Goal: Task Accomplishment & Management: Manage account settings

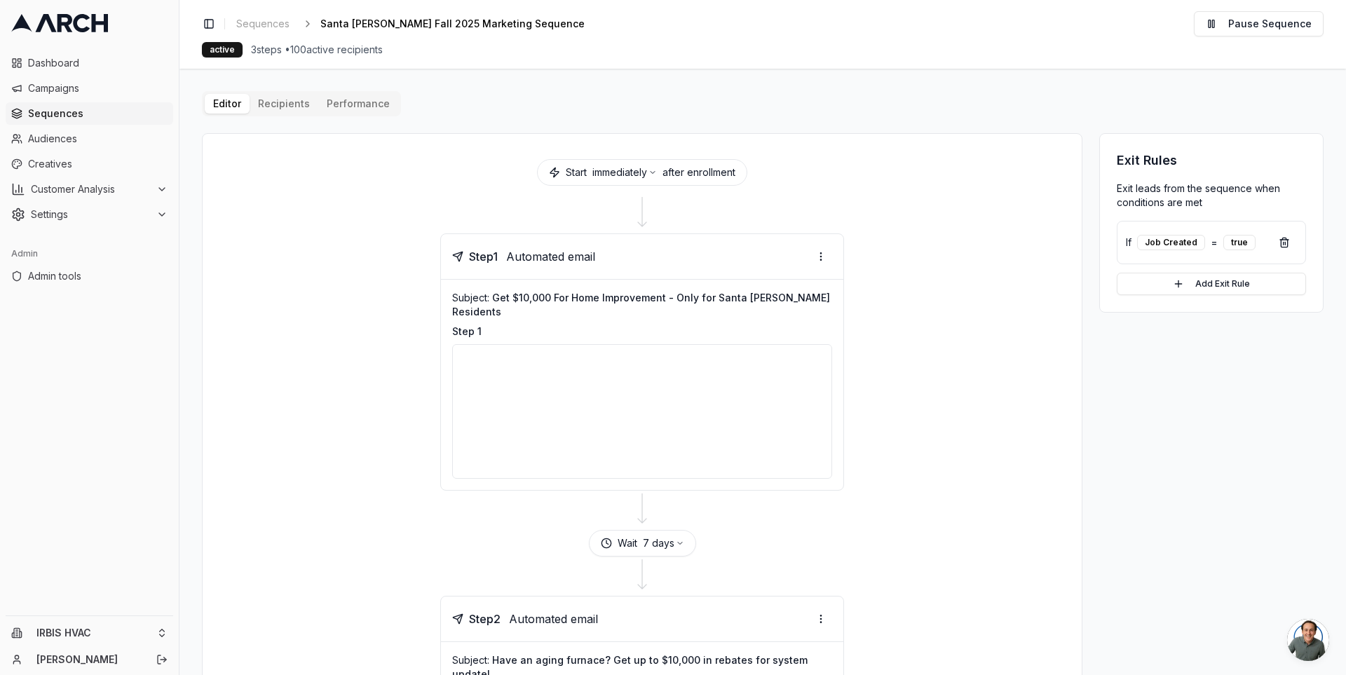
click at [97, 113] on span "Sequences" at bounding box center [98, 114] width 140 height 14
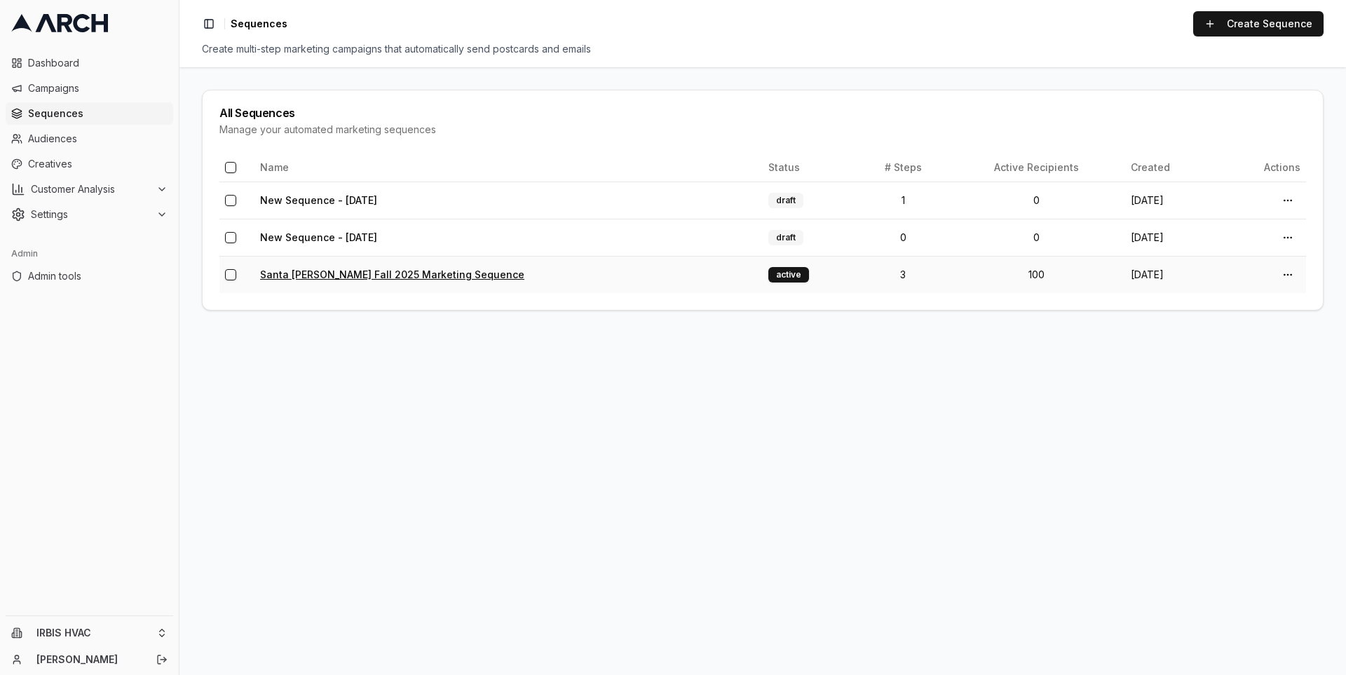
click at [341, 273] on link "Santa Clara Fall 2025 Marketing Sequence" at bounding box center [392, 275] width 264 height 12
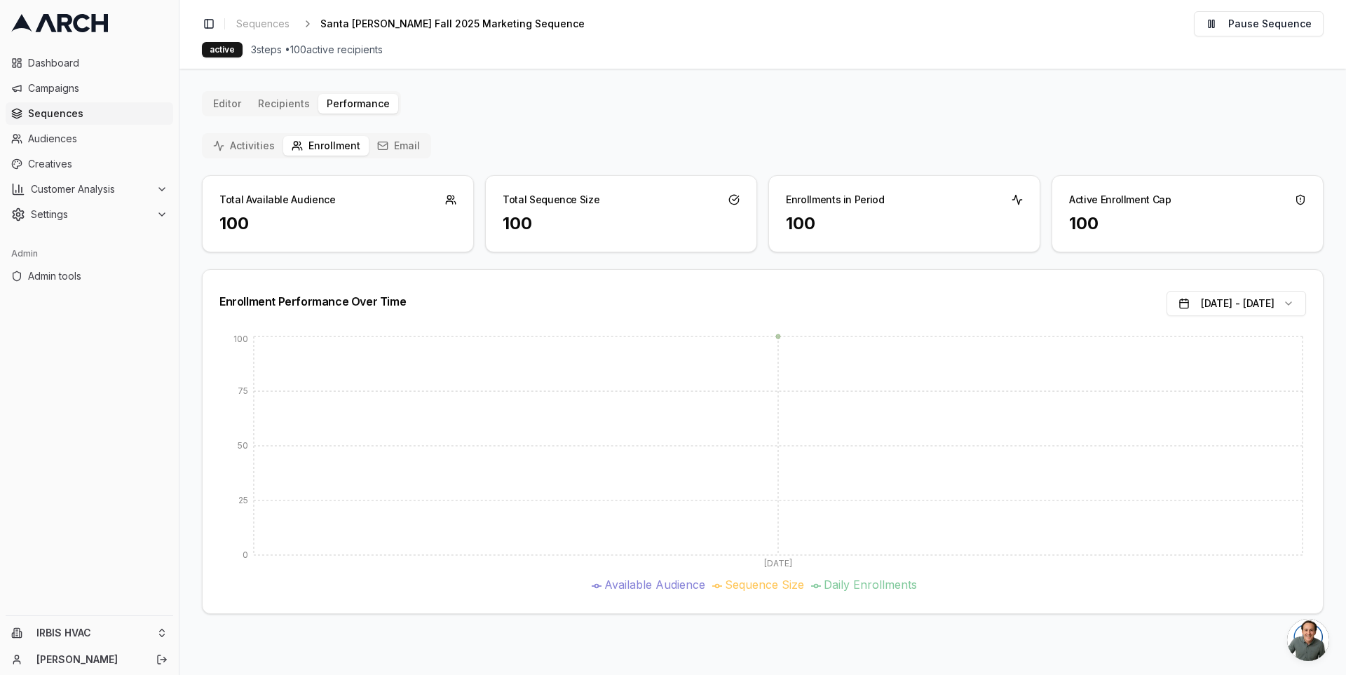
click at [392, 149] on button "Email" at bounding box center [399, 146] width 60 height 20
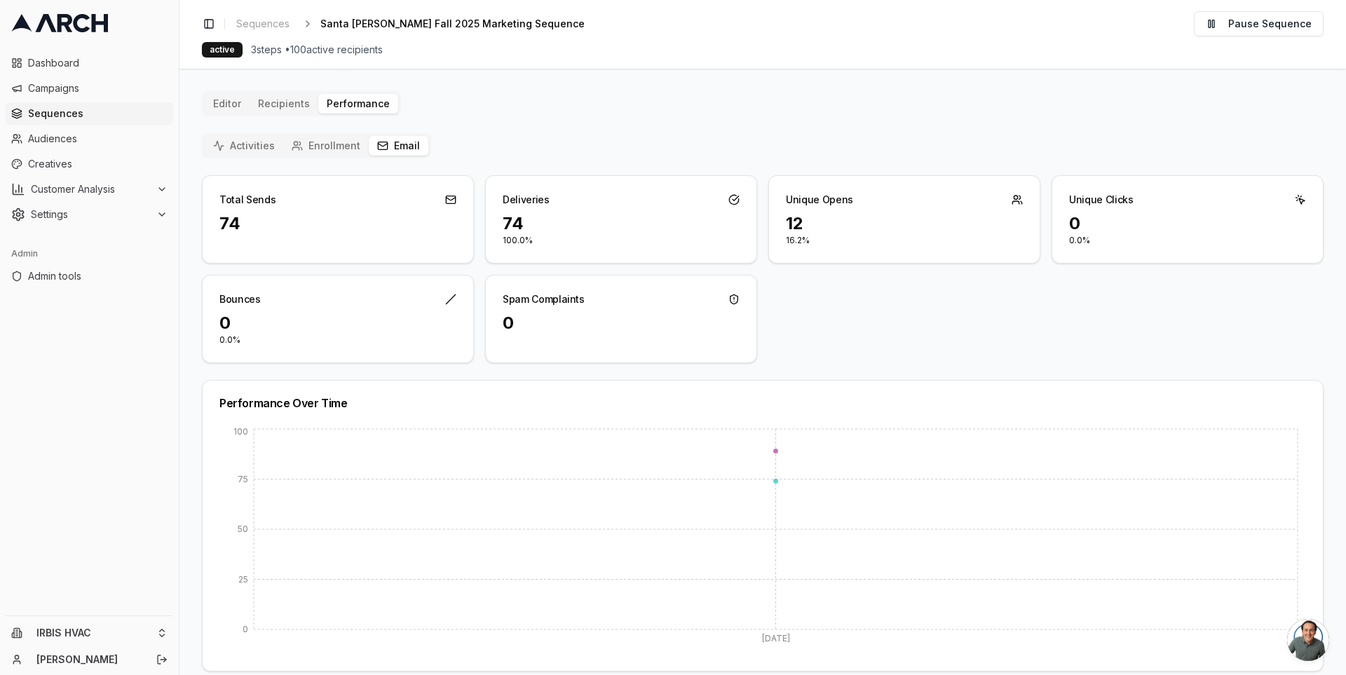
click at [329, 142] on button "Enrollment" at bounding box center [326, 146] width 86 height 20
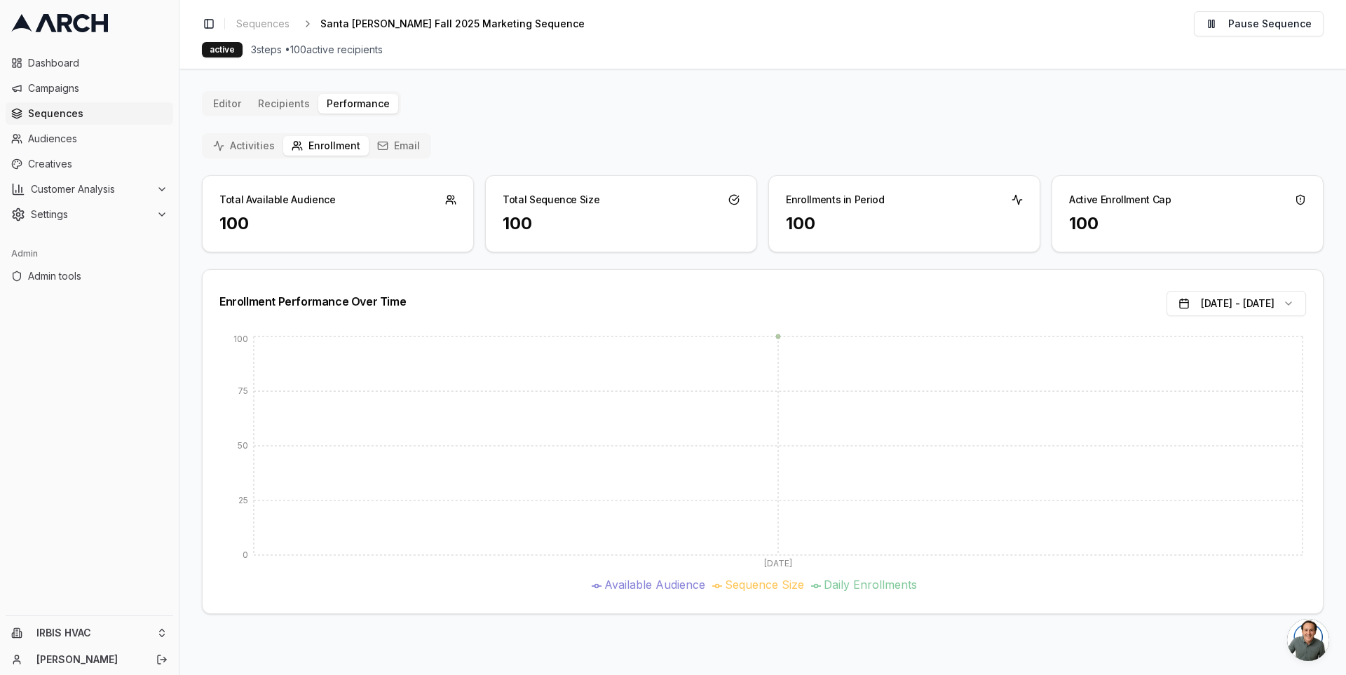
click at [254, 147] on button "Activities" at bounding box center [244, 146] width 79 height 20
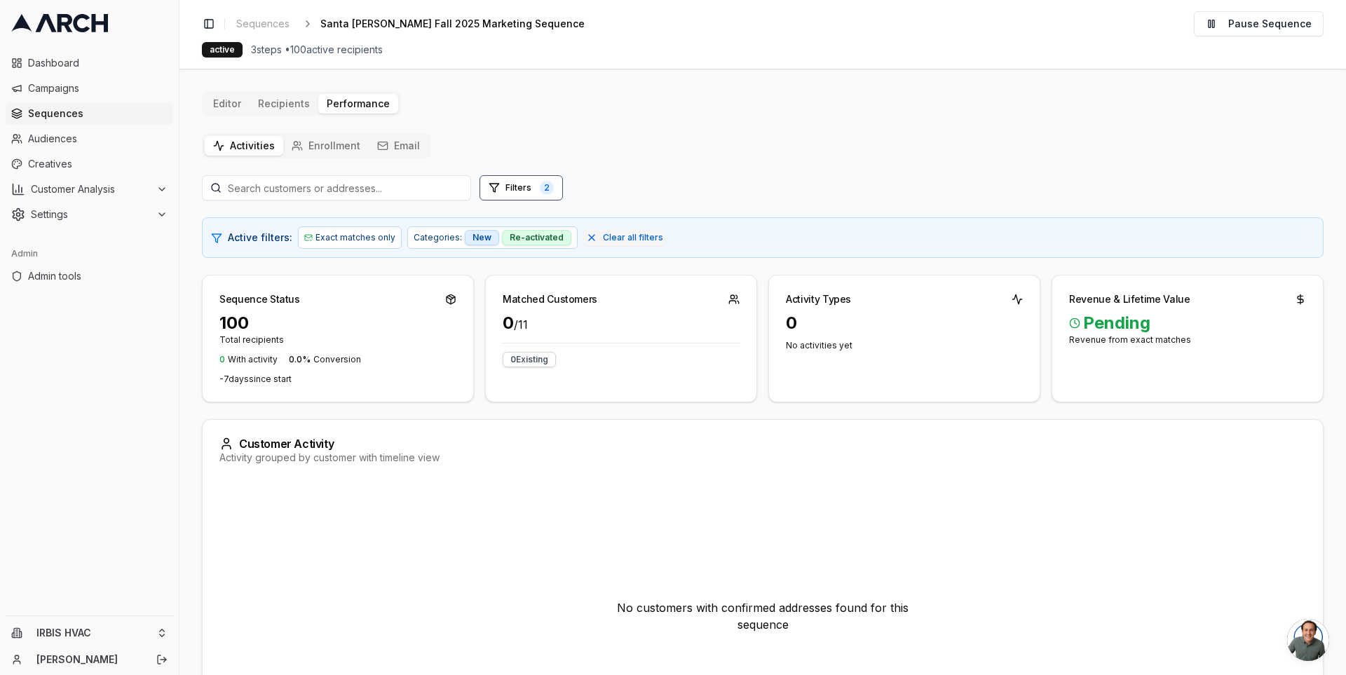
click at [276, 109] on div "Editor Recipients Performance Activities Enrollment Email Filters 2 Active filt…" at bounding box center [763, 429] width 1122 height 677
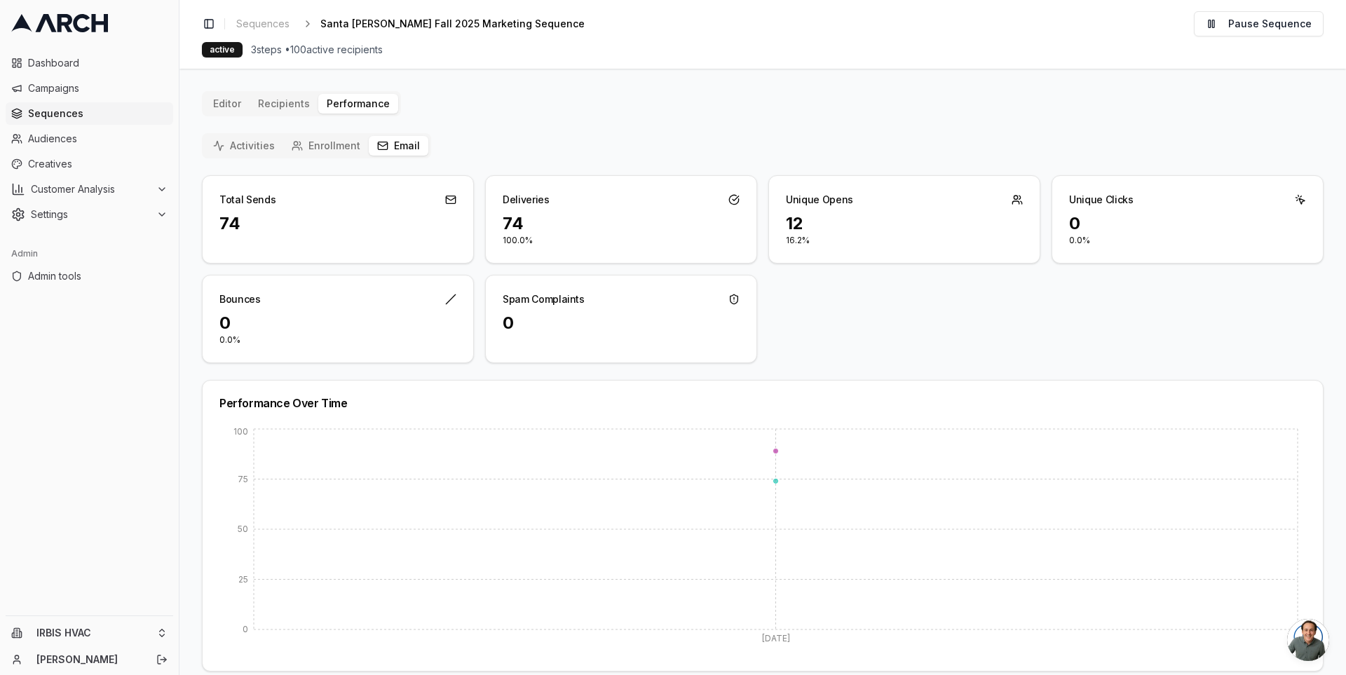
click at [390, 148] on button "Email" at bounding box center [399, 146] width 60 height 20
drag, startPoint x: 529, startPoint y: 243, endPoint x: 501, endPoint y: 195, distance: 55.3
click at [501, 195] on div "Deliveries 74 100.0%" at bounding box center [621, 219] width 272 height 88
click at [505, 139] on div "Activities Enrollment Email Total Sends 74 Deliveries 74 100.0% Unique Opens 12…" at bounding box center [763, 477] width 1122 height 688
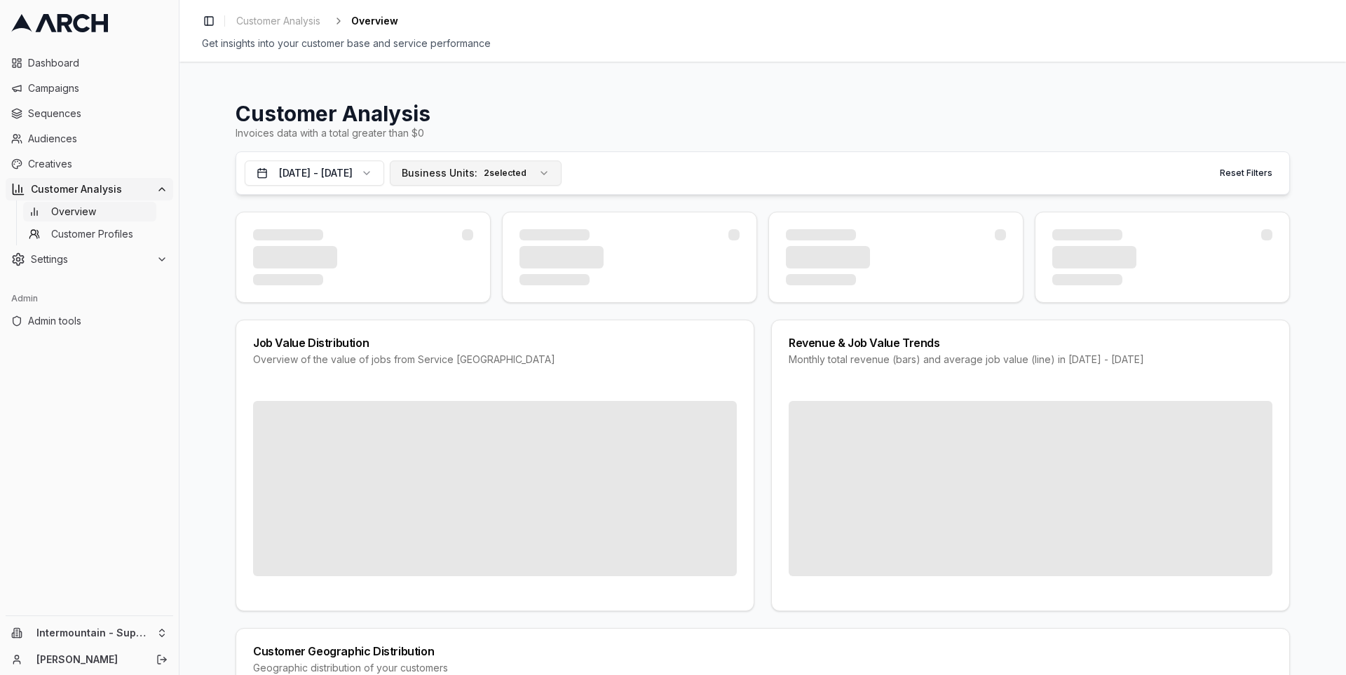
click at [477, 167] on span "Business Units:" at bounding box center [440, 173] width 76 height 14
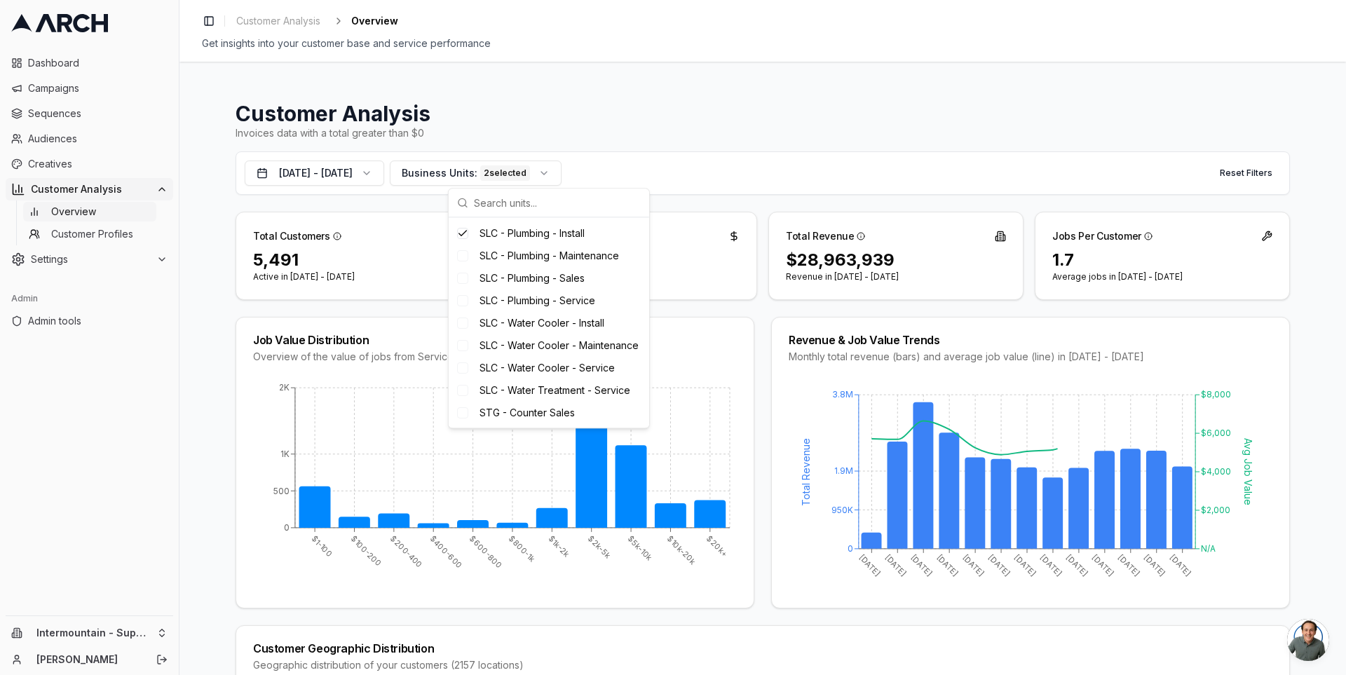
scroll to position [780, 0]
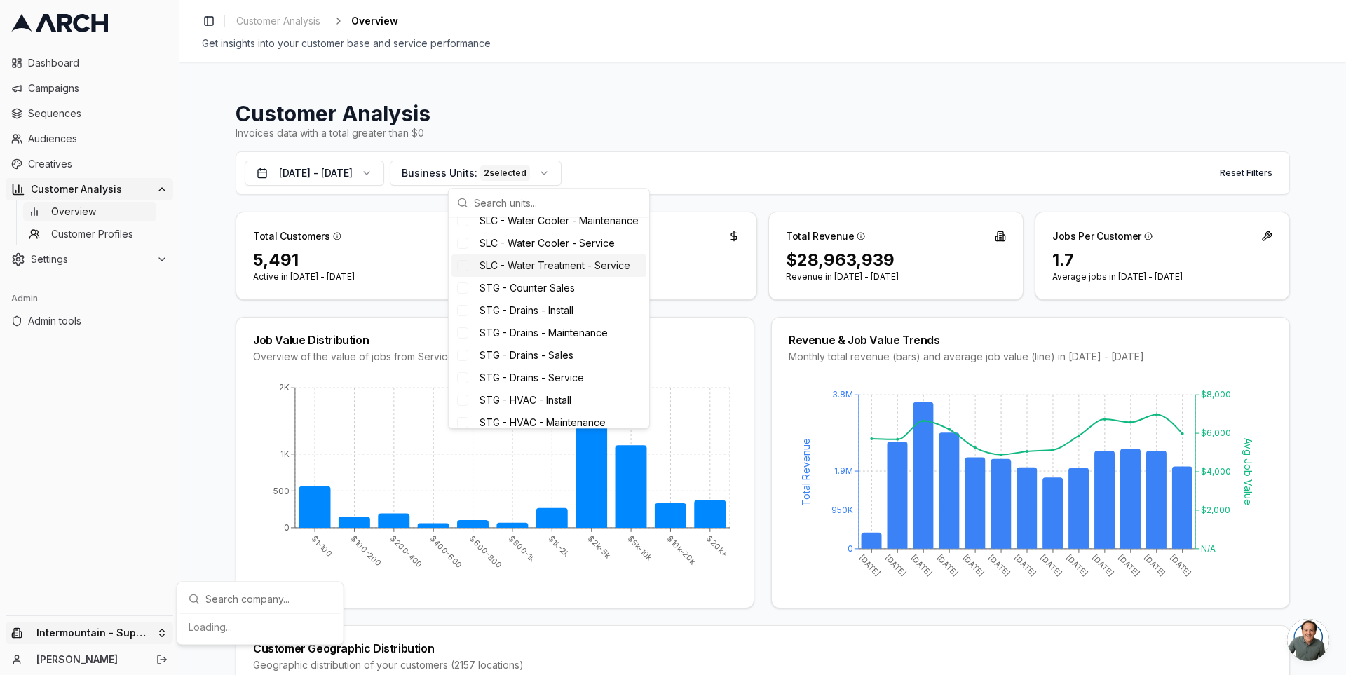
click at [152, 639] on html "Dashboard Campaigns Sequences Audiences Creatives Customer Analysis Overview Cu…" at bounding box center [673, 337] width 1346 height 675
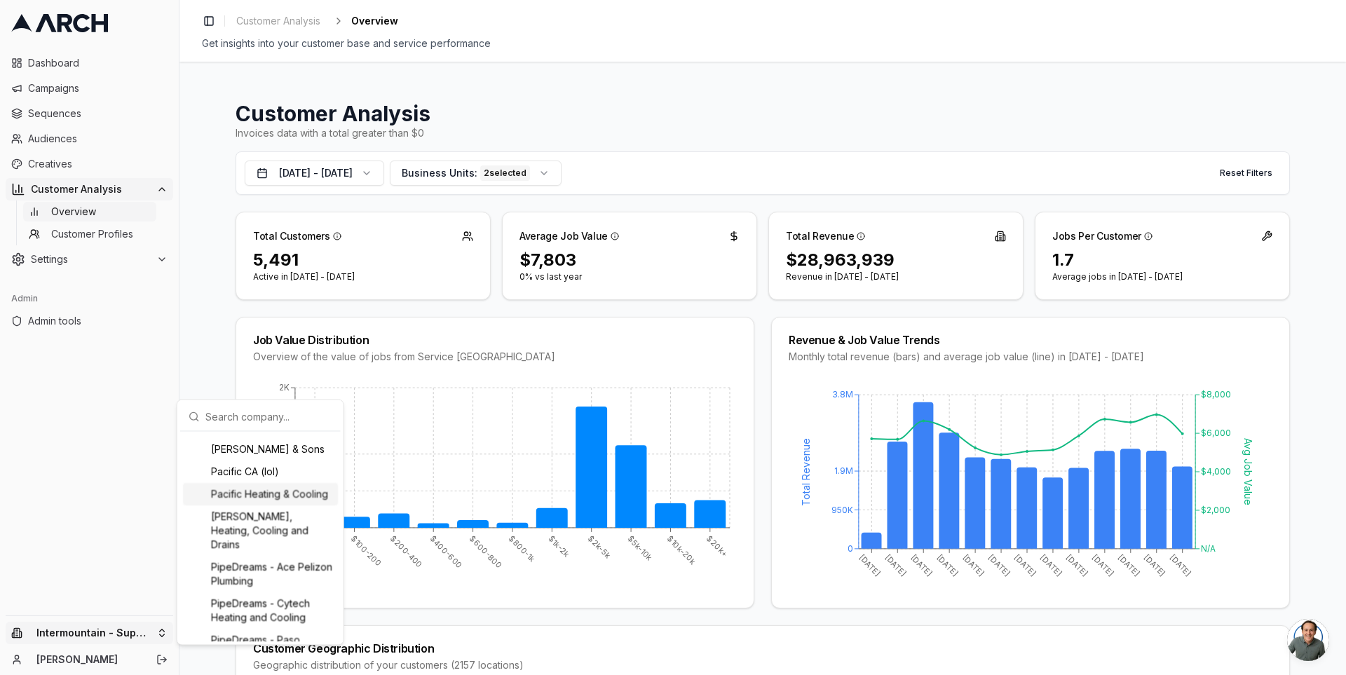
scroll to position [1220, 0]
click at [248, 555] on div "Peter Levi Plumbing, Heating, Cooling and Drains" at bounding box center [260, 529] width 155 height 50
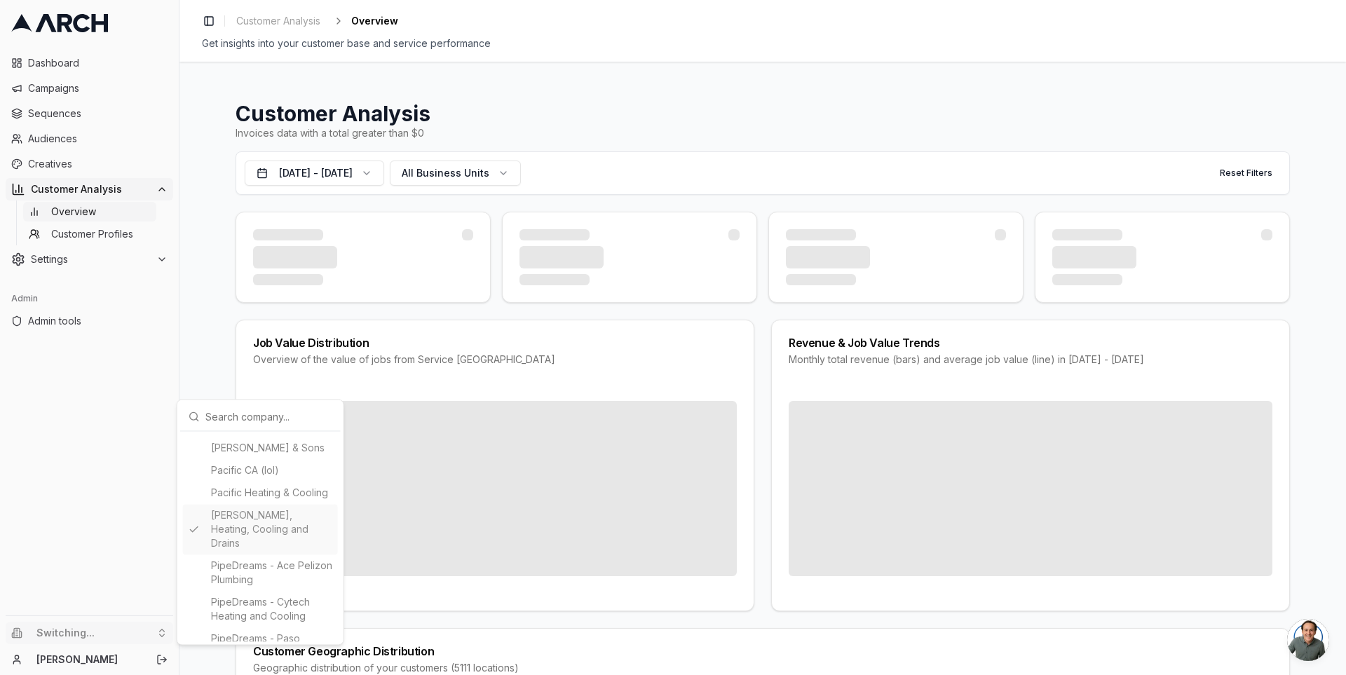
click at [494, 216] on html "Dashboard Campaigns Sequences Audiences Creatives Customer Analysis Overview Cu…" at bounding box center [673, 337] width 1346 height 675
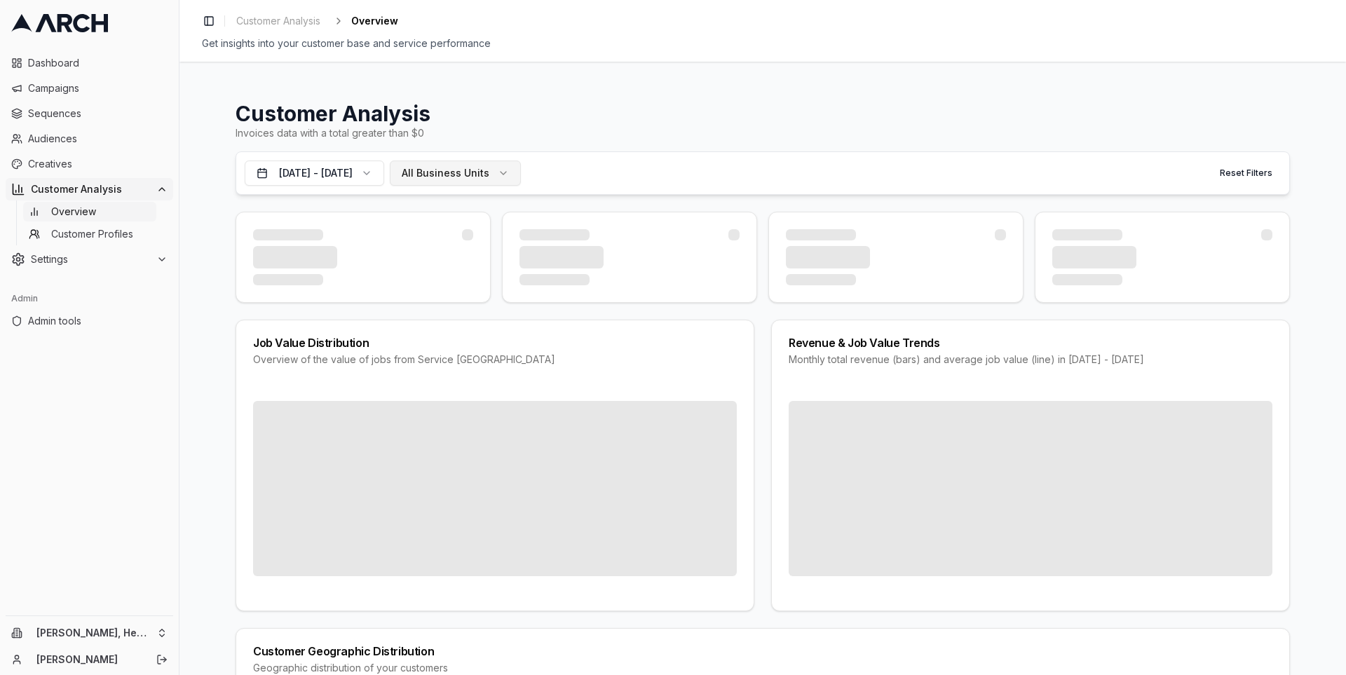
click at [489, 172] on span "All Business Units" at bounding box center [446, 173] width 88 height 14
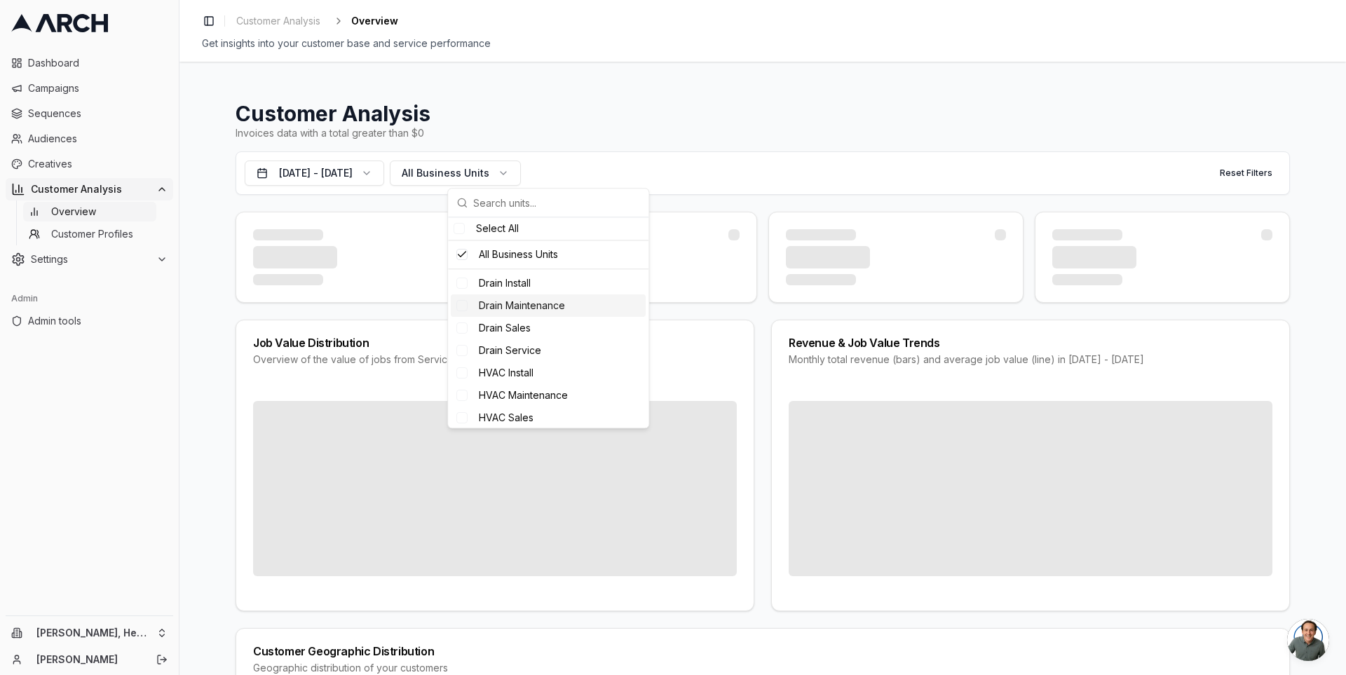
scroll to position [36, 0]
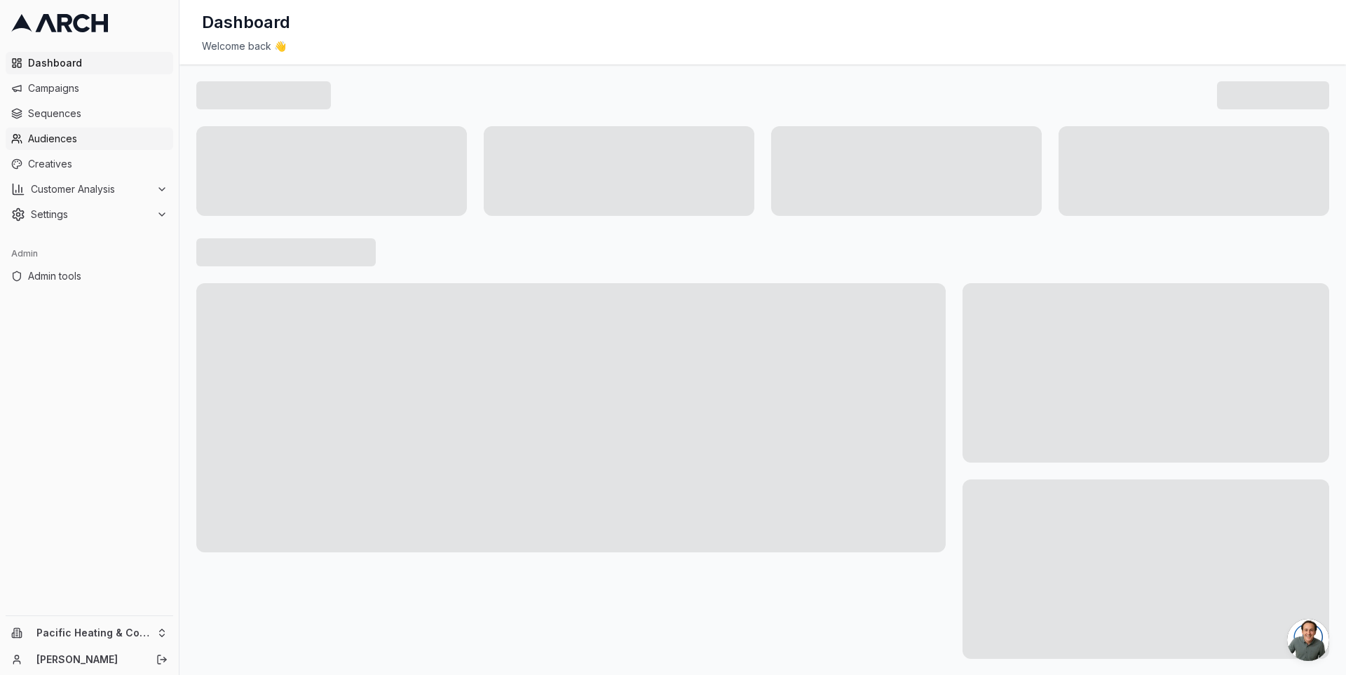
click at [108, 133] on span "Audiences" at bounding box center [98, 139] width 140 height 14
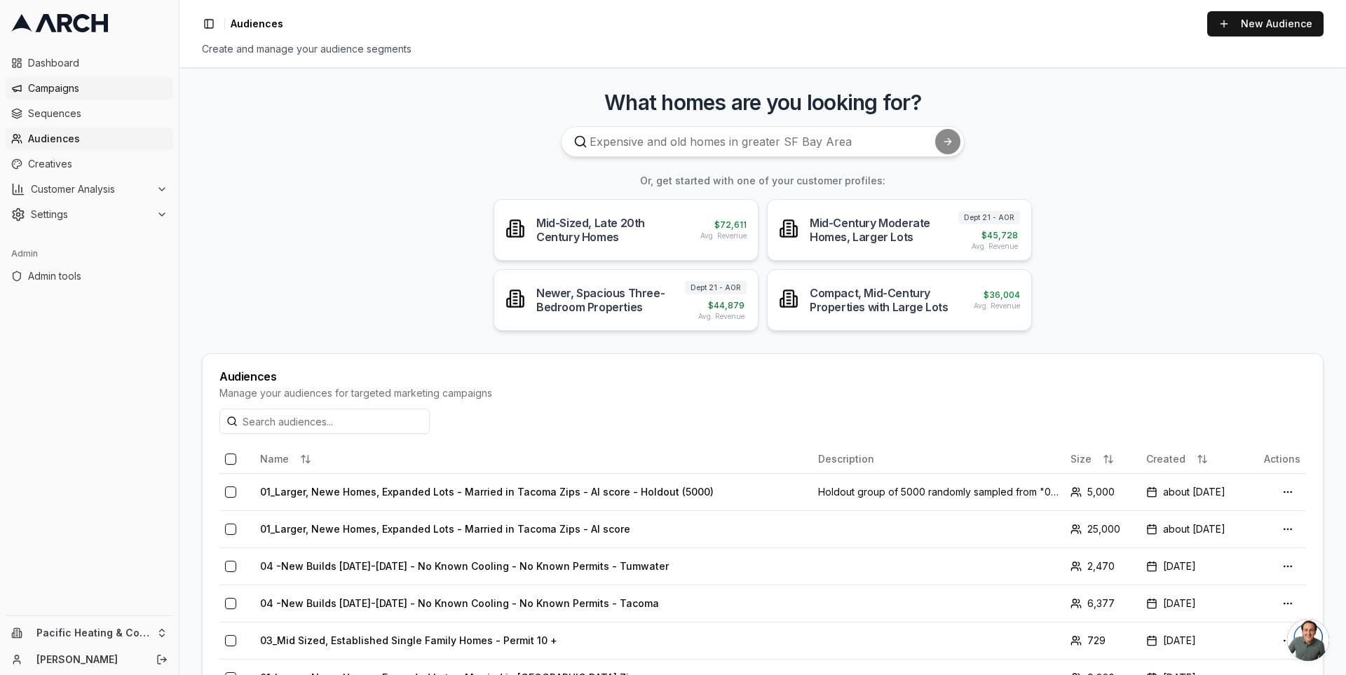
click at [95, 92] on span "Campaigns" at bounding box center [98, 88] width 140 height 14
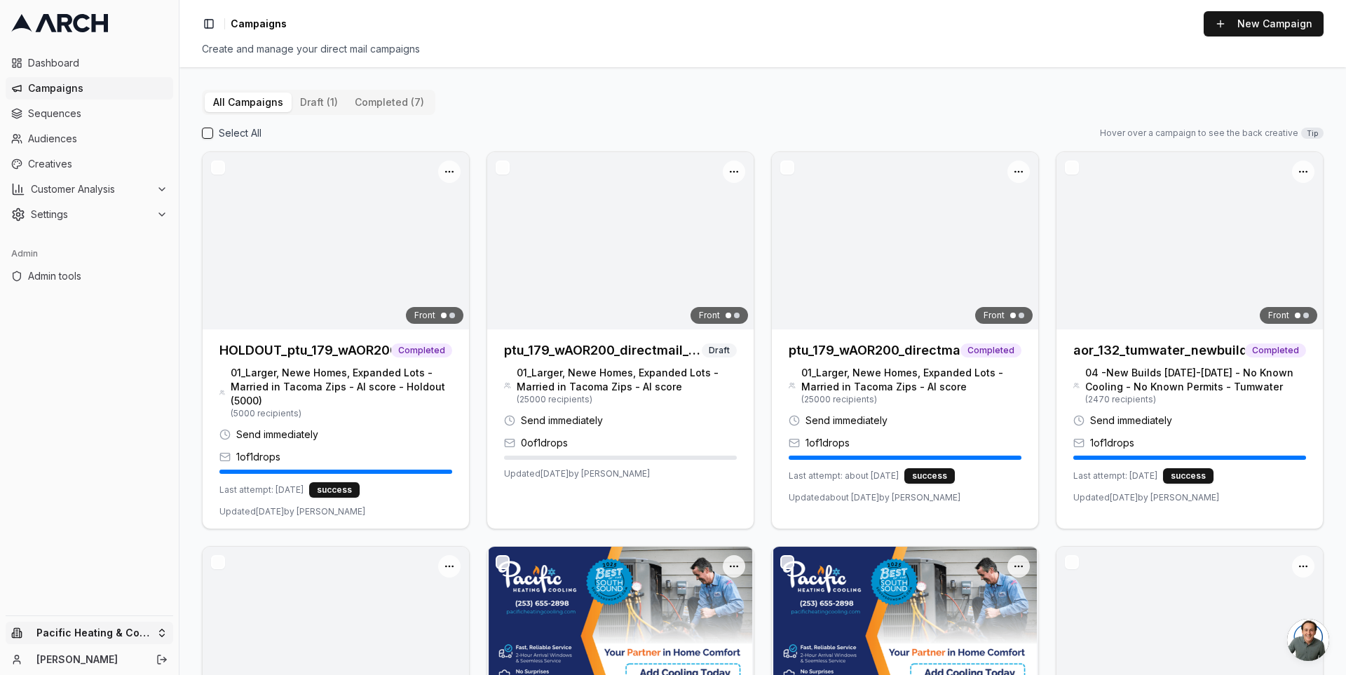
click at [158, 634] on html "Dashboard Campaigns Sequences Audiences Creatives Customer Analysis Settings Ad…" at bounding box center [673, 337] width 1346 height 675
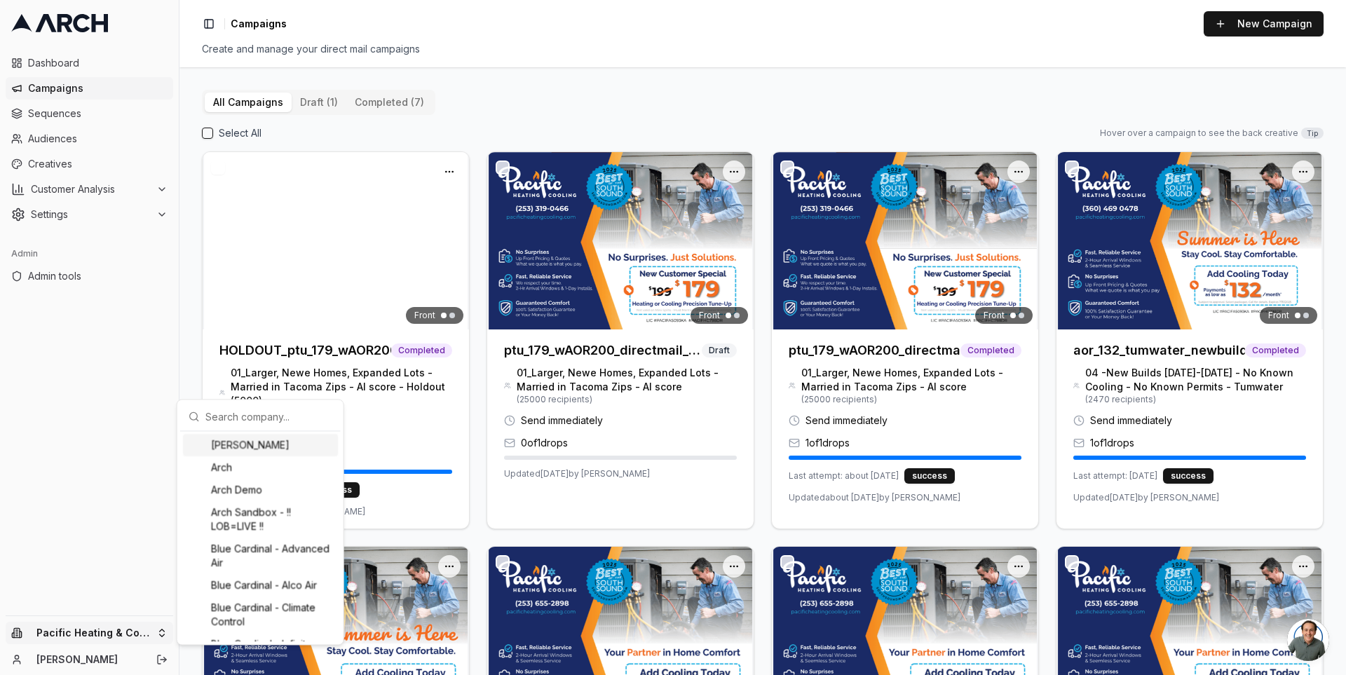
click at [214, 416] on input "text" at bounding box center [268, 416] width 127 height 28
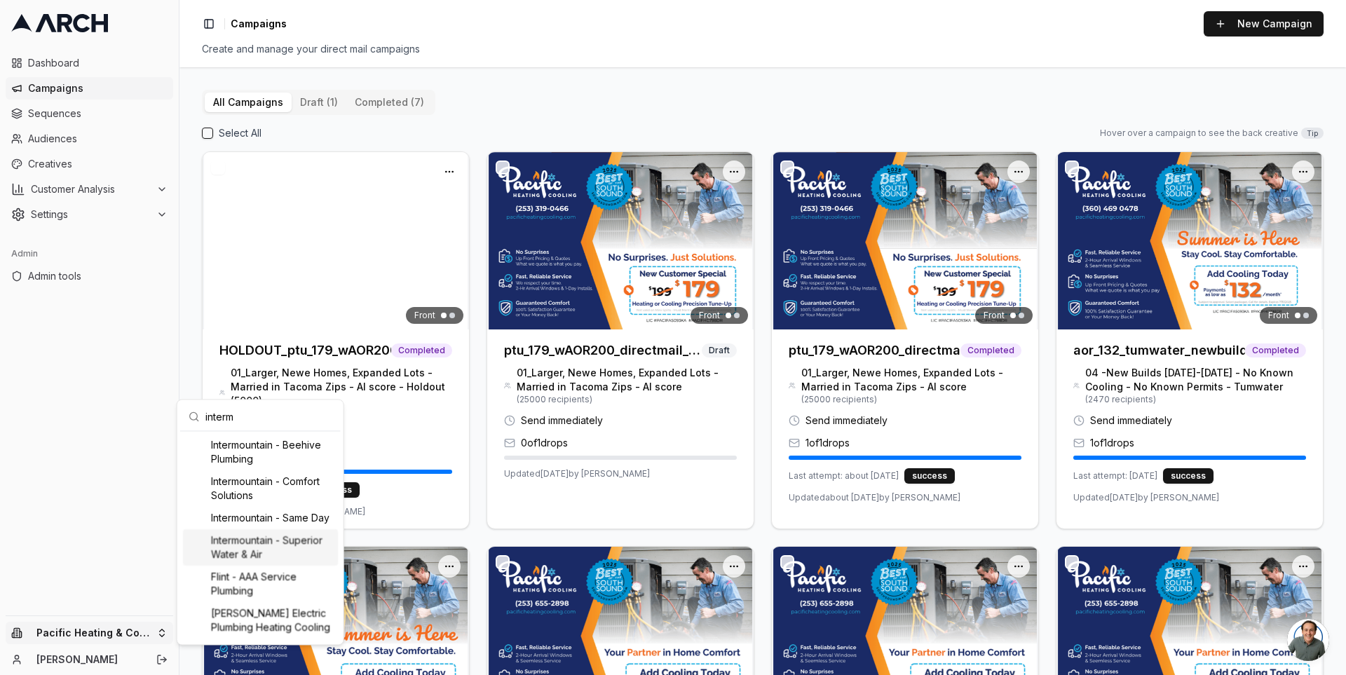
type input "interm"
click at [264, 553] on div "Intermountain - Superior Water & Air" at bounding box center [260, 547] width 155 height 36
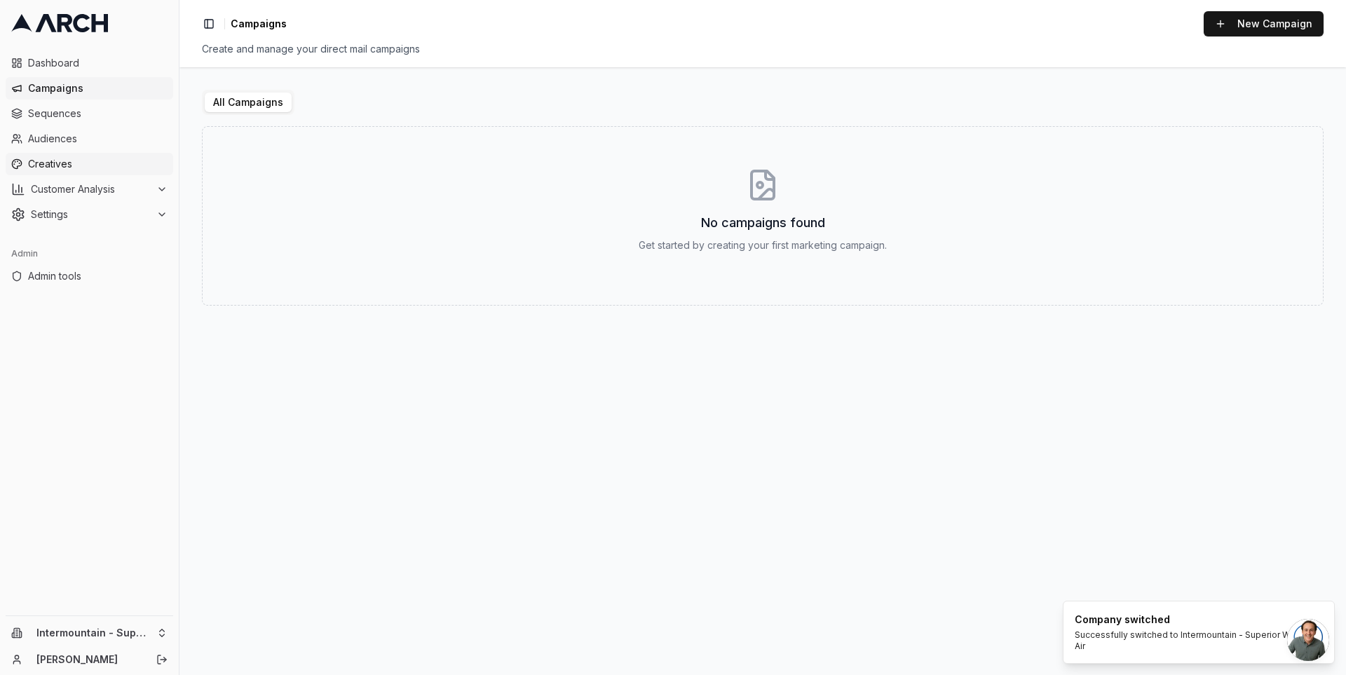
click at [83, 160] on span "Creatives" at bounding box center [98, 164] width 140 height 14
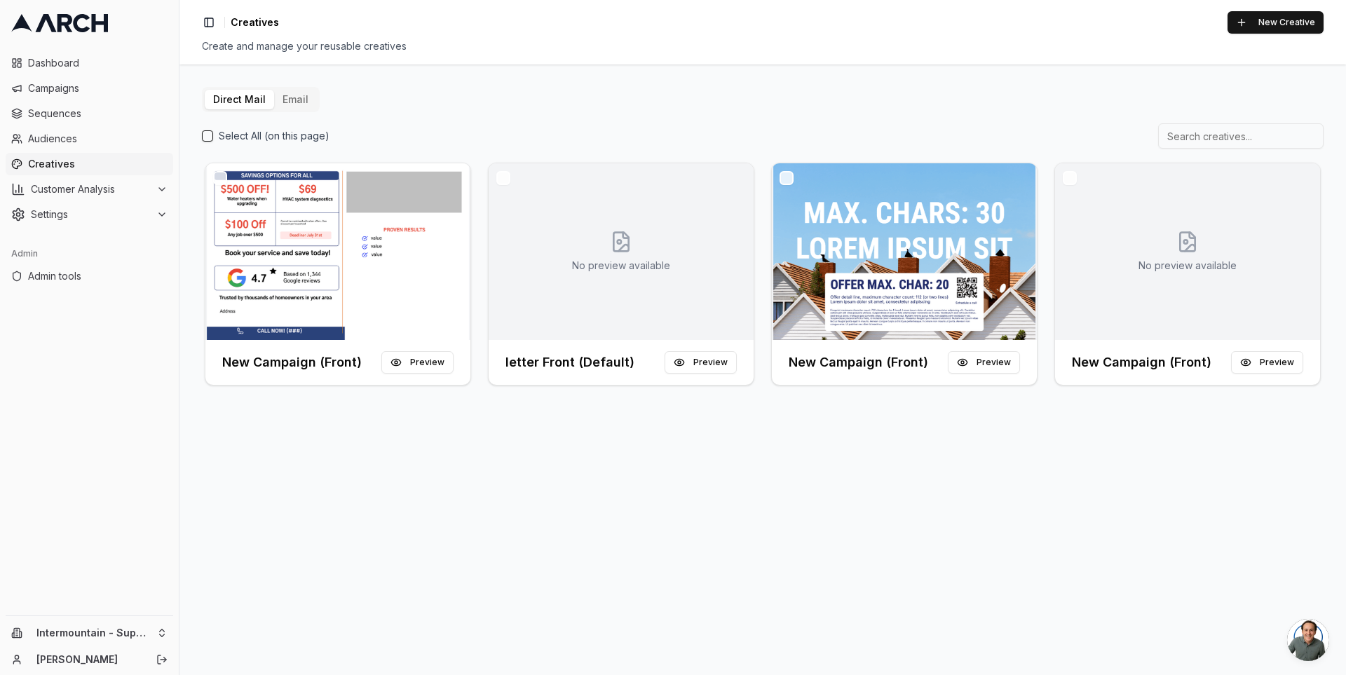
click at [276, 101] on button "Email" at bounding box center [295, 100] width 43 height 20
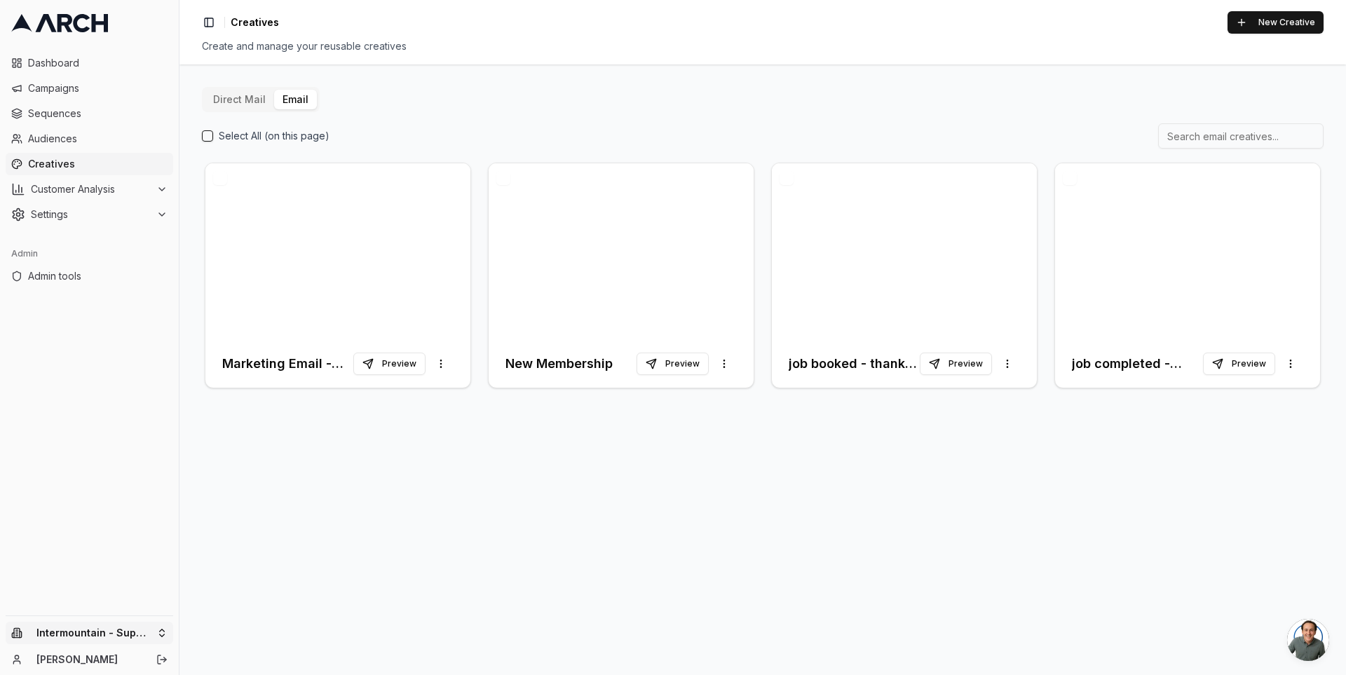
click at [135, 625] on html "Dashboard Campaigns Sequences Audiences Creatives Customer Analysis Settings Ad…" at bounding box center [673, 337] width 1346 height 675
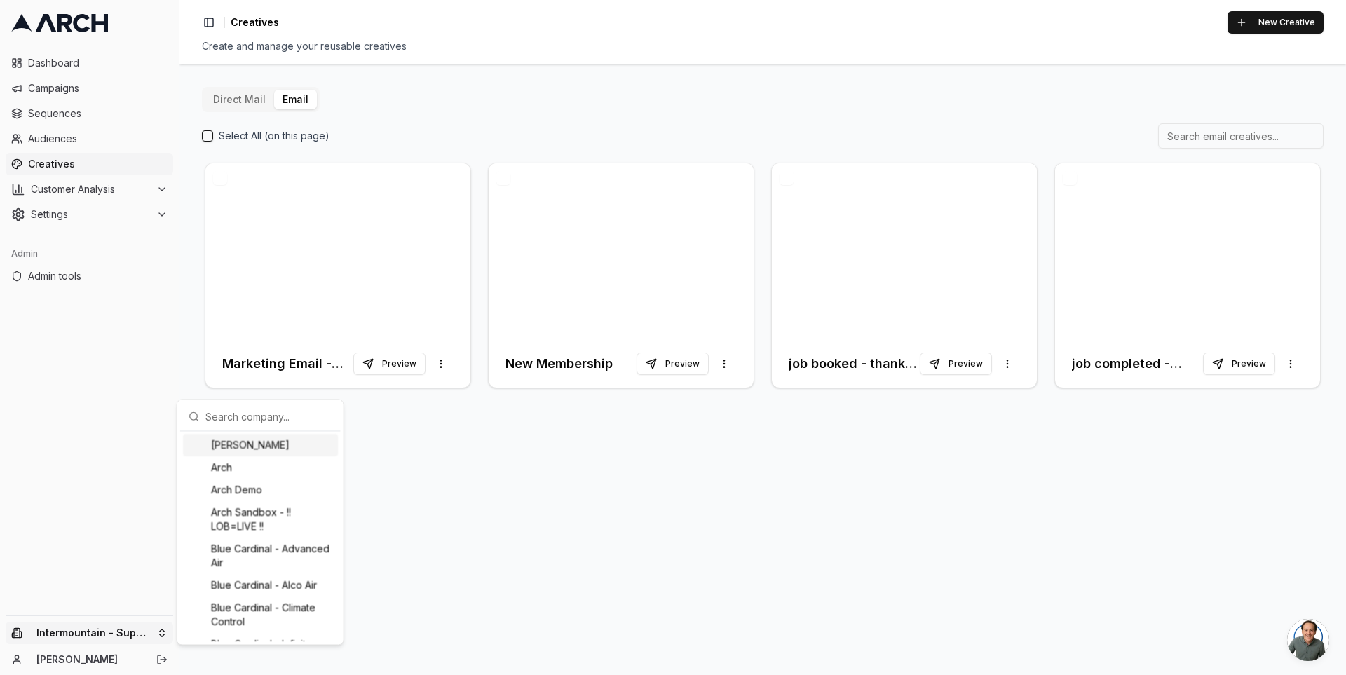
click at [242, 409] on input "text" at bounding box center [268, 416] width 127 height 28
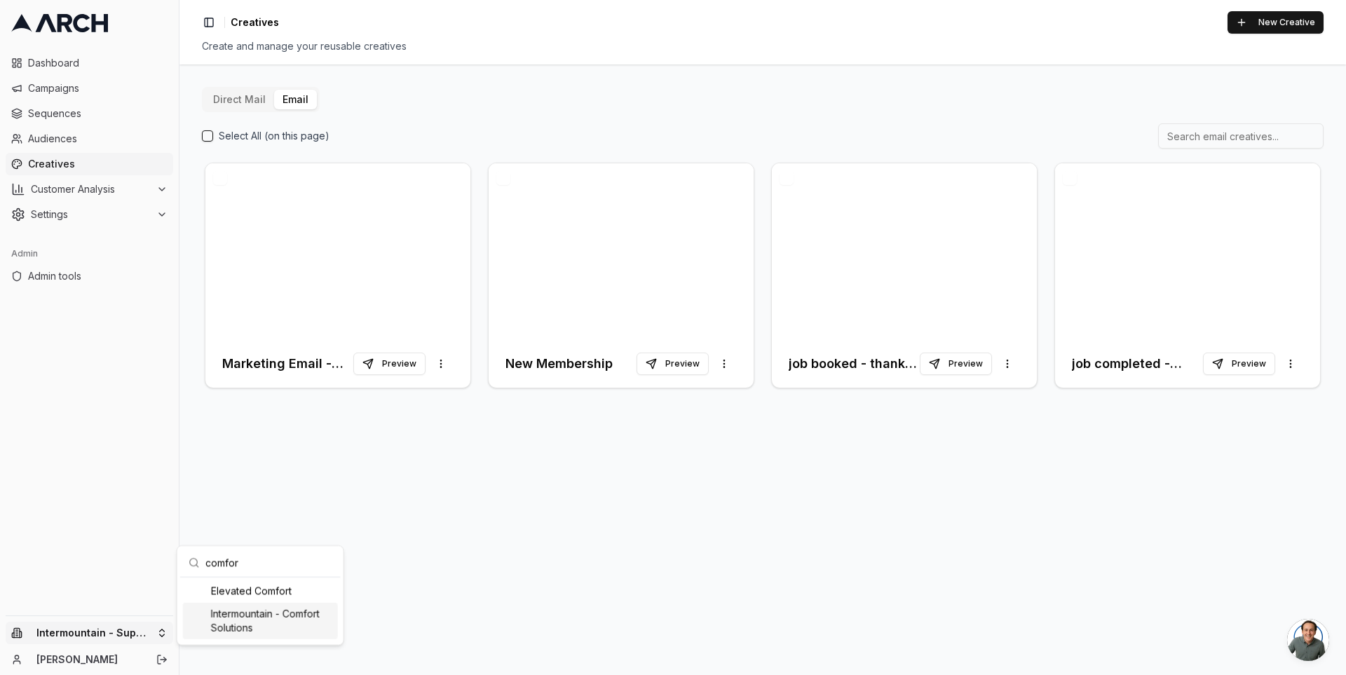
type input "comfor"
click at [248, 612] on div "Intermountain - Comfort Solutions" at bounding box center [260, 621] width 155 height 36
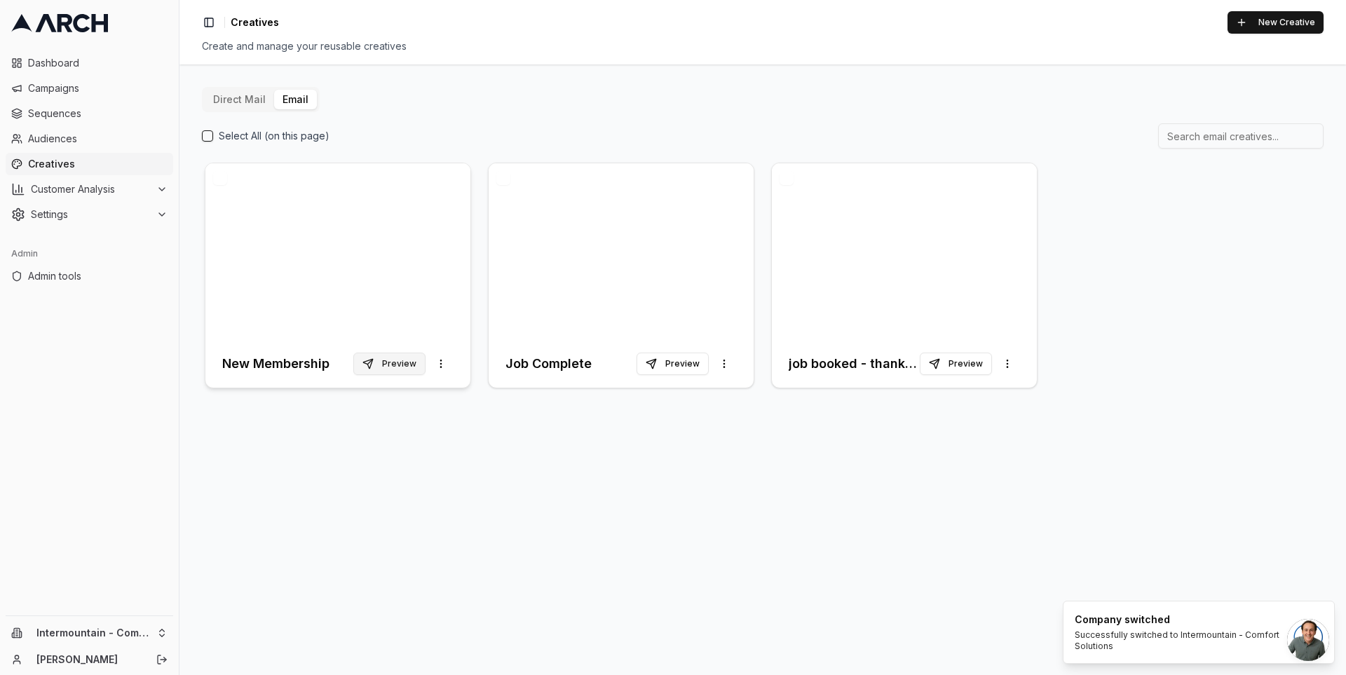
click at [398, 365] on button "Preview" at bounding box center [389, 364] width 72 height 22
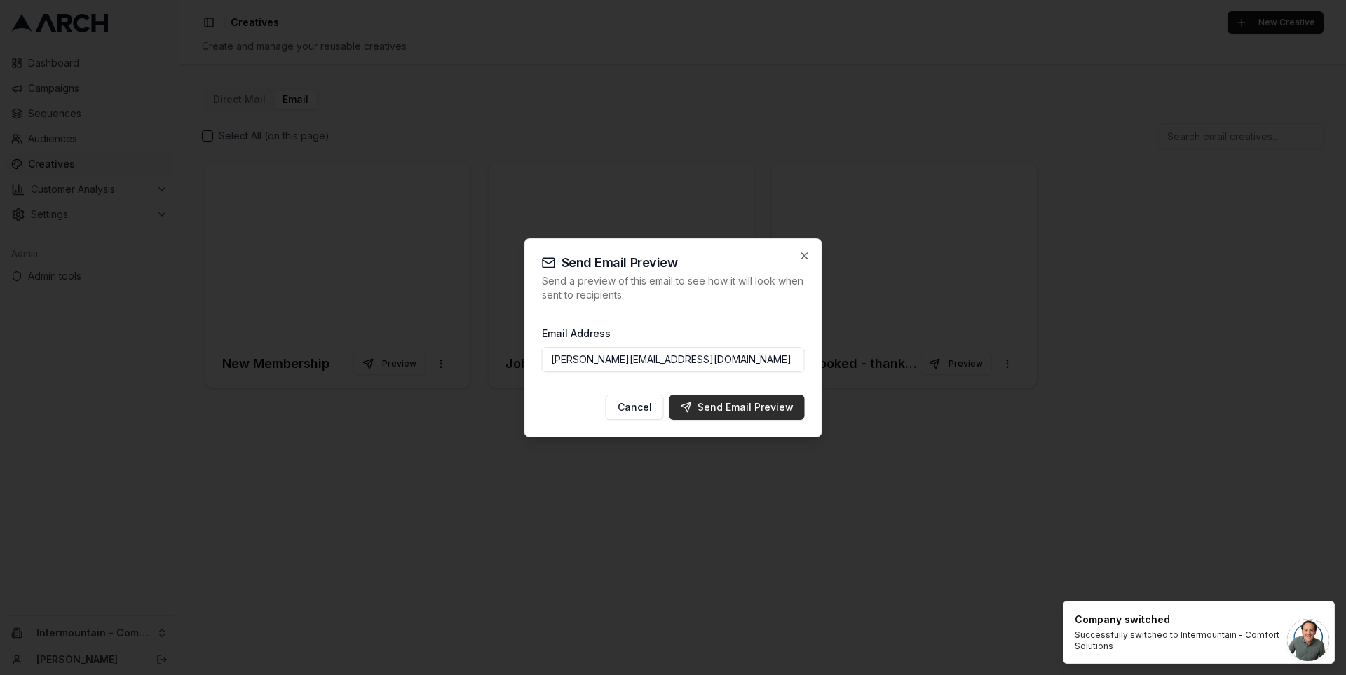
click at [735, 405] on div "Send Email Preview" at bounding box center [737, 407] width 113 height 14
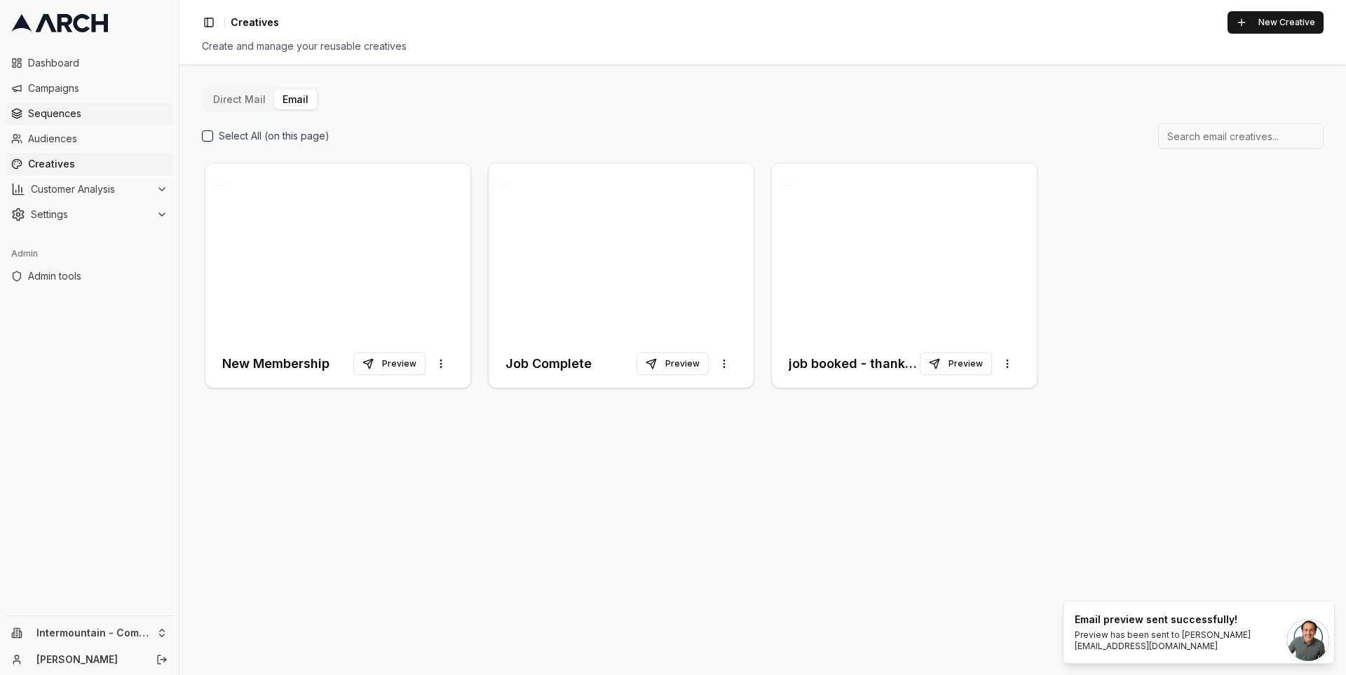
click at [81, 110] on span "Sequences" at bounding box center [98, 114] width 140 height 14
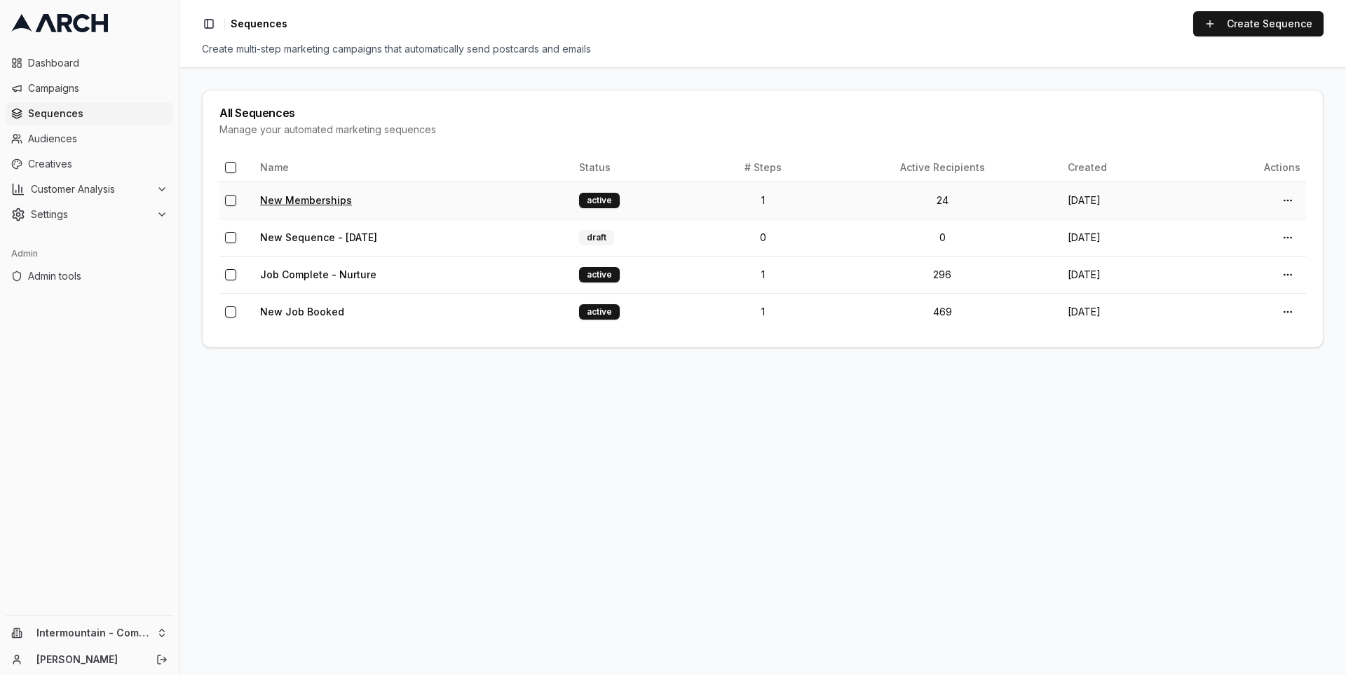
click at [305, 199] on link "New Memberships" at bounding box center [306, 200] width 92 height 12
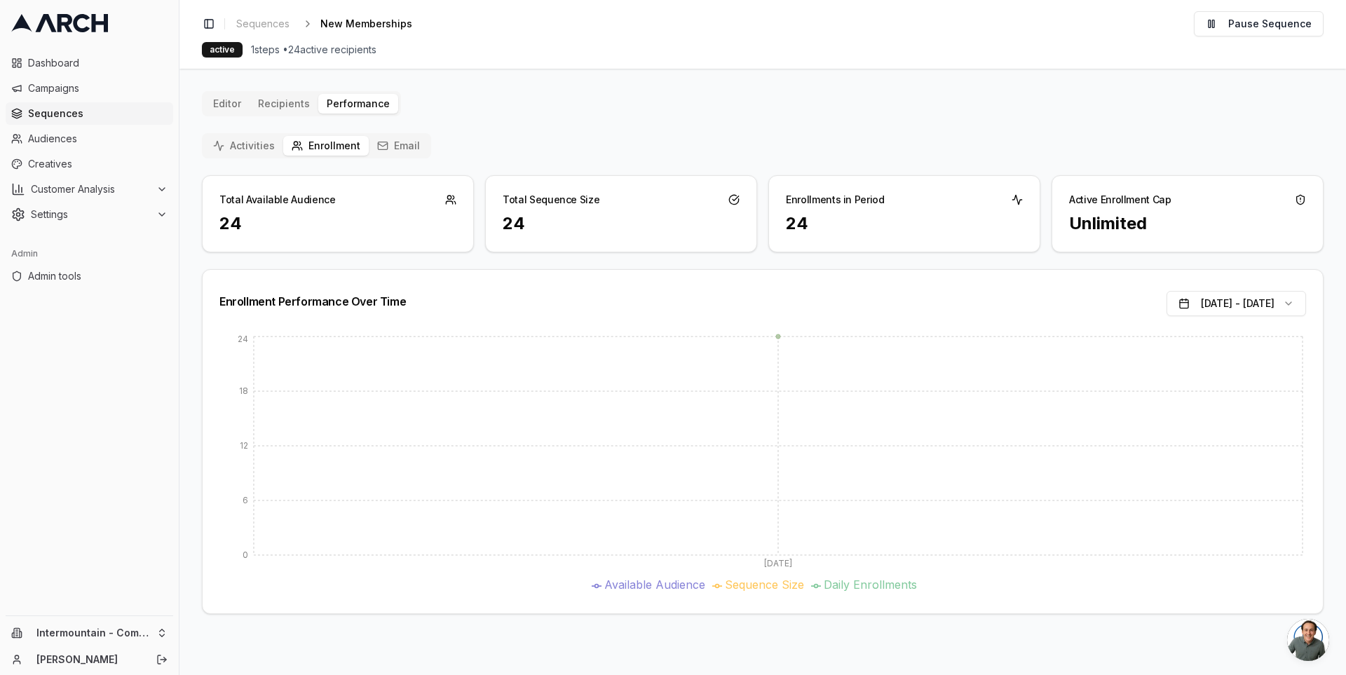
click at [398, 151] on button "Email" at bounding box center [399, 146] width 60 height 20
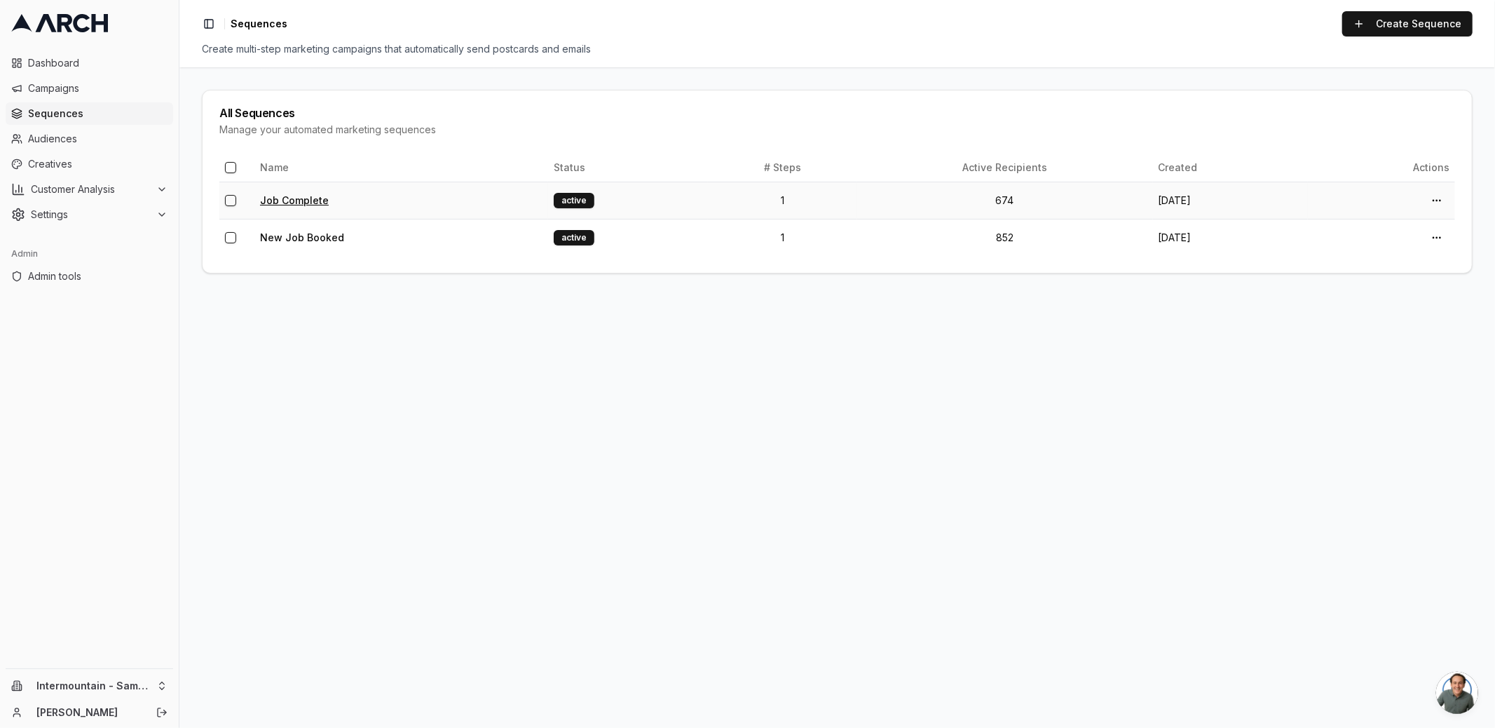
click at [299, 194] on link "Job Complete" at bounding box center [294, 200] width 69 height 12
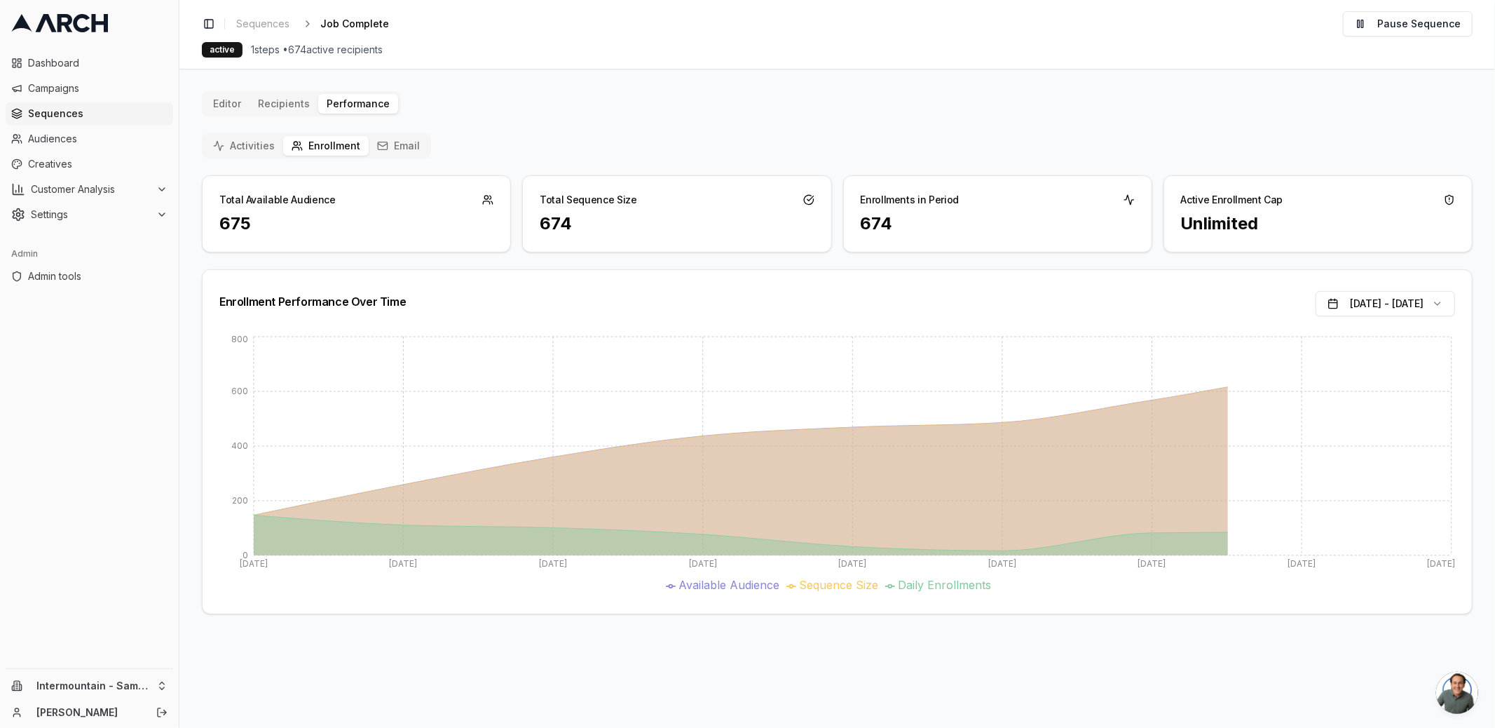
click at [393, 157] on div "Activities Enrollment Email" at bounding box center [316, 145] width 229 height 25
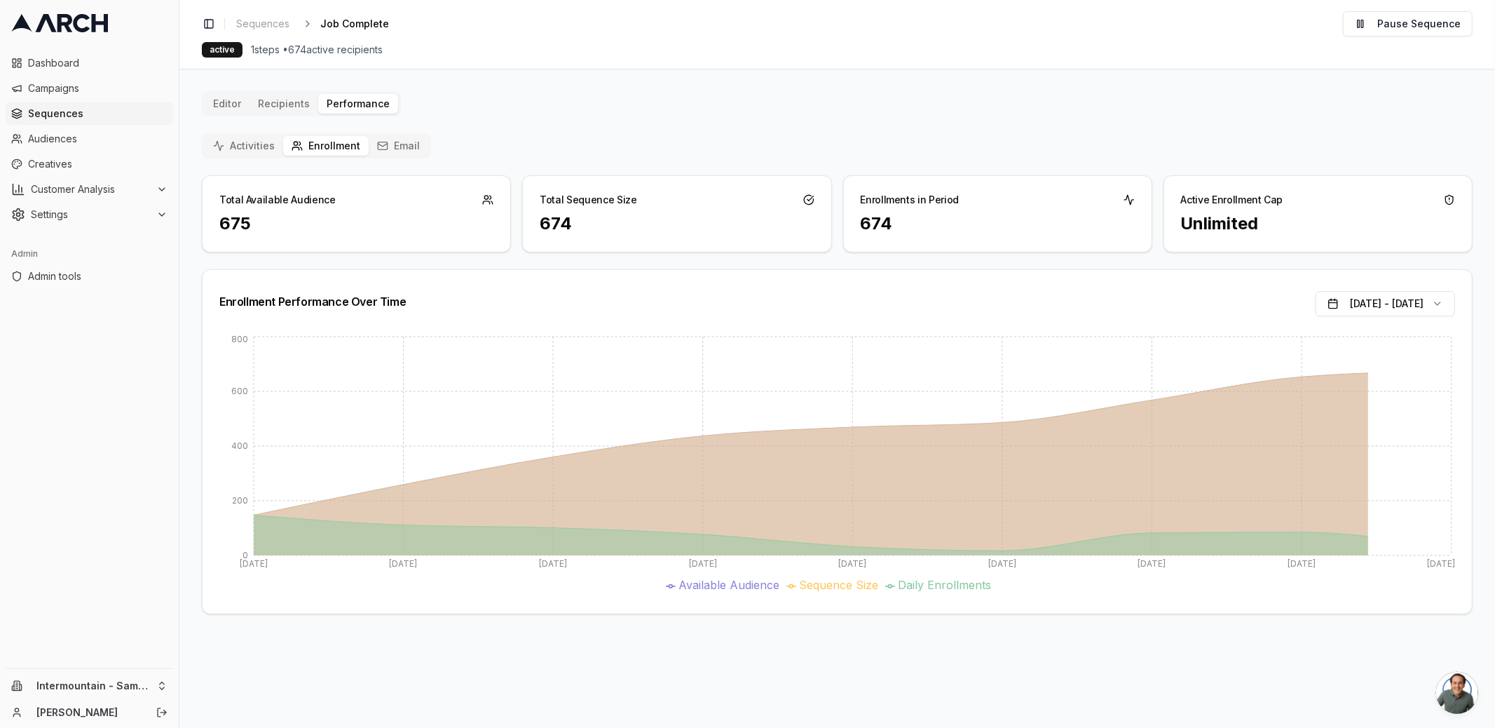
click at [393, 150] on button "Email" at bounding box center [399, 146] width 60 height 20
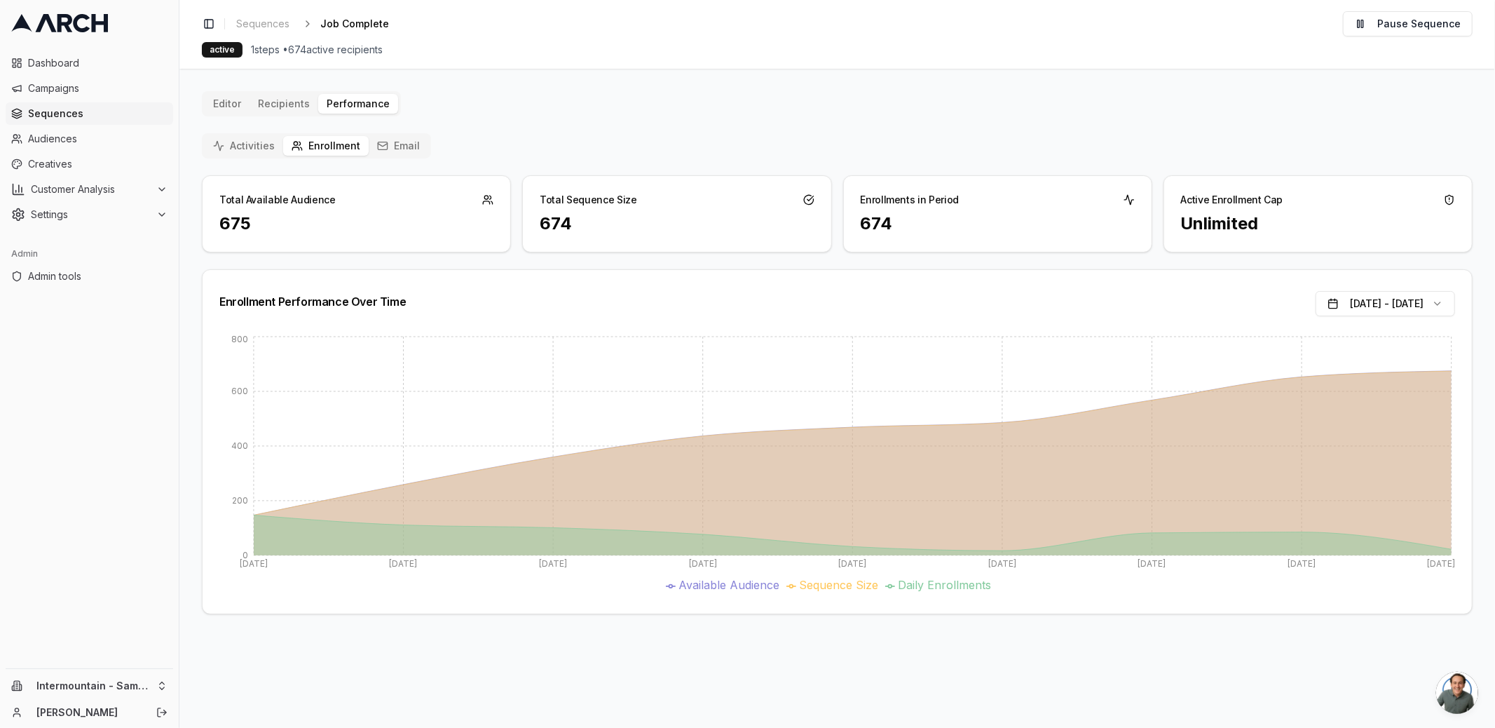
click at [93, 116] on span "Sequences" at bounding box center [98, 114] width 140 height 14
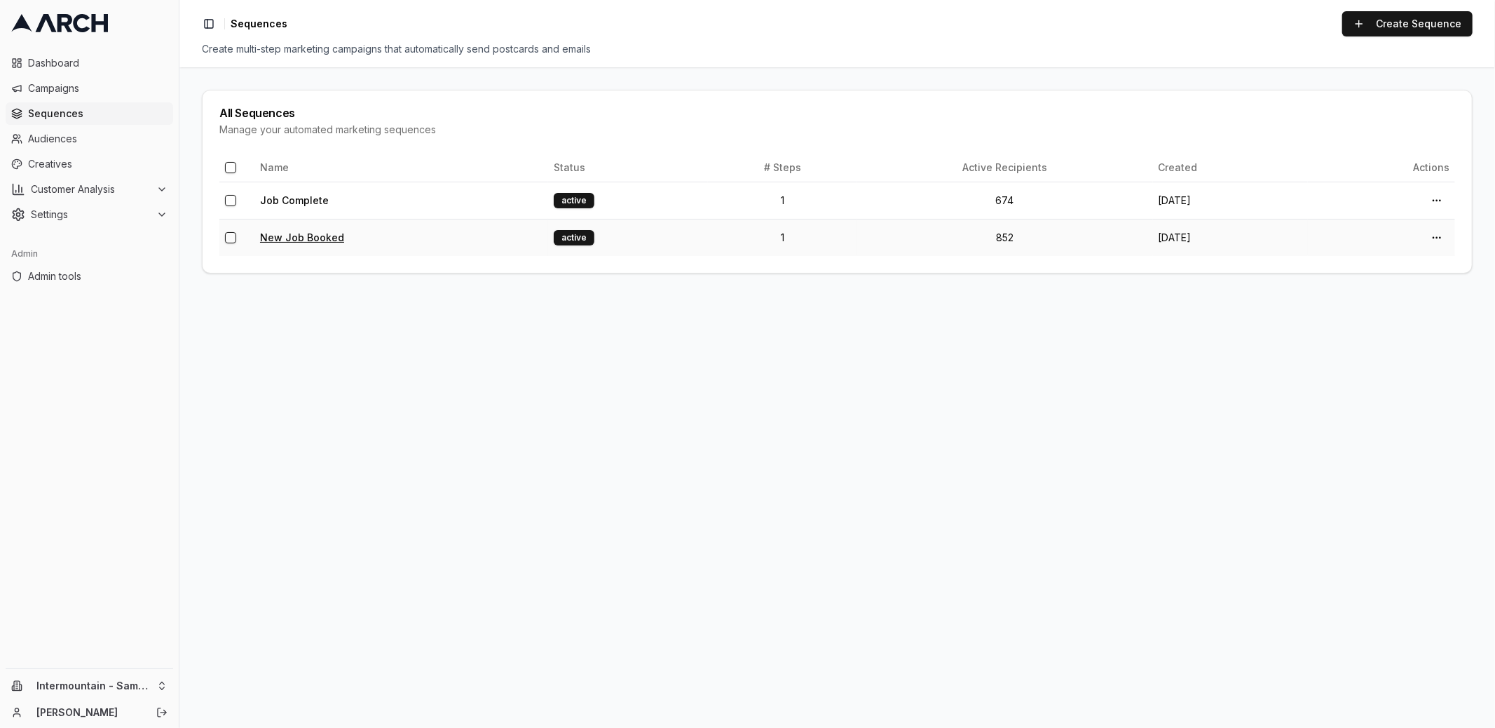
click at [295, 231] on link "New Job Booked" at bounding box center [302, 237] width 84 height 12
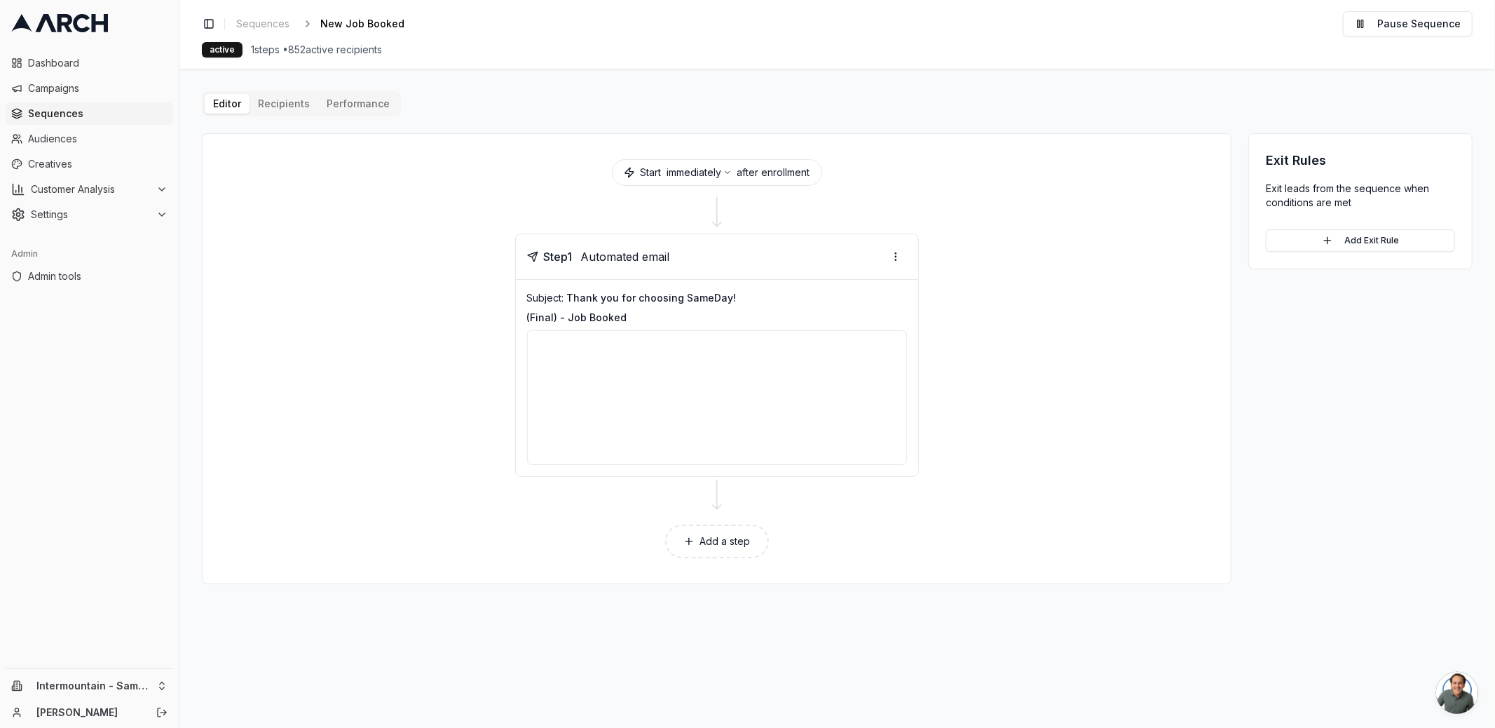
click at [344, 114] on div "Editor Recipients Performance" at bounding box center [301, 103] width 199 height 25
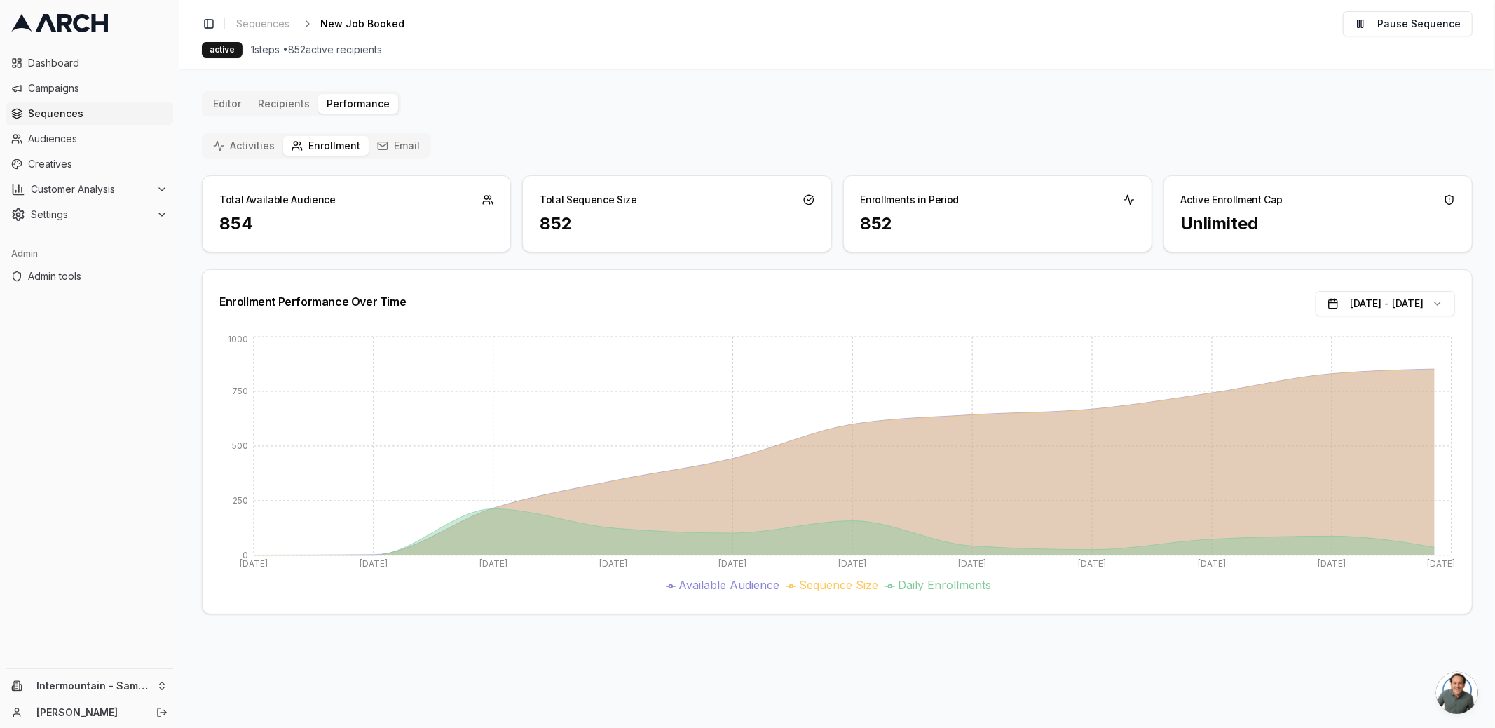
click at [401, 143] on button "Email" at bounding box center [399, 146] width 60 height 20
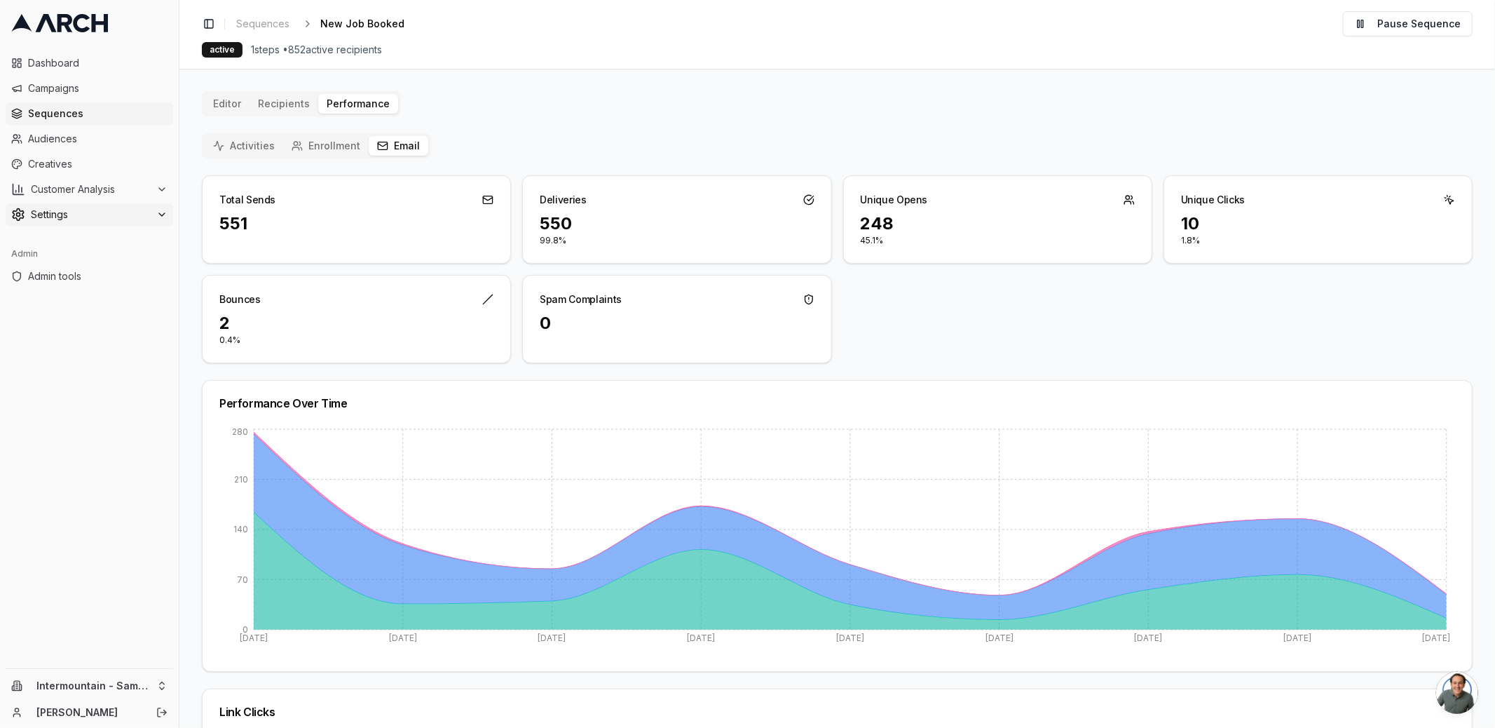
click at [156, 214] on icon at bounding box center [161, 214] width 11 height 11
click at [108, 330] on span "Email Sending Preferences" at bounding box center [101, 327] width 100 height 14
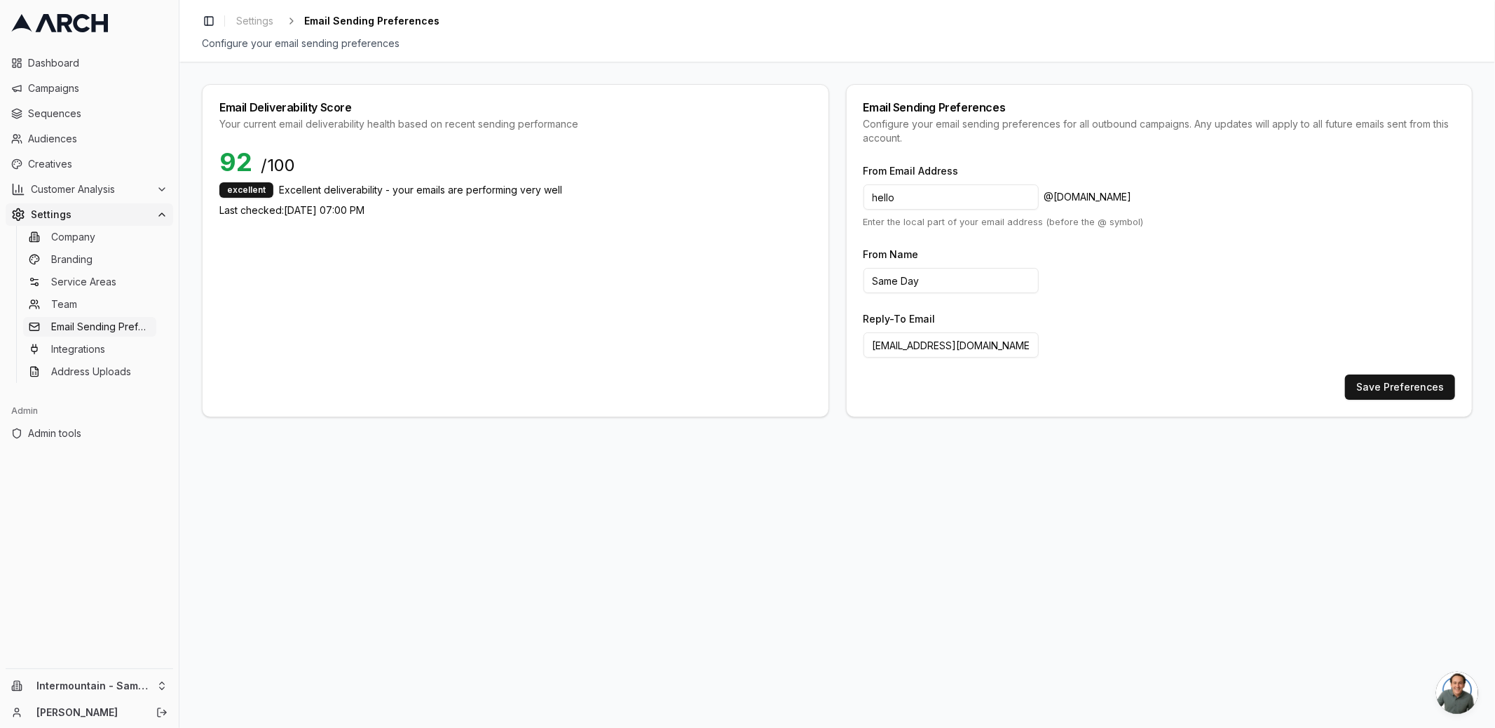
click at [457, 402] on div "Email Deliverability Score Your current email deliverability health based on re…" at bounding box center [515, 250] width 627 height 333
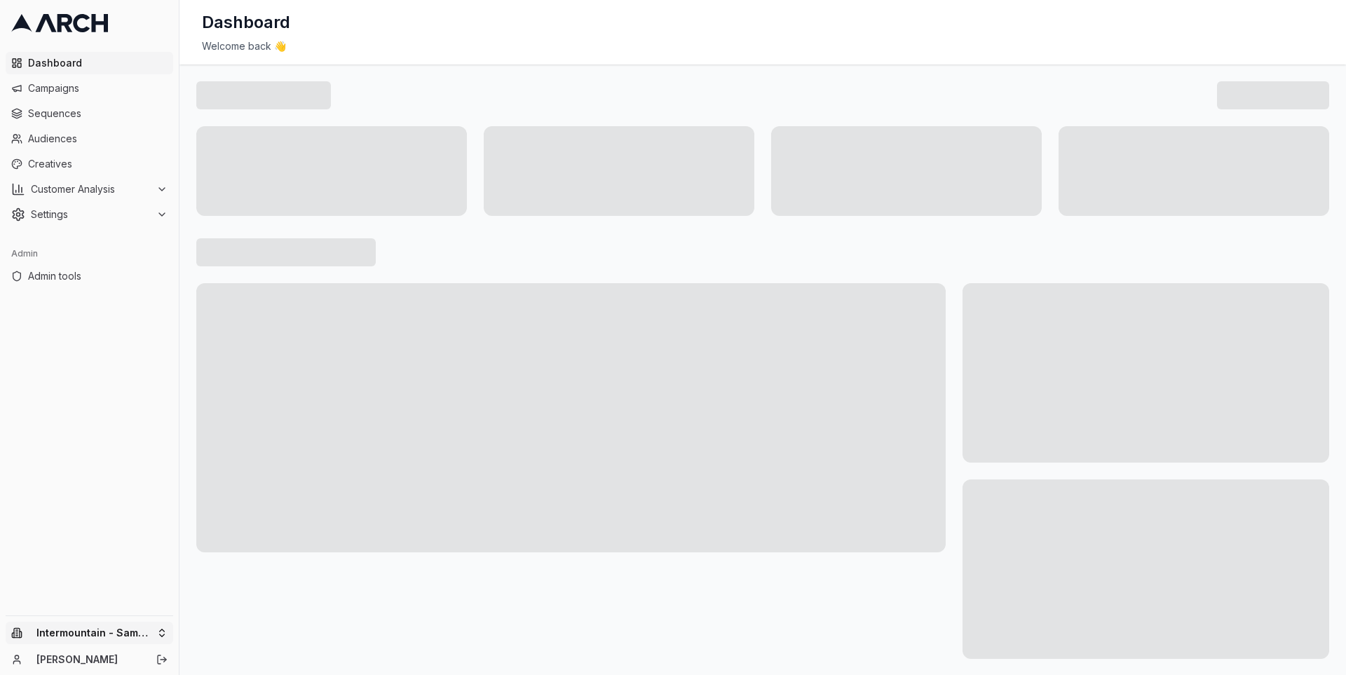
click at [128, 633] on html "Dashboard Campaigns Sequences Audiences Creatives Customer Analysis Settings Ad…" at bounding box center [673, 337] width 1346 height 675
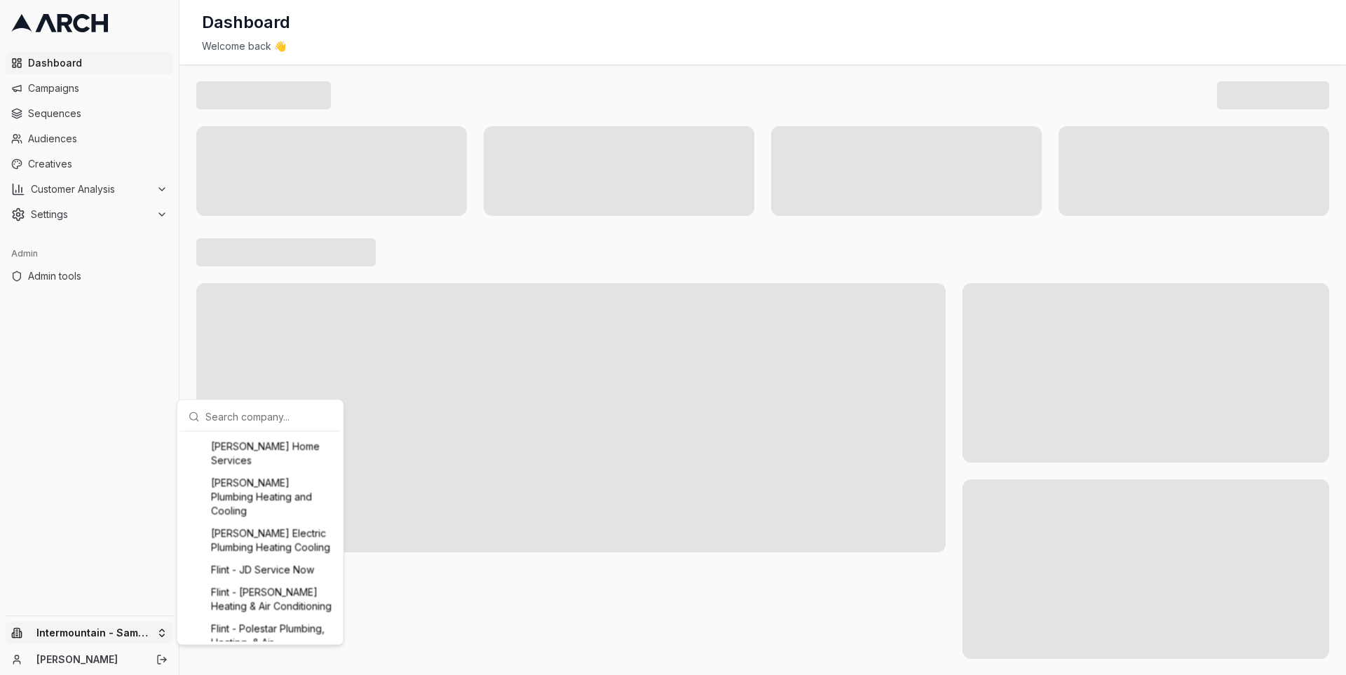
scroll to position [890, 0]
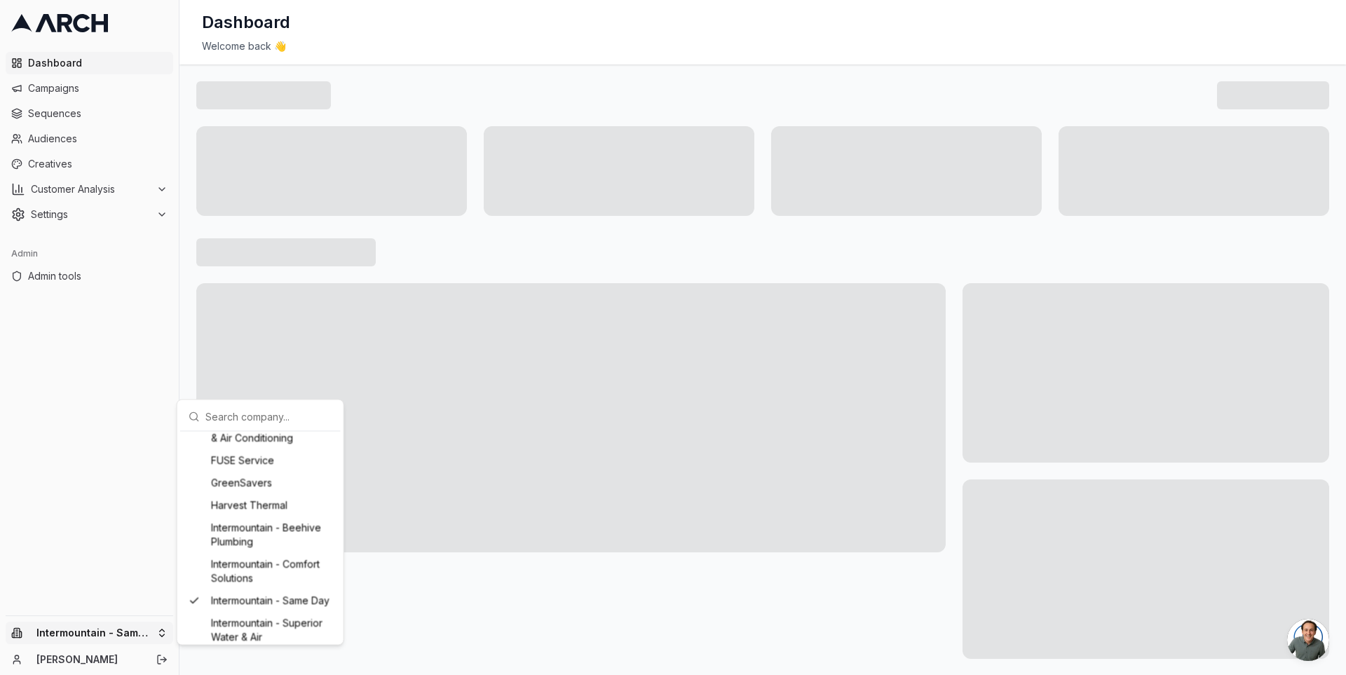
click at [233, 420] on input "text" at bounding box center [268, 416] width 127 height 28
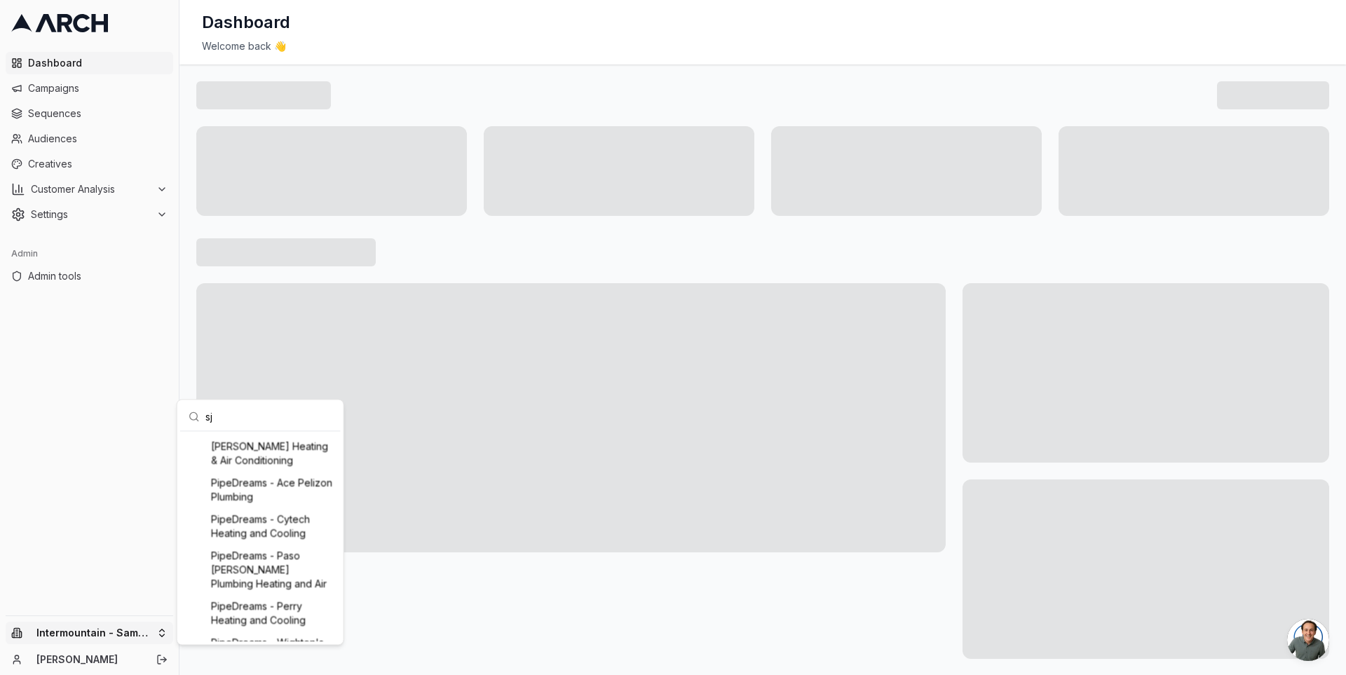
scroll to position [0, 0]
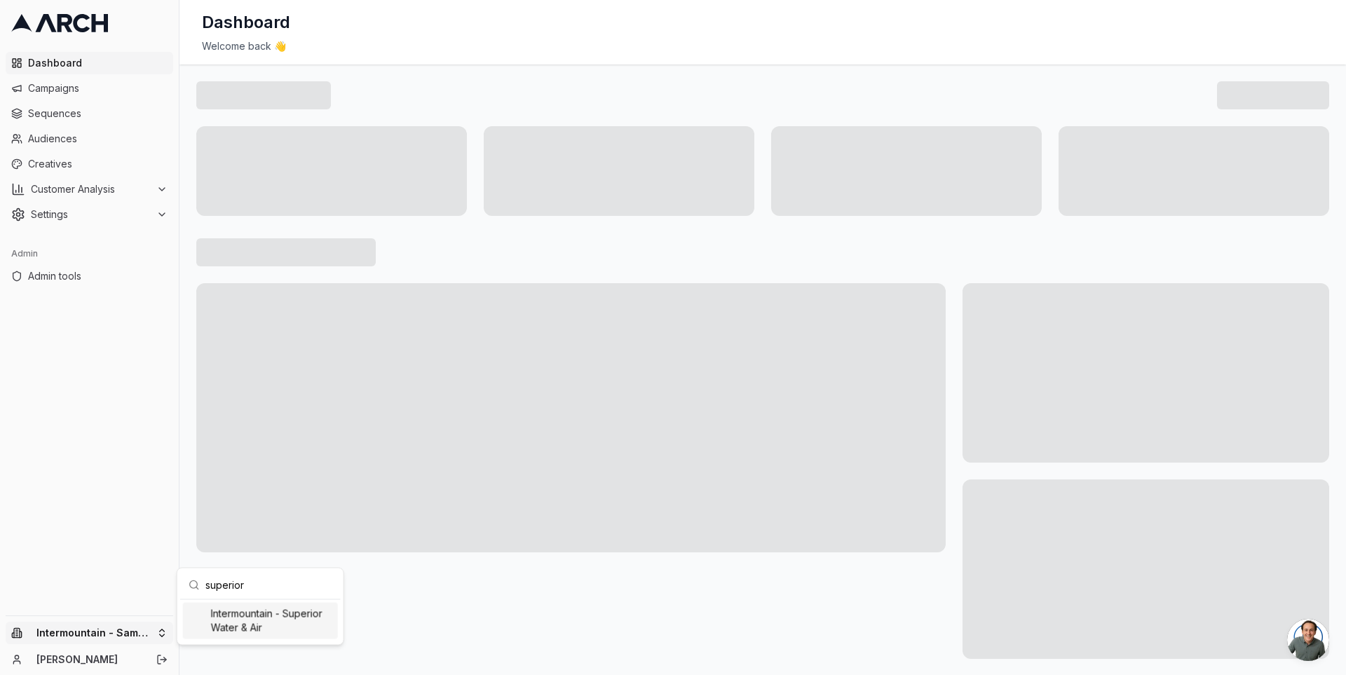
type input "superior"
click at [270, 607] on div "Intermountain - Superior Water & Air" at bounding box center [260, 620] width 155 height 36
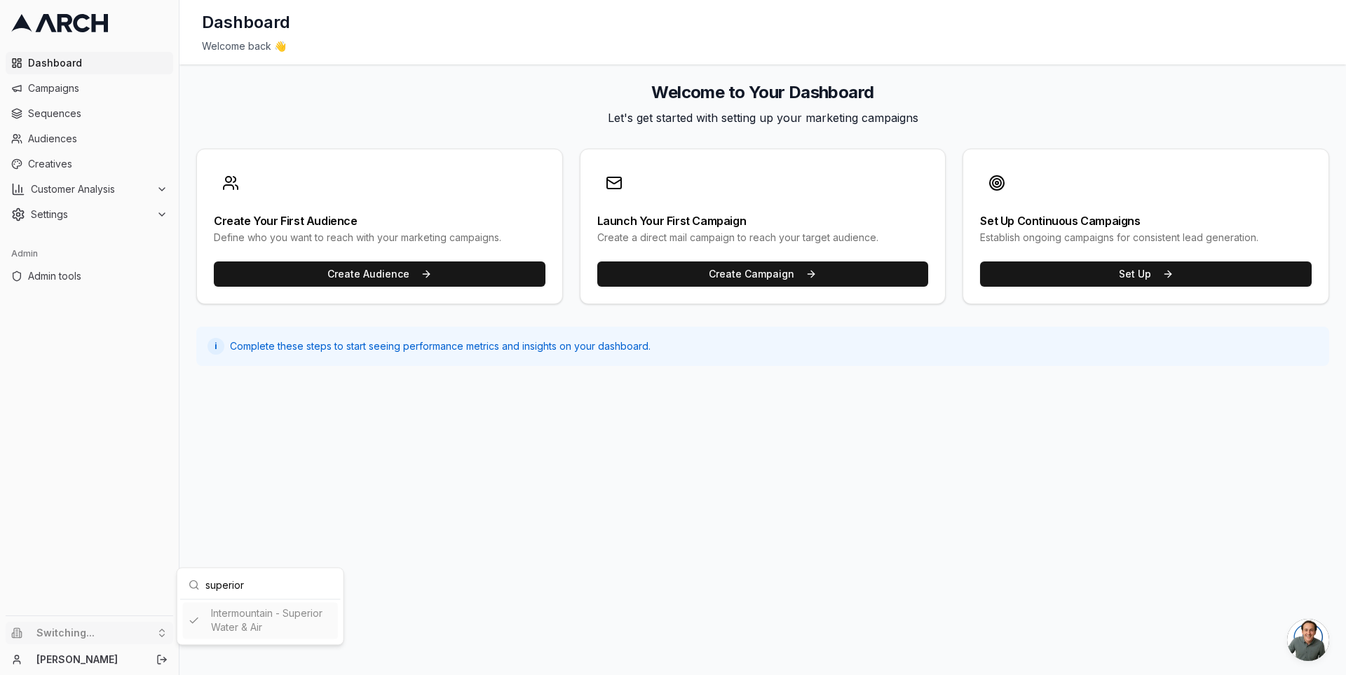
click at [69, 113] on html "Dashboard Campaigns Sequences Audiences Creatives Customer Analysis Settings Ad…" at bounding box center [673, 337] width 1346 height 675
click at [64, 113] on span "Sequences" at bounding box center [98, 114] width 140 height 14
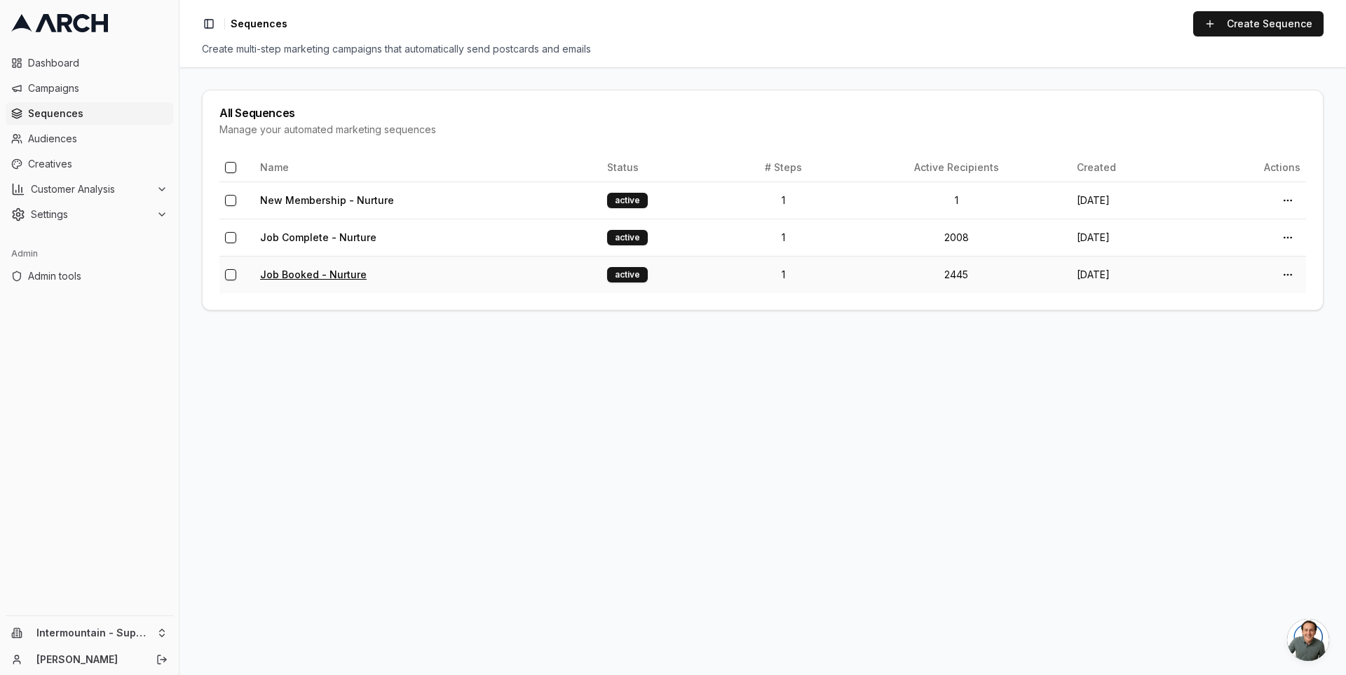
click at [330, 274] on link "Job Booked - Nurture" at bounding box center [313, 275] width 107 height 12
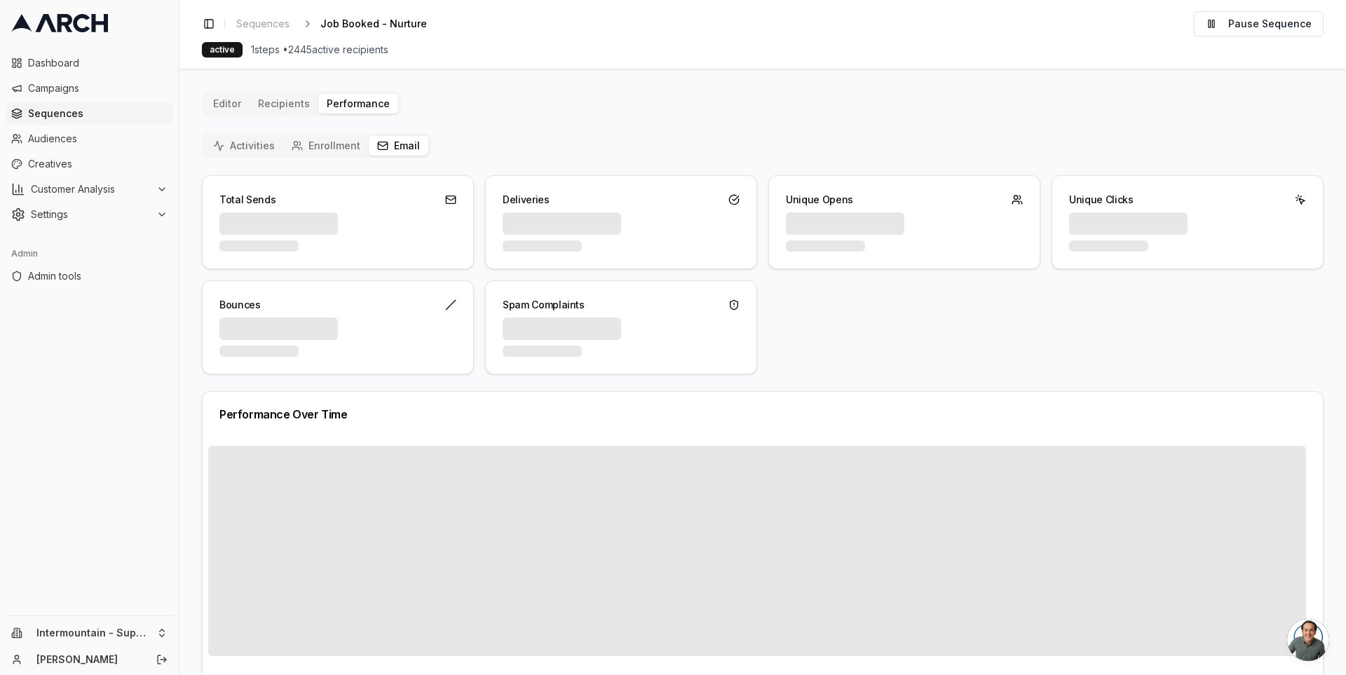
click at [400, 149] on button "Email" at bounding box center [399, 146] width 60 height 20
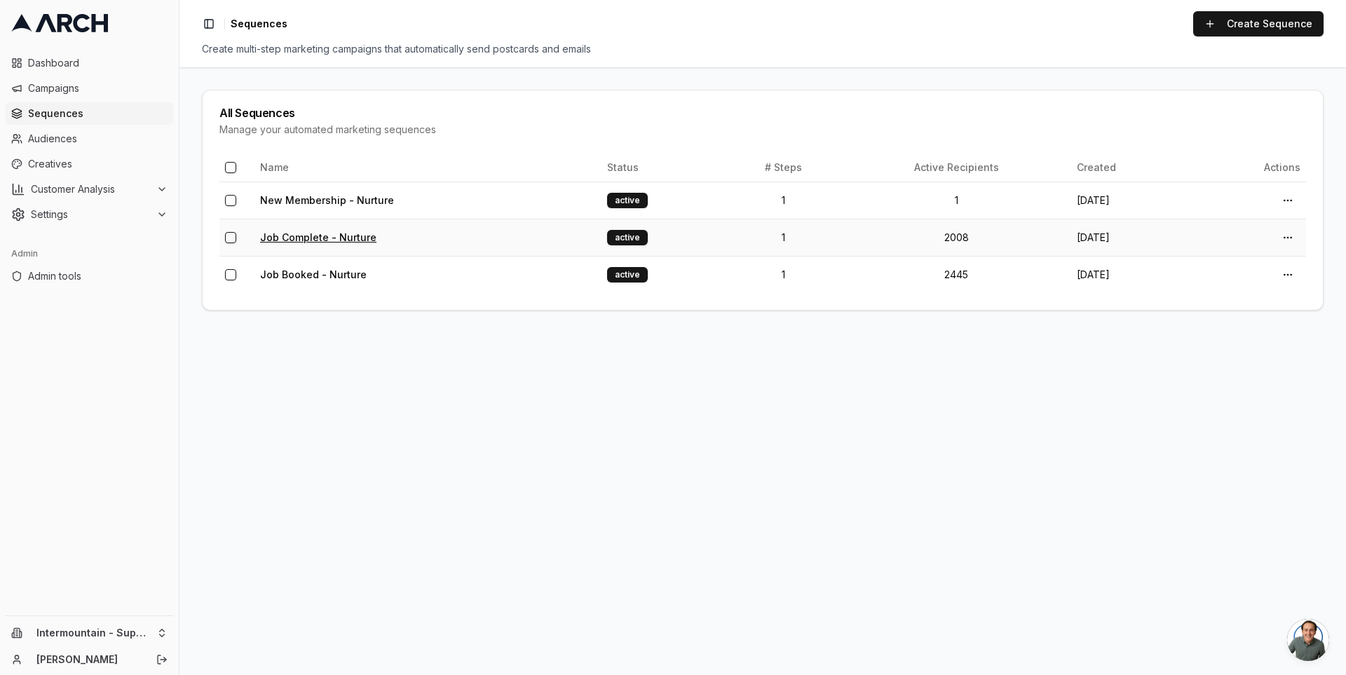
click at [317, 236] on link "Job Complete - Nurture" at bounding box center [318, 237] width 116 height 12
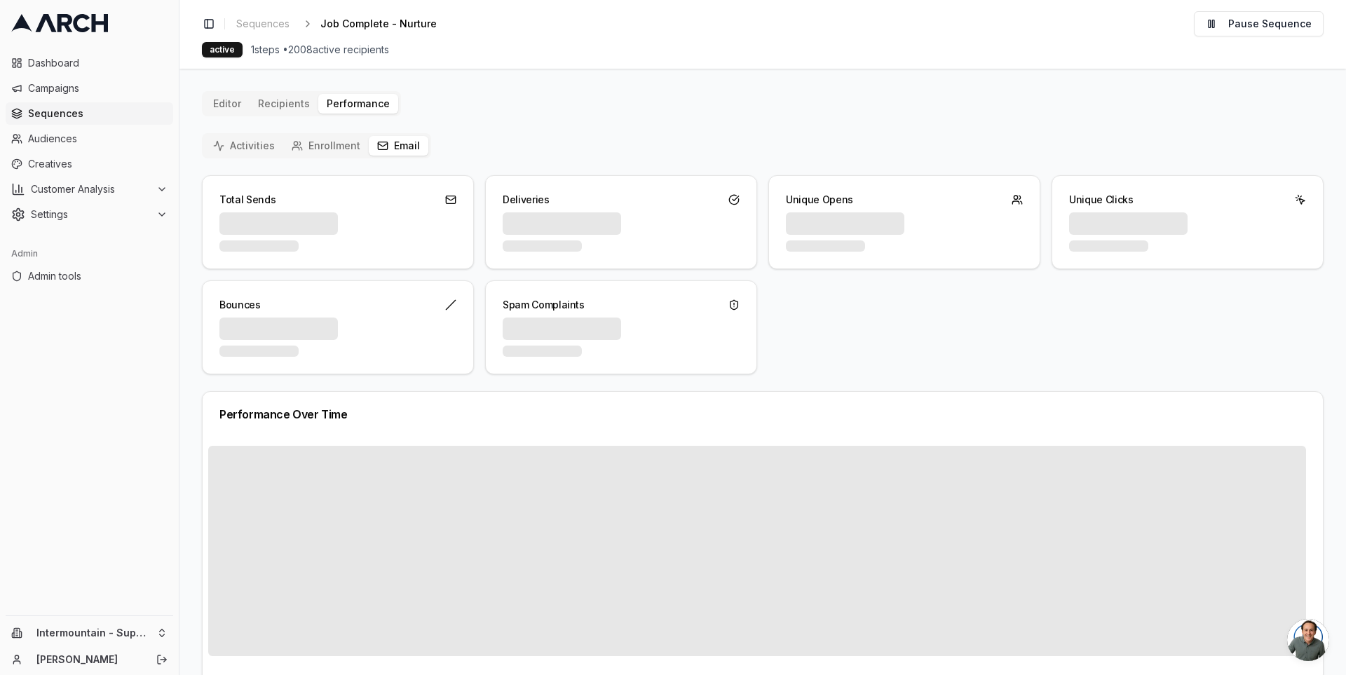
click at [397, 147] on button "Email" at bounding box center [399, 146] width 60 height 20
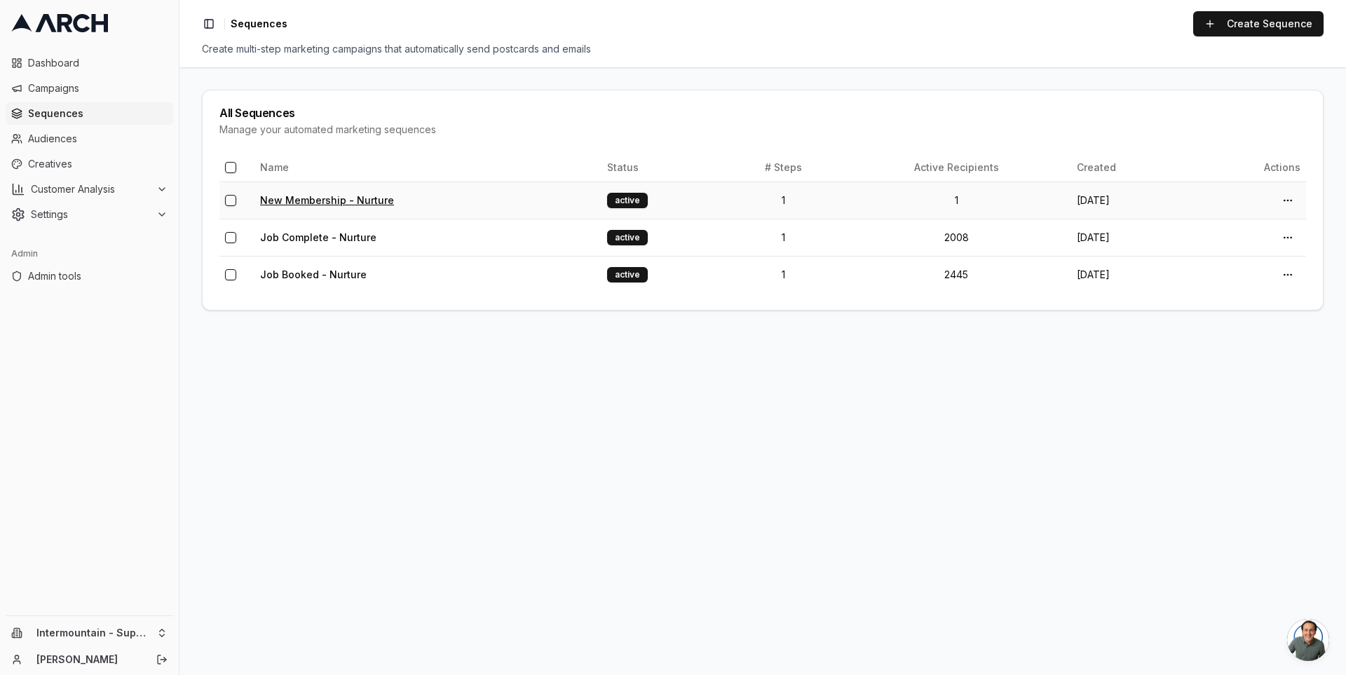
click at [341, 203] on link "New Membership - Nurture" at bounding box center [327, 200] width 134 height 12
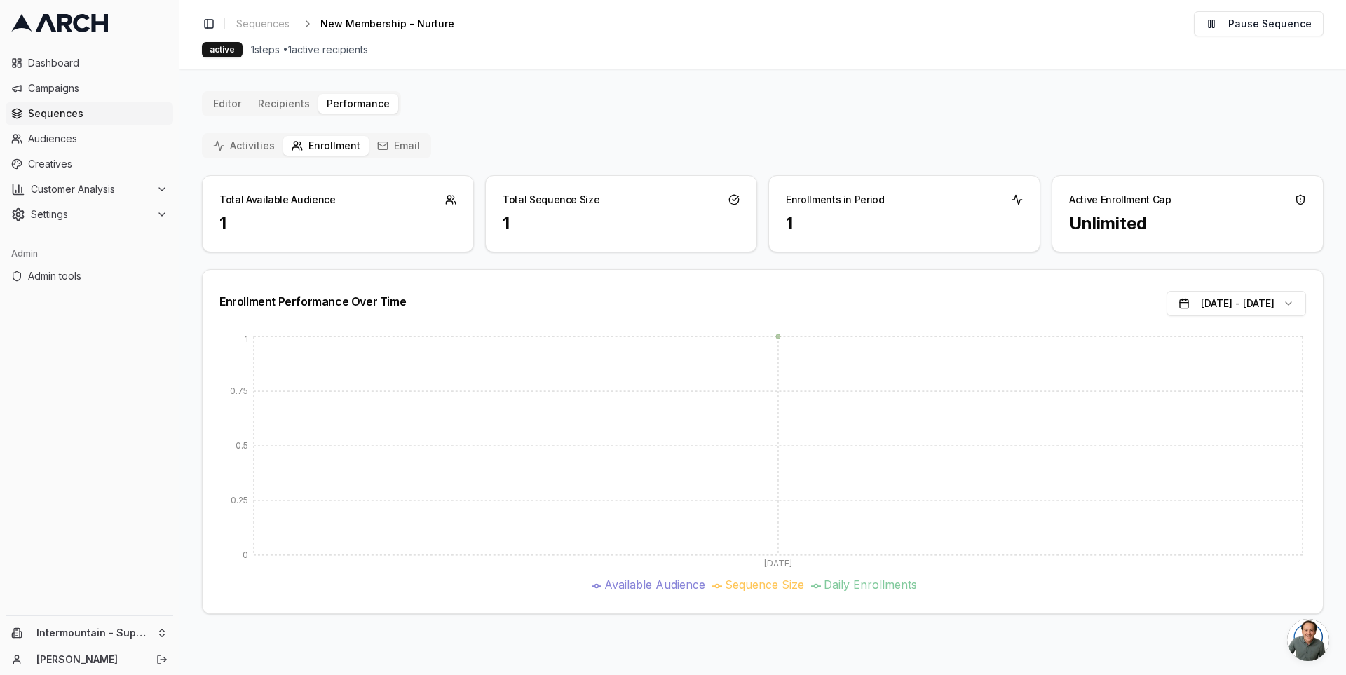
click at [388, 146] on button "Email" at bounding box center [399, 146] width 60 height 20
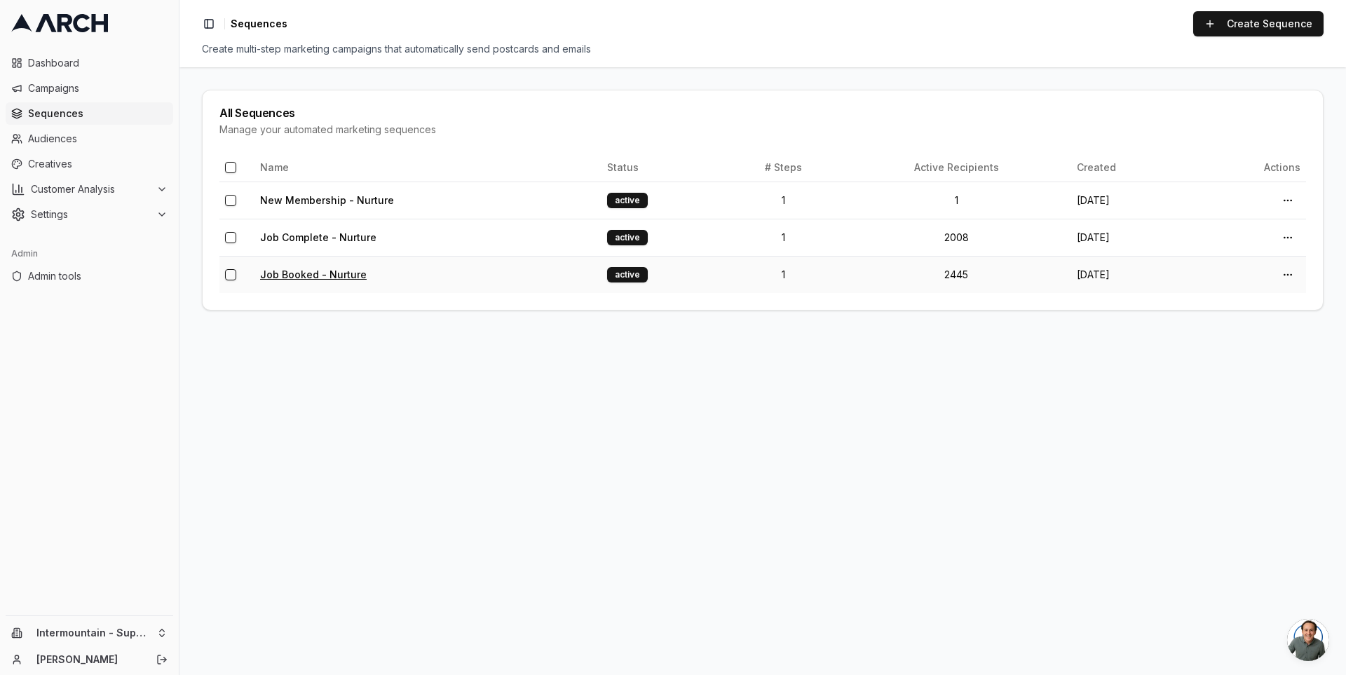
click at [314, 276] on link "Job Booked - Nurture" at bounding box center [313, 275] width 107 height 12
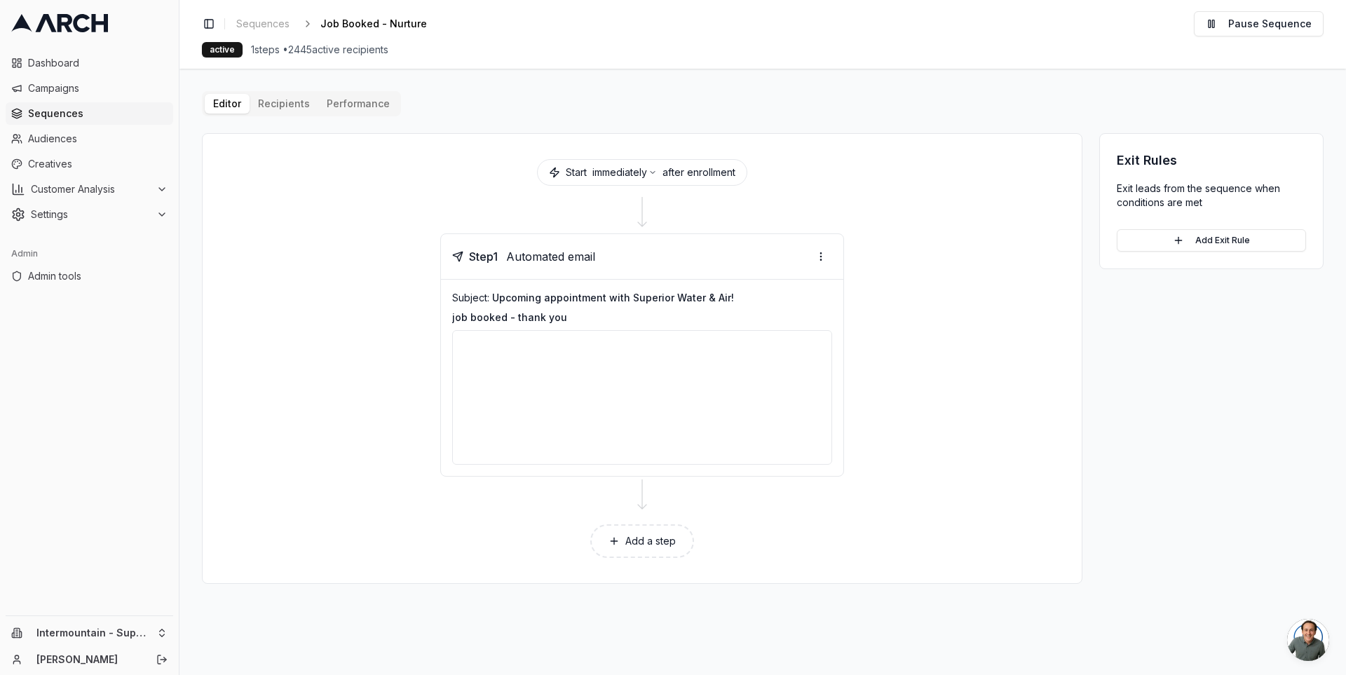
click at [368, 114] on div "Editor Recipients Performance" at bounding box center [301, 103] width 199 height 25
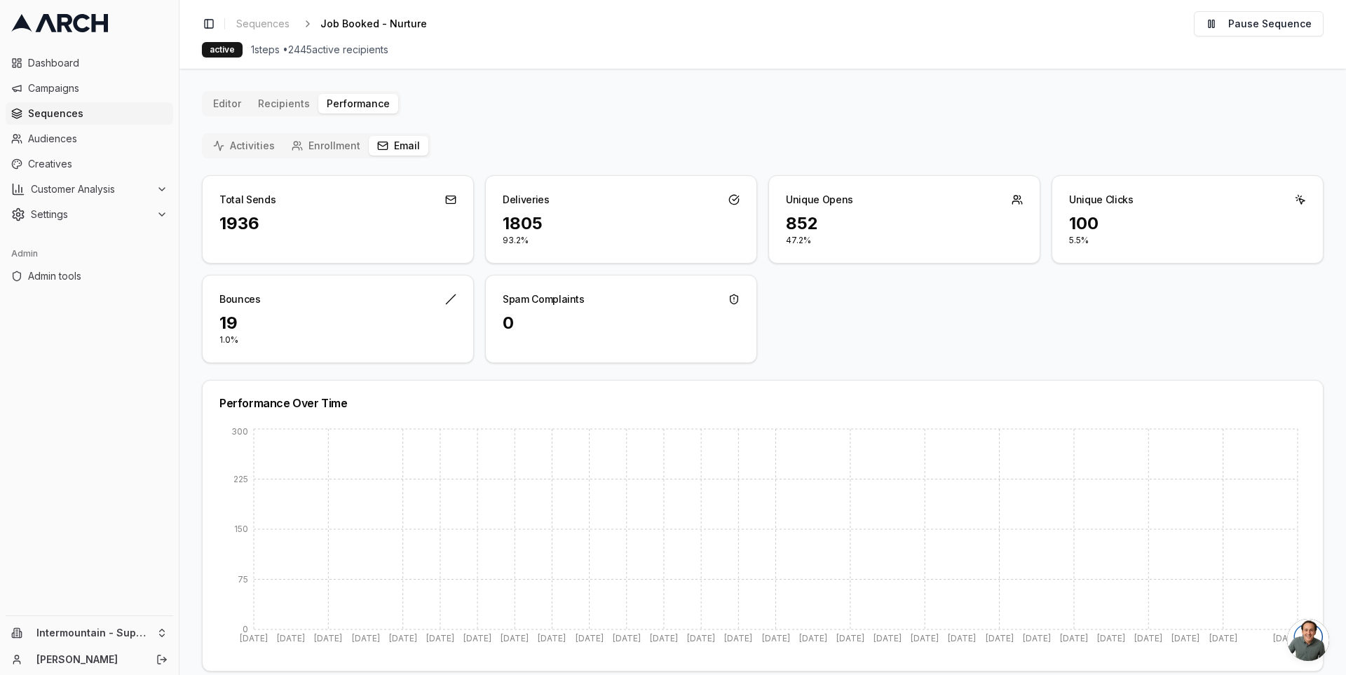
click at [395, 144] on button "Email" at bounding box center [399, 146] width 60 height 20
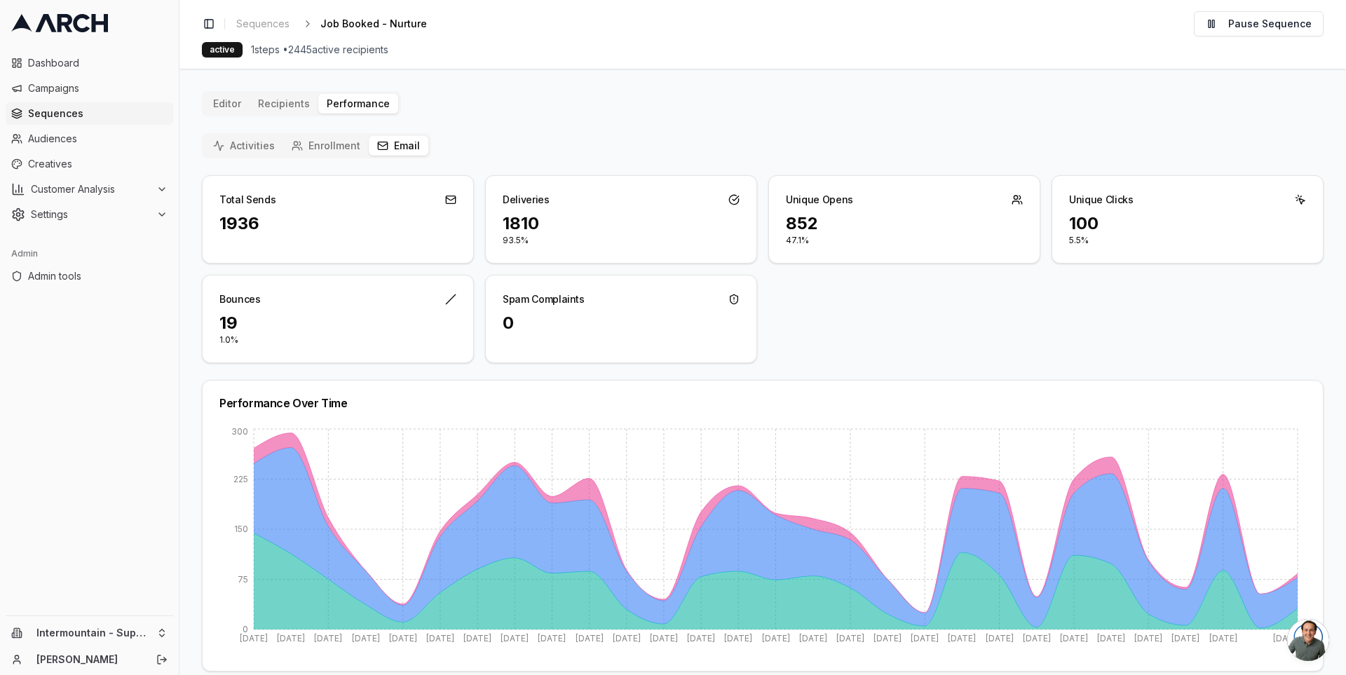
click at [112, 113] on span "Sequences" at bounding box center [98, 114] width 140 height 14
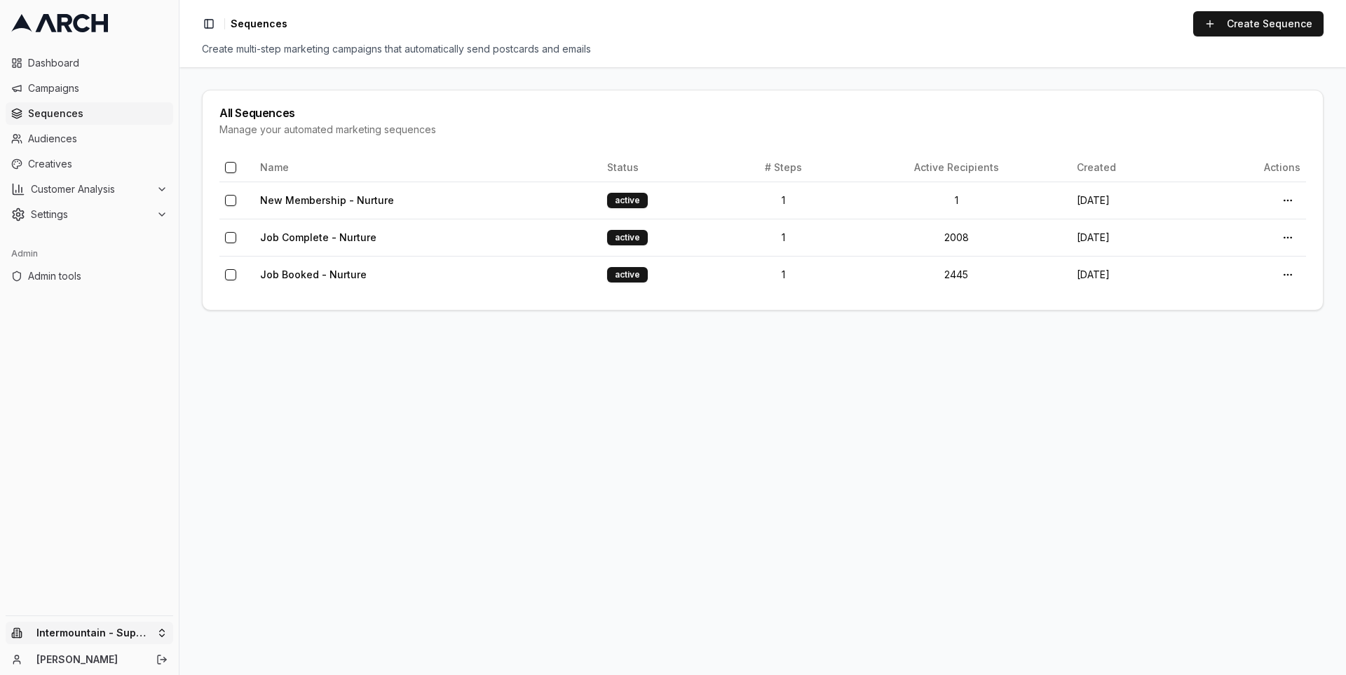
click at [152, 637] on html "Dashboard Campaigns Sequences Audiences Creatives Customer Analysis Settings Ad…" at bounding box center [673, 337] width 1346 height 675
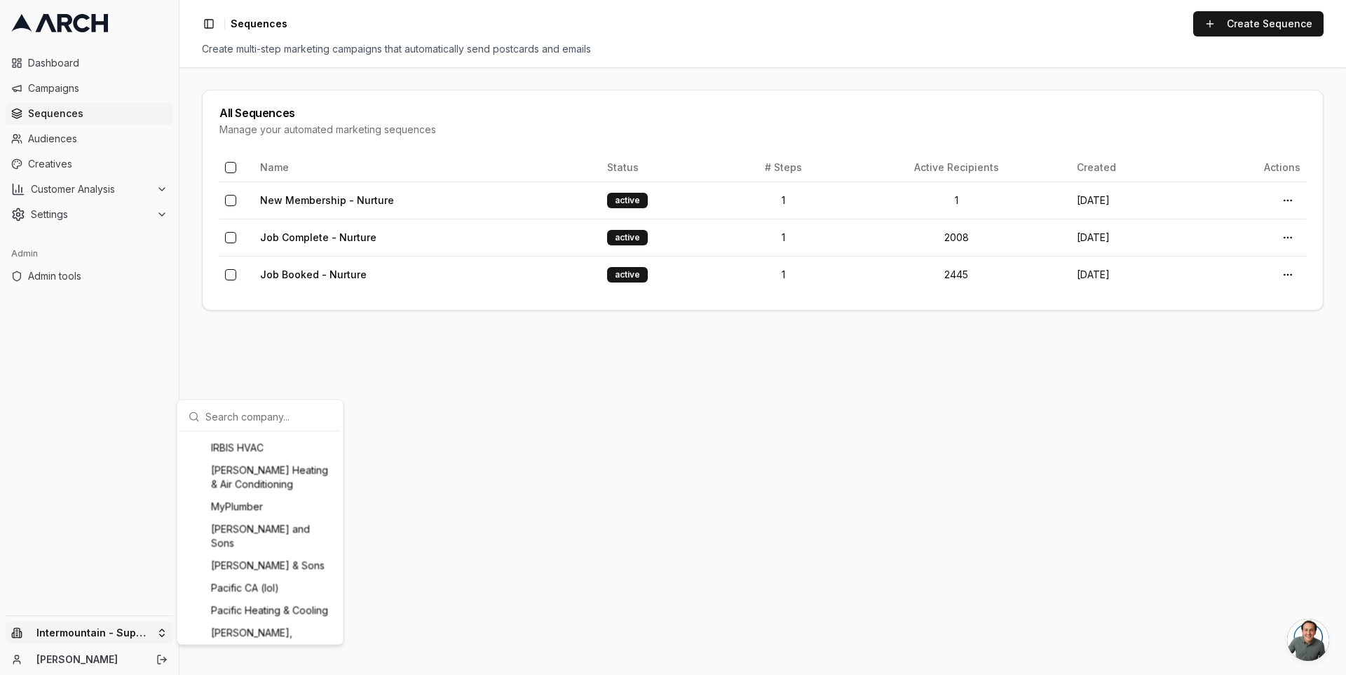
scroll to position [1067, 0]
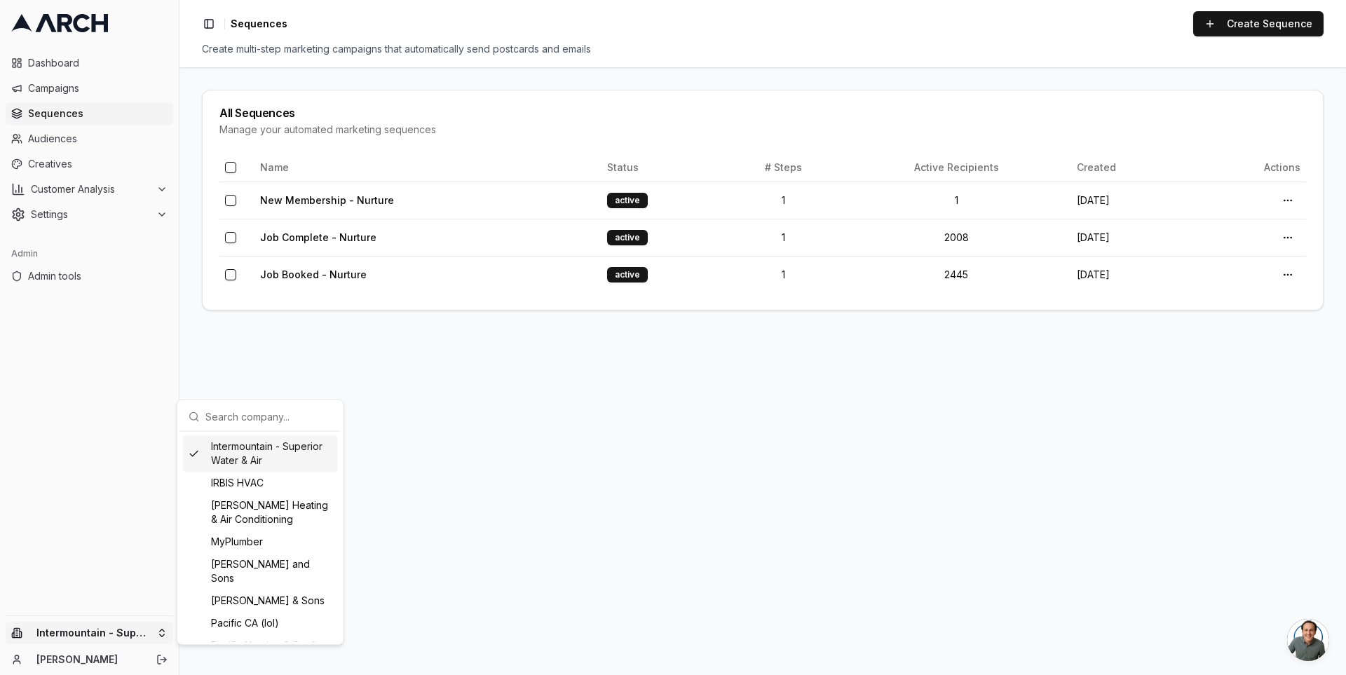
click at [440, 494] on html "Dashboard Campaigns Sequences Audiences Creatives Customer Analysis Settings Ad…" at bounding box center [673, 337] width 1346 height 675
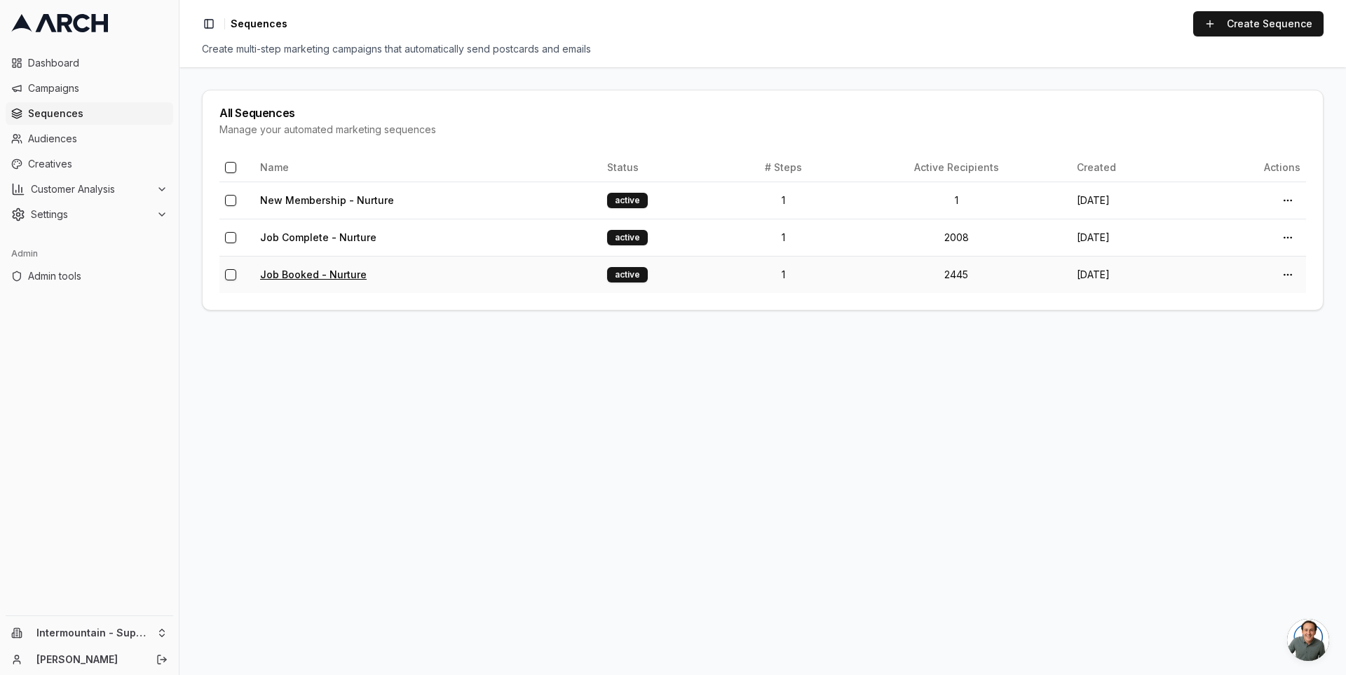
click at [342, 270] on link "Job Booked - Nurture" at bounding box center [313, 275] width 107 height 12
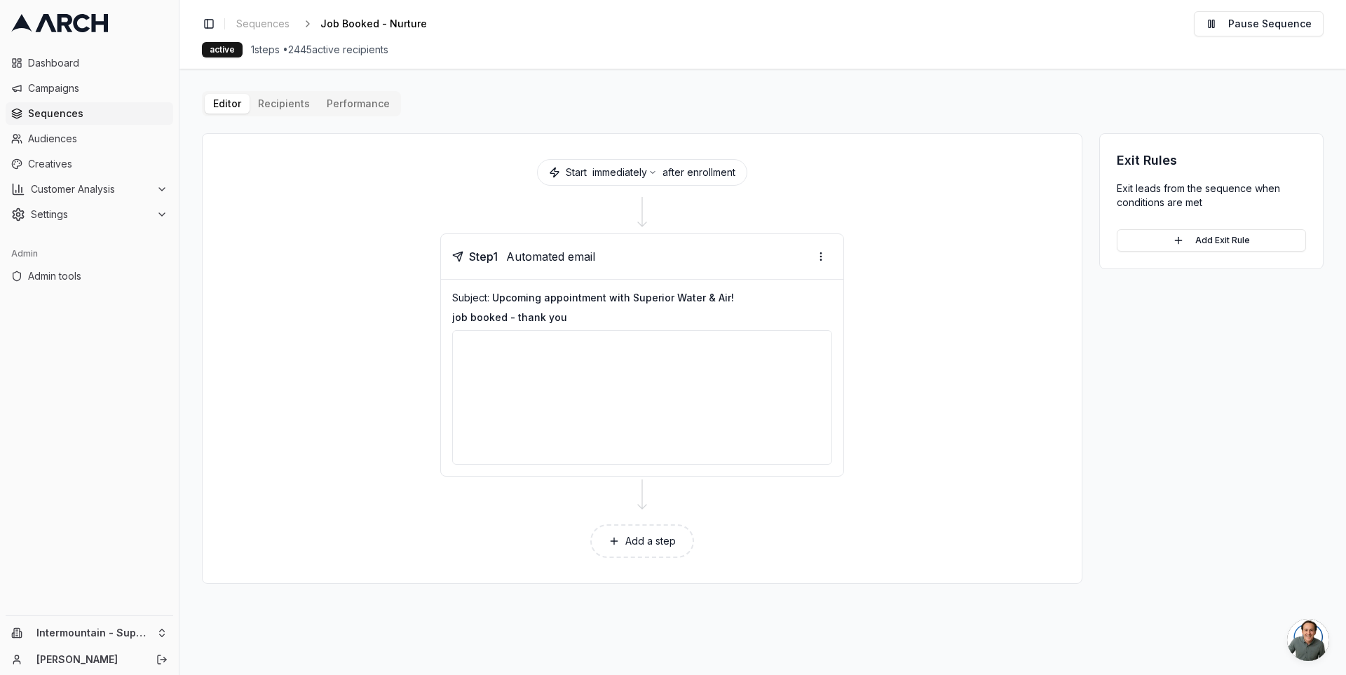
click at [365, 91] on div "Editor Recipients Performance" at bounding box center [301, 103] width 199 height 25
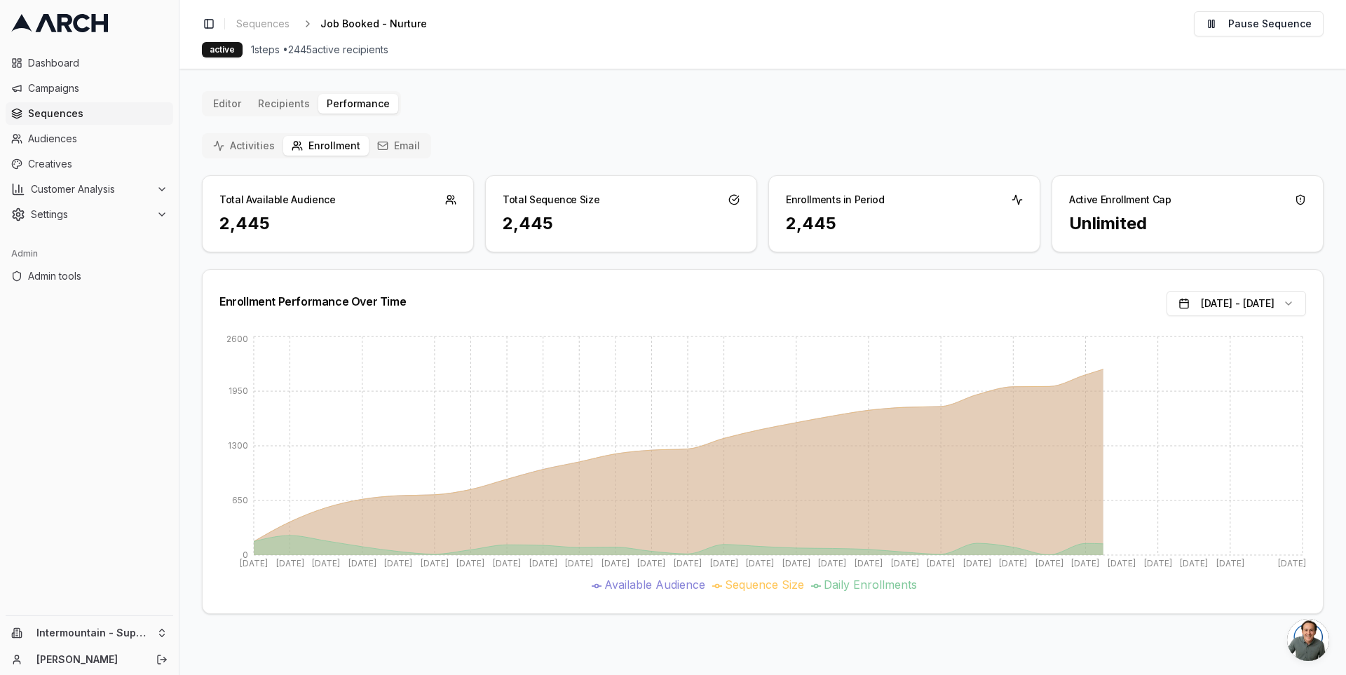
click at [391, 142] on button "Email" at bounding box center [399, 146] width 60 height 20
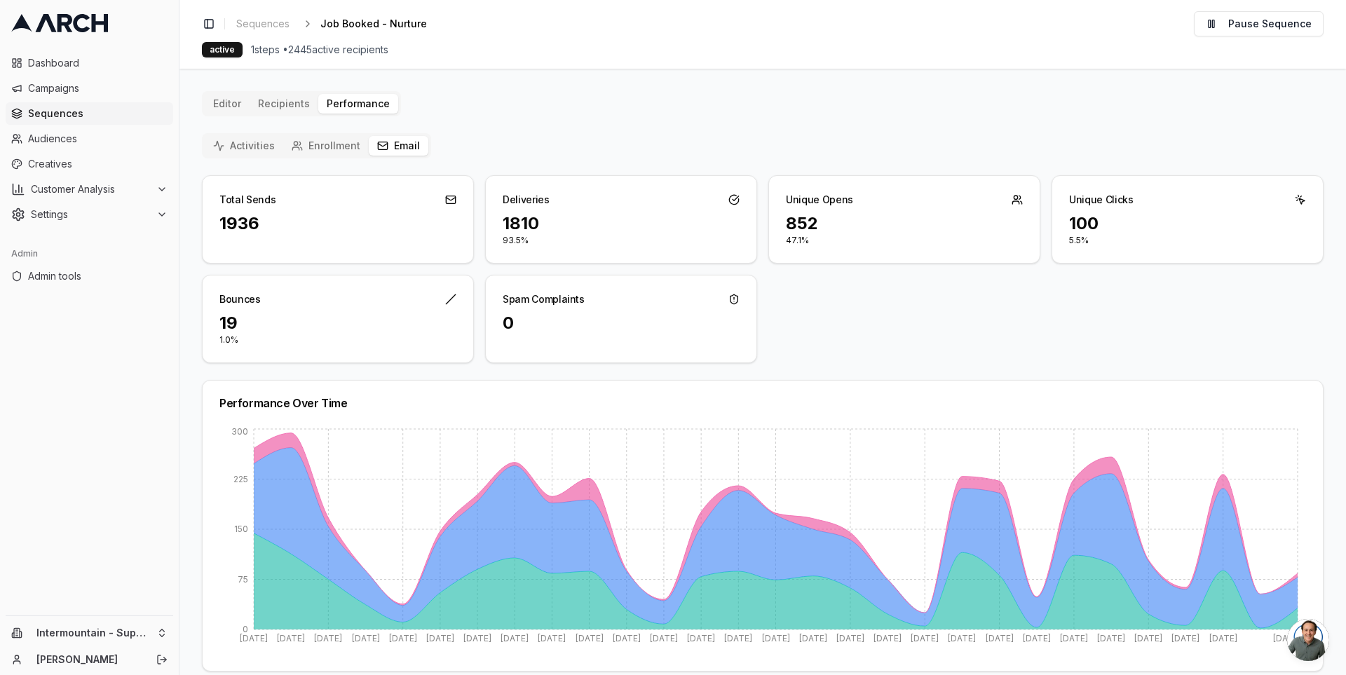
click at [509, 325] on div "0" at bounding box center [621, 323] width 237 height 22
click at [245, 216] on div "1936" at bounding box center [337, 223] width 237 height 22
click at [513, 222] on div "1810" at bounding box center [621, 223] width 237 height 22
click at [250, 125] on div "Editor Recipients Performance Activities Enrollment Email Total Sends 1936 Deli…" at bounding box center [763, 526] width 1122 height 870
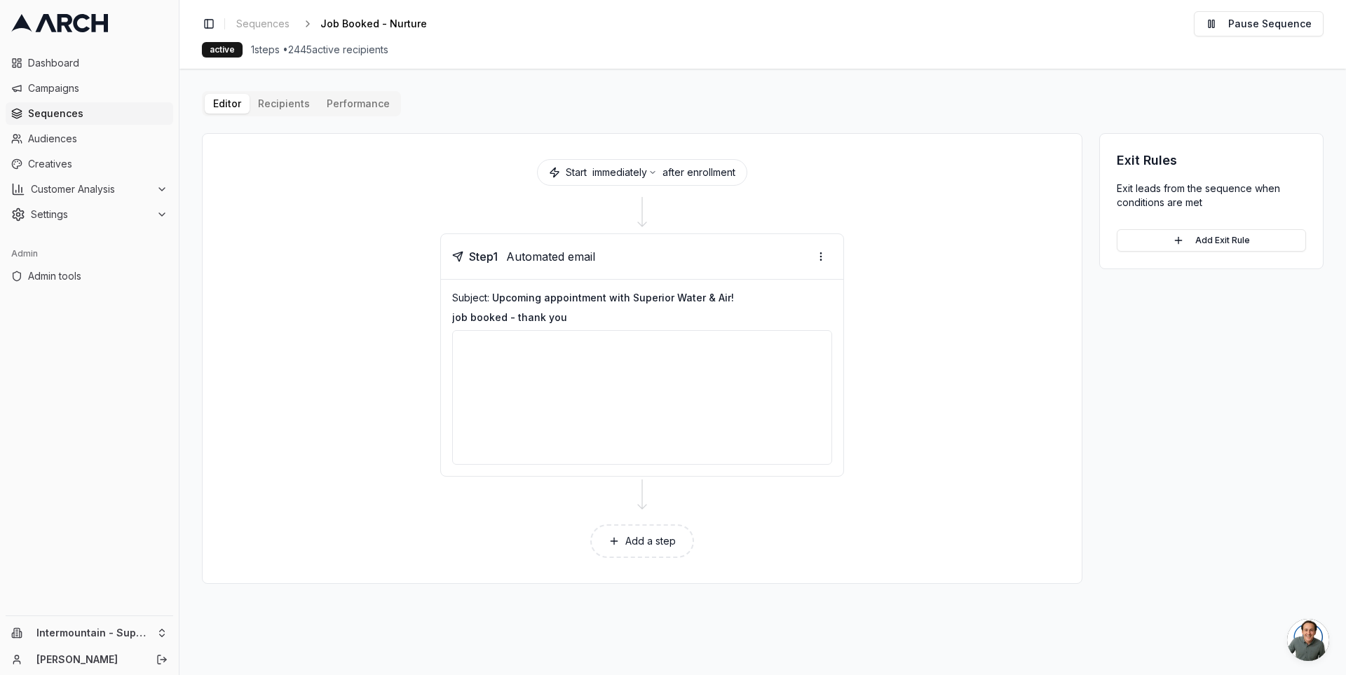
click at [116, 109] on span "Sequences" at bounding box center [98, 114] width 140 height 14
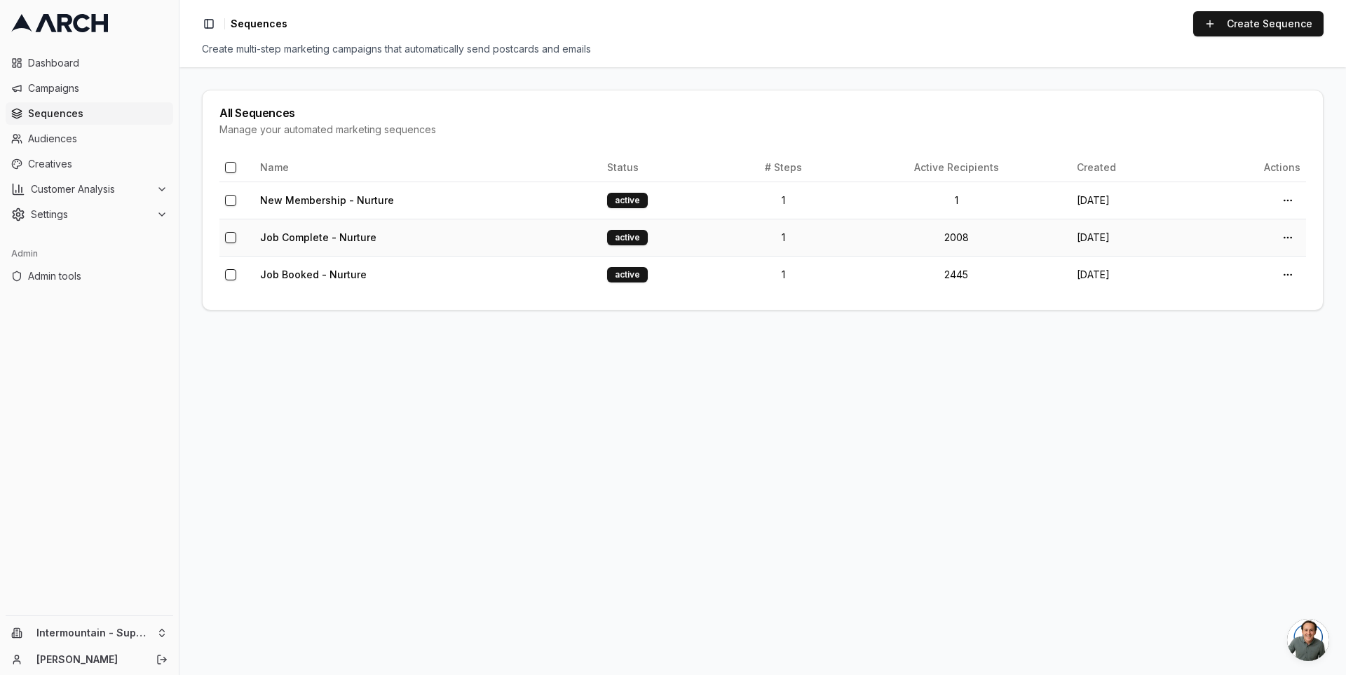
click at [333, 227] on td "Job Complete - Nurture" at bounding box center [427, 237] width 347 height 37
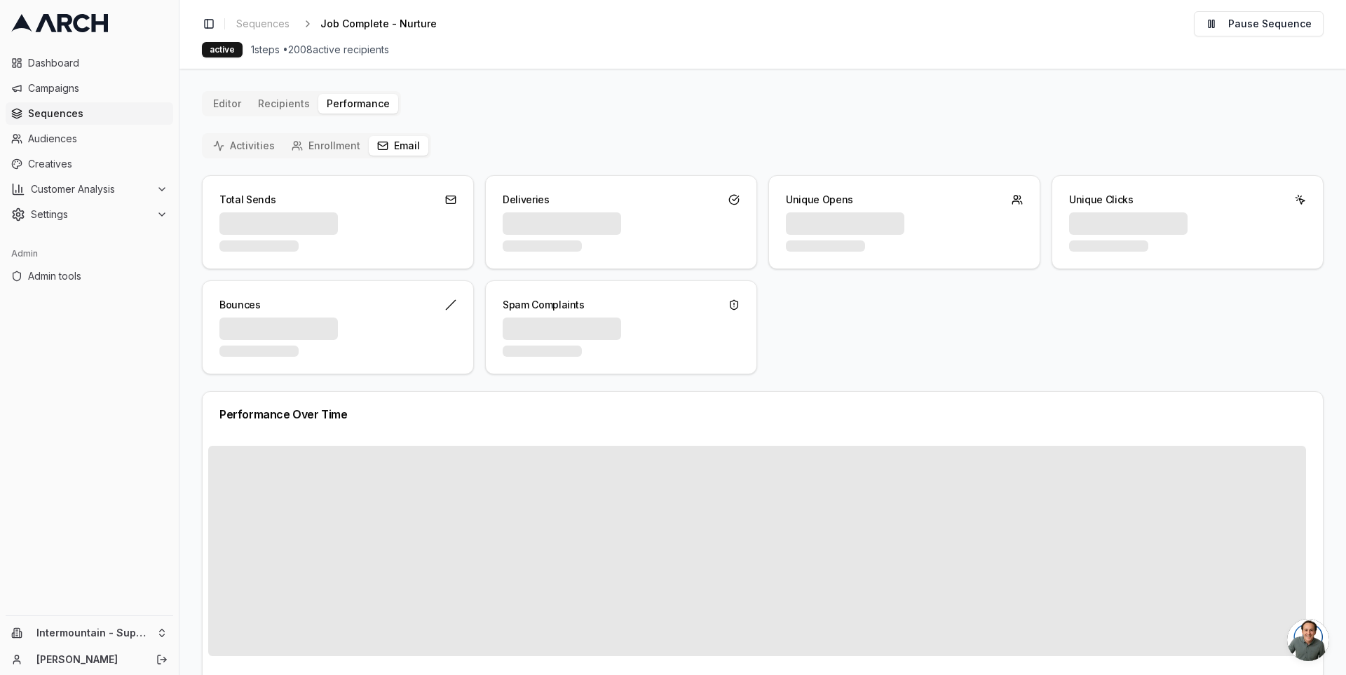
click at [386, 140] on button "Email" at bounding box center [399, 146] width 60 height 20
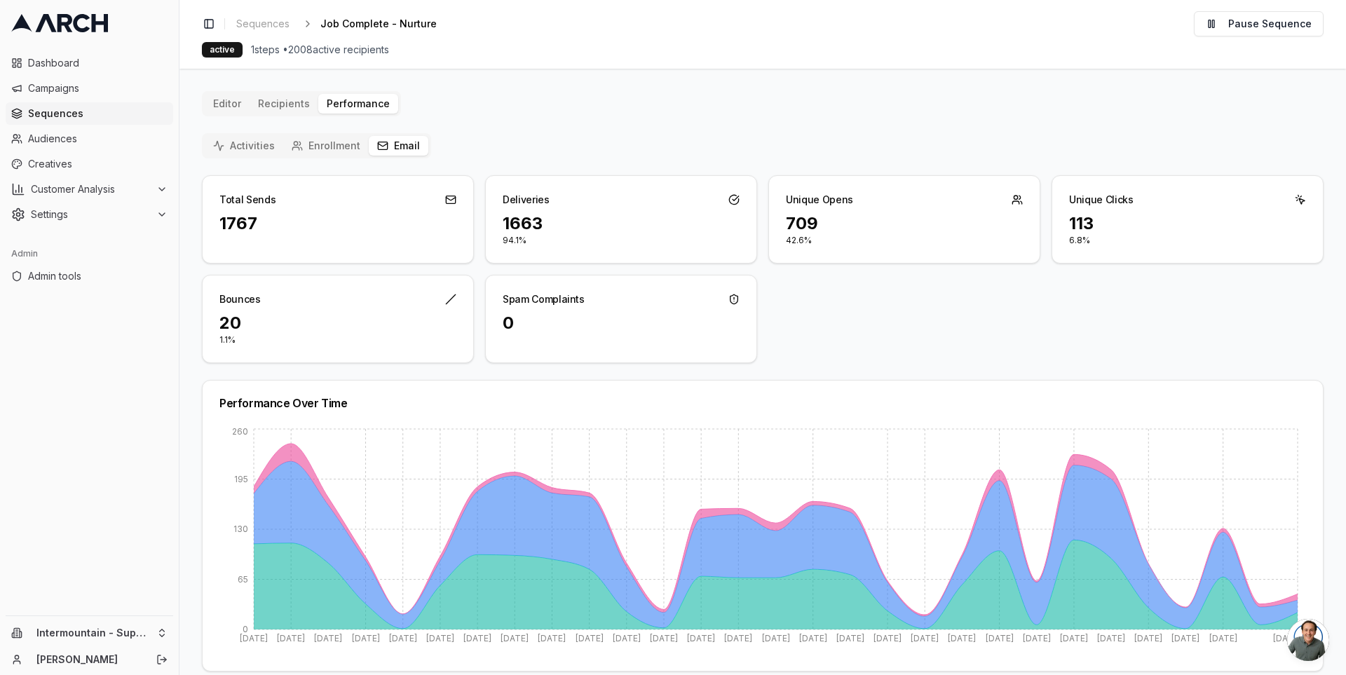
click at [137, 107] on span "Sequences" at bounding box center [98, 114] width 140 height 14
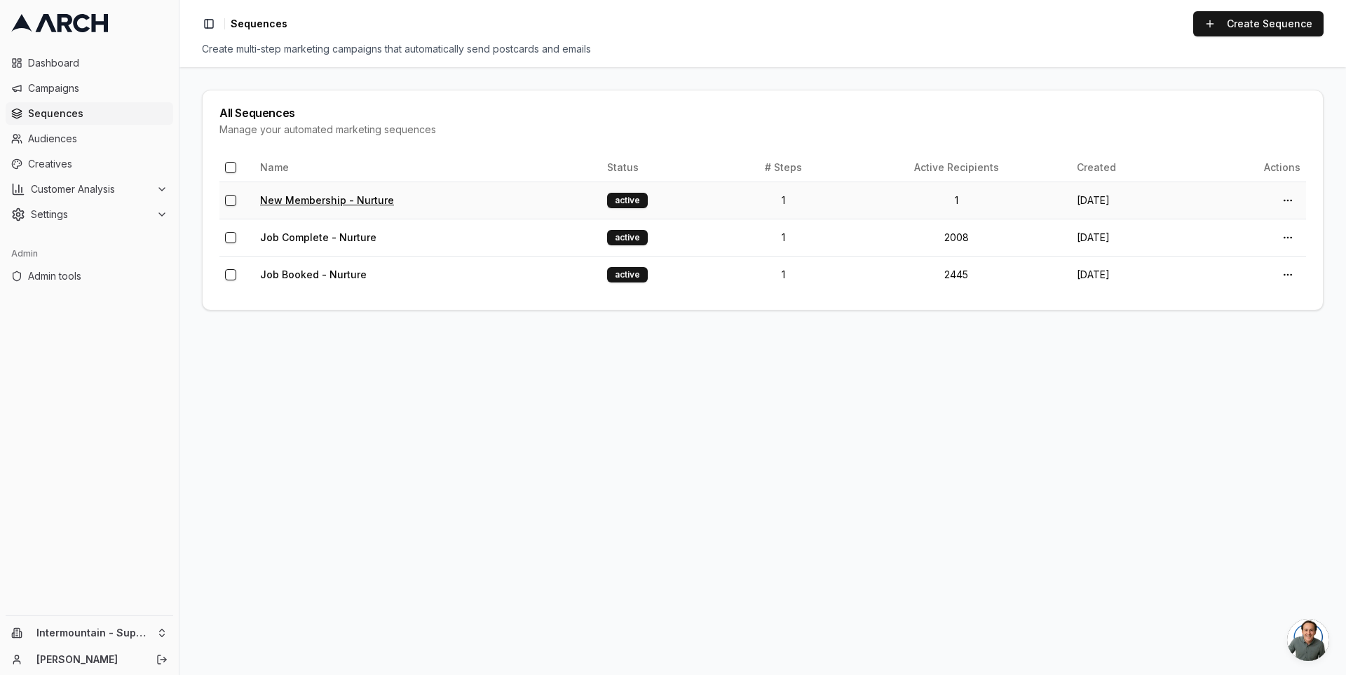
click at [304, 196] on link "New Membership - Nurture" at bounding box center [327, 200] width 134 height 12
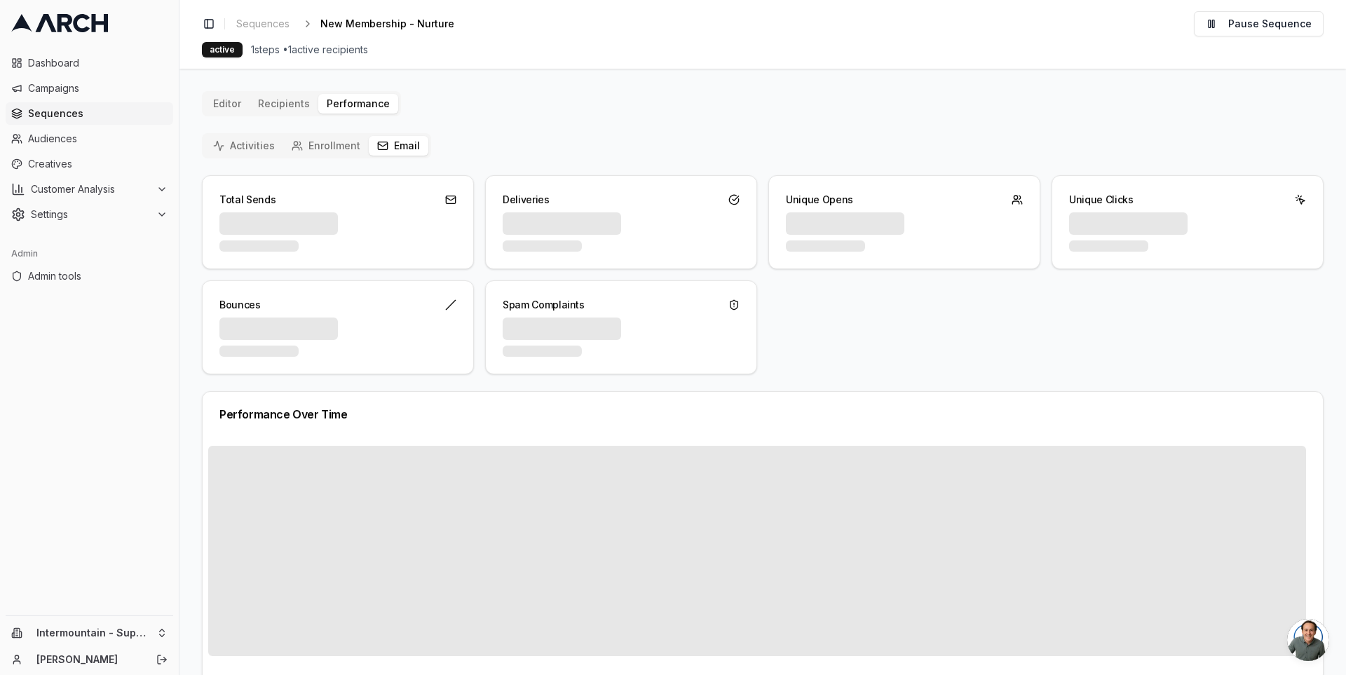
click at [386, 151] on button "Email" at bounding box center [399, 146] width 60 height 20
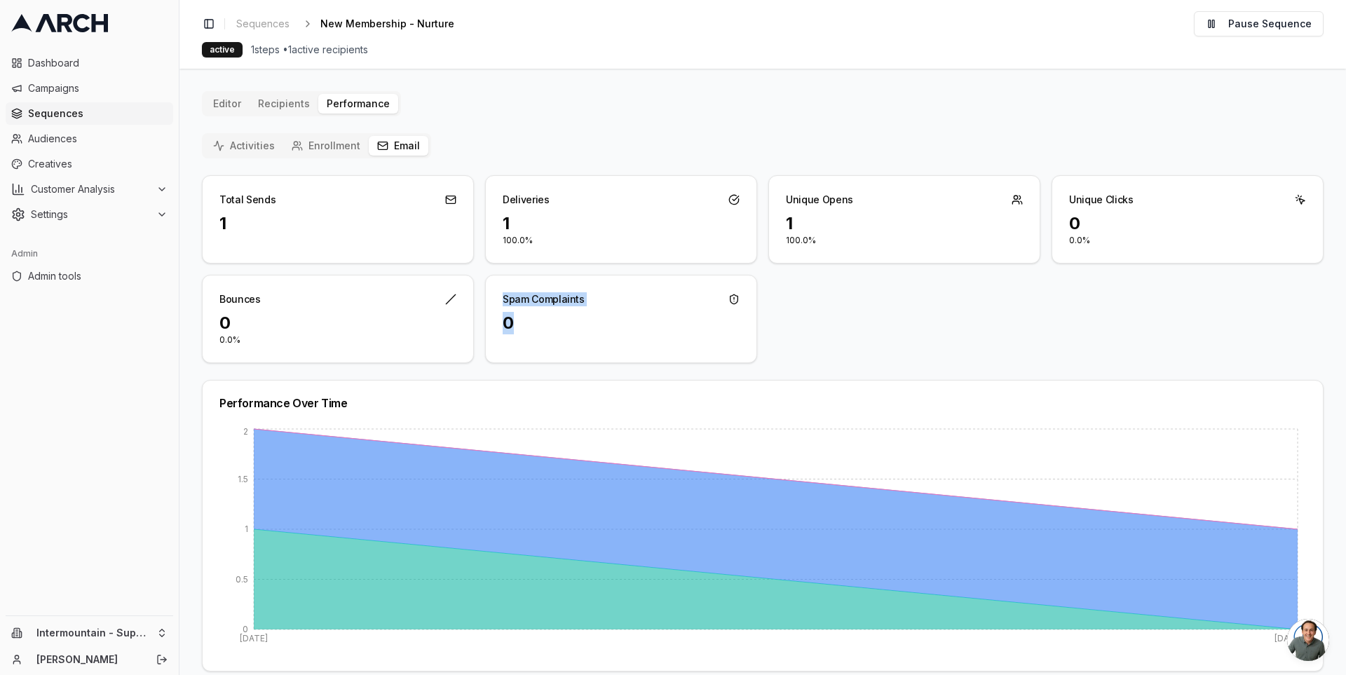
drag, startPoint x: 513, startPoint y: 318, endPoint x: 504, endPoint y: 301, distance: 19.1
click at [504, 301] on div "Spam Complaints 0" at bounding box center [621, 319] width 272 height 88
click at [528, 301] on div "Spam Complaints" at bounding box center [544, 299] width 82 height 14
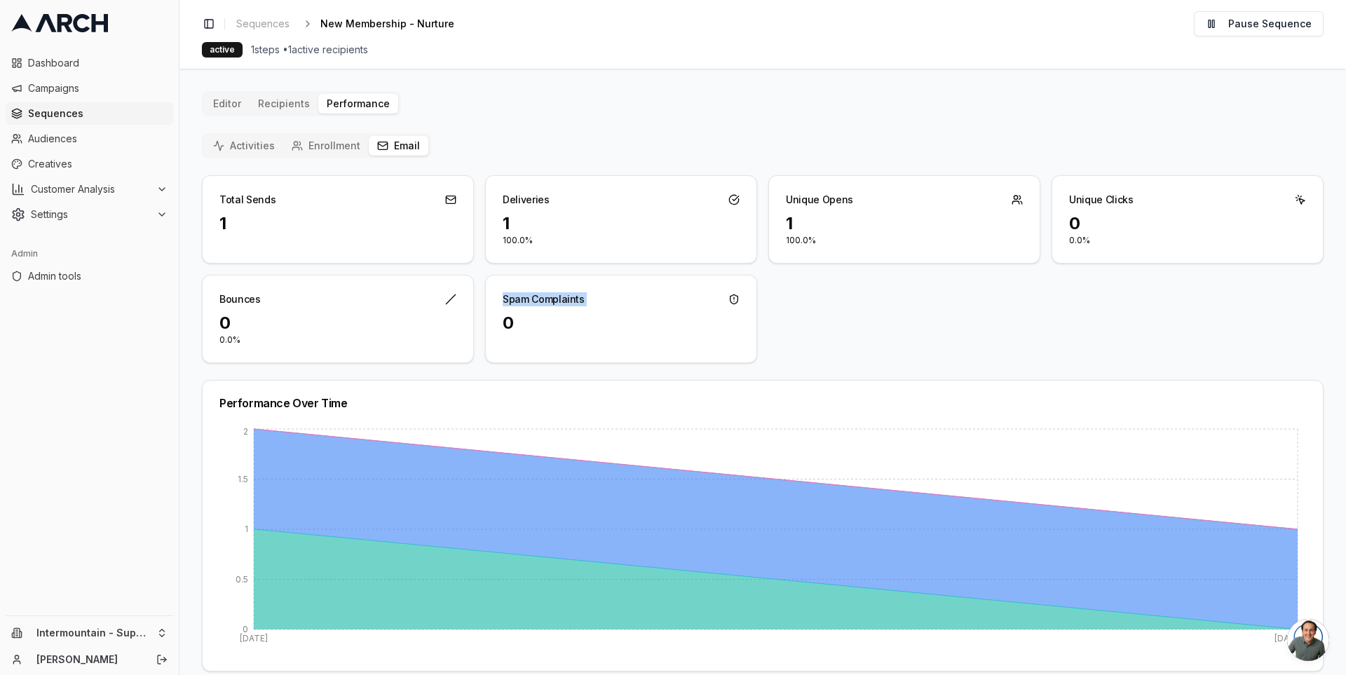
click at [536, 305] on div "Spam Complaints" at bounding box center [621, 294] width 271 height 36
click at [533, 302] on div "Spam Complaints" at bounding box center [544, 299] width 82 height 14
click at [494, 133] on div "Activities Enrollment Email Total Sends 1 Deliveries 1 100.0% Unique Opens 1 10…" at bounding box center [763, 477] width 1122 height 688
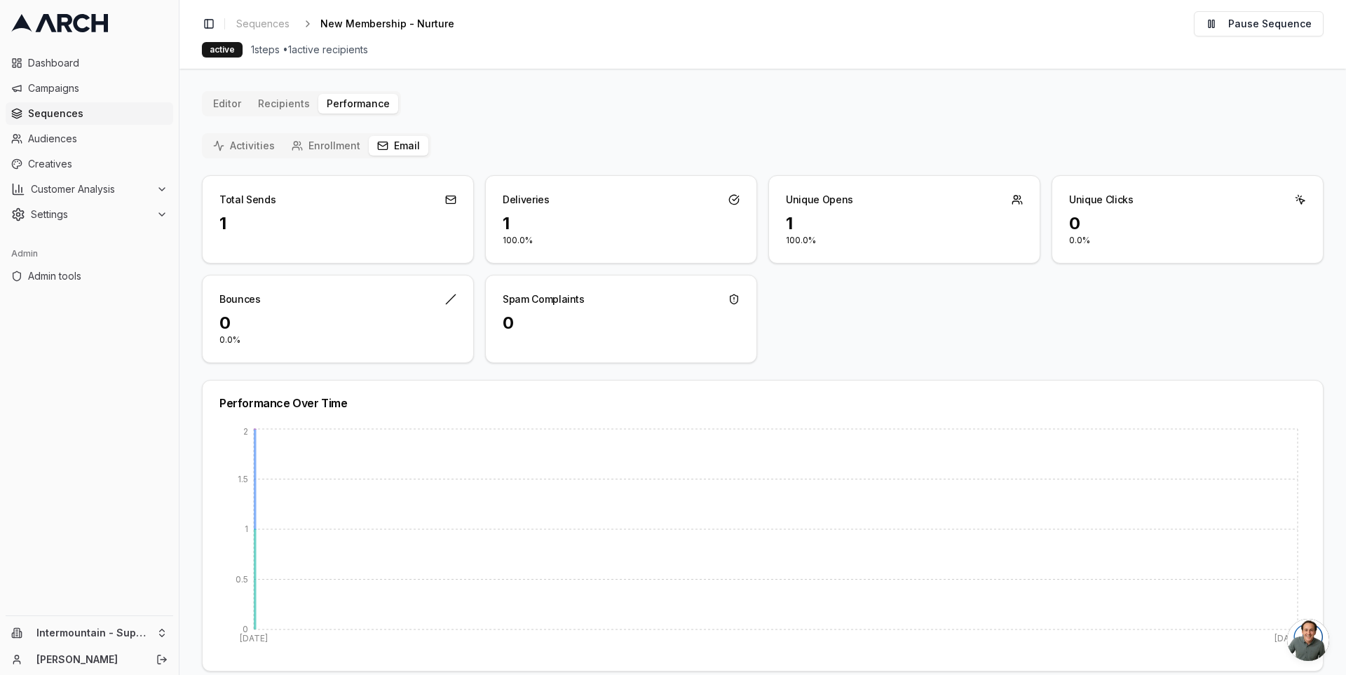
click button "Email"
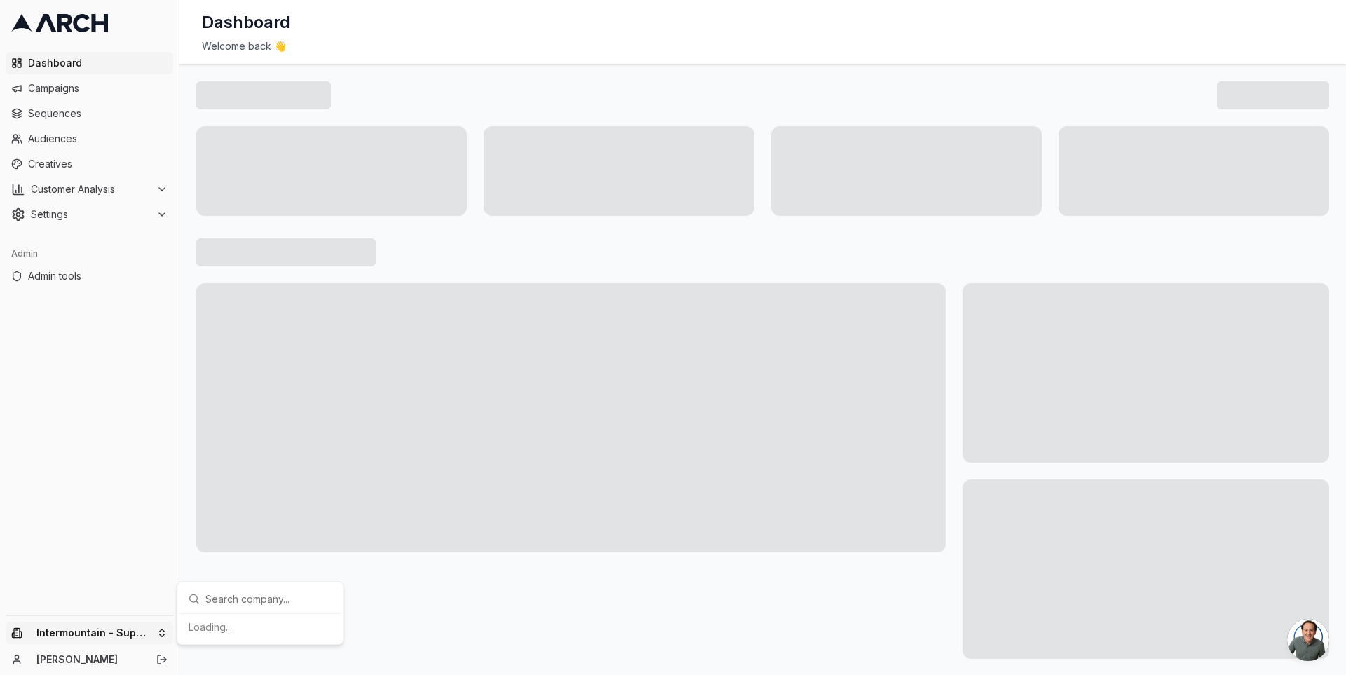
click at [159, 628] on html "Dashboard Campaigns Sequences Audiences Creatives Customer Analysis Settings Ad…" at bounding box center [673, 337] width 1346 height 675
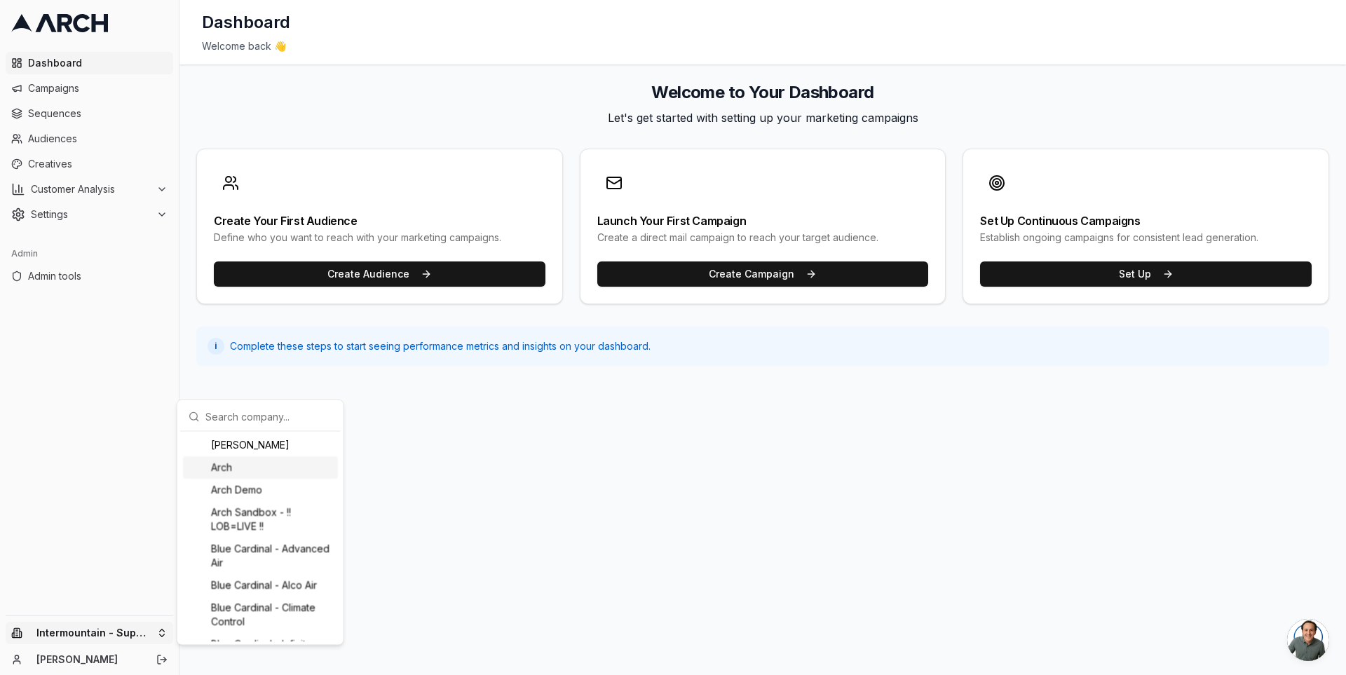
click at [244, 409] on input "text" at bounding box center [268, 416] width 127 height 28
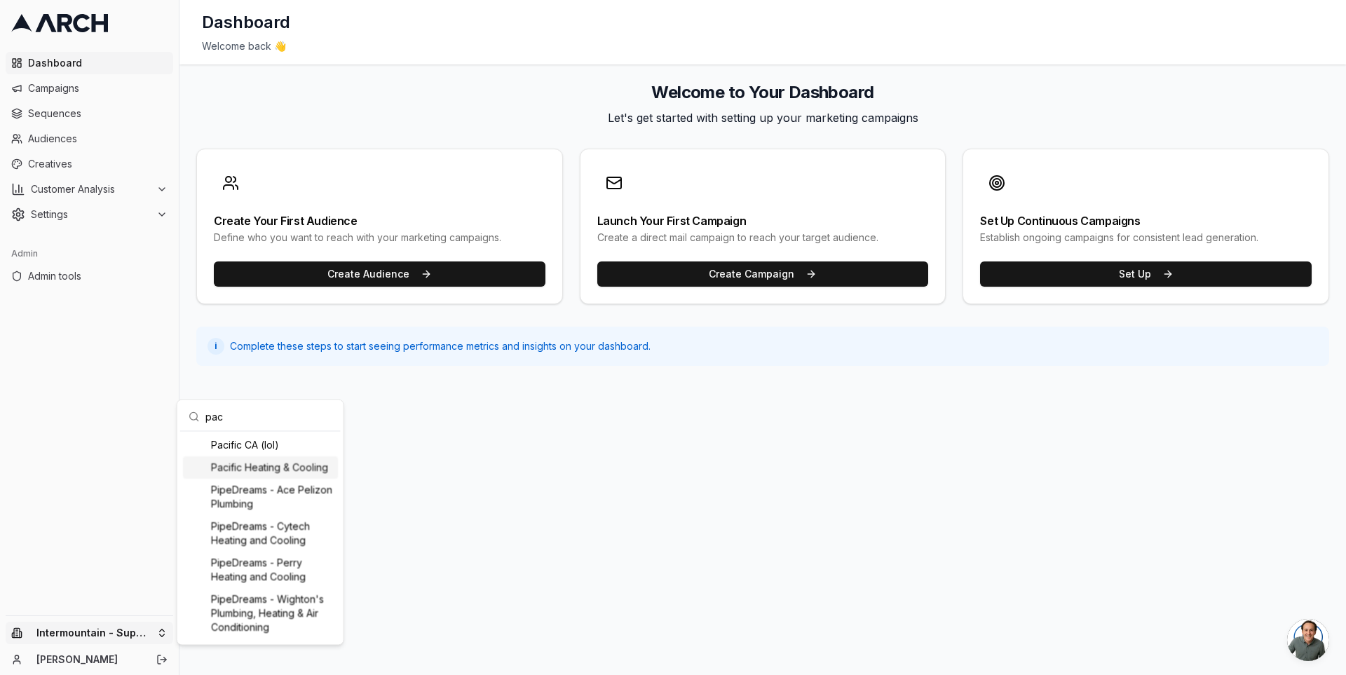
type input "pac"
click at [247, 473] on div "Pacific Heating & Cooling" at bounding box center [260, 467] width 155 height 22
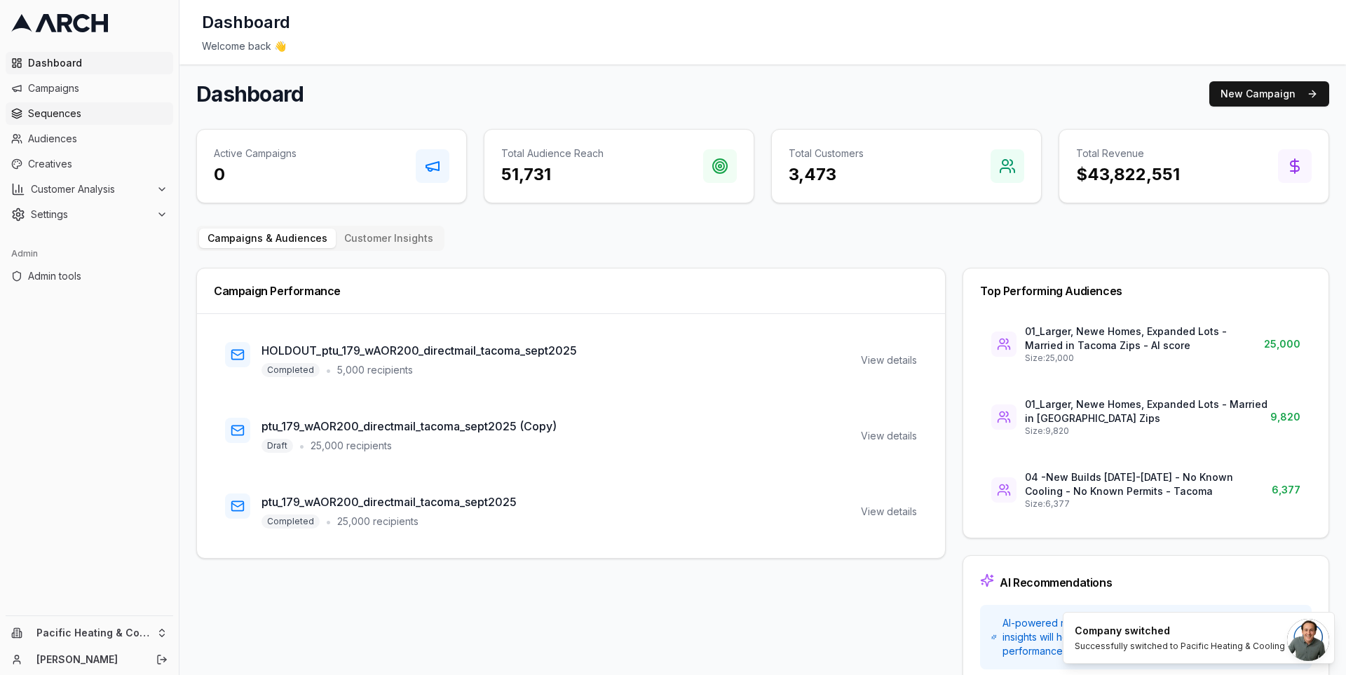
click at [100, 114] on span "Sequences" at bounding box center [98, 114] width 140 height 14
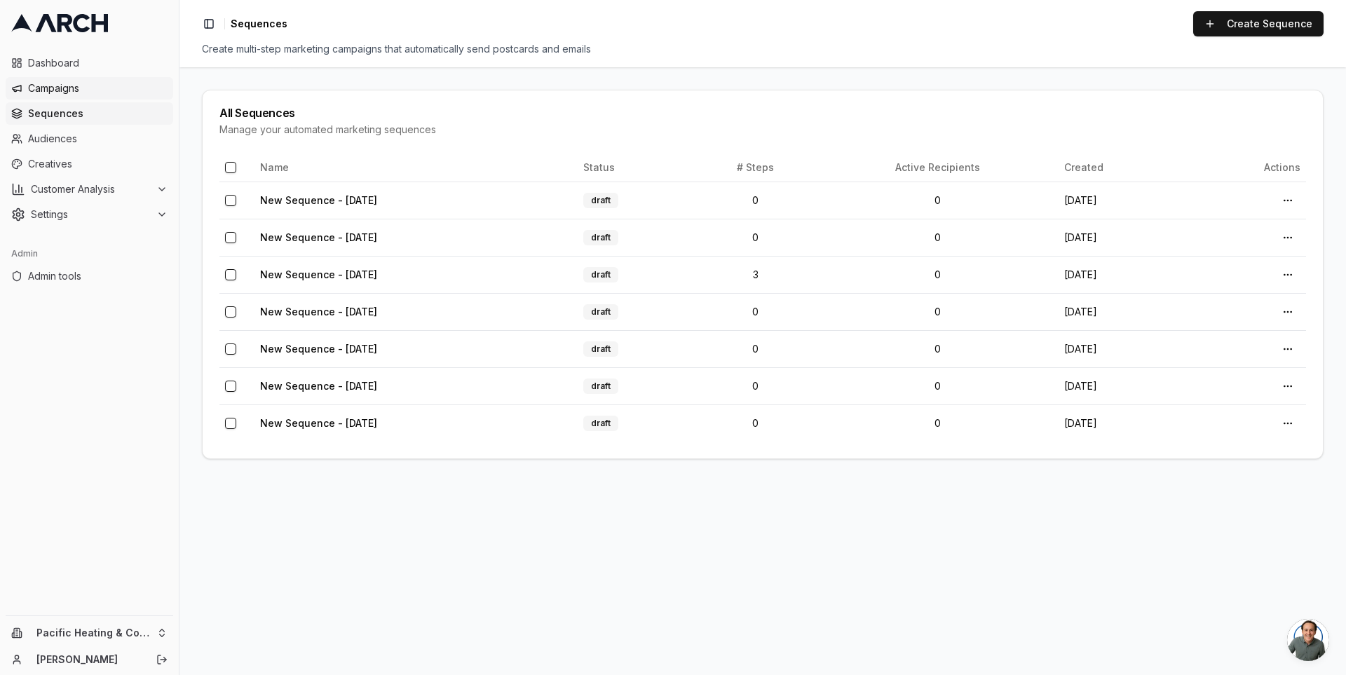
click at [97, 89] on span "Campaigns" at bounding box center [98, 88] width 140 height 14
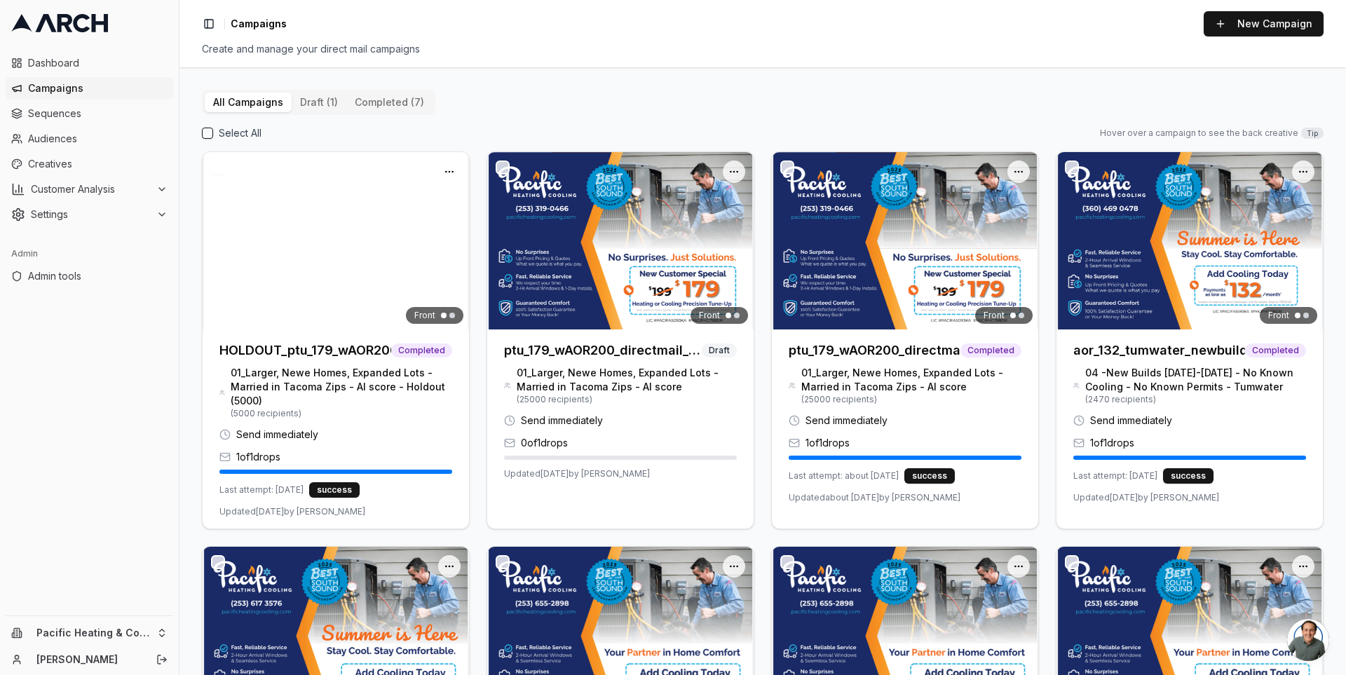
click at [823, 67] on div "All Campaigns draft (1) completed (7) Select All Hover over a campaign to see t…" at bounding box center [762, 371] width 1167 height 608
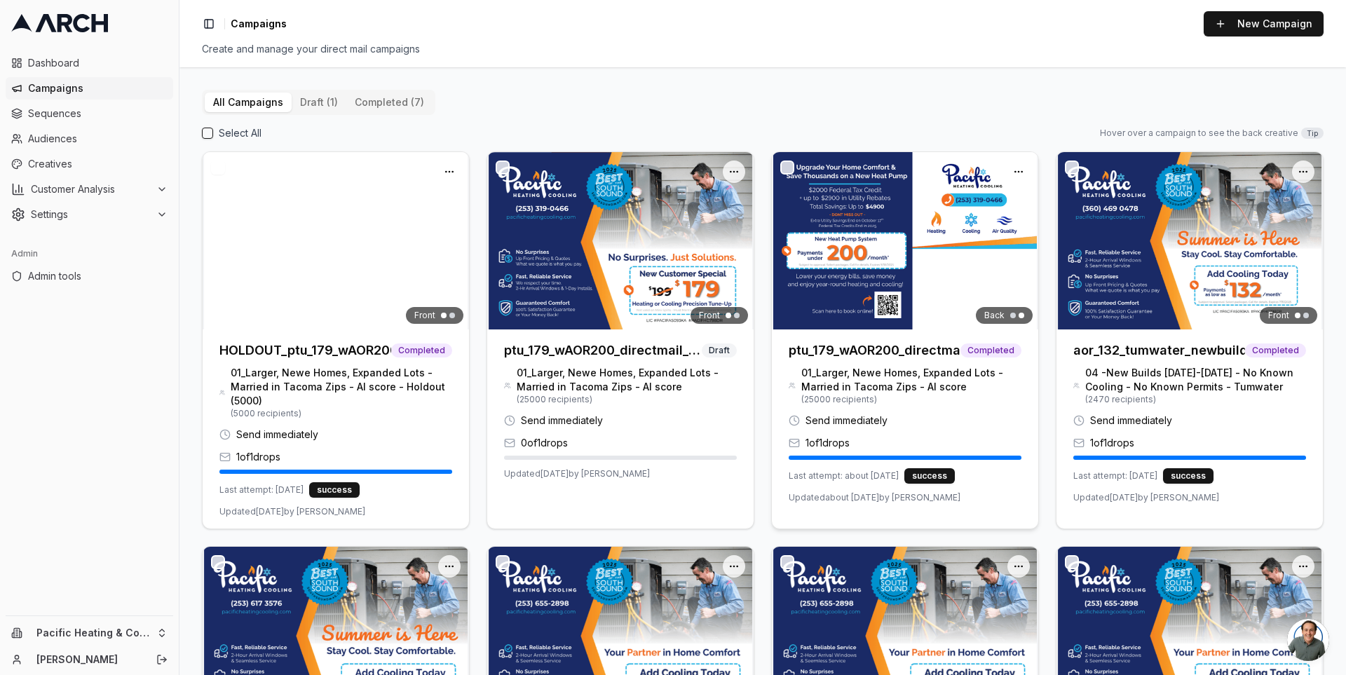
click at [845, 348] on h3 "ptu_179_wAOR200_directmail_tacoma_sept2025" at bounding box center [875, 351] width 172 height 20
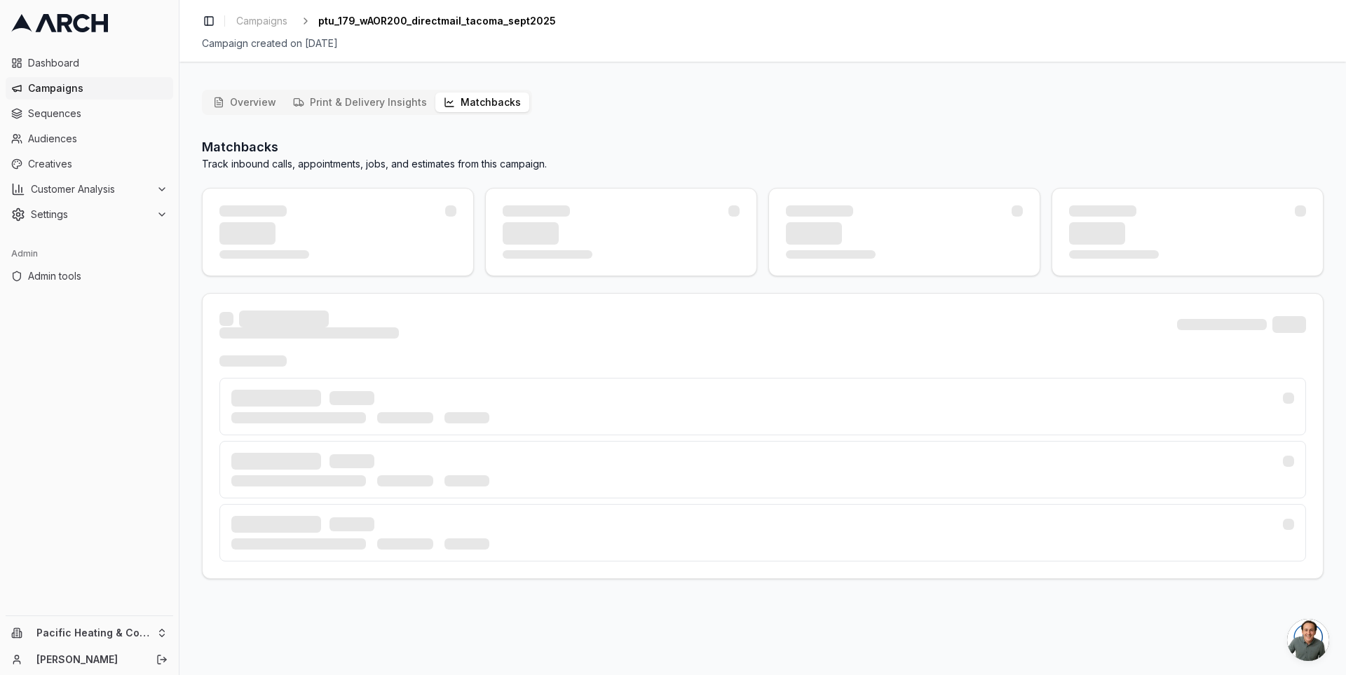
click at [472, 108] on button "Matchbacks" at bounding box center [482, 103] width 94 height 20
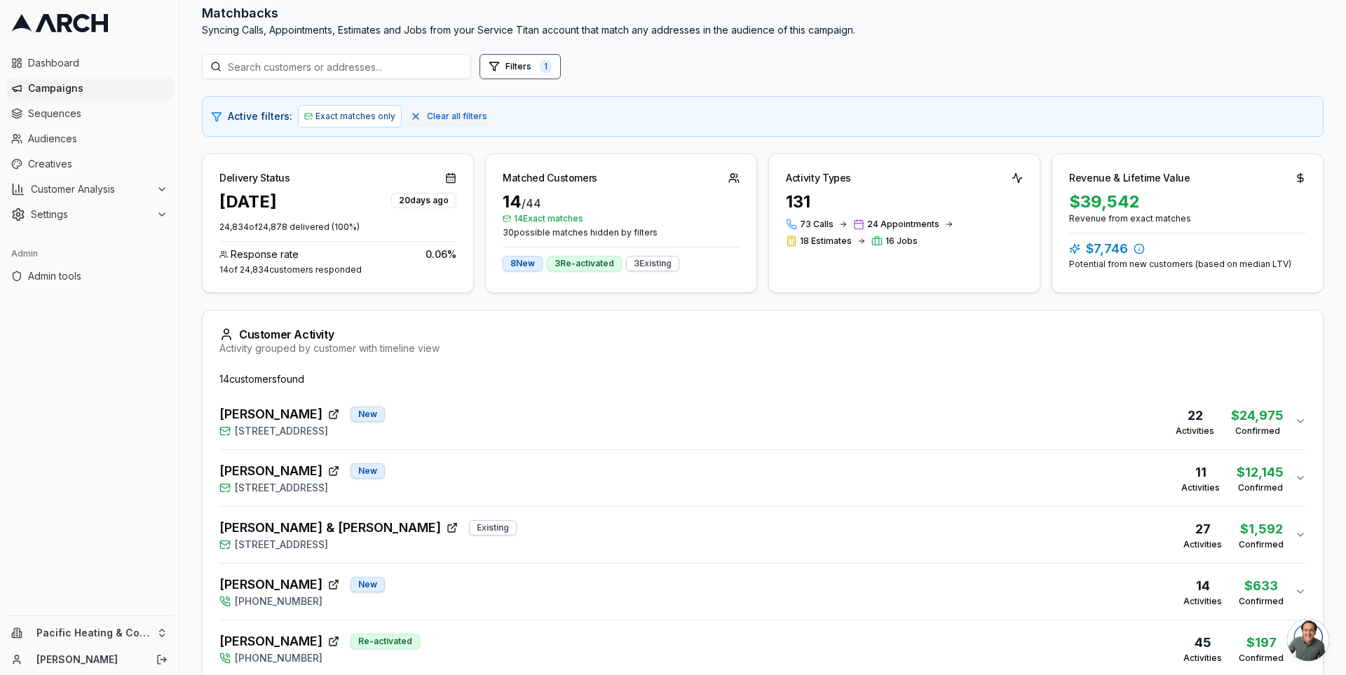
scroll to position [121, 0]
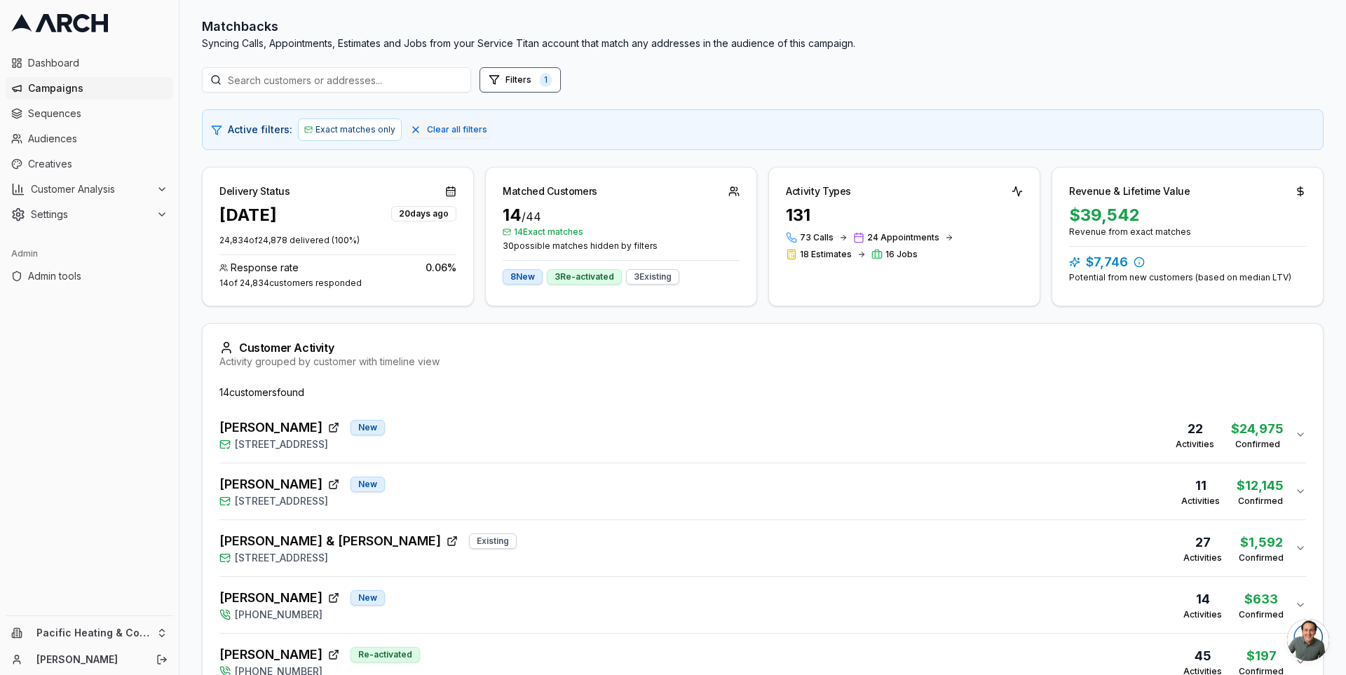
click at [570, 433] on div "Dave Houser New 715 North Sunset Drive, Tacoma, WA 98406 22 Activities $24,975 …" at bounding box center [756, 435] width 1075 height 34
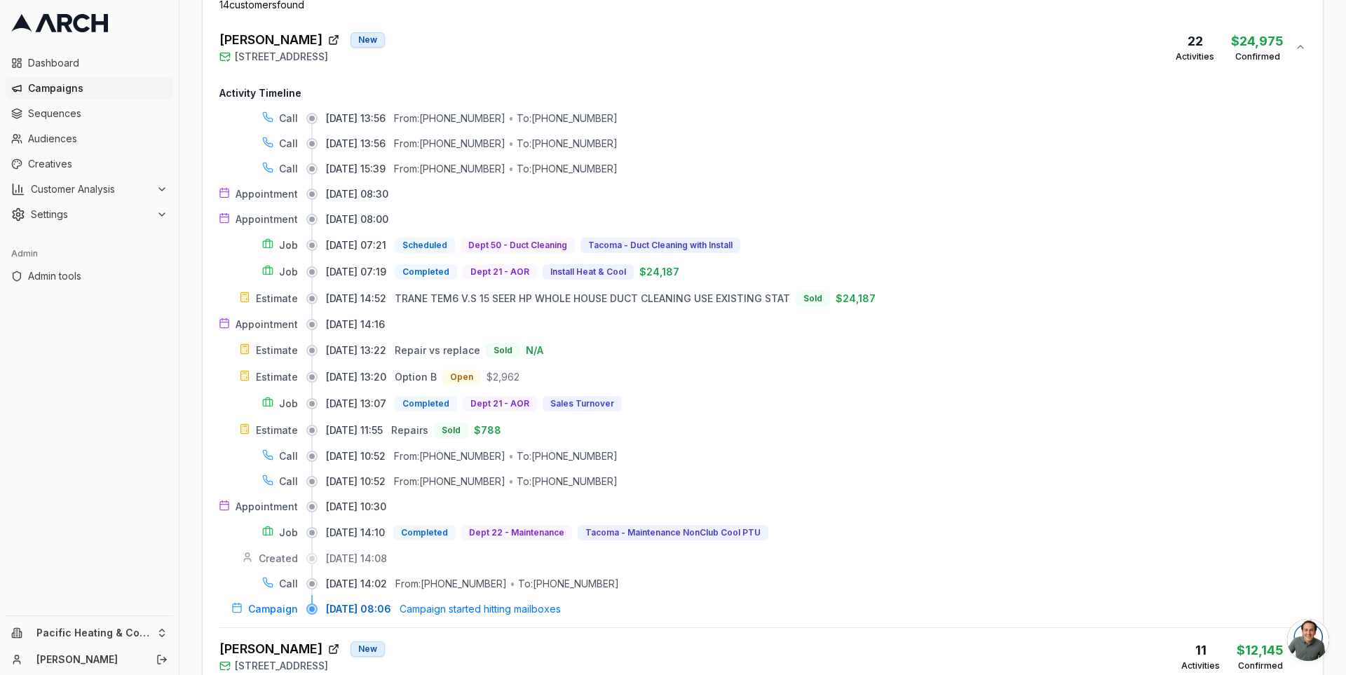
scroll to position [512, 0]
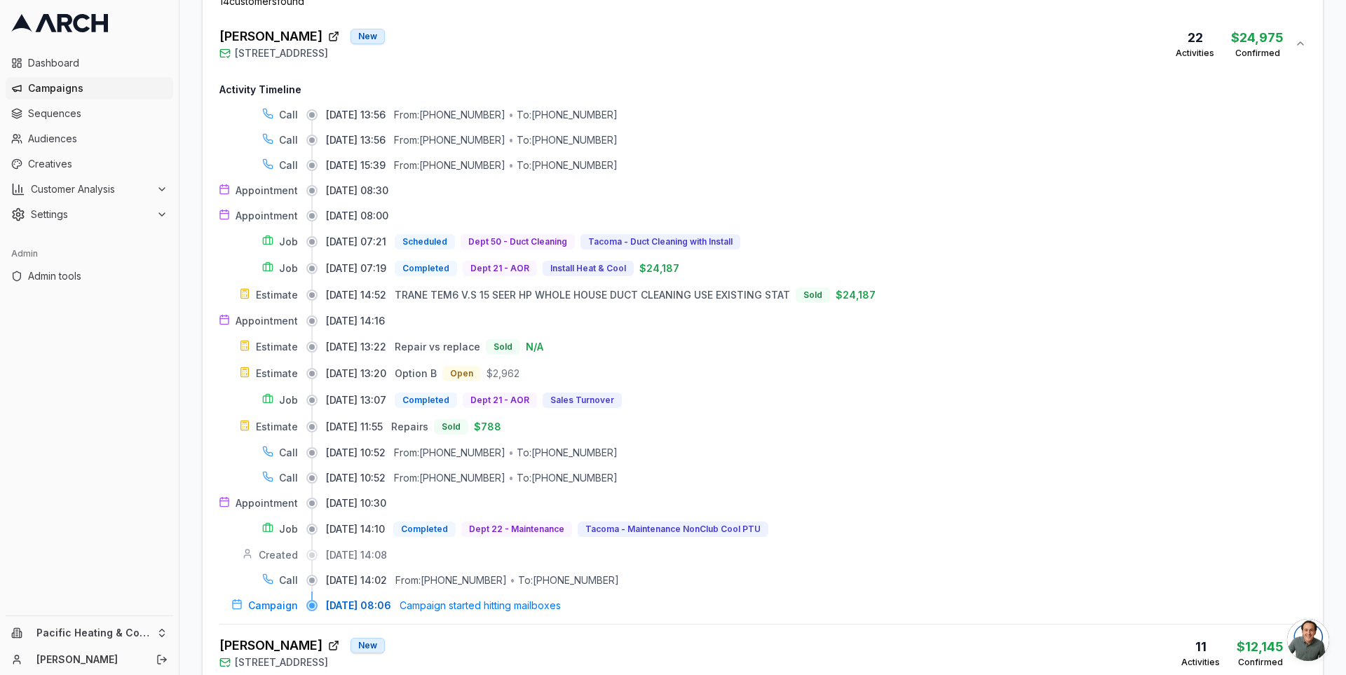
click at [819, 41] on div "Dave Houser New 715 North Sunset Drive, Tacoma, WA 98406 22 Activities $24,975 …" at bounding box center [756, 44] width 1075 height 34
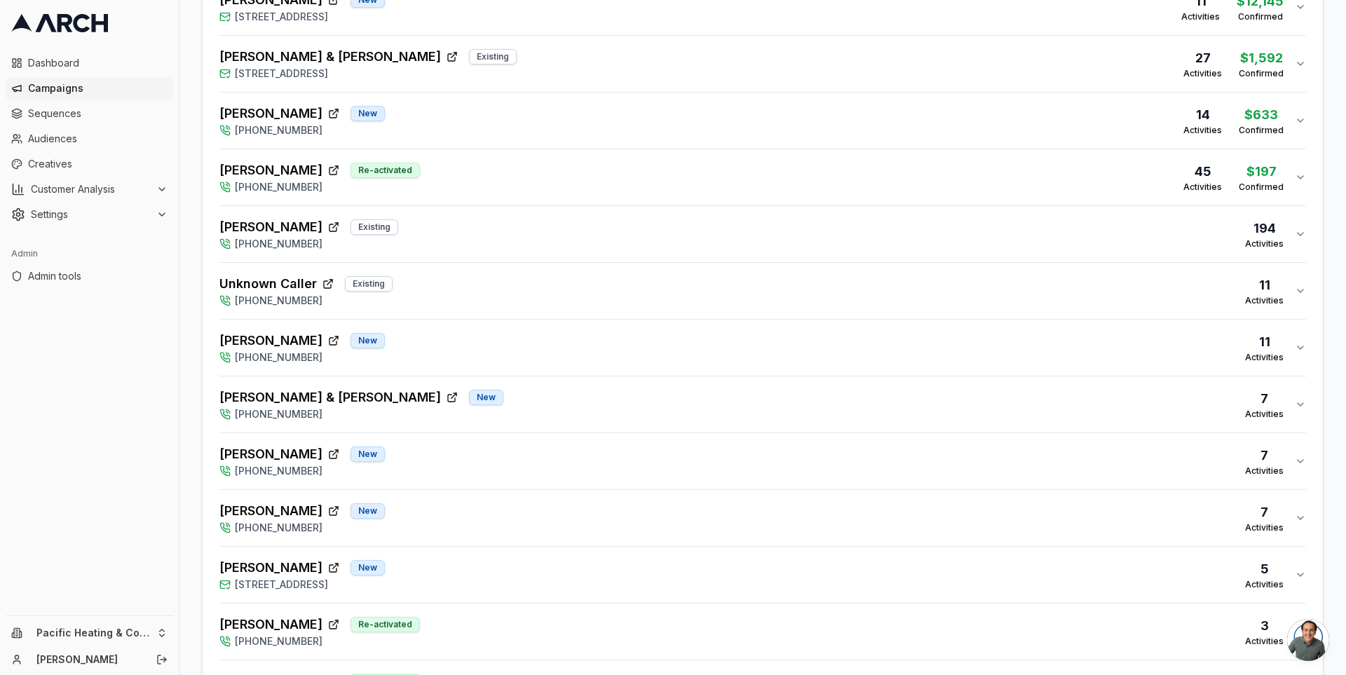
scroll to position [606, 0]
click at [518, 232] on div "Katherine Lundin Existing (253) 319-0466 194 Activities" at bounding box center [756, 234] width 1075 height 34
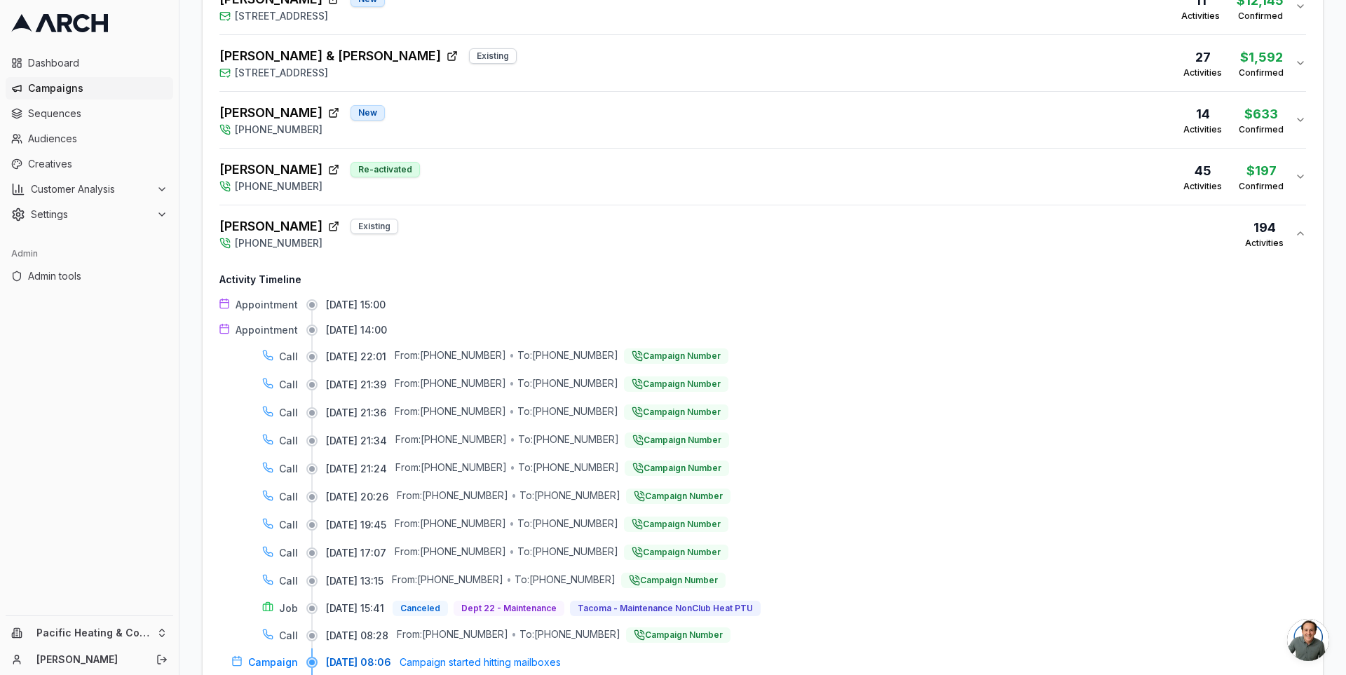
click at [503, 229] on div "Katherine Lundin Existing (253) 319-0466 194 Activities" at bounding box center [756, 234] width 1075 height 34
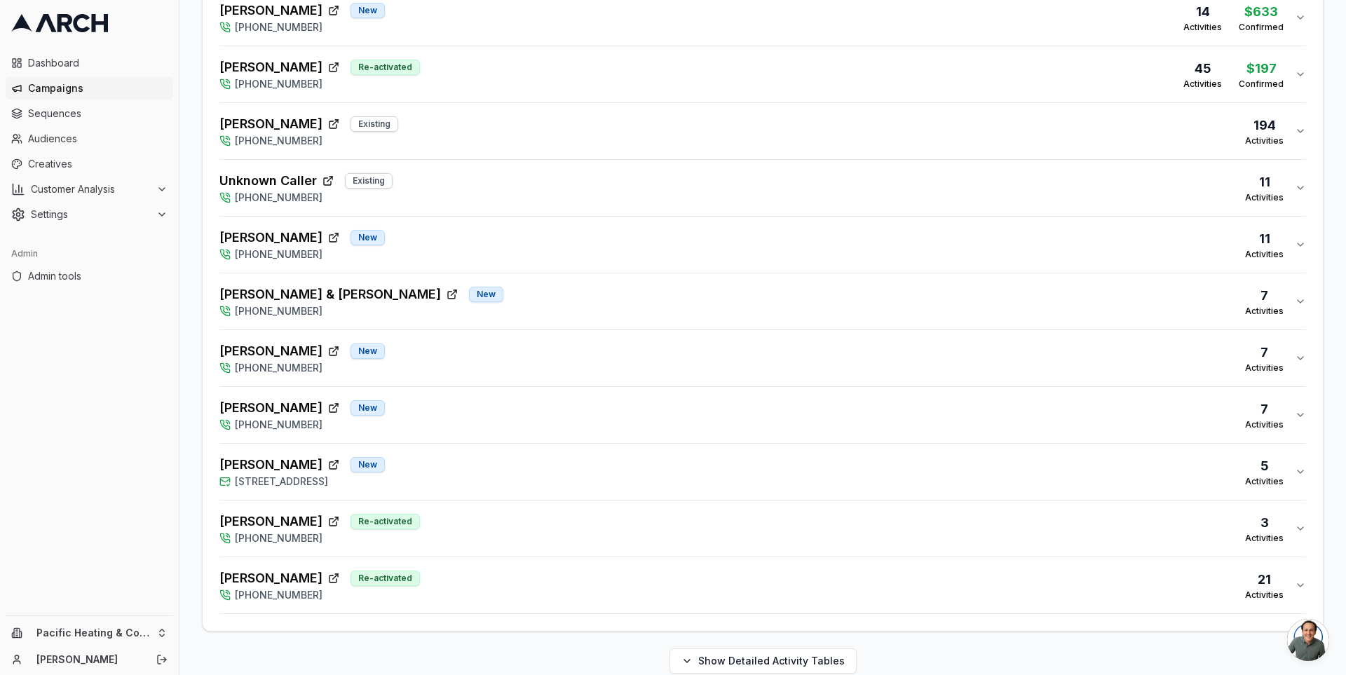
scroll to position [722, 0]
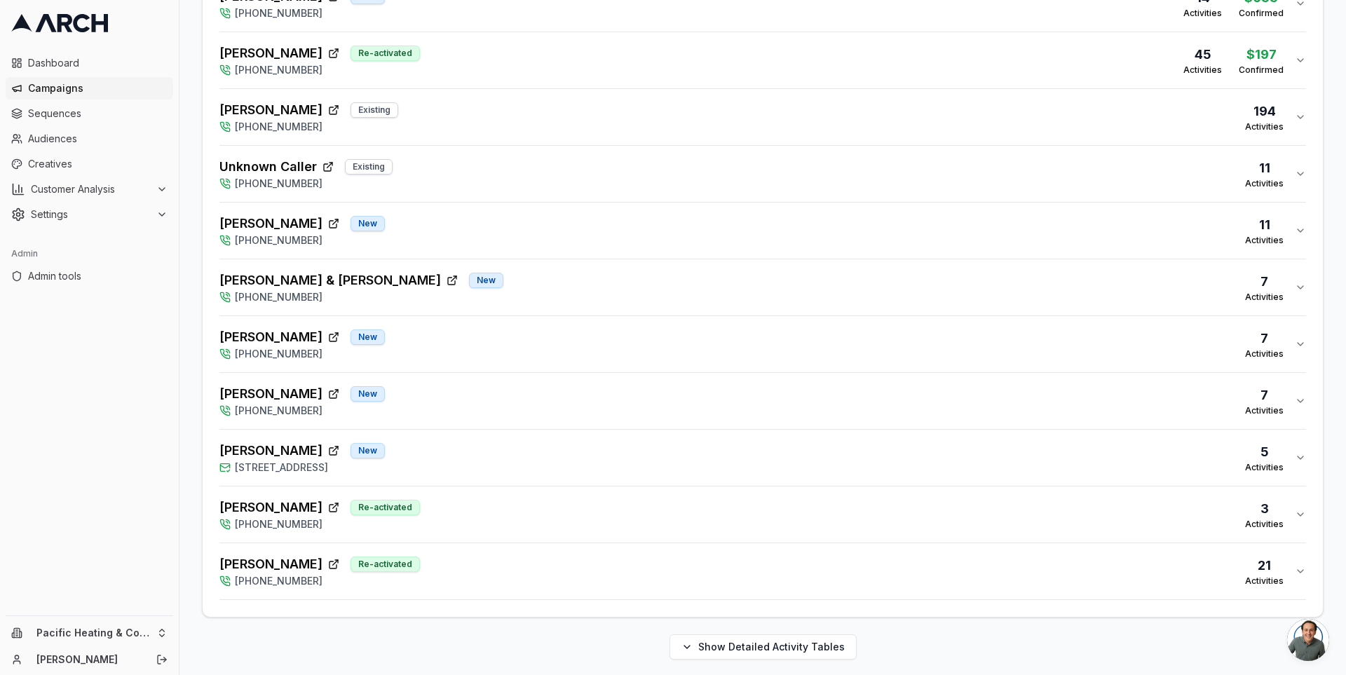
click at [456, 117] on div "Katherine Lundin Existing (253) 319-0466 194 Activities" at bounding box center [756, 117] width 1075 height 34
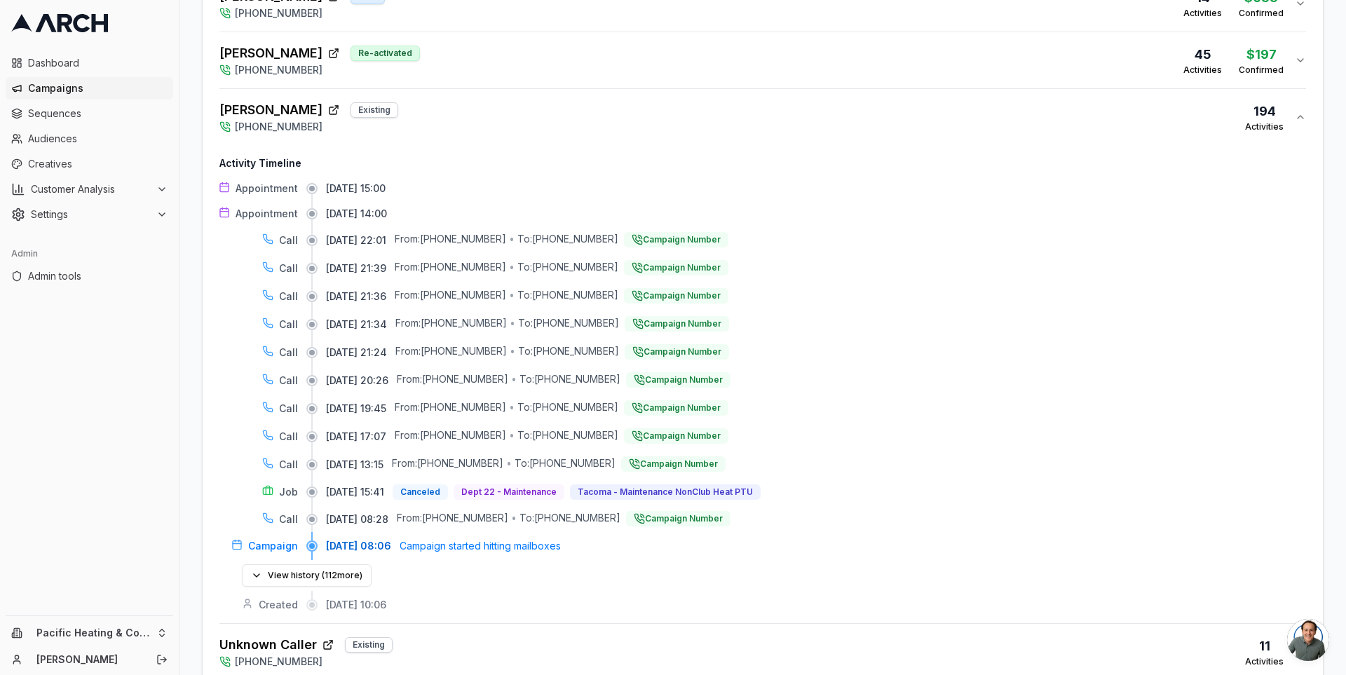
click at [525, 111] on div "Katherine Lundin Existing (253) 319-0466 194 Activities" at bounding box center [756, 117] width 1075 height 34
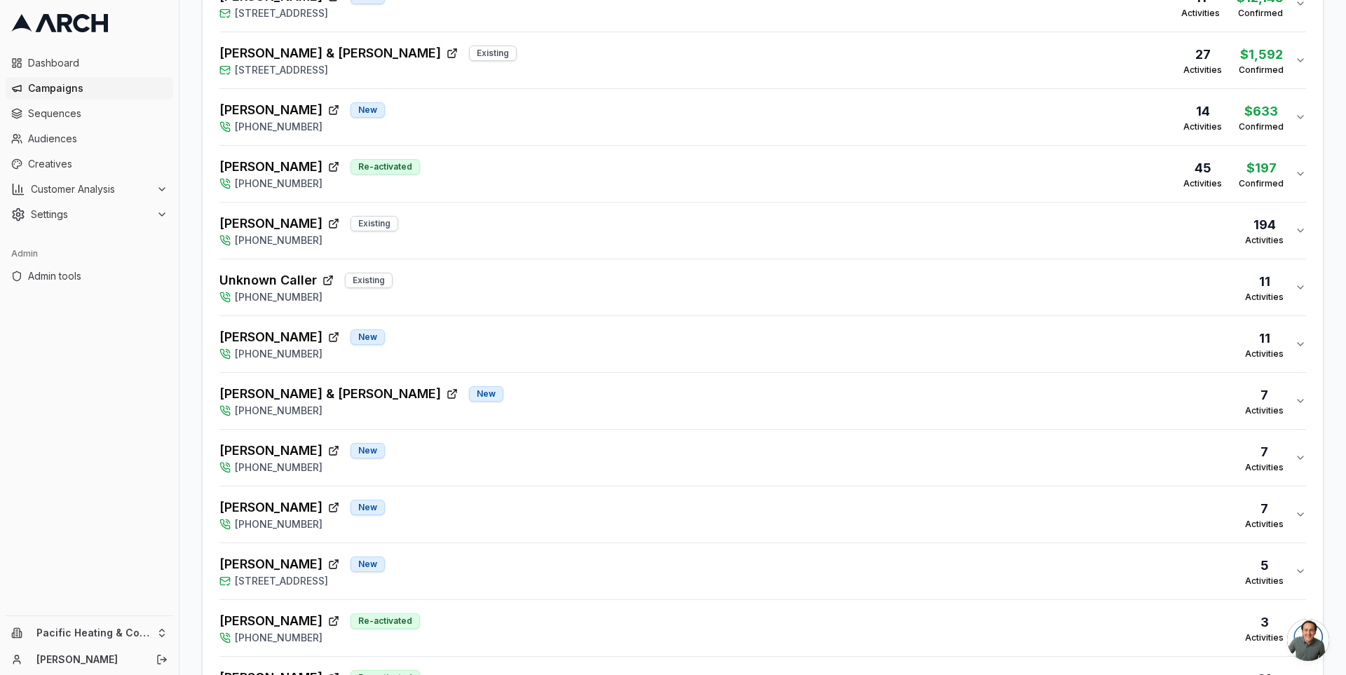
scroll to position [580, 0]
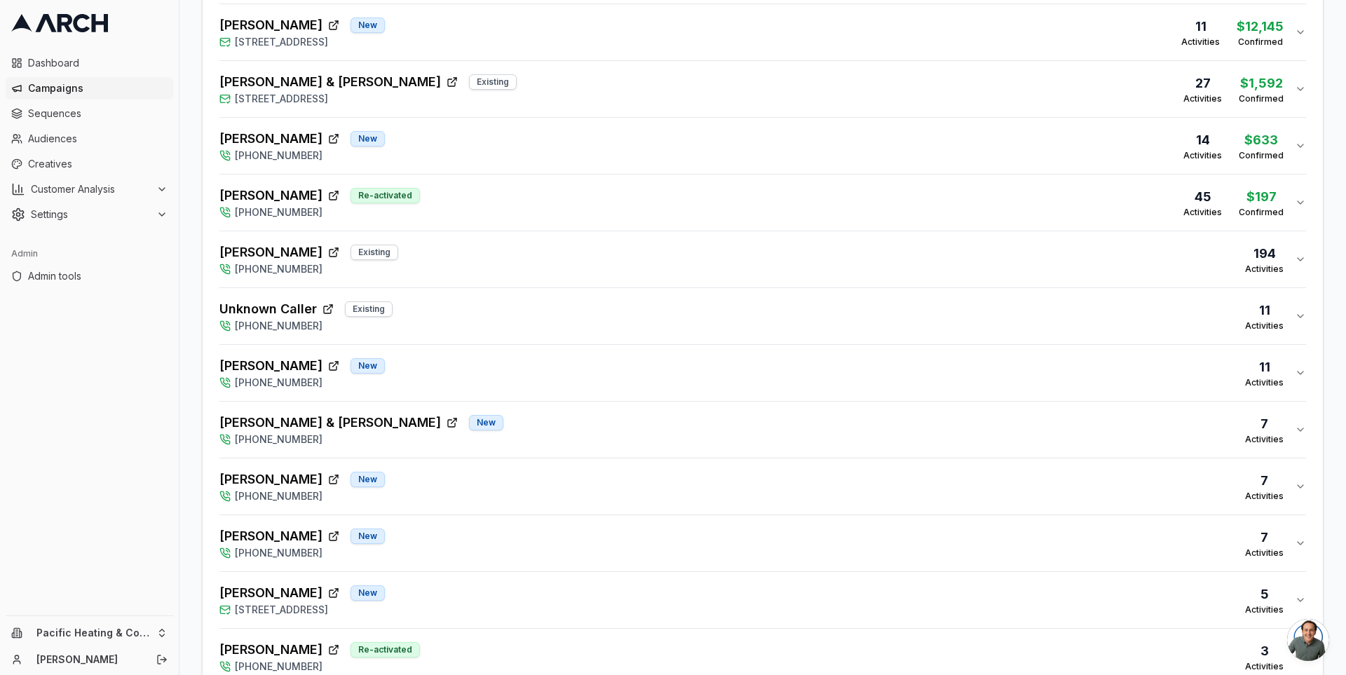
drag, startPoint x: 1237, startPoint y: 251, endPoint x: 1329, endPoint y: 249, distance: 92.6
click at [1330, 249] on div "Overview Print & Delivery Insights Matchbacks Matchbacks Syncing Calls, Appoint…" at bounding box center [762, 162] width 1167 height 1326
click at [1329, 249] on div "Overview Print & Delivery Insights Matchbacks Matchbacks Syncing Calls, Appoint…" at bounding box center [762, 162] width 1167 height 1326
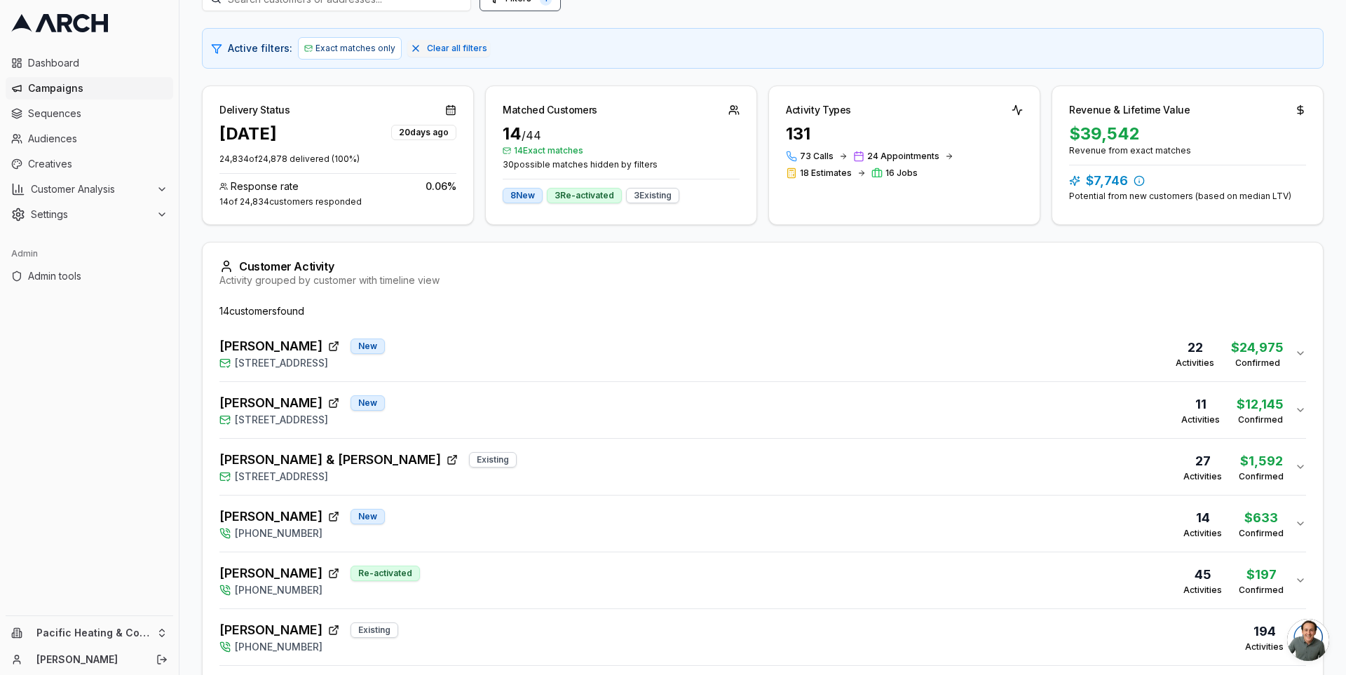
scroll to position [201, 0]
click at [79, 88] on span "Campaigns" at bounding box center [98, 88] width 140 height 14
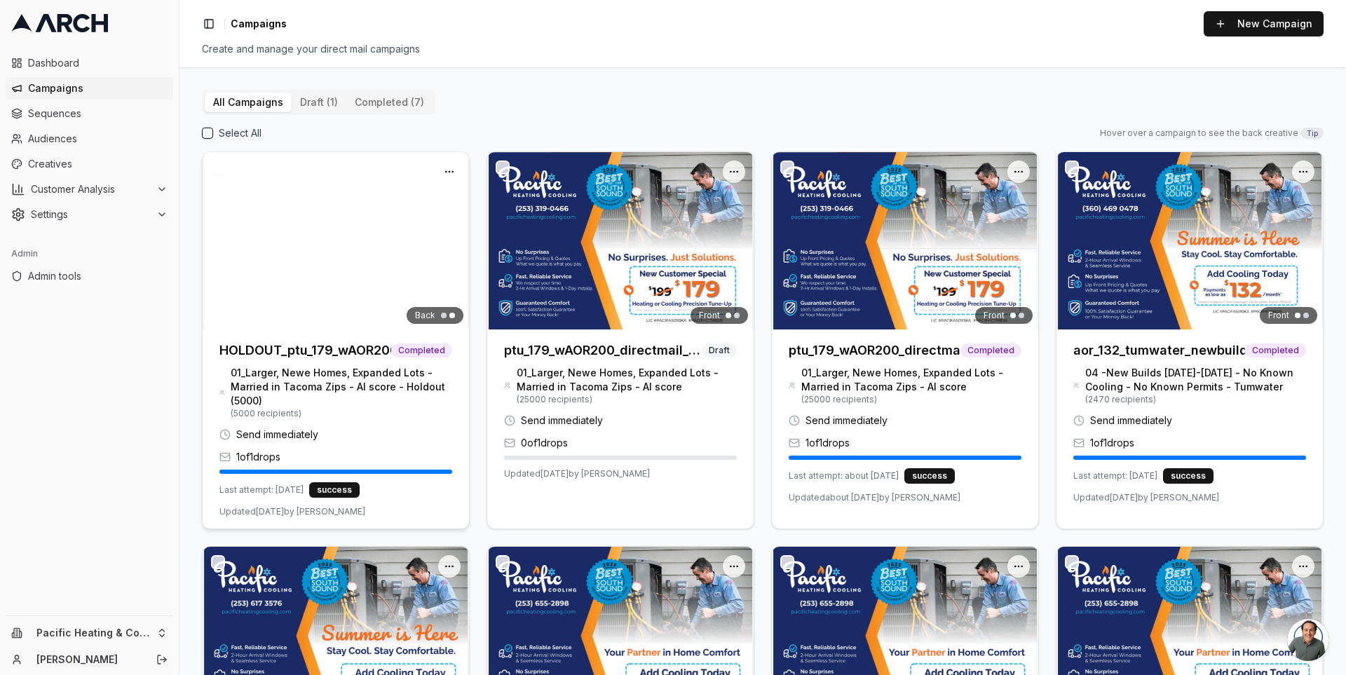
click at [327, 250] on img at bounding box center [336, 240] width 266 height 177
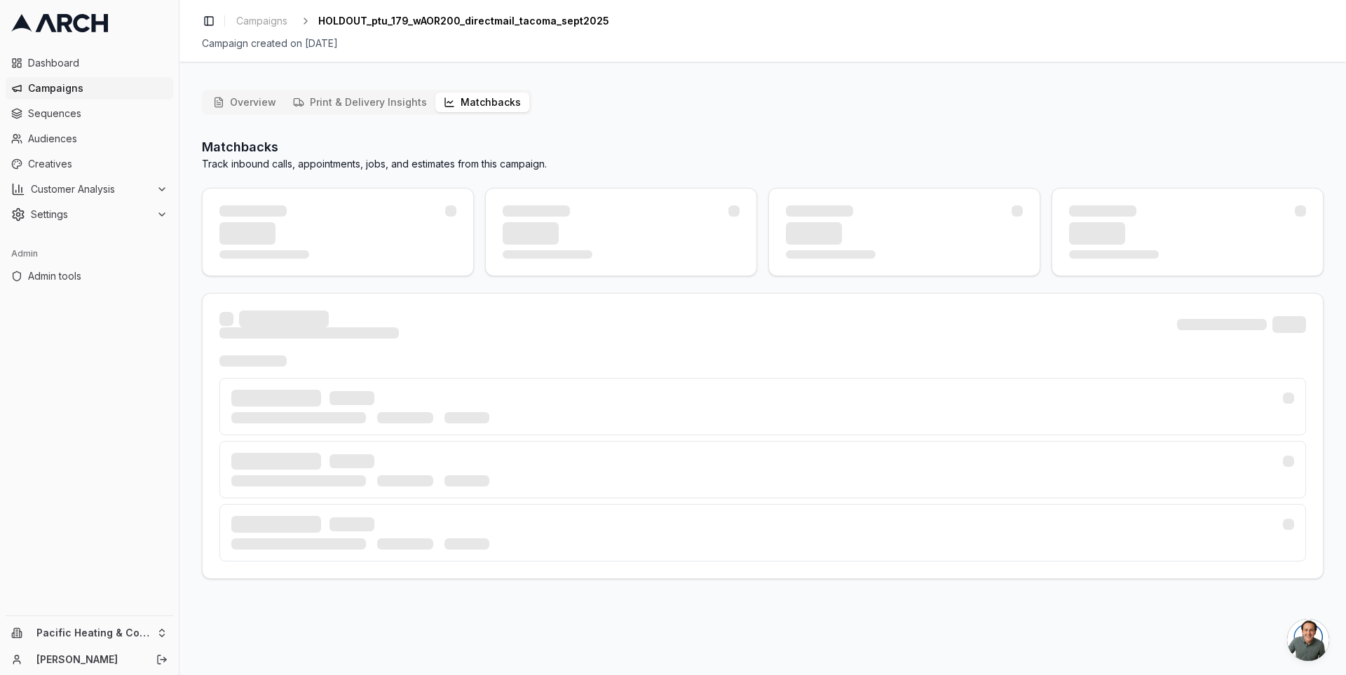
click at [481, 104] on button "Matchbacks" at bounding box center [482, 103] width 94 height 20
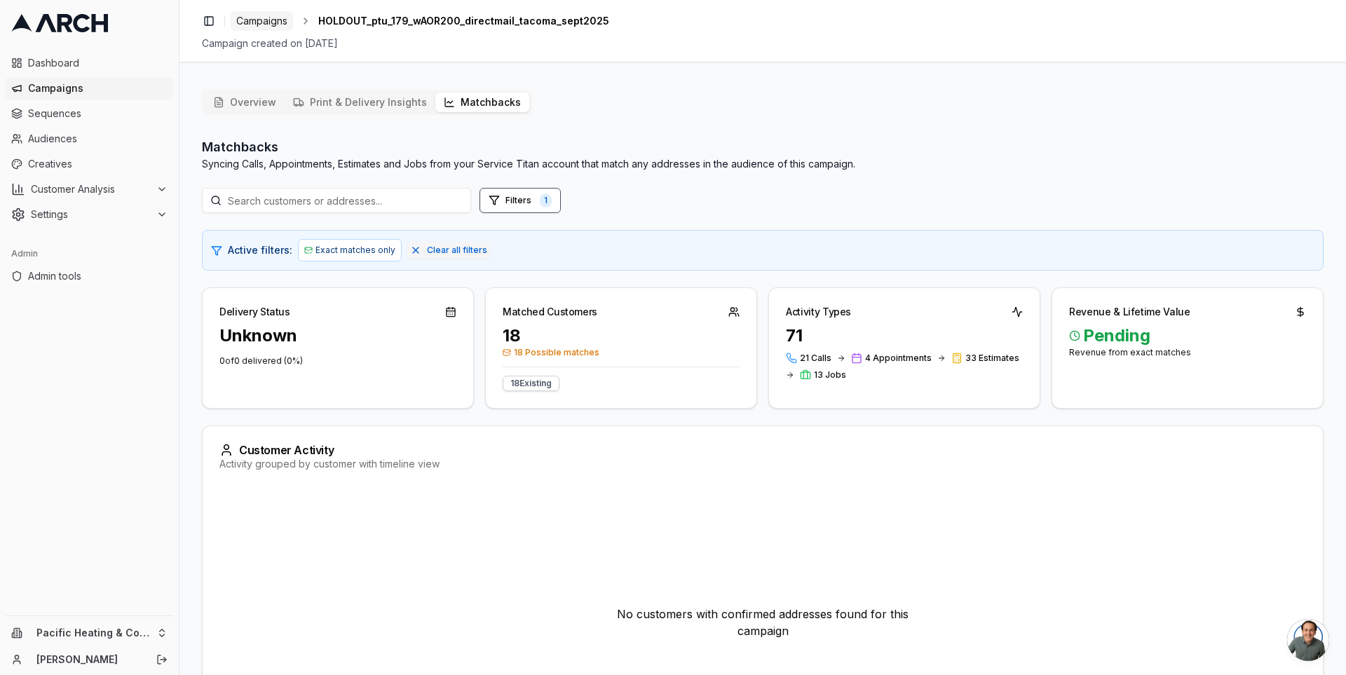
click at [254, 20] on span "Campaigns" at bounding box center [261, 21] width 51 height 14
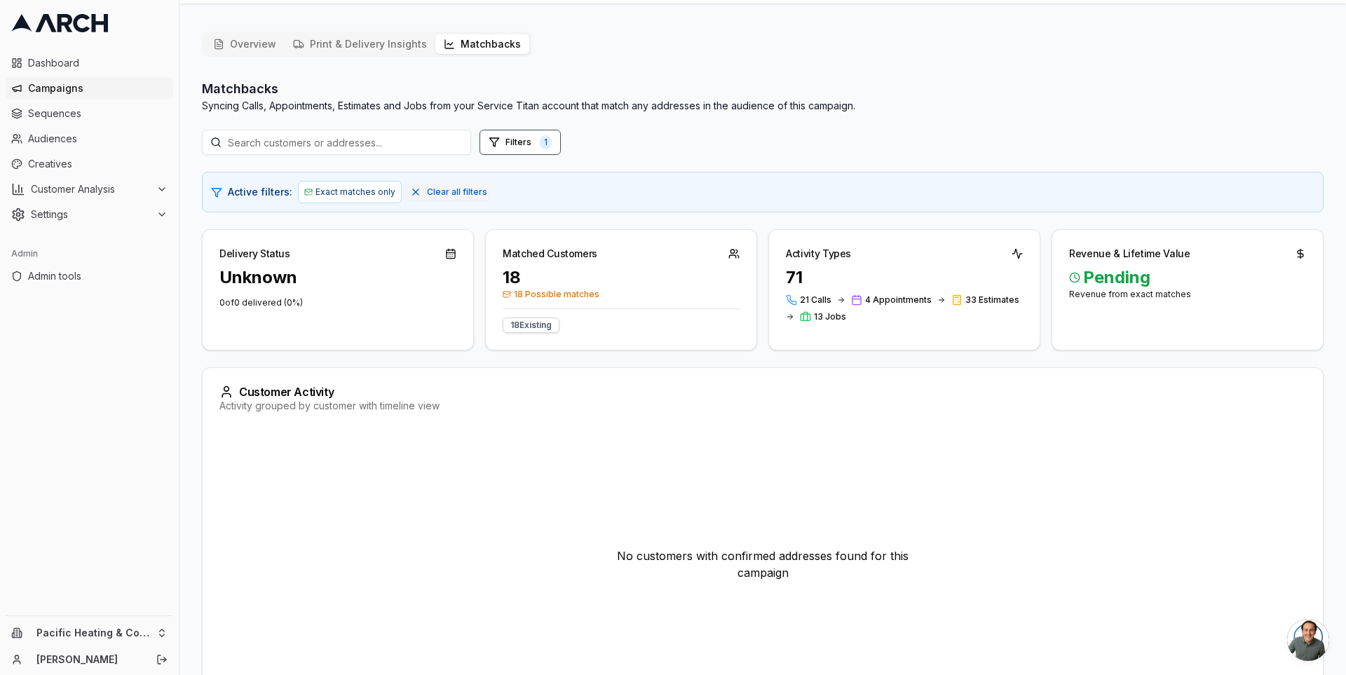
scroll to position [48, 0]
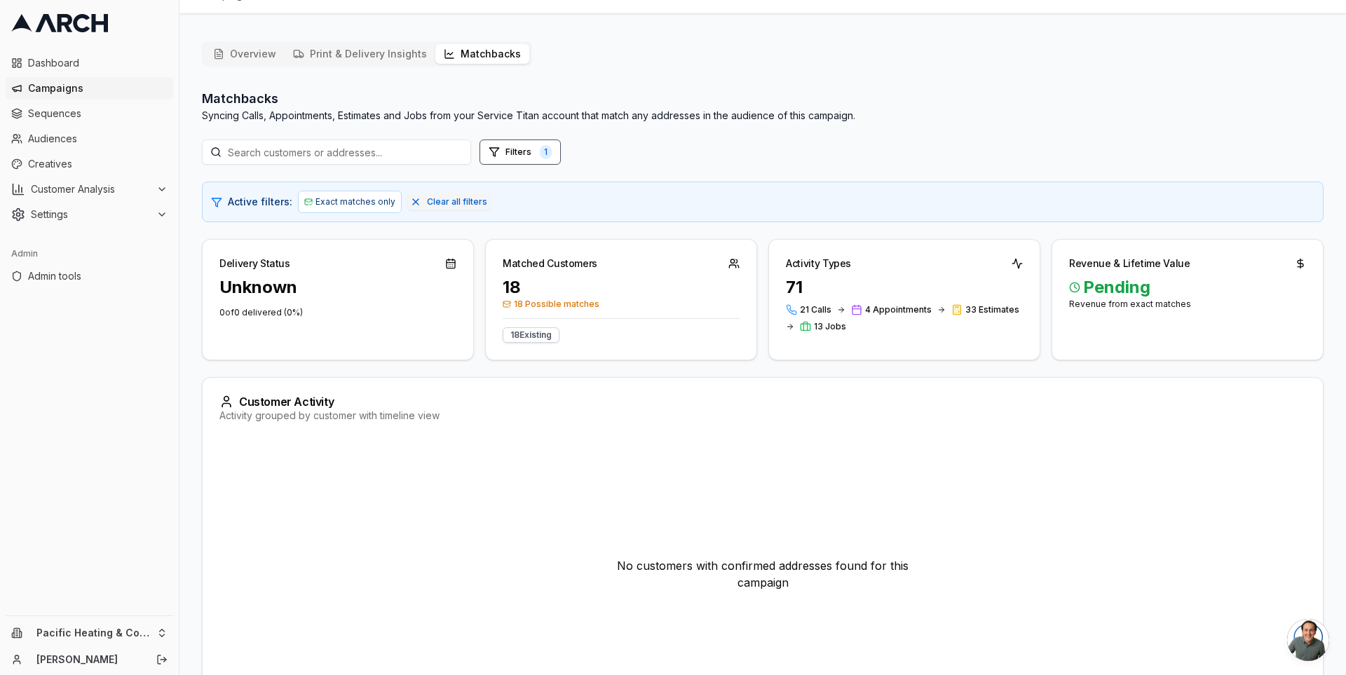
click at [247, 54] on button "Overview" at bounding box center [245, 54] width 80 height 20
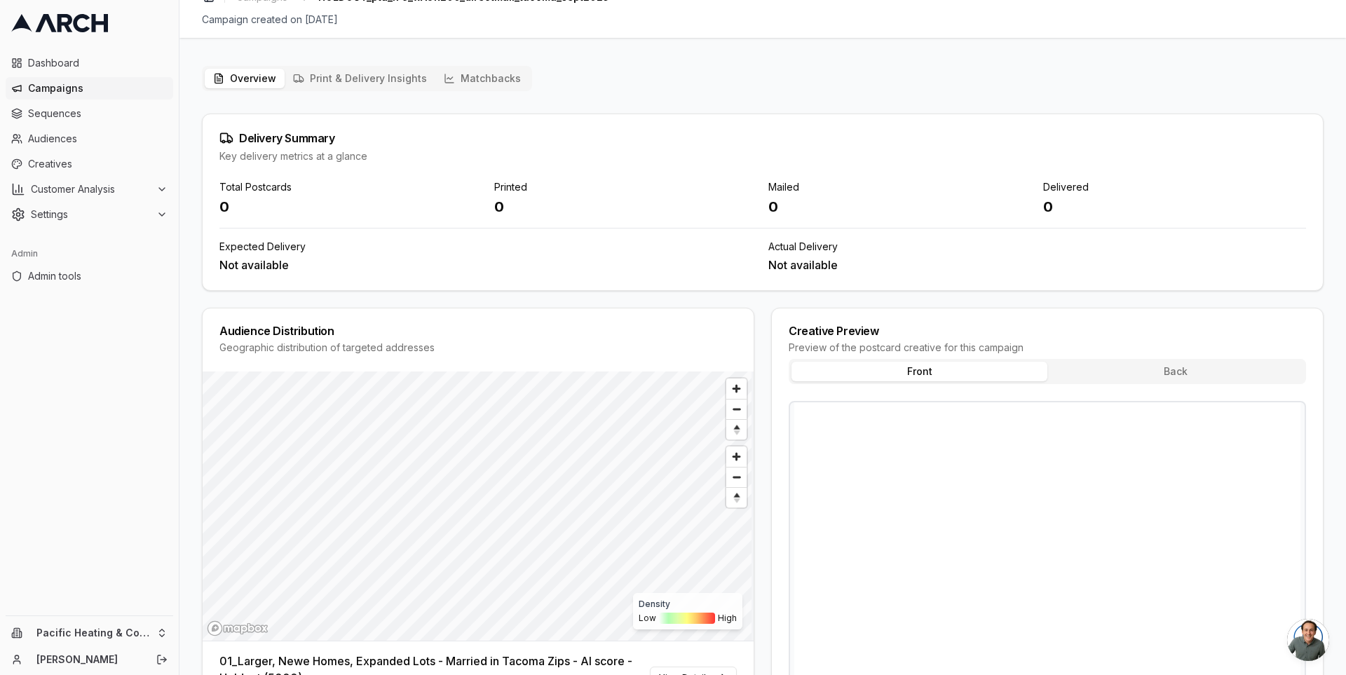
scroll to position [7, 0]
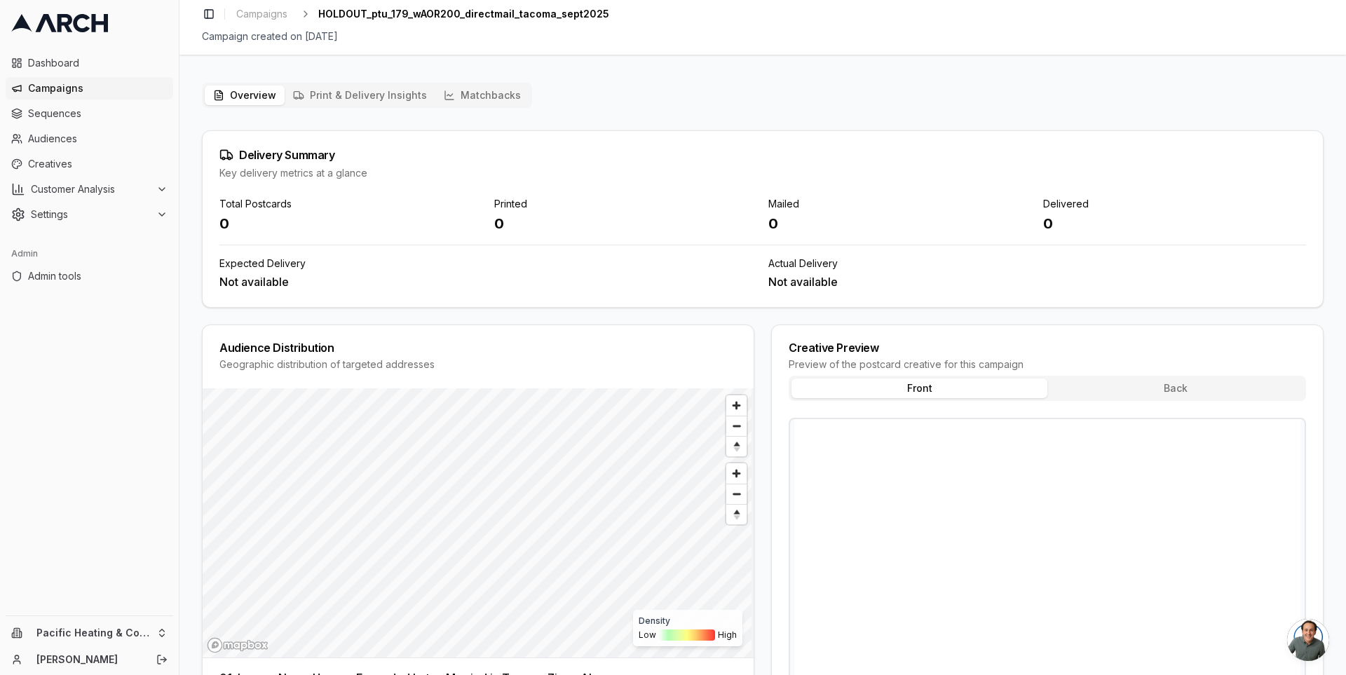
click at [369, 94] on button "Print & Delivery Insights" at bounding box center [360, 96] width 151 height 20
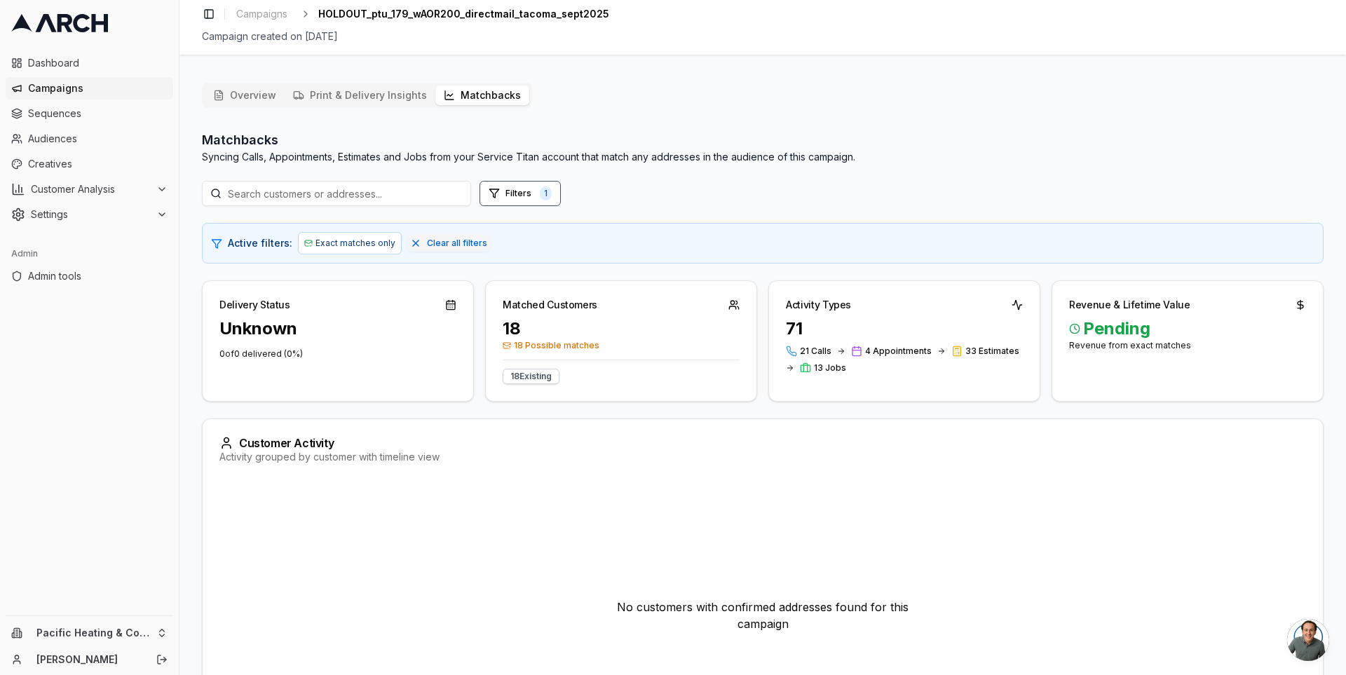
click at [464, 93] on button "Matchbacks" at bounding box center [482, 96] width 94 height 20
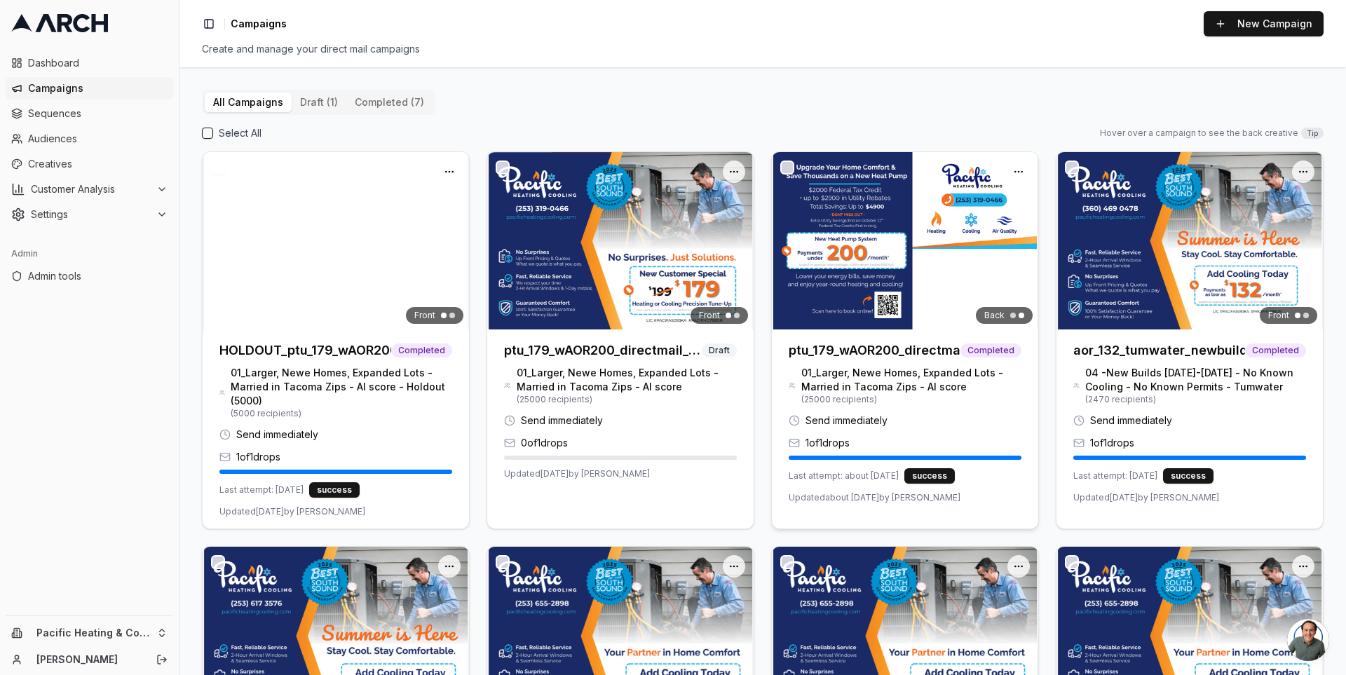
click at [864, 248] on img at bounding box center [905, 240] width 266 height 177
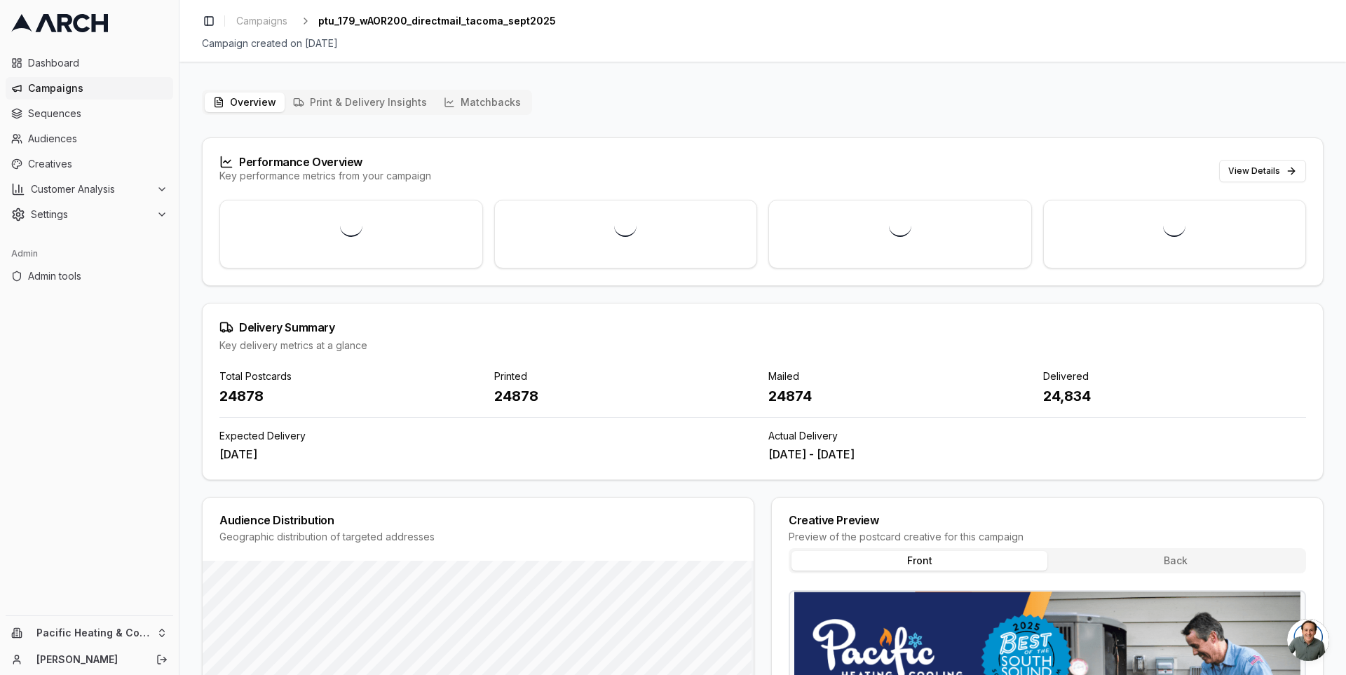
click at [481, 105] on button "Matchbacks" at bounding box center [482, 103] width 94 height 20
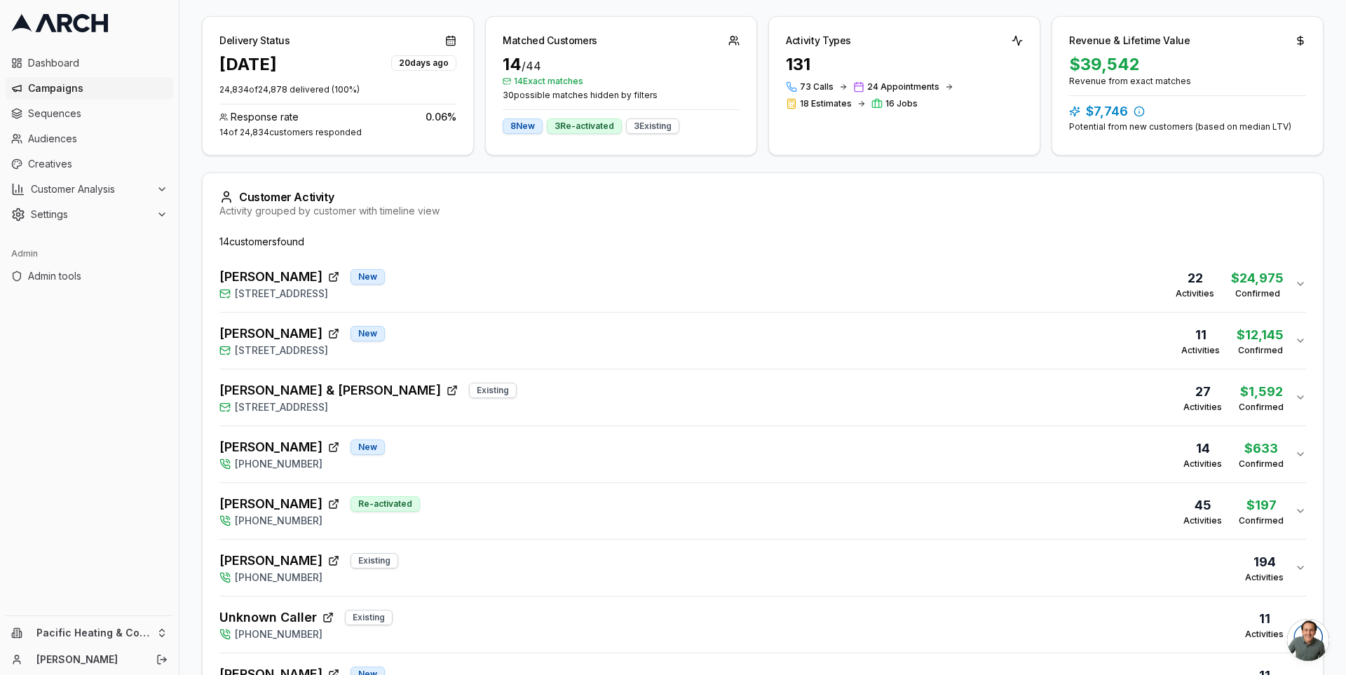
scroll to position [290, 0]
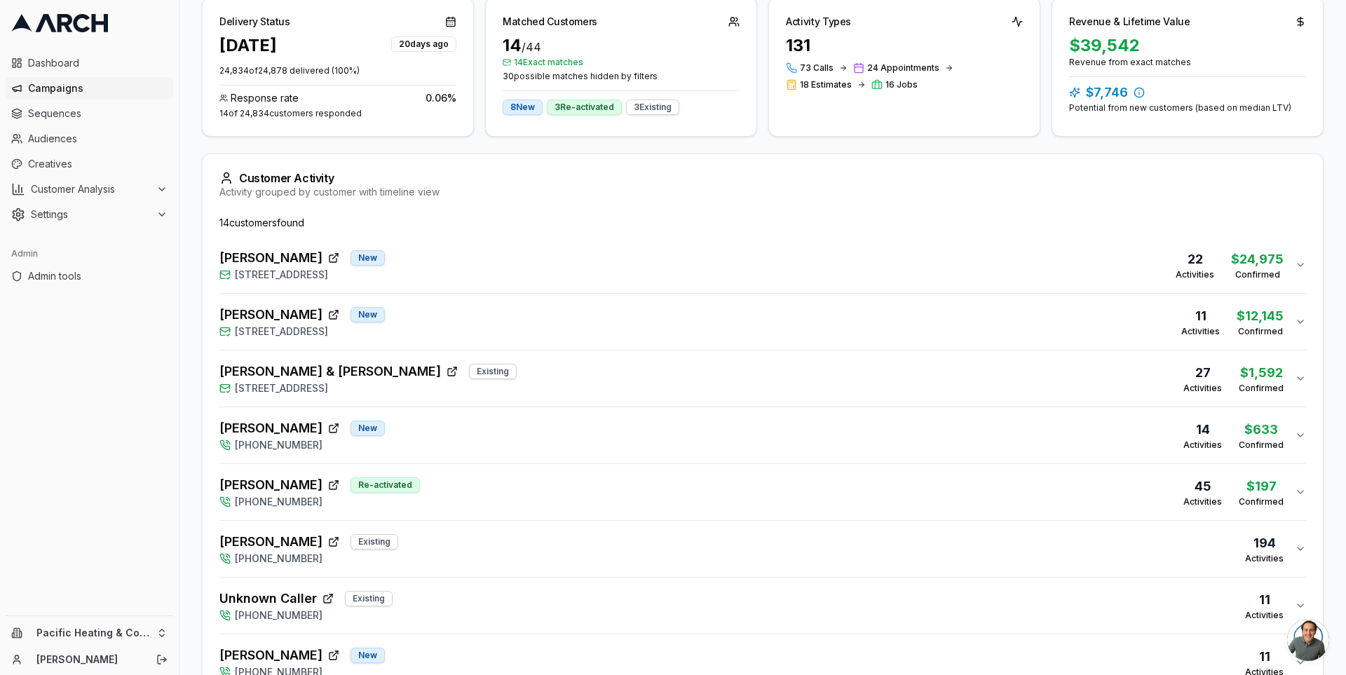
click at [613, 314] on div "Heidi Miller New 1530 Cherry Avenue, Fircrest, WA 98466 11 Activities $12,145 C…" at bounding box center [756, 322] width 1075 height 34
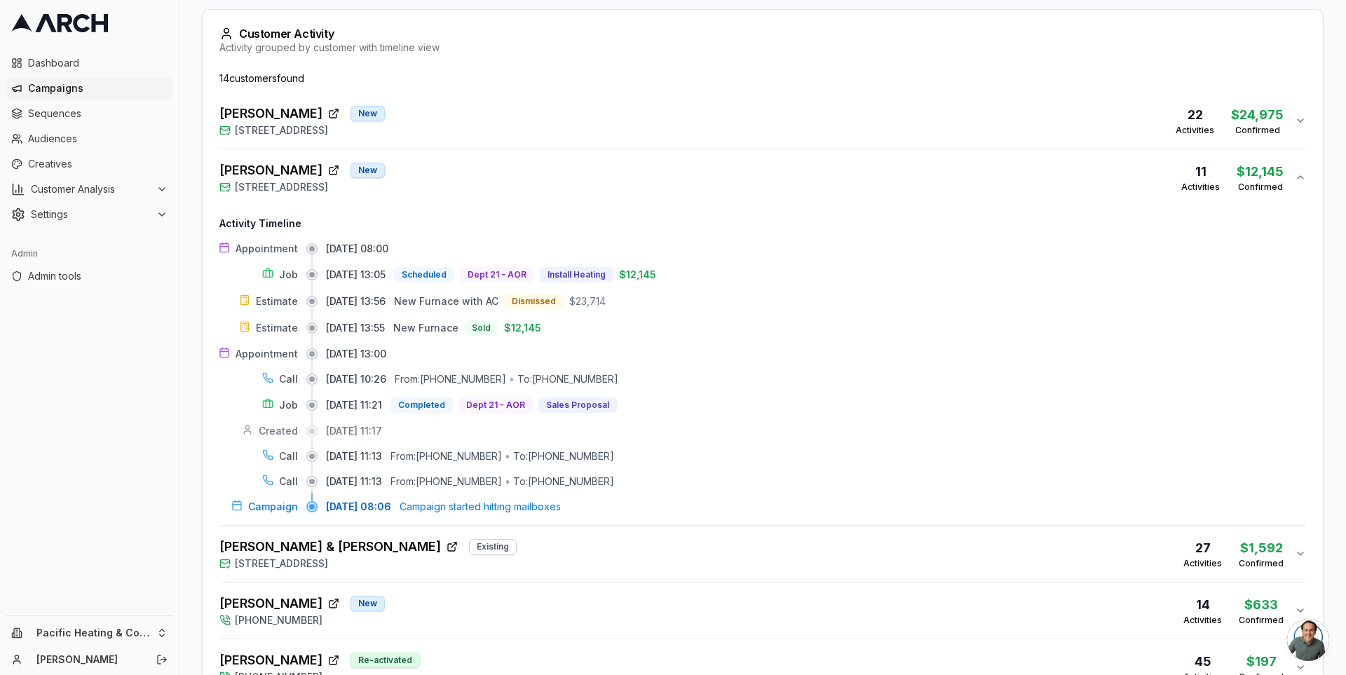
scroll to position [436, 0]
click at [570, 136] on button "Dave Houser New 715 North Sunset Drive, Tacoma, WA 98406 22 Activities $24,975 …" at bounding box center [762, 119] width 1087 height 56
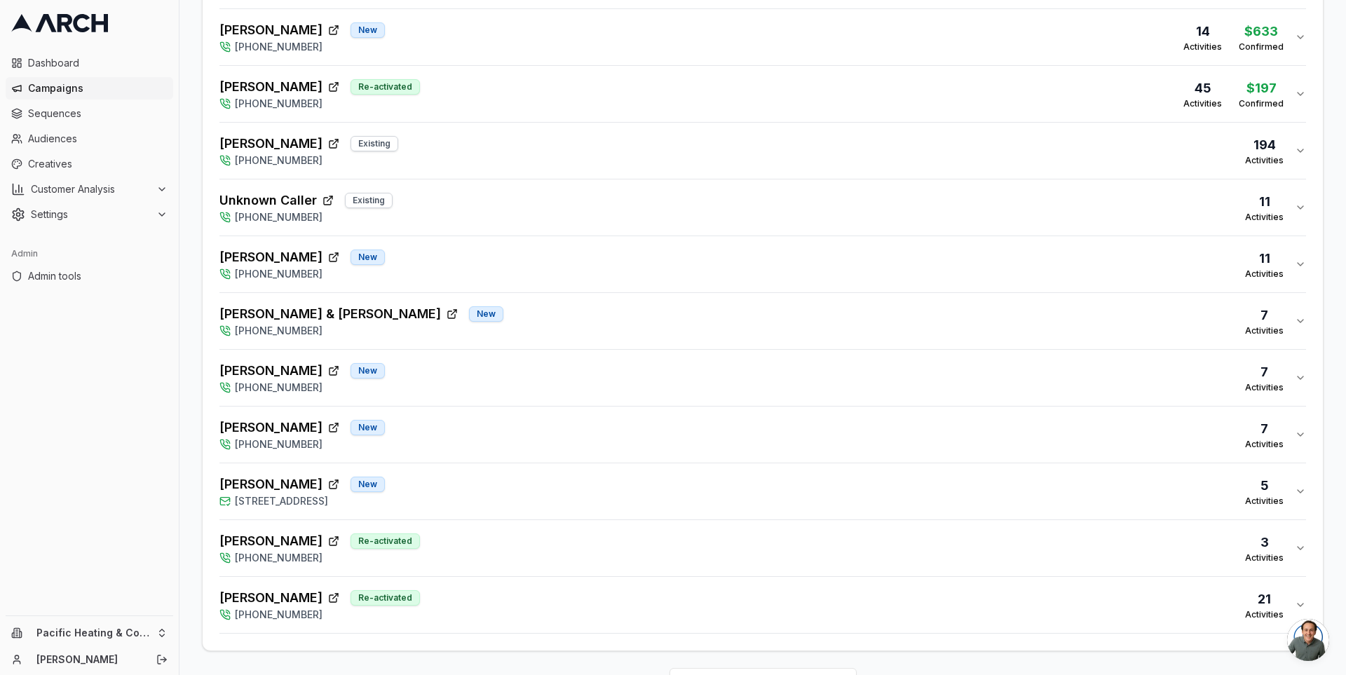
scroll to position [1589, 0]
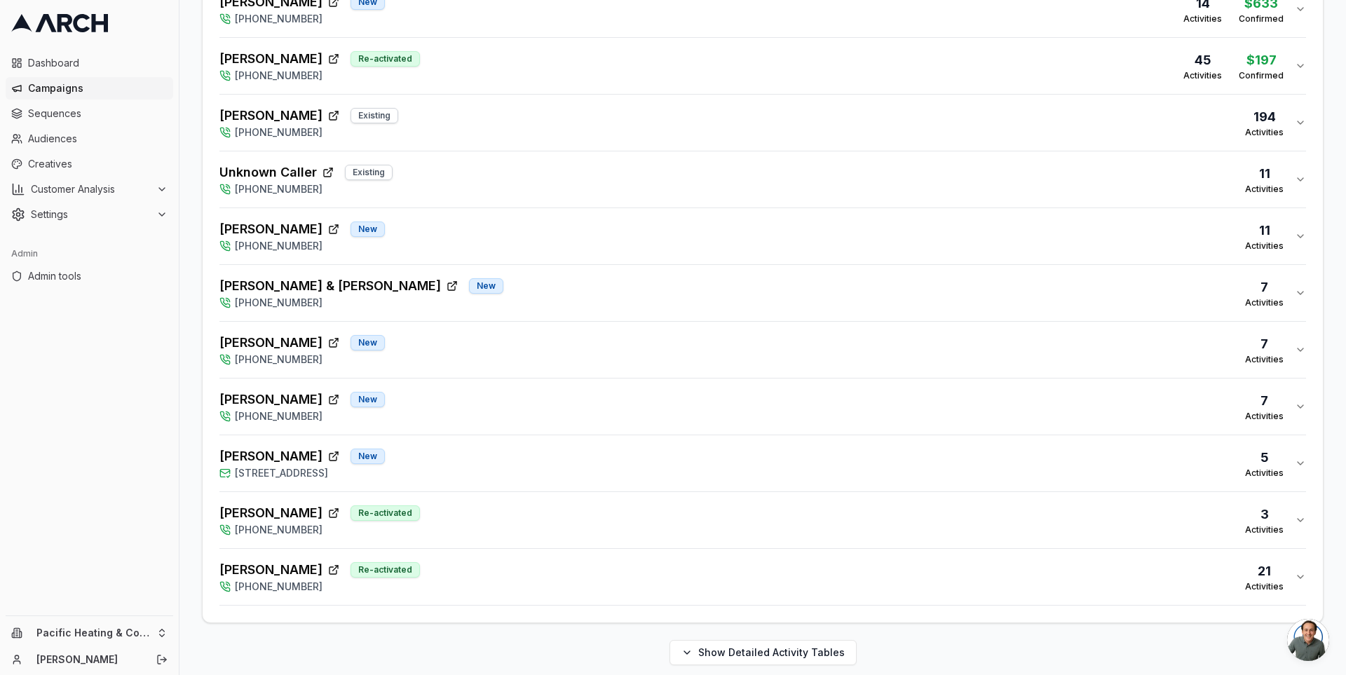
click at [510, 456] on div "Kathy Chau New 7827 South J Street, Tacoma, WA 98408 5 Activities" at bounding box center [756, 464] width 1075 height 34
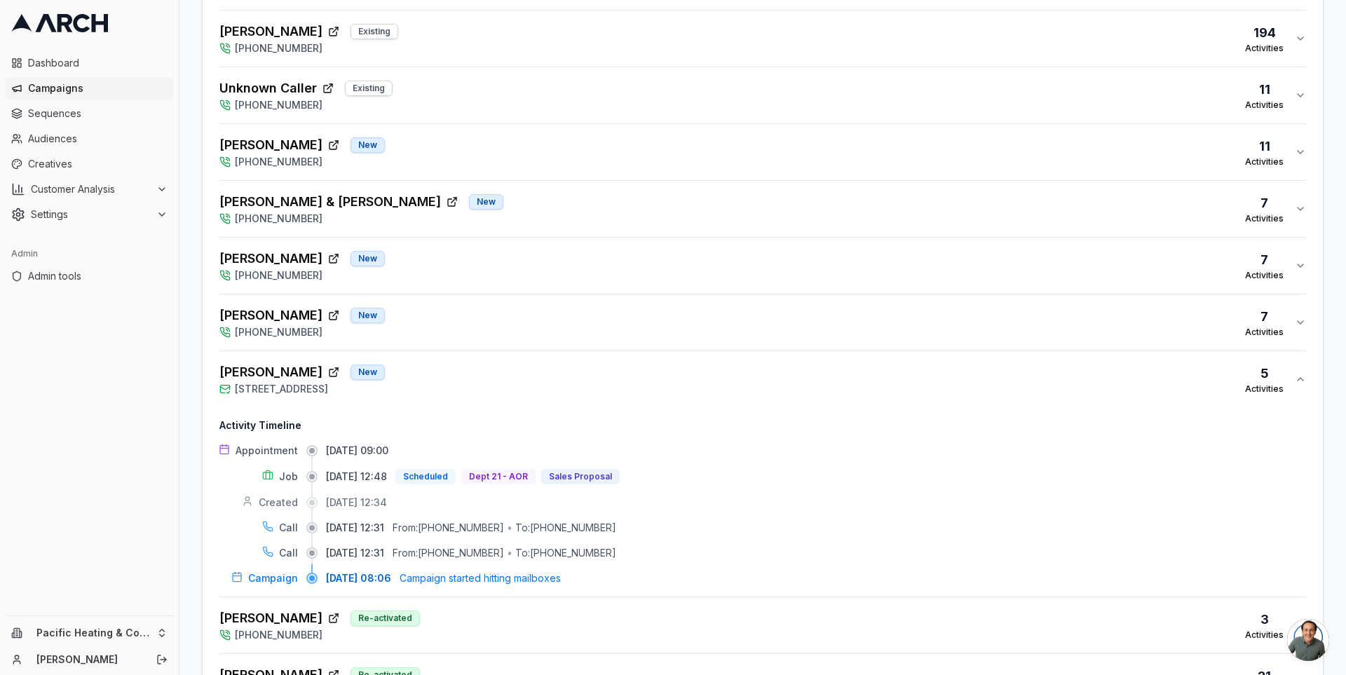
scroll to position [1689, 0]
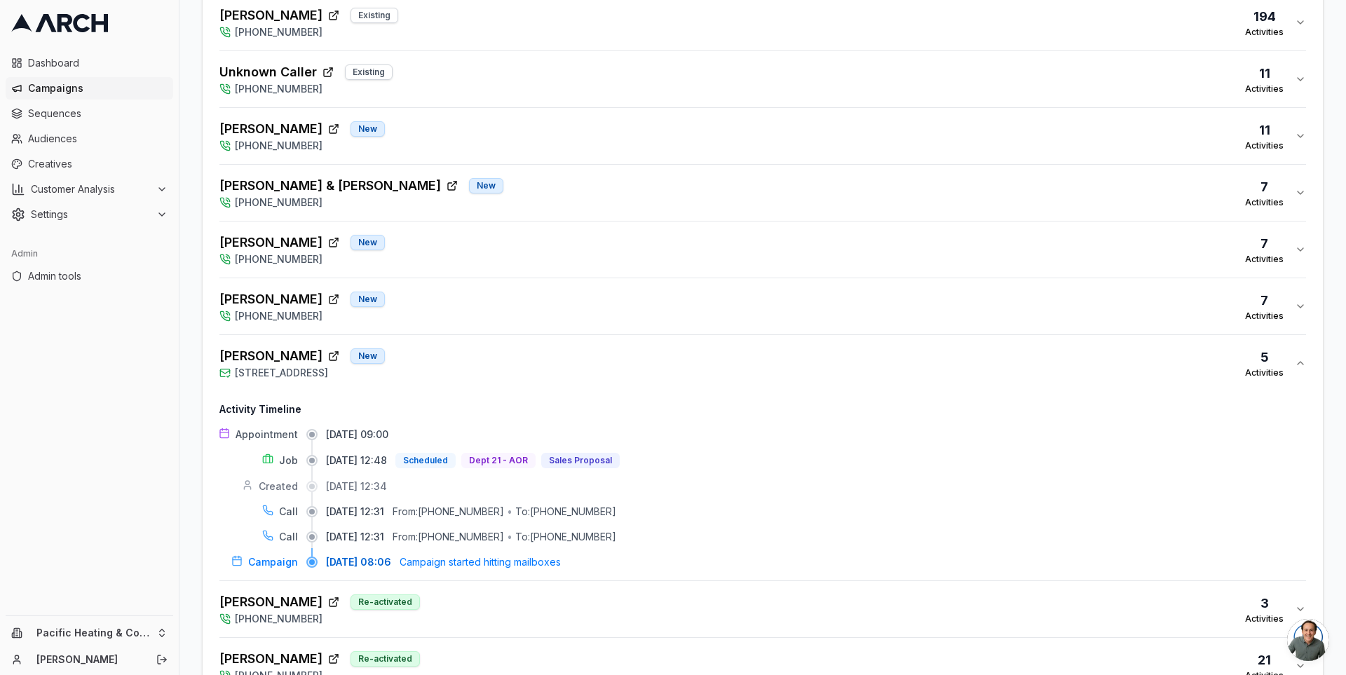
click at [498, 300] on div "Lynn Laverdure New (253) 319-0466 7 Activities" at bounding box center [756, 307] width 1075 height 34
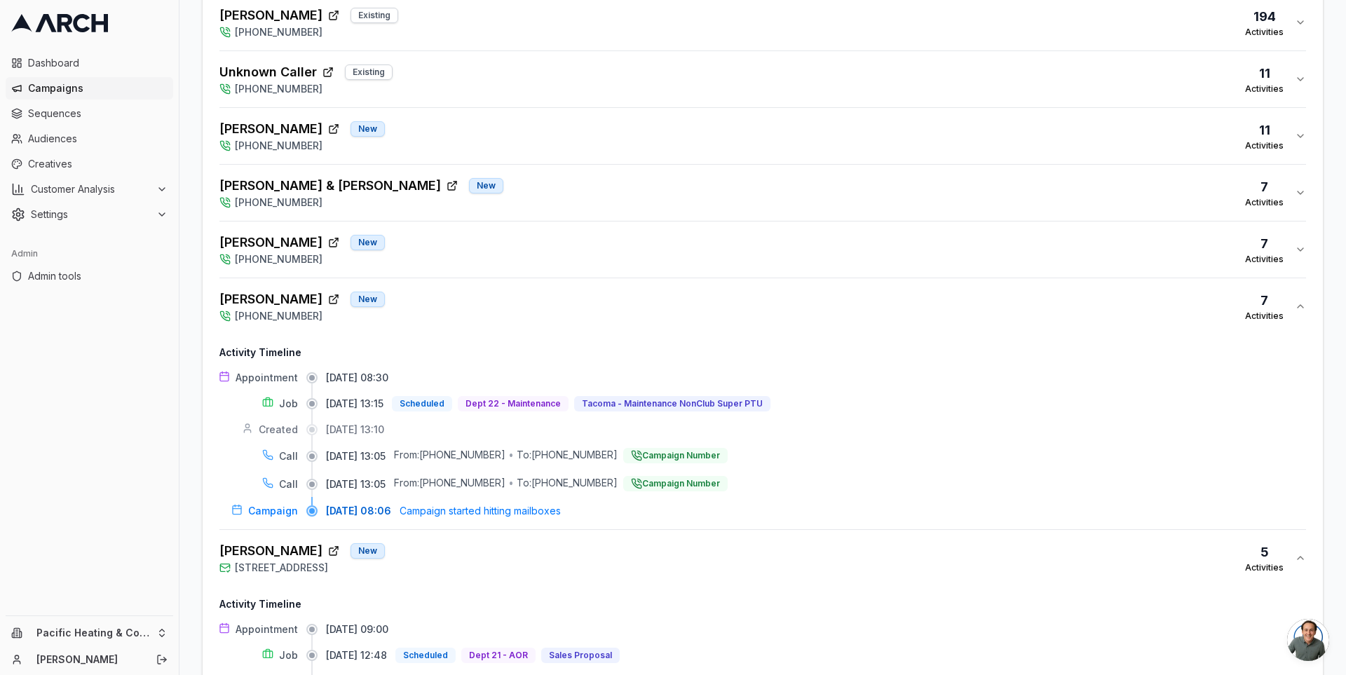
click at [666, 555] on div "Kathy Chau New 7827 South J Street, Tacoma, WA 98408 5 Activities" at bounding box center [756, 558] width 1075 height 34
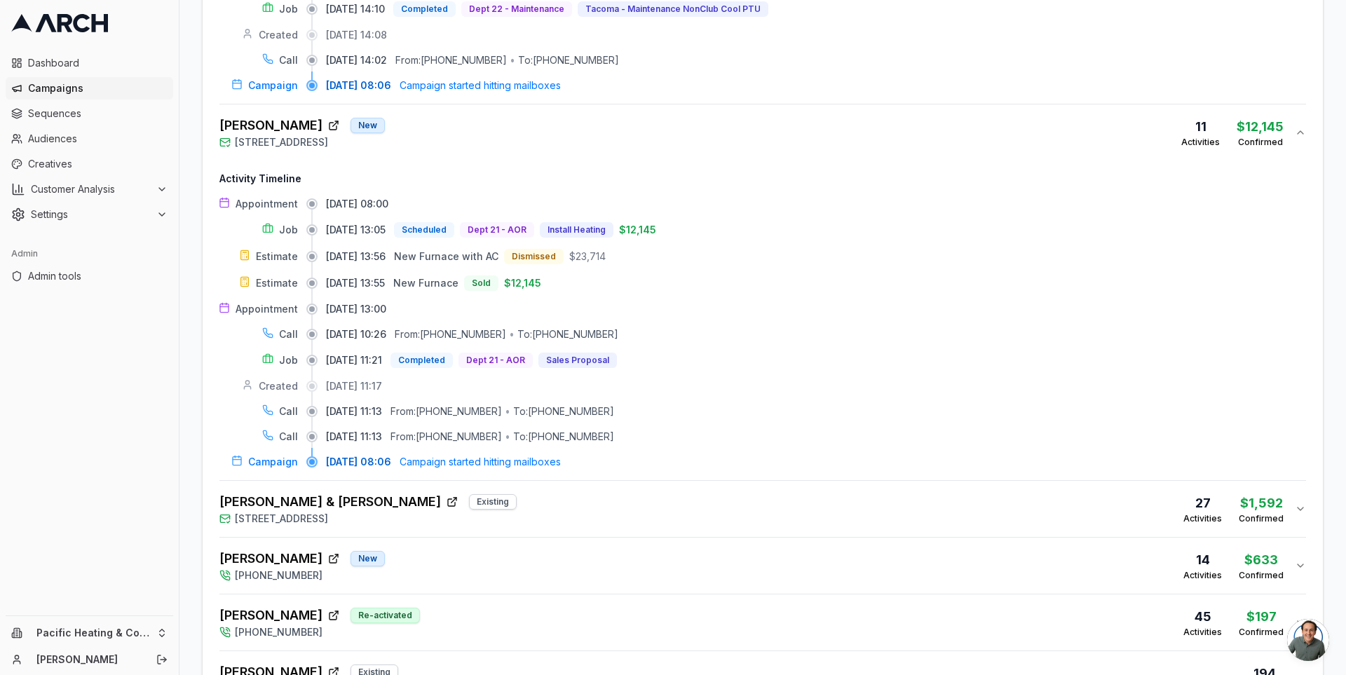
scroll to position [1026, 0]
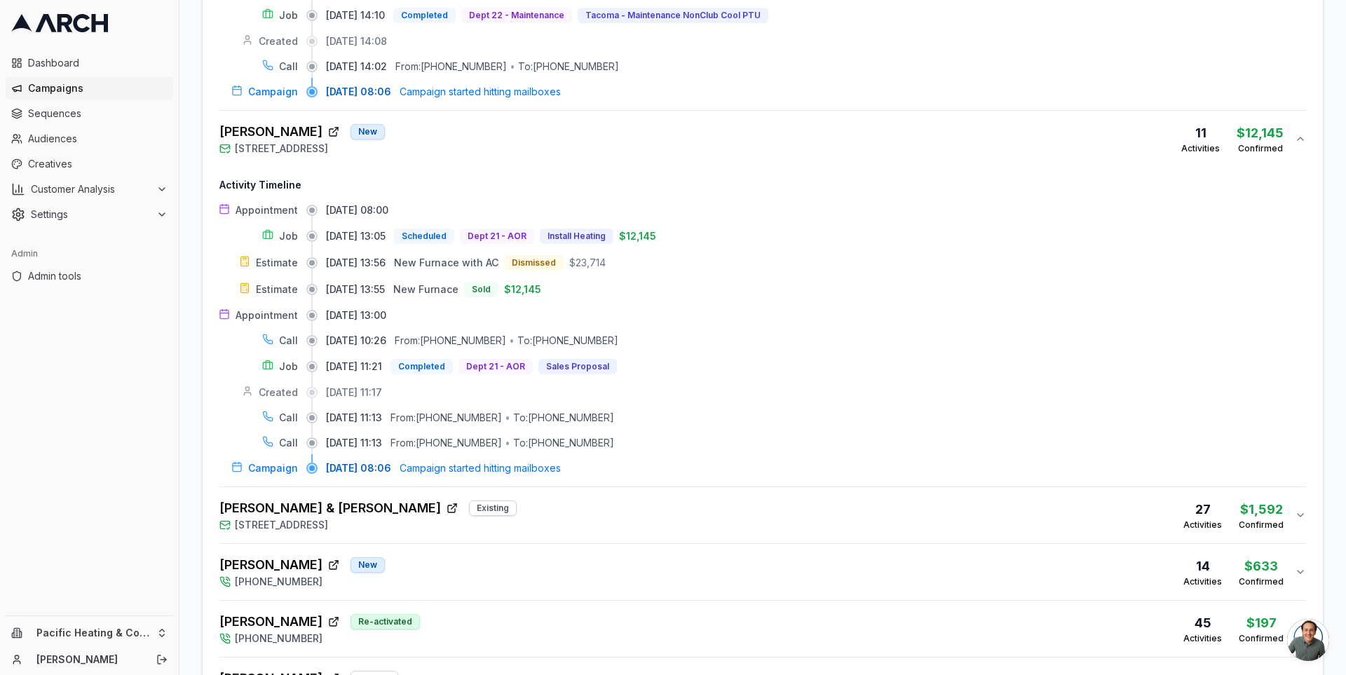
click at [685, 133] on div "Heidi Miller New 1530 Cherry Avenue, Fircrest, WA 98466 11 Activities $12,145 C…" at bounding box center [756, 139] width 1075 height 34
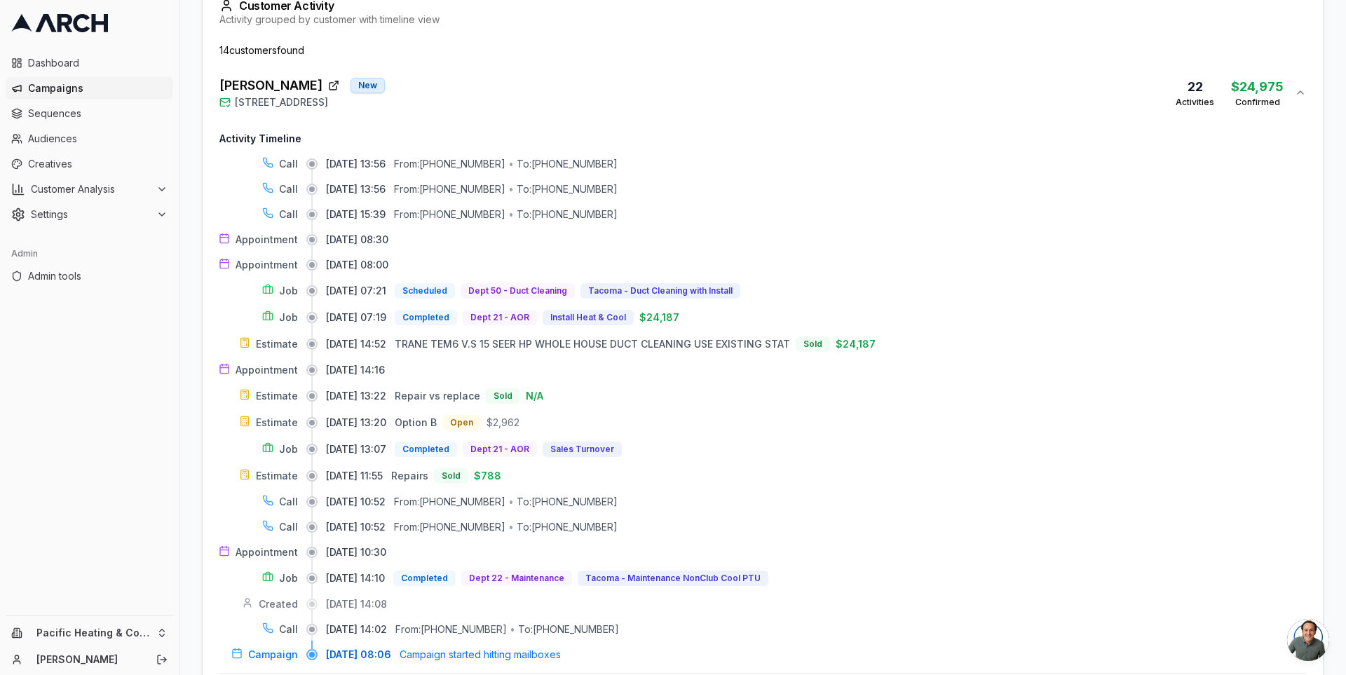
scroll to position [455, 0]
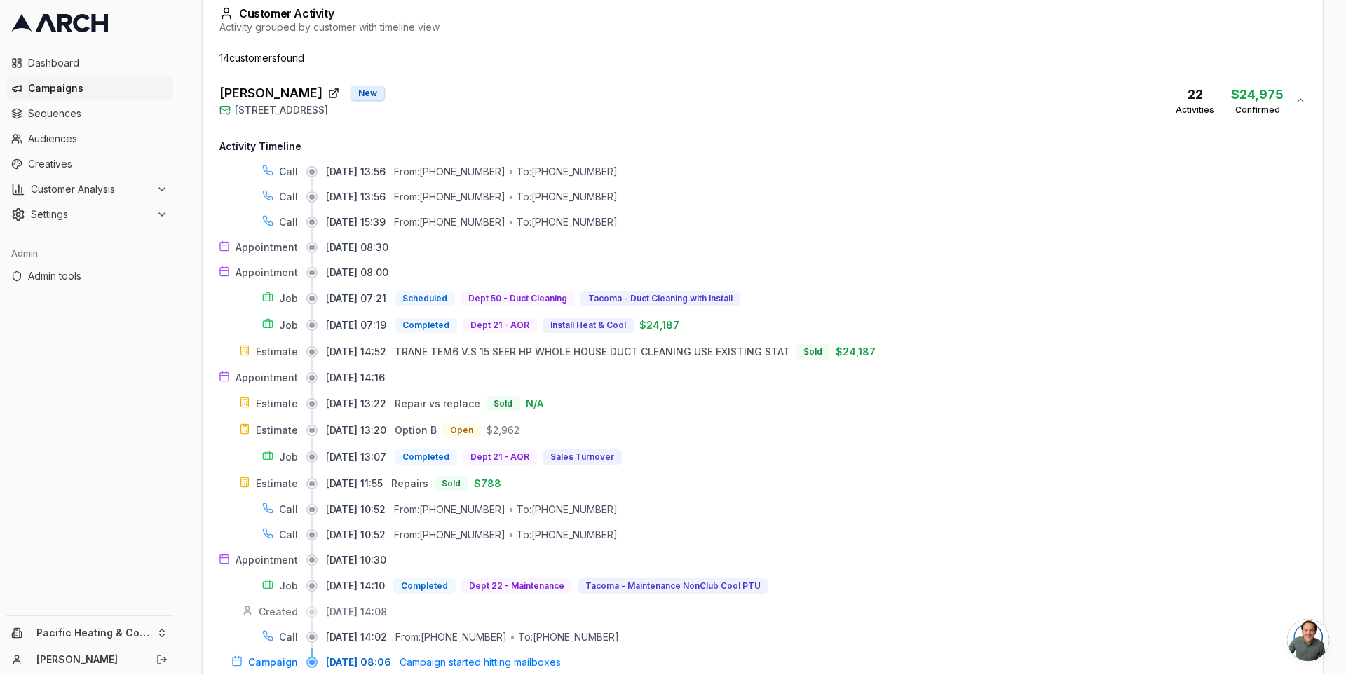
click at [668, 90] on div "Dave Houser New 715 North Sunset Drive, Tacoma, WA 98406 22 Activities $24,975 …" at bounding box center [756, 100] width 1075 height 34
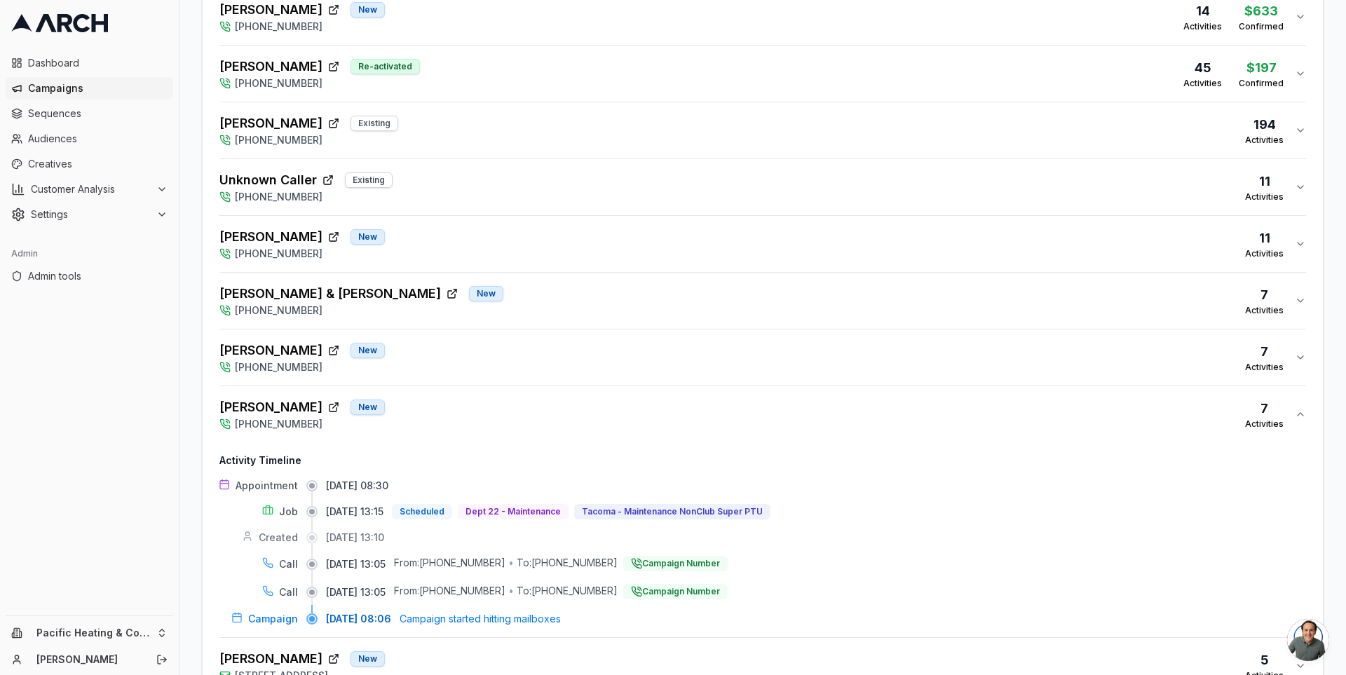
scroll to position [717, 0]
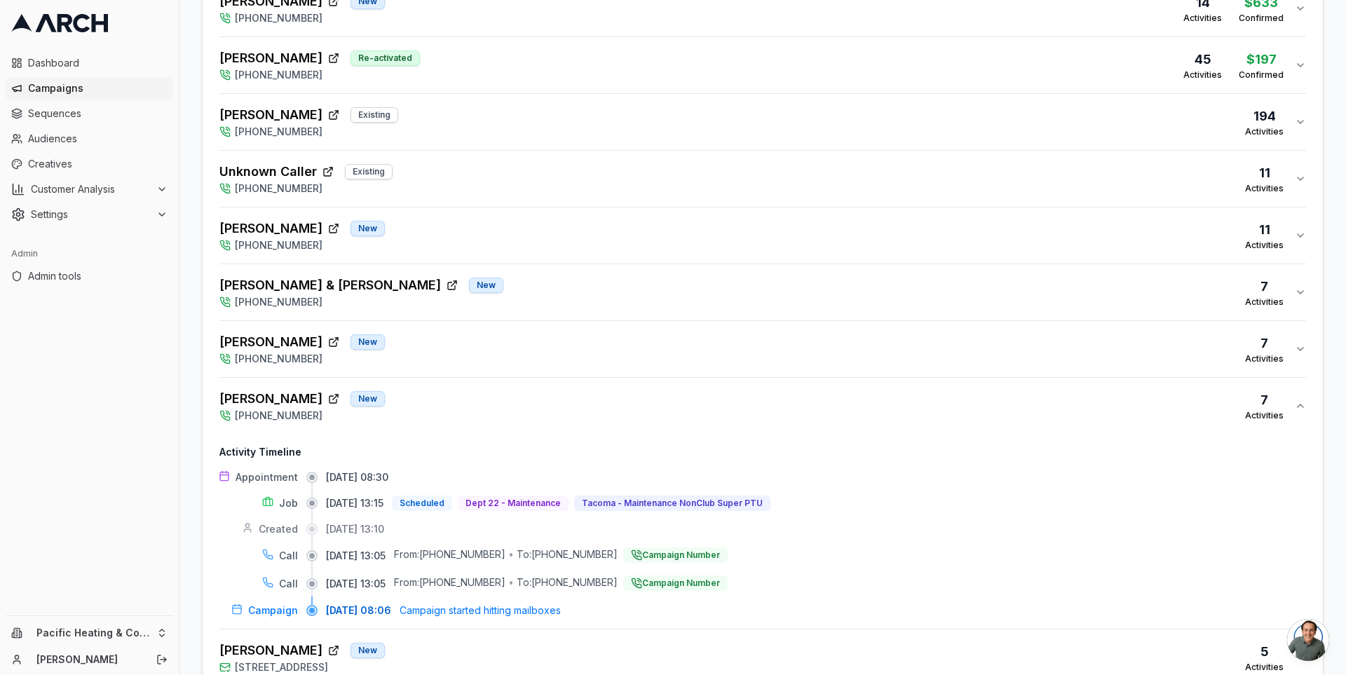
click at [1324, 254] on div "Overview Print & Delivery Insights Matchbacks Matchbacks Syncing Calls, Appoint…" at bounding box center [762, 121] width 1167 height 1521
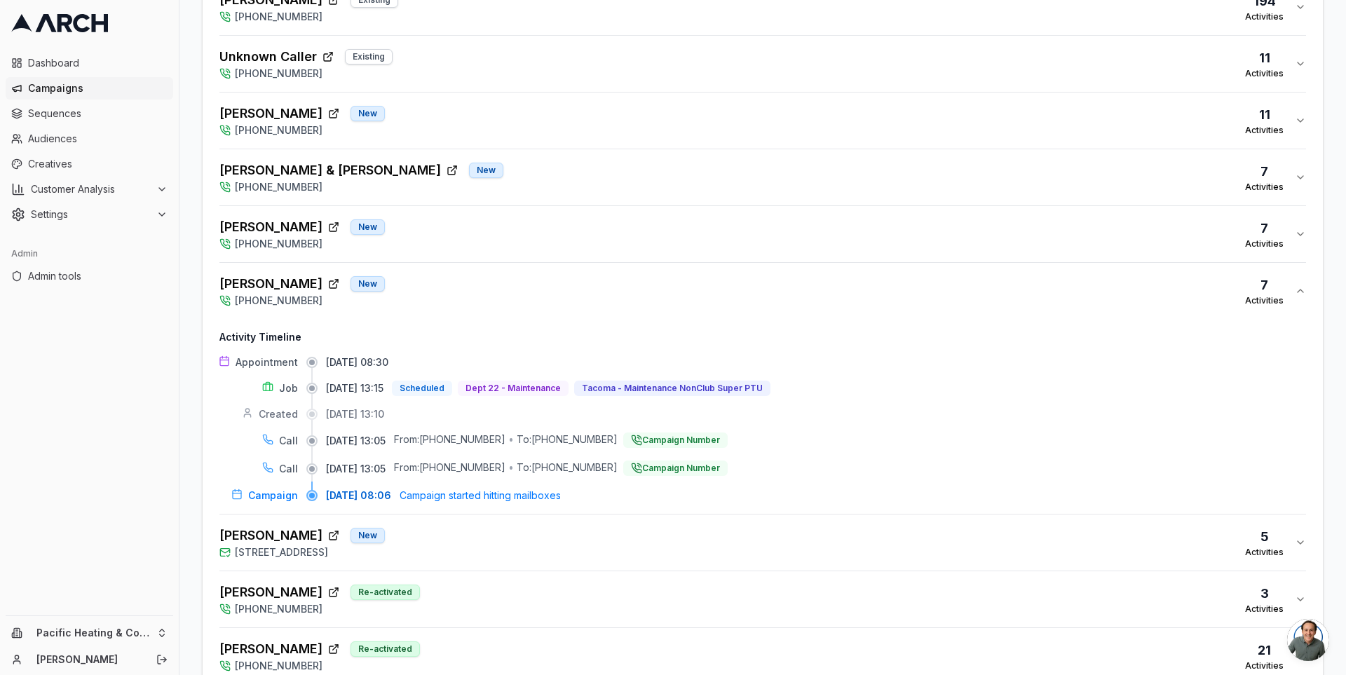
scroll to position [834, 0]
click at [340, 355] on span "10/07/2025, 08:30" at bounding box center [357, 360] width 62 height 14
click at [382, 358] on span "10/07/2025, 08:30" at bounding box center [357, 360] width 62 height 14
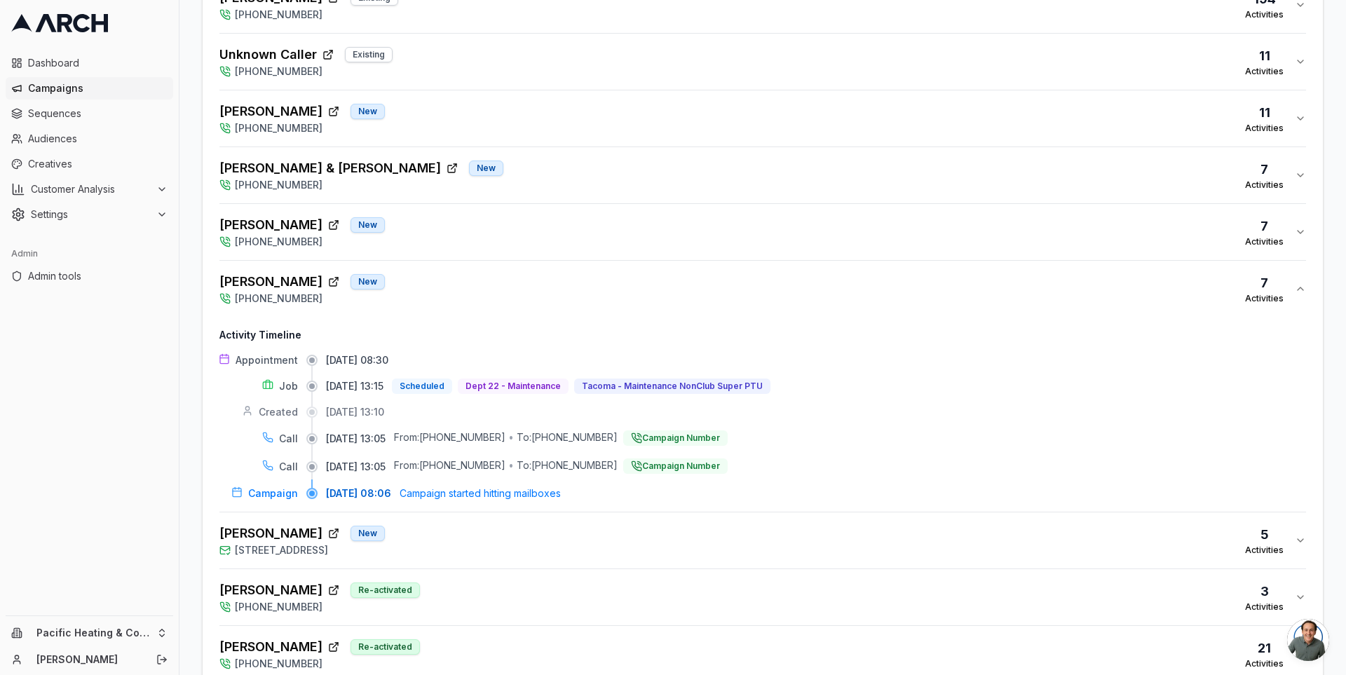
click at [1329, 269] on div "Overview Print & Delivery Insights Matchbacks Matchbacks Syncing Calls, Appoint…" at bounding box center [762, 4] width 1167 height 1521
click at [1128, 241] on div "Mark Salter New (253) 319-0466 7 Activities" at bounding box center [756, 232] width 1075 height 34
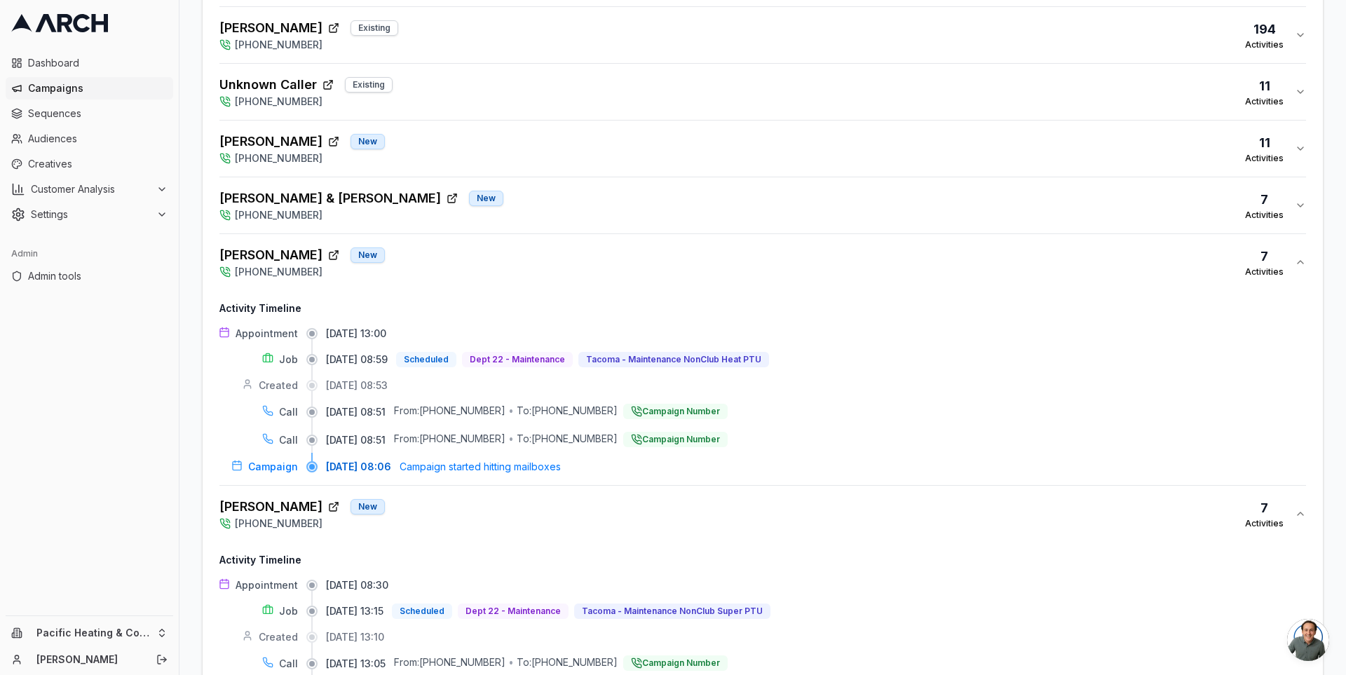
scroll to position [801, 0]
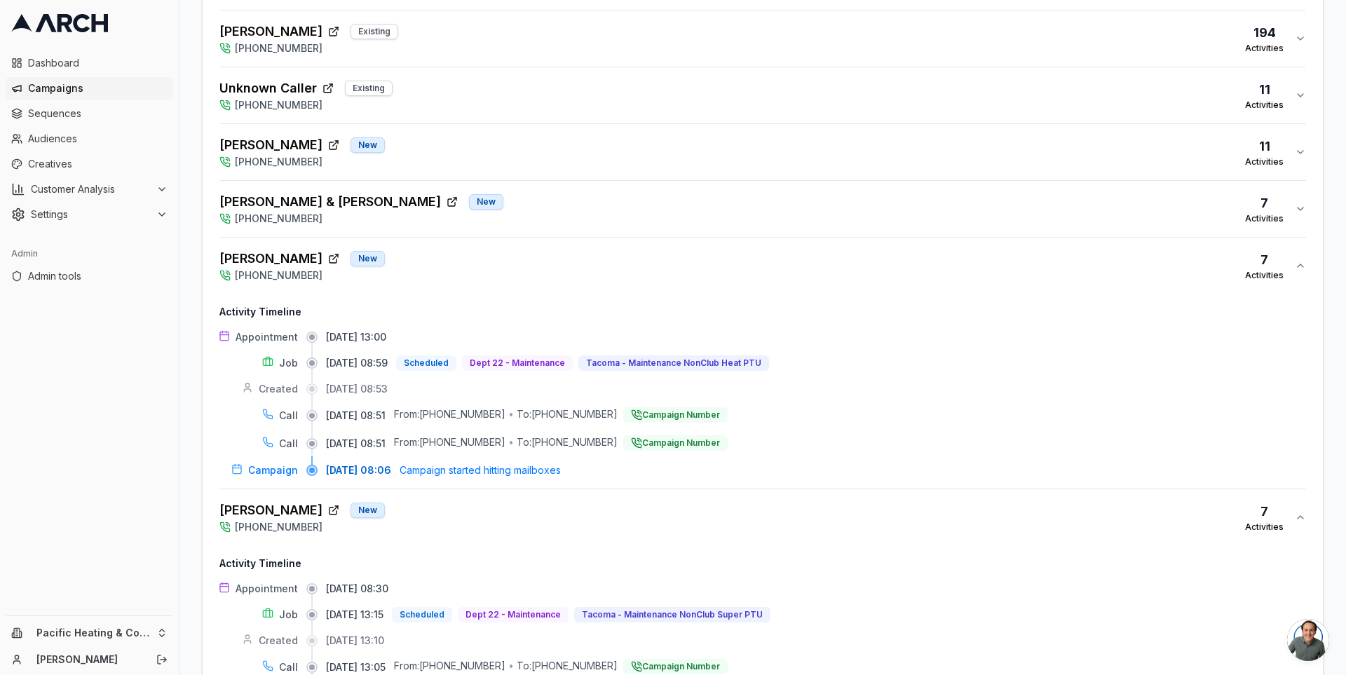
click at [609, 205] on div "Forrest & Elizabeth Cenci New (253) 319-0466 7 Activities" at bounding box center [756, 209] width 1075 height 34
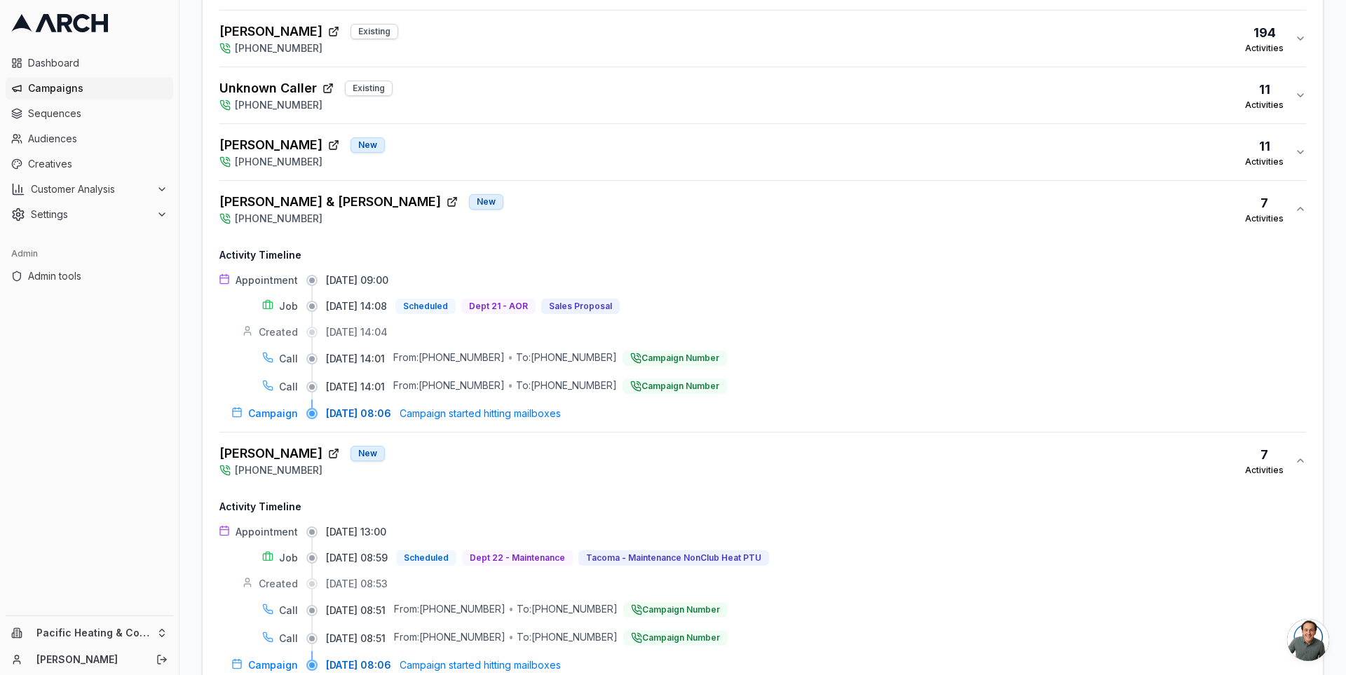
click at [591, 151] on div "Edward Harmon New (253) 319-0466 11 Activities" at bounding box center [756, 152] width 1075 height 34
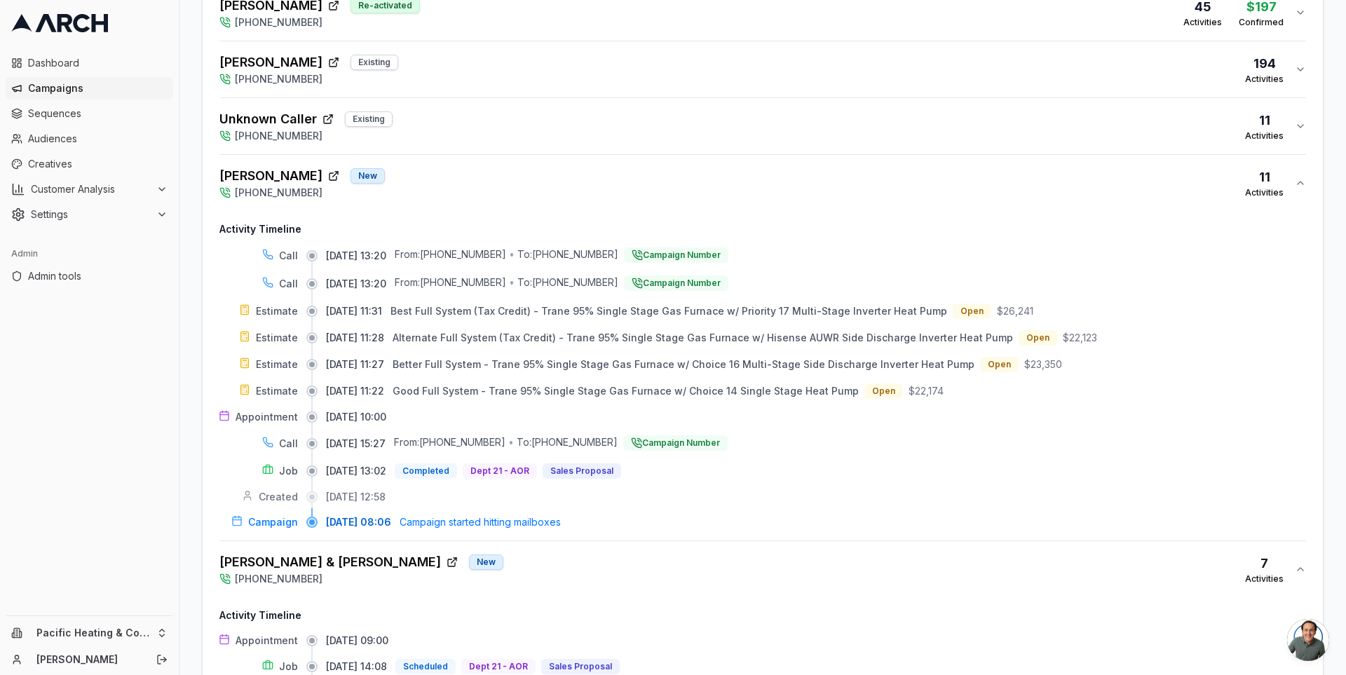
scroll to position [766, 0]
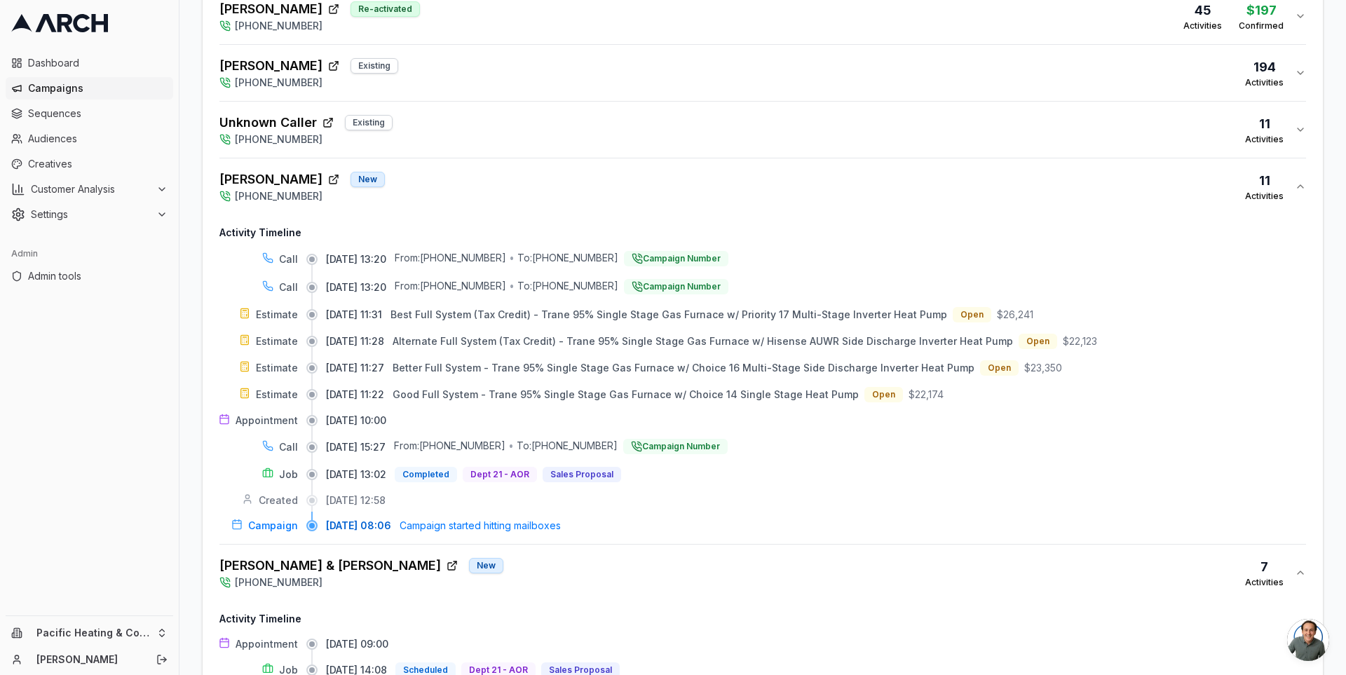
click at [587, 125] on div "Unknown Caller Existing (253) 319-0466 11 Activities" at bounding box center [756, 130] width 1075 height 34
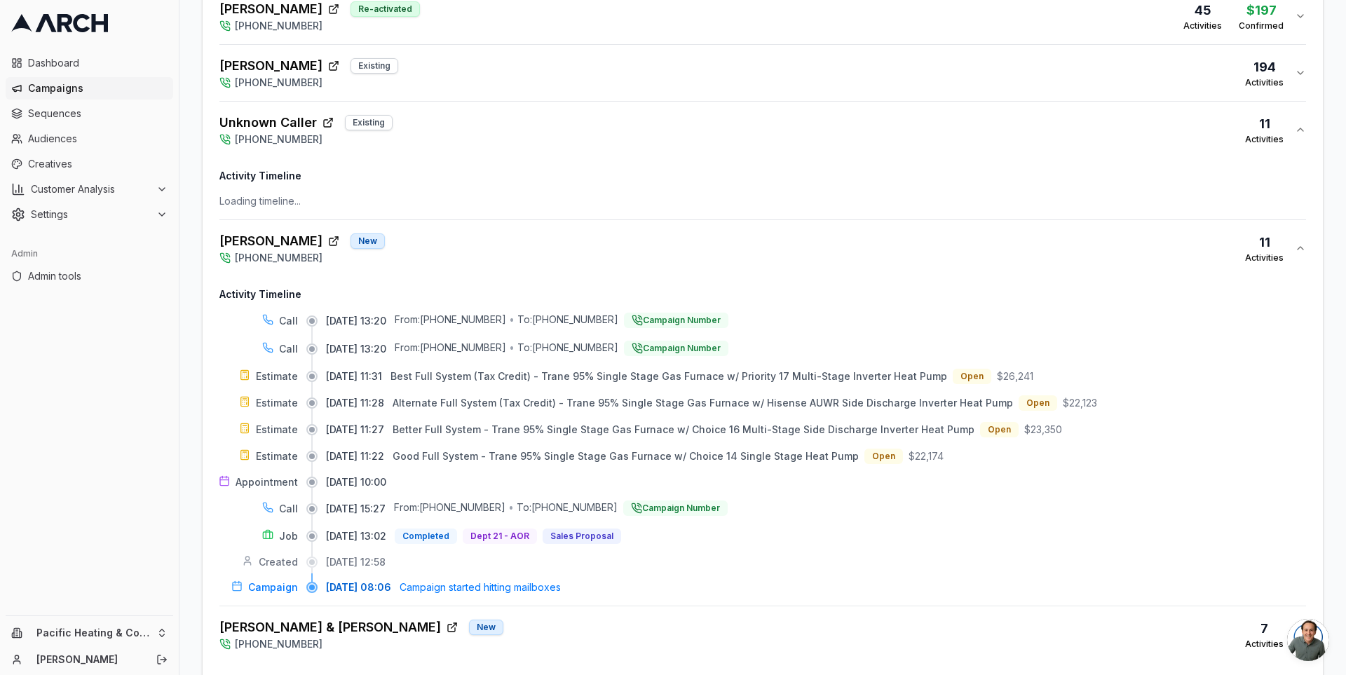
click at [590, 121] on div "Unknown Caller Existing (253) 319-0466 11 Activities" at bounding box center [756, 130] width 1075 height 34
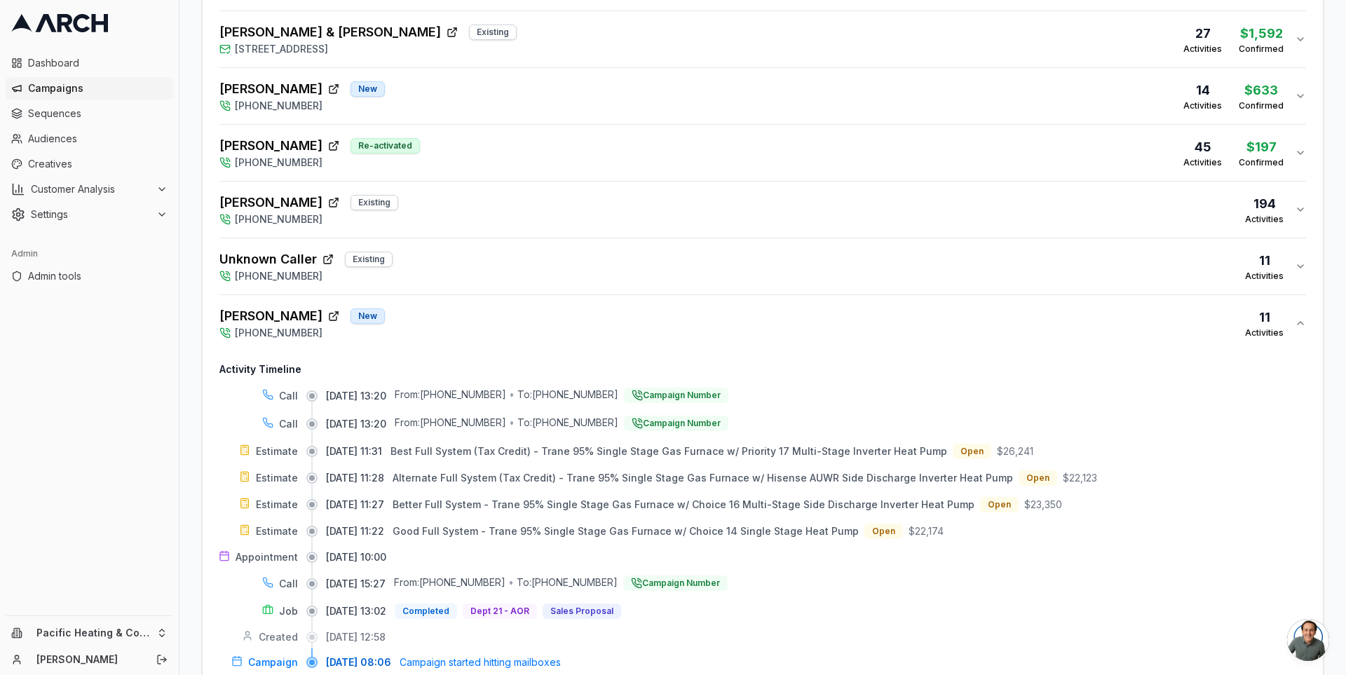
scroll to position [625, 0]
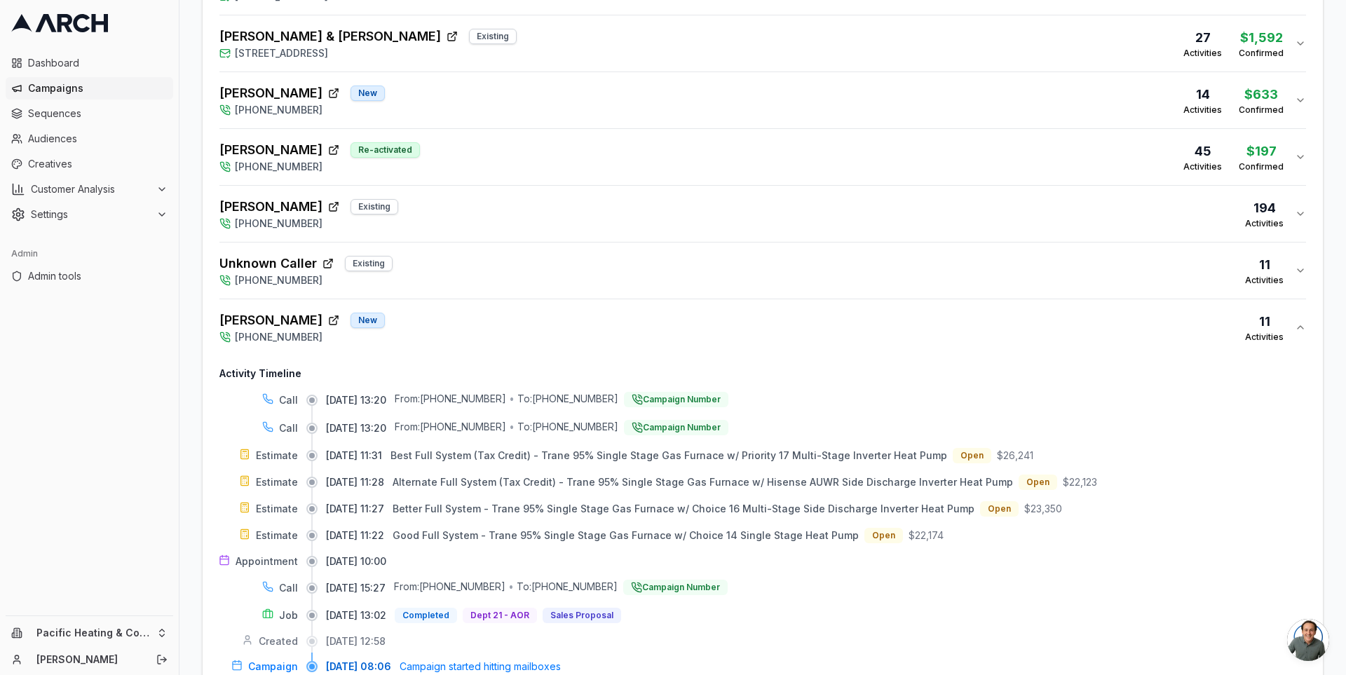
click at [602, 156] on div "Diane Ungerbuehler Re-activated (253) 319-0466 45 Activities $197 Confirmed" at bounding box center [756, 157] width 1075 height 34
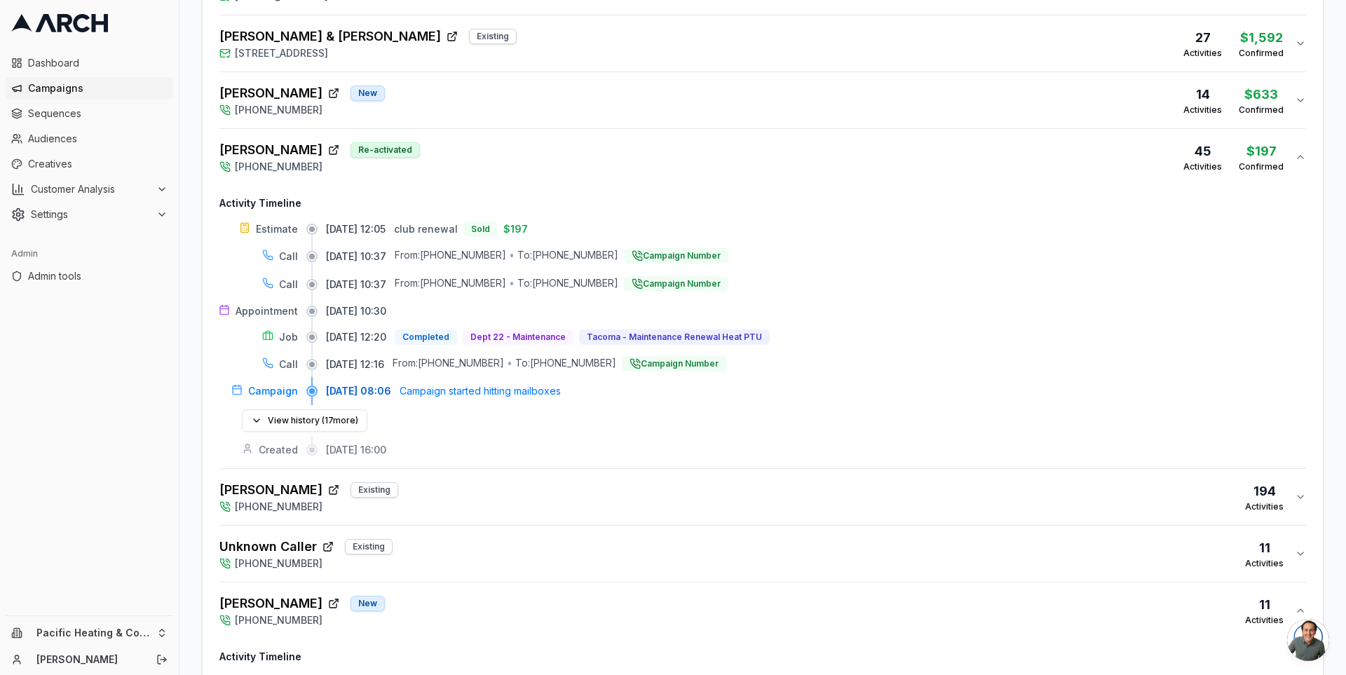
click at [604, 149] on div "Diane Ungerbuehler Re-activated (253) 319-0466 45 Activities $197 Confirmed" at bounding box center [756, 157] width 1075 height 34
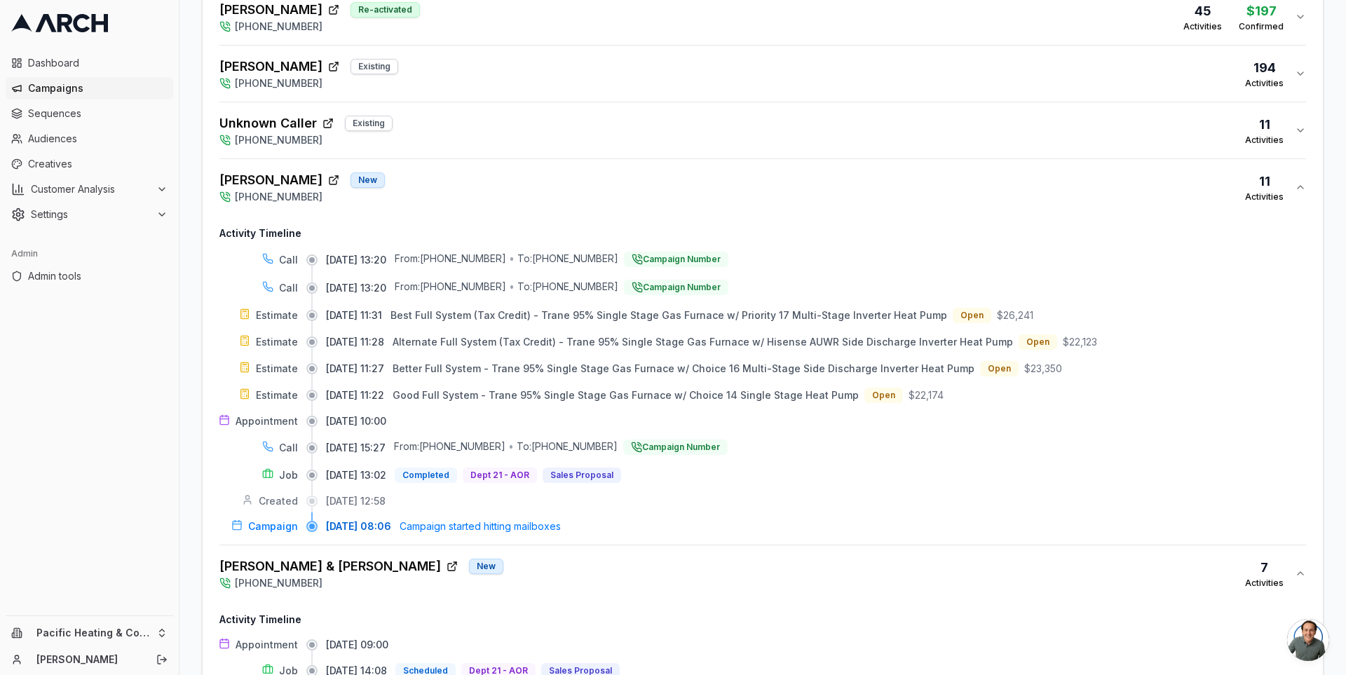
scroll to position [808, 0]
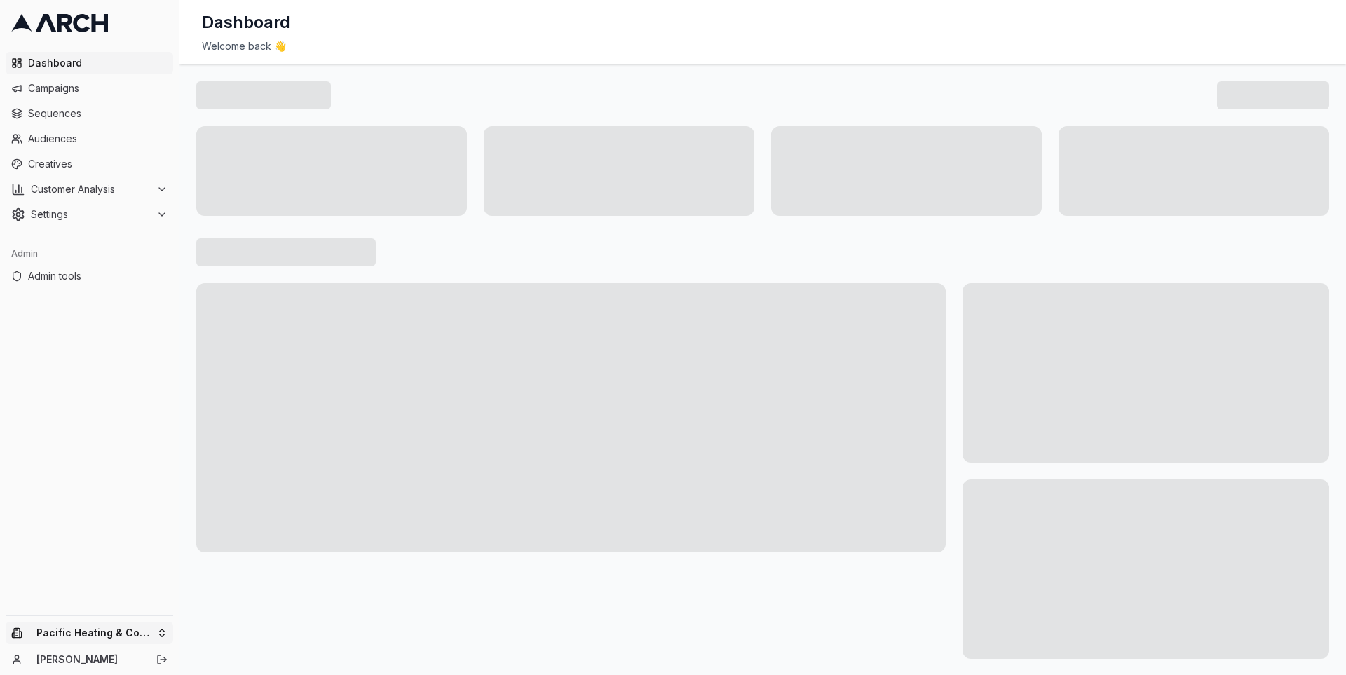
click at [156, 623] on html "Dashboard Campaigns Sequences Audiences Creatives Customer Analysis Settings Ad…" at bounding box center [673, 337] width 1346 height 675
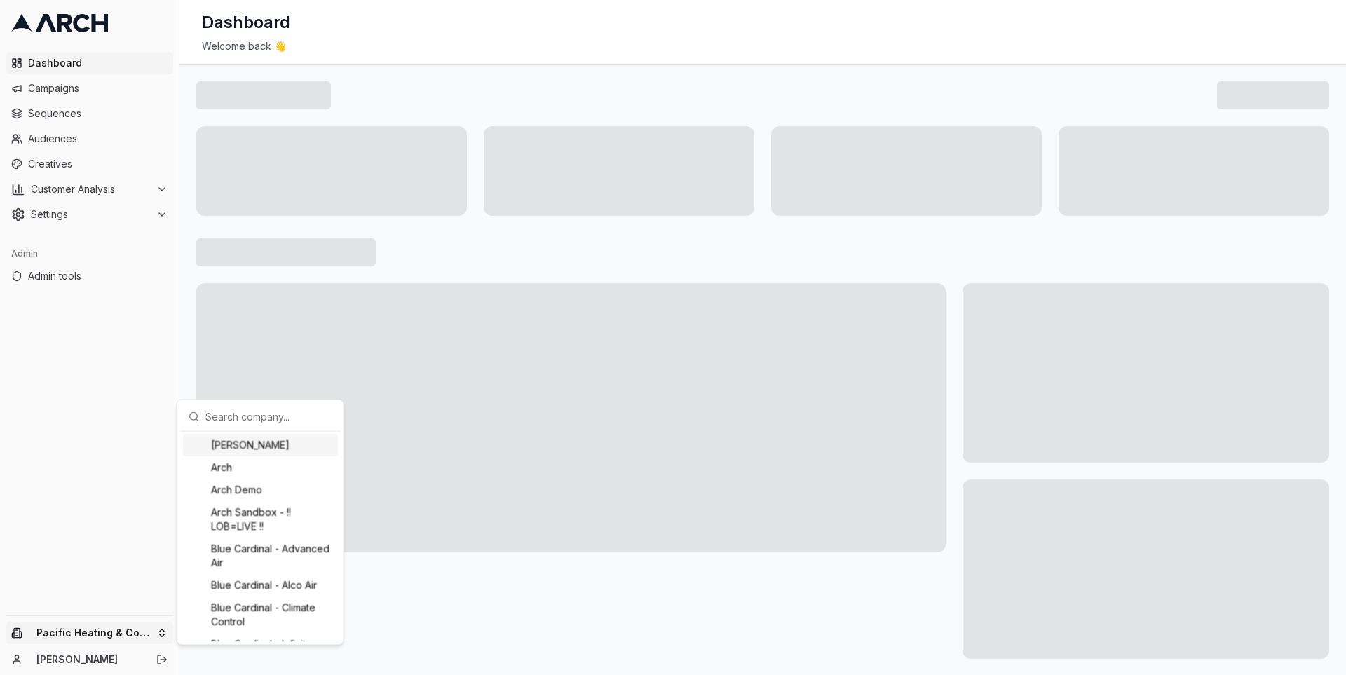
click at [218, 407] on input "text" at bounding box center [268, 416] width 127 height 28
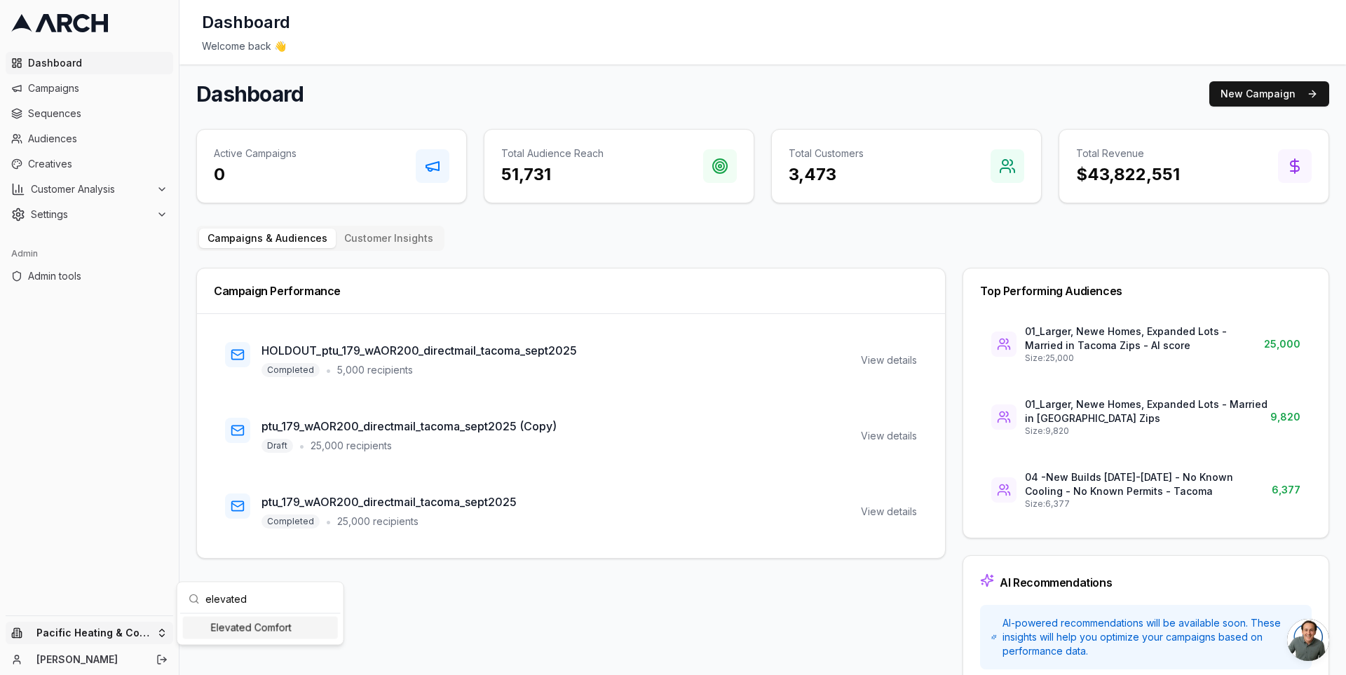
type input "elevated"
click at [261, 623] on div "Elevated Comfort" at bounding box center [260, 627] width 155 height 22
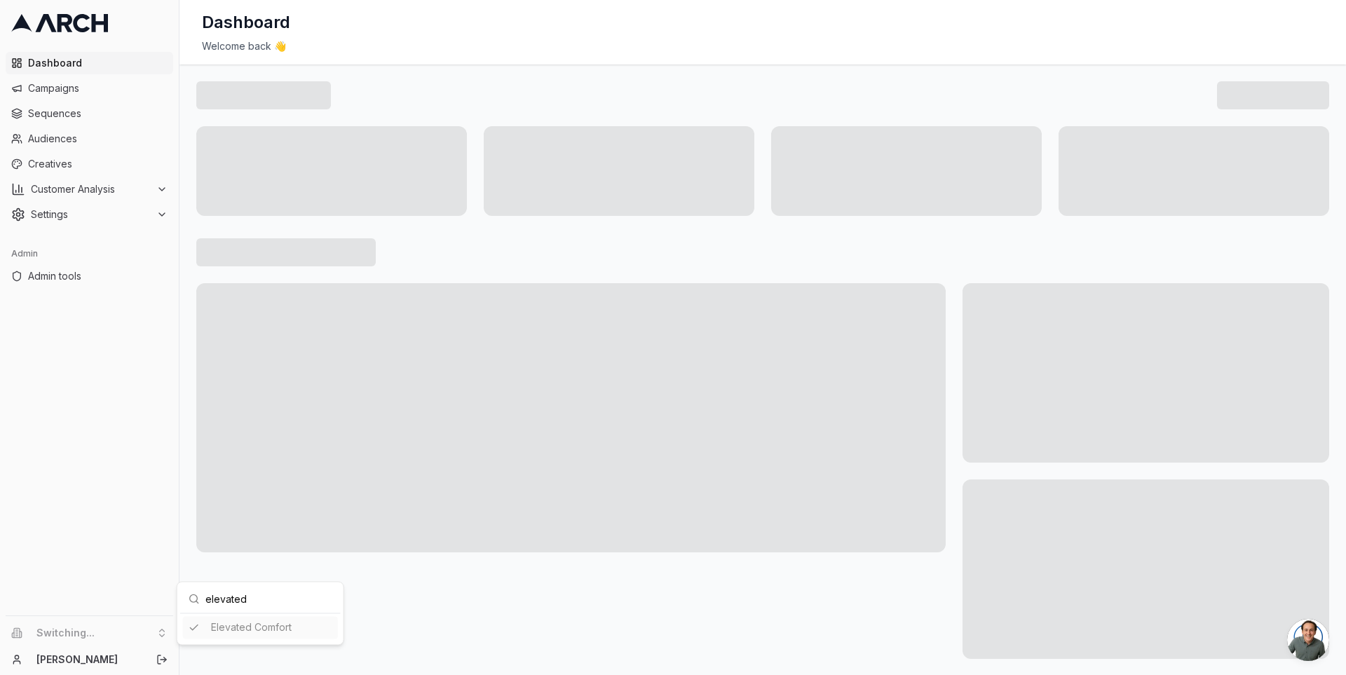
click at [190, 419] on html "Dashboard Campaigns Sequences Audiences Creatives Customer Analysis Settings Ad…" at bounding box center [673, 337] width 1346 height 675
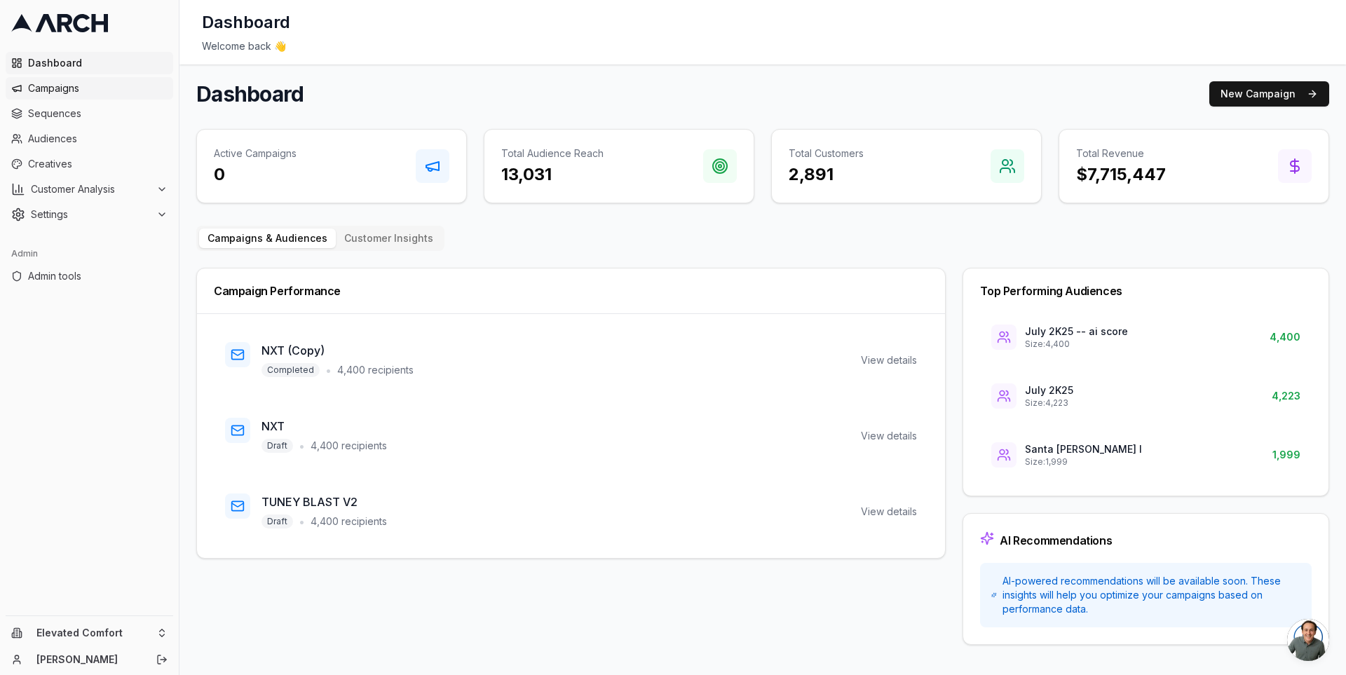
click at [110, 87] on span "Campaigns" at bounding box center [98, 88] width 140 height 14
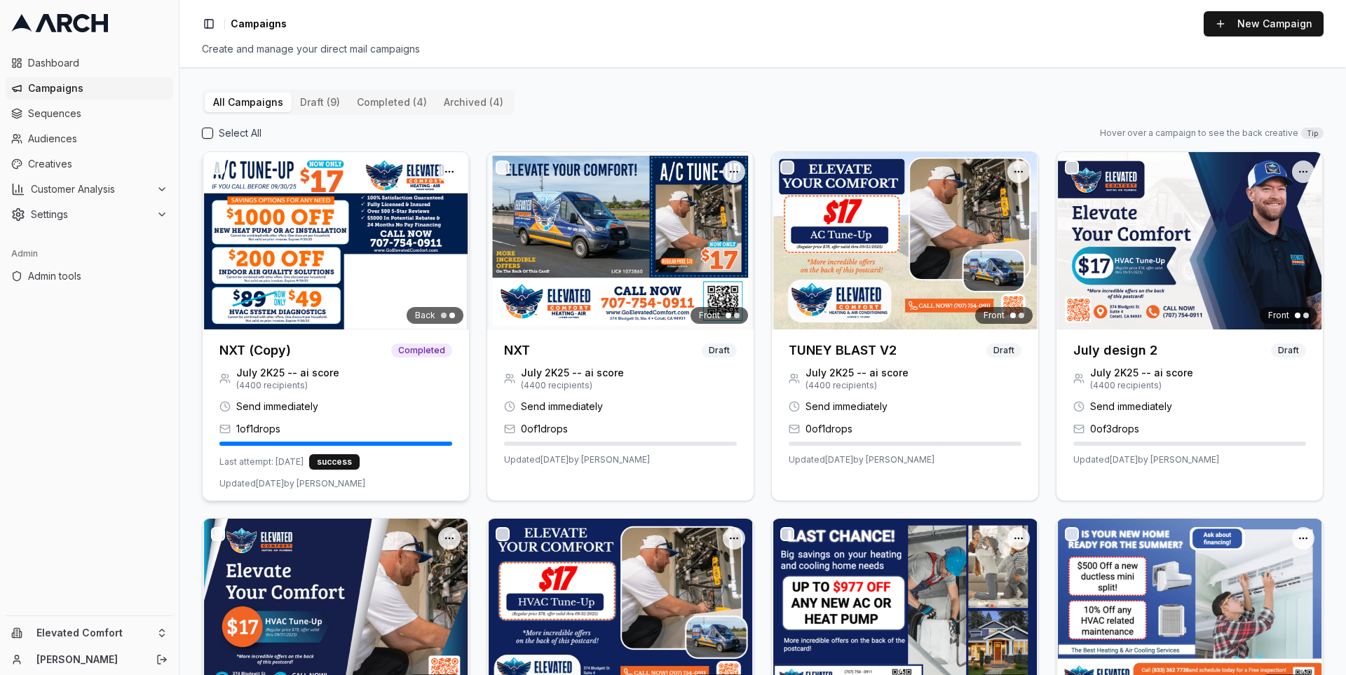
click at [295, 223] on img at bounding box center [336, 240] width 266 height 177
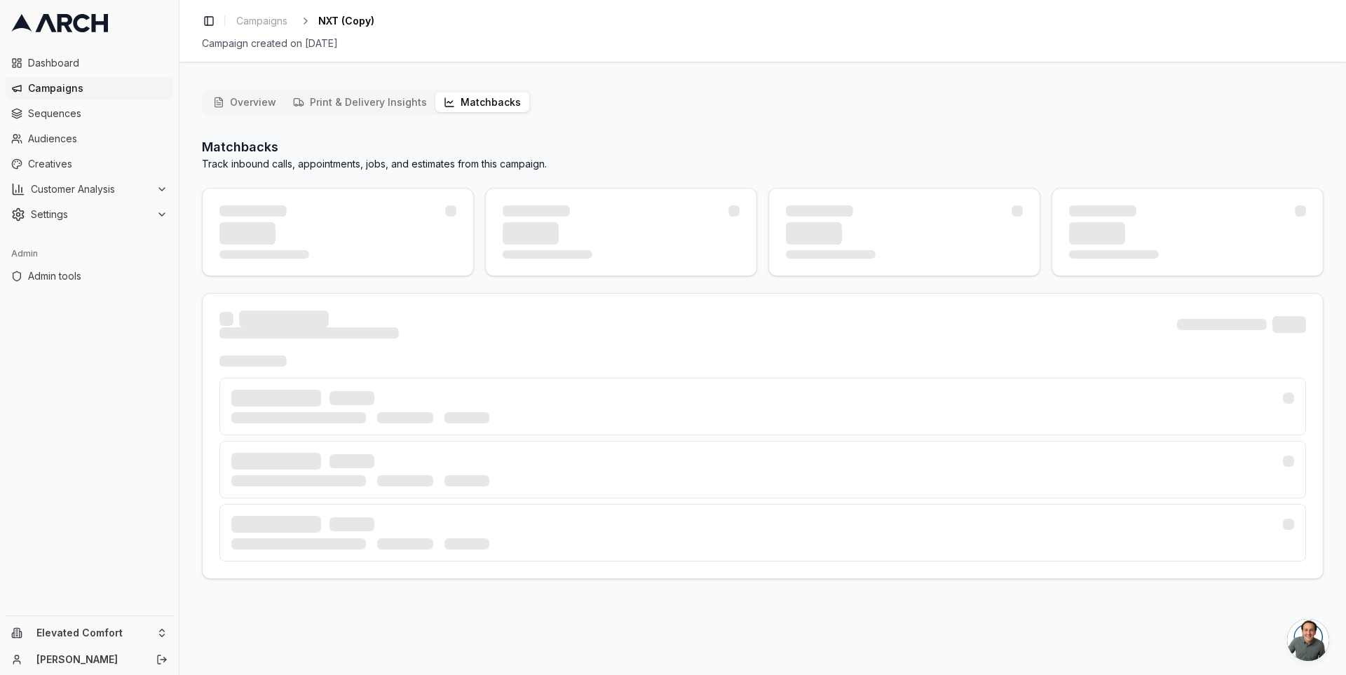
click at [477, 104] on button "Matchbacks" at bounding box center [482, 103] width 94 height 20
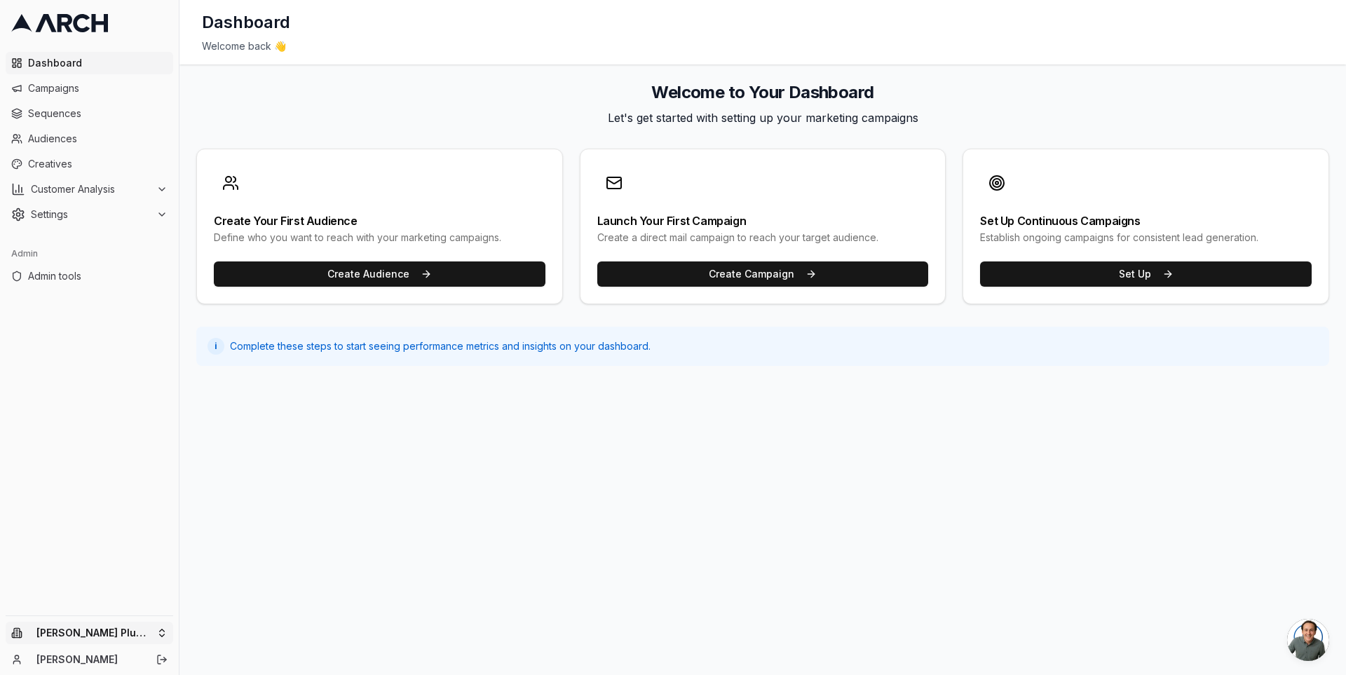
click at [151, 629] on html "Dashboard Campaigns Sequences Audiences Creatives Customer Analysis Settings Ad…" at bounding box center [673, 337] width 1346 height 675
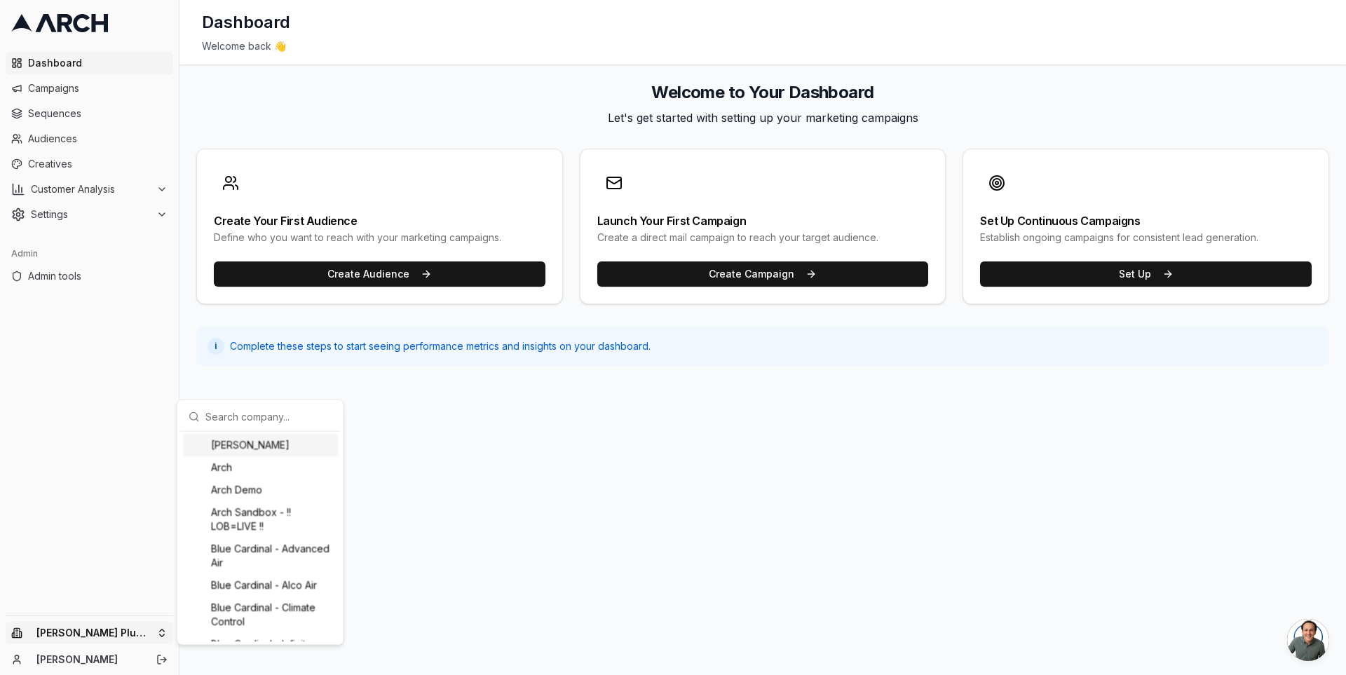
click at [240, 418] on input "text" at bounding box center [268, 416] width 127 height 28
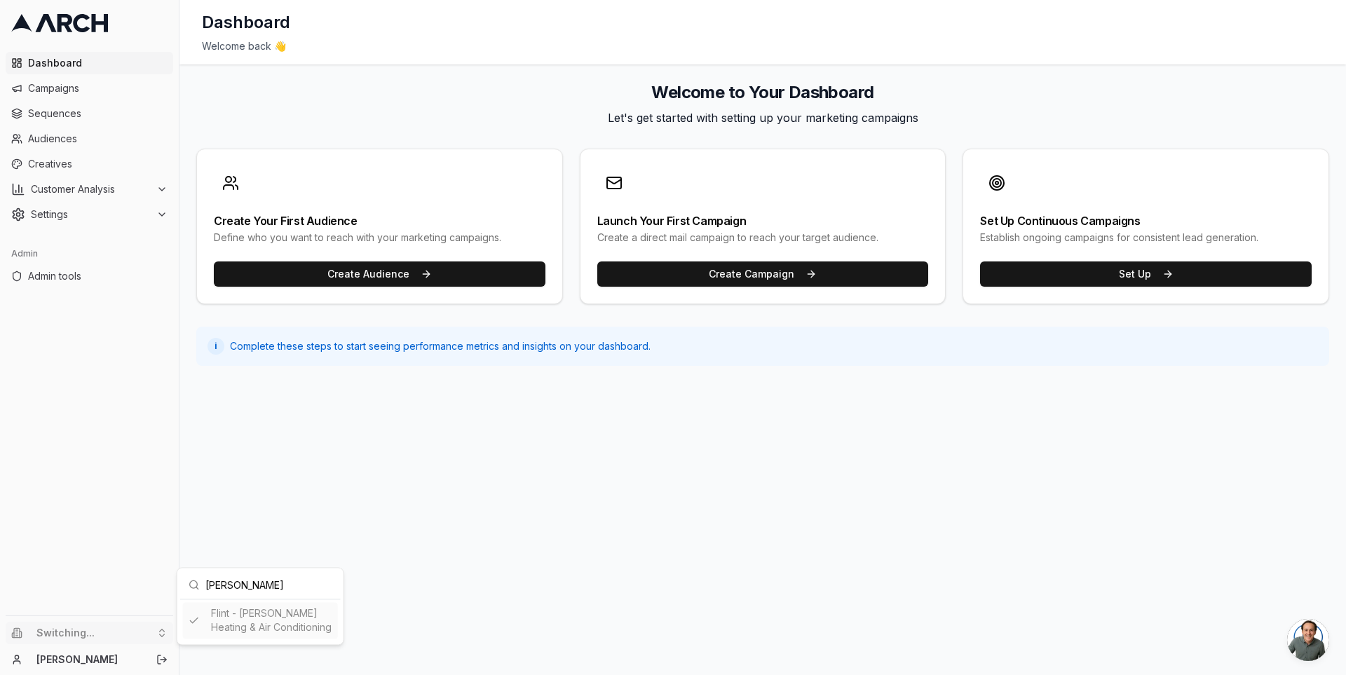
type input "[PERSON_NAME]"
click at [98, 189] on html "Dashboard Campaigns Sequences Audiences Creatives Customer Analysis Settings Ad…" at bounding box center [673, 337] width 1346 height 675
click at [98, 189] on span "Customer Analysis" at bounding box center [91, 189] width 120 height 14
click at [137, 252] on button "Settings" at bounding box center [90, 259] width 168 height 22
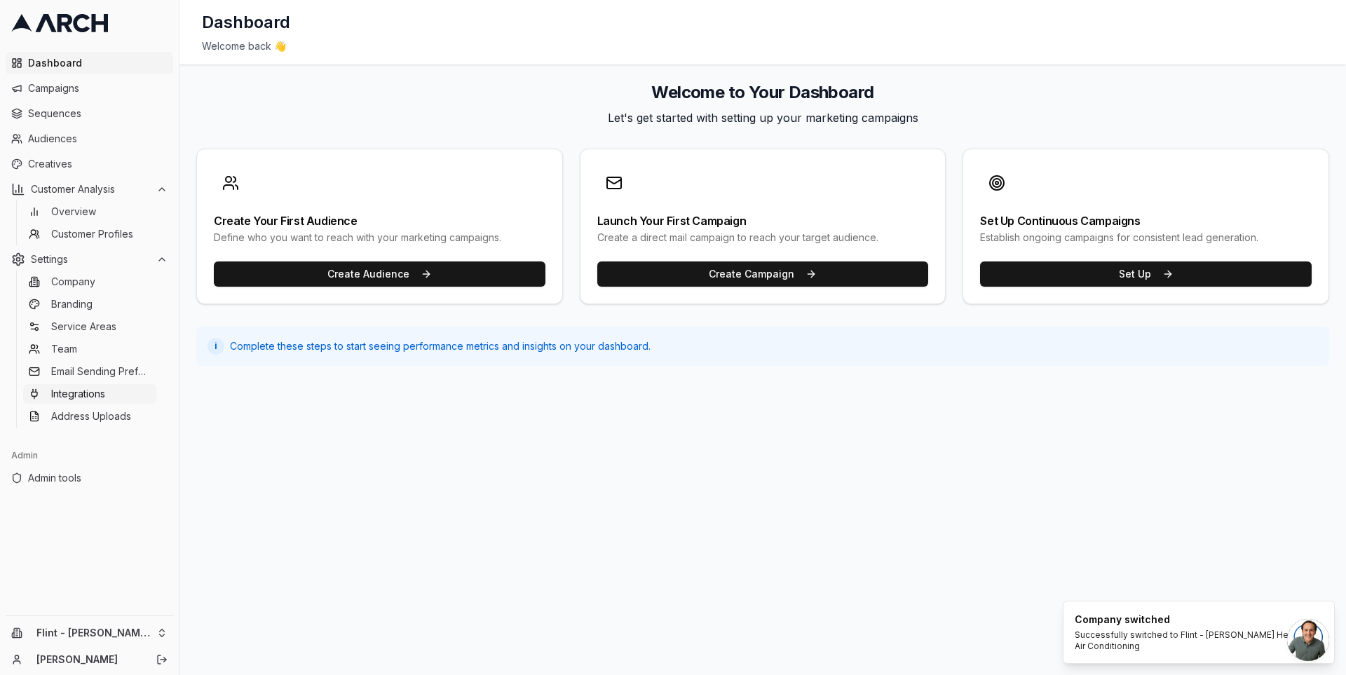
click at [116, 384] on link "Integrations" at bounding box center [89, 394] width 133 height 20
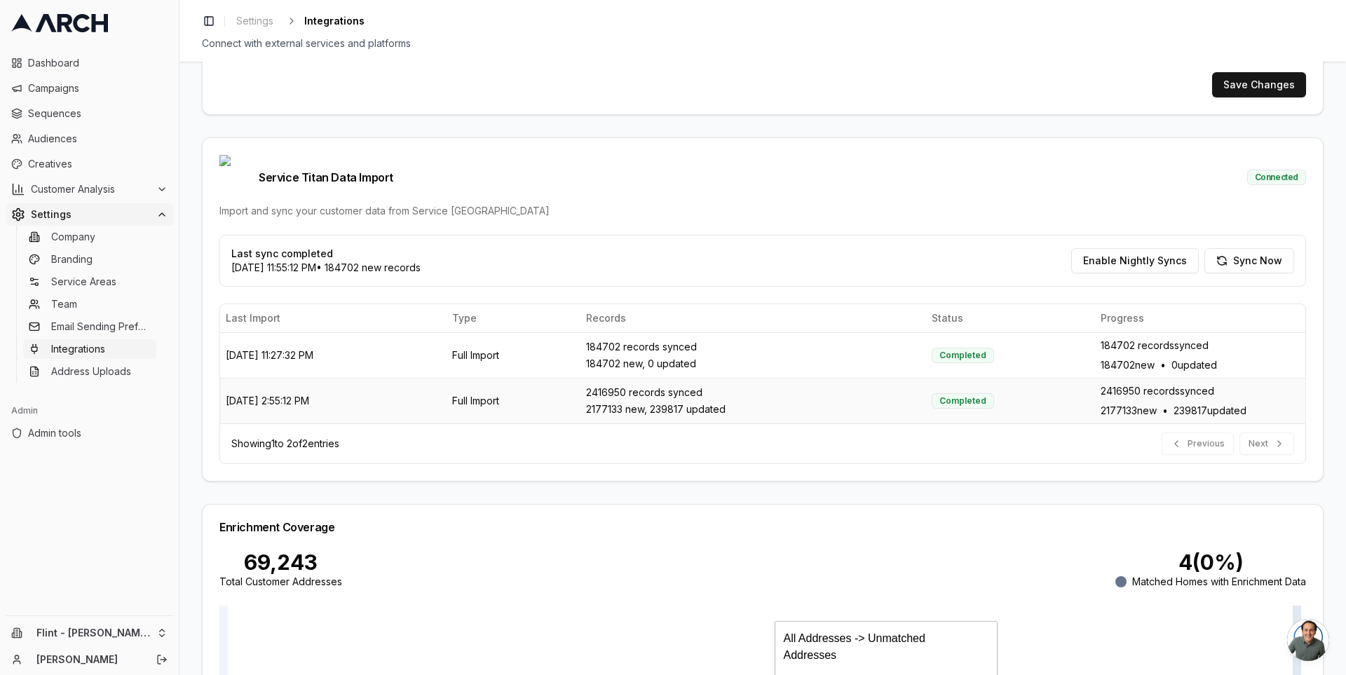
scroll to position [317, 0]
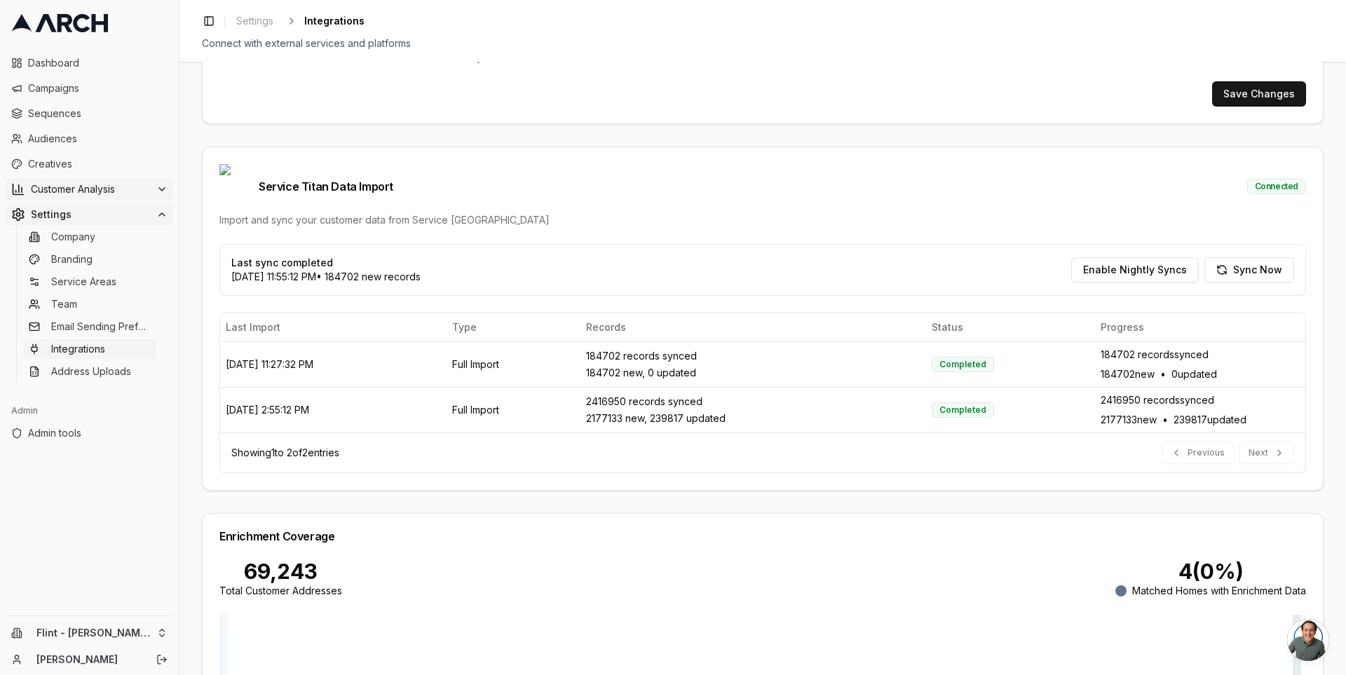
click at [133, 188] on span "Customer Analysis" at bounding box center [91, 189] width 120 height 14
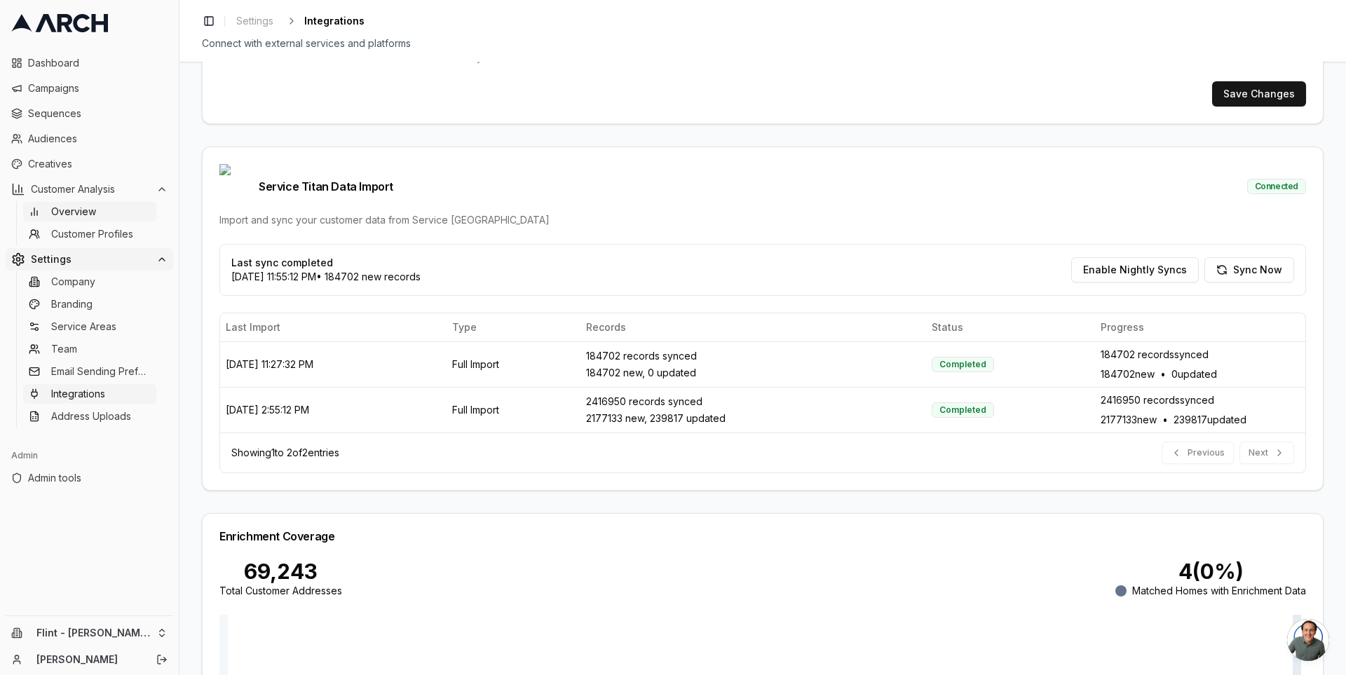
click at [116, 218] on link "Overview" at bounding box center [89, 212] width 133 height 20
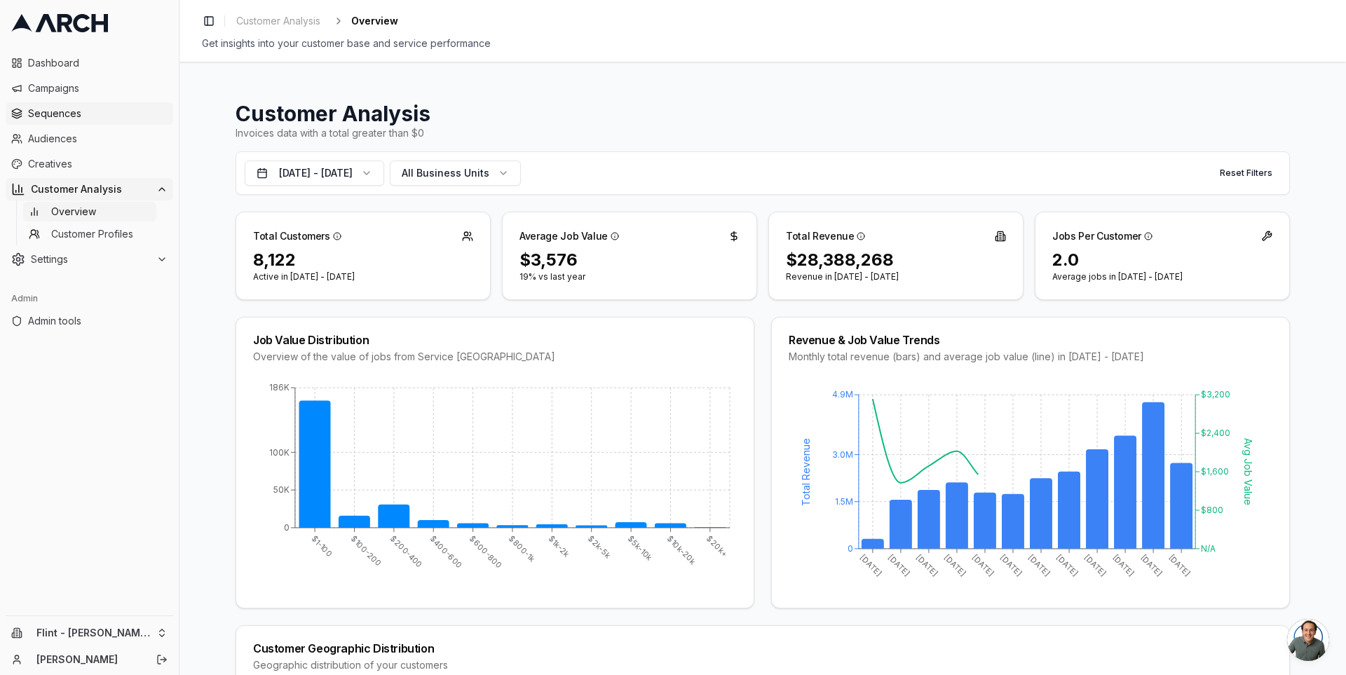
click at [102, 117] on span "Sequences" at bounding box center [98, 114] width 140 height 14
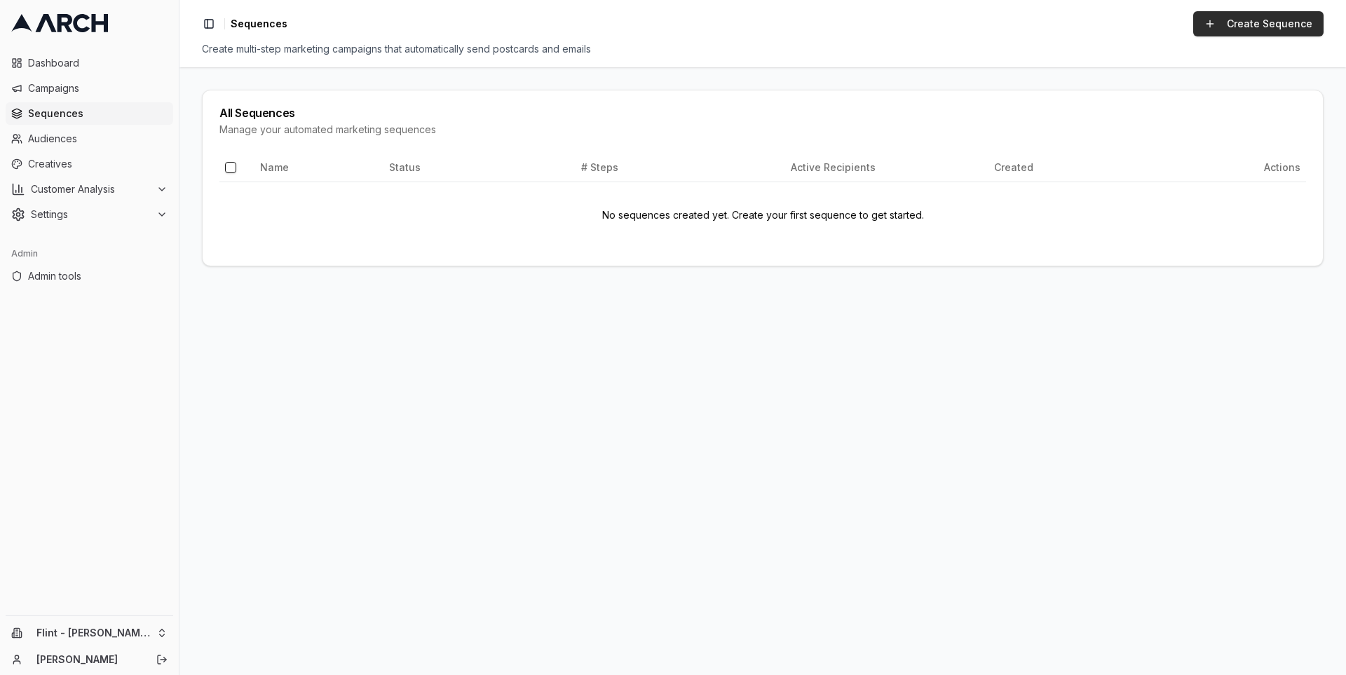
click at [1248, 25] on link "Create Sequence" at bounding box center [1258, 23] width 130 height 25
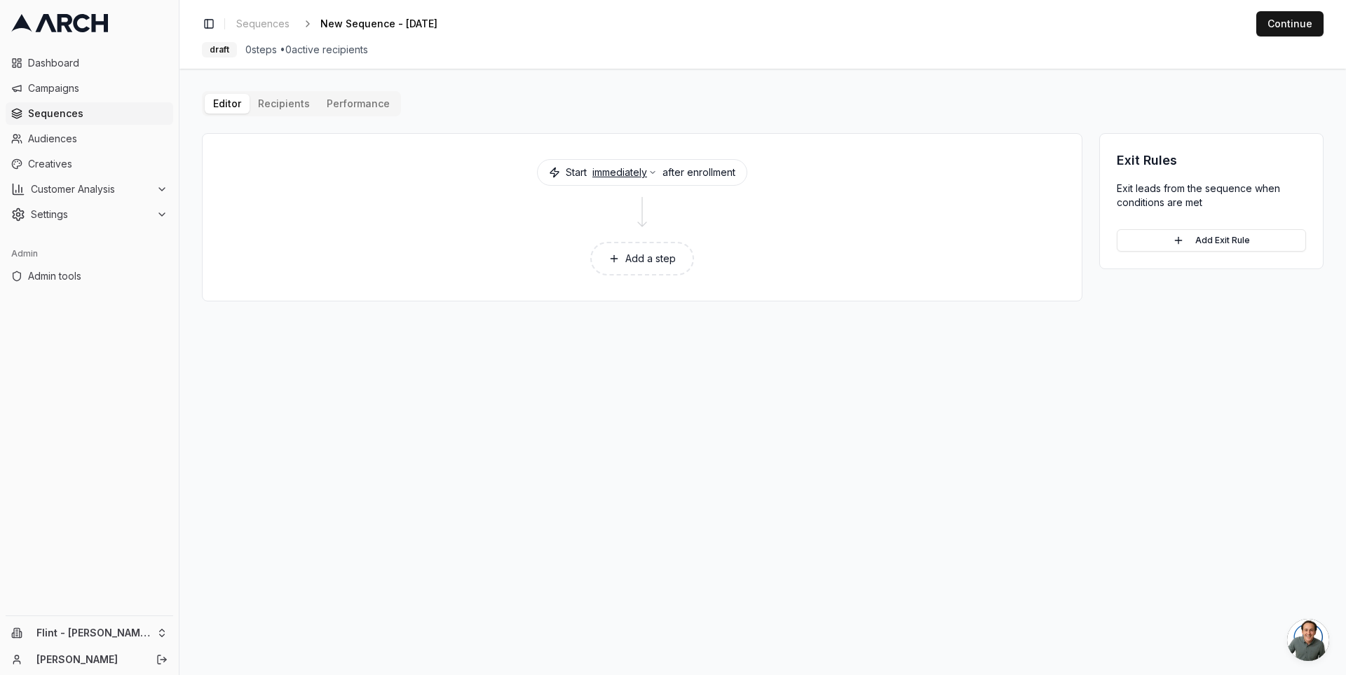
click at [646, 172] on button "immediately" at bounding box center [624, 172] width 64 height 14
type button "immediate"
drag, startPoint x: 604, startPoint y: 193, endPoint x: 681, endPoint y: 197, distance: 76.5
click at [681, 197] on h4 "When to start" at bounding box center [704, 200] width 201 height 14
click at [660, 198] on h4 "When to start" at bounding box center [704, 200] width 201 height 14
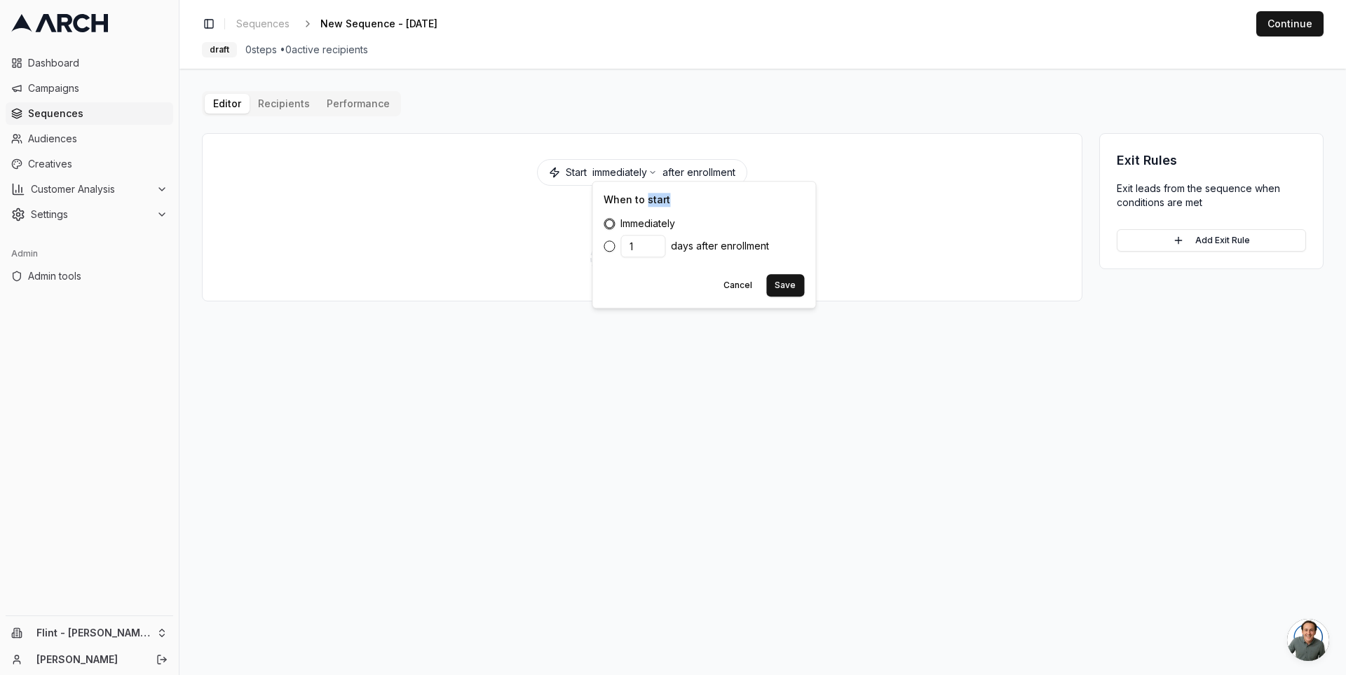
click at [660, 198] on h4 "When to start" at bounding box center [704, 200] width 201 height 14
click at [738, 279] on button "Cancel" at bounding box center [738, 285] width 46 height 22
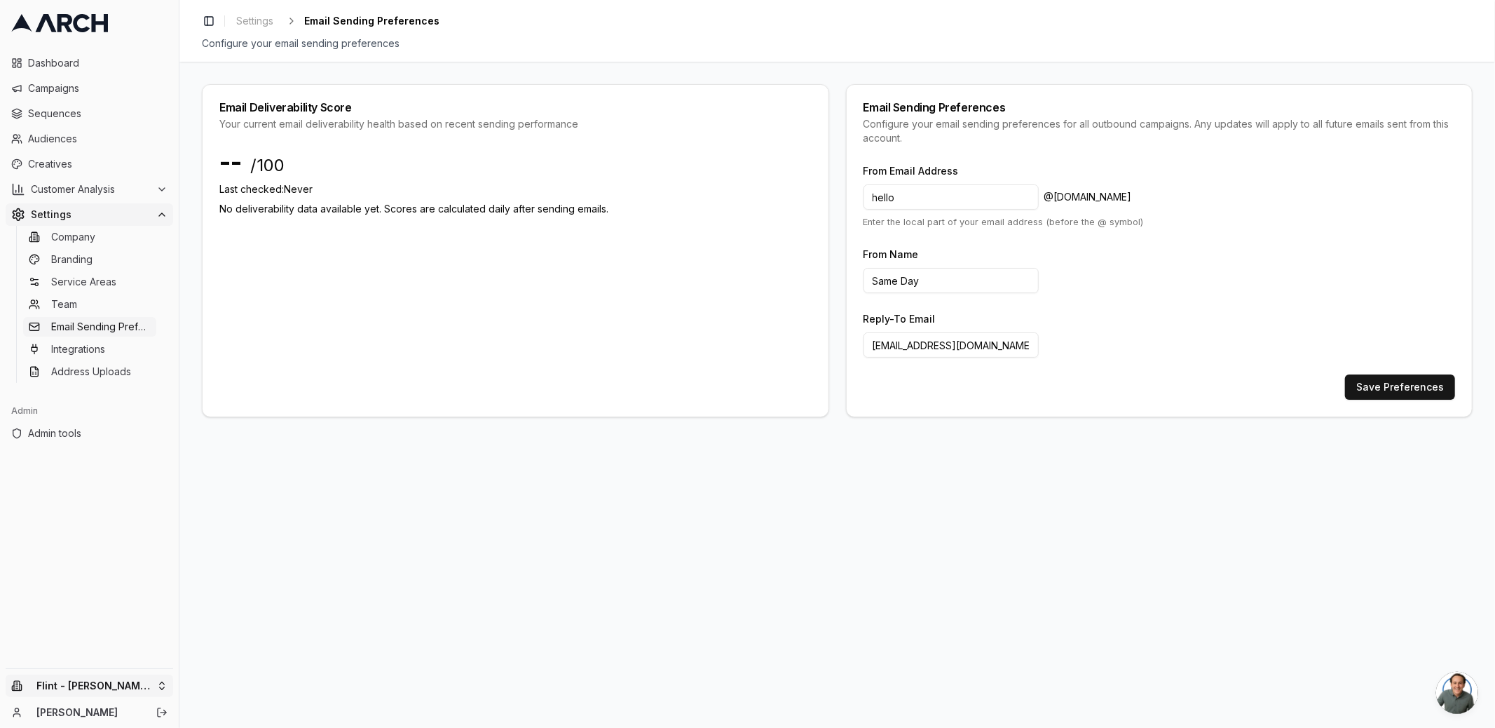
click at [154, 675] on html "Dashboard Campaigns Sequences Audiences Creatives Customer Analysis Settings Co…" at bounding box center [747, 364] width 1495 height 728
click at [222, 464] on input "text" at bounding box center [268, 469] width 127 height 28
type input "verte"
click at [61, 144] on span "Audiences" at bounding box center [98, 139] width 140 height 14
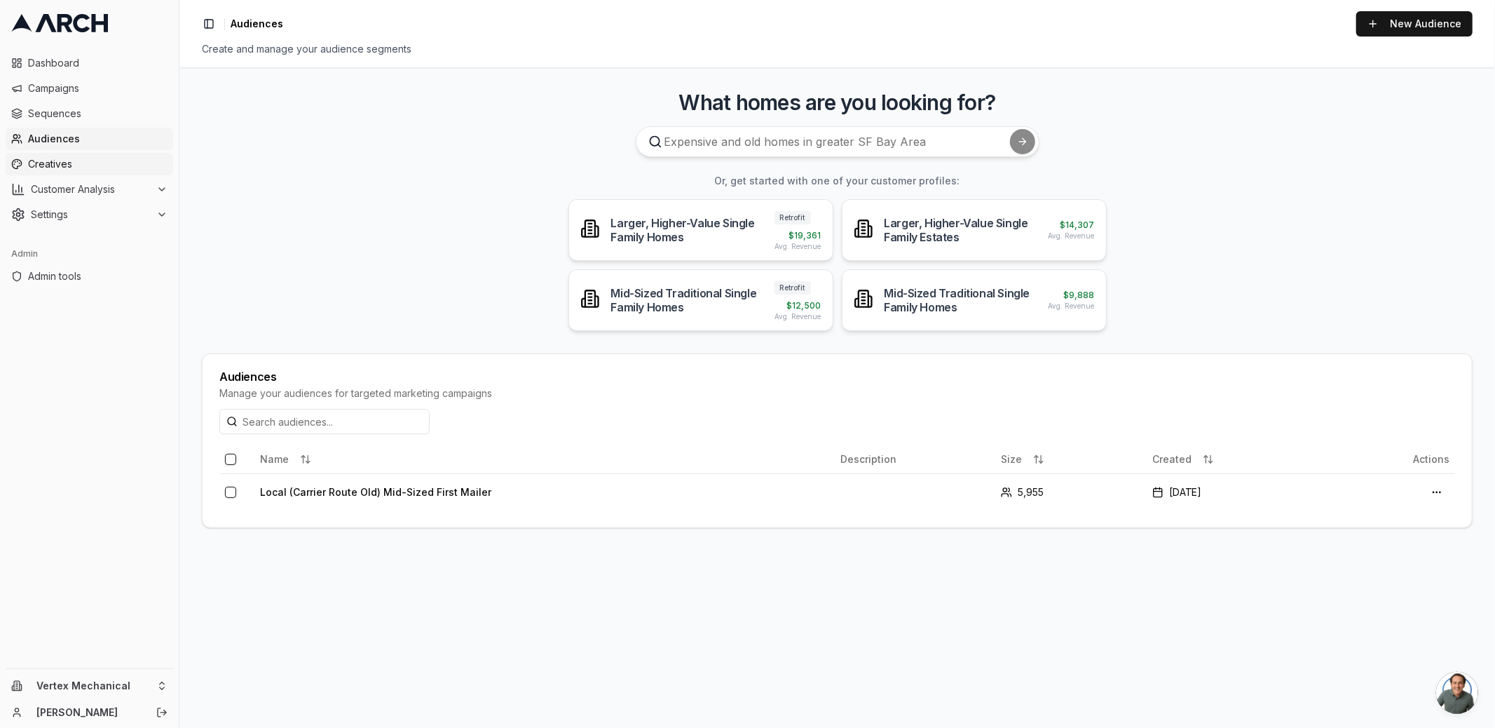
click at [98, 167] on span "Creatives" at bounding box center [98, 164] width 140 height 14
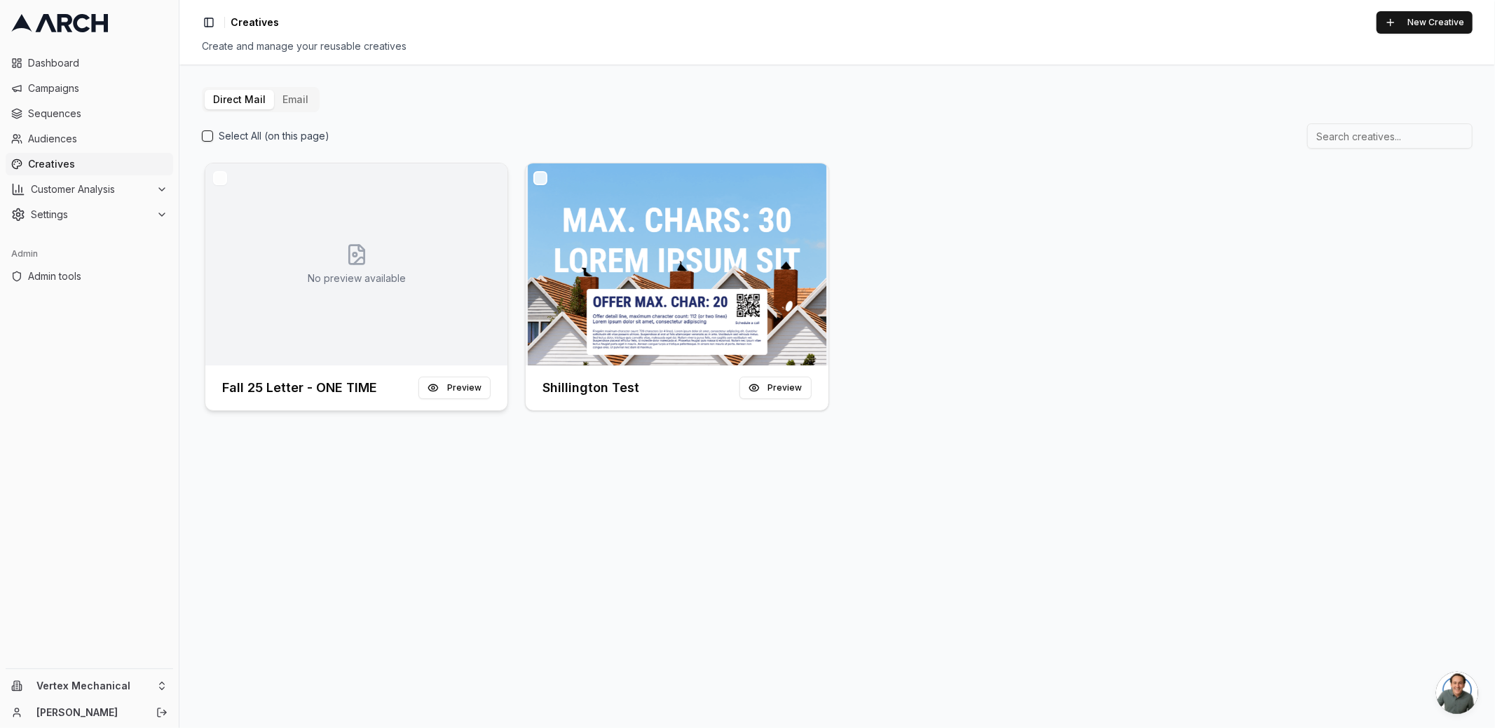
click at [295, 209] on div "No preview available" at bounding box center [356, 264] width 302 height 202
click at [281, 95] on button "Email" at bounding box center [295, 100] width 43 height 20
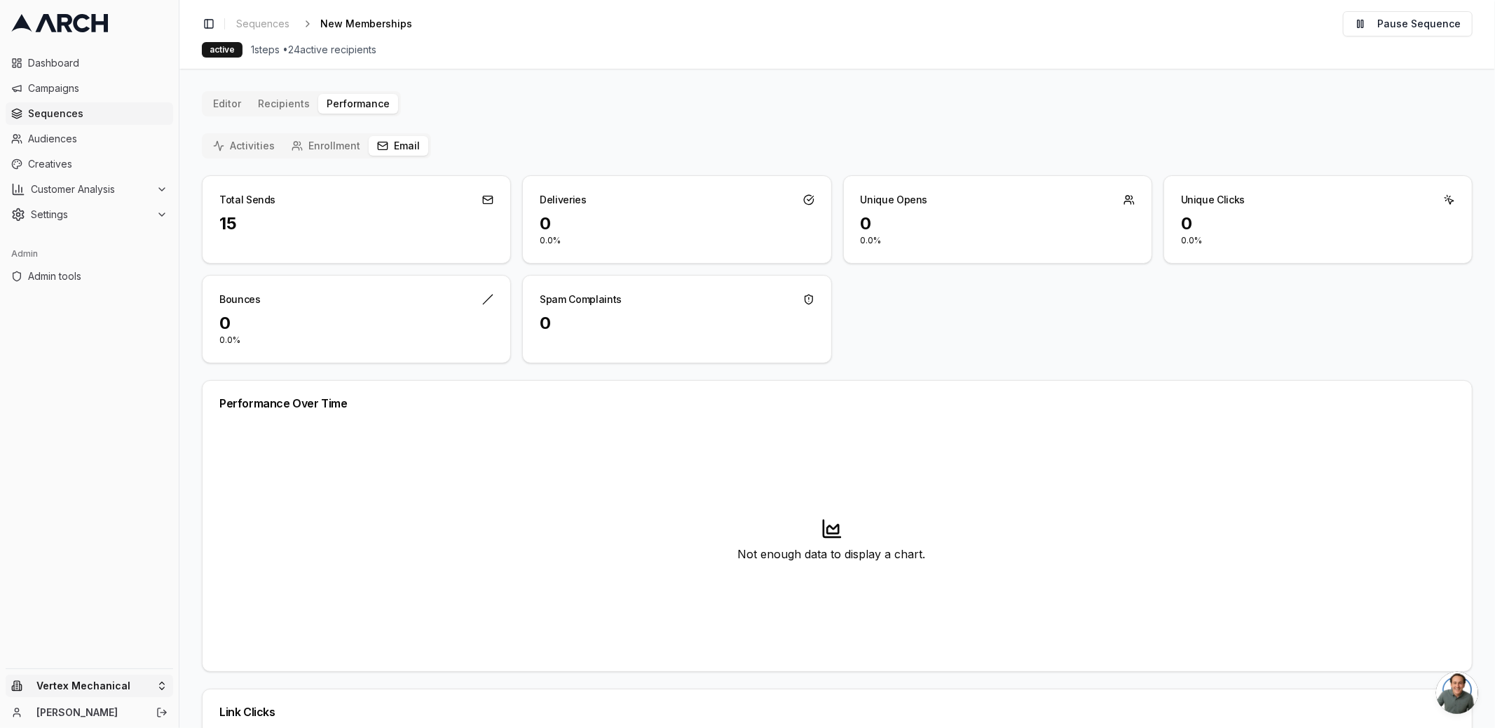
click at [154, 687] on html "Dashboard Campaigns Sequences Audiences Creatives Customer Analysis Settings Ad…" at bounding box center [747, 364] width 1495 height 728
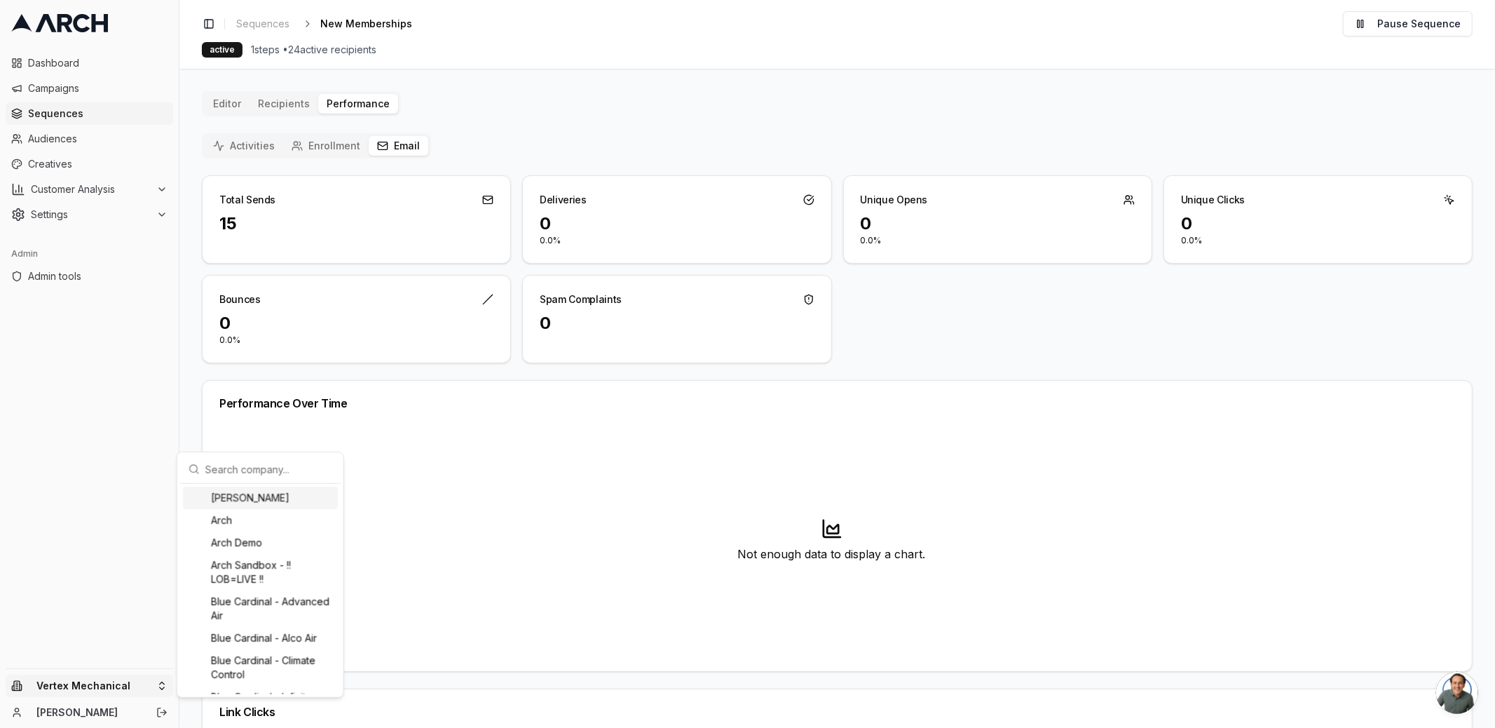
click at [240, 458] on input "text" at bounding box center [268, 469] width 127 height 28
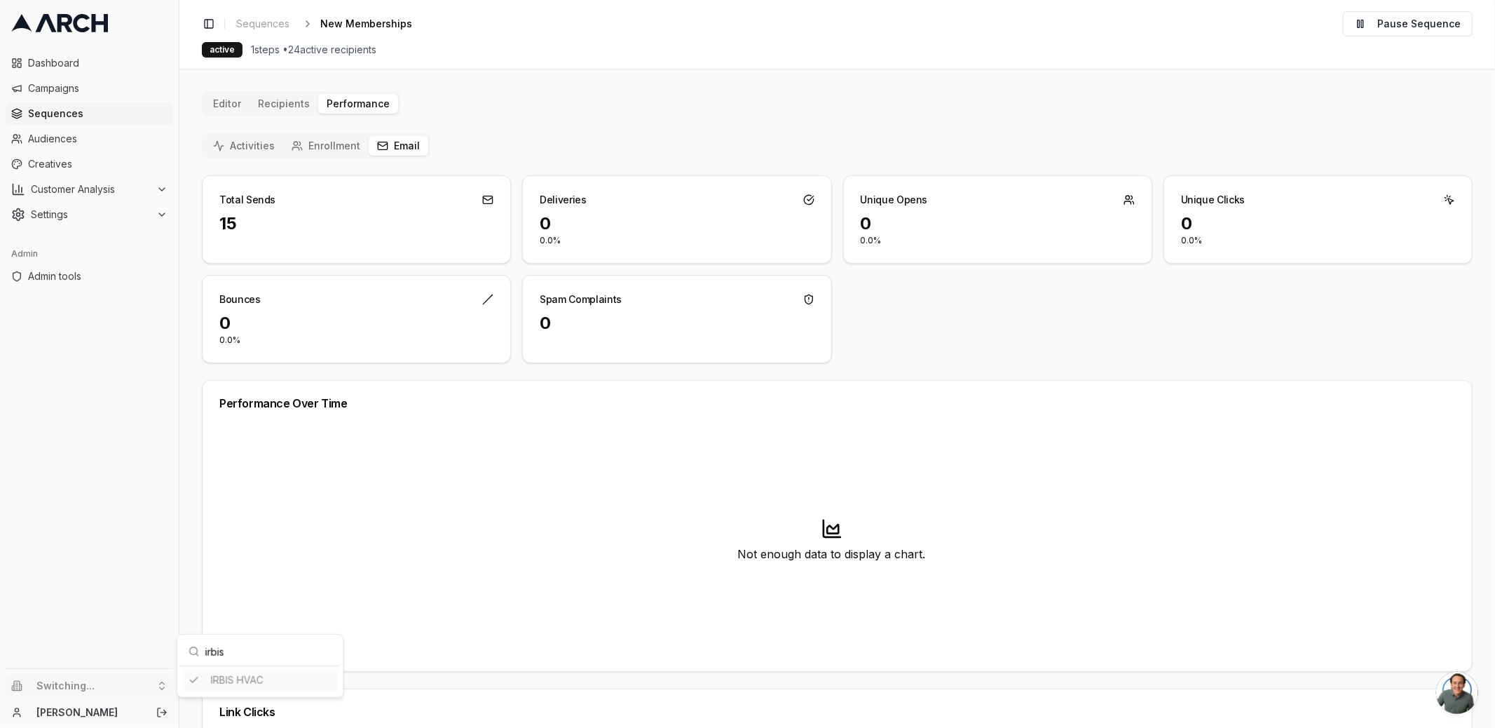
type input "irbis"
click at [48, 100] on html "Dashboard Campaigns Sequences Audiences Creatives Customer Analysis Settings Ad…" at bounding box center [747, 364] width 1495 height 728
click at [41, 21] on icon at bounding box center [46, 23] width 21 height 18
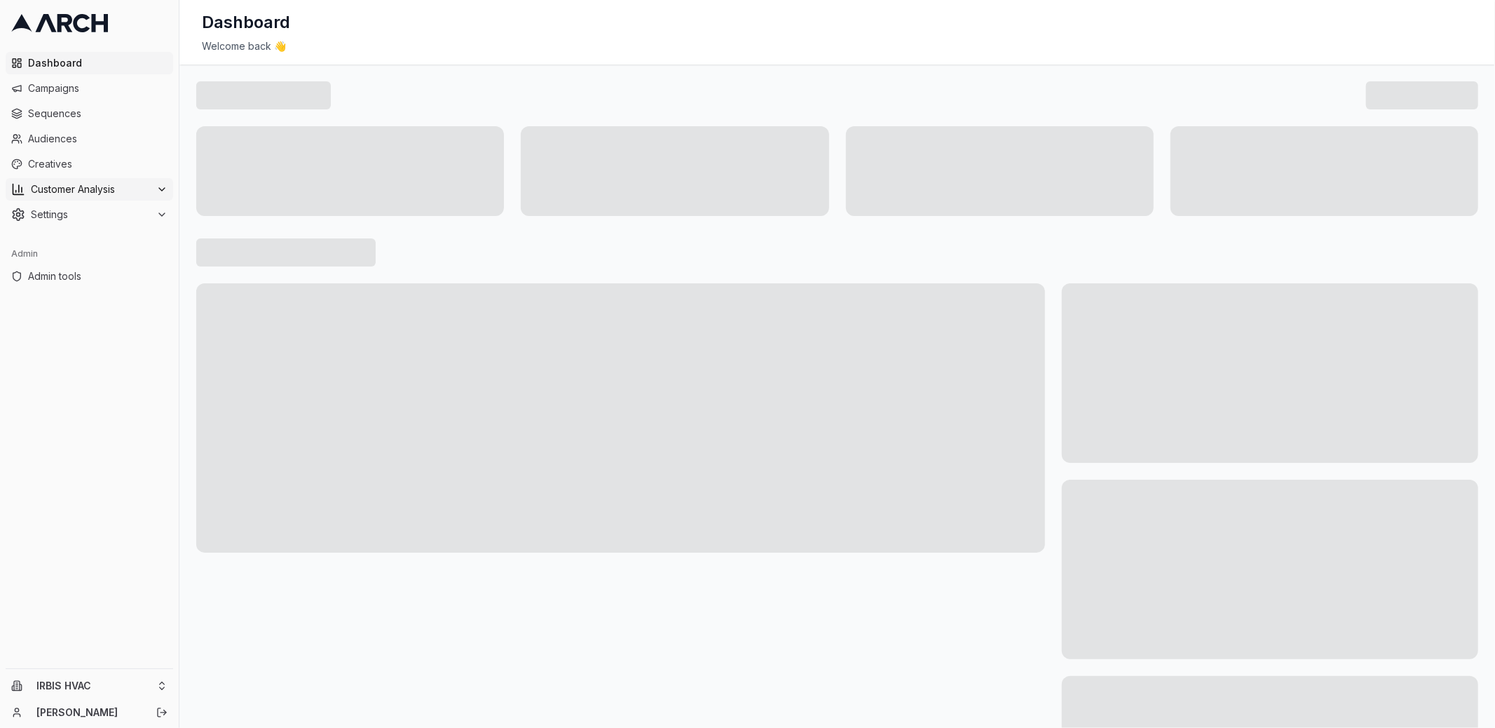
click at [90, 186] on span "Customer Analysis" at bounding box center [91, 189] width 120 height 14
click at [82, 164] on span "Creatives" at bounding box center [98, 164] width 140 height 14
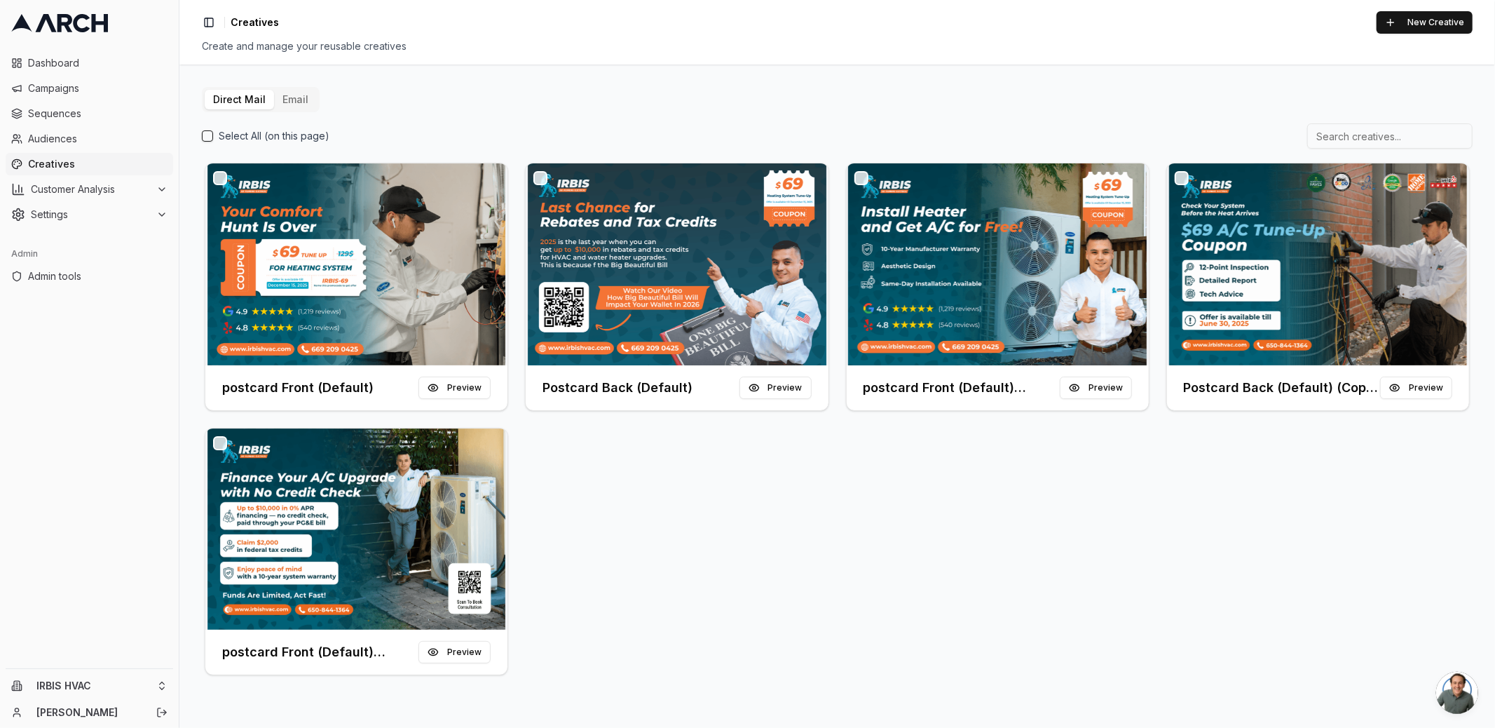
click at [670, 509] on div "postcard Front (Default) Preview Postcard Back (Default) Preview postcard Front…" at bounding box center [837, 419] width 1271 height 518
click at [90, 90] on span "Campaigns" at bounding box center [98, 88] width 140 height 14
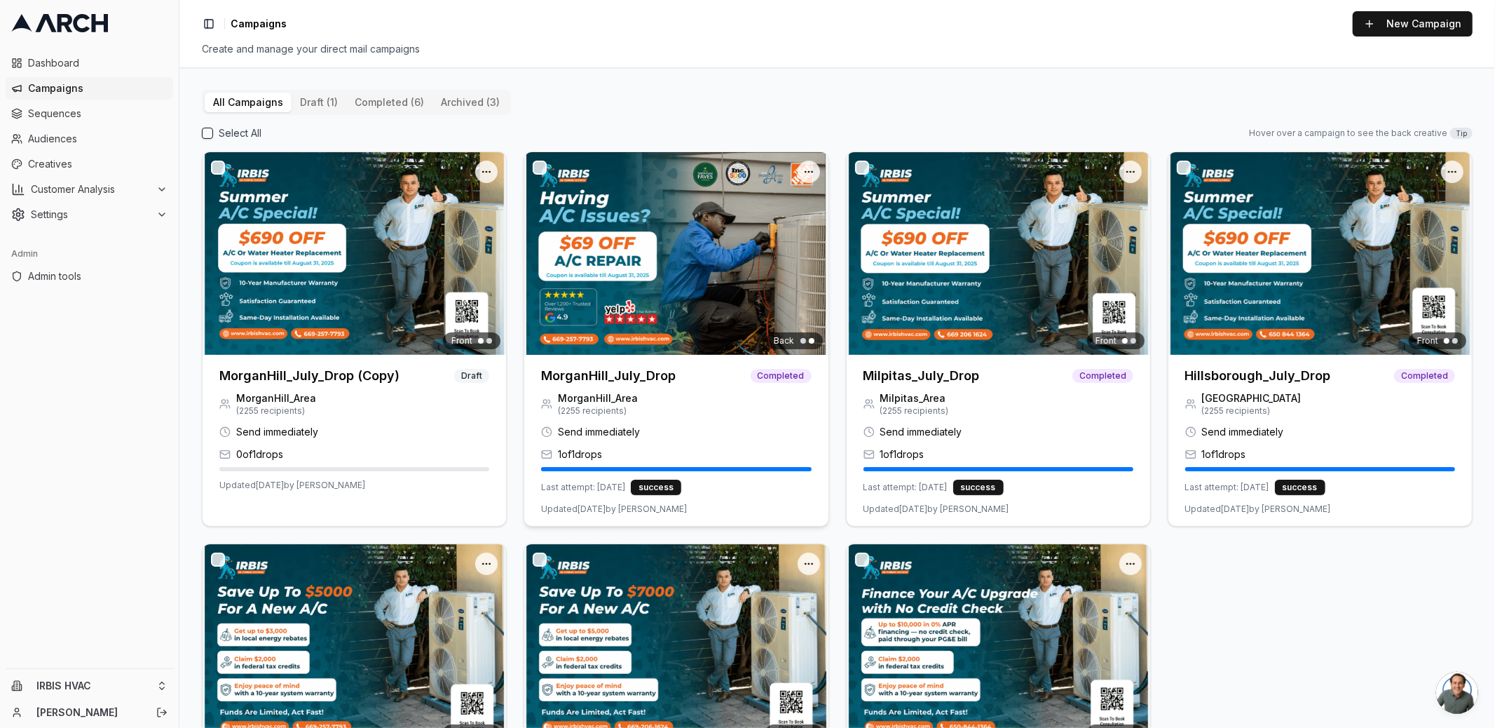
click at [587, 250] on img at bounding box center [676, 253] width 304 height 203
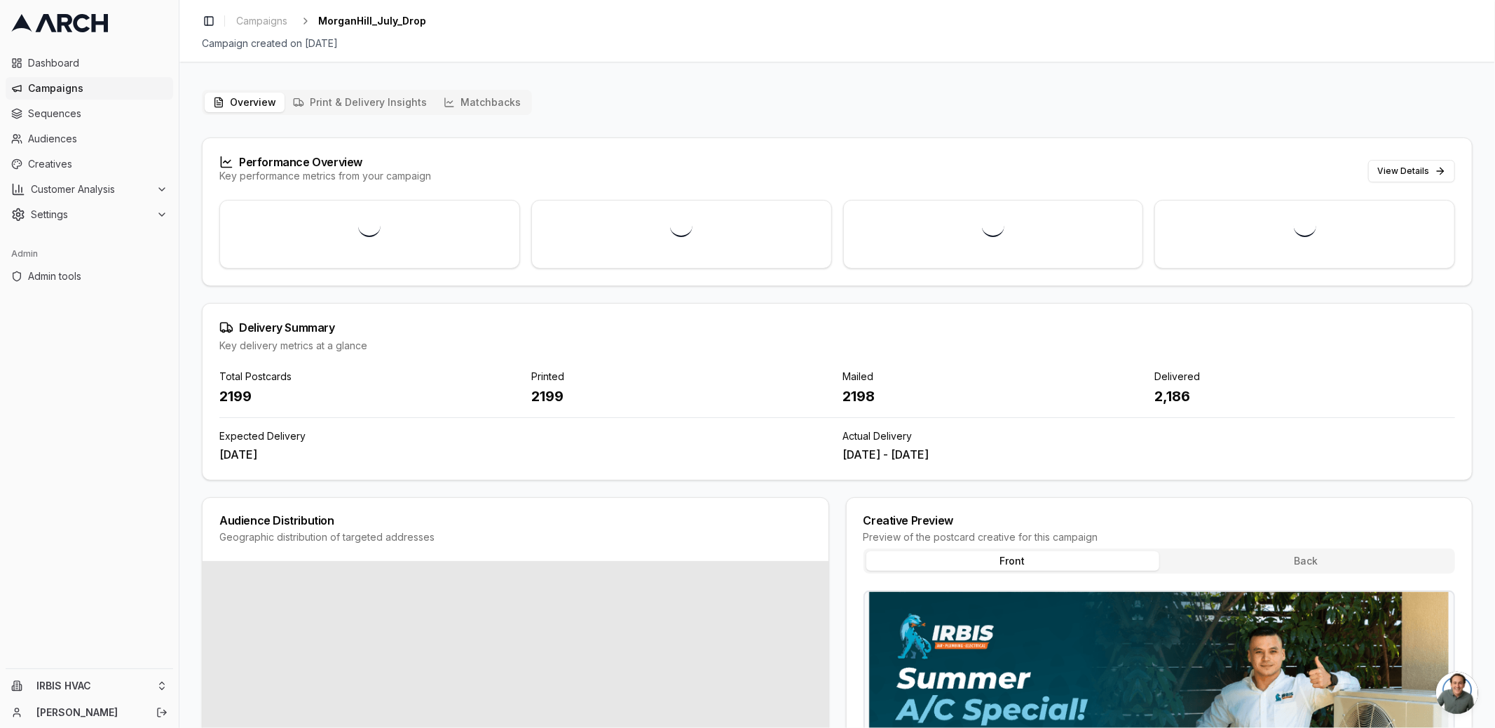
click at [474, 97] on button "Matchbacks" at bounding box center [482, 103] width 94 height 20
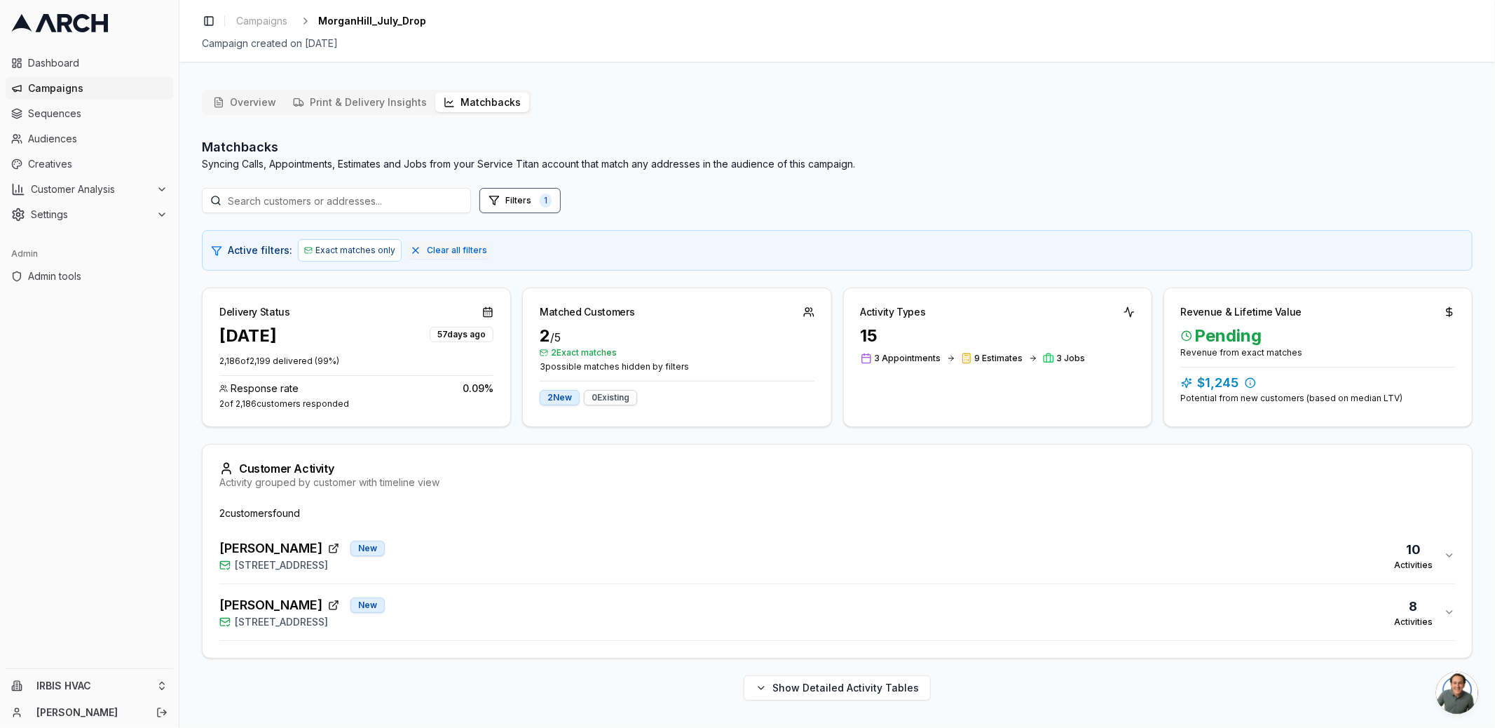
click at [510, 571] on button "Brandon Ring New 3825 Live Oak Lane, Morgan Hill, CA 95037 10 Activities" at bounding box center [837, 555] width 1236 height 56
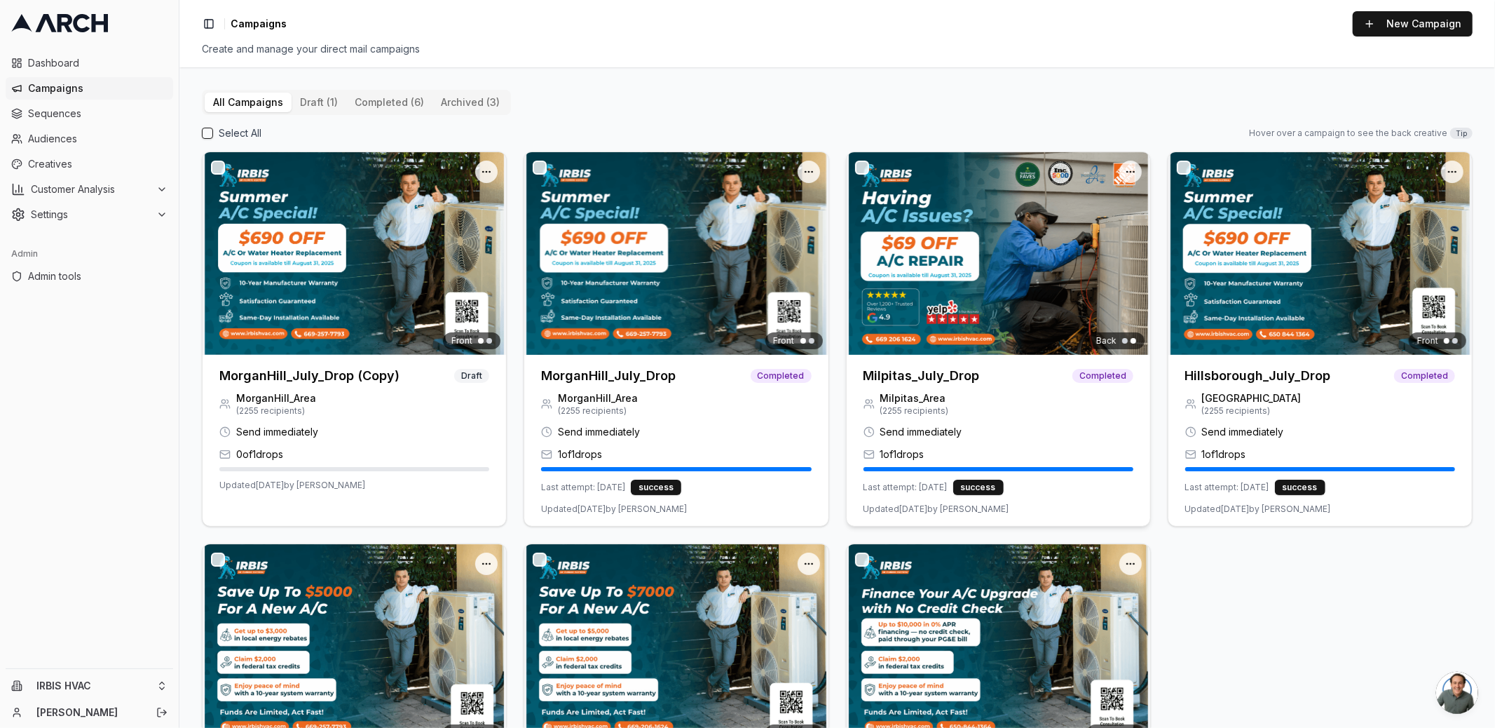
click at [883, 299] on img at bounding box center [999, 253] width 304 height 203
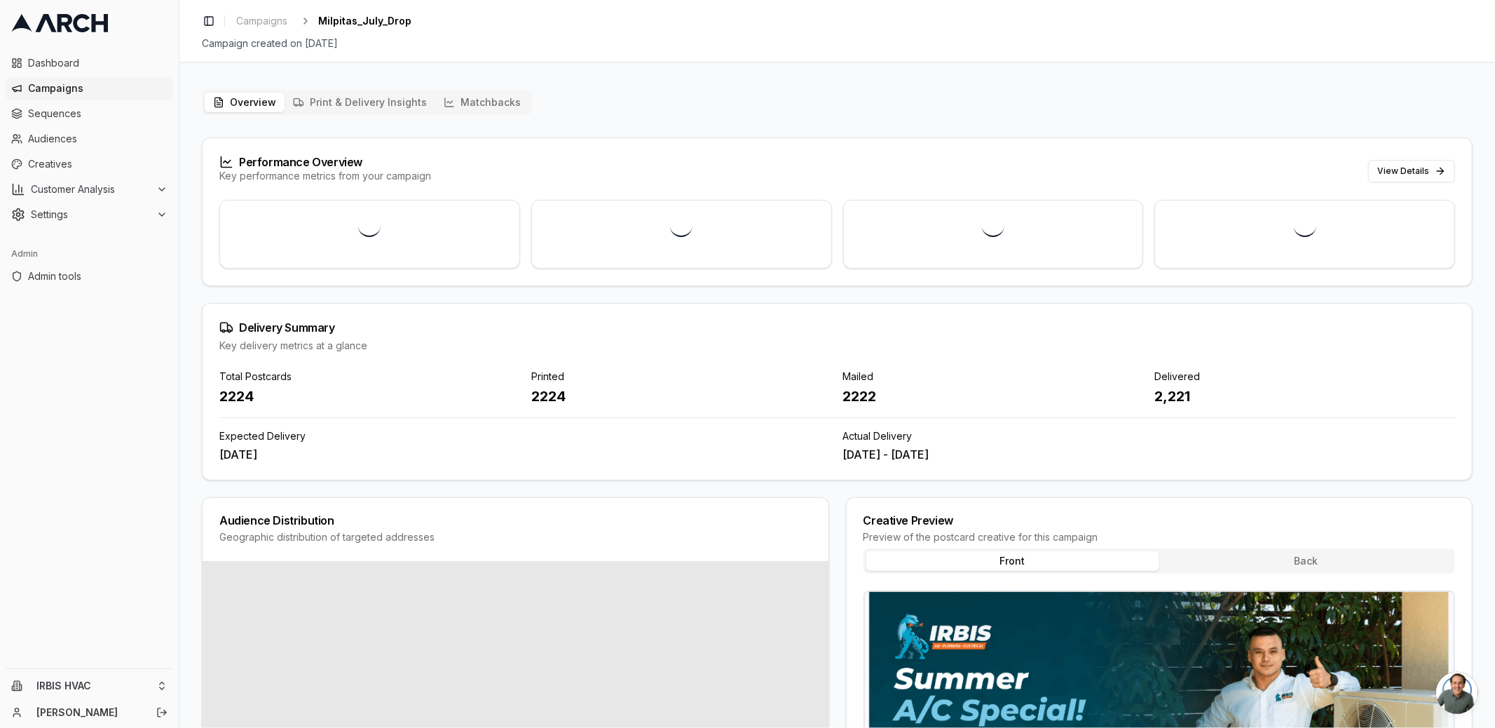
click at [504, 100] on button "Matchbacks" at bounding box center [482, 103] width 94 height 20
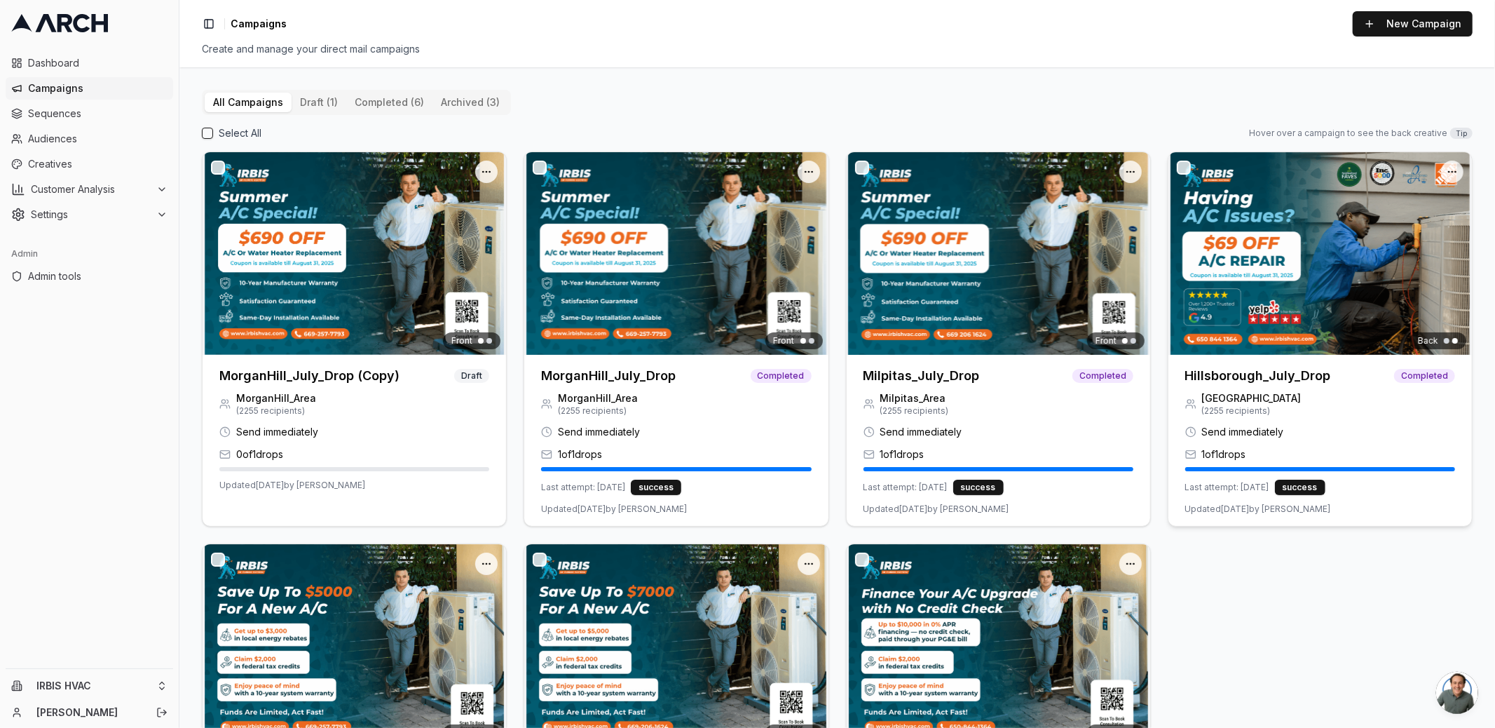
click at [1291, 298] on img at bounding box center [1321, 253] width 304 height 203
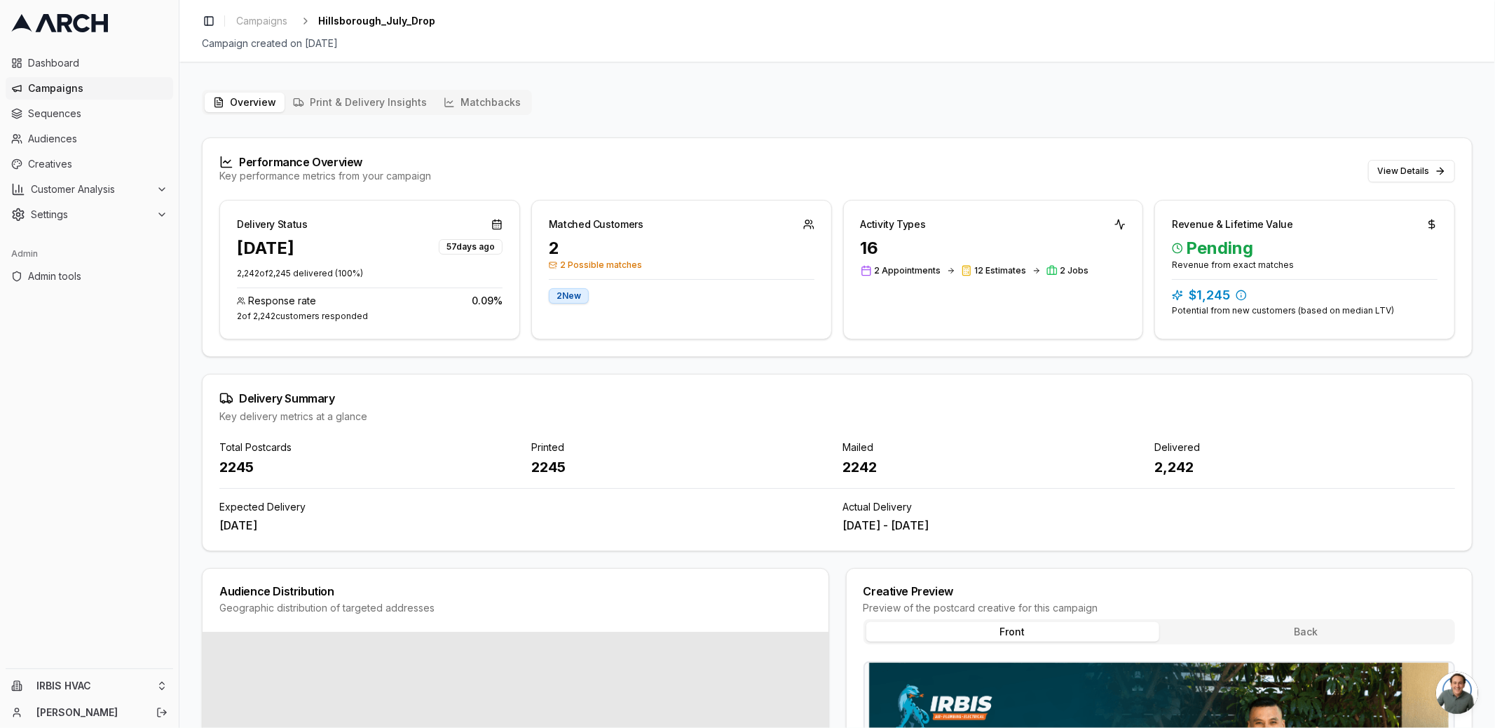
click button "Matchbacks"
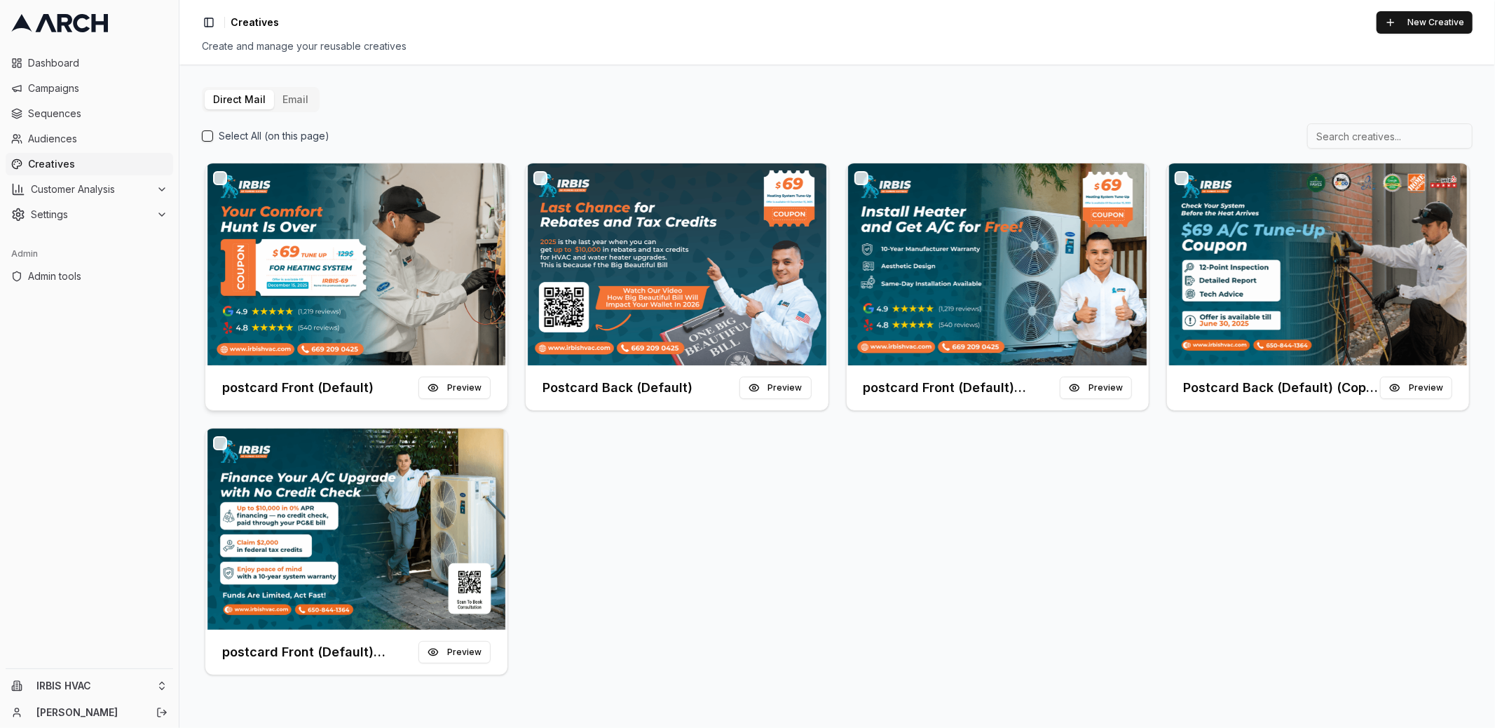
click at [305, 276] on img at bounding box center [356, 264] width 302 height 202
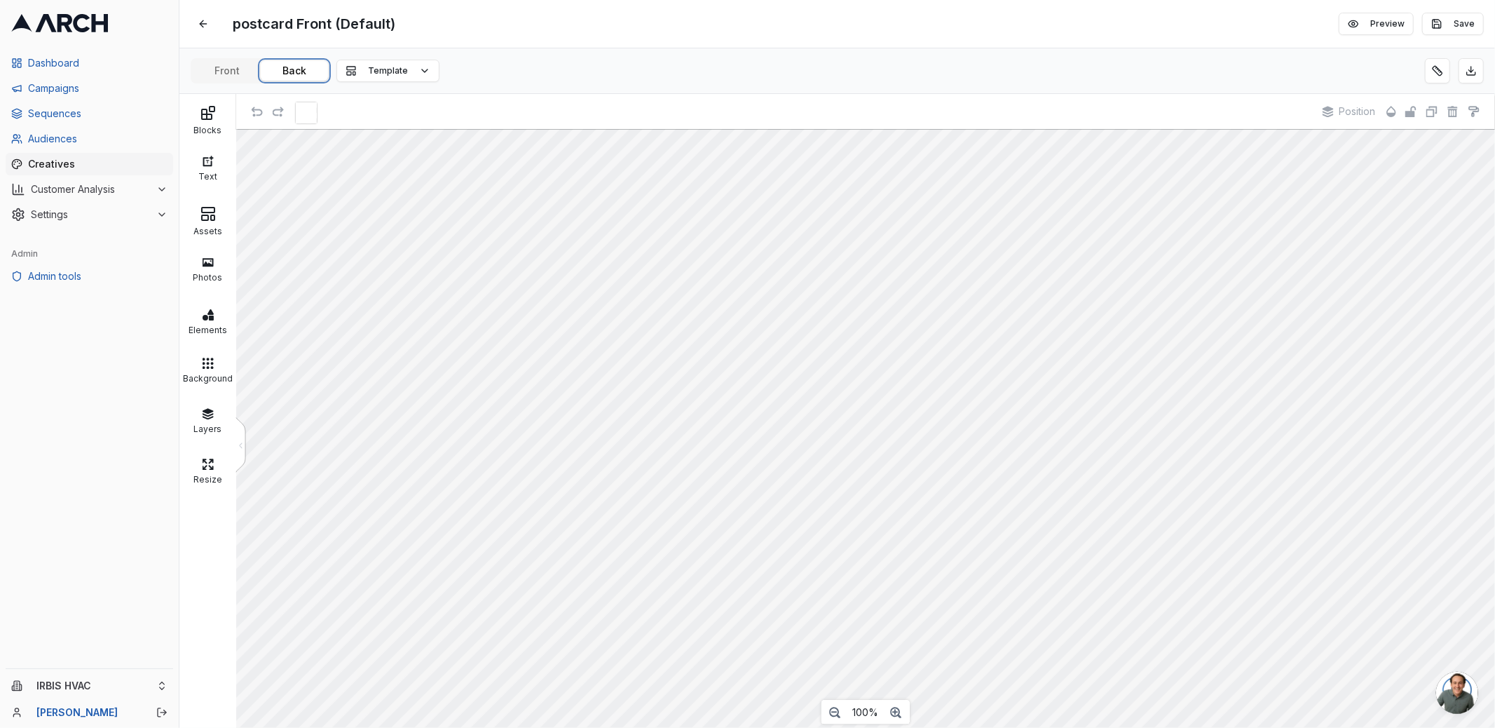
click at [306, 65] on button "Back" at bounding box center [294, 71] width 67 height 20
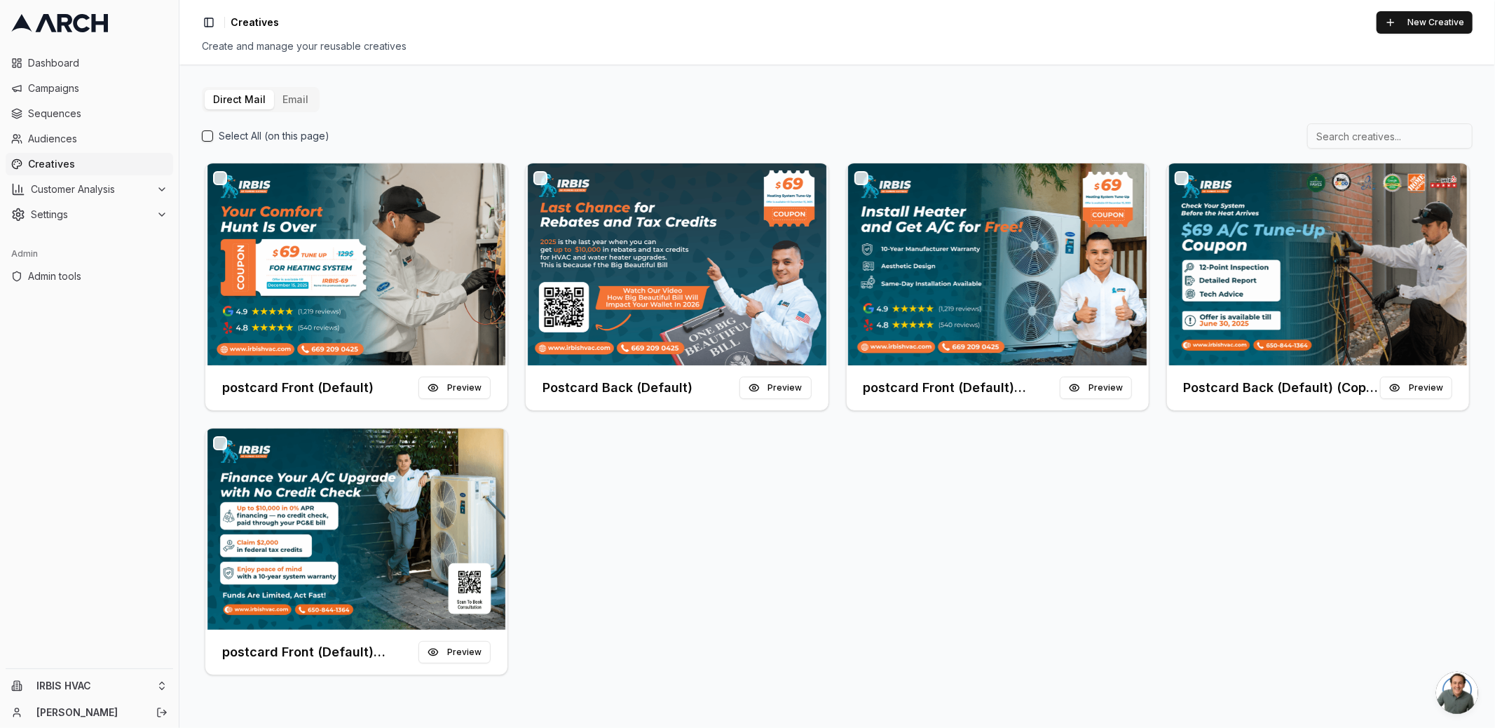
click at [675, 511] on div "postcard Front (Default) Preview Postcard Back (Default) Preview postcard Front…" at bounding box center [837, 419] width 1271 height 518
click at [97, 115] on span "Sequences" at bounding box center [98, 114] width 140 height 14
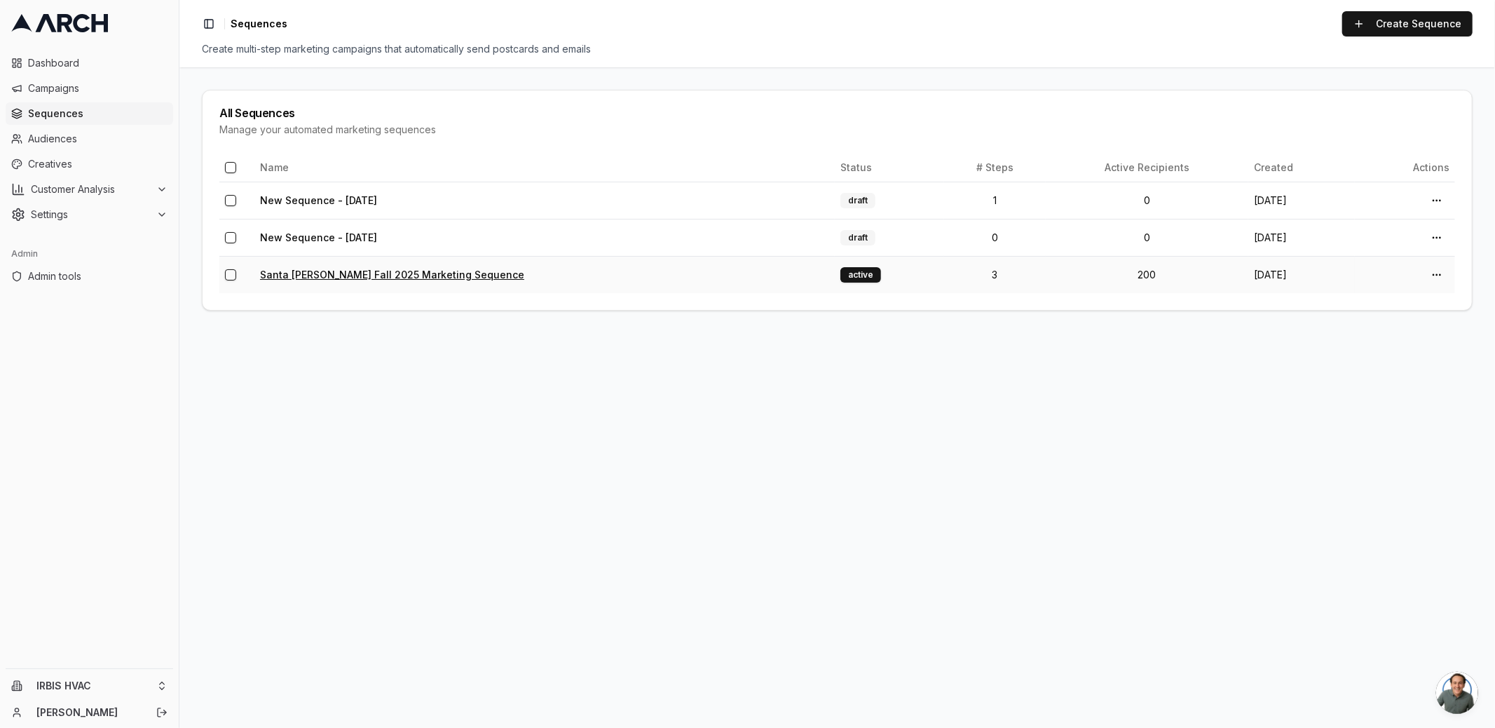
click at [360, 278] on link "Santa [PERSON_NAME] Fall 2025 Marketing Sequence" at bounding box center [392, 275] width 264 height 12
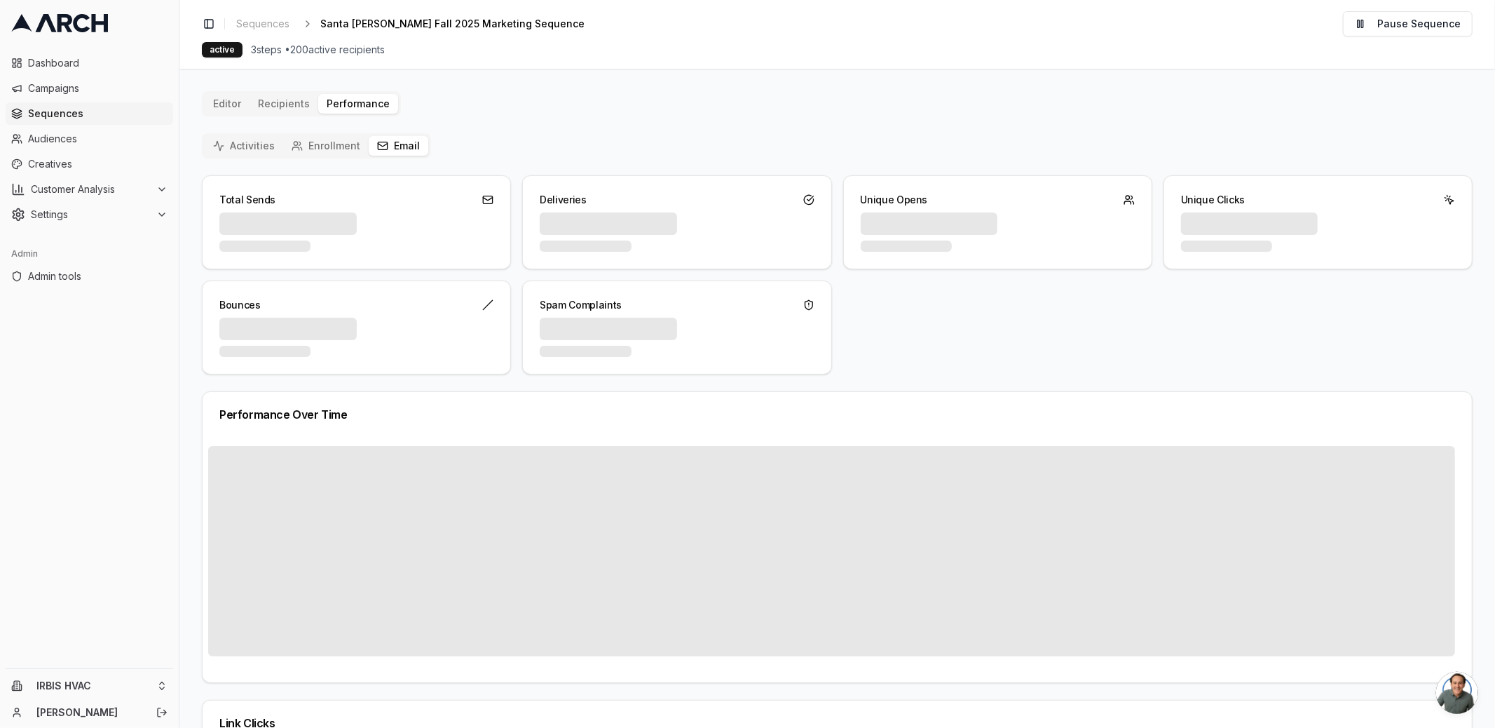
click at [390, 147] on button "Email" at bounding box center [399, 146] width 60 height 20
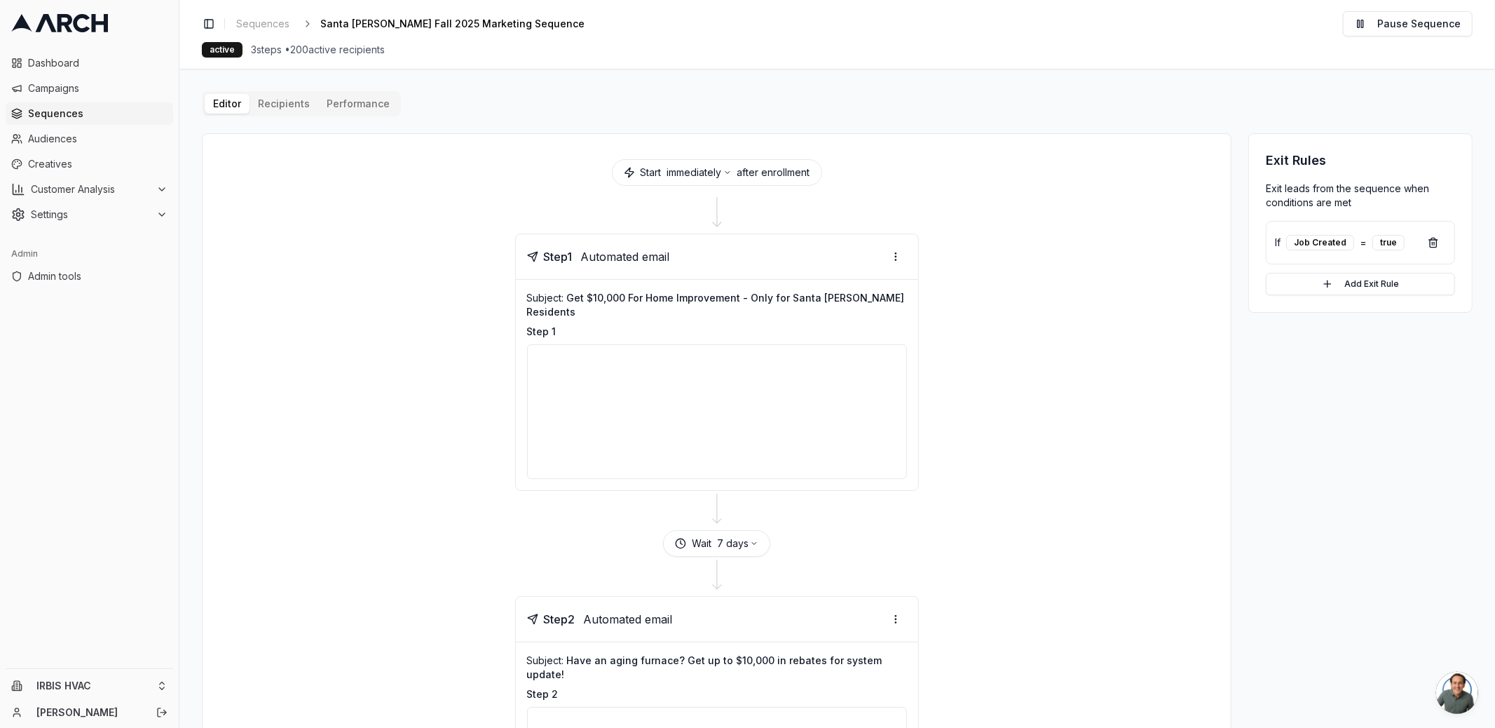
click at [230, 107] on button "Editor" at bounding box center [227, 104] width 45 height 20
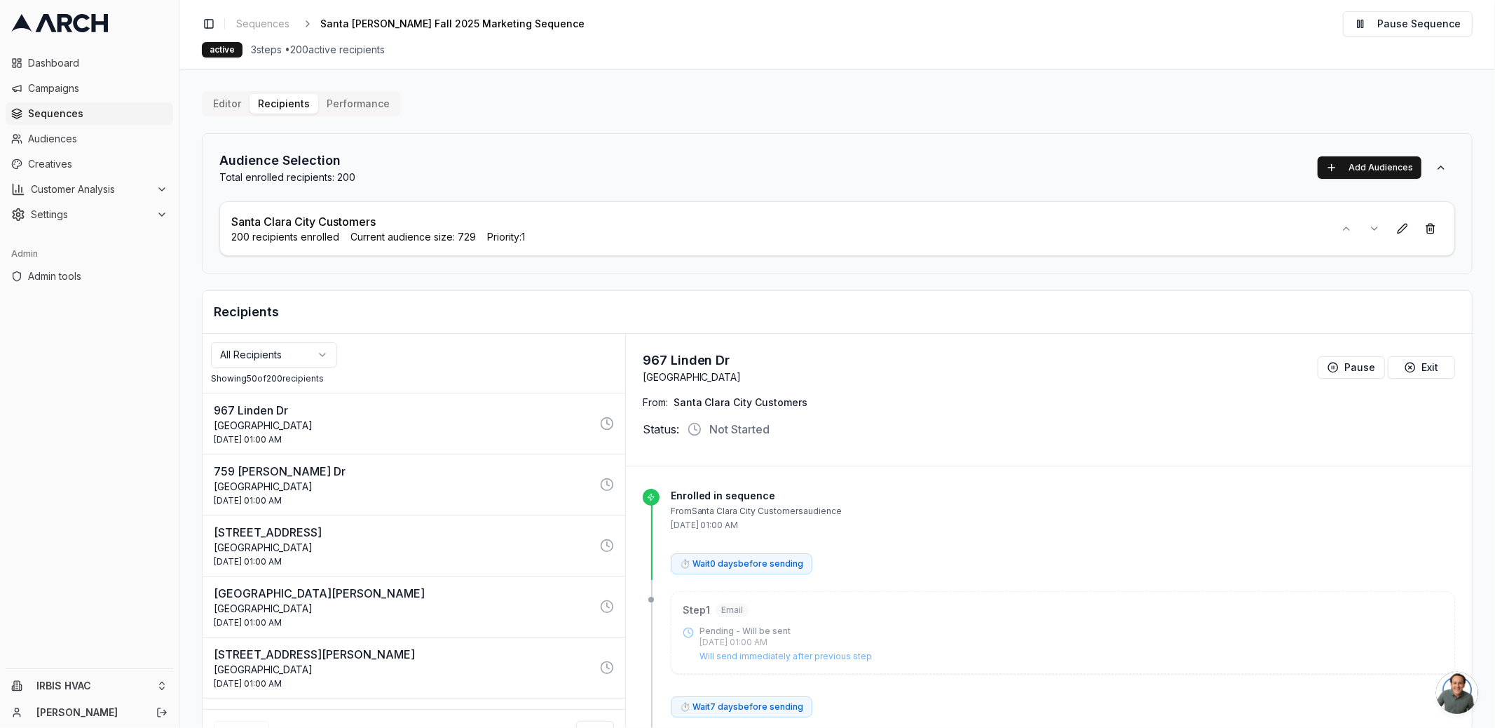
click at [384, 480] on p "Santa Clara CA 95050" at bounding box center [403, 487] width 378 height 14
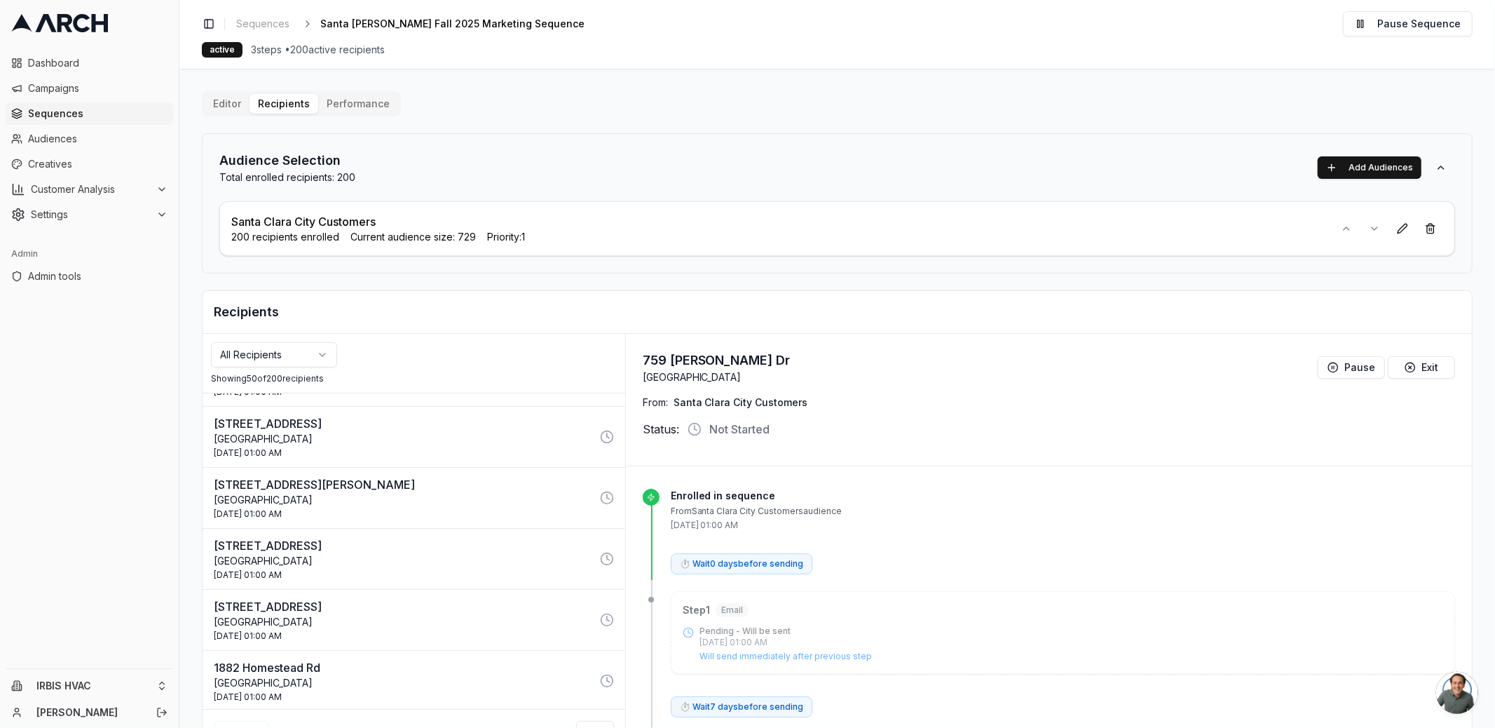
scroll to position [940, 0]
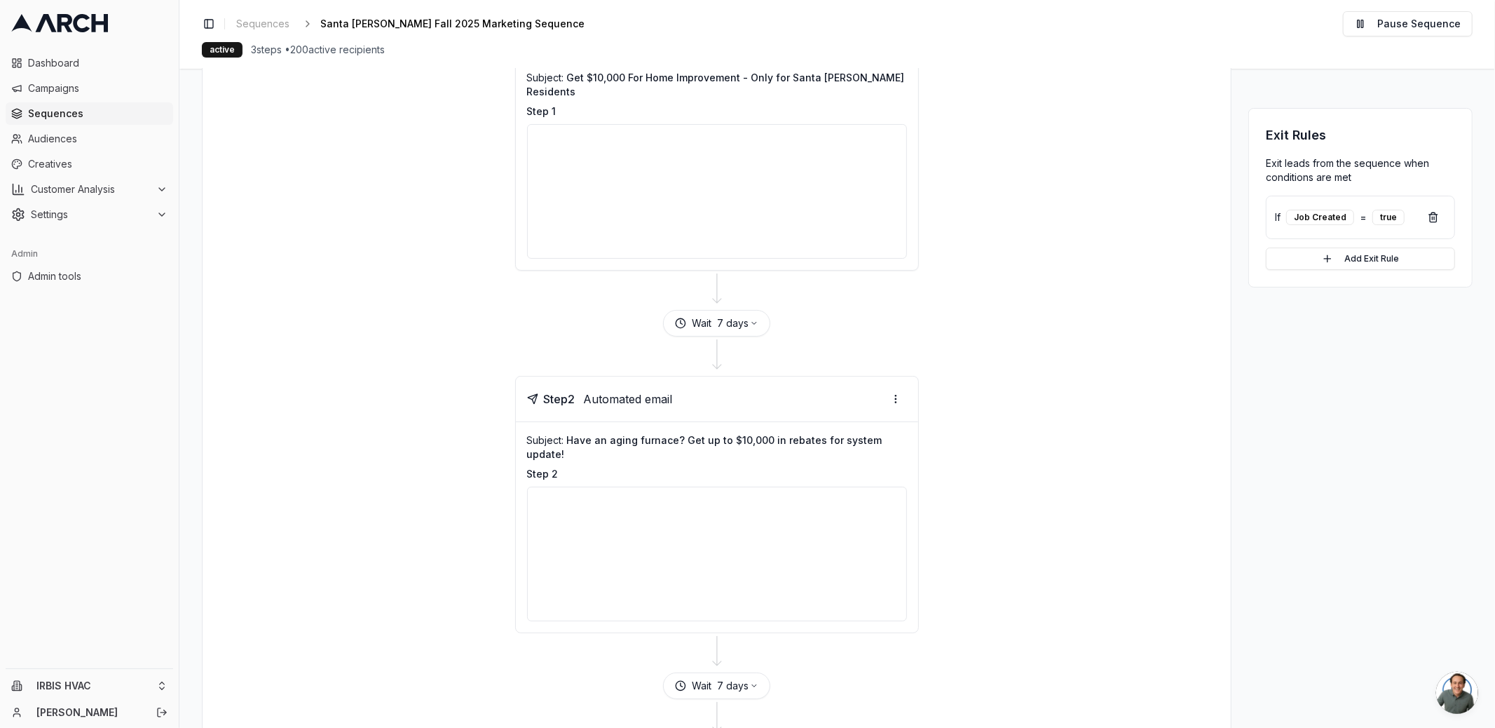
scroll to position [202, 0]
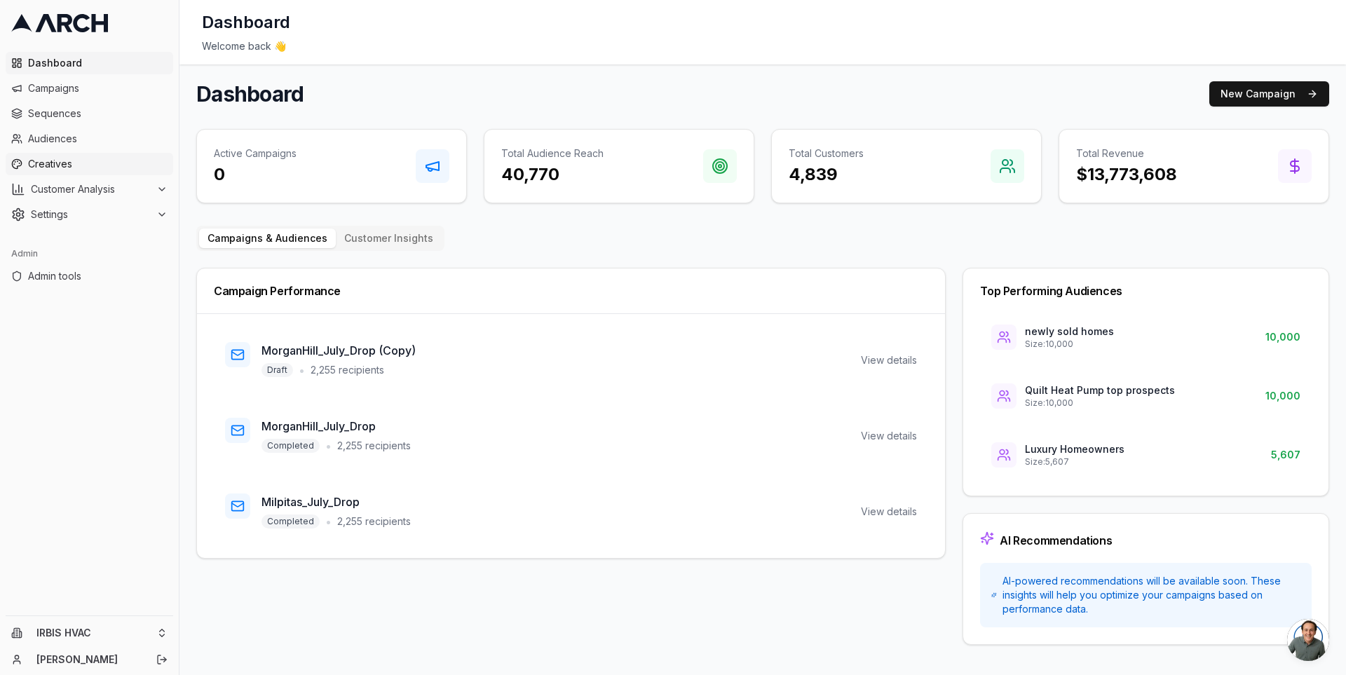
click at [107, 160] on span "Creatives" at bounding box center [98, 164] width 140 height 14
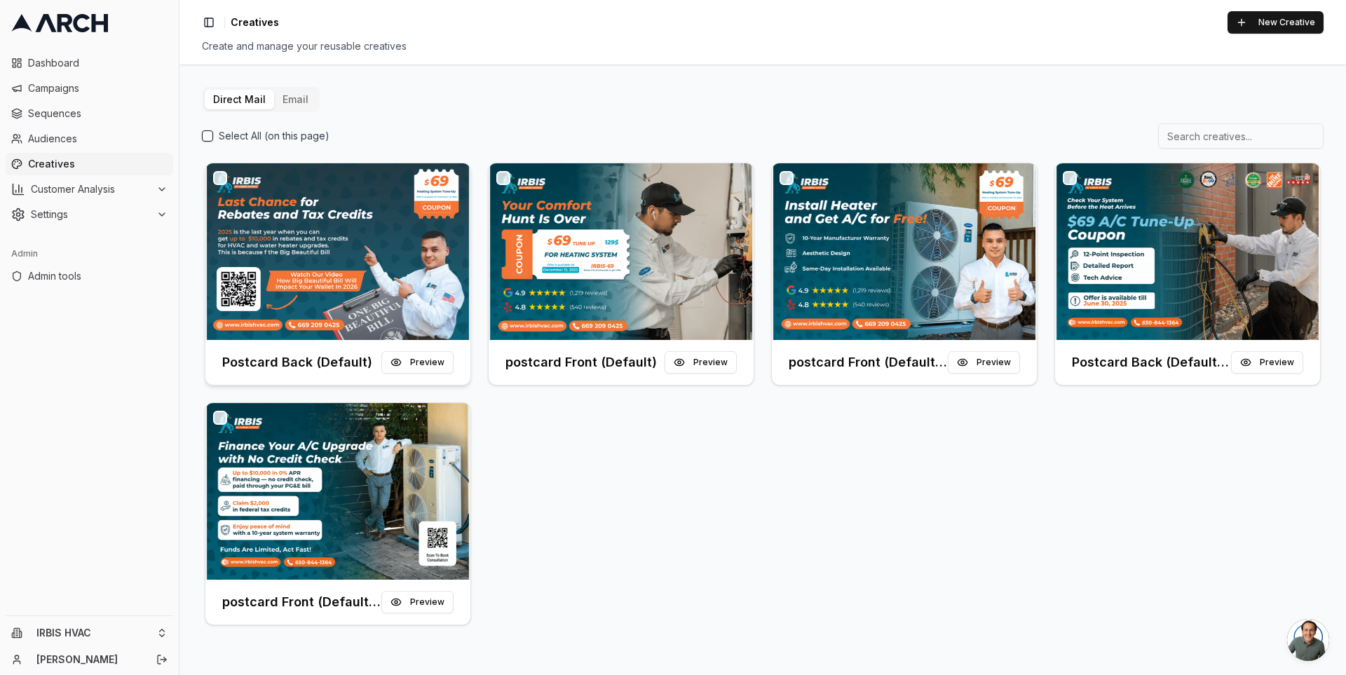
click at [314, 276] on img at bounding box center [337, 251] width 265 height 177
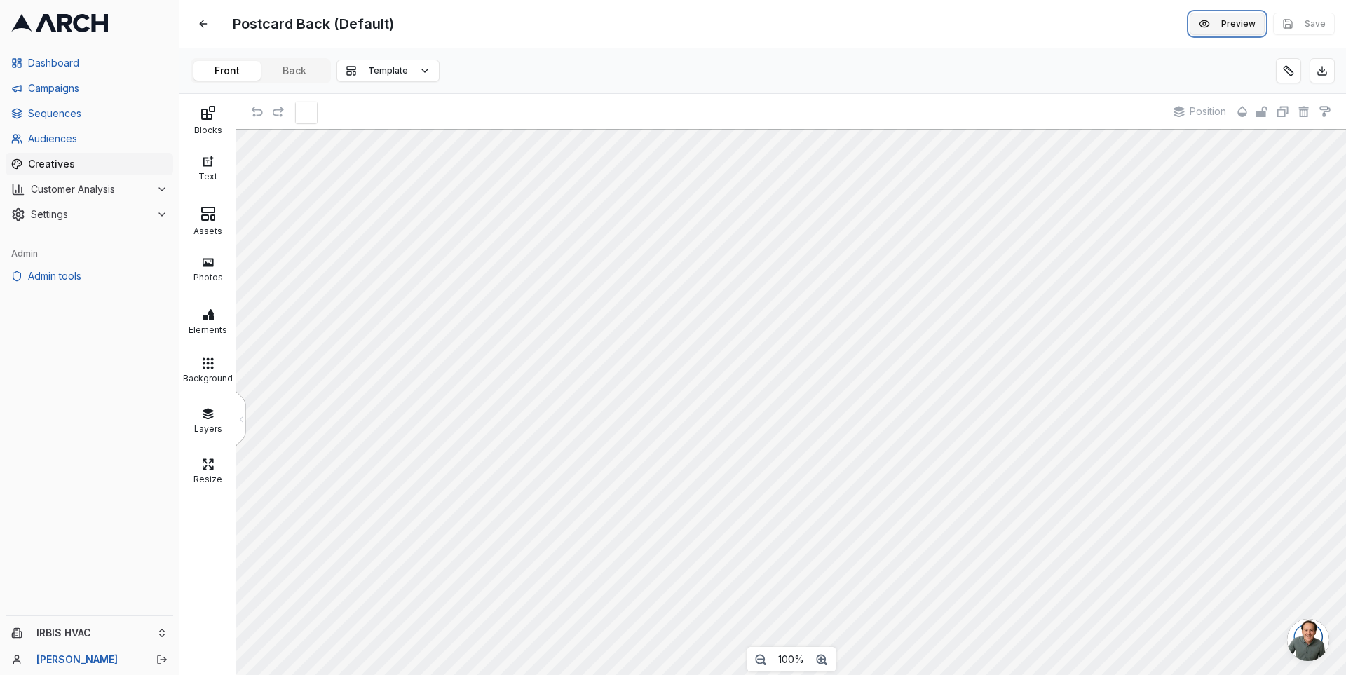
click at [1237, 28] on button "Preview" at bounding box center [1227, 24] width 75 height 22
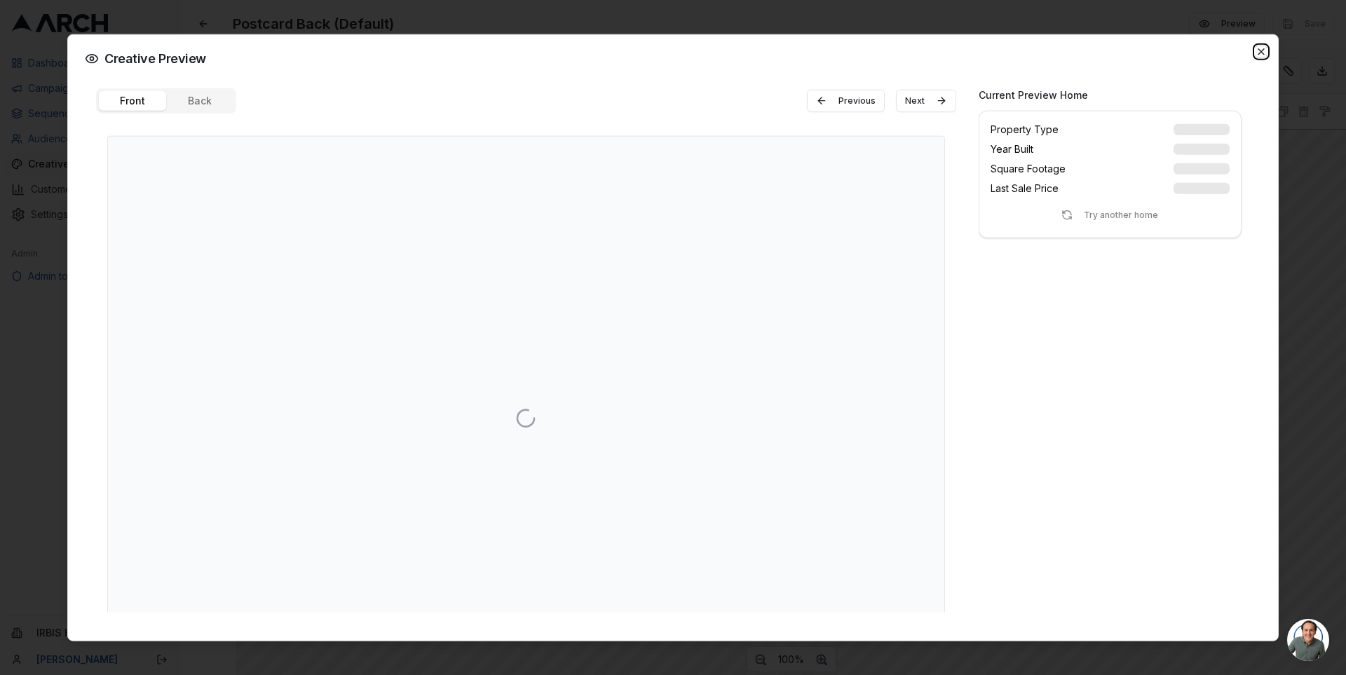
click at [1265, 50] on icon "button" at bounding box center [1261, 51] width 11 height 11
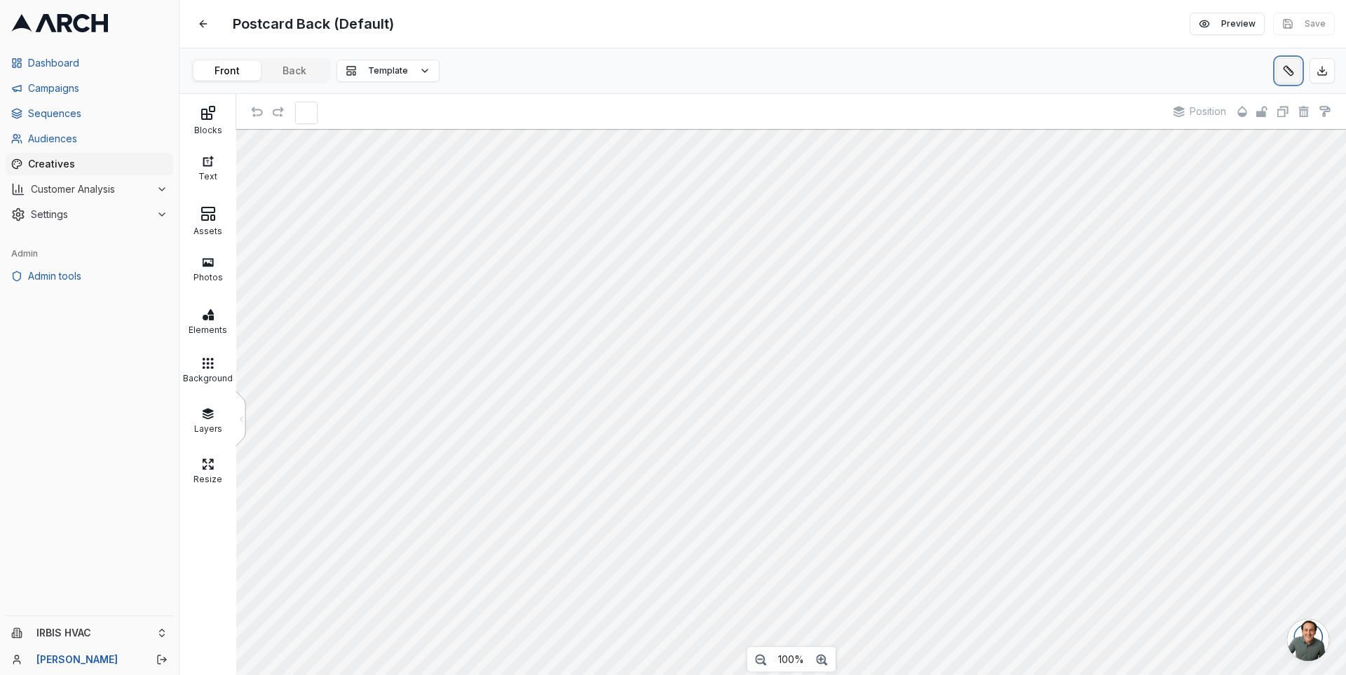
click at [1287, 67] on button at bounding box center [1288, 70] width 25 height 25
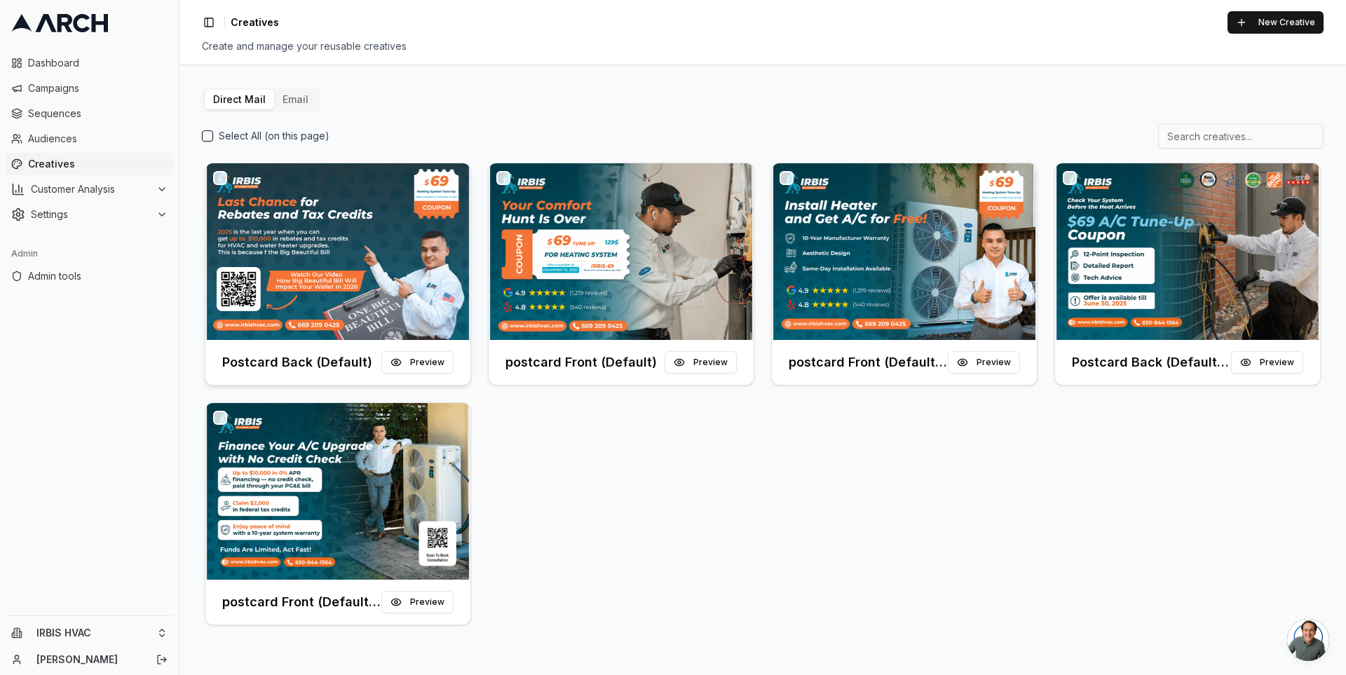
click at [425, 233] on img at bounding box center [337, 251] width 265 height 177
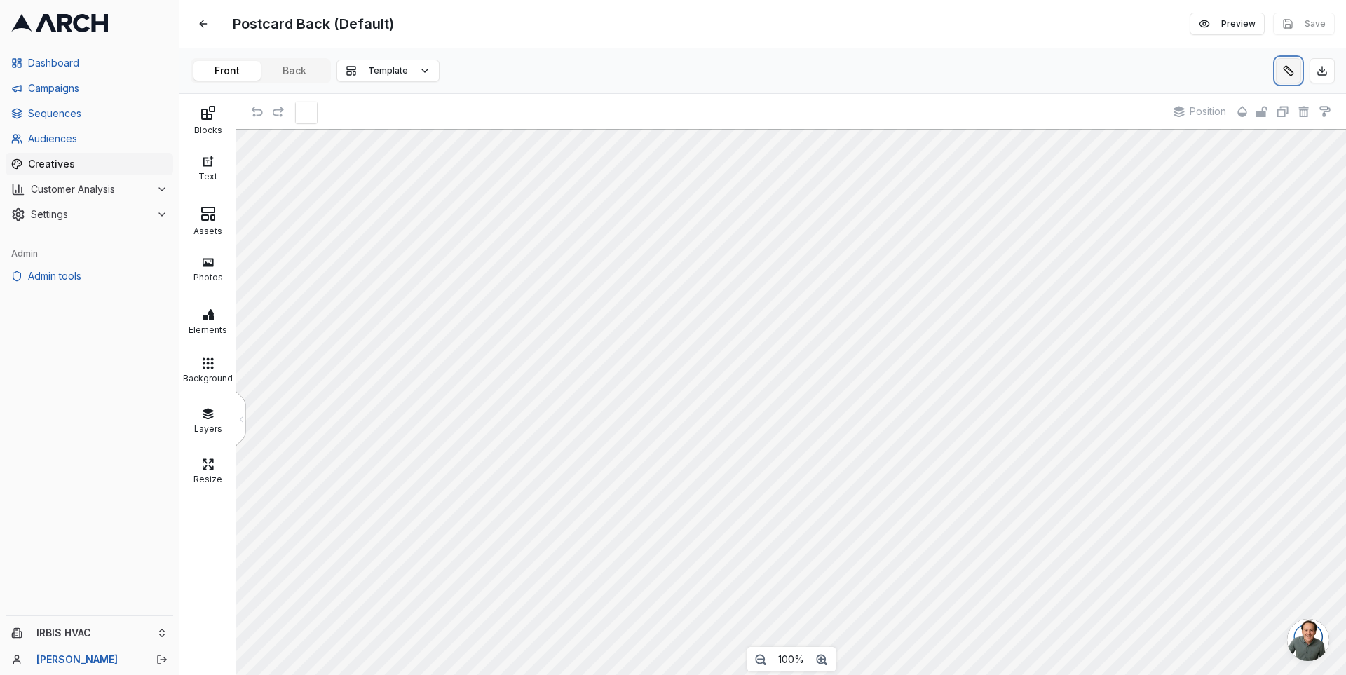
click at [1279, 69] on button at bounding box center [1288, 70] width 25 height 25
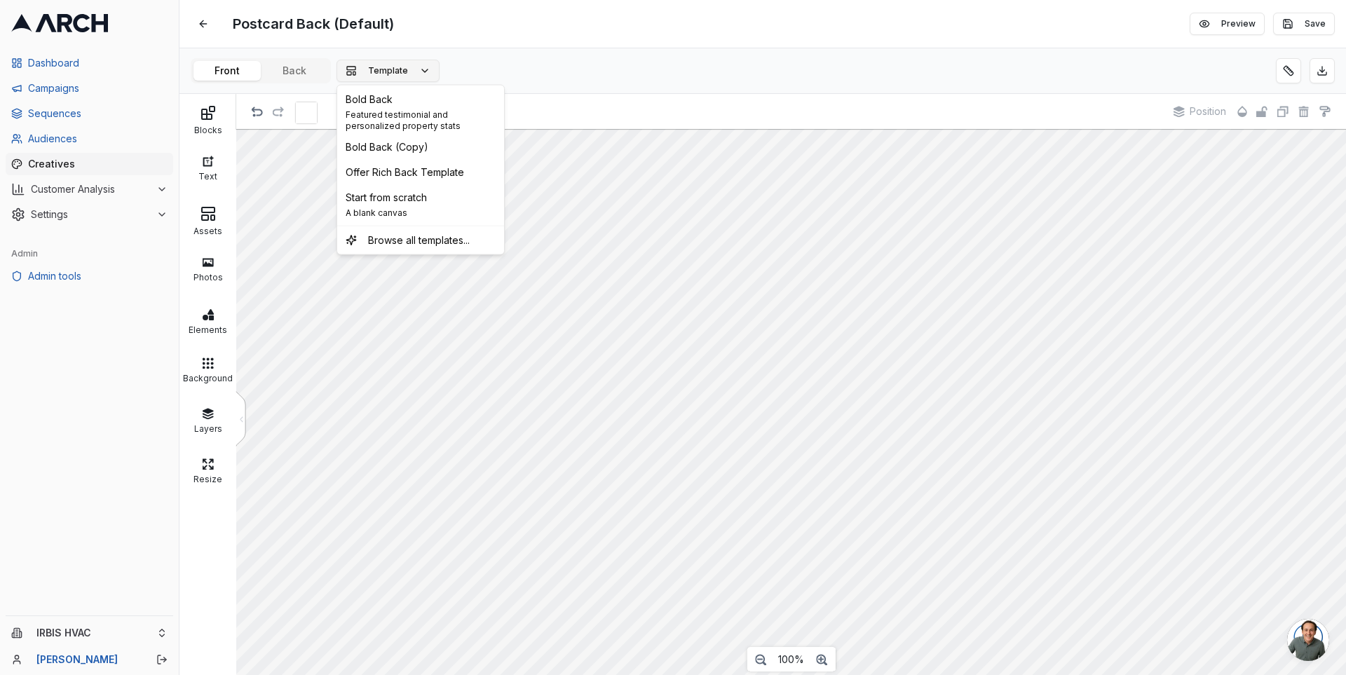
click at [400, 66] on span "Template" at bounding box center [388, 70] width 40 height 11
click at [212, 217] on icon at bounding box center [208, 213] width 17 height 17
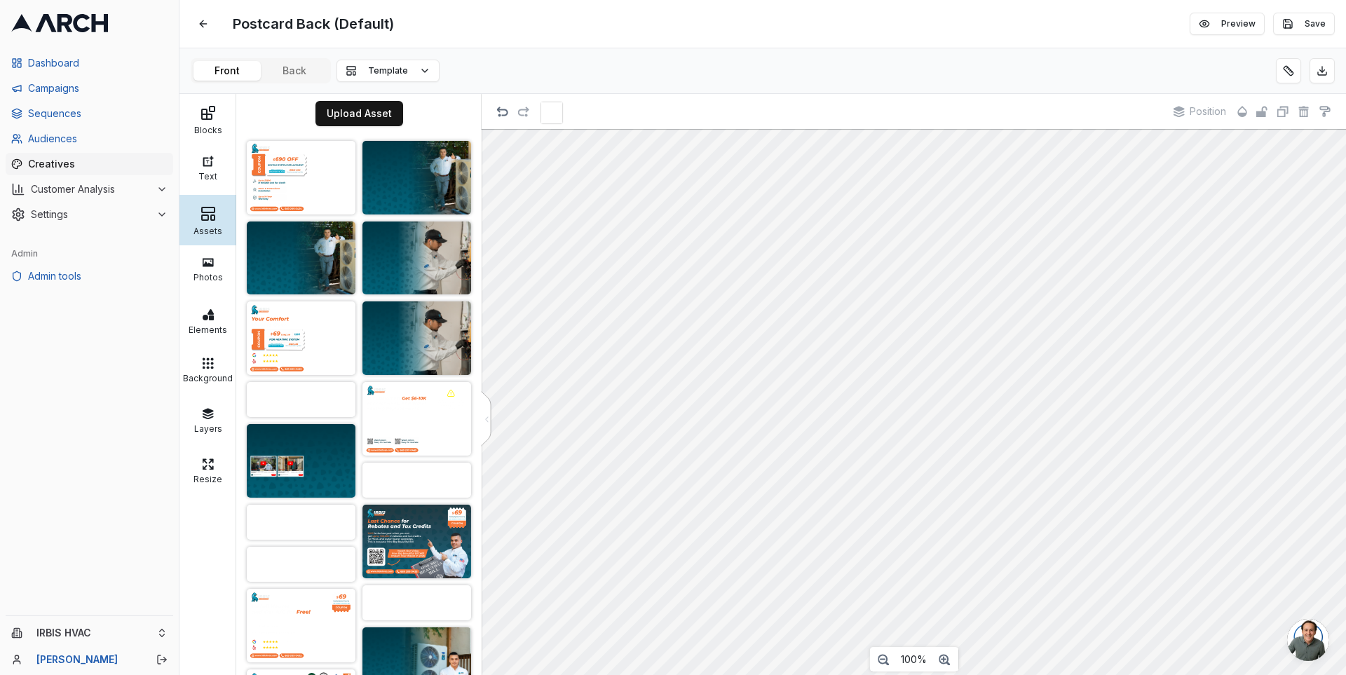
click at [491, 54] on div "Front Back Template" at bounding box center [762, 71] width 1167 height 46
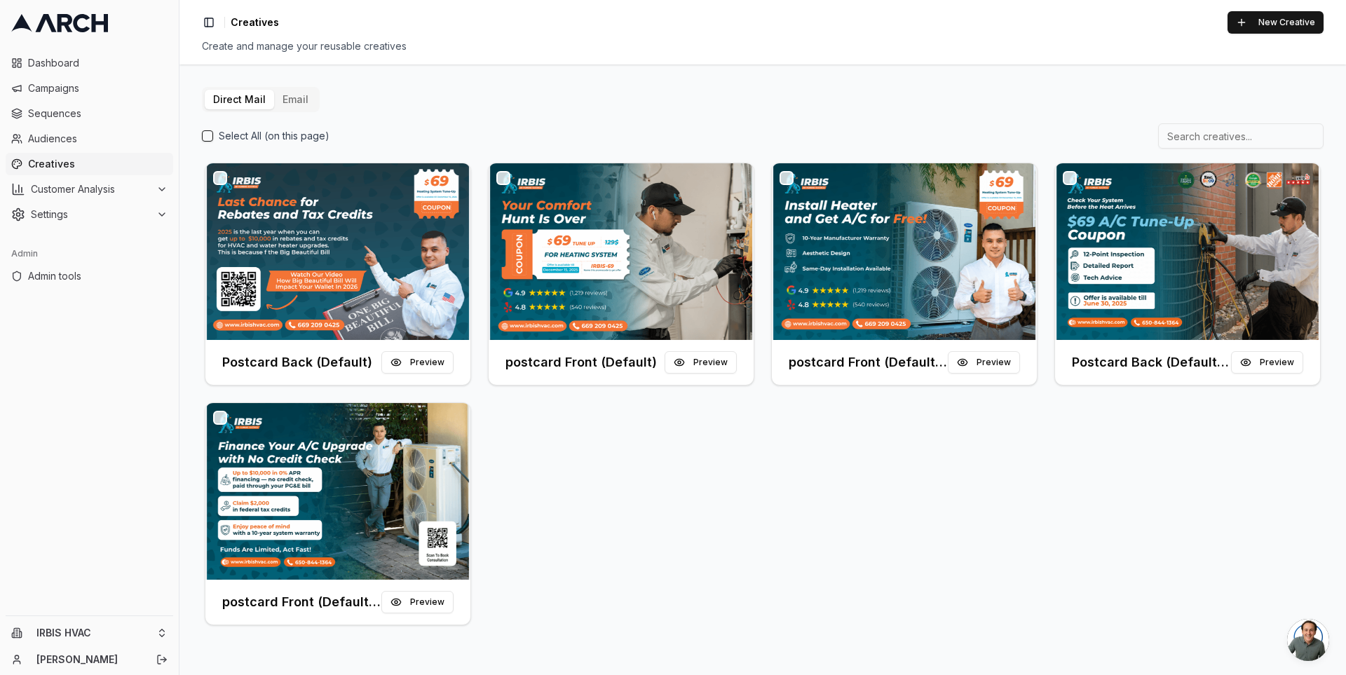
click at [590, 507] on div "Postcard Back (Default) Preview postcard Front (Default) Preview postcard Front…" at bounding box center [763, 394] width 1122 height 468
click at [105, 113] on span "Sequences" at bounding box center [98, 114] width 140 height 14
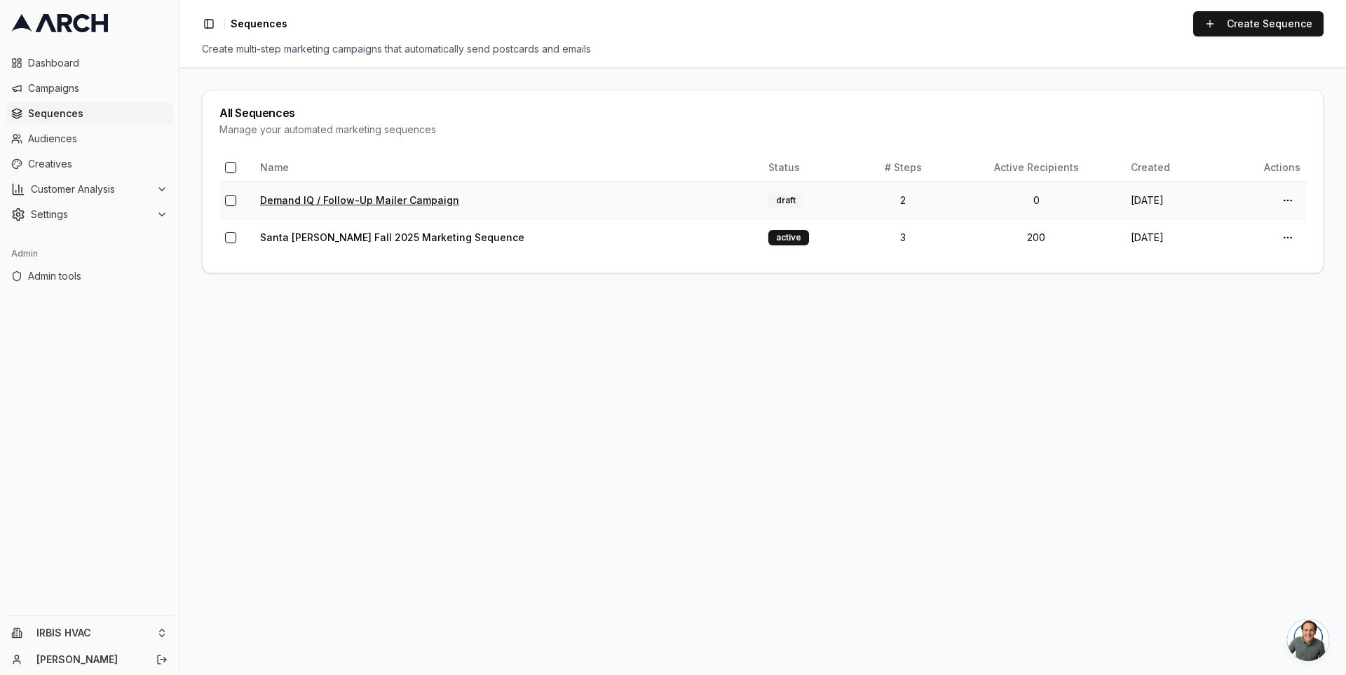
click at [374, 203] on link "Demand IQ / Follow-Up Mailer Campaign" at bounding box center [359, 200] width 199 height 12
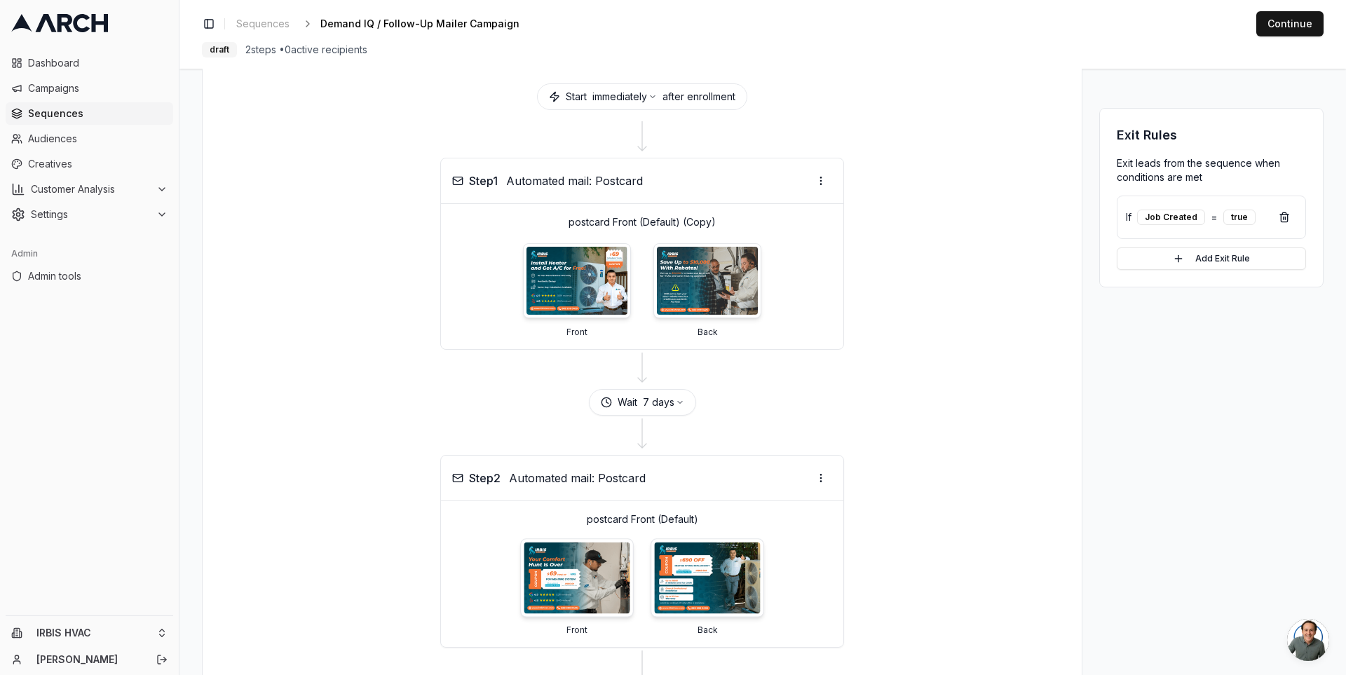
scroll to position [64, 0]
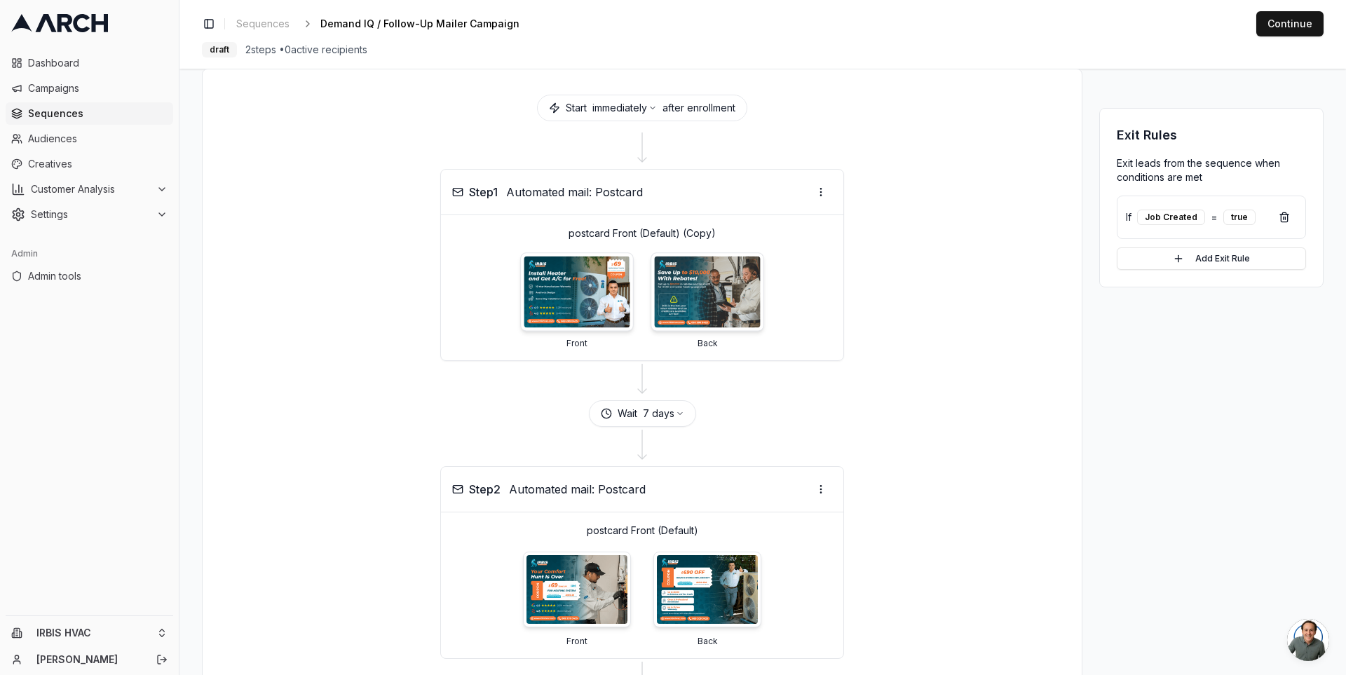
click at [584, 276] on img at bounding box center [577, 293] width 106 height 72
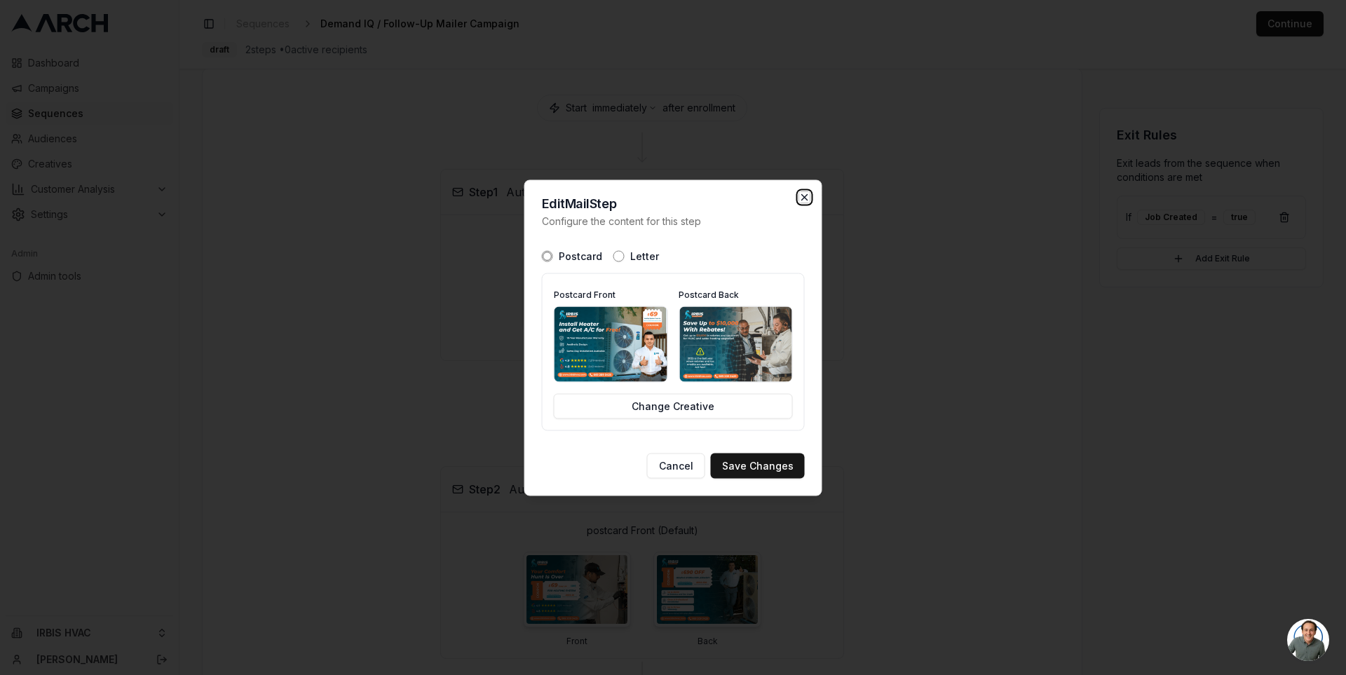
click at [806, 199] on icon "button" at bounding box center [805, 197] width 6 height 6
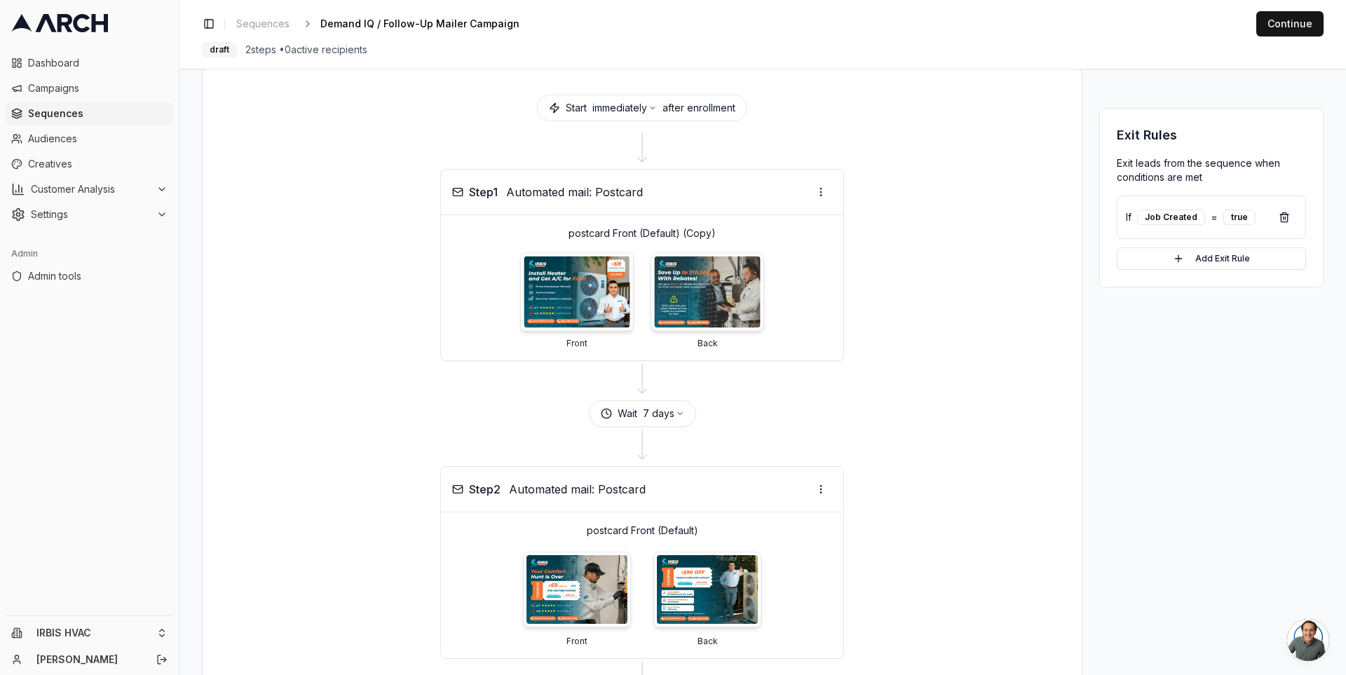
scroll to position [170, 0]
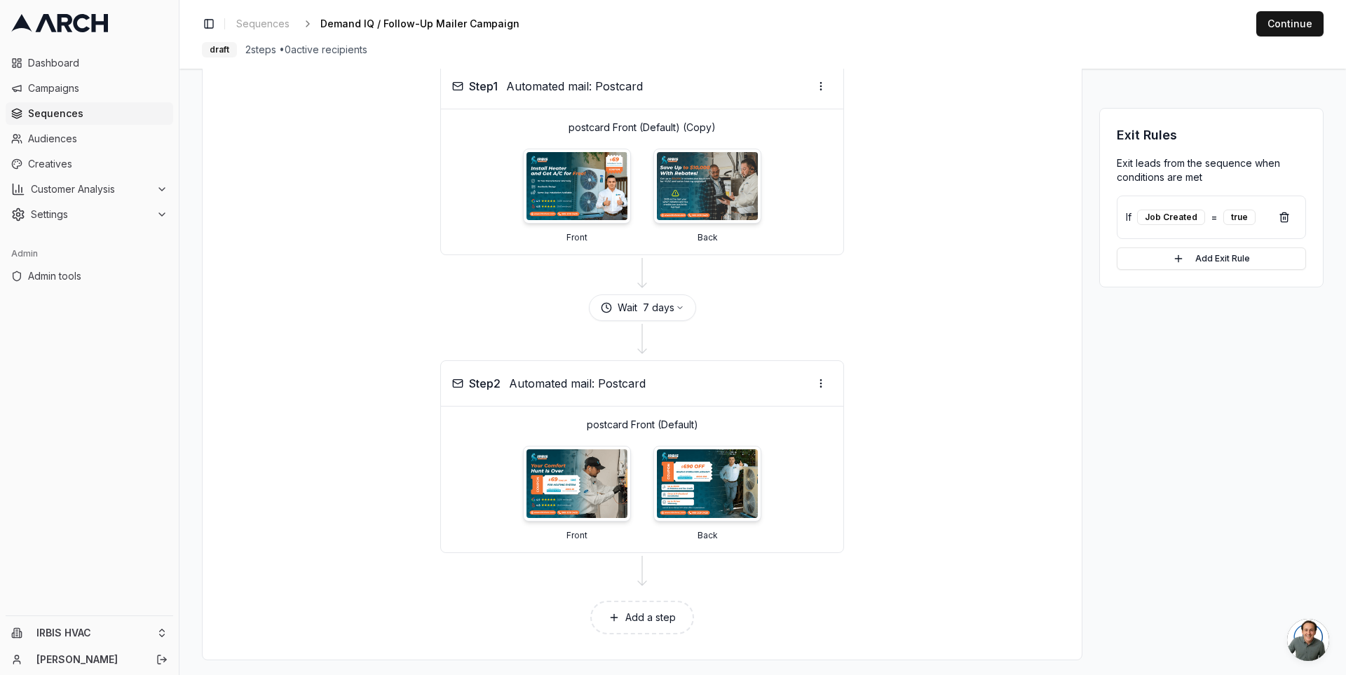
click at [380, 478] on div "Step 2 Automated mail: Postcard postcard Front (Default) Front Back" at bounding box center [641, 456] width 845 height 192
click at [535, 261] on div at bounding box center [641, 274] width 845 height 39
click at [822, 376] on html "Dashboard Campaigns Sequences Audiences Creatives Customer Analysis Settings Ad…" at bounding box center [673, 337] width 1346 height 675
click at [369, 235] on html "Dashboard Campaigns Sequences Audiences Creatives Customer Analysis Settings Ad…" at bounding box center [673, 337] width 1346 height 675
click at [817, 370] on html "Dashboard Campaigns Sequences Audiences Creatives Customer Analysis Settings Ad…" at bounding box center [673, 337] width 1346 height 675
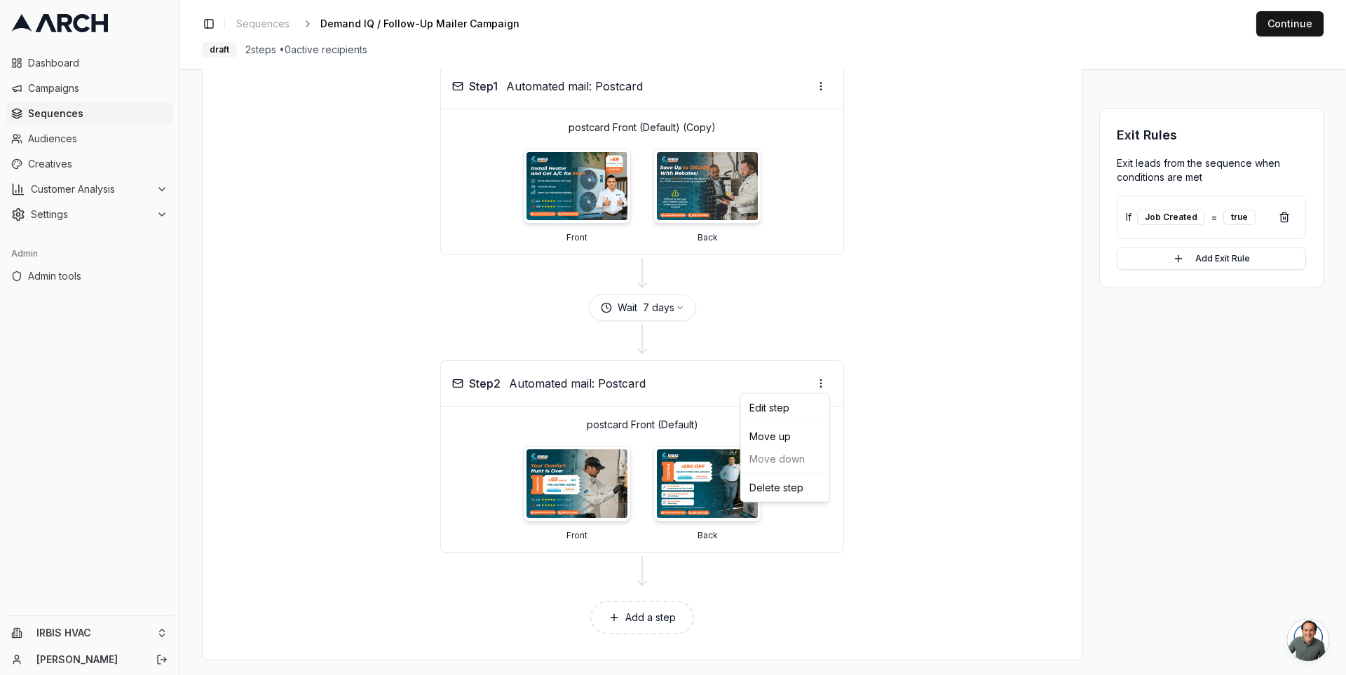
click at [452, 287] on html "Dashboard Campaigns Sequences Audiences Creatives Customer Analysis Settings Ad…" at bounding box center [673, 337] width 1346 height 675
click at [358, 236] on div "Step 1 Automated mail: Postcard postcard Front (Default) (Copy) Front Back" at bounding box center [641, 159] width 845 height 192
click at [856, 325] on div at bounding box center [641, 340] width 845 height 39
click at [623, 609] on button "Add a step" at bounding box center [642, 618] width 104 height 34
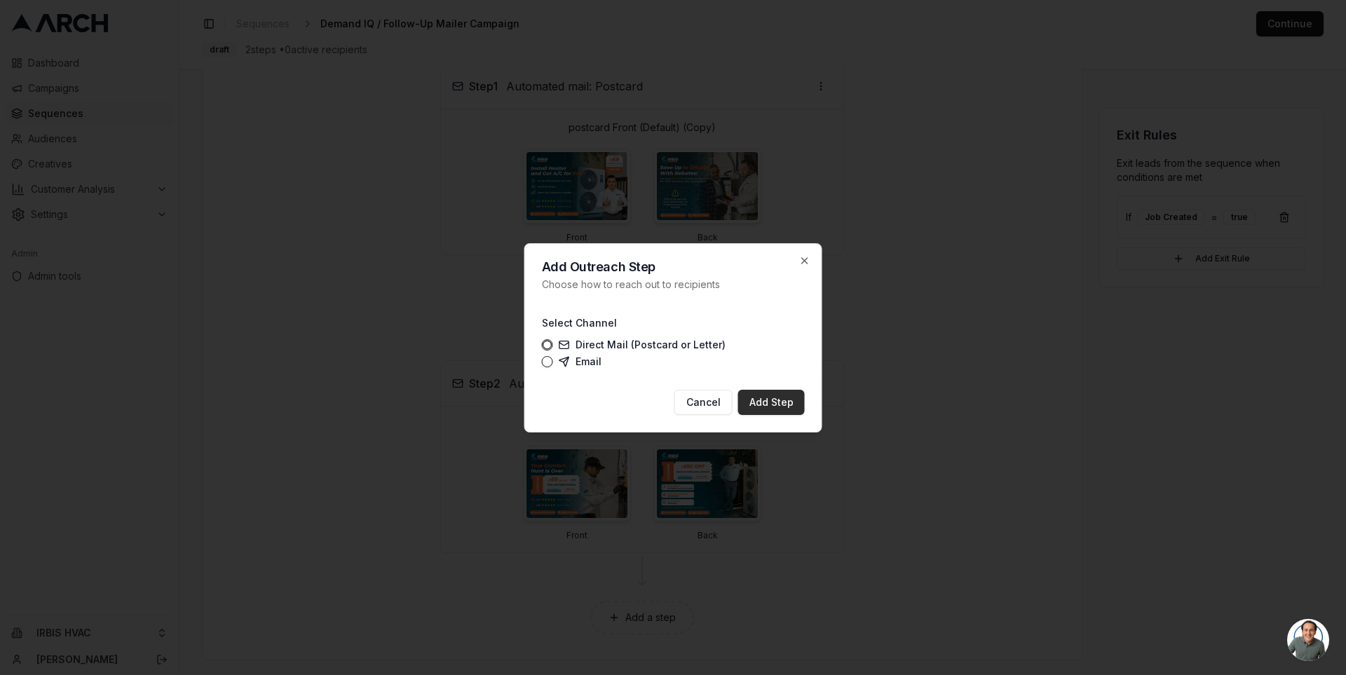
click at [779, 402] on button "Add Step" at bounding box center [771, 402] width 67 height 25
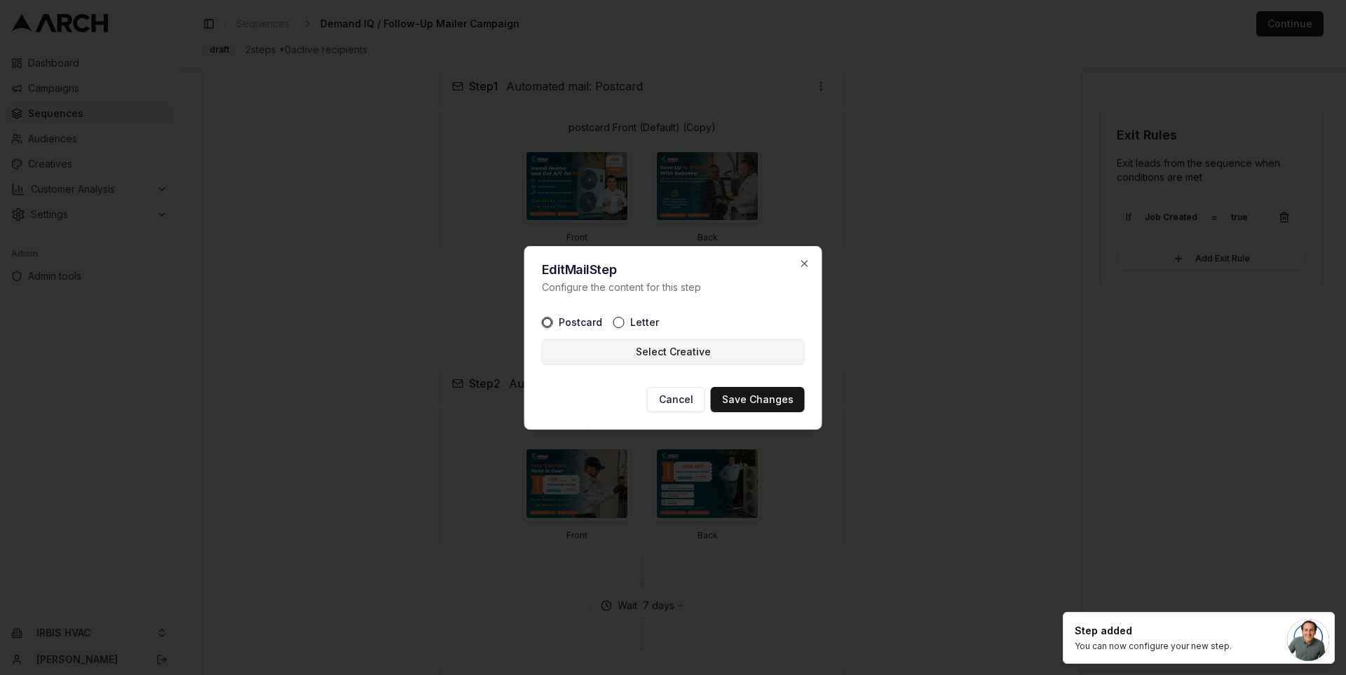
click at [677, 348] on button "Select Creative" at bounding box center [673, 351] width 263 height 25
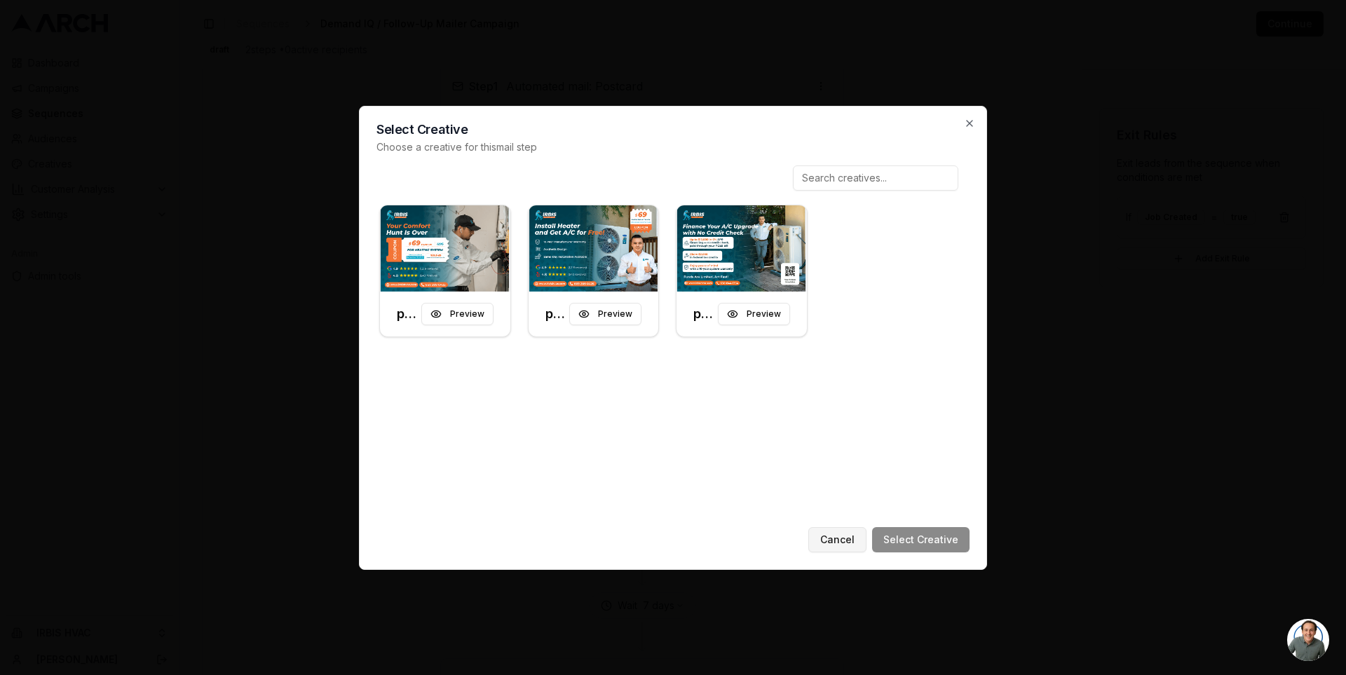
click at [846, 537] on button "Cancel" at bounding box center [837, 539] width 58 height 25
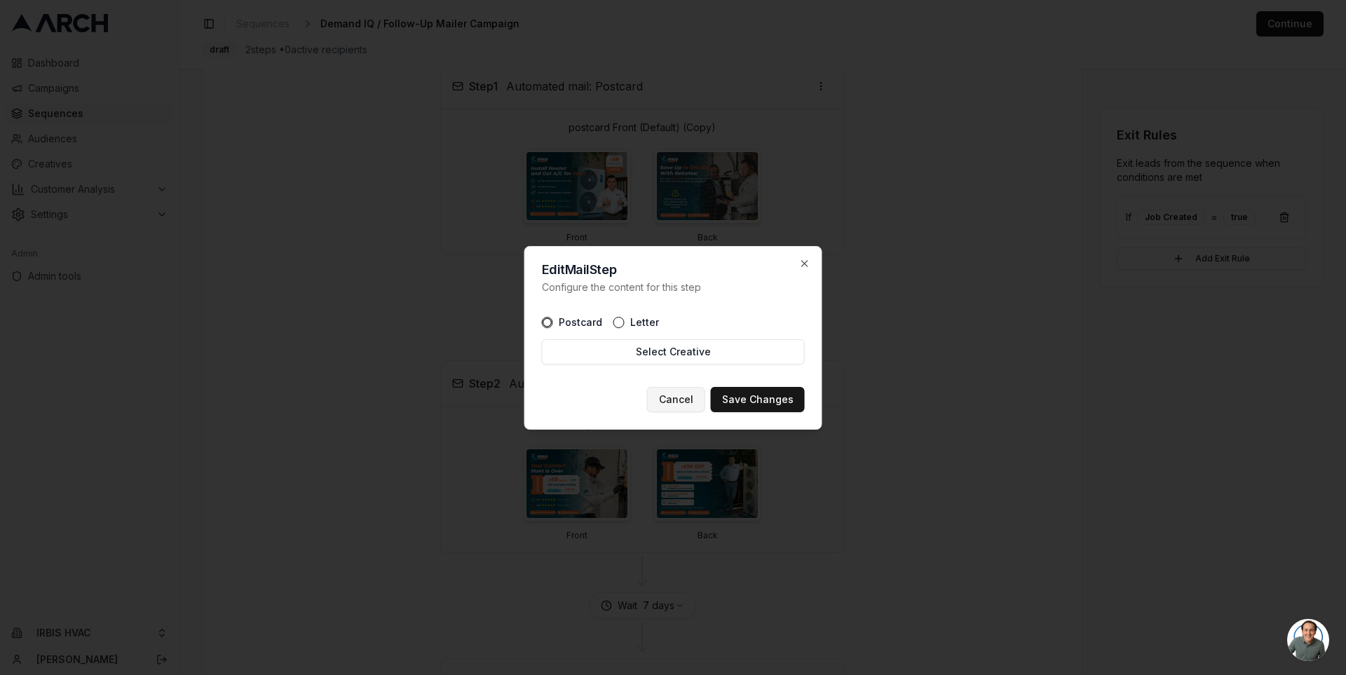
click at [680, 406] on button "Cancel" at bounding box center [676, 399] width 58 height 25
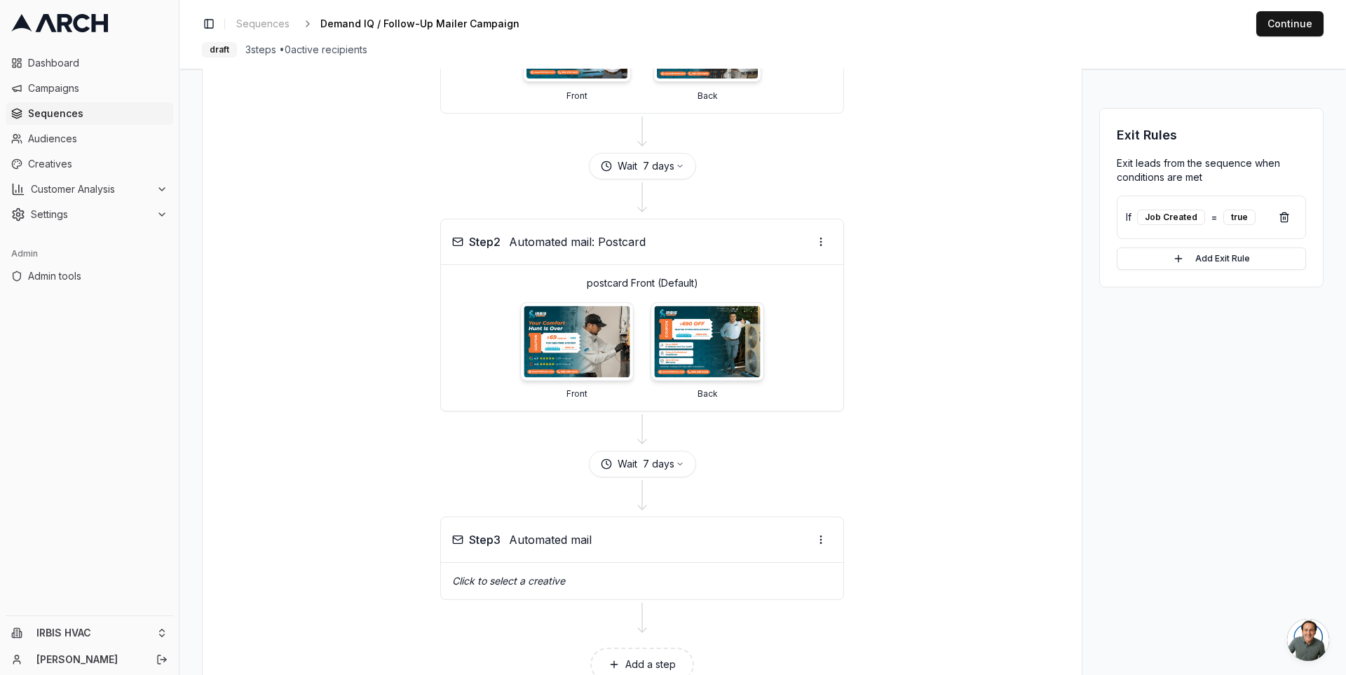
scroll to position [358, 0]
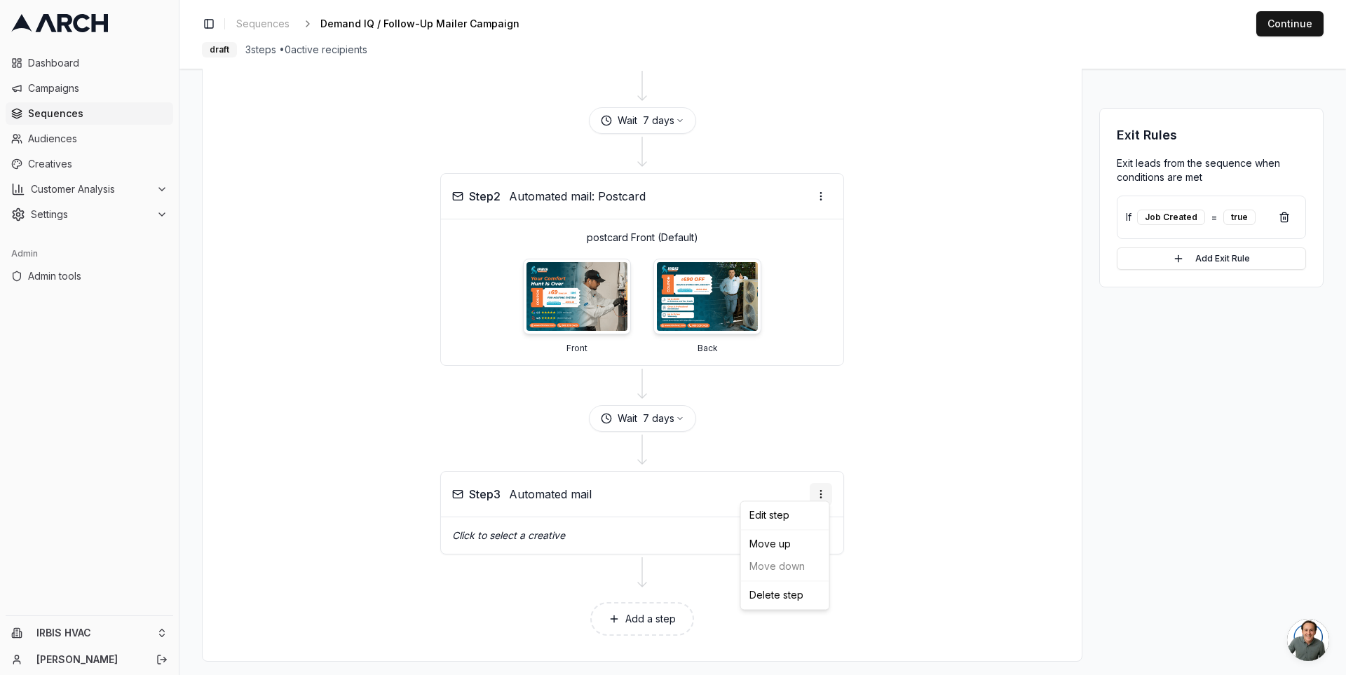
click at [822, 488] on html "Dashboard Campaigns Sequences Audiences Creatives Customer Analysis Settings Ad…" at bounding box center [673, 337] width 1346 height 675
click at [698, 505] on html "Dashboard Campaigns Sequences Audiences Creatives Customer Analysis Settings Ad…" at bounding box center [673, 337] width 1346 height 675
click at [818, 492] on html "Dashboard Campaigns Sequences Audiences Creatives Customer Analysis Settings Ad…" at bounding box center [673, 337] width 1346 height 675
click at [794, 512] on div "Edit step" at bounding box center [785, 515] width 83 height 22
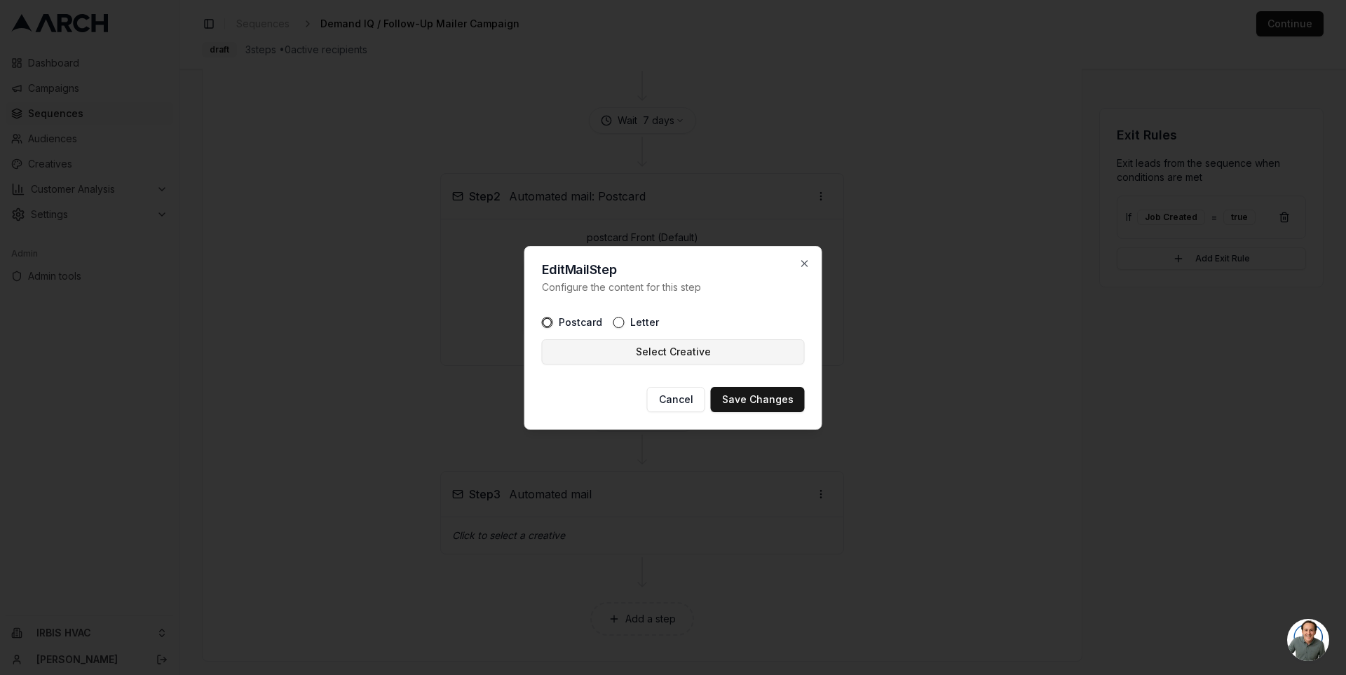
click at [683, 354] on button "Select Creative" at bounding box center [673, 351] width 263 height 25
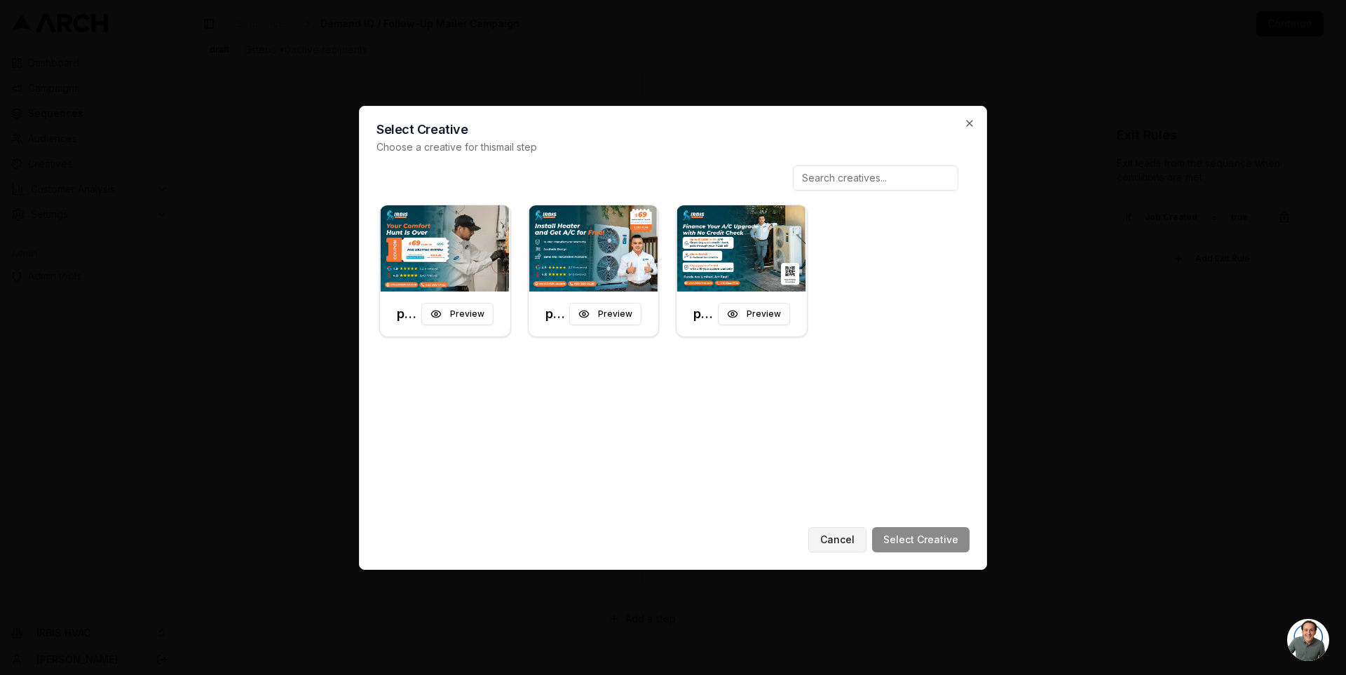
click at [841, 536] on button "Cancel" at bounding box center [837, 539] width 58 height 25
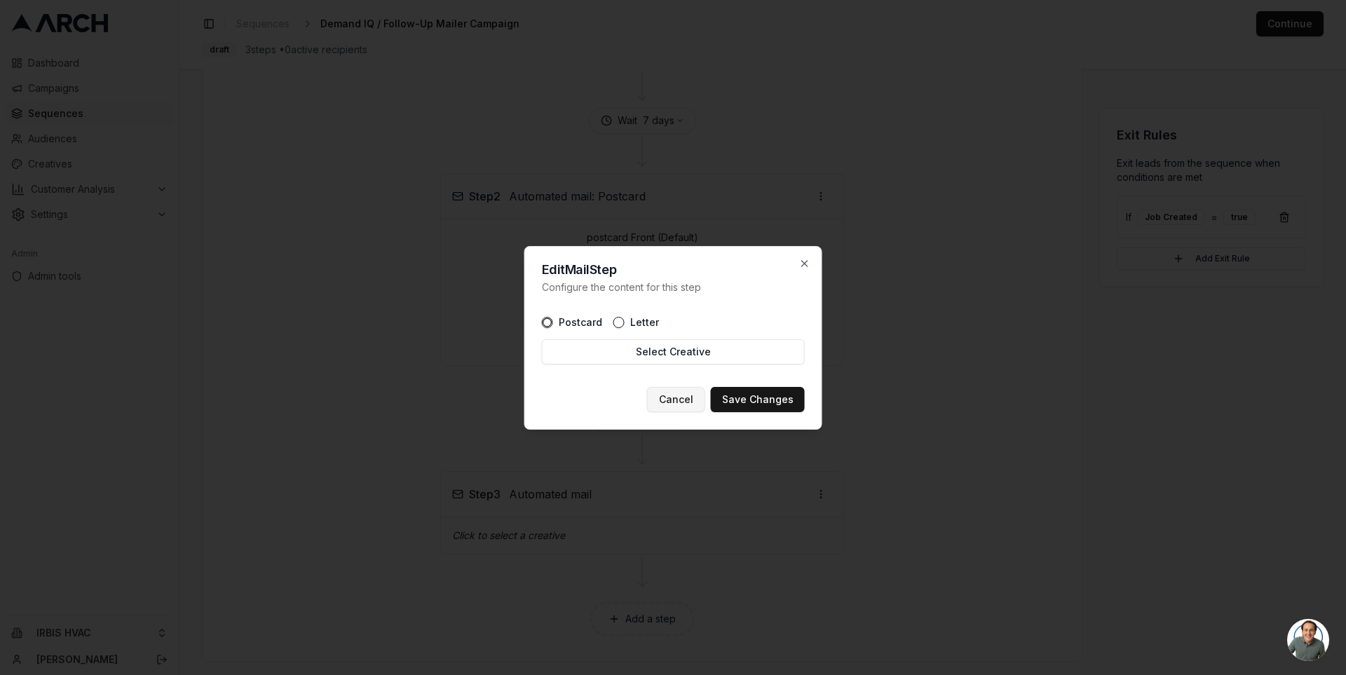
click at [679, 395] on button "Cancel" at bounding box center [676, 399] width 58 height 25
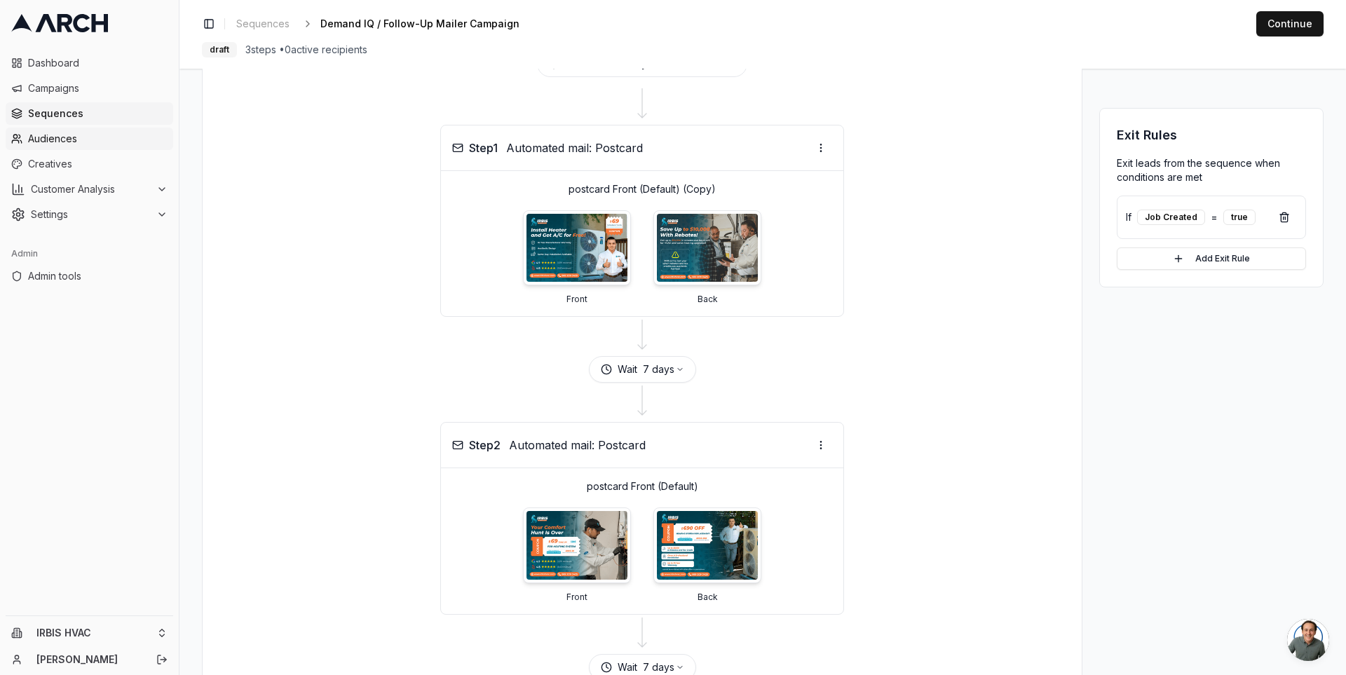
scroll to position [46, 0]
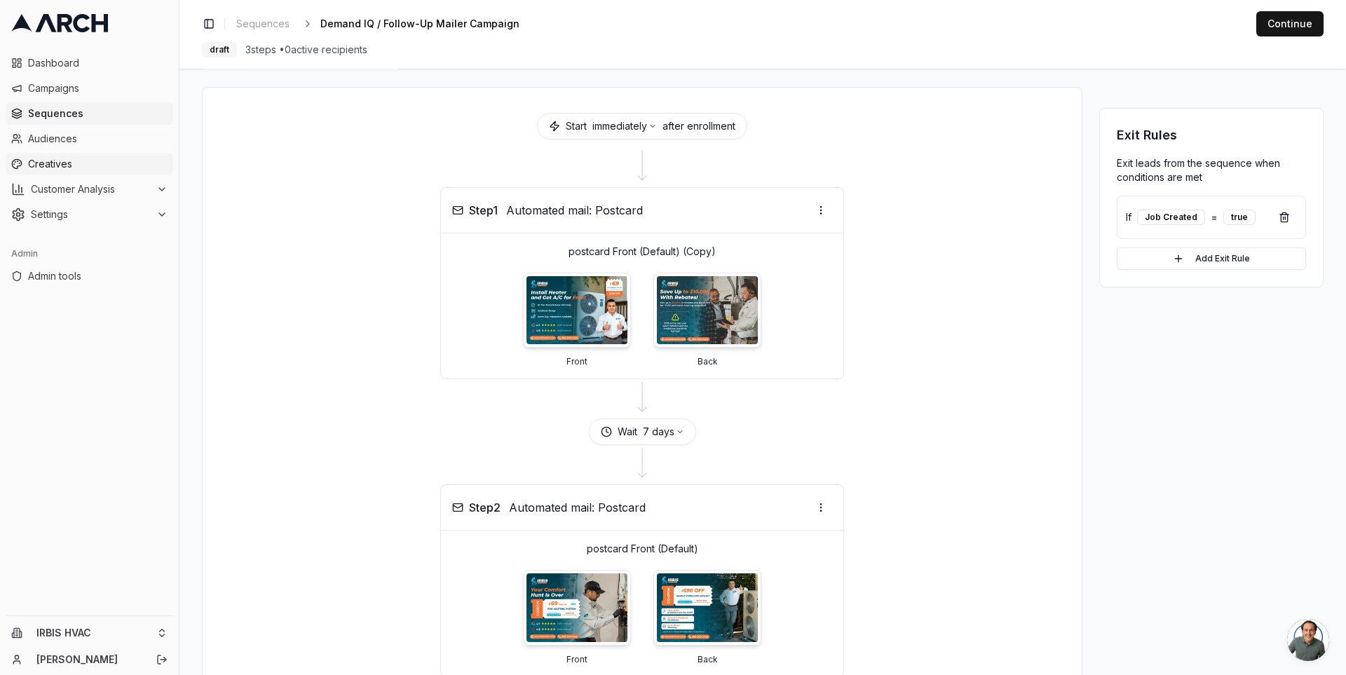
click at [116, 154] on link "Creatives" at bounding box center [90, 164] width 168 height 22
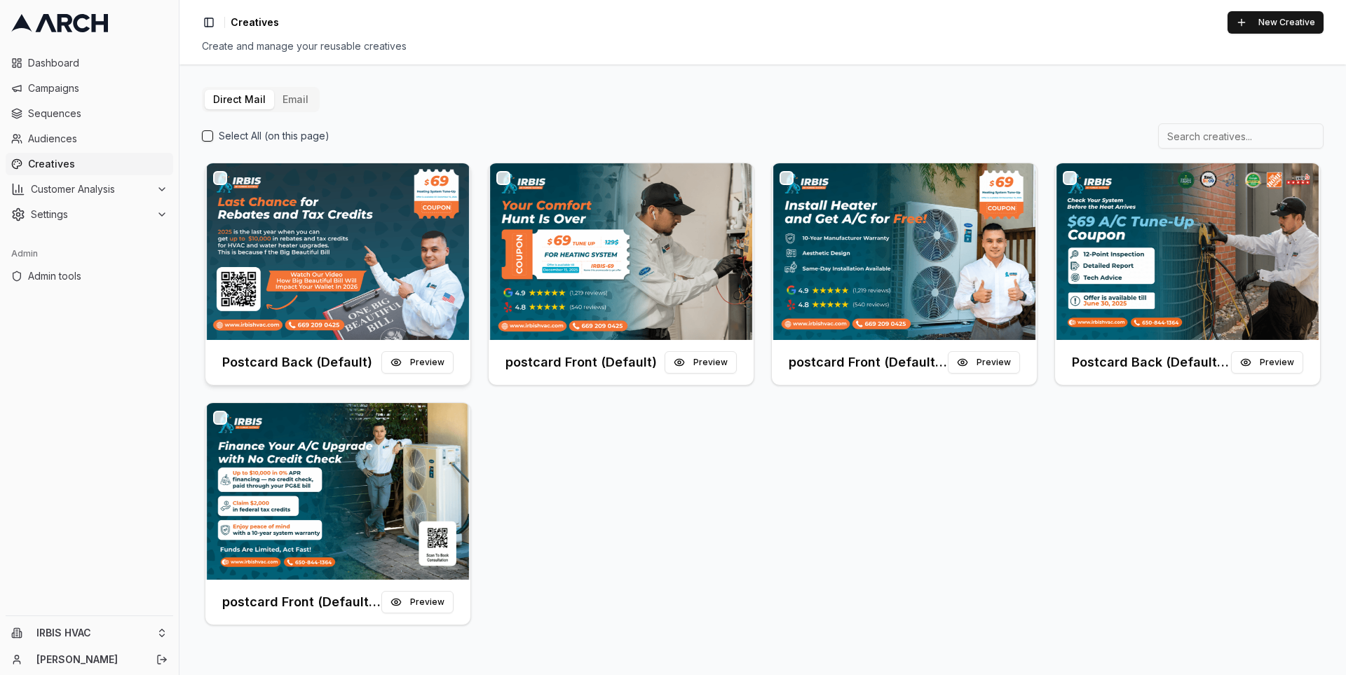
click at [338, 234] on img at bounding box center [337, 251] width 265 height 177
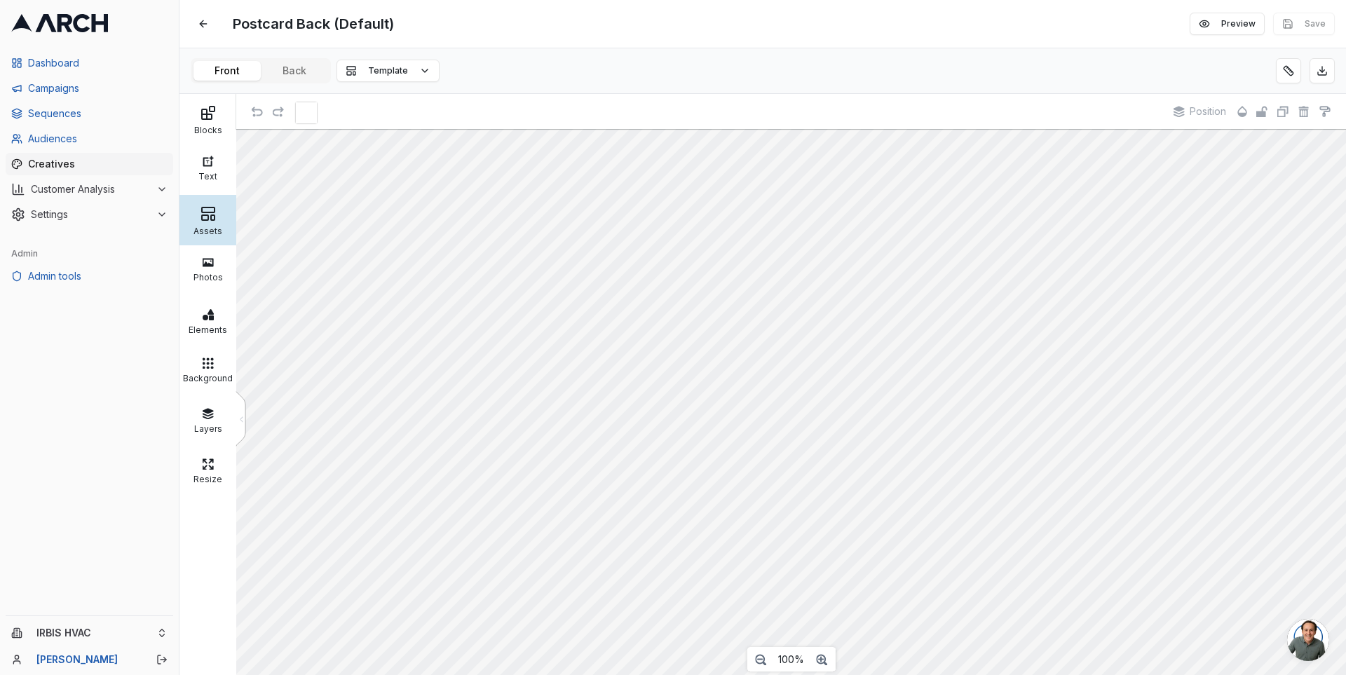
click at [215, 219] on div at bounding box center [208, 213] width 50 height 17
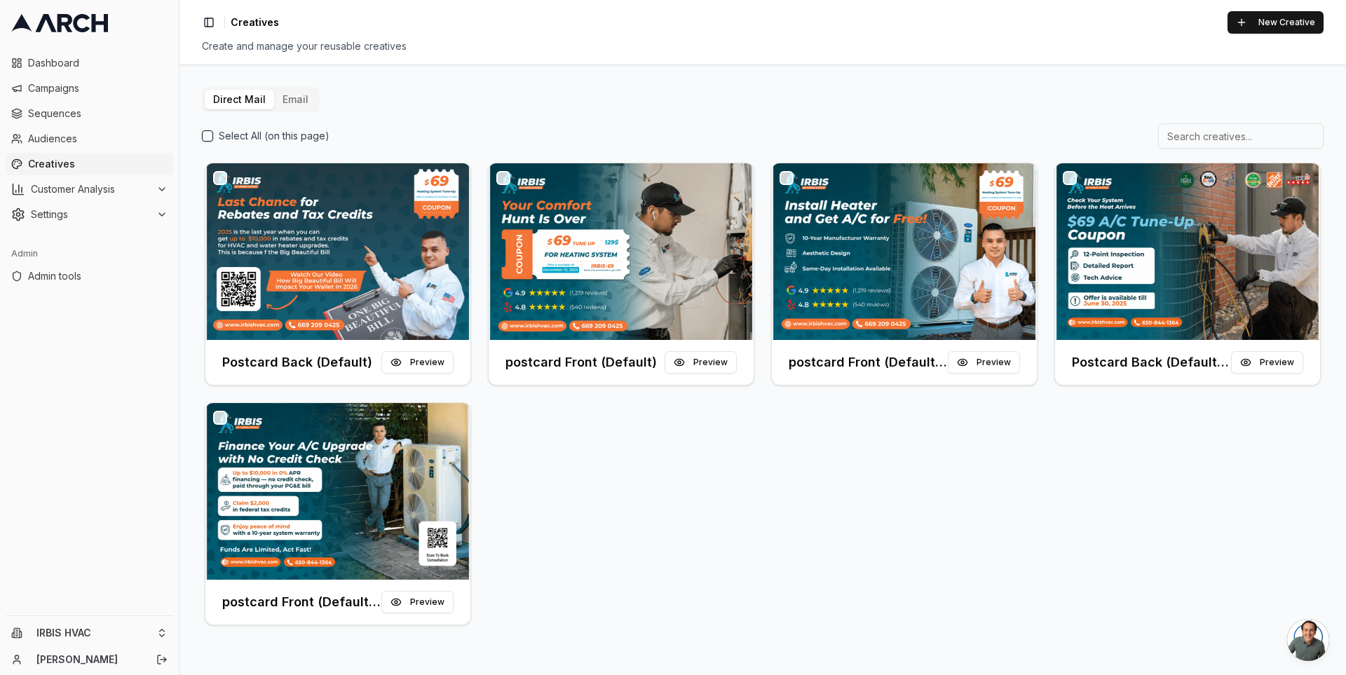
click at [463, 97] on div "Direct Mail Email Select All (on this page) Postcard Back (Default) Preview pos…" at bounding box center [763, 357] width 1122 height 541
click at [1245, 27] on button "New Creative" at bounding box center [1276, 22] width 96 height 22
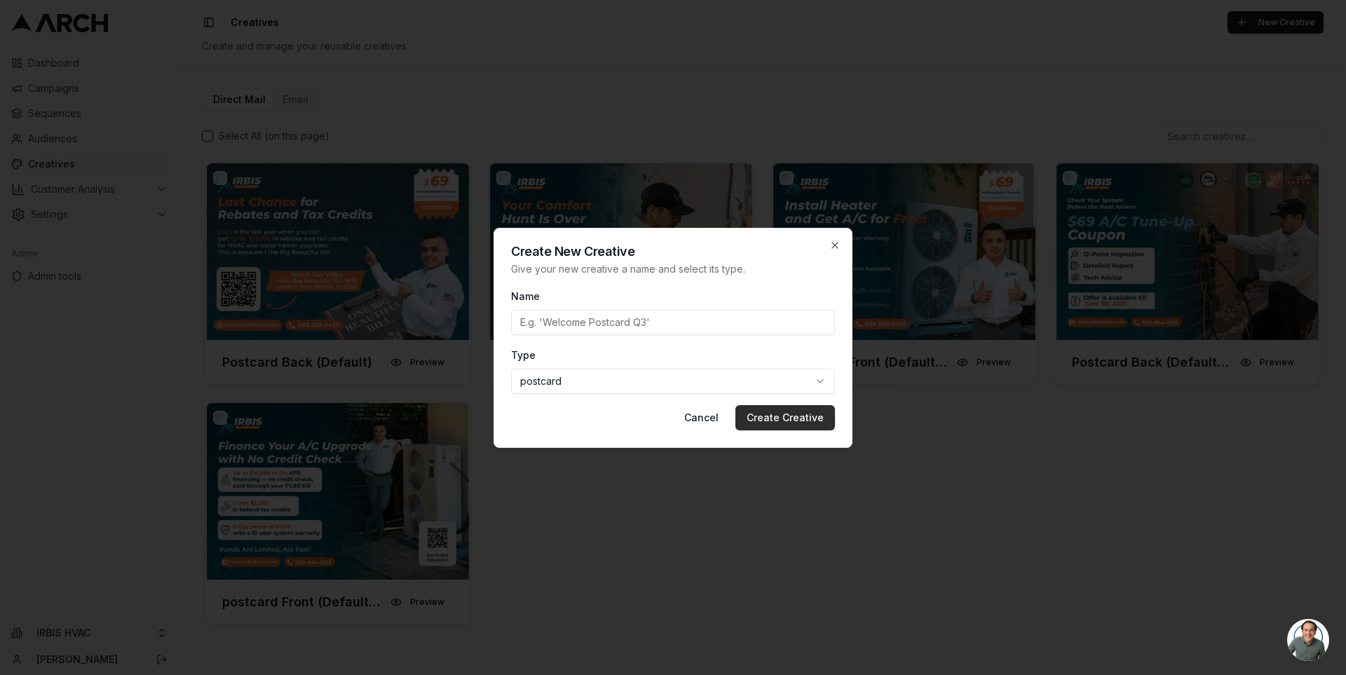
click at [787, 419] on button "Create Creative" at bounding box center [785, 417] width 100 height 25
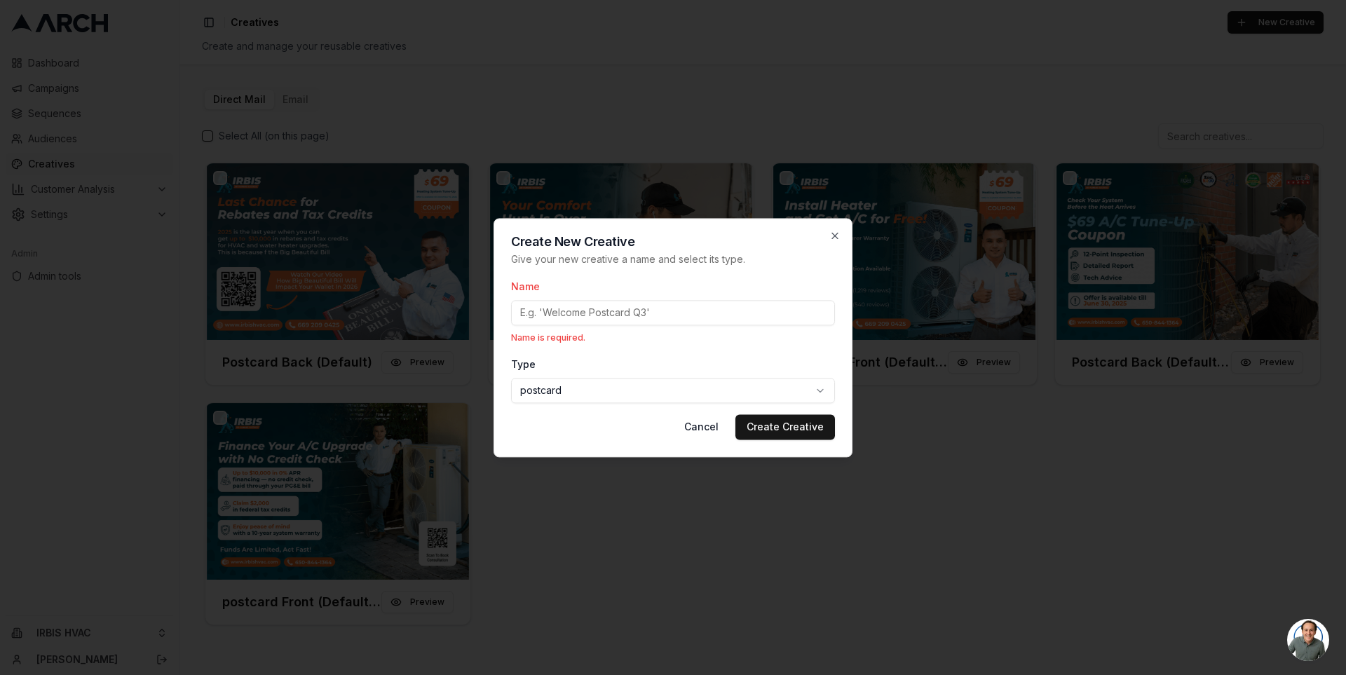
click at [667, 314] on input "Name" at bounding box center [673, 312] width 324 height 25
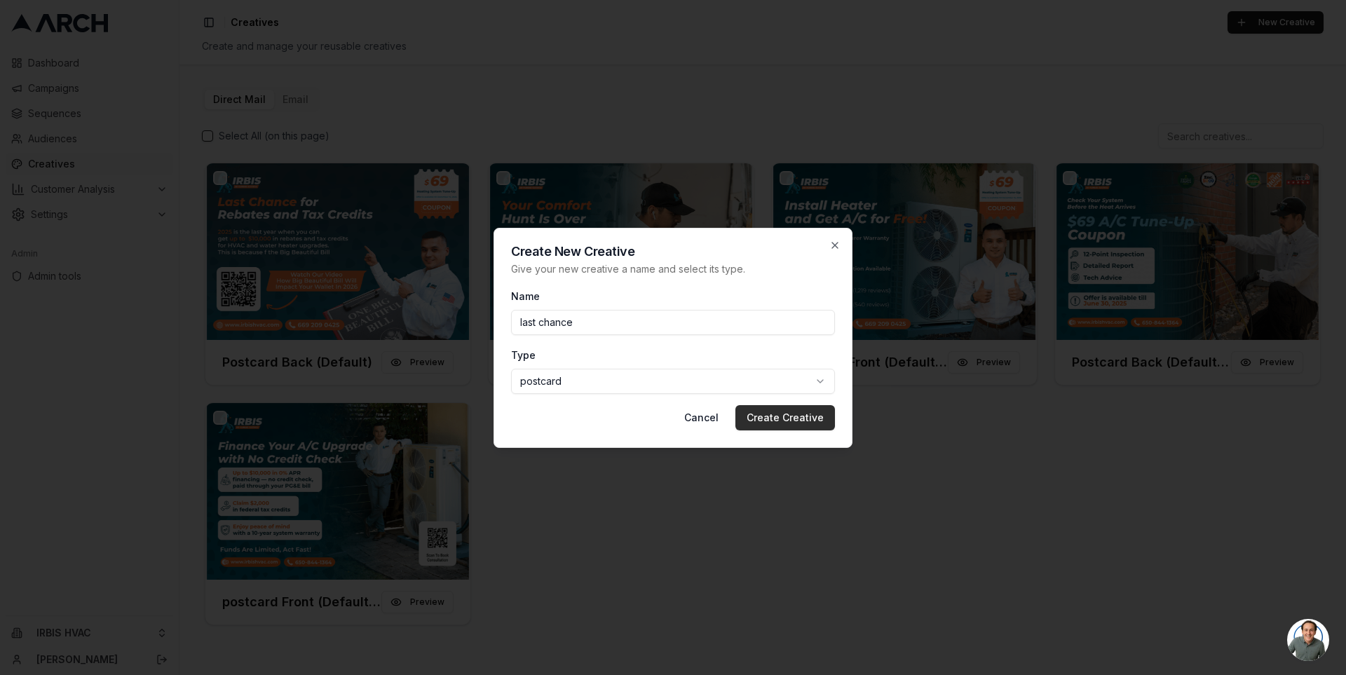
type input "last chance"
click at [790, 420] on button "Create Creative" at bounding box center [785, 417] width 100 height 25
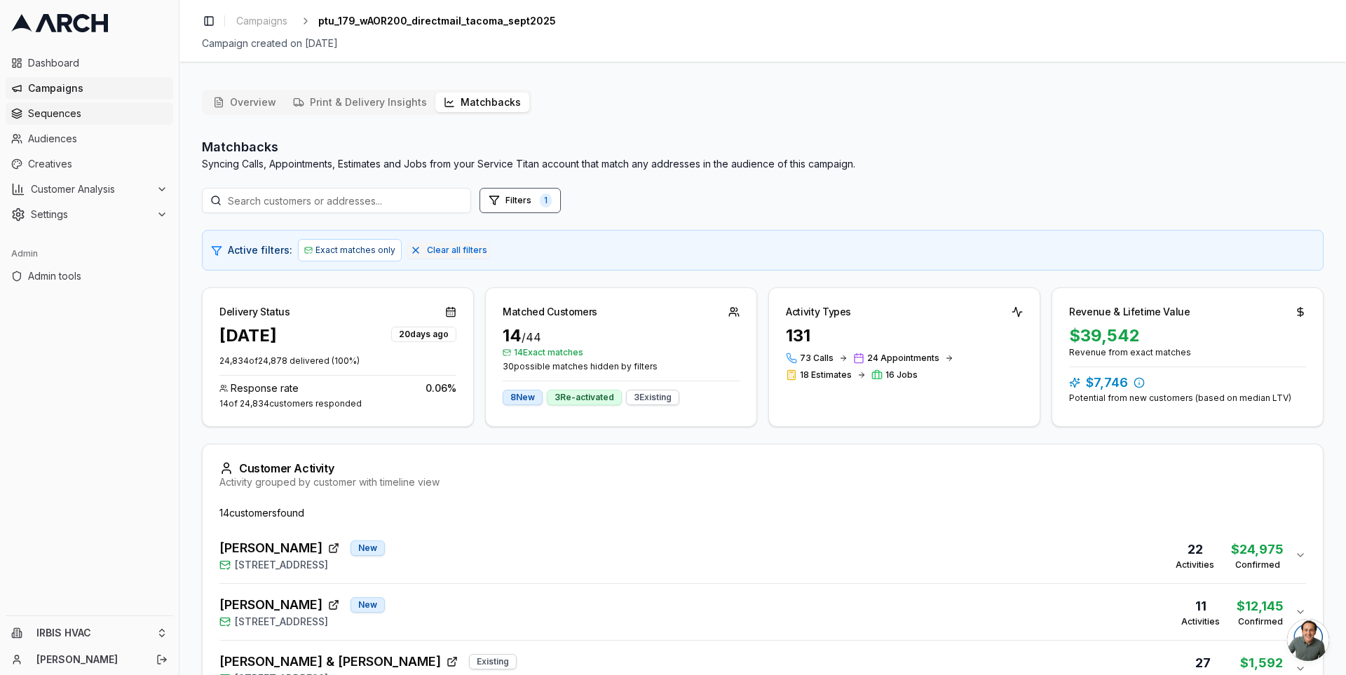
scroll to position [808, 0]
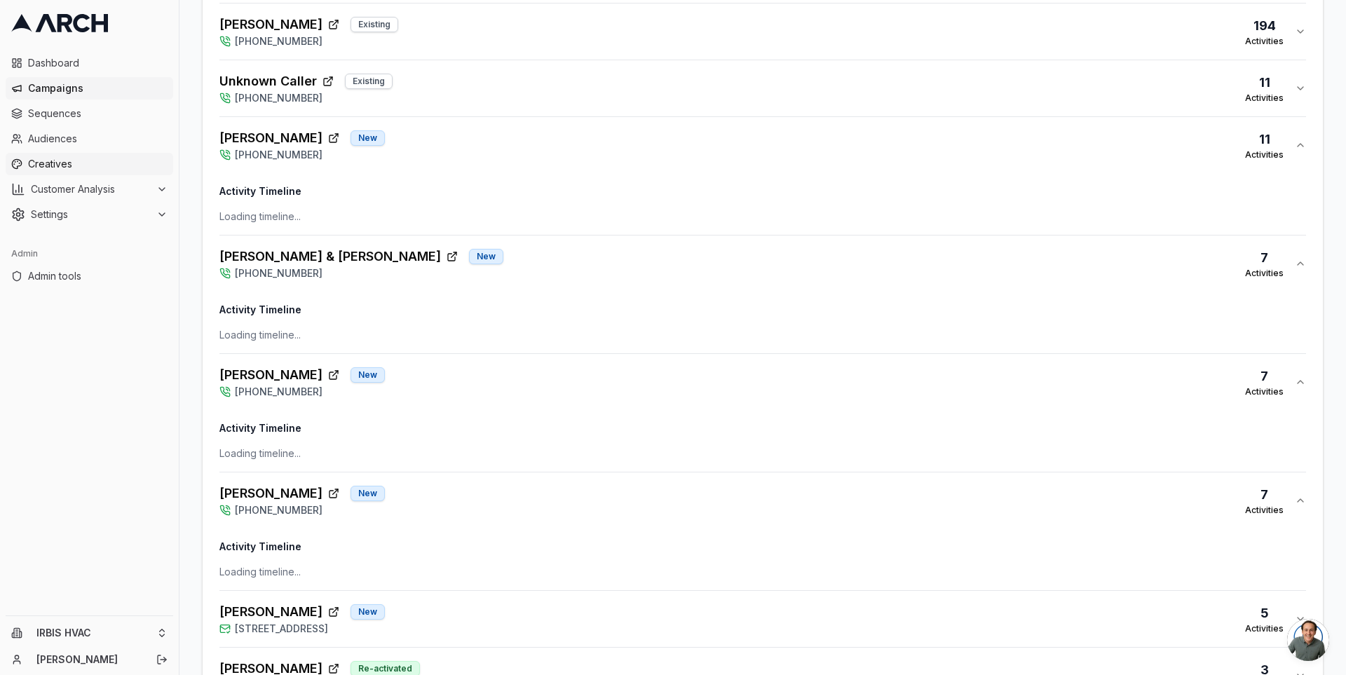
click at [101, 161] on span "Creatives" at bounding box center [98, 164] width 140 height 14
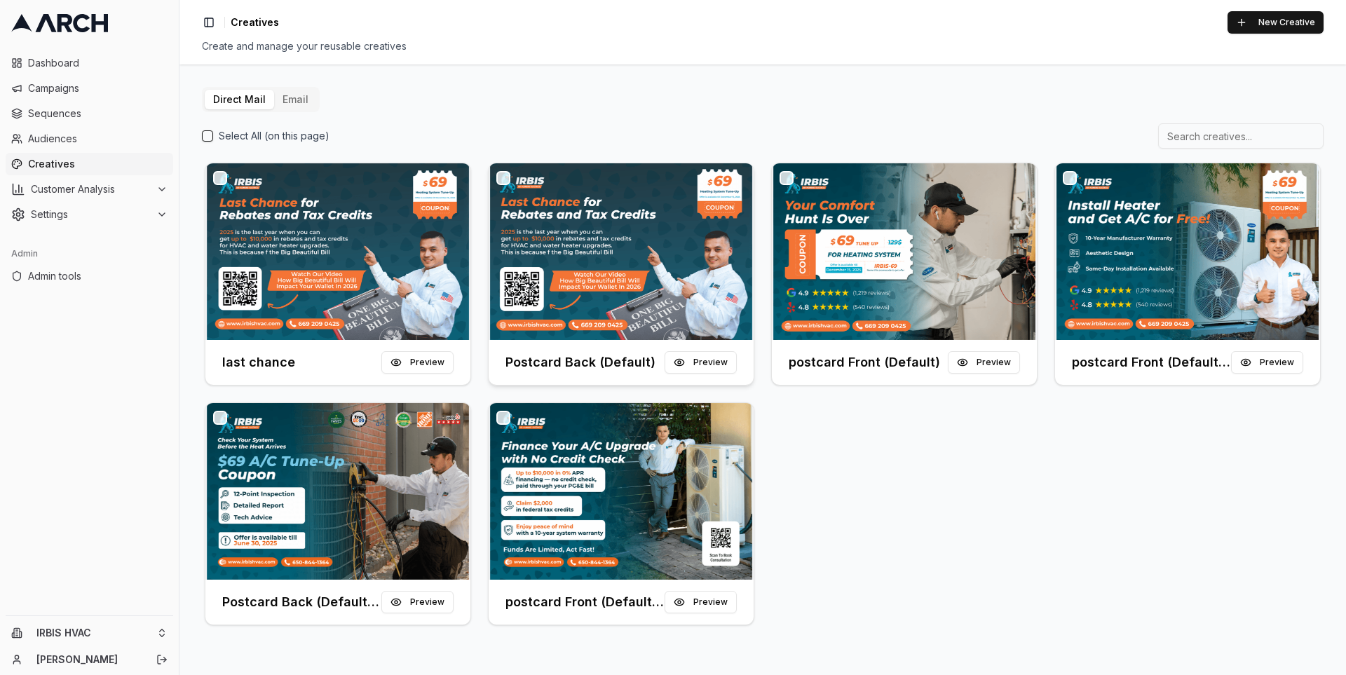
click at [587, 252] on img at bounding box center [621, 251] width 265 height 177
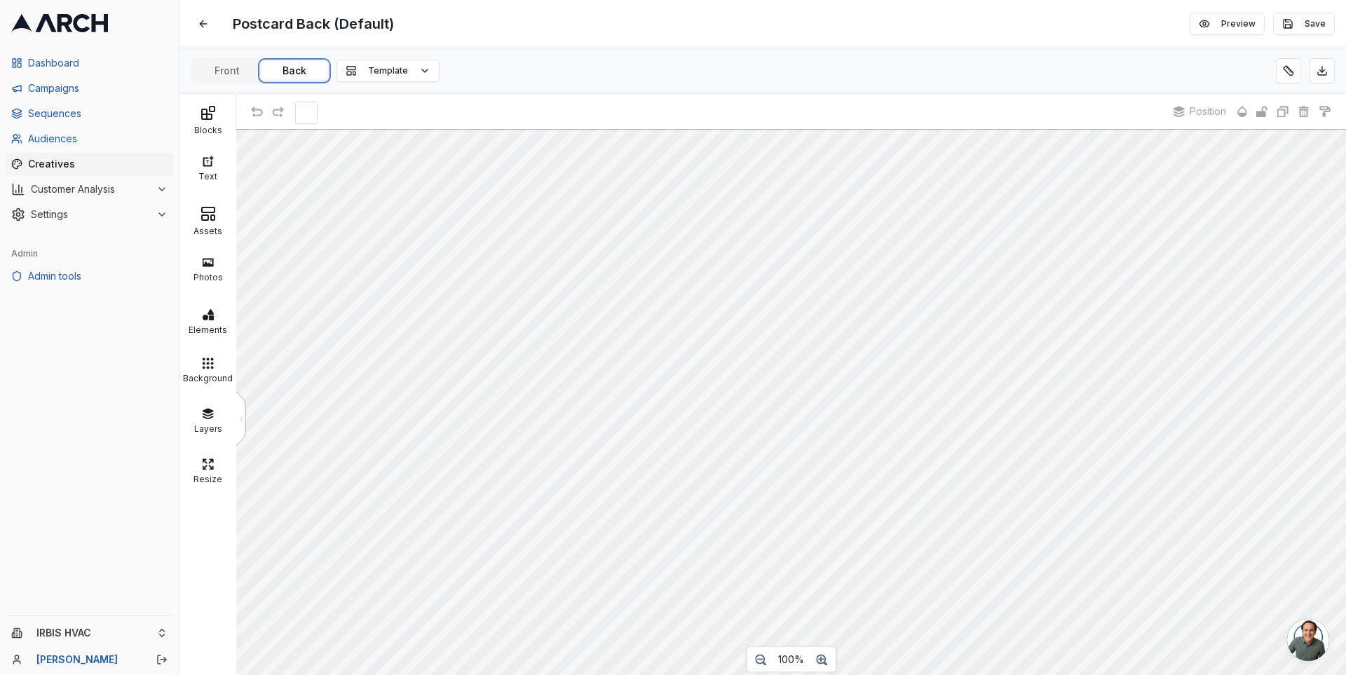
click at [298, 70] on button "Back" at bounding box center [294, 71] width 67 height 20
click at [74, 138] on span "Audiences" at bounding box center [98, 139] width 140 height 14
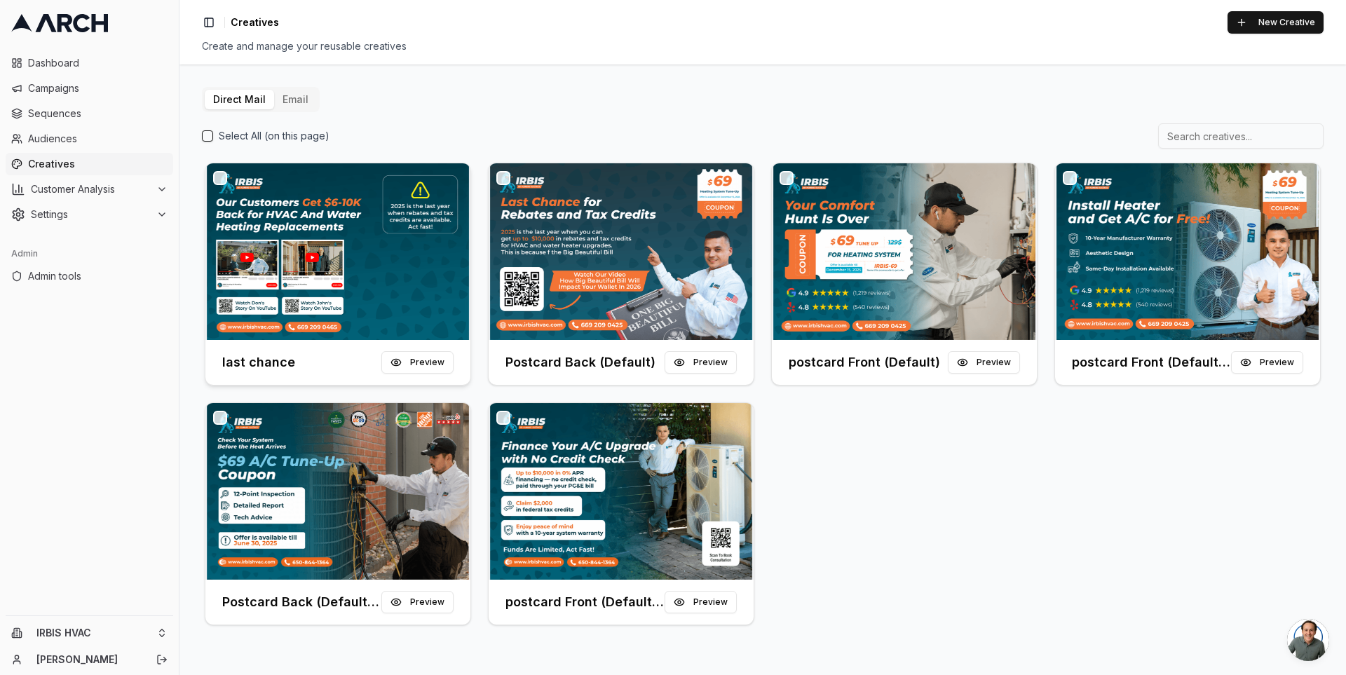
click at [355, 219] on img at bounding box center [337, 251] width 265 height 177
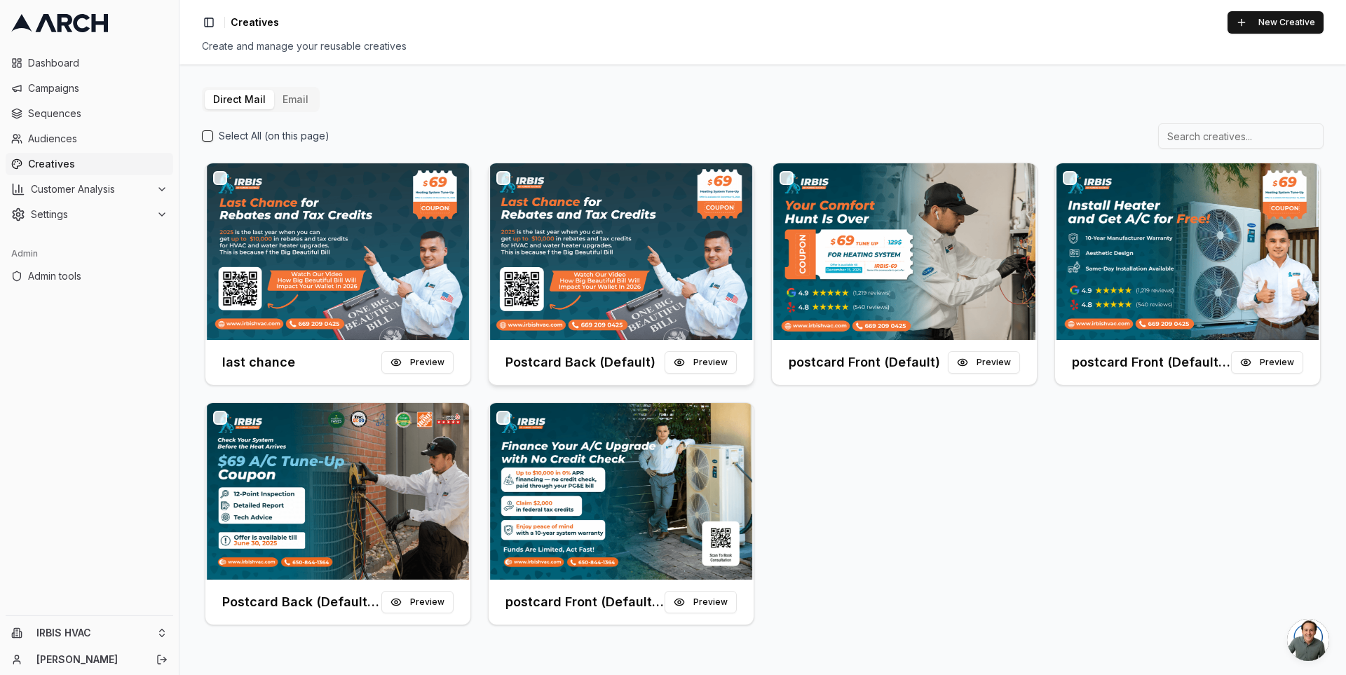
click at [571, 235] on img at bounding box center [621, 251] width 265 height 177
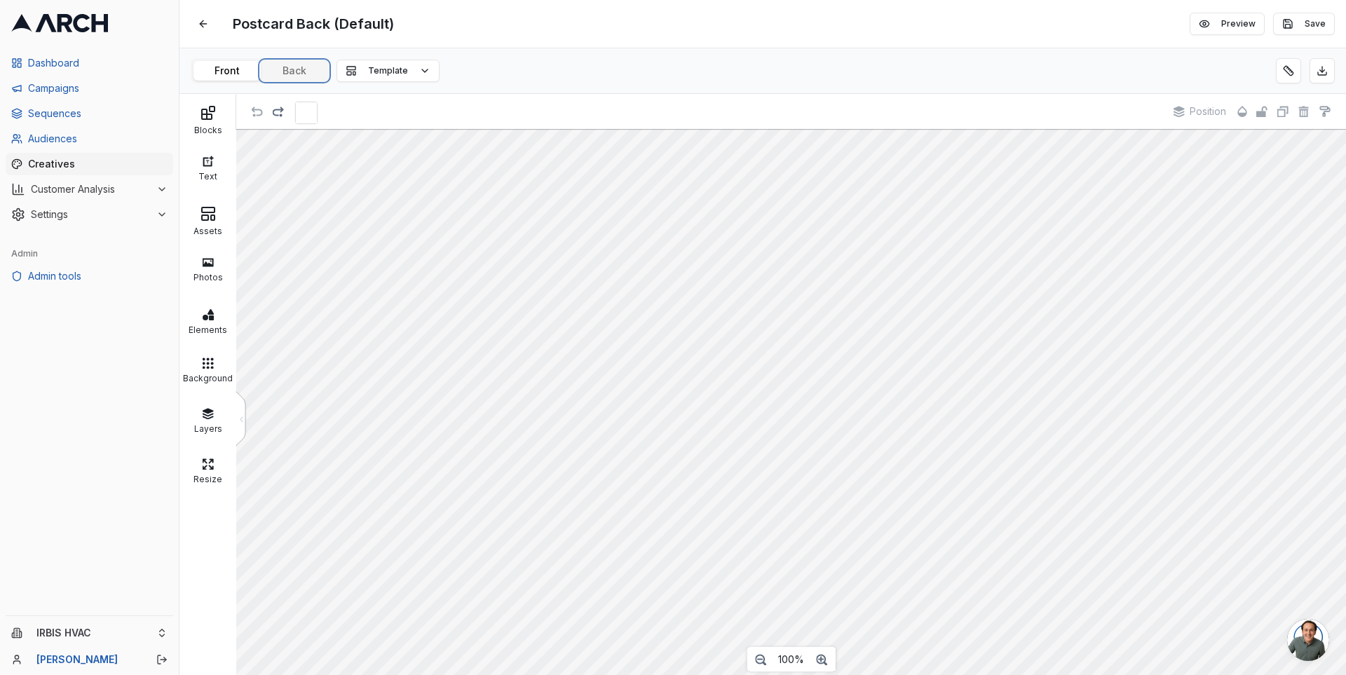
click at [301, 74] on div "Postcard Back (Default) Edit Preview Save Front Back Template Blocks Text Asset…" at bounding box center [762, 337] width 1167 height 675
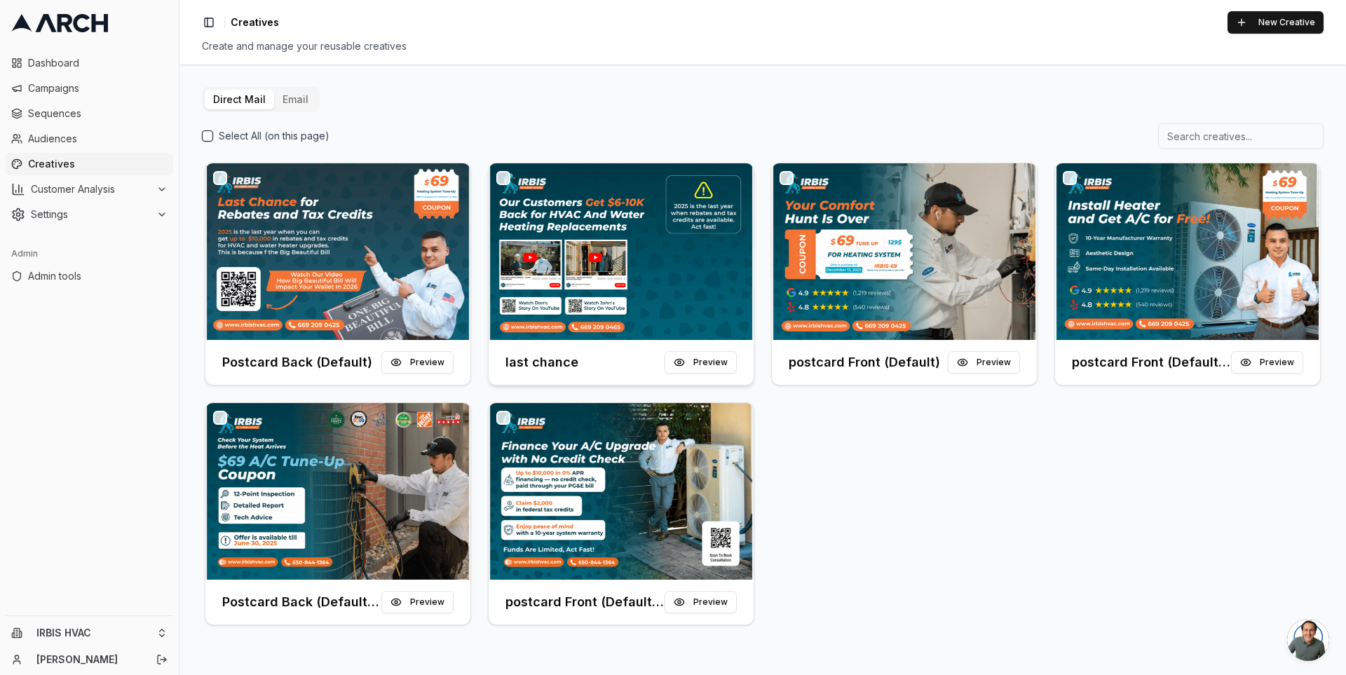
click at [583, 226] on img at bounding box center [621, 251] width 265 height 177
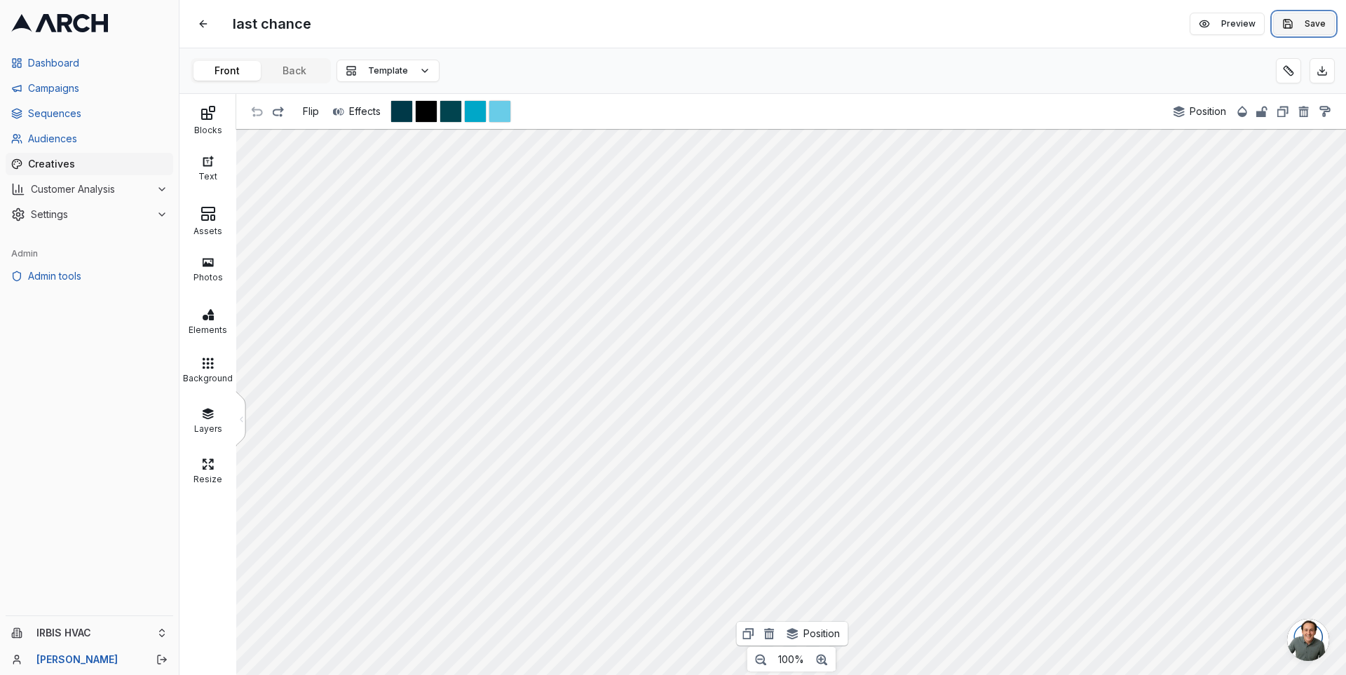
click at [1315, 23] on button "Save" at bounding box center [1304, 24] width 62 height 22
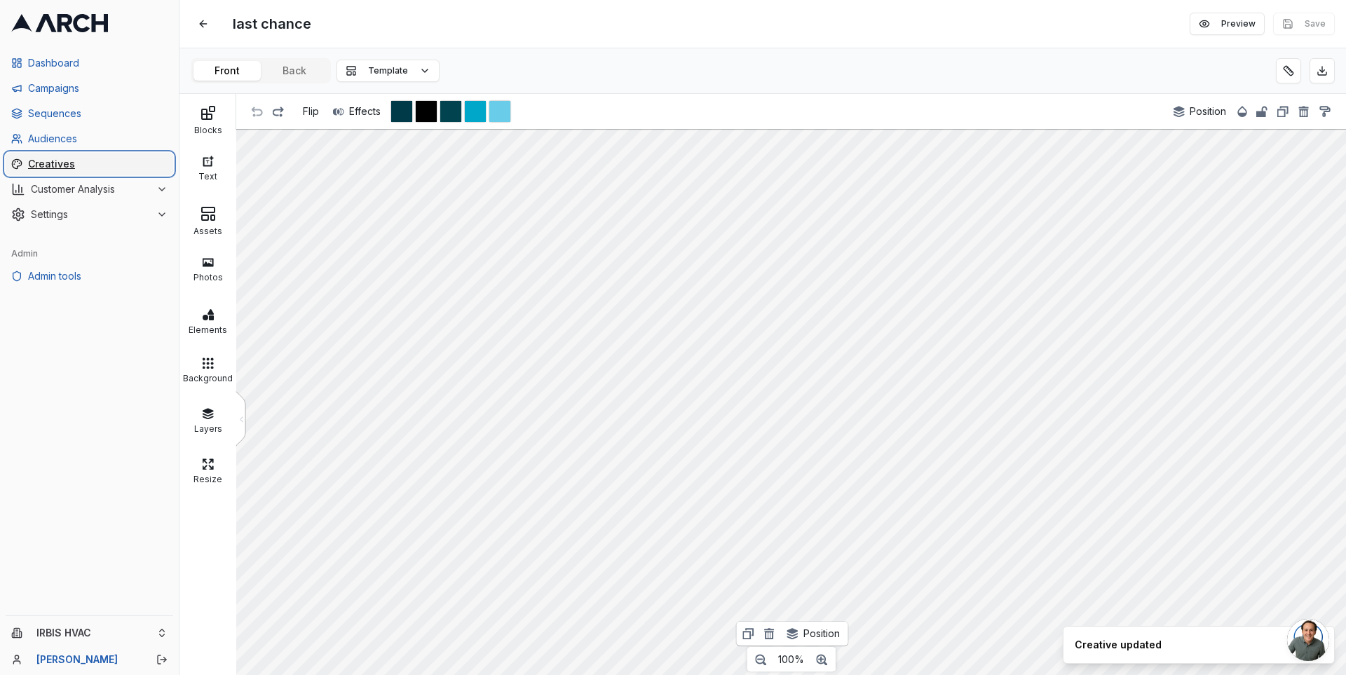
click at [57, 166] on span "Creatives" at bounding box center [98, 164] width 140 height 14
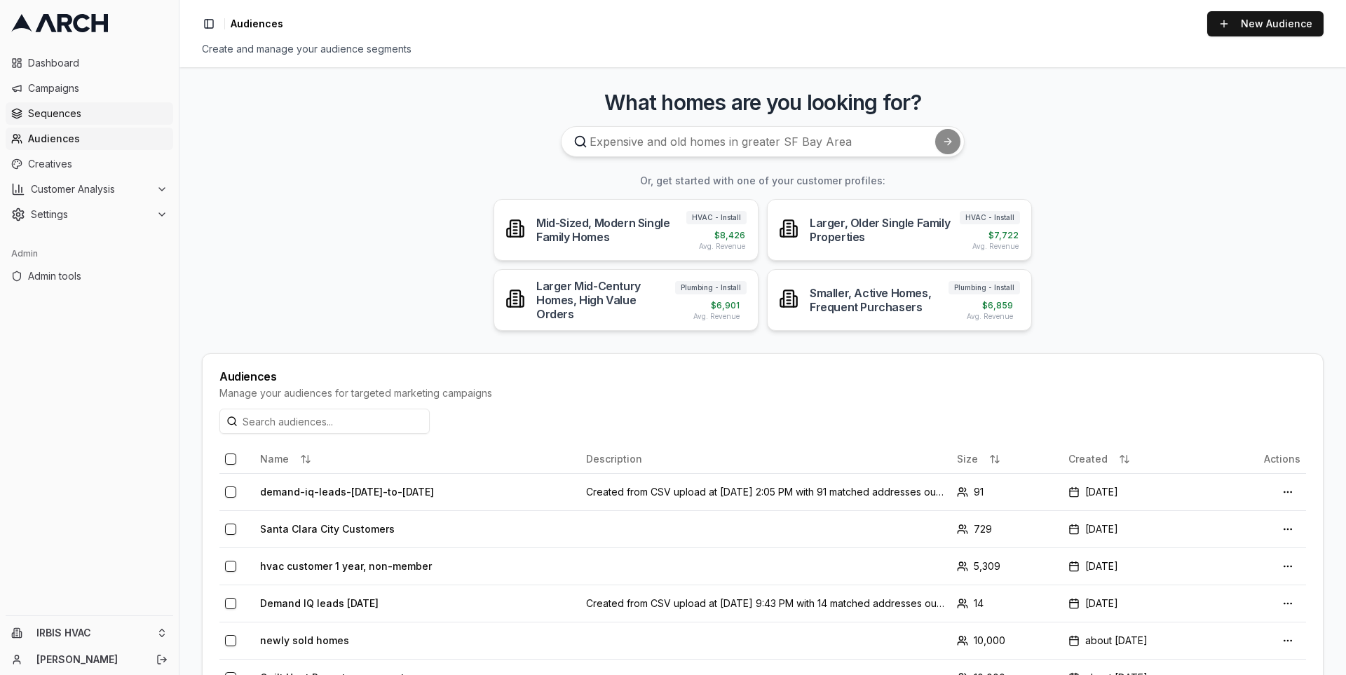
click at [74, 110] on span "Sequences" at bounding box center [98, 114] width 140 height 14
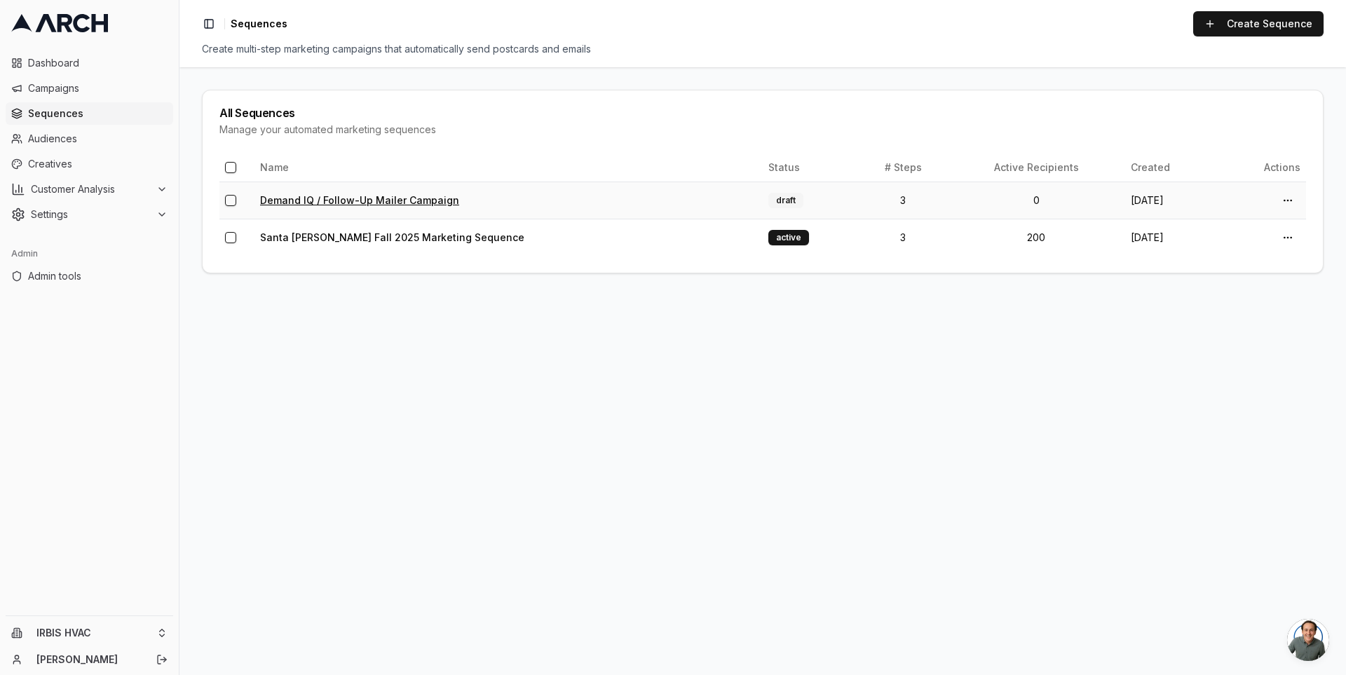
click at [339, 196] on link "Demand IQ / Follow-Up Mailer Campaign" at bounding box center [359, 200] width 199 height 12
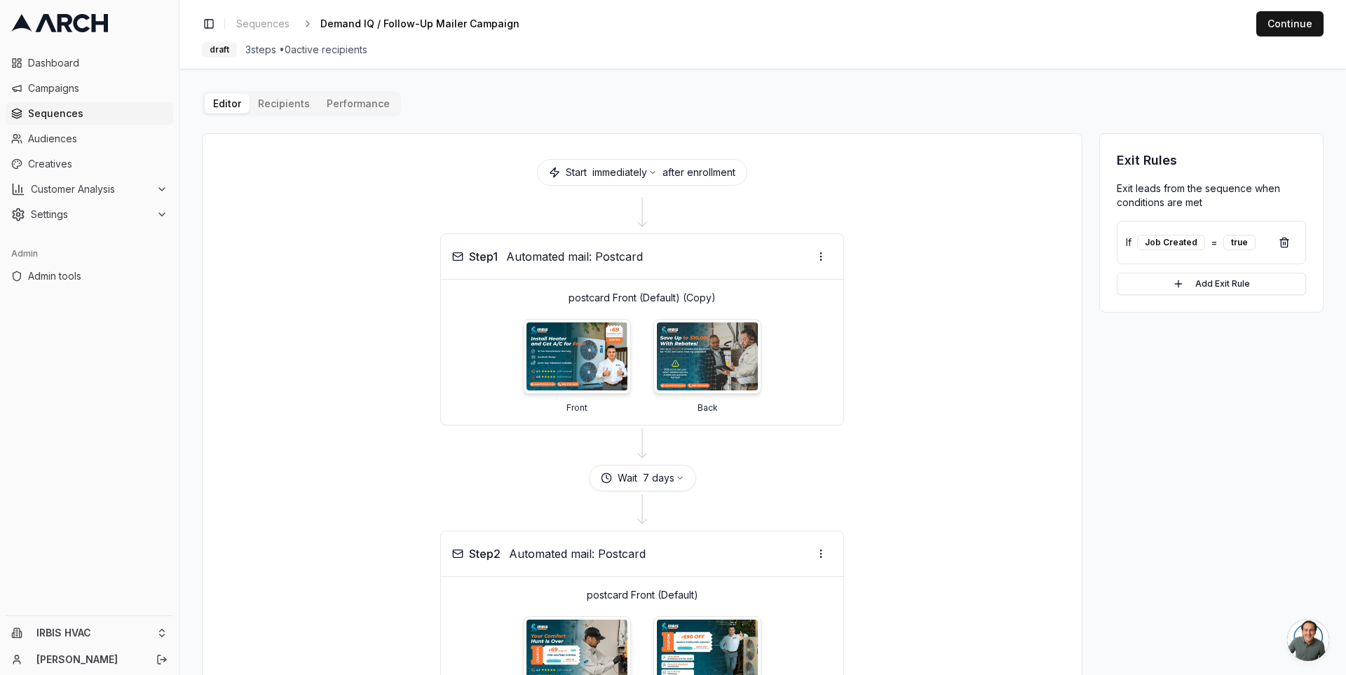
scroll to position [358, 0]
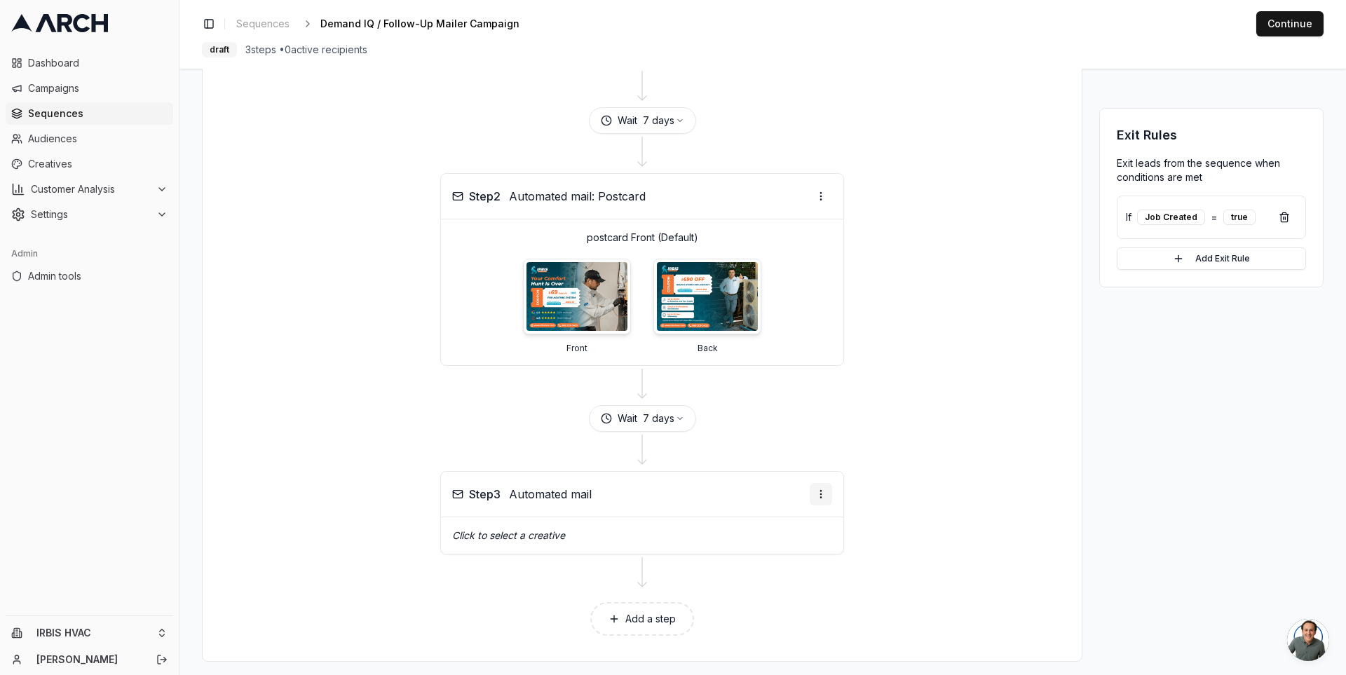
click at [826, 480] on html "Dashboard Campaigns Sequences Audiences Creatives Customer Analysis Settings Ad…" at bounding box center [673, 337] width 1346 height 675
click at [793, 517] on div "Edit step" at bounding box center [785, 515] width 83 height 22
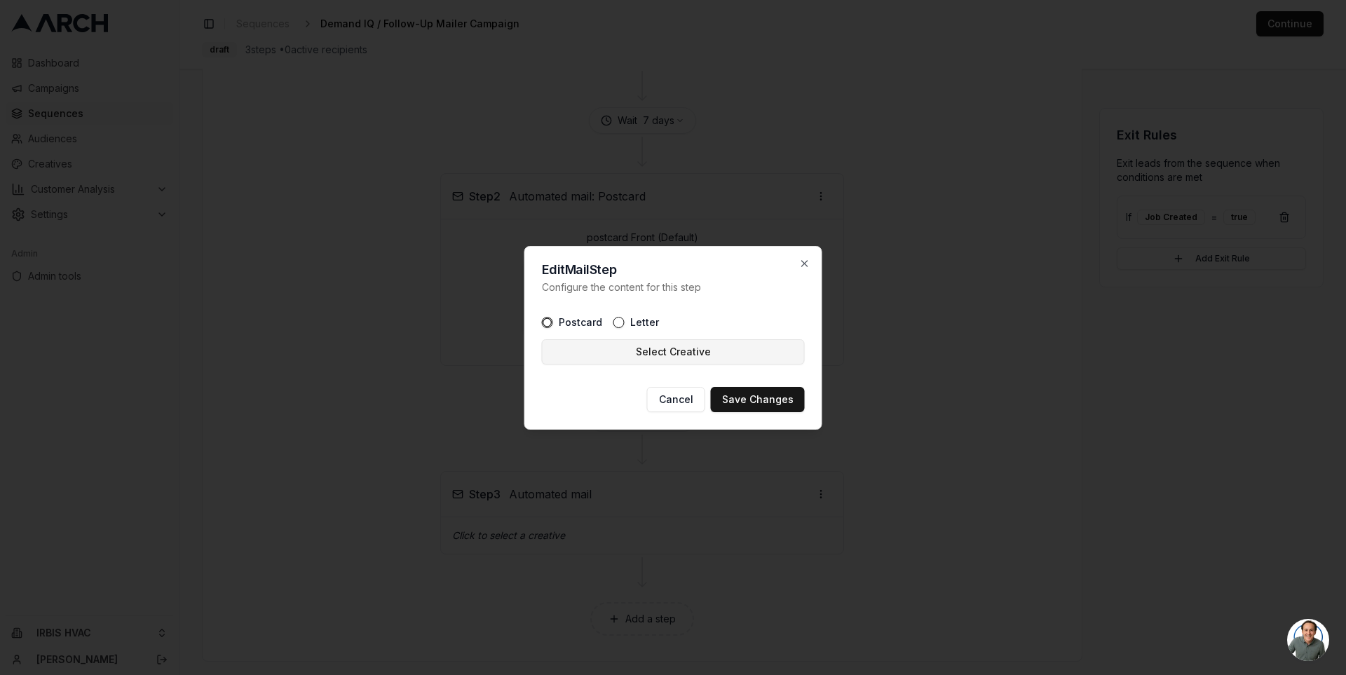
click at [654, 344] on button "Select Creative" at bounding box center [673, 351] width 263 height 25
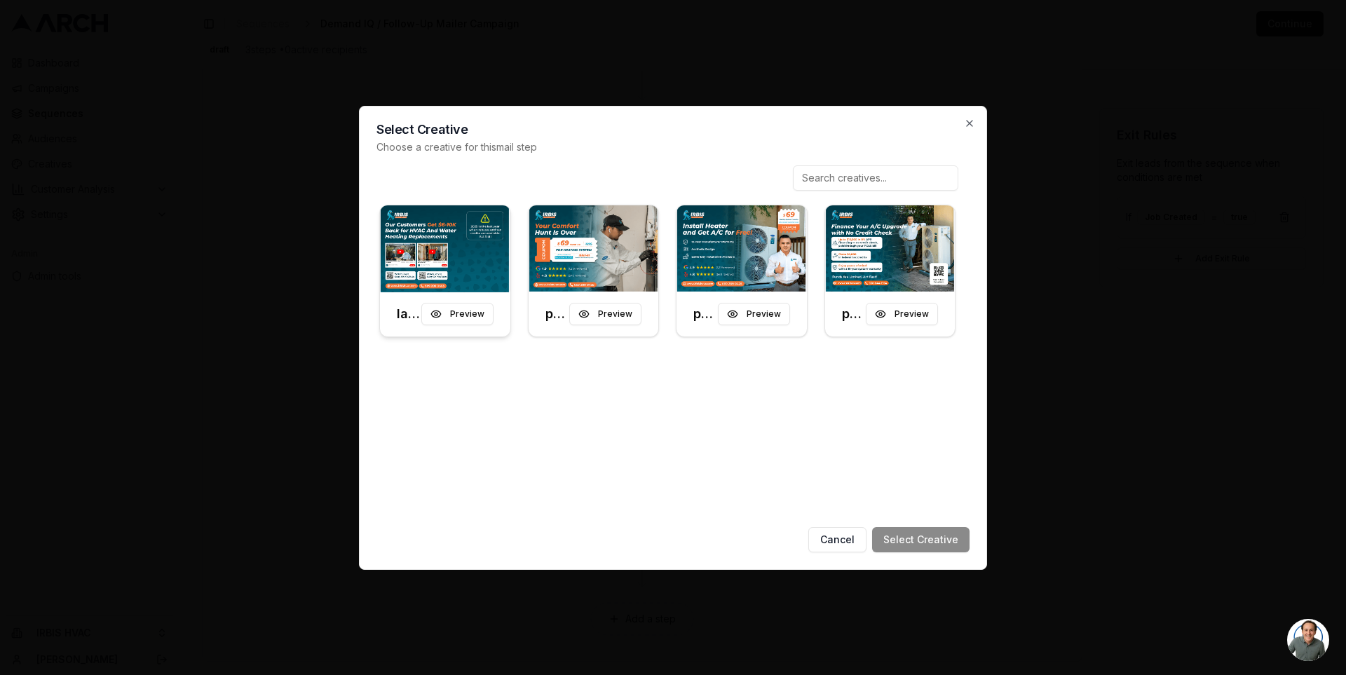
click at [470, 231] on img at bounding box center [445, 248] width 130 height 87
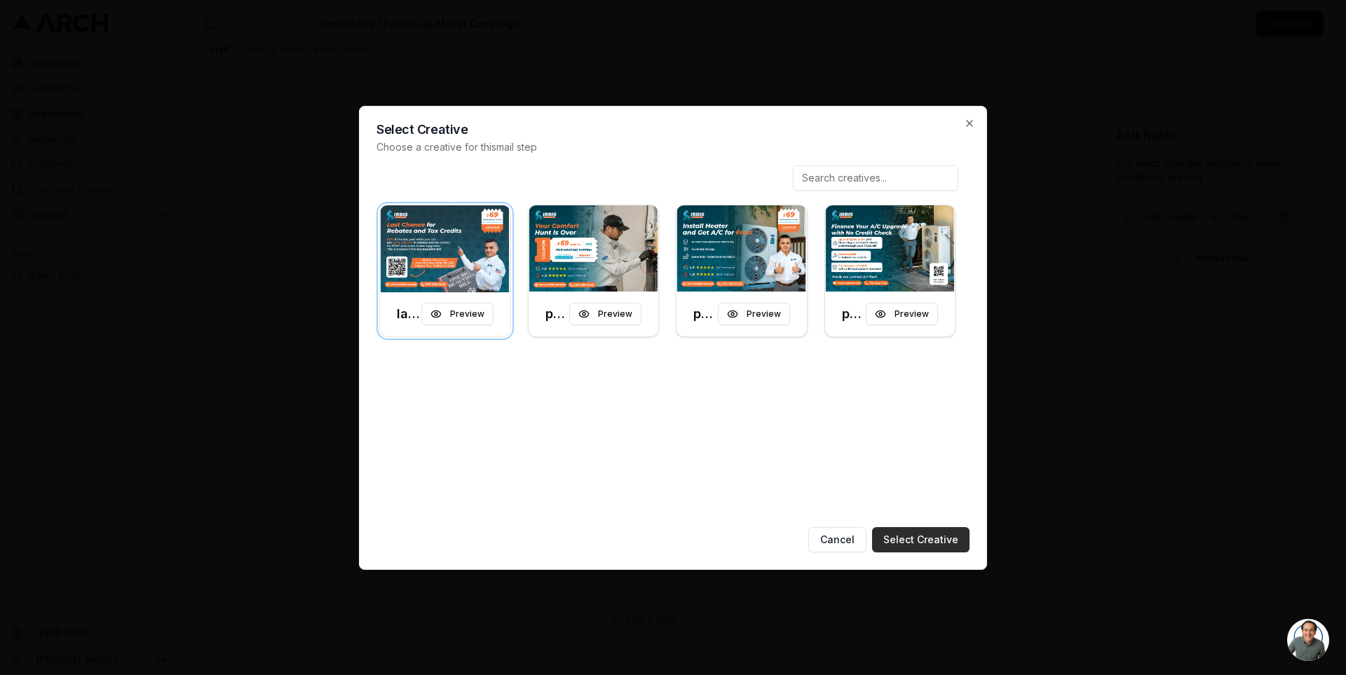
click at [942, 538] on button "Select Creative" at bounding box center [920, 539] width 97 height 25
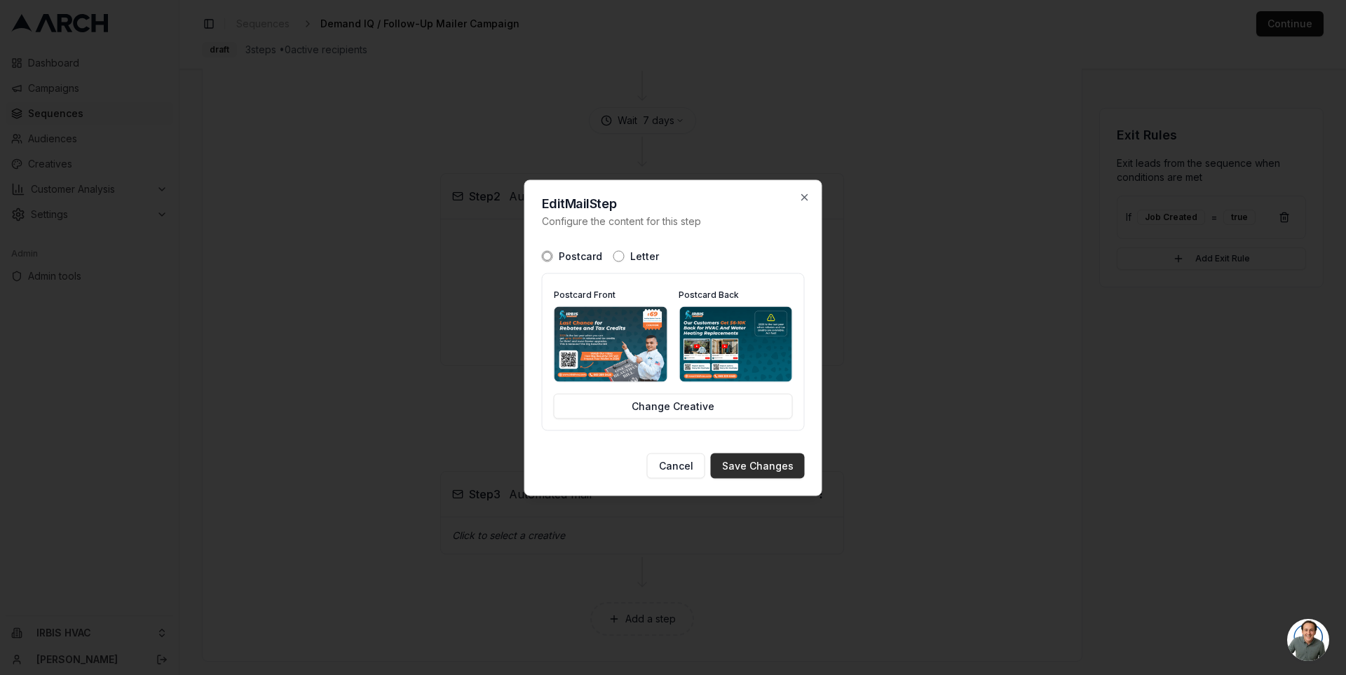
click at [780, 466] on button "Save Changes" at bounding box center [758, 465] width 94 height 25
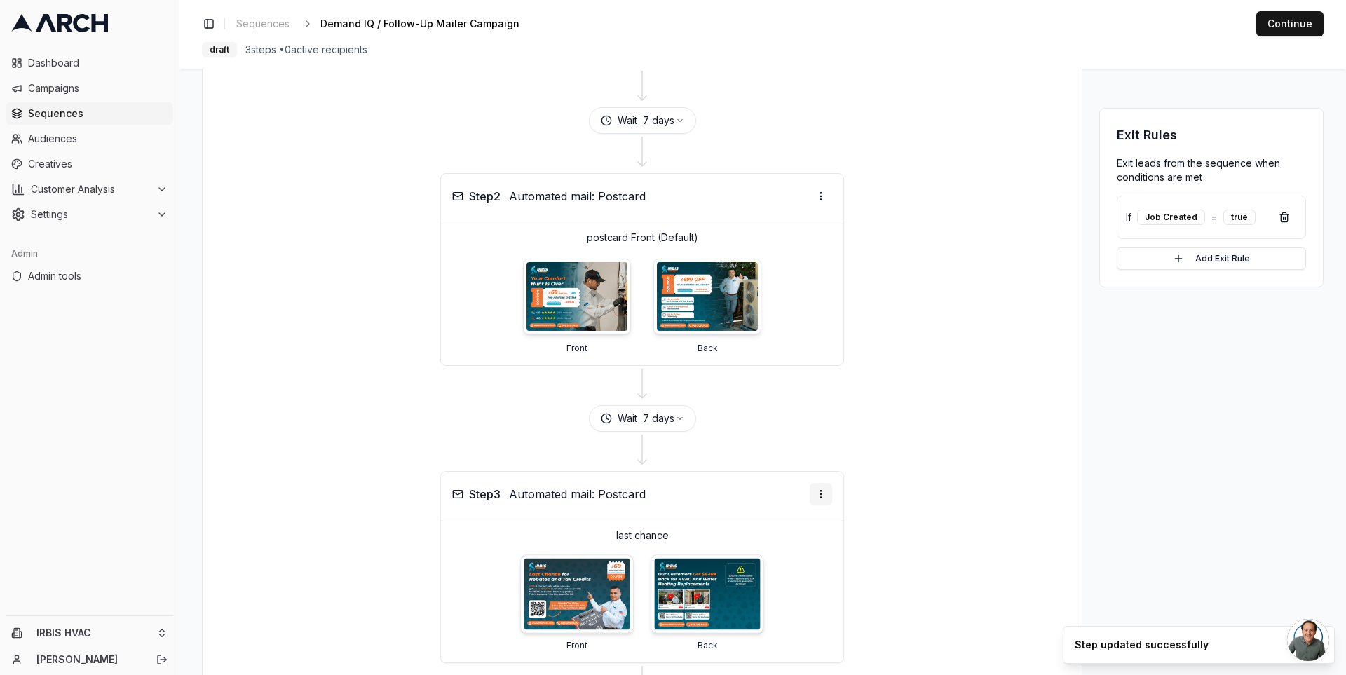
click at [822, 486] on html "Dashboard Campaigns Sequences Audiences Creatives Customer Analysis Settings Ad…" at bounding box center [673, 337] width 1346 height 675
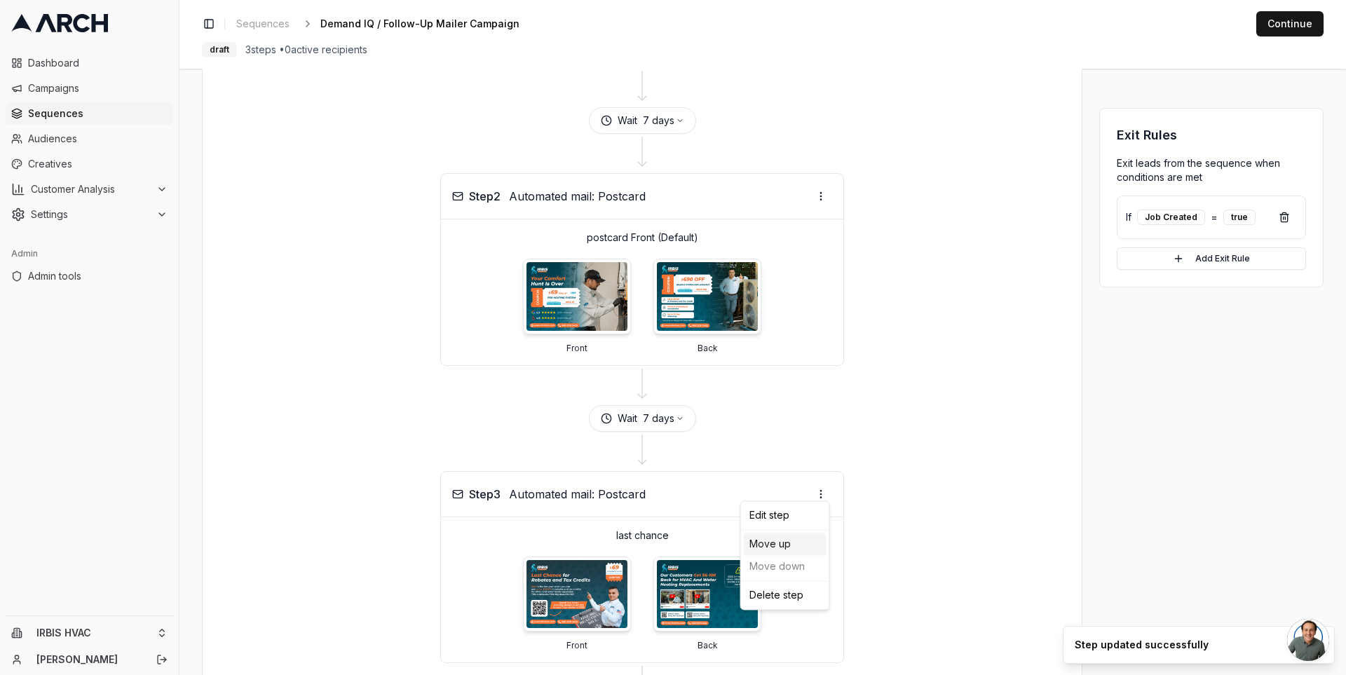
click at [796, 548] on div "Move up" at bounding box center [785, 544] width 83 height 22
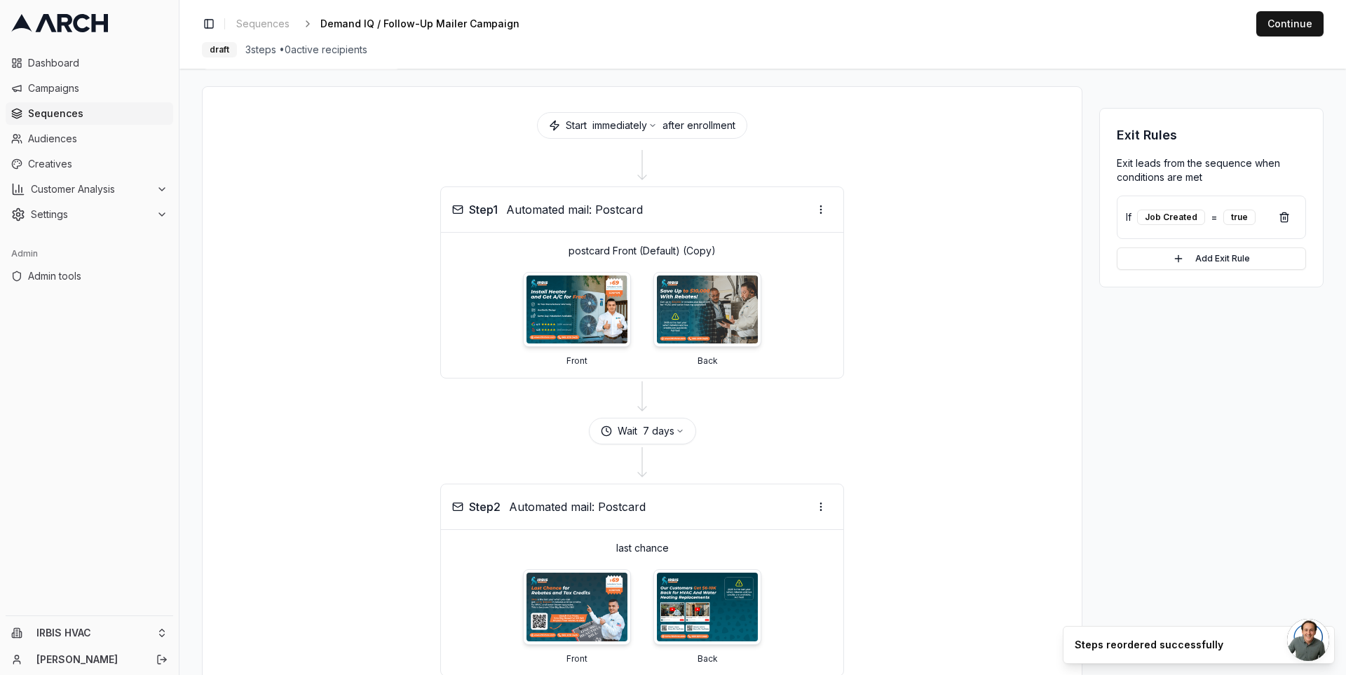
scroll to position [0, 0]
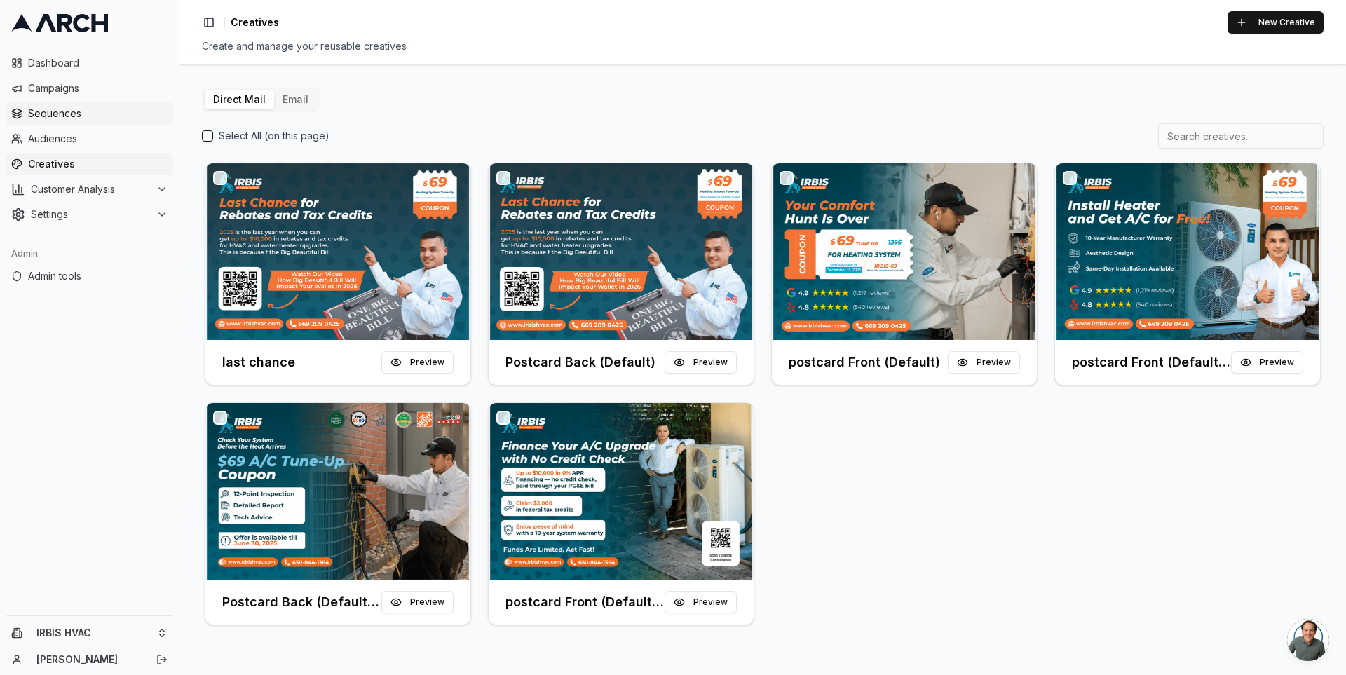
click at [85, 120] on span "Sequences" at bounding box center [98, 114] width 140 height 14
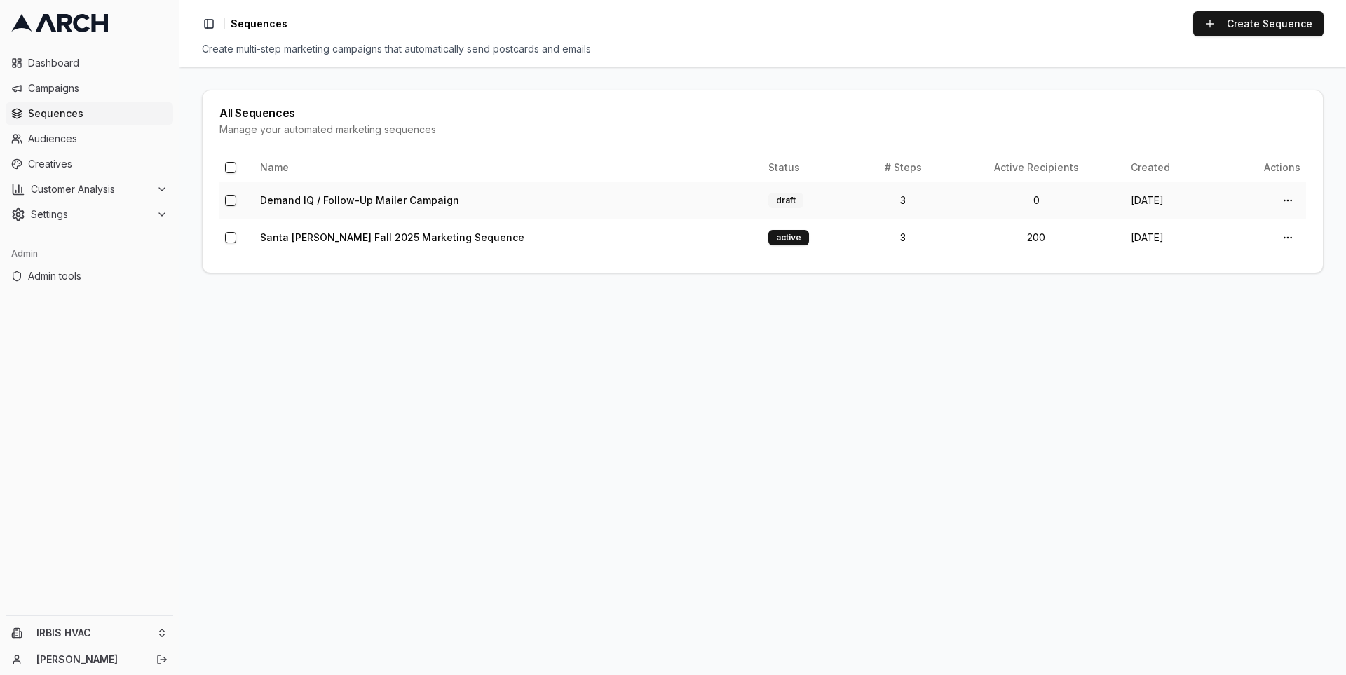
click at [358, 207] on td "Demand IQ / Follow-Up Mailer Campaign" at bounding box center [508, 200] width 508 height 37
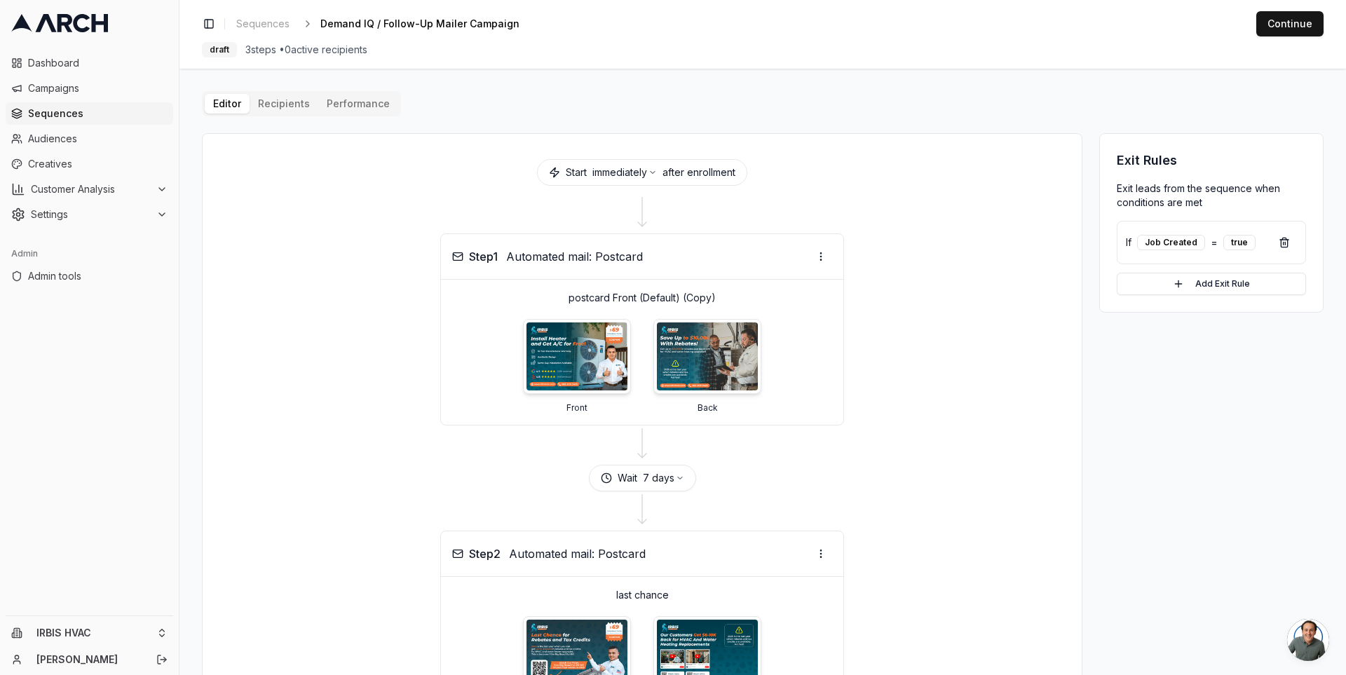
click at [350, 231] on div at bounding box center [641, 213] width 845 height 39
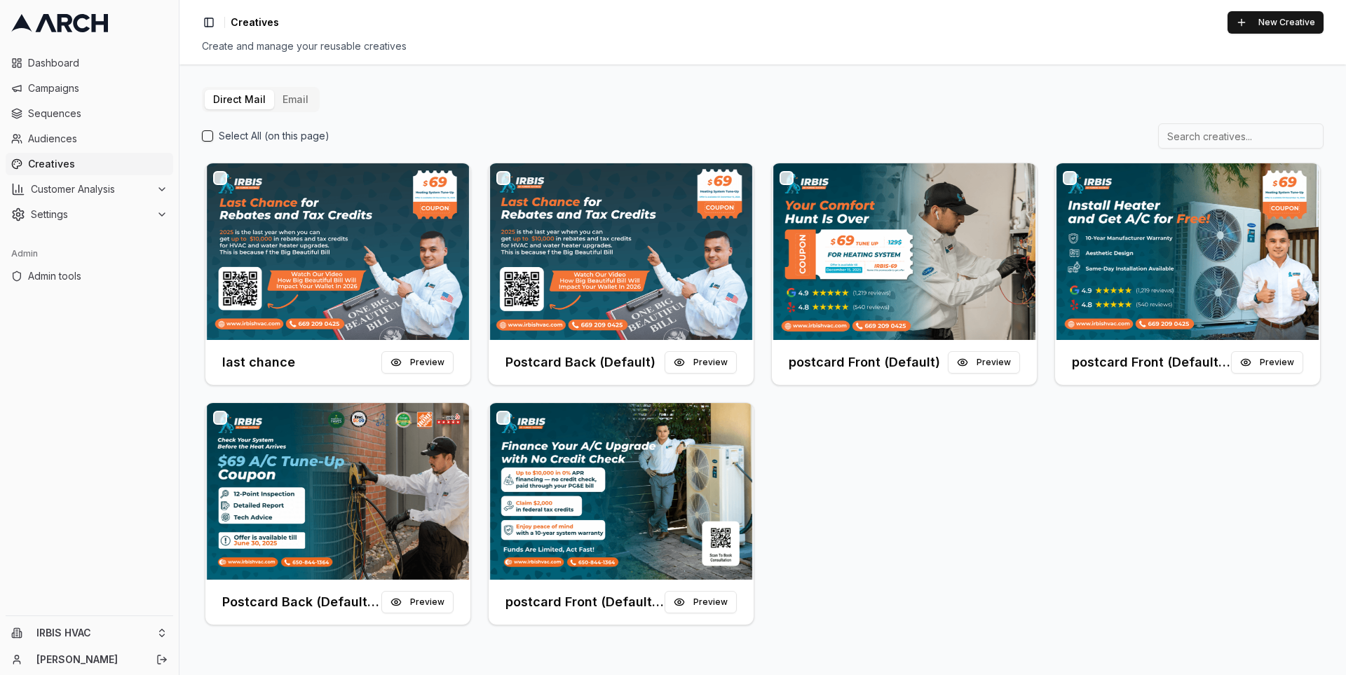
click at [105, 159] on span "Creatives" at bounding box center [98, 164] width 140 height 14
click at [550, 231] on img at bounding box center [621, 251] width 265 height 177
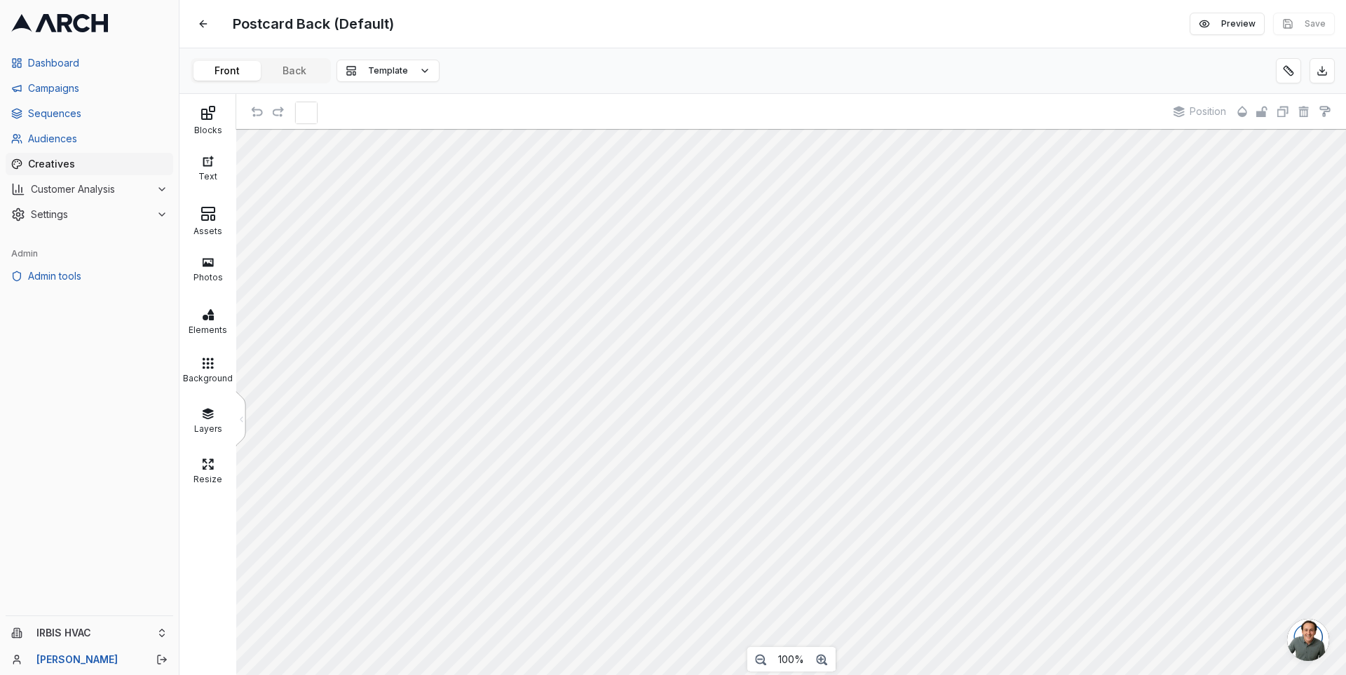
click at [747, 108] on div at bounding box center [728, 111] width 865 height 18
click at [306, 79] on button "Back" at bounding box center [294, 71] width 67 height 20
click at [1295, 69] on button at bounding box center [1288, 70] width 25 height 25
click at [218, 67] on div "Postcard Back (Default) Edit Preview Save Front Back Template Blocks Text Asset…" at bounding box center [762, 337] width 1167 height 675
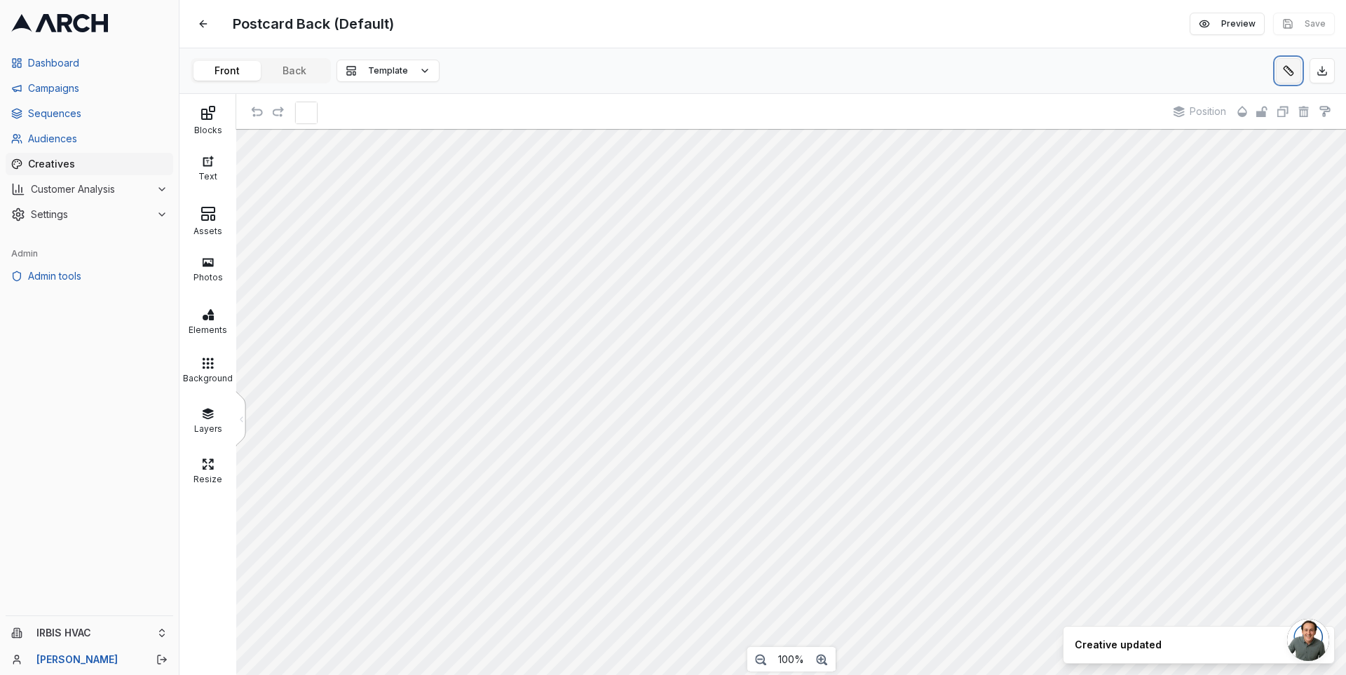
click at [1292, 62] on button at bounding box center [1288, 70] width 25 height 25
click at [1289, 66] on button at bounding box center [1288, 70] width 25 height 25
click at [967, 32] on div "Postcard Back (Default) Edit Preview Save" at bounding box center [762, 24] width 1167 height 48
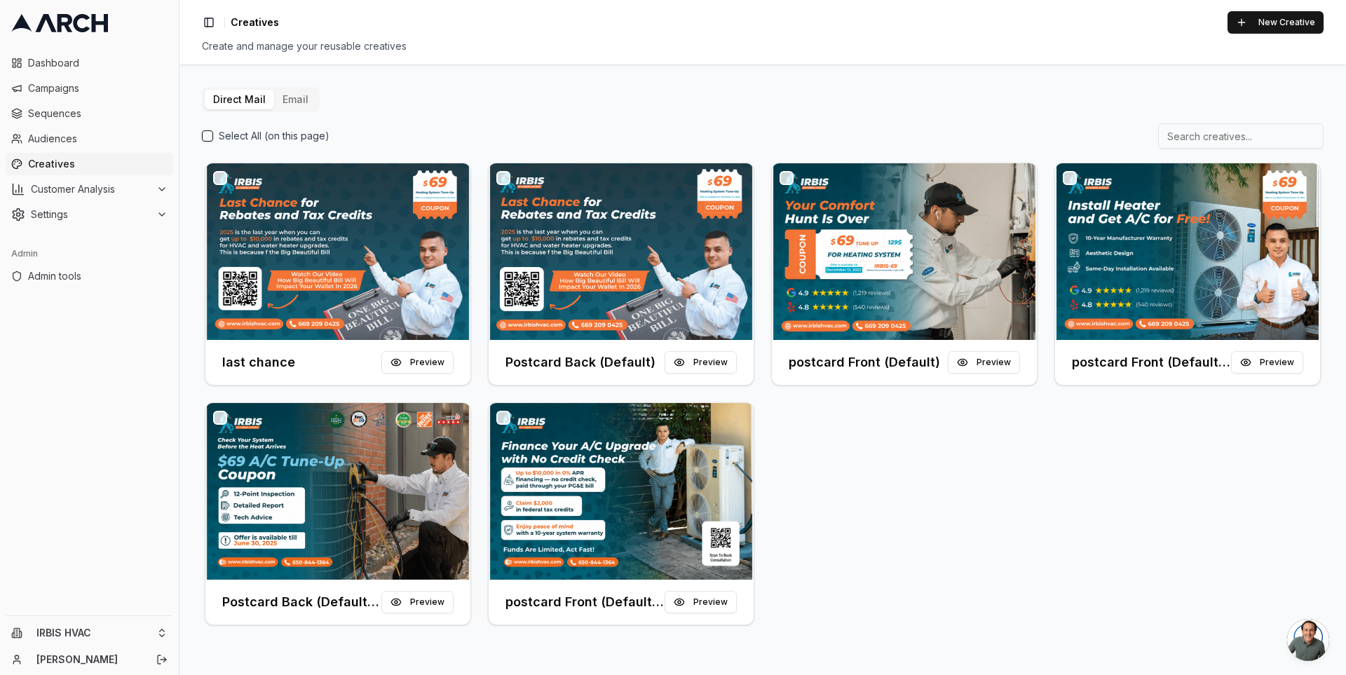
click at [289, 105] on button "Email" at bounding box center [295, 100] width 43 height 20
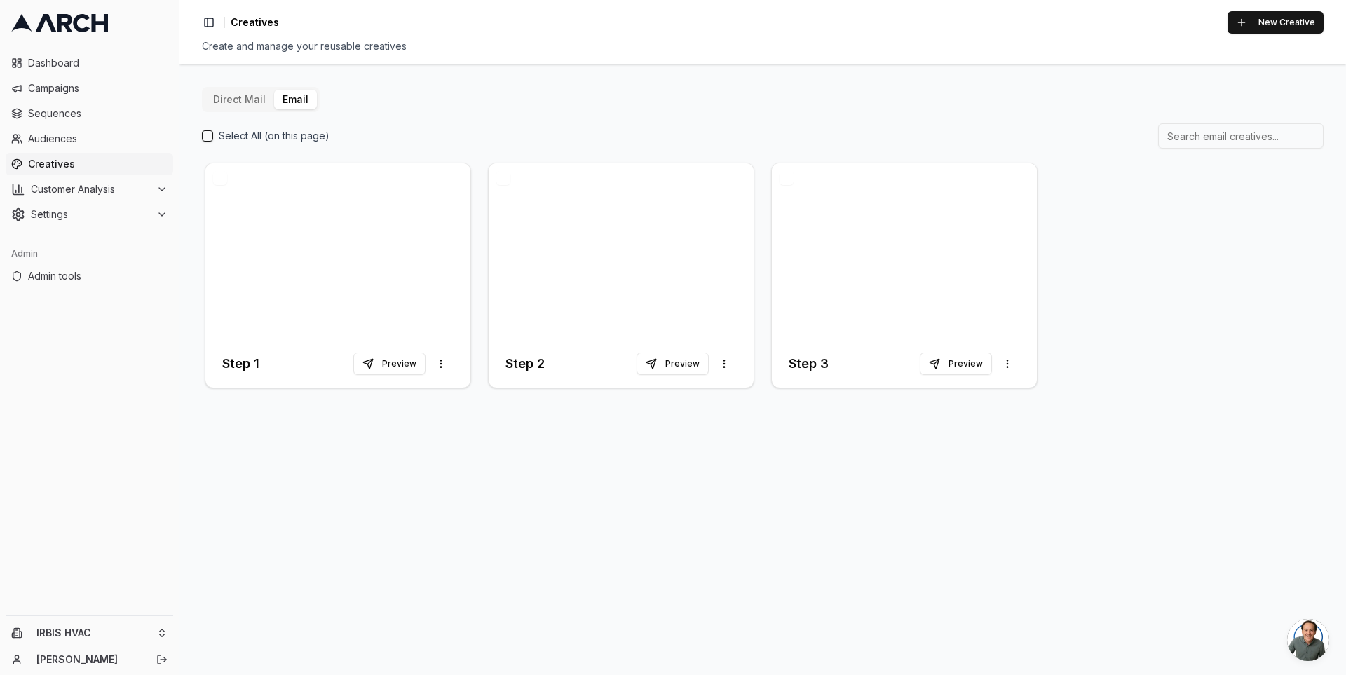
click at [250, 96] on button "Direct Mail" at bounding box center [239, 100] width 69 height 20
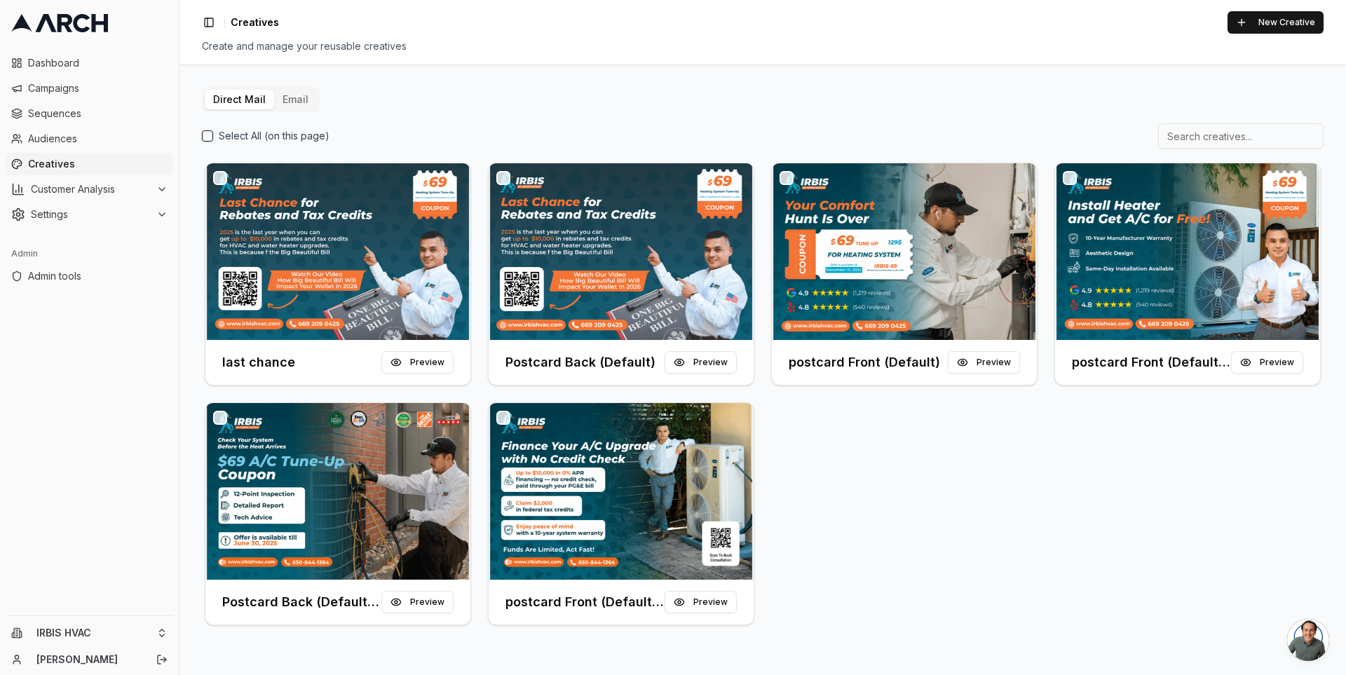
click at [878, 98] on div "Direct Mail Email Select All (on this page) last chance Preview Postcard Back (…" at bounding box center [763, 357] width 1122 height 541
click at [98, 112] on span "Sequences" at bounding box center [98, 114] width 140 height 14
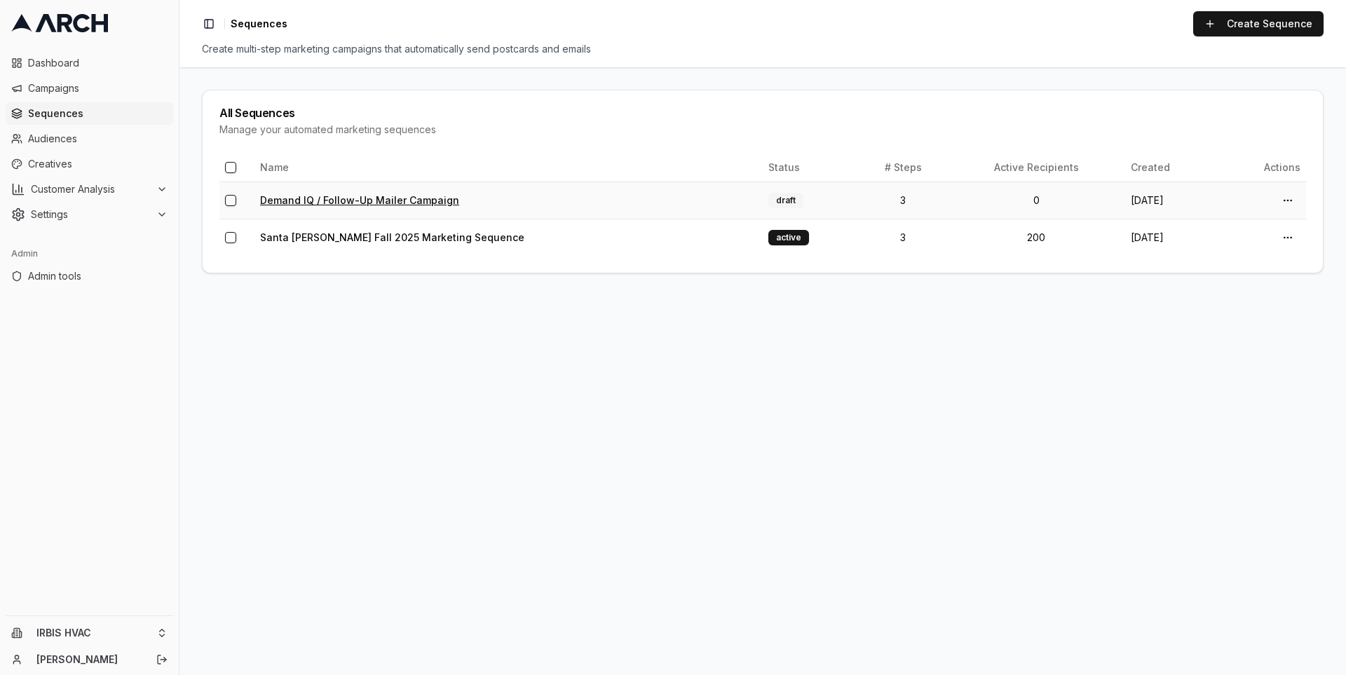
click at [339, 203] on link "Demand IQ / Follow-Up Mailer Campaign" at bounding box center [359, 200] width 199 height 12
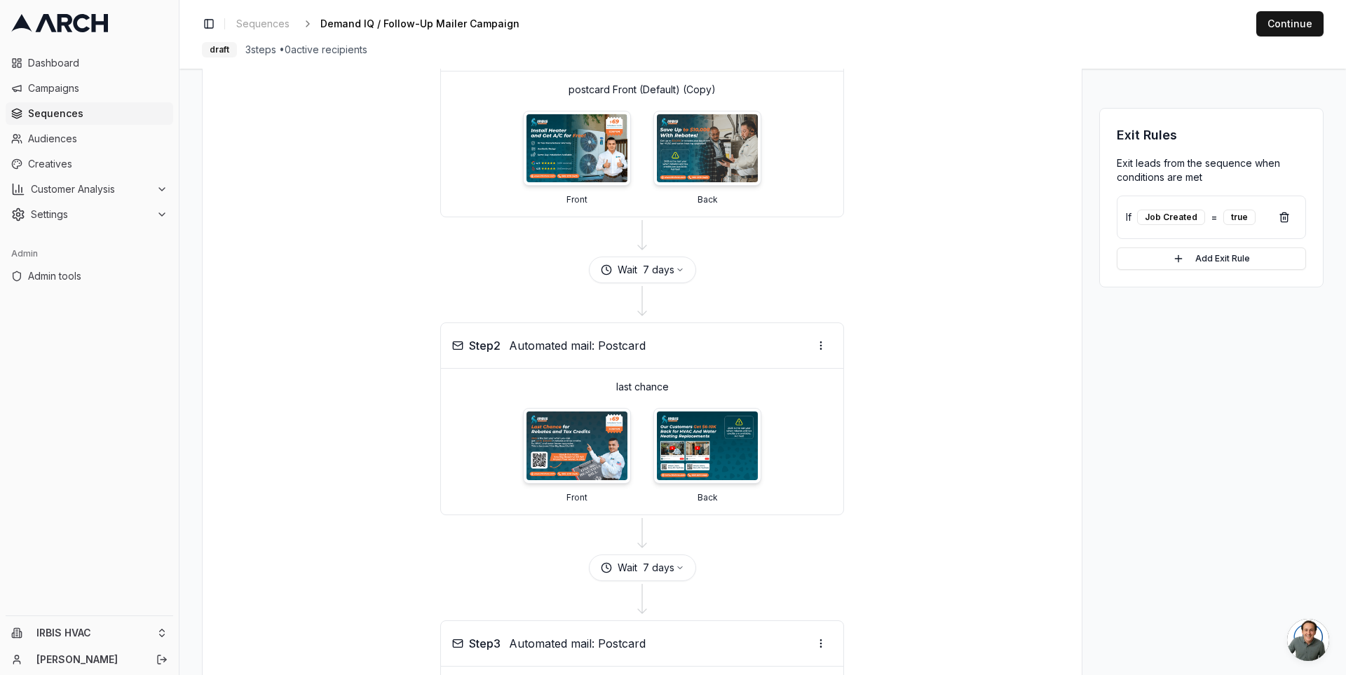
scroll to position [269, 0]
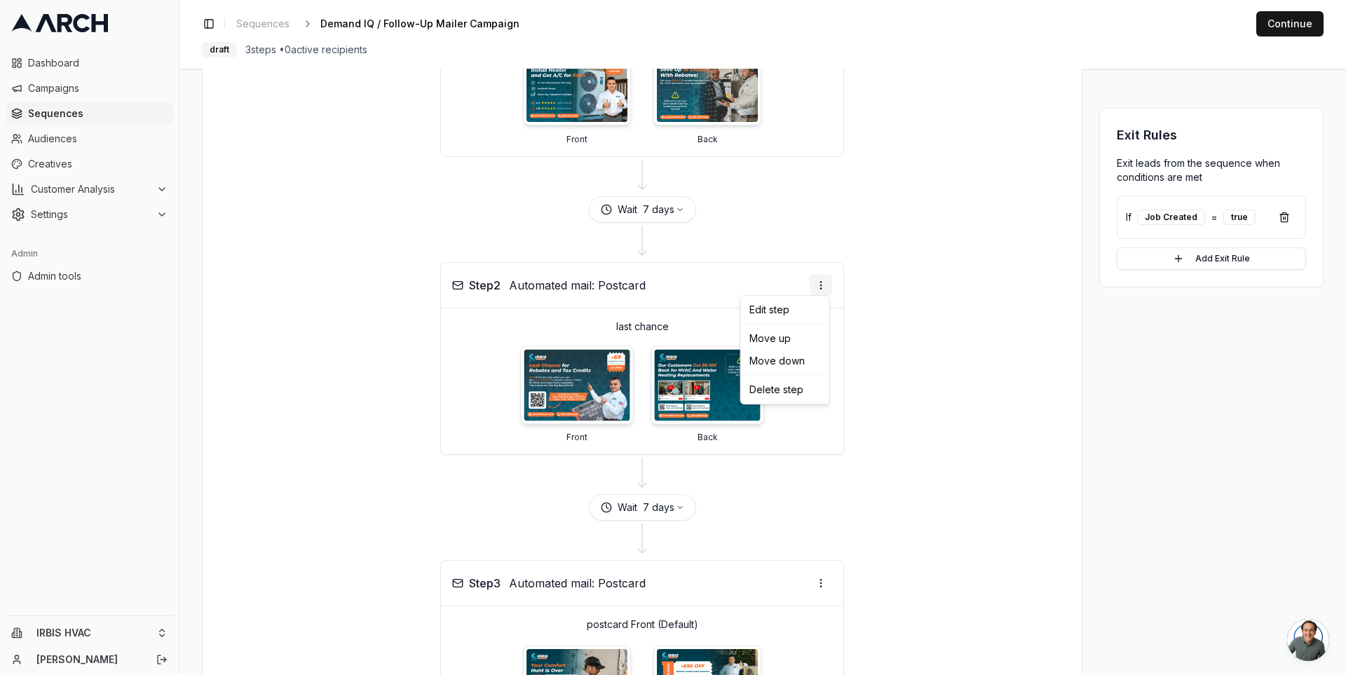
click at [822, 283] on html "Dashboard Campaigns Sequences Audiences Creatives Customer Analysis Settings Ad…" at bounding box center [673, 337] width 1346 height 675
click at [94, 169] on html "Dashboard Campaigns Sequences Audiences Creatives Customer Analysis Settings Ad…" at bounding box center [673, 337] width 1346 height 675
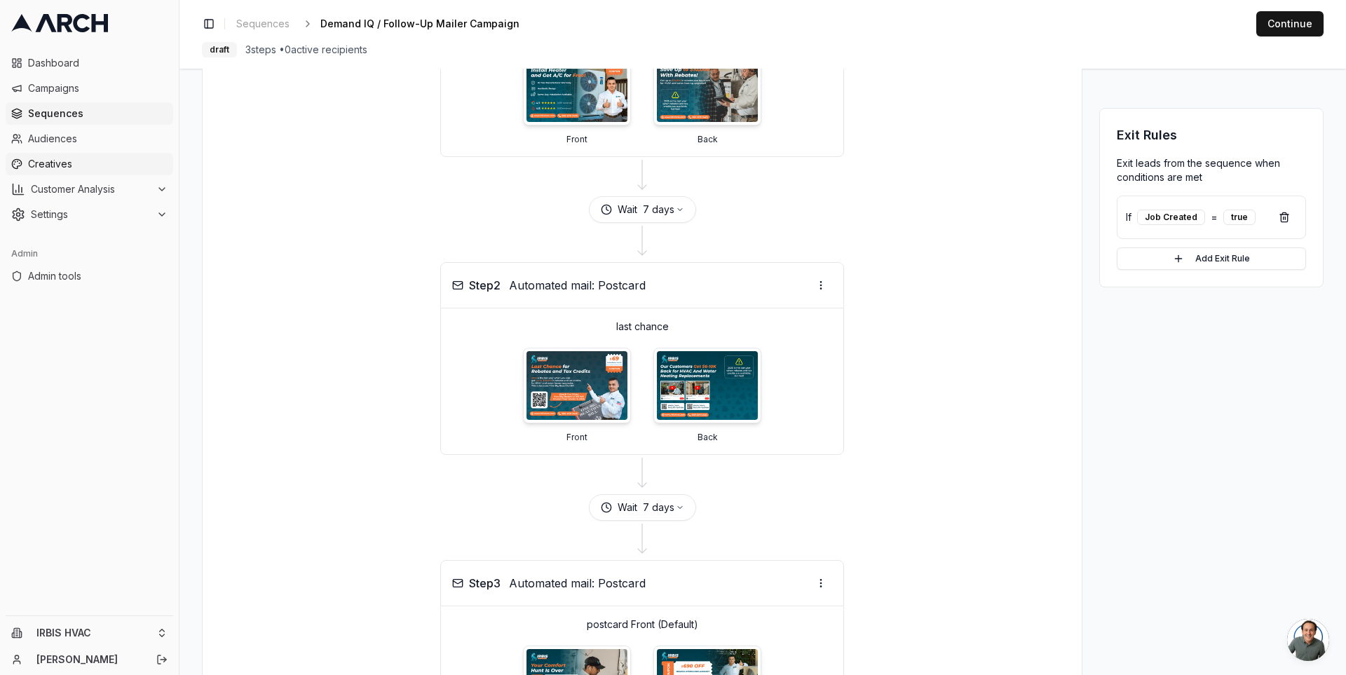
click at [83, 168] on span "Creatives" at bounding box center [98, 164] width 140 height 14
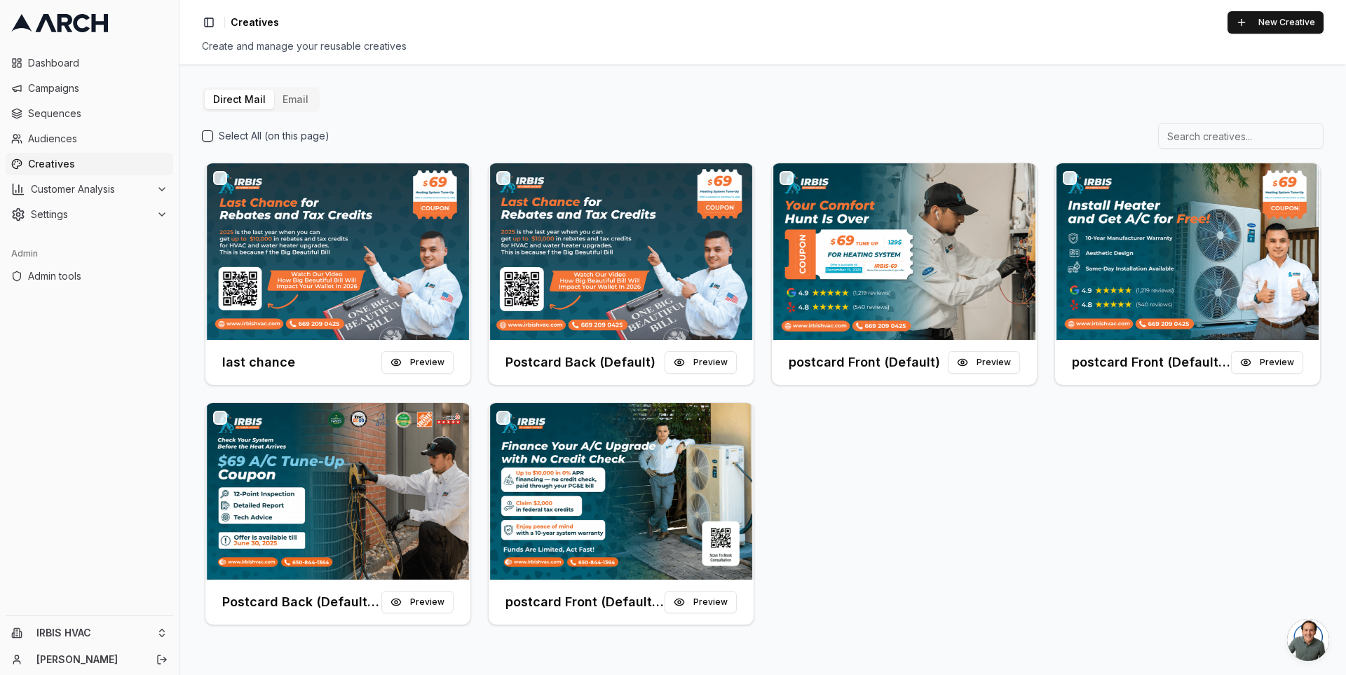
click at [343, 109] on div "Direct Mail Email Select All (on this page) last chance Preview Postcard Back (…" at bounding box center [763, 357] width 1122 height 541
click at [88, 118] on span "Sequences" at bounding box center [98, 114] width 140 height 14
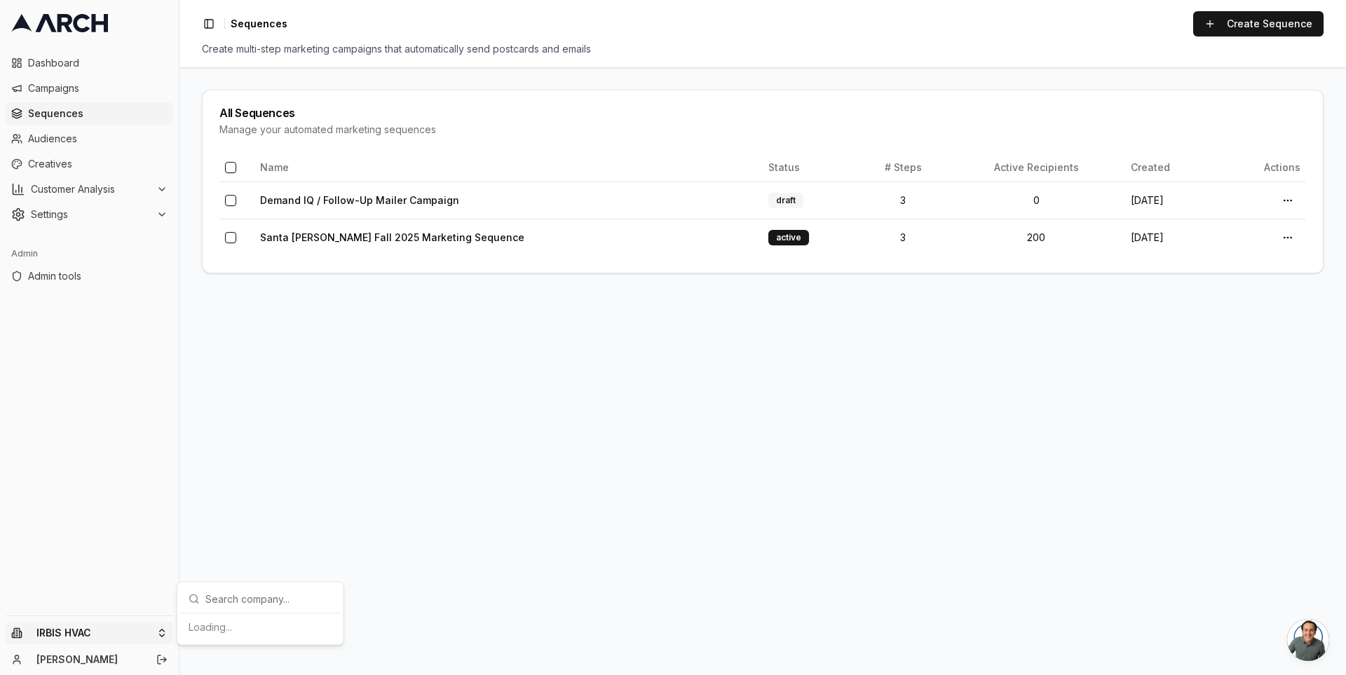
click at [134, 622] on html "Dashboard Campaigns Sequences Audiences Creatives Customer Analysis Settings Ad…" at bounding box center [673, 337] width 1346 height 675
click at [233, 479] on div "Arch Demo" at bounding box center [260, 490] width 155 height 22
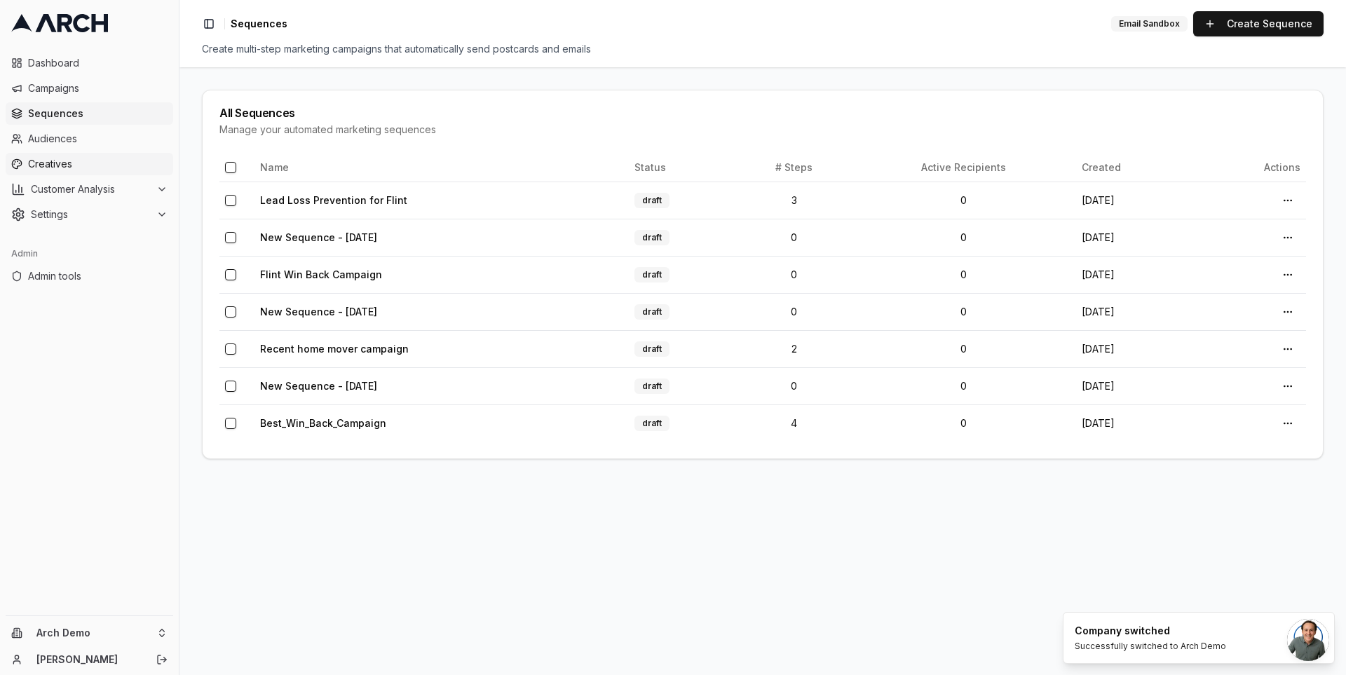
click at [68, 170] on span "Creatives" at bounding box center [98, 164] width 140 height 14
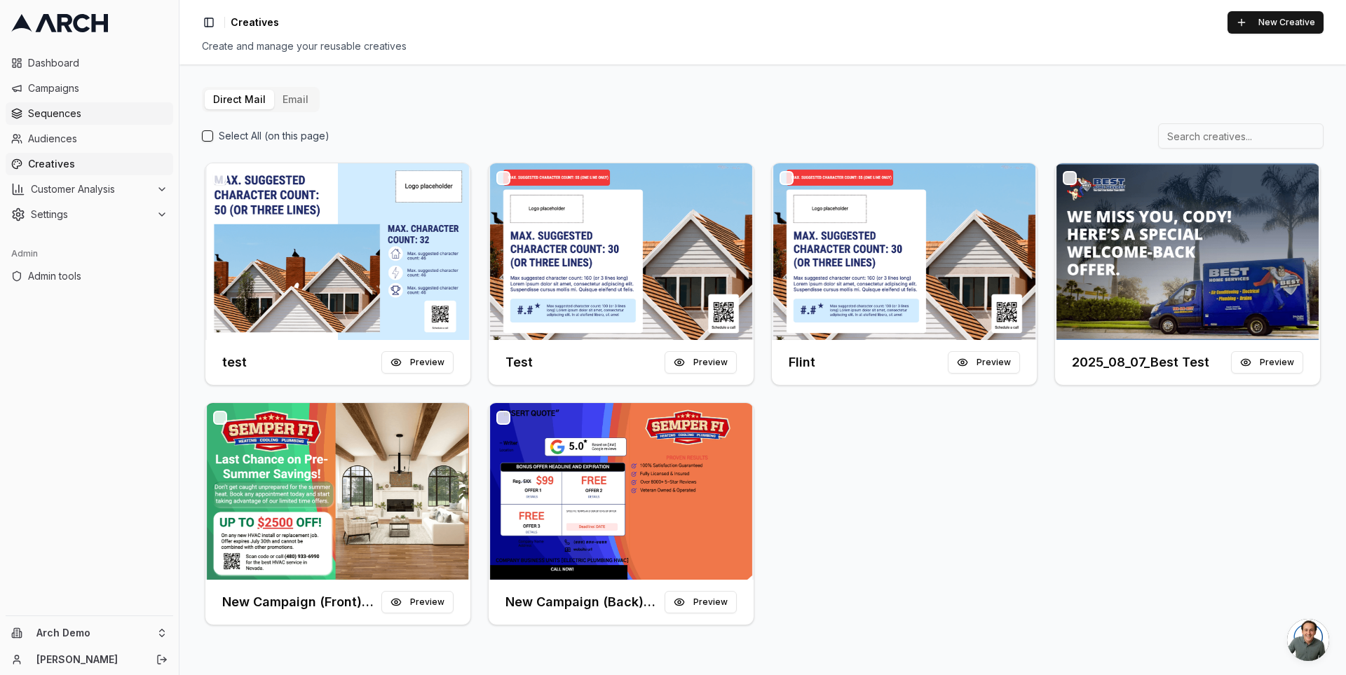
click at [82, 113] on span "Sequences" at bounding box center [98, 114] width 140 height 14
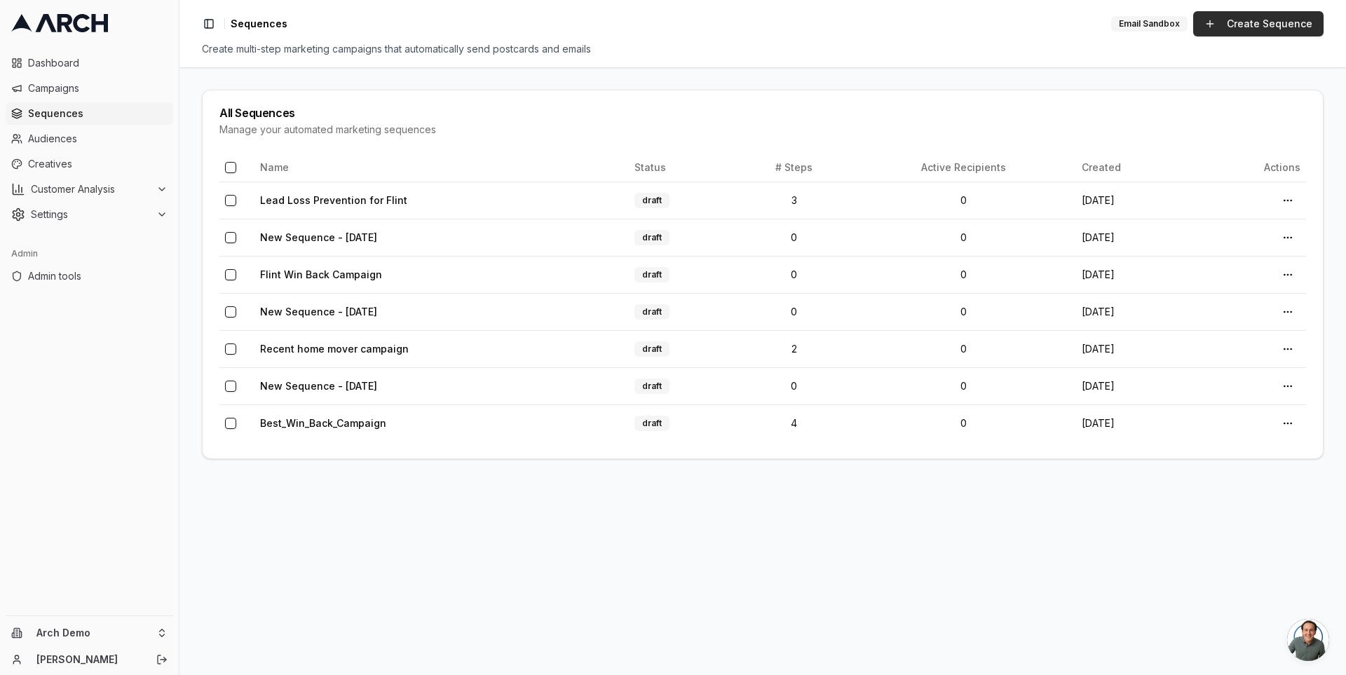
click at [1246, 29] on link "Create Sequence" at bounding box center [1258, 23] width 130 height 25
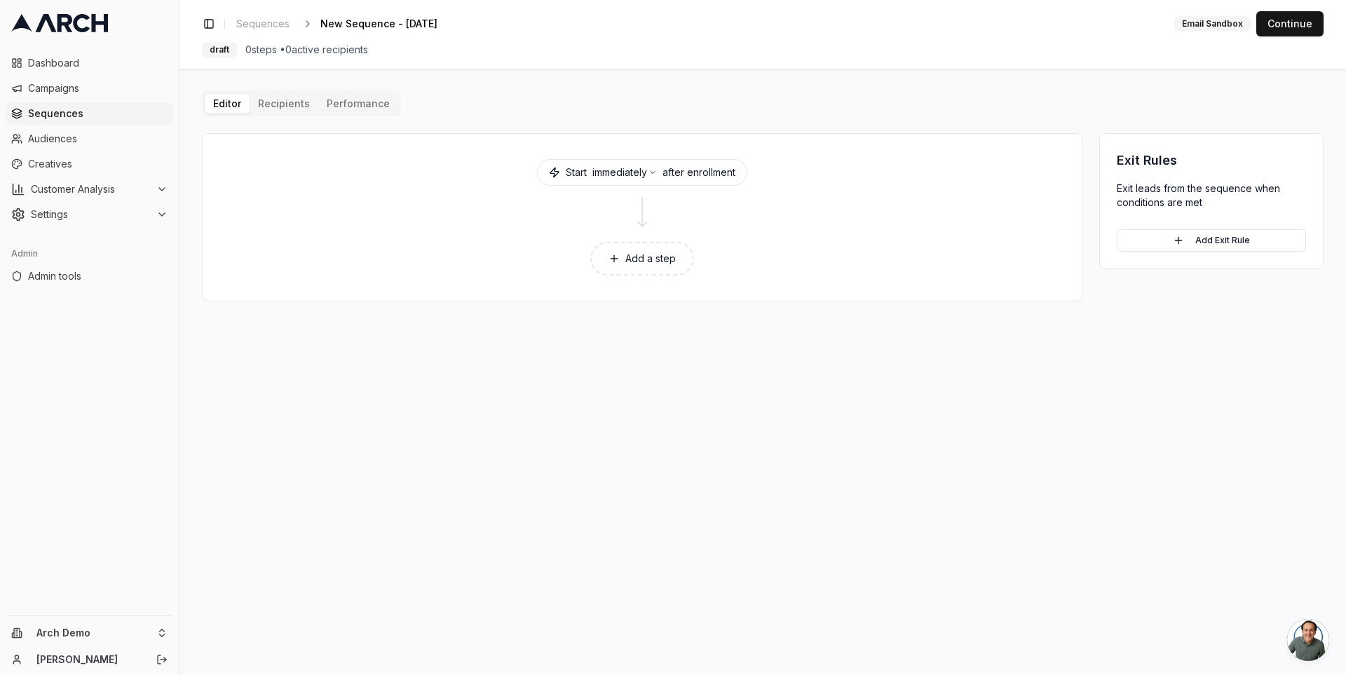
click at [646, 256] on button "Add a step" at bounding box center [642, 259] width 104 height 34
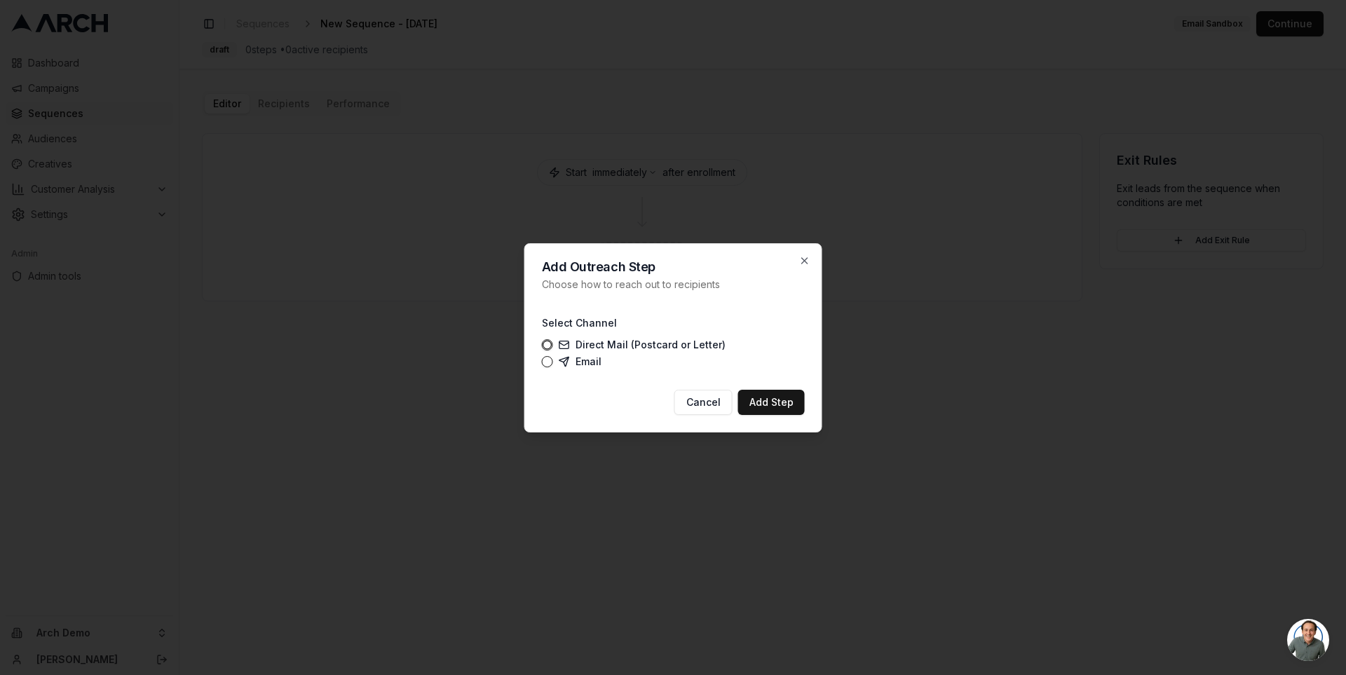
click at [589, 356] on label "Email" at bounding box center [580, 361] width 43 height 11
click at [553, 356] on button "Email" at bounding box center [547, 361] width 11 height 11
click at [774, 404] on button "Add Step" at bounding box center [771, 402] width 67 height 25
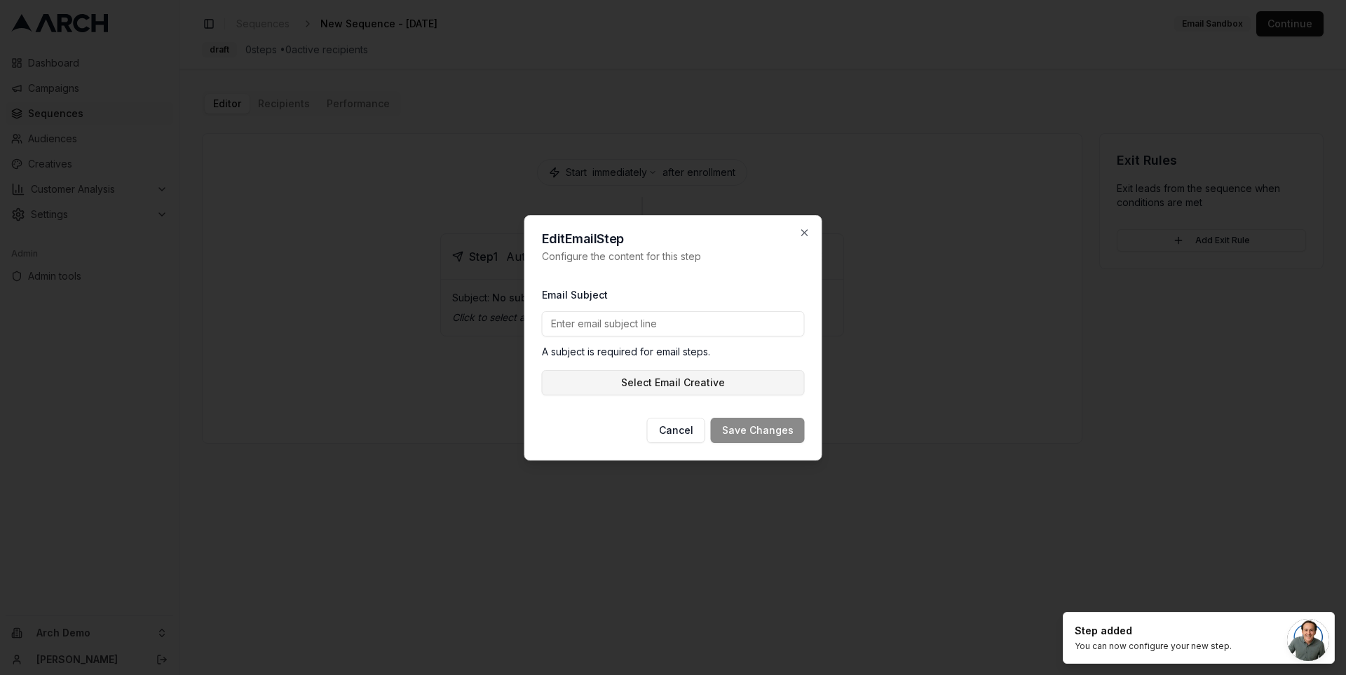
click at [737, 384] on button "Select Email Creative" at bounding box center [673, 382] width 263 height 25
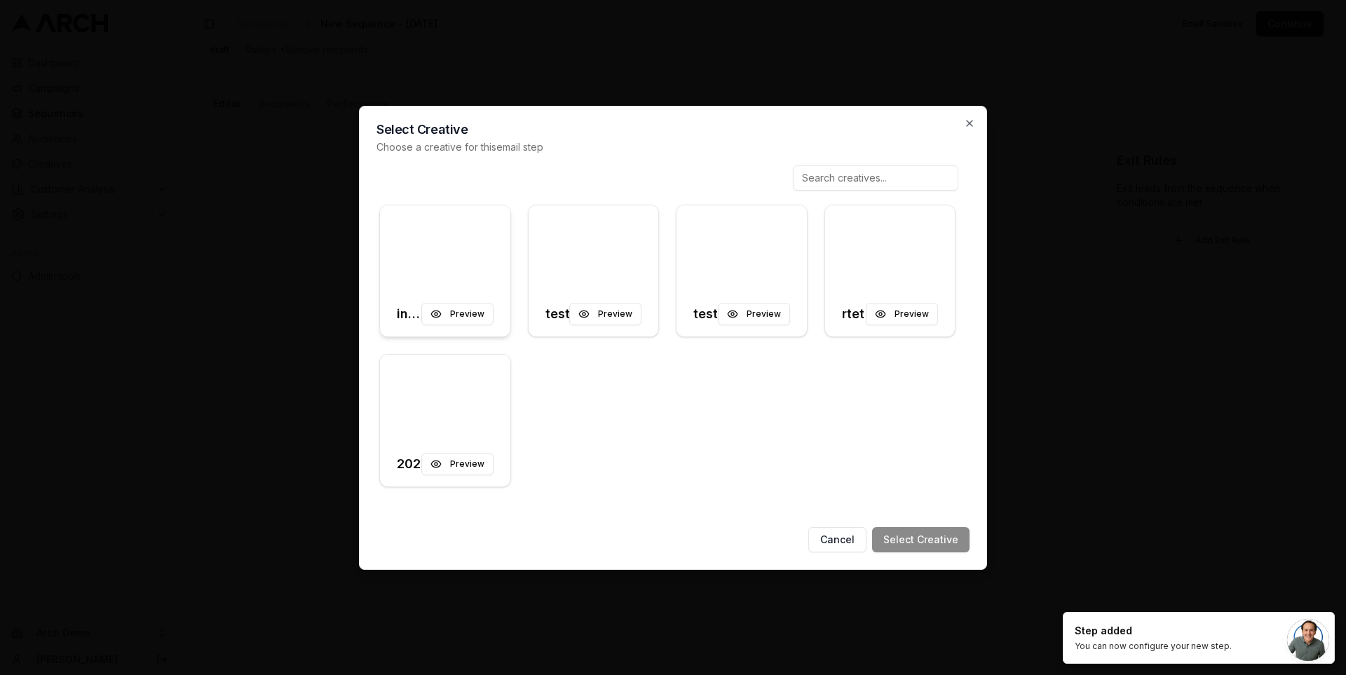
click at [461, 226] on div at bounding box center [445, 248] width 130 height 87
click at [944, 539] on button "Select Creative" at bounding box center [920, 539] width 97 height 25
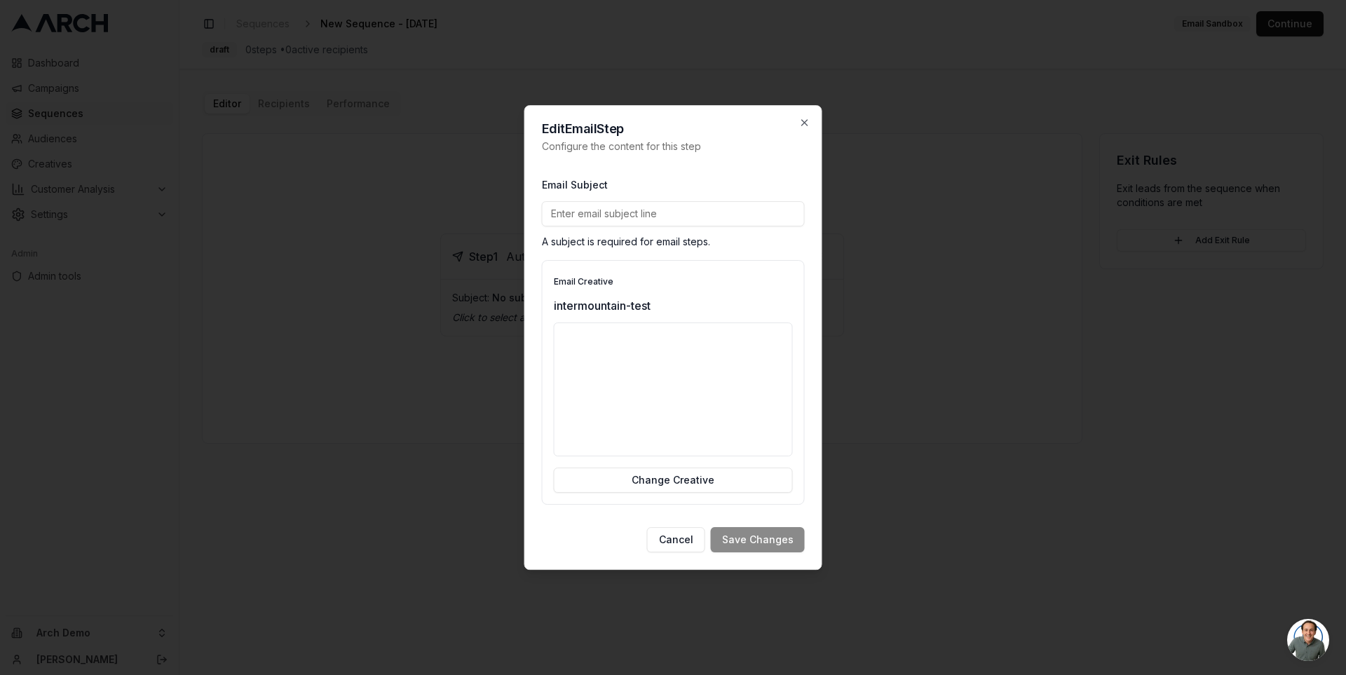
click at [609, 200] on div "Email Subject A subject is required for email steps." at bounding box center [673, 212] width 263 height 73
click at [609, 215] on input "Email Subject" at bounding box center [673, 213] width 263 height 25
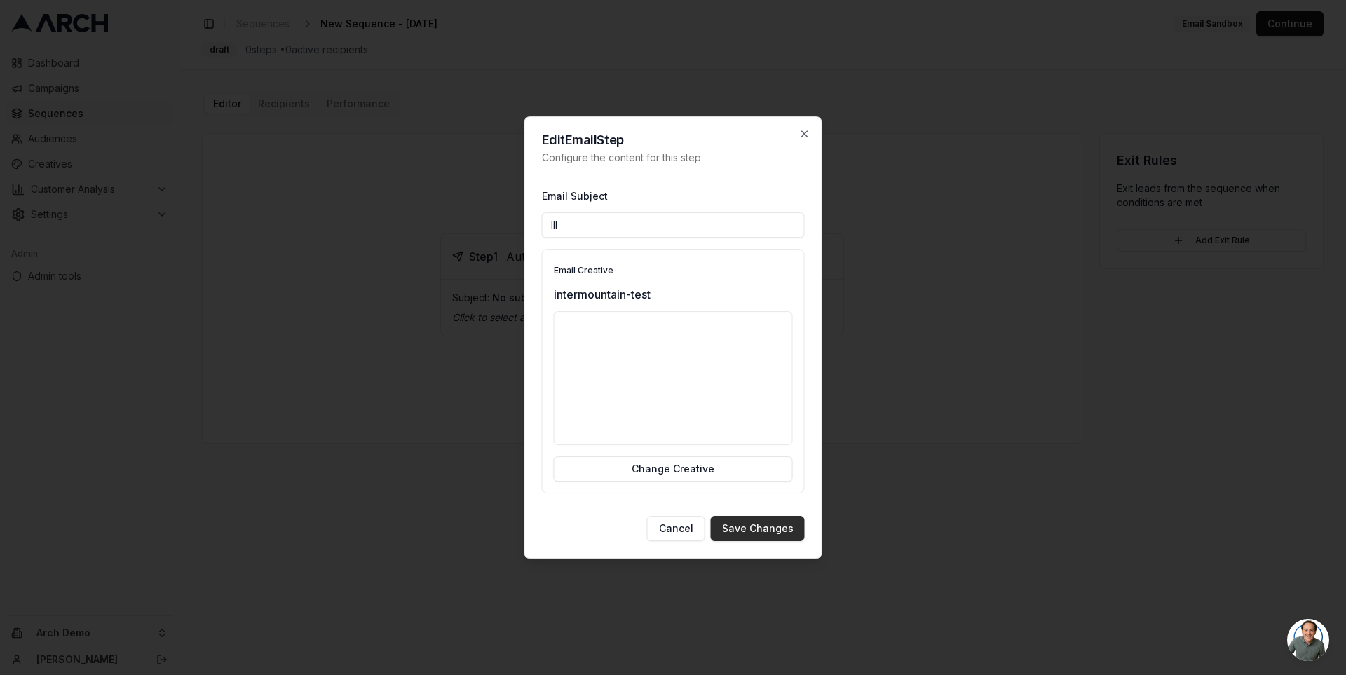
type input "lll"
click at [782, 533] on button "Save Changes" at bounding box center [758, 528] width 94 height 25
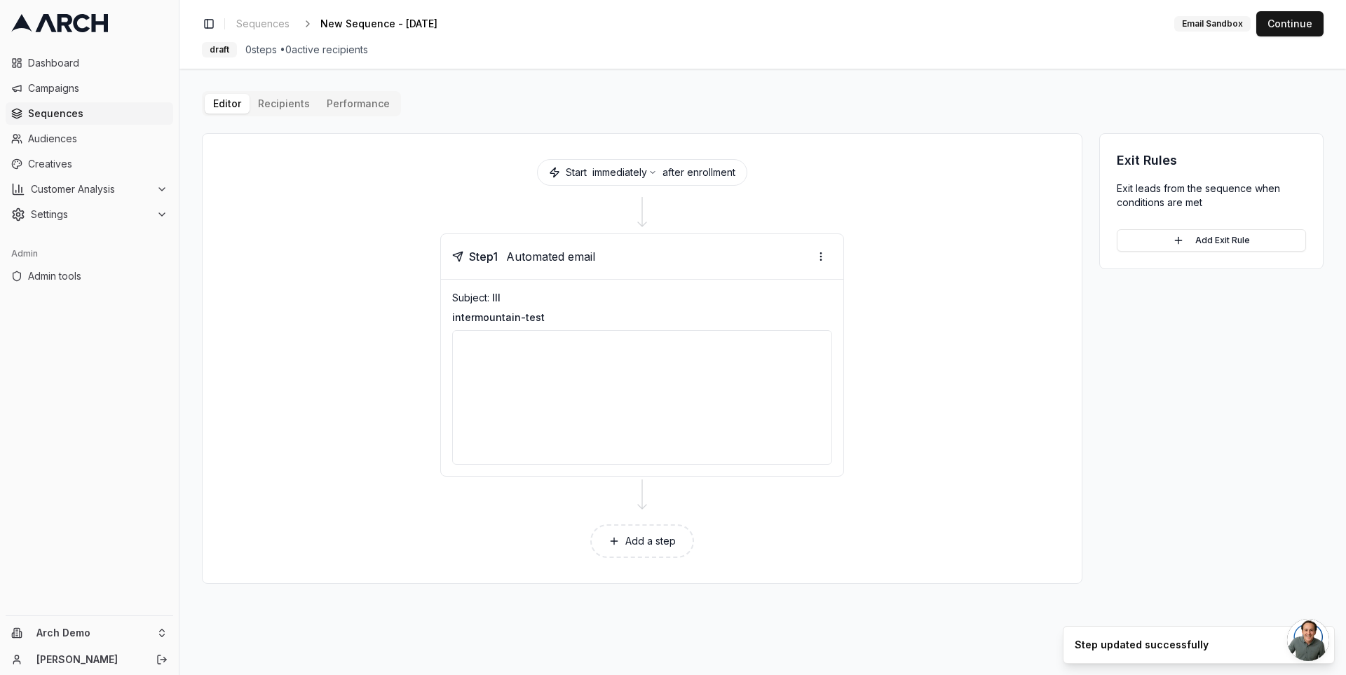
click at [655, 540] on button "Add a step" at bounding box center [642, 541] width 104 height 34
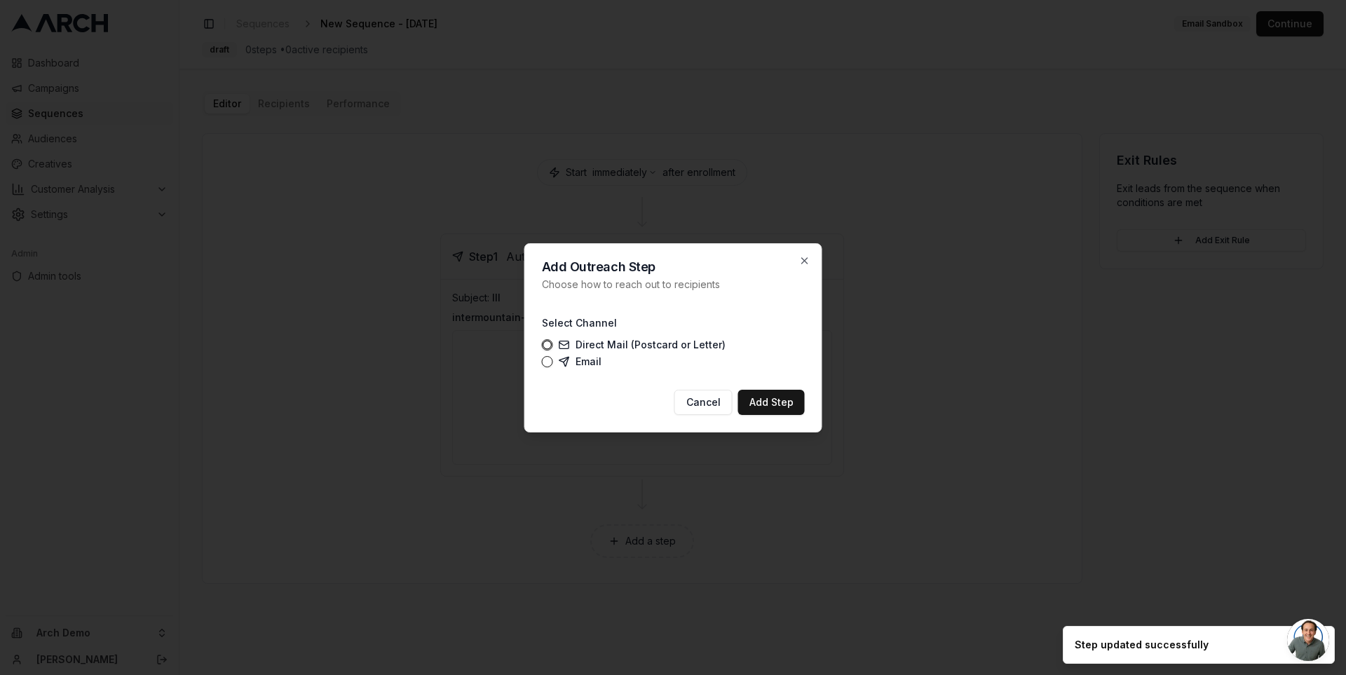
click at [550, 362] on button "Email" at bounding box center [547, 361] width 11 height 11
click at [781, 409] on button "Add Step" at bounding box center [771, 402] width 67 height 25
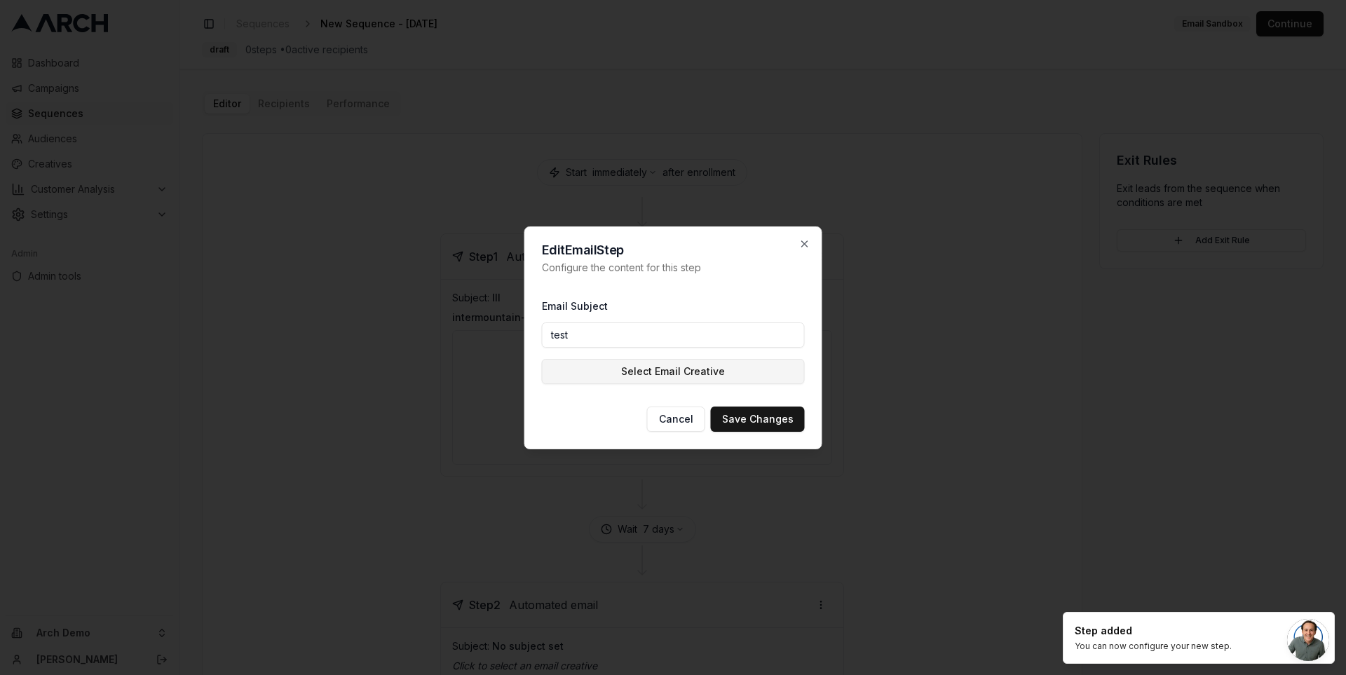
type input "test"
click at [604, 383] on button "Select Email Creative" at bounding box center [673, 371] width 263 height 25
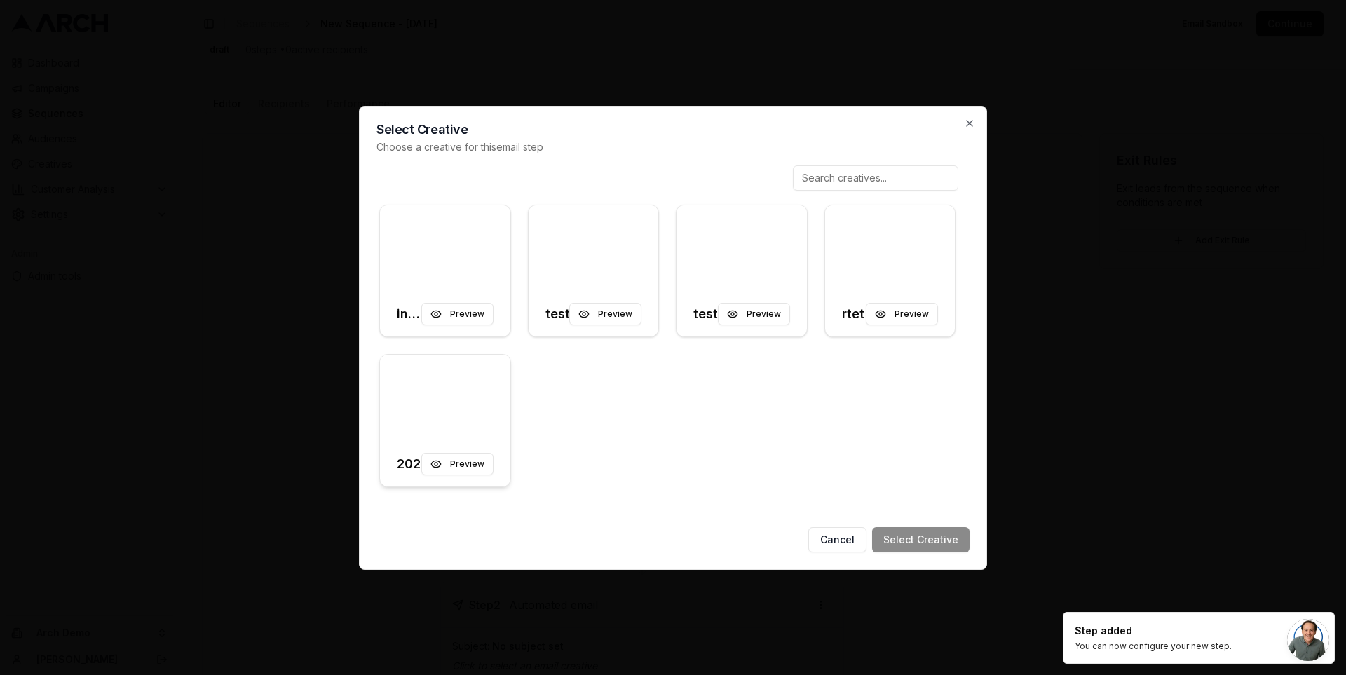
click at [473, 401] on div at bounding box center [445, 398] width 130 height 87
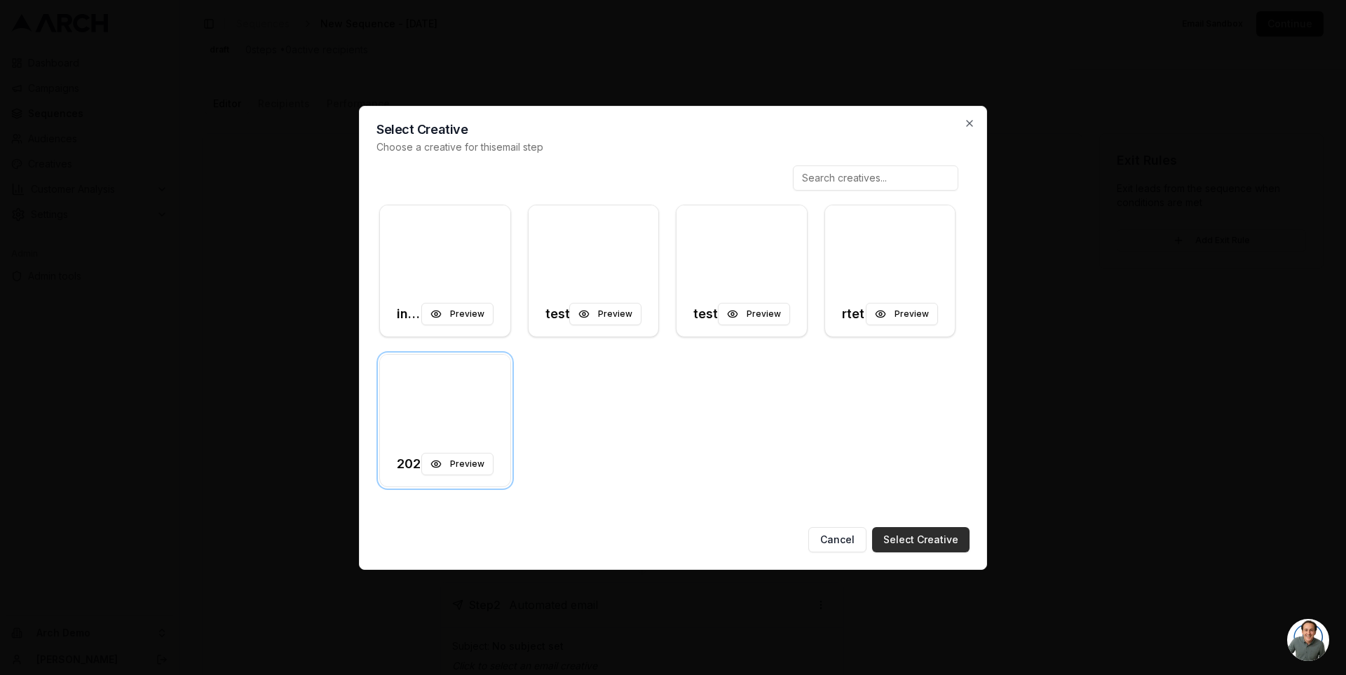
click at [895, 536] on button "Select Creative" at bounding box center [920, 539] width 97 height 25
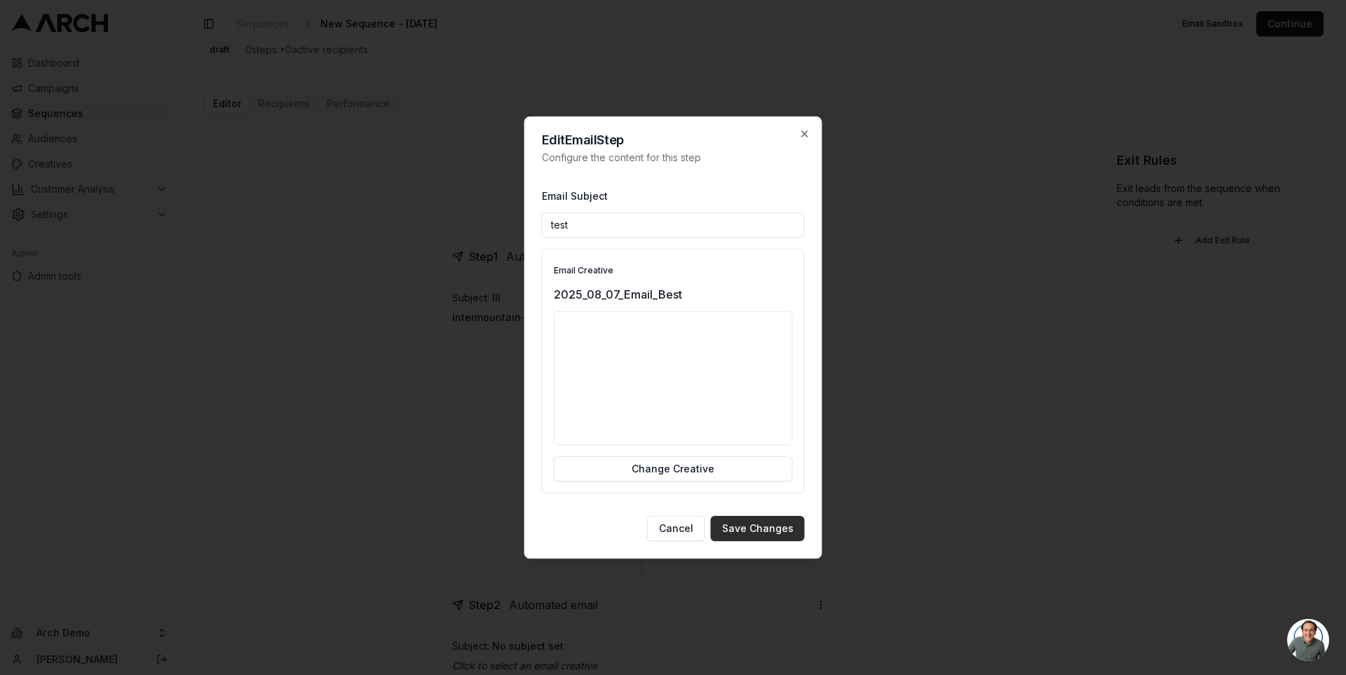
click at [745, 526] on button "Save Changes" at bounding box center [758, 528] width 94 height 25
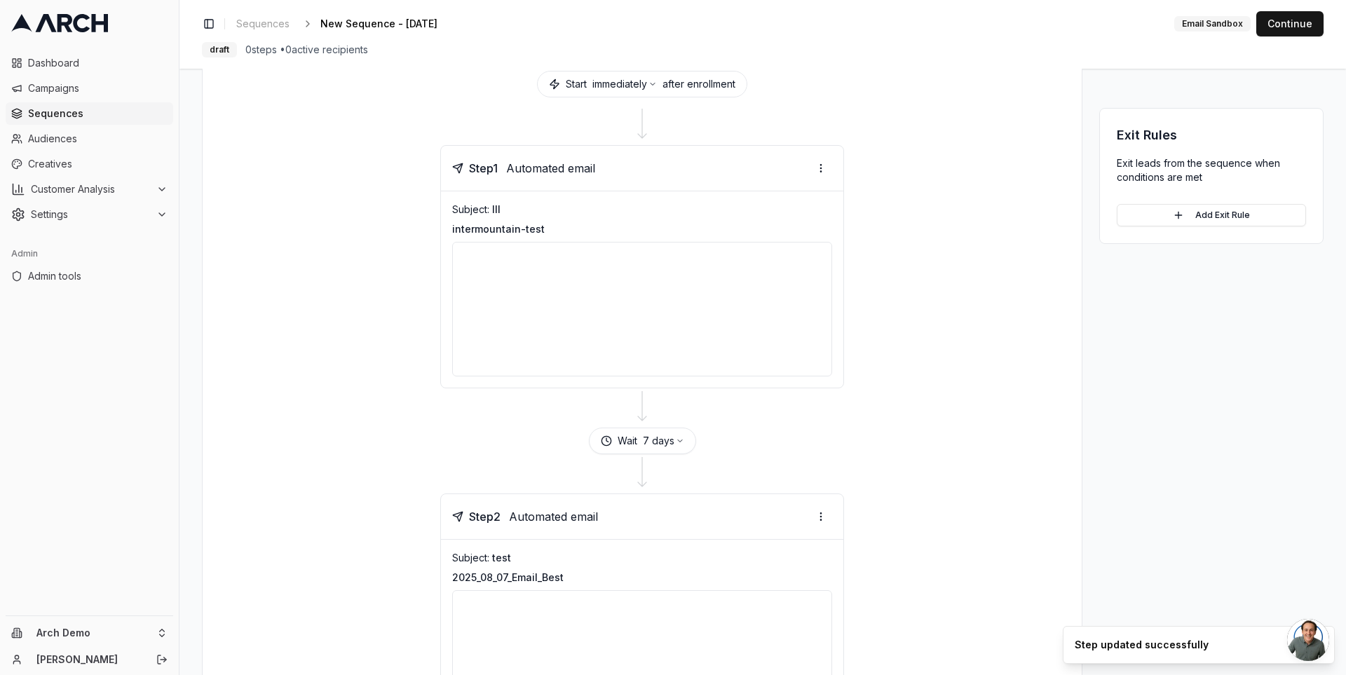
scroll to position [49, 0]
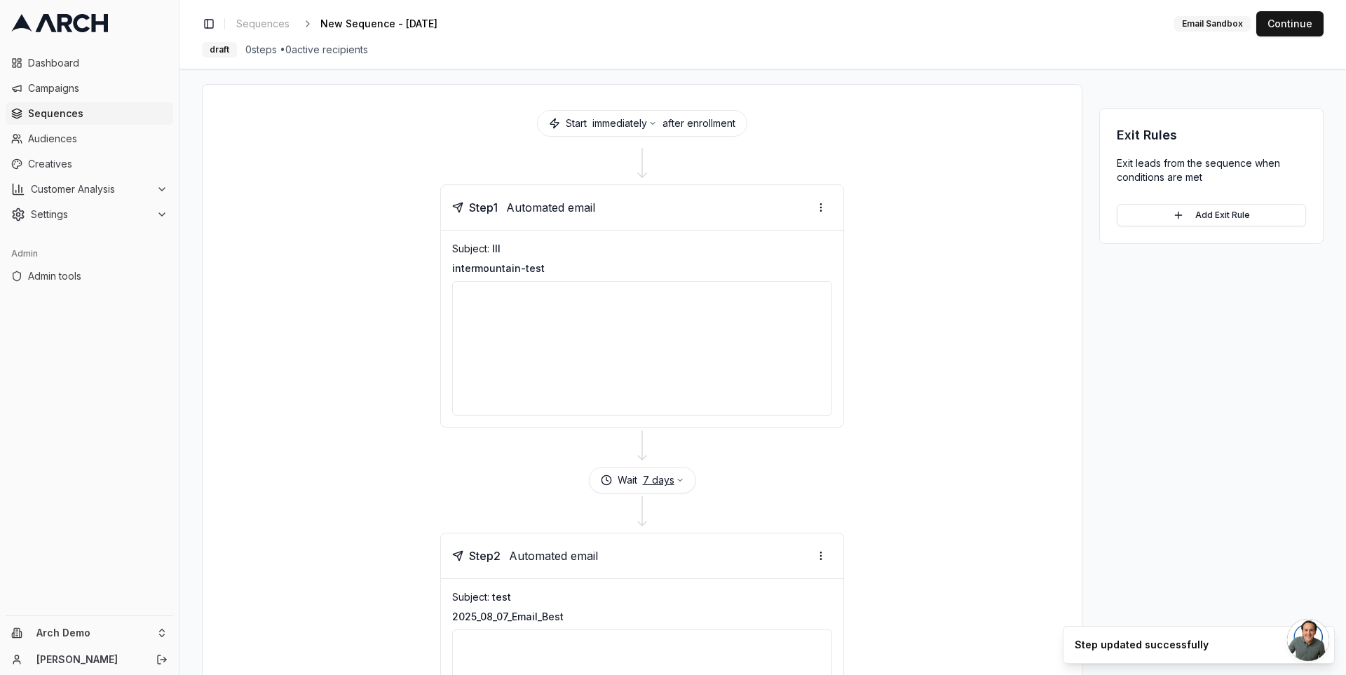
click at [662, 481] on button "7 days" at bounding box center [663, 480] width 41 height 14
click at [708, 515] on span "days" at bounding box center [705, 510] width 22 height 14
click at [646, 502] on input "7" at bounding box center [647, 509] width 83 height 22
type input "30"
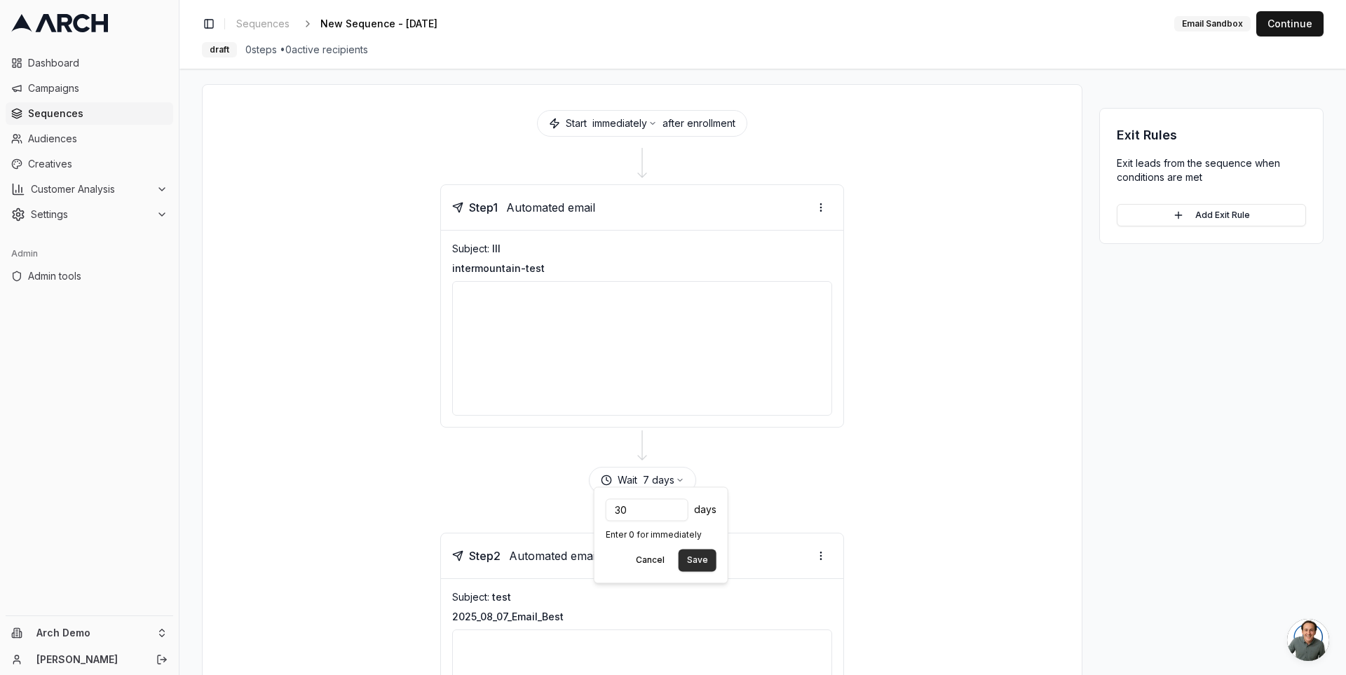
click at [700, 566] on button "Save" at bounding box center [698, 560] width 38 height 22
click at [388, 238] on div "Step 1 Automated email Subject: lll intermountain-test" at bounding box center [641, 305] width 845 height 243
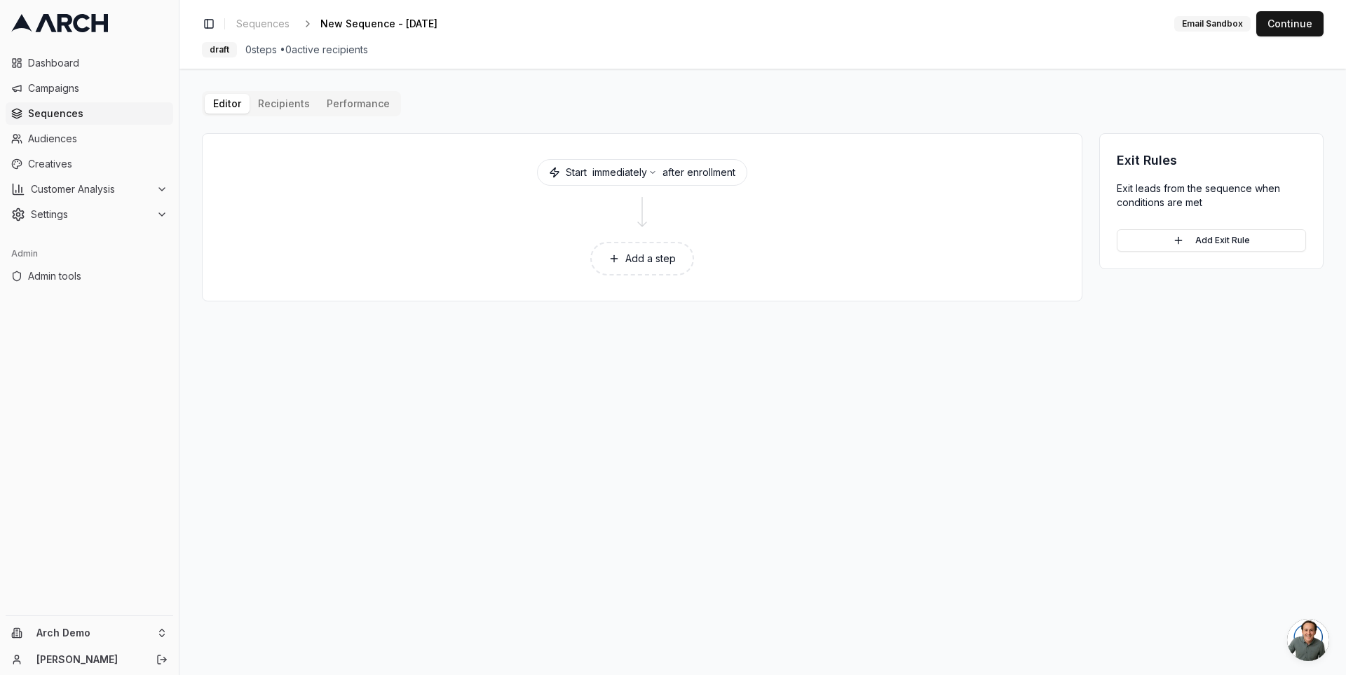
click at [76, 109] on span "Sequences" at bounding box center [98, 114] width 140 height 14
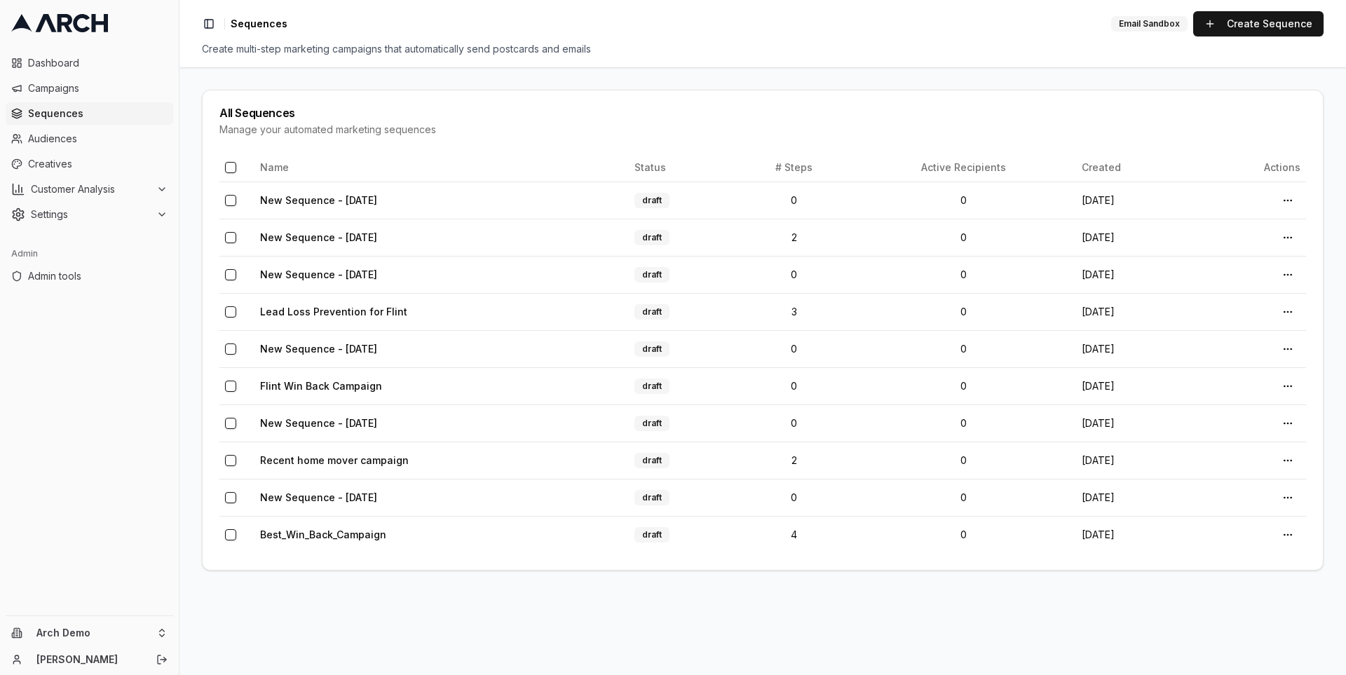
click at [62, 25] on icon at bounding box center [64, 23] width 15 height 18
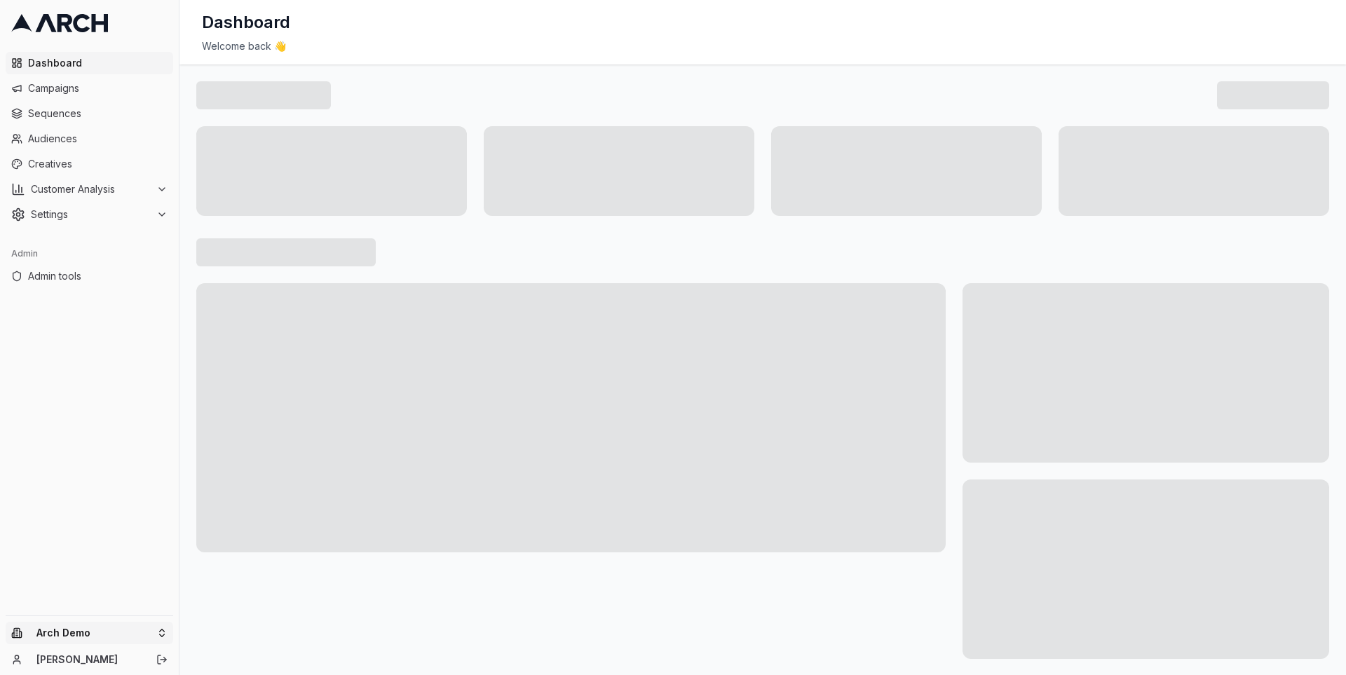
click at [147, 627] on html "Dashboard Campaigns Sequences Audiences Creatives Customer Analysis Settings Ad…" at bounding box center [673, 337] width 1346 height 675
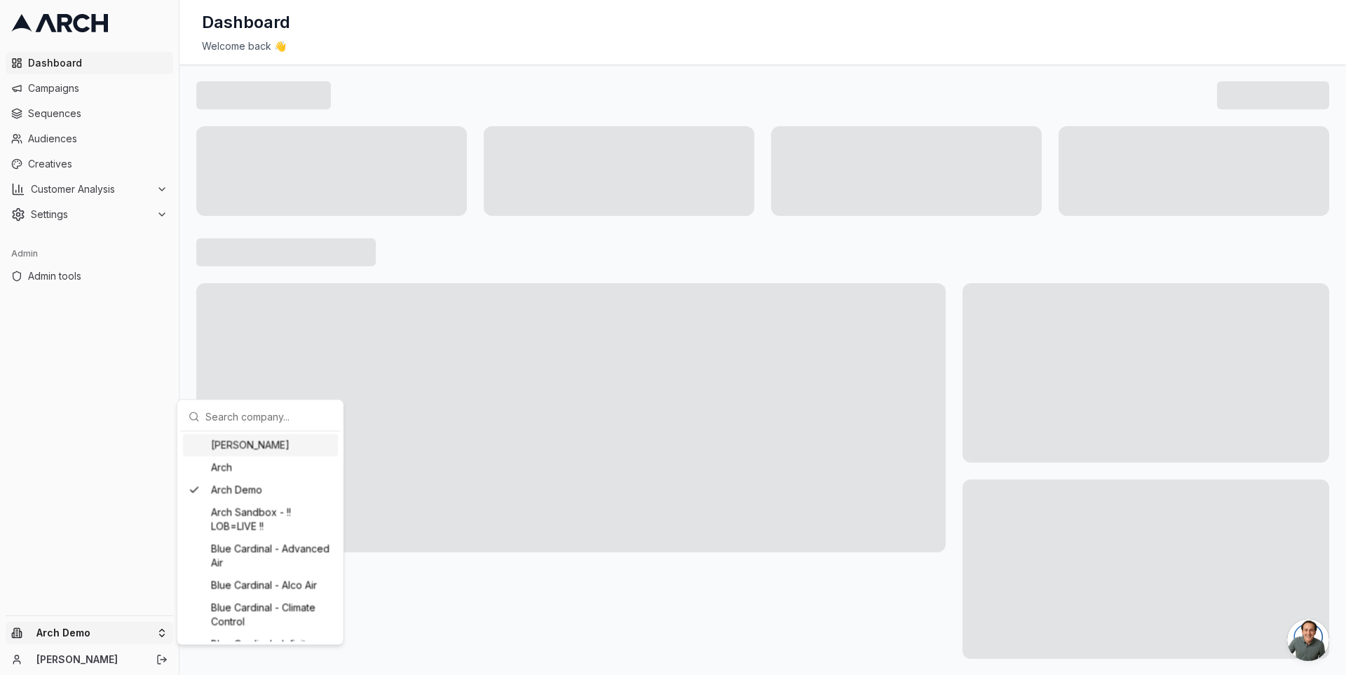
click at [265, 414] on input "text" at bounding box center [268, 416] width 127 height 28
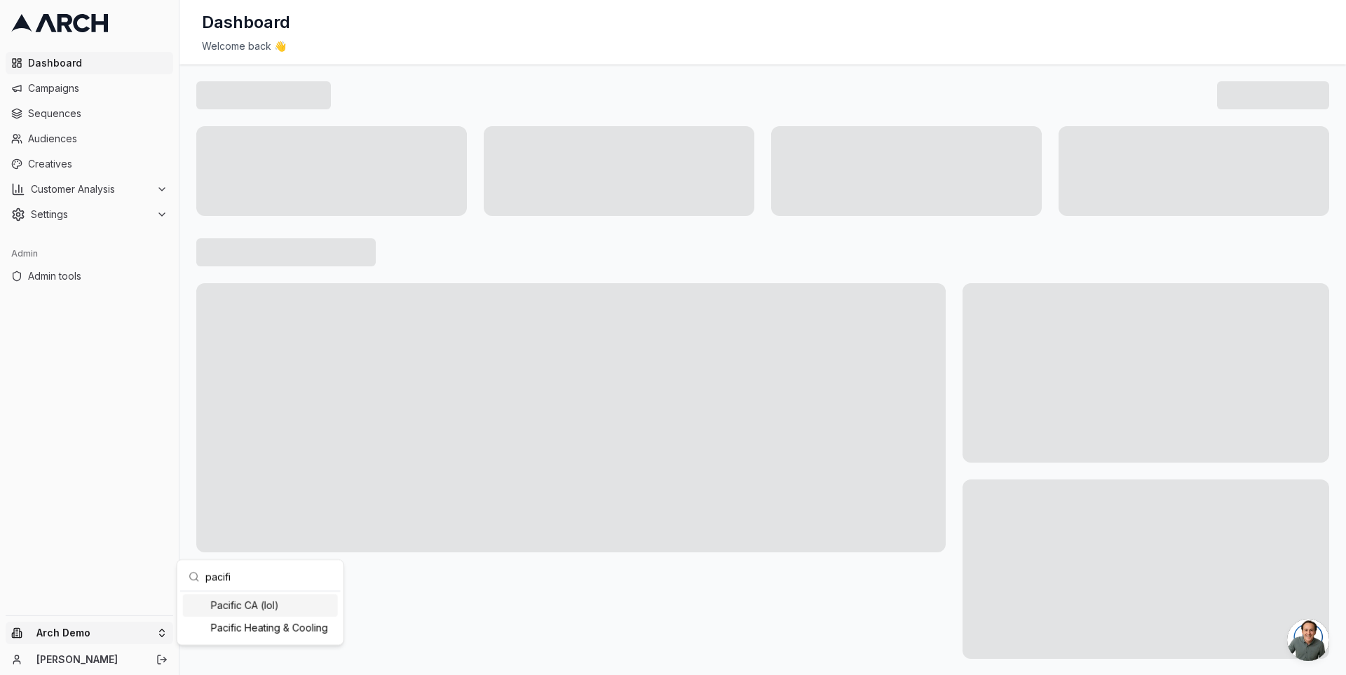
type input "pacific"
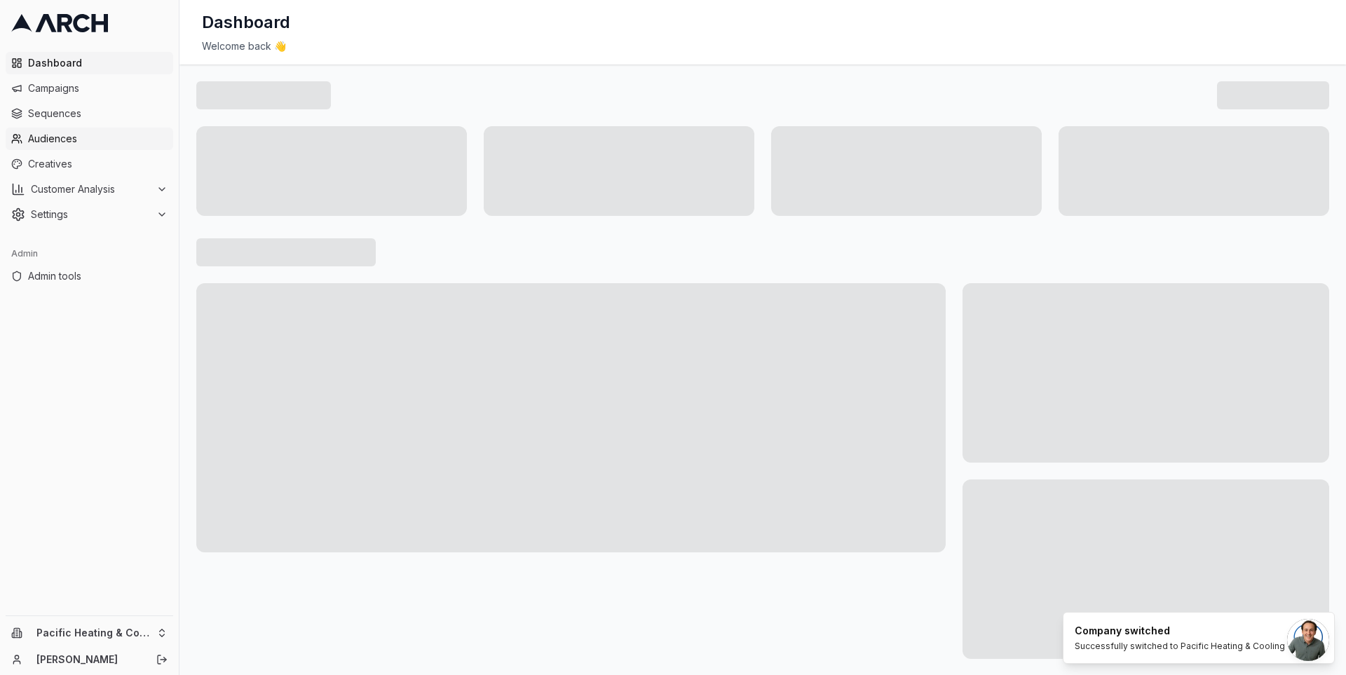
click at [64, 143] on span "Audiences" at bounding box center [98, 139] width 140 height 14
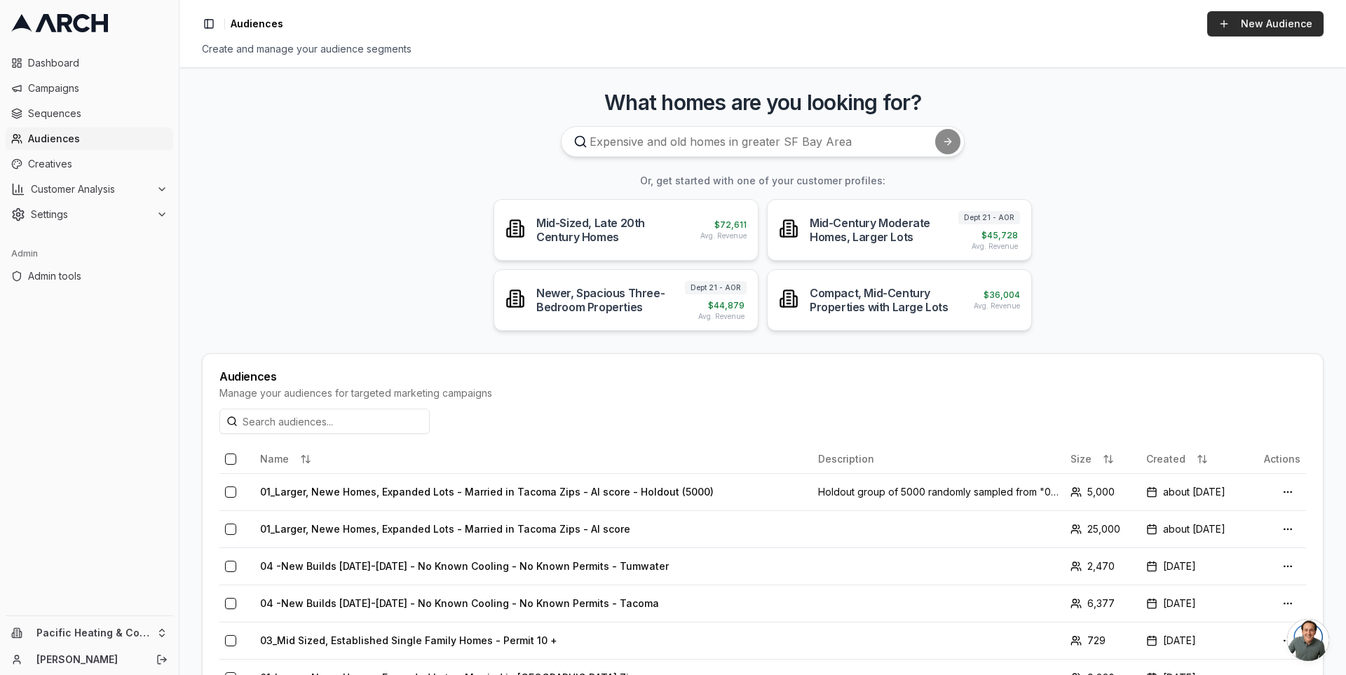
click at [1289, 32] on link "New Audience" at bounding box center [1265, 23] width 116 height 25
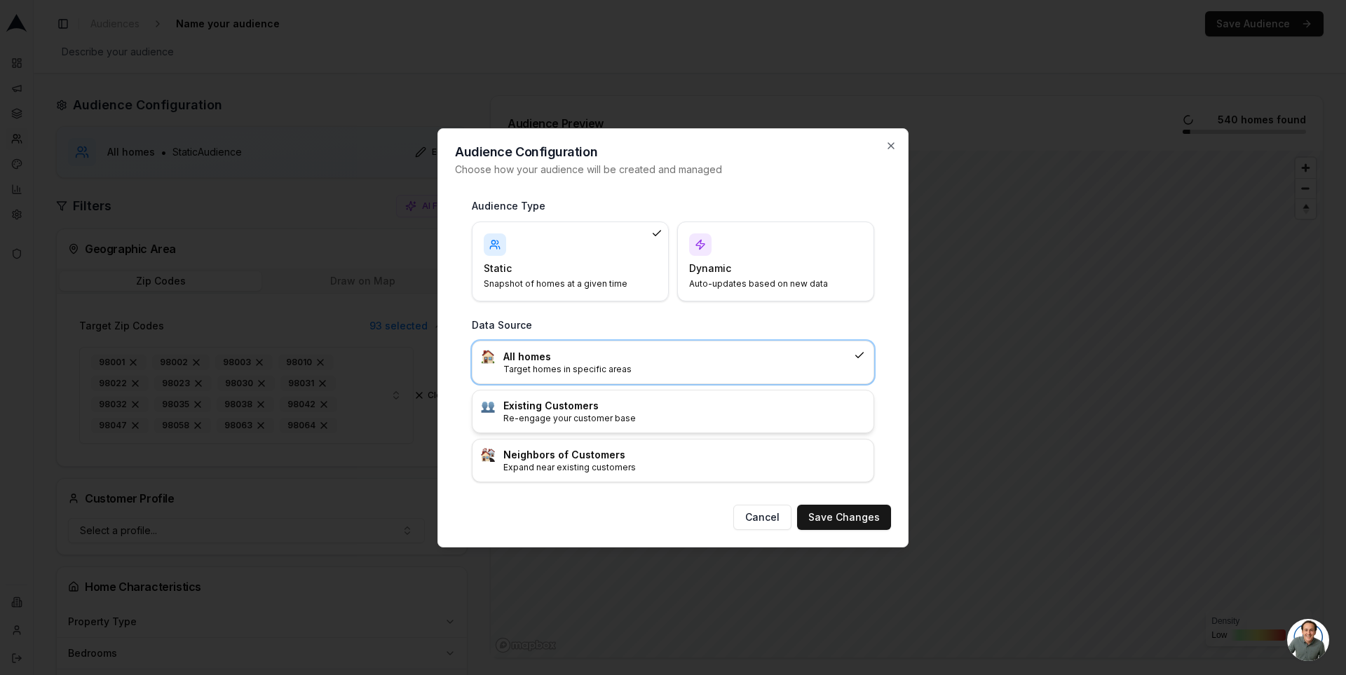
click at [649, 423] on div "Existing Customers Re-engage your customer base" at bounding box center [673, 411] width 401 height 42
click at [829, 522] on button "Save Changes" at bounding box center [844, 517] width 94 height 25
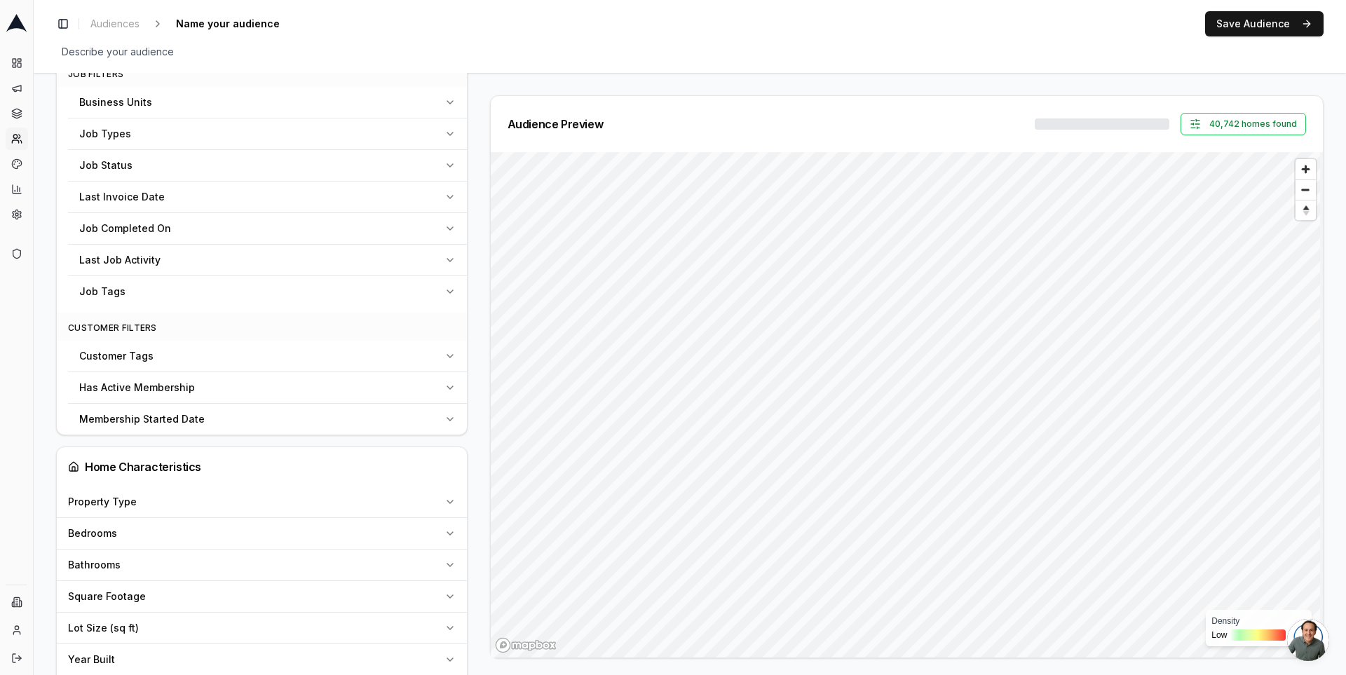
scroll to position [458, 0]
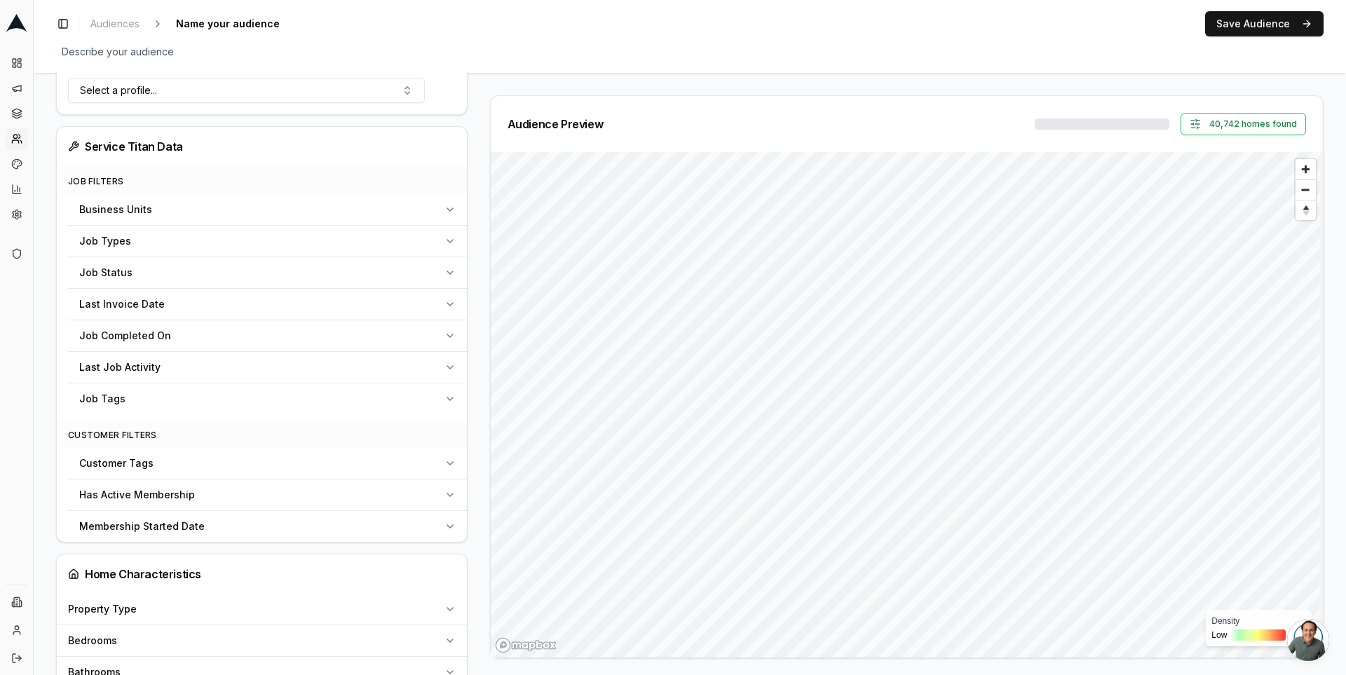
click at [250, 302] on div "Last Invoice Date" at bounding box center [259, 304] width 360 height 14
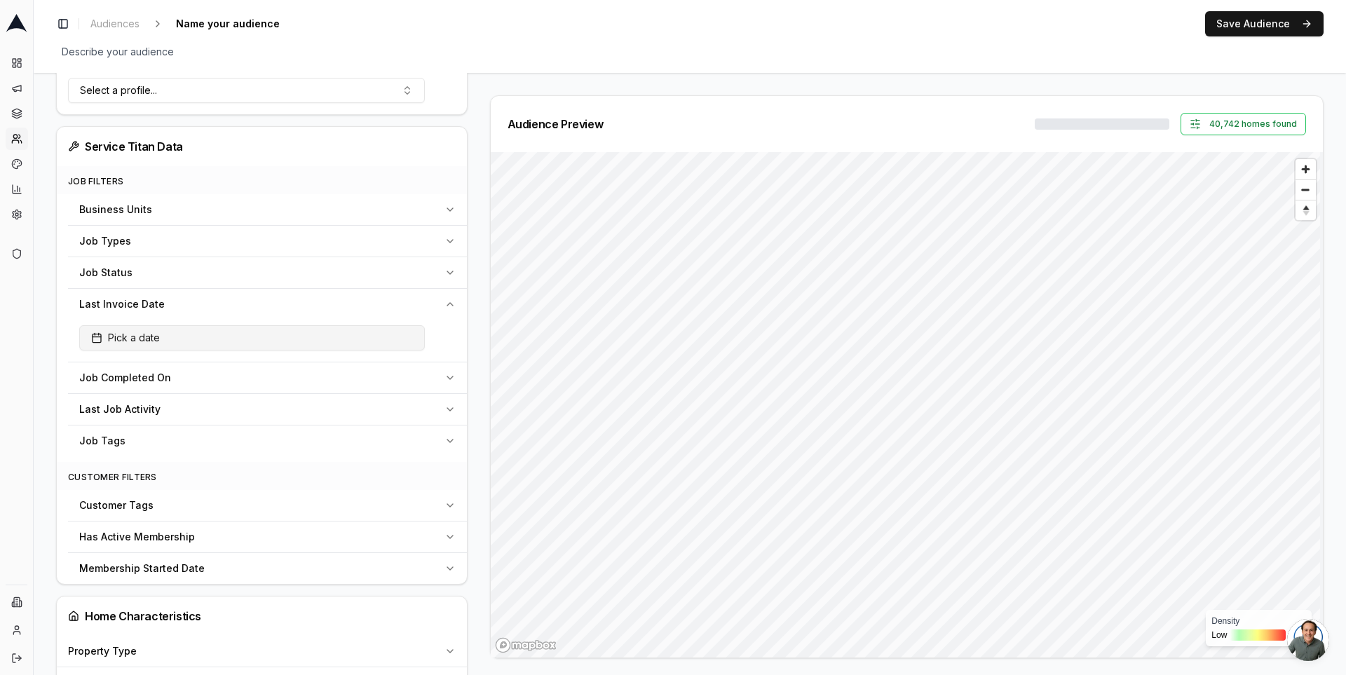
click at [249, 341] on button "Pick a date" at bounding box center [252, 337] width 346 height 25
click at [258, 379] on button "Before" at bounding box center [247, 373] width 44 height 25
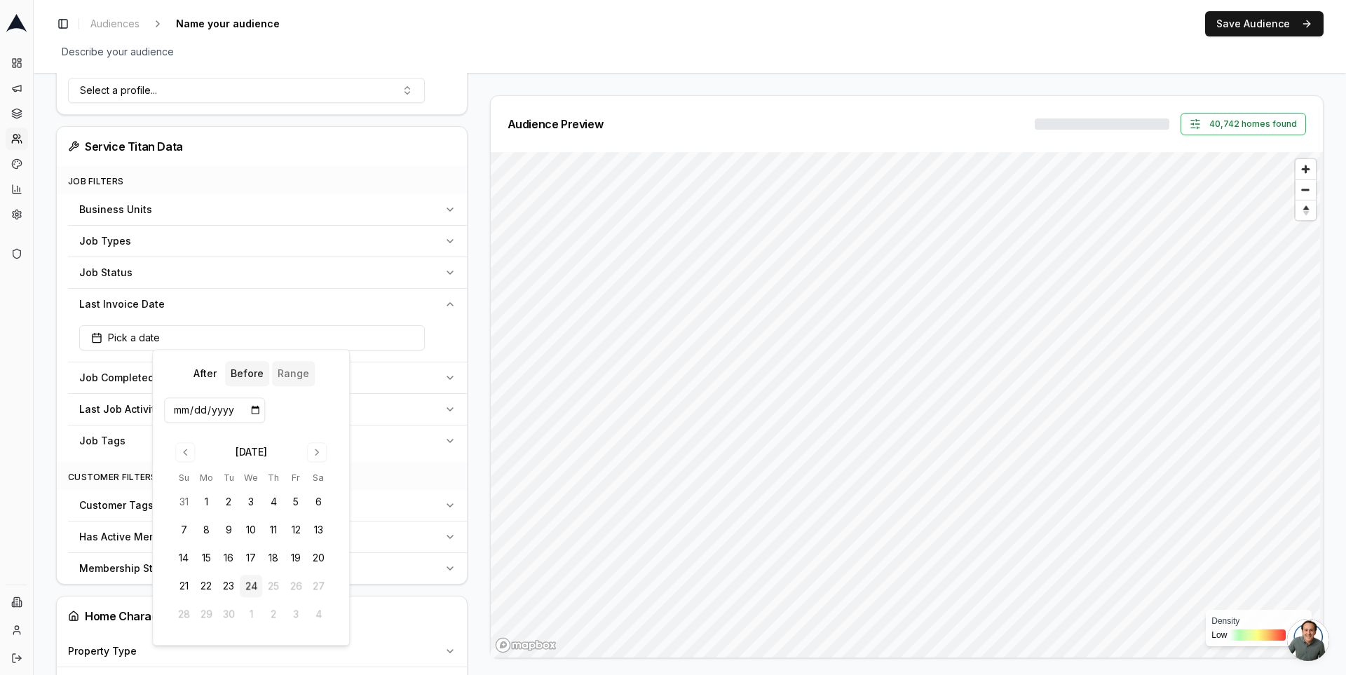
click at [294, 373] on button "Range" at bounding box center [293, 373] width 43 height 25
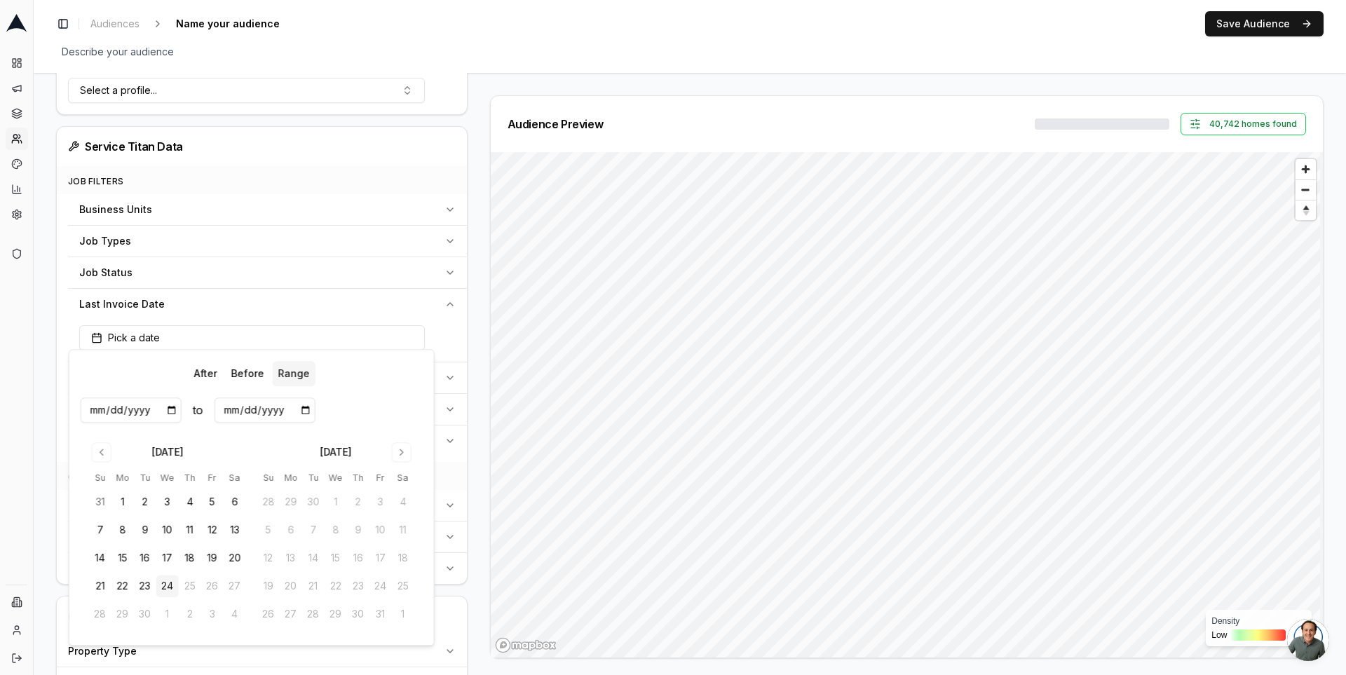
click at [294, 373] on button "Range" at bounding box center [293, 373] width 43 height 25
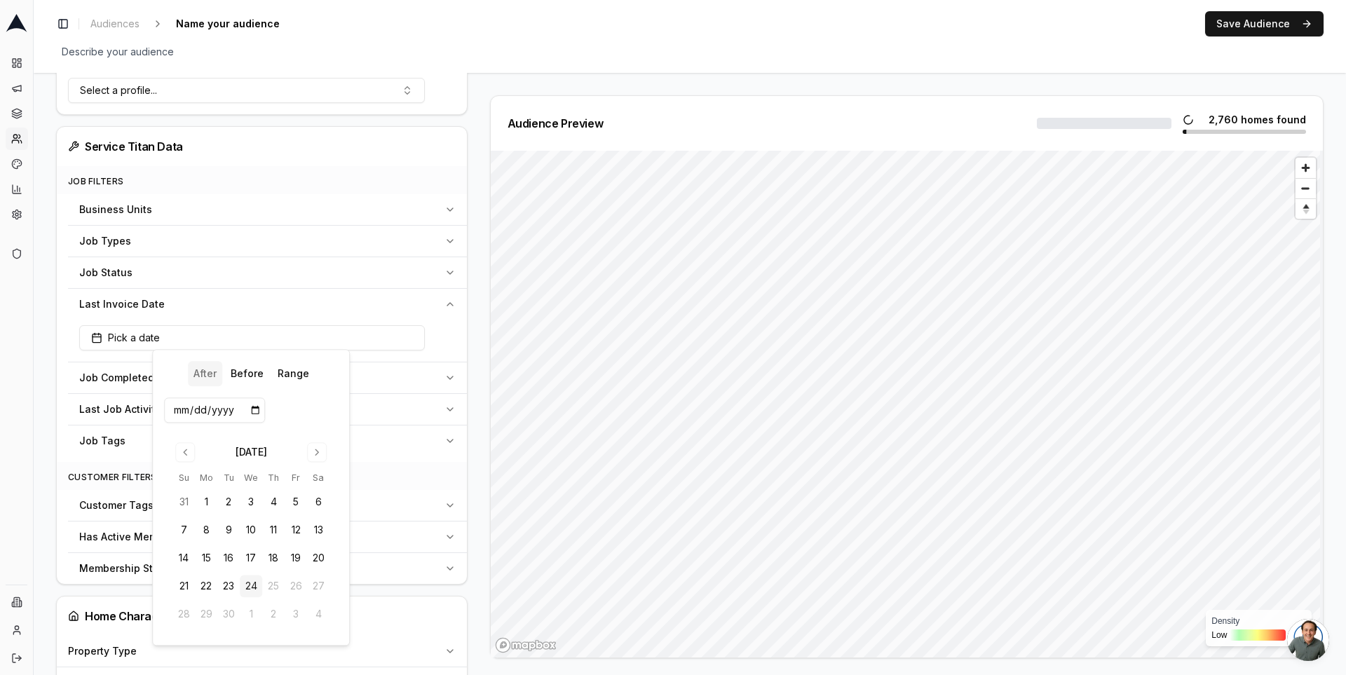
click at [211, 371] on button "After" at bounding box center [205, 373] width 34 height 25
click at [395, 301] on div "Last Invoice Date" at bounding box center [259, 304] width 360 height 14
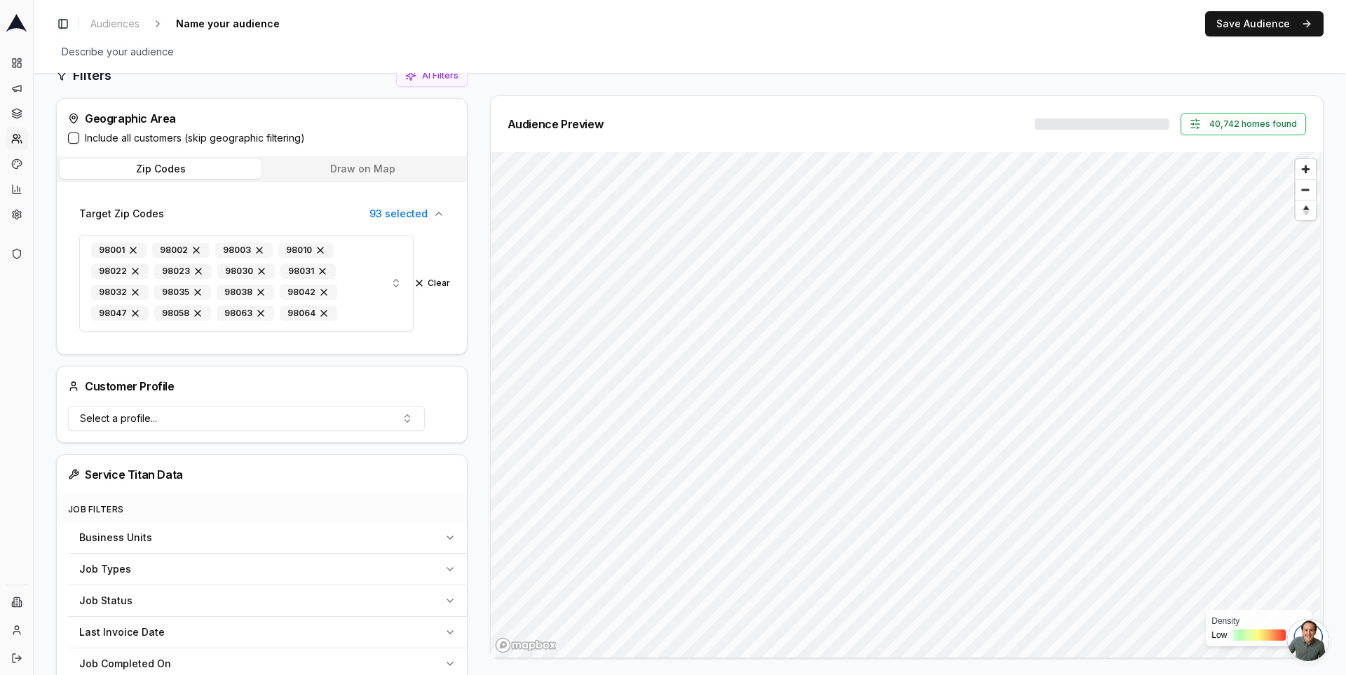
scroll to position [0, 0]
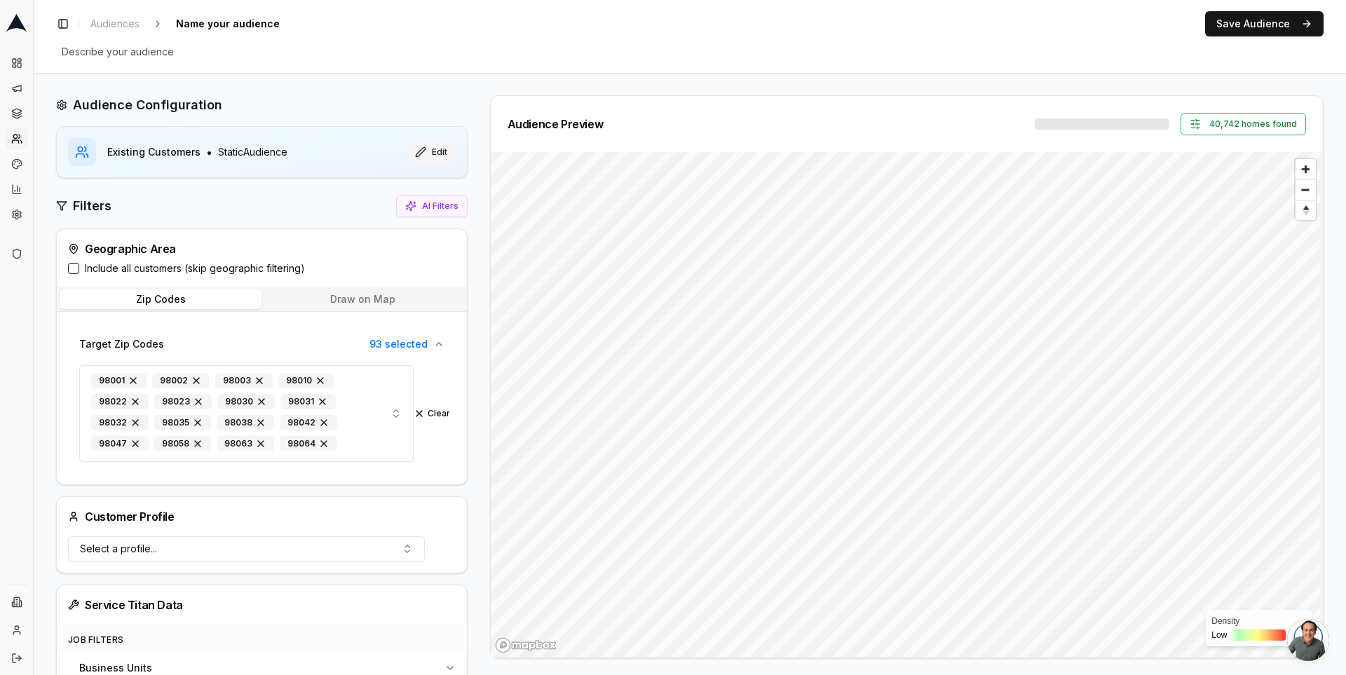
click at [426, 146] on button "Edit" at bounding box center [431, 152] width 49 height 22
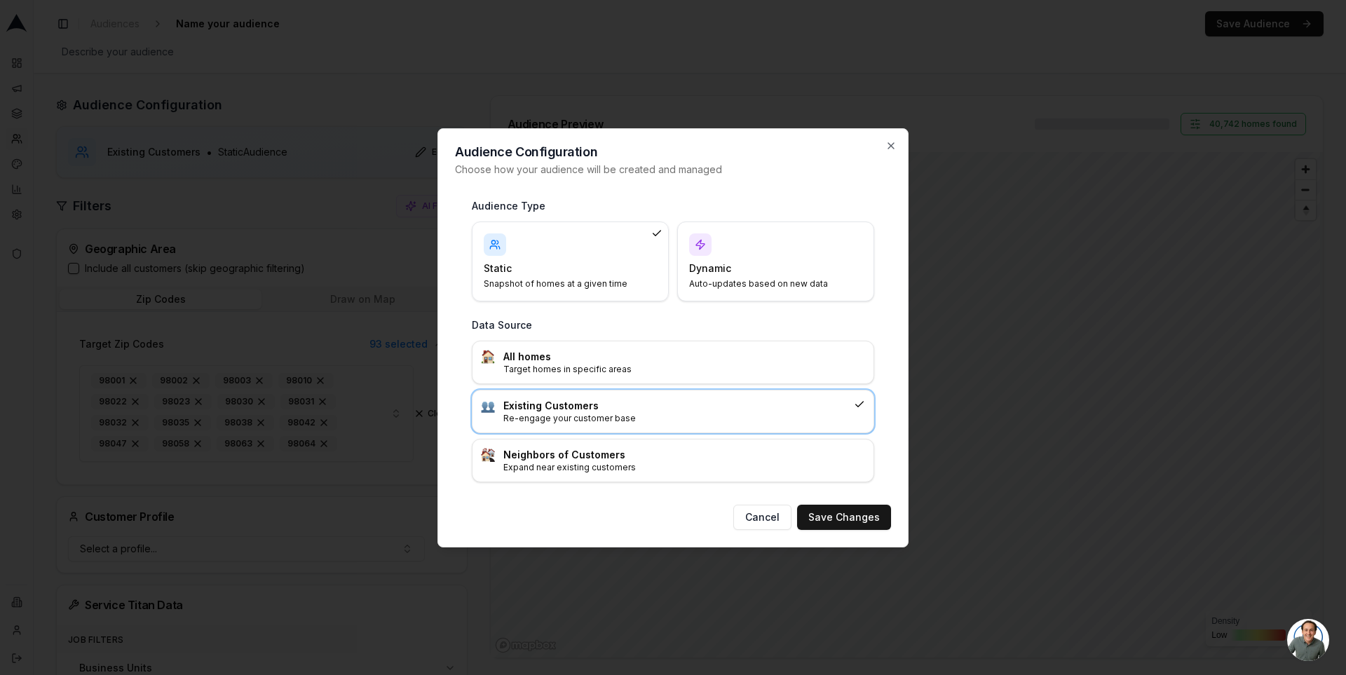
click at [728, 245] on div "Dynamic Auto-updates based on new data" at bounding box center [775, 261] width 173 height 56
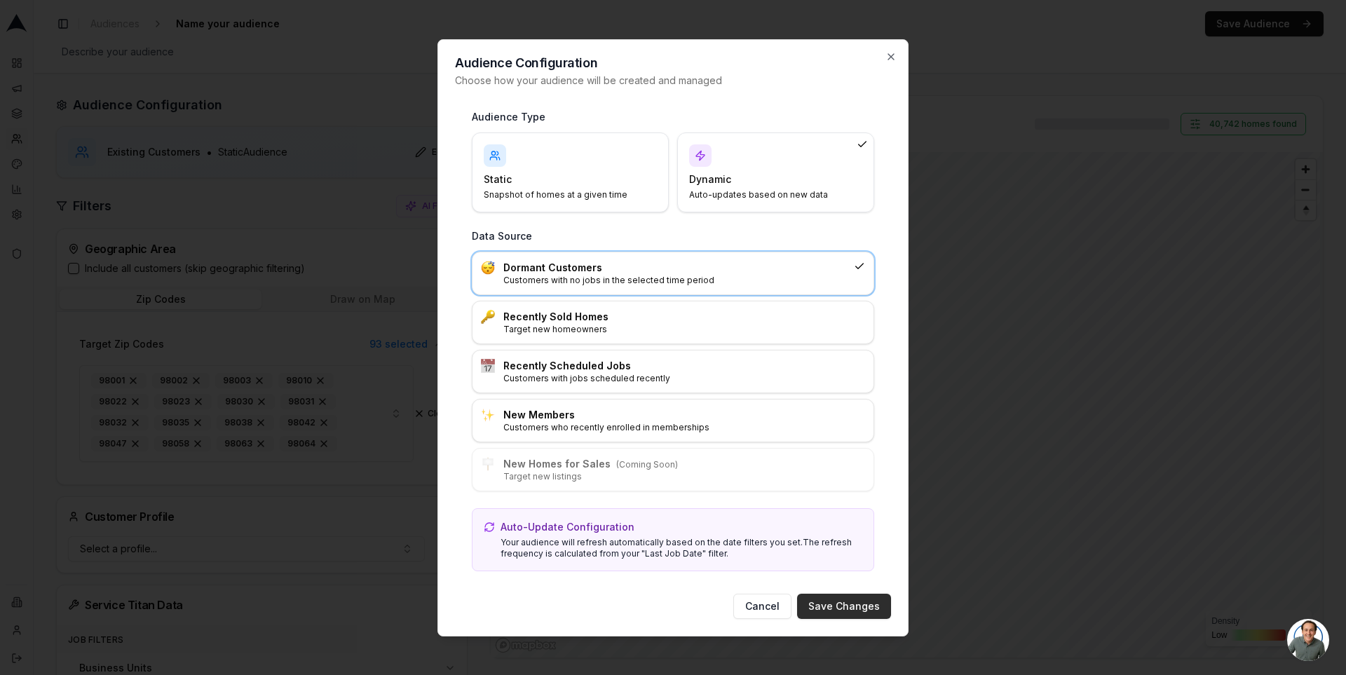
click at [829, 607] on button "Save Changes" at bounding box center [844, 606] width 94 height 25
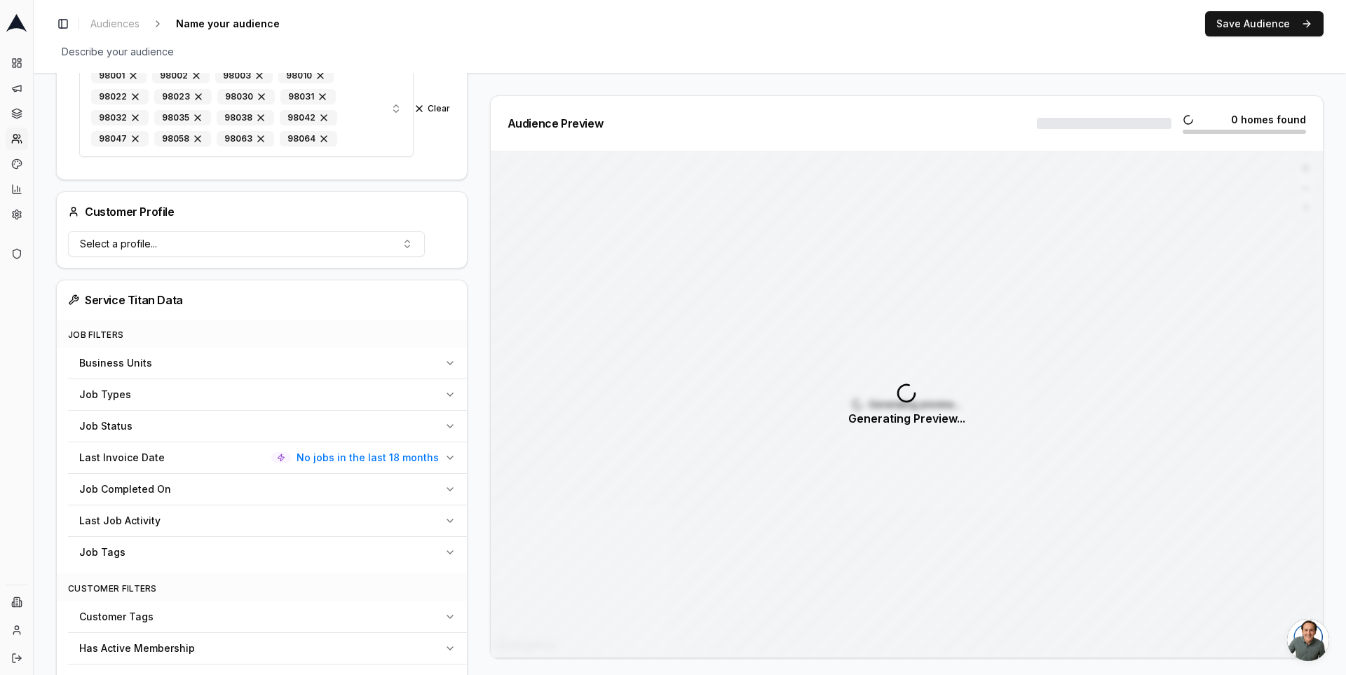
scroll to position [379, 0]
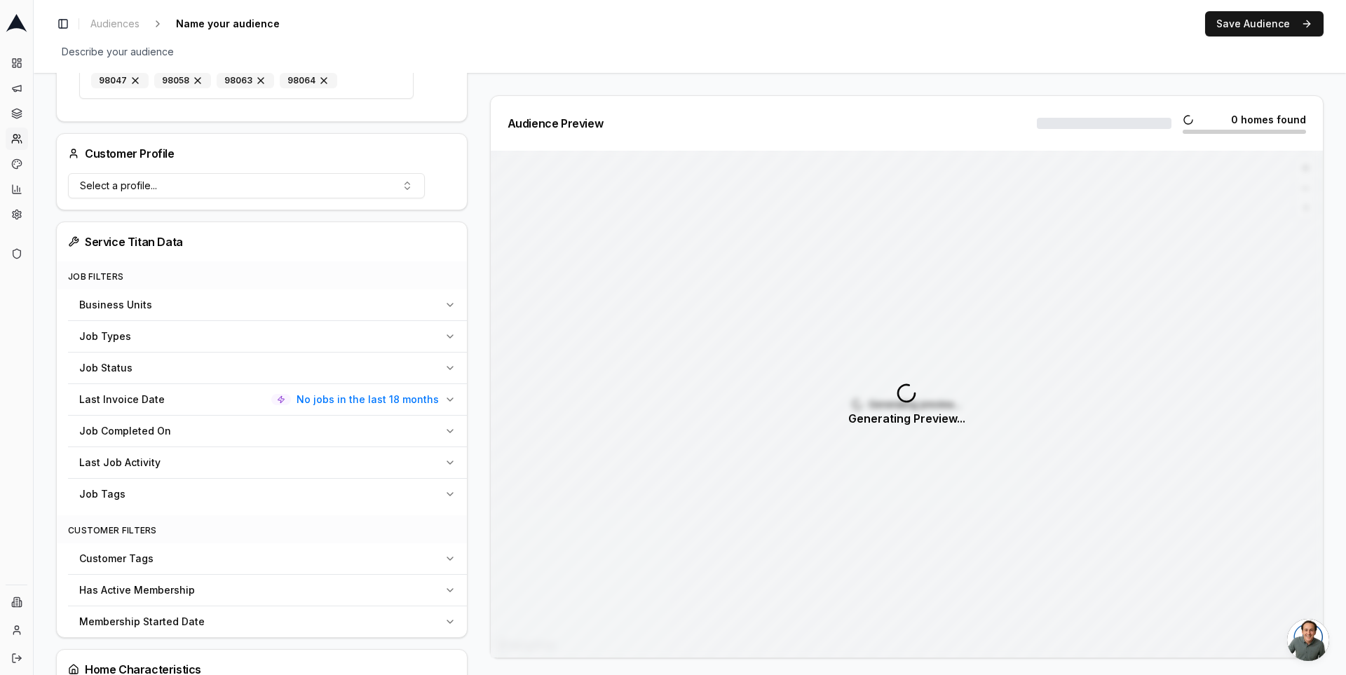
click at [383, 395] on span "No jobs in the last 18 months" at bounding box center [368, 400] width 142 height 14
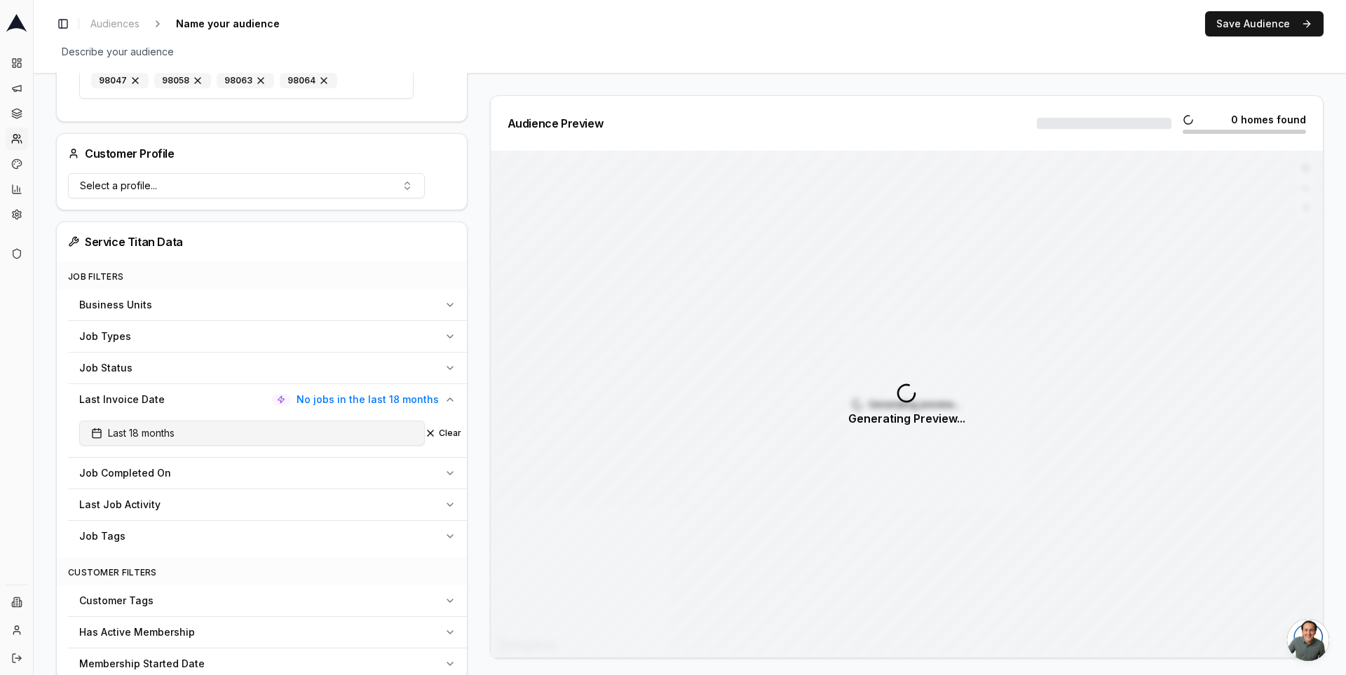
click at [186, 421] on button "Last 18 months" at bounding box center [252, 433] width 346 height 25
type input "60"
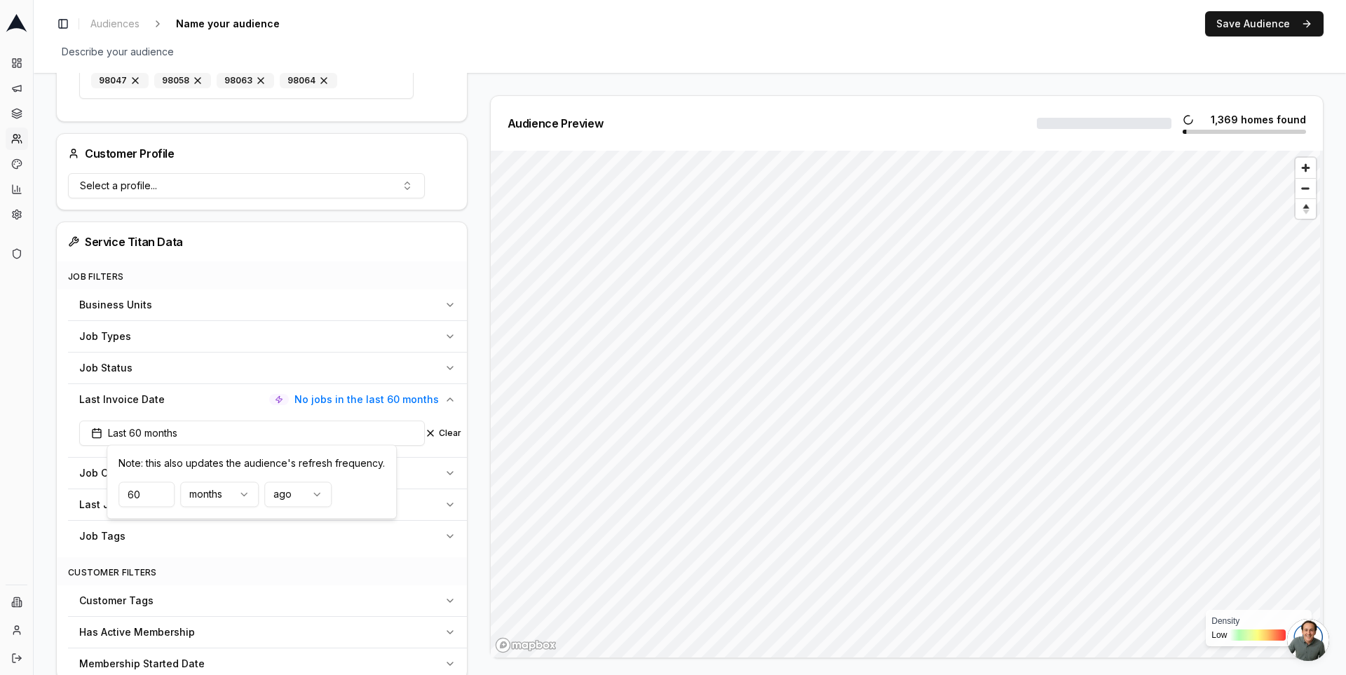
click at [466, 432] on div "Audience Configuration Dormant Customers • Dynamic Audience Updates every 30 da…" at bounding box center [267, 628] width 423 height 1823
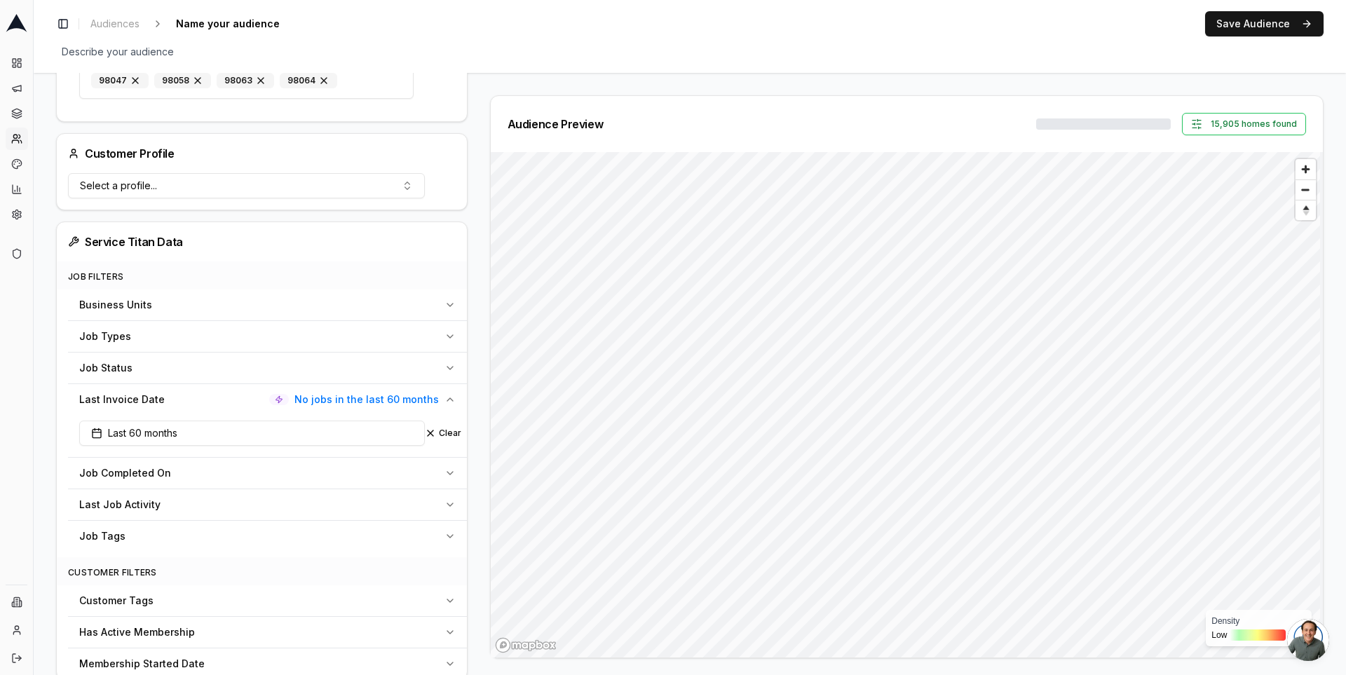
click at [446, 395] on icon "button" at bounding box center [449, 399] width 11 height 11
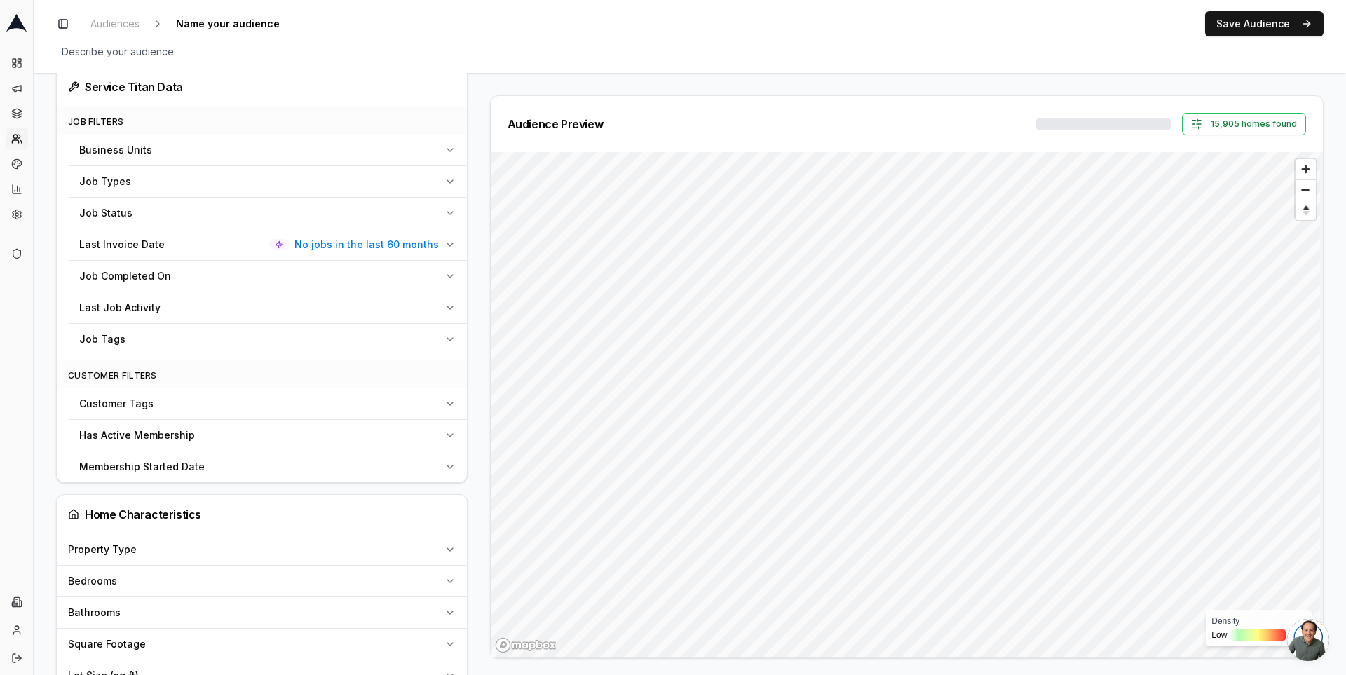
scroll to position [547, 0]
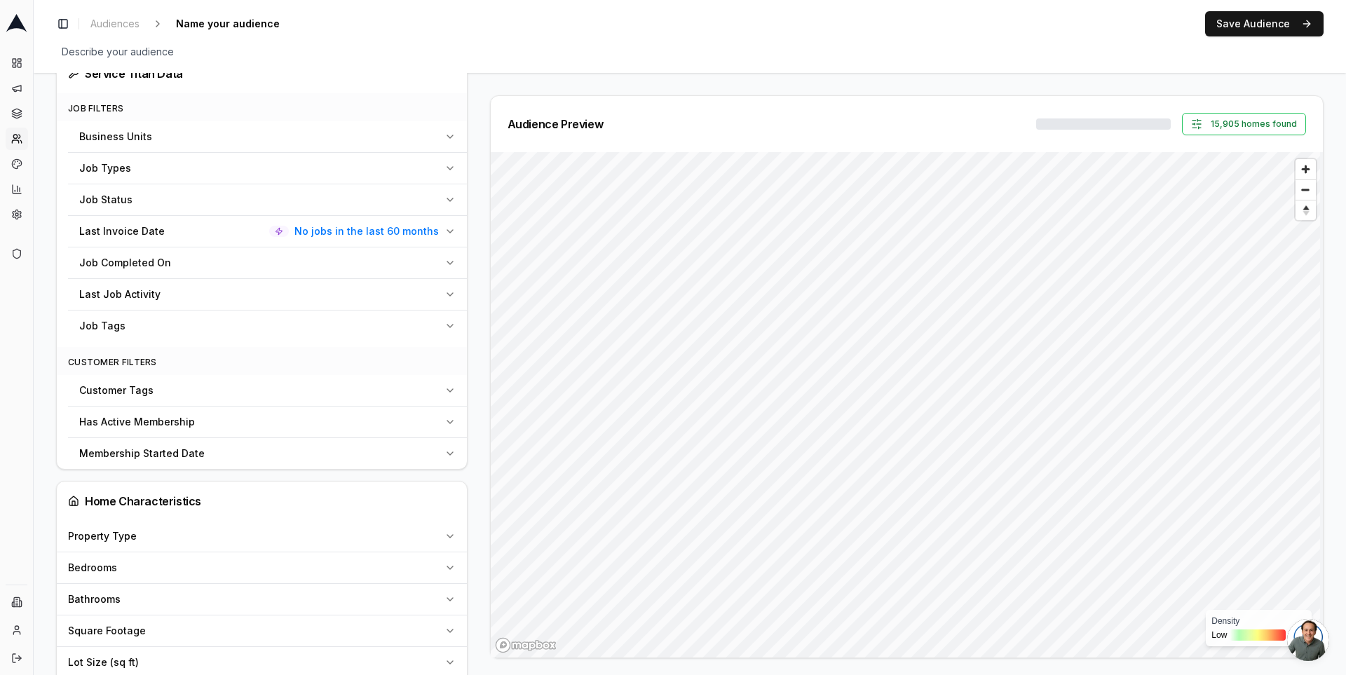
click at [440, 443] on button "Membership Started Date" at bounding box center [267, 453] width 399 height 31
click at [435, 415] on div "Has Active Membership" at bounding box center [259, 422] width 360 height 14
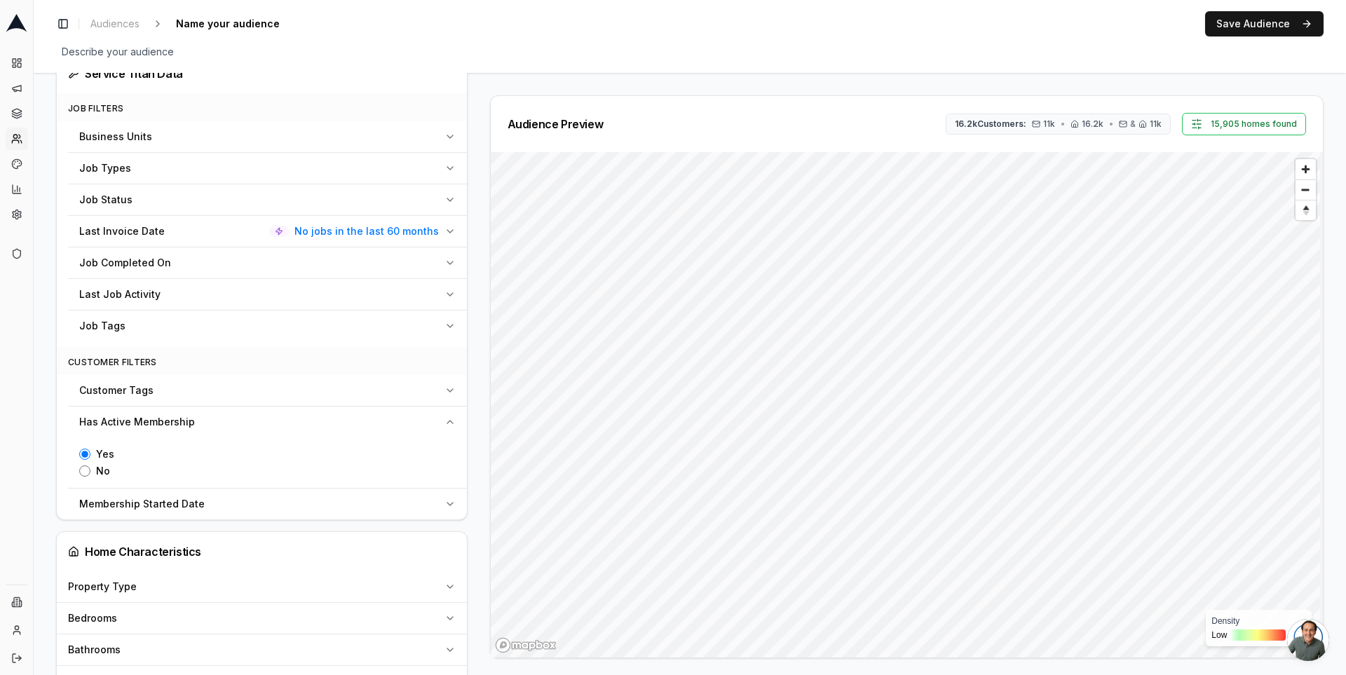
click at [83, 466] on input "No" at bounding box center [84, 471] width 11 height 11
radio input "true"
click at [320, 415] on div "Has Active Membership No" at bounding box center [259, 422] width 360 height 14
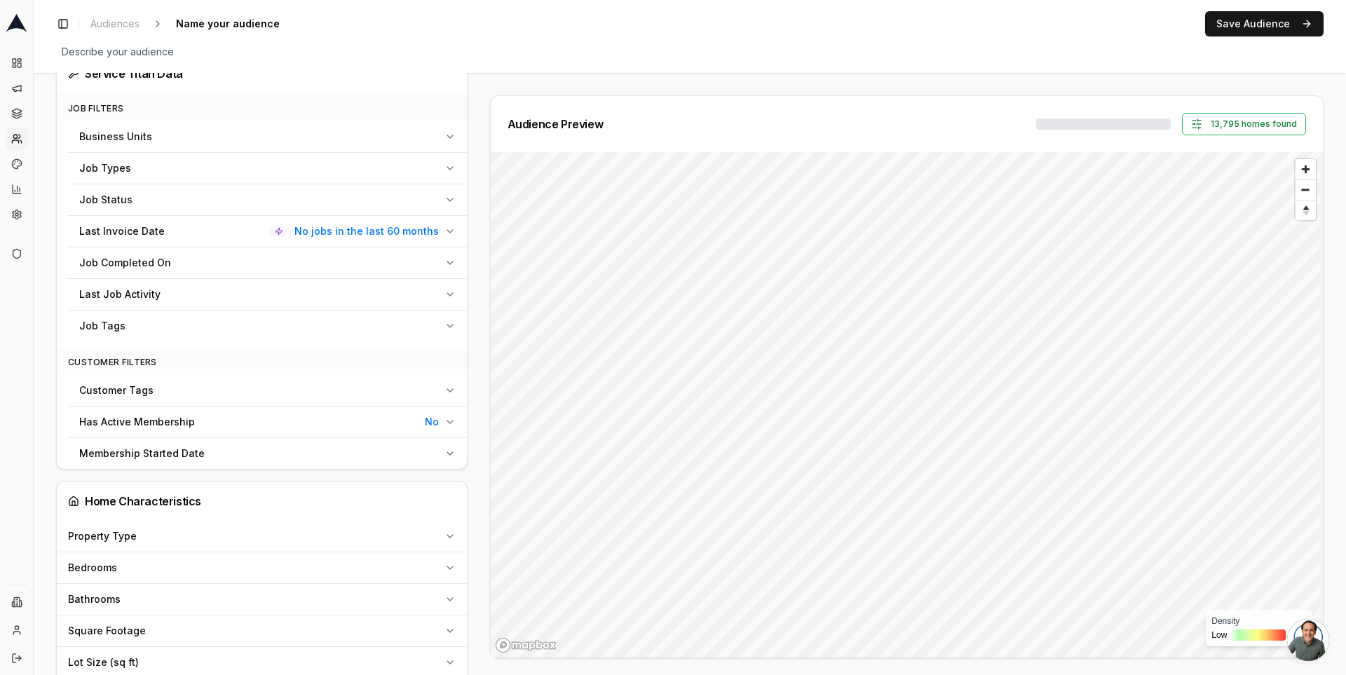
click at [301, 450] on div "Membership Started Date" at bounding box center [259, 454] width 360 height 14
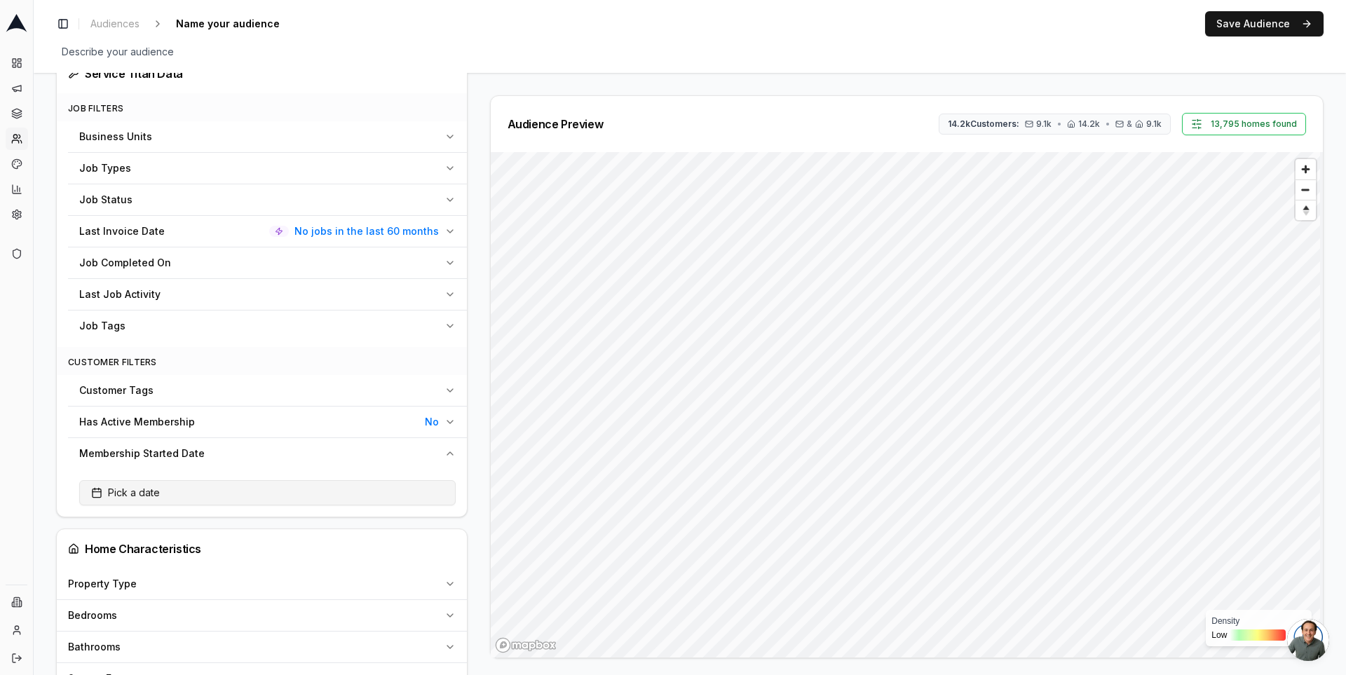
click at [280, 499] on button "Pick a date" at bounding box center [267, 492] width 376 height 25
click at [313, 161] on body "Dashboard Campaigns Sequences Audiences Creatives Customer Analysis Settings Ad…" at bounding box center [673, 337] width 1346 height 675
click at [444, 487] on button "Clear" at bounding box center [437, 492] width 36 height 11
click at [479, 447] on div "Audience Preview 14.2k Customers: 9.1k • 14.2k • & 9.1k 13,795 homes found Dens…" at bounding box center [901, 376] width 845 height 563
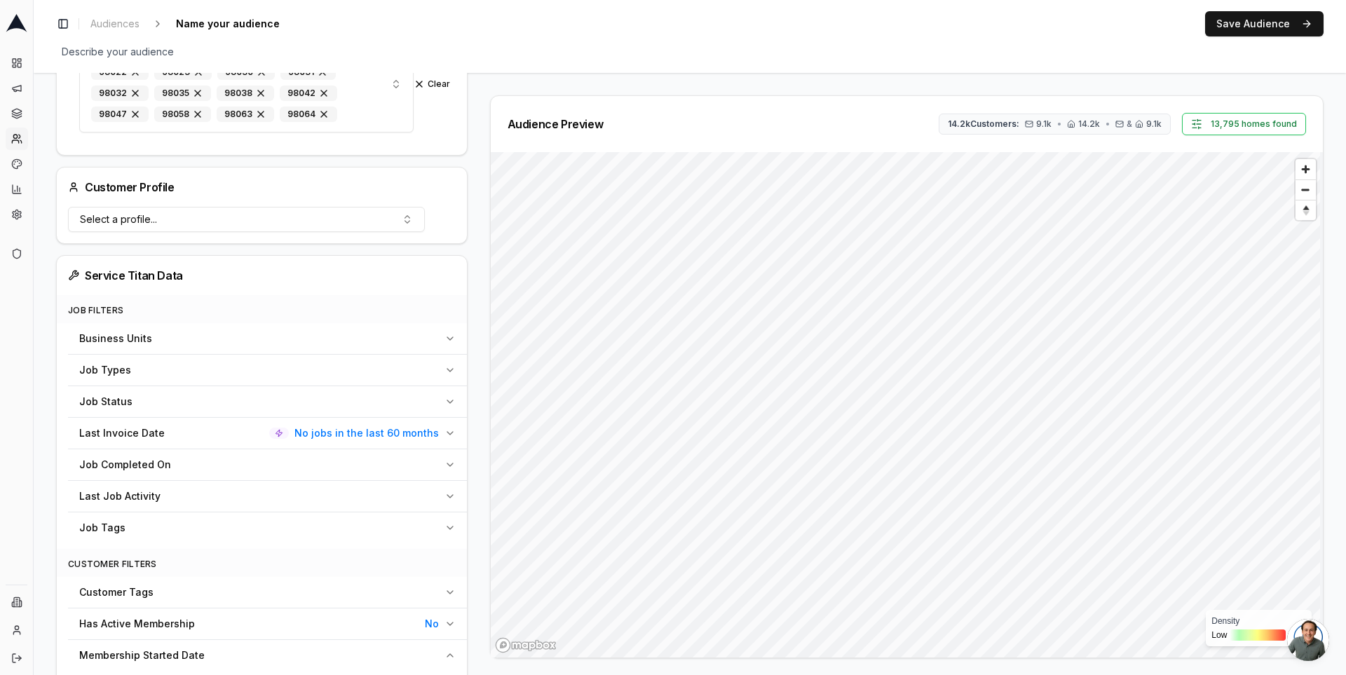
scroll to position [606, 0]
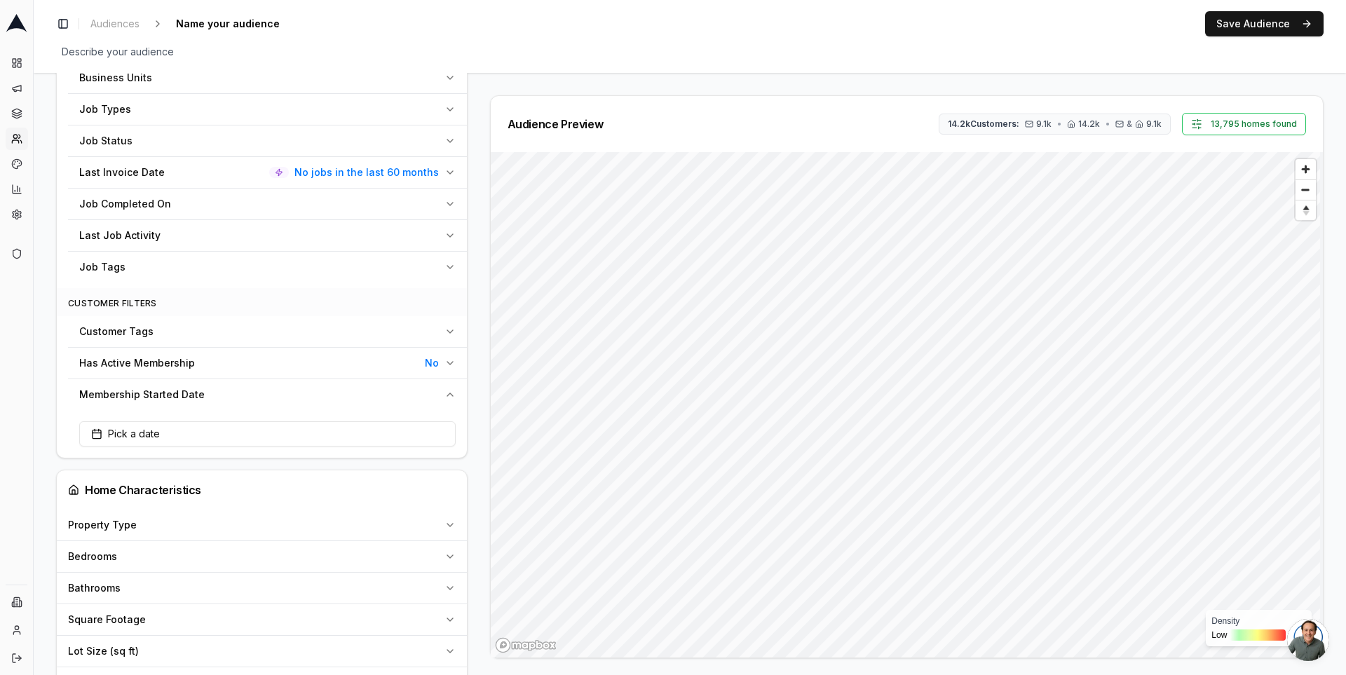
click at [479, 301] on div "Audience Preview 14.2k Customers: 9.1k • 14.2k • & 9.1k 13,795 homes found Dens…" at bounding box center [901, 376] width 845 height 563
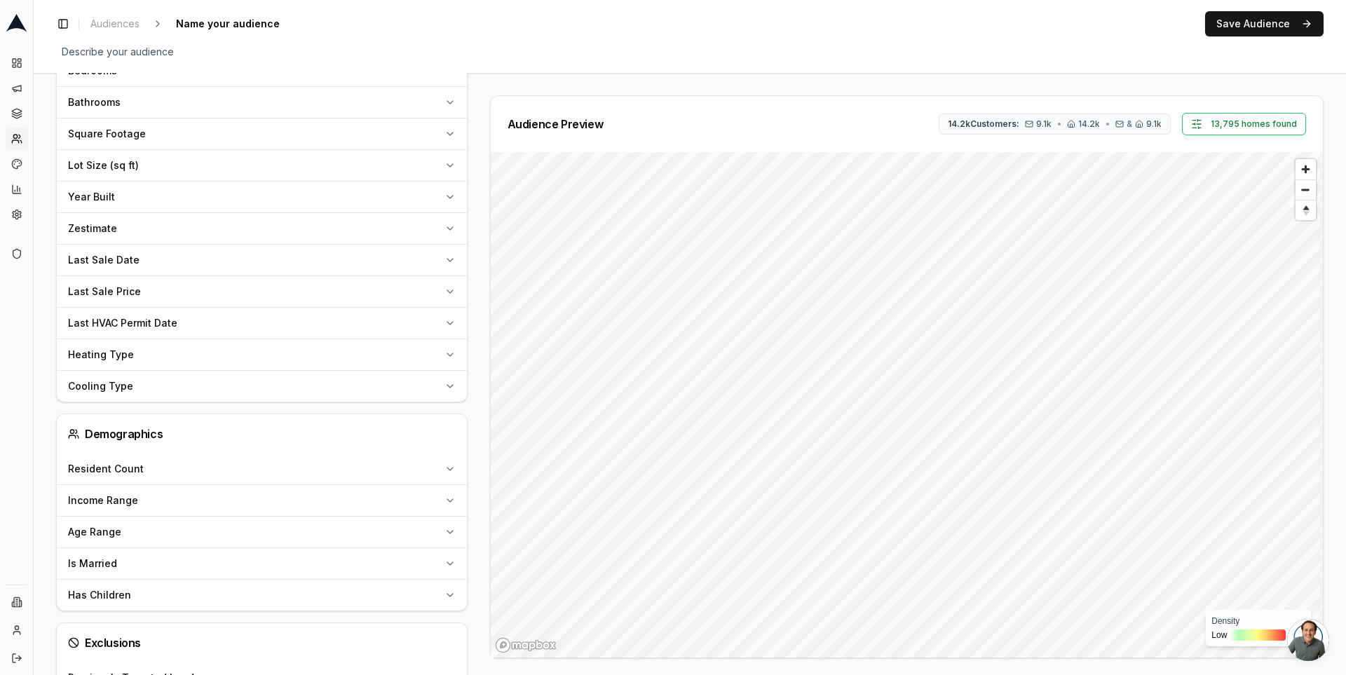
scroll to position [1256, 0]
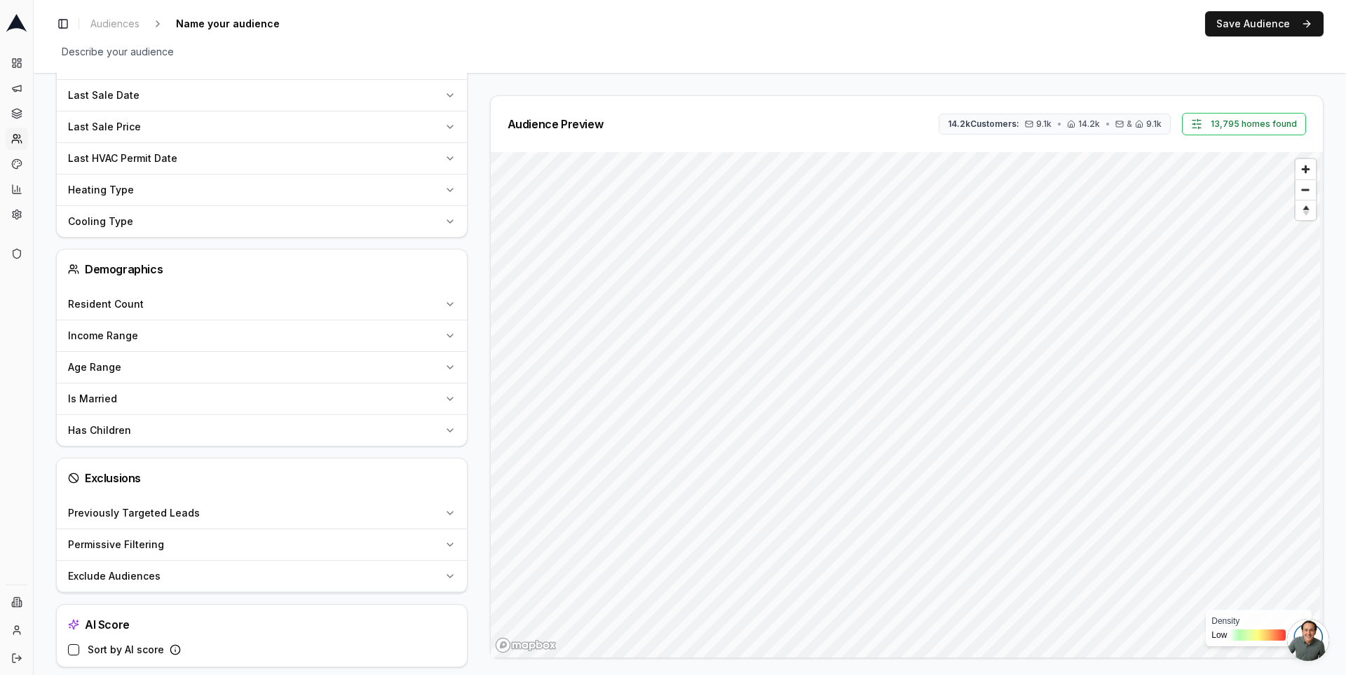
click at [271, 561] on button "Exclude Audiences" at bounding box center [262, 576] width 410 height 31
click at [262, 538] on div "Permissive Filtering" at bounding box center [253, 545] width 371 height 14
click at [260, 507] on div "Previously Targeted Leads" at bounding box center [253, 513] width 371 height 14
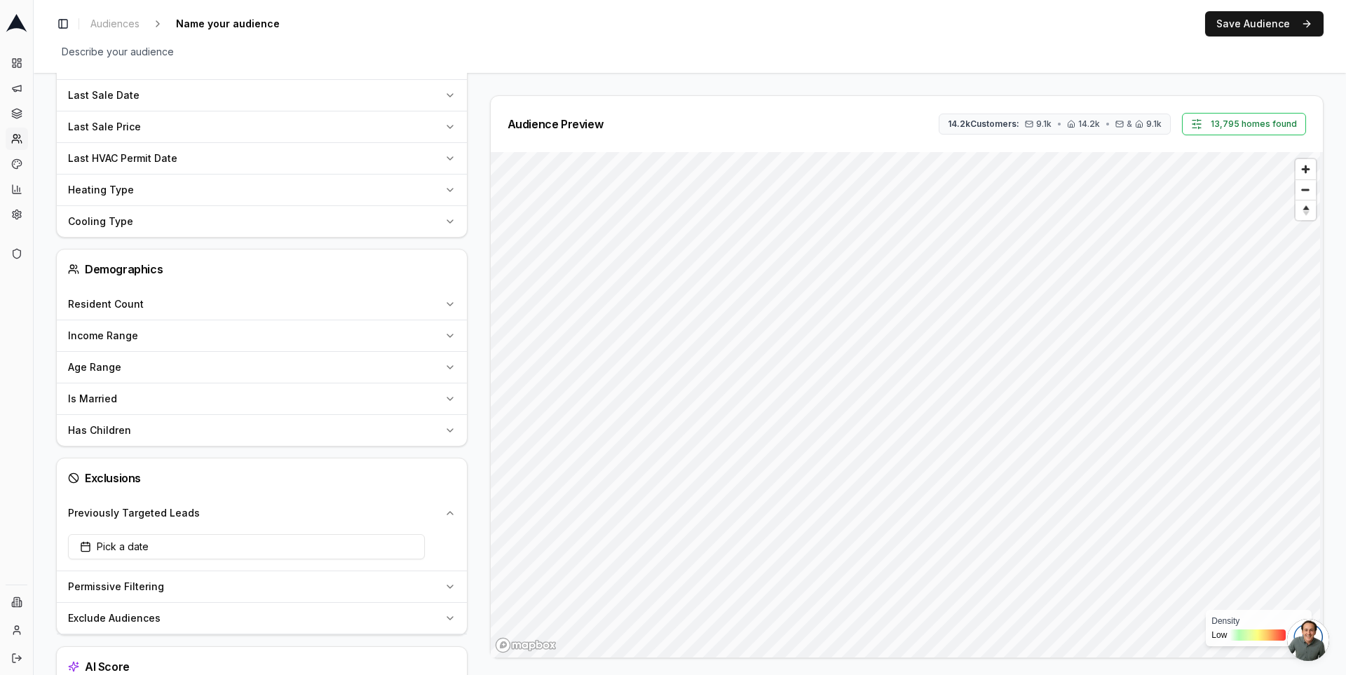
click at [260, 507] on div "Previously Targeted Leads" at bounding box center [253, 513] width 371 height 14
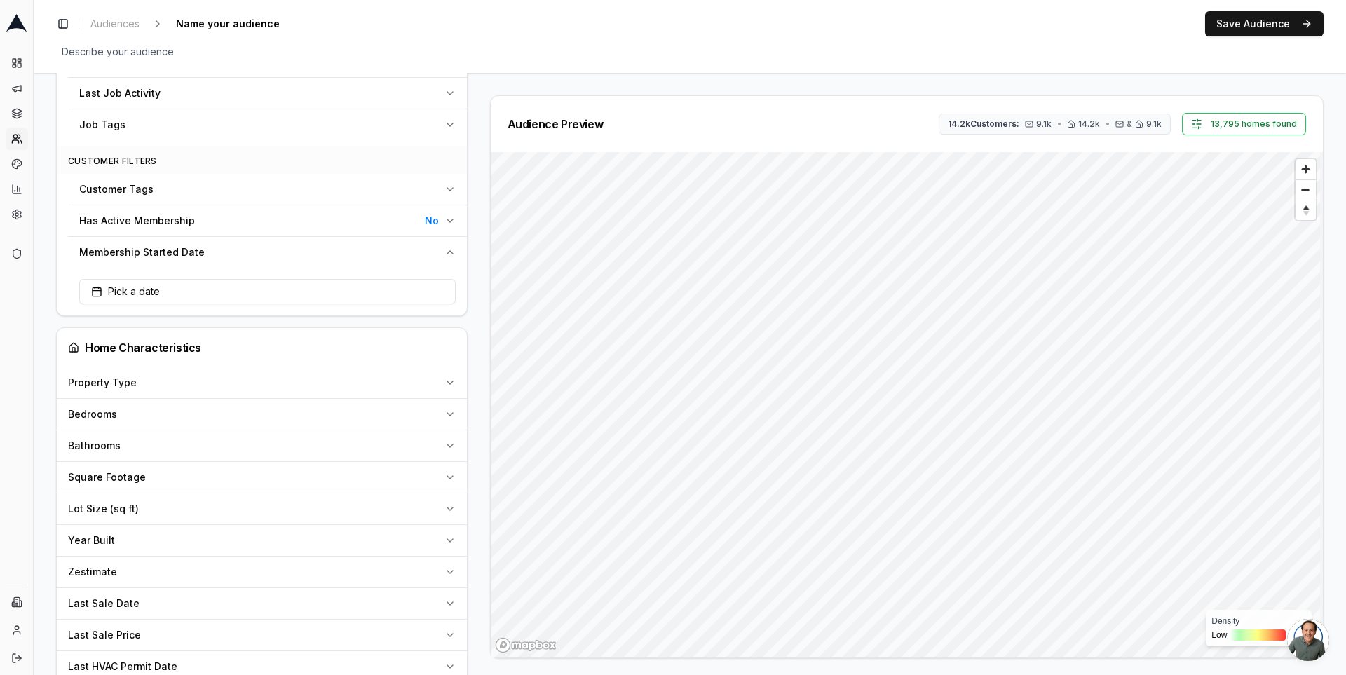
scroll to position [695, 0]
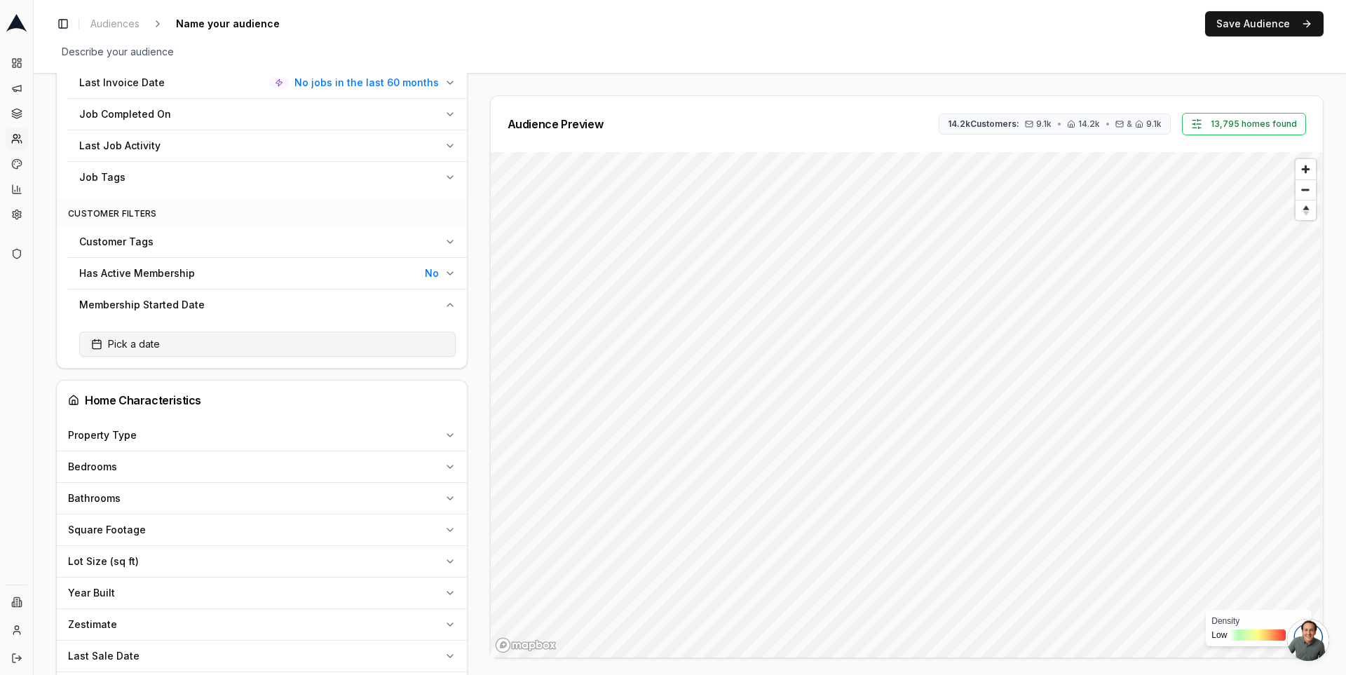
click at [269, 335] on button "Pick a date" at bounding box center [267, 344] width 376 height 25
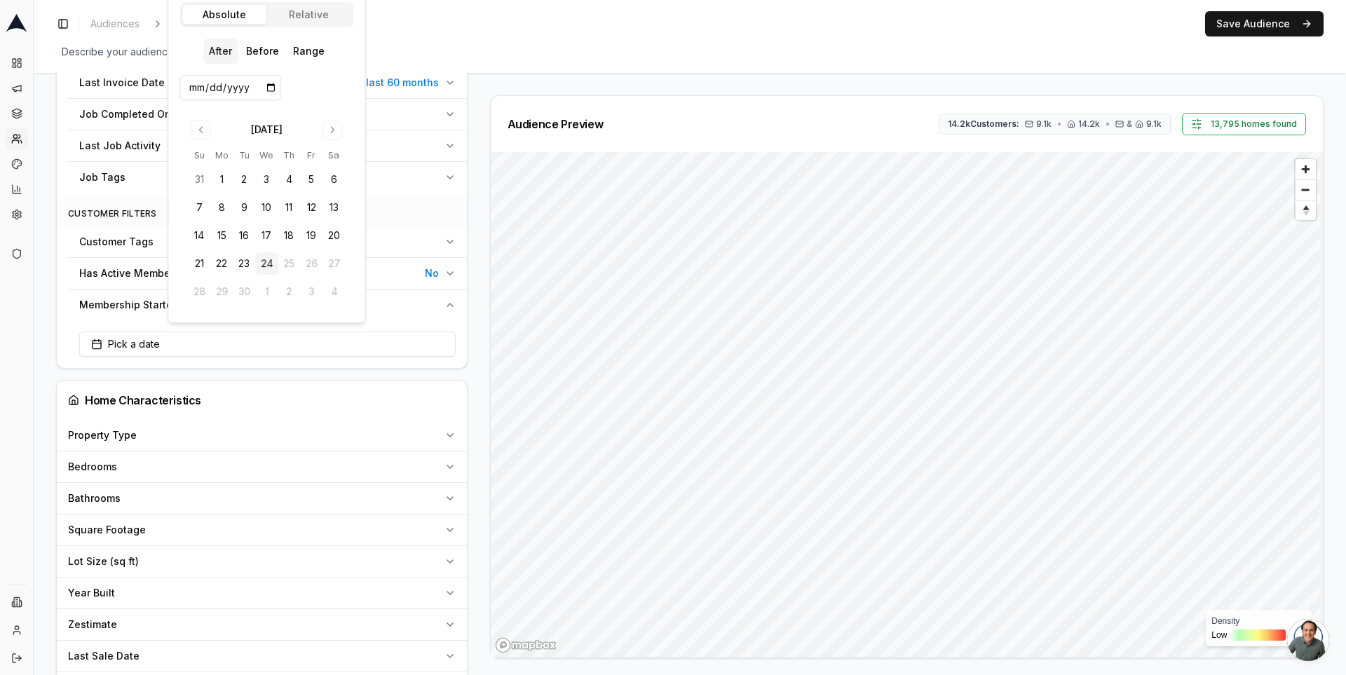
click at [479, 126] on div "Audience Preview 14.2k Customers: 9.1k • 14.2k • & 9.1k 13,795 homes found Dens…" at bounding box center [901, 376] width 845 height 563
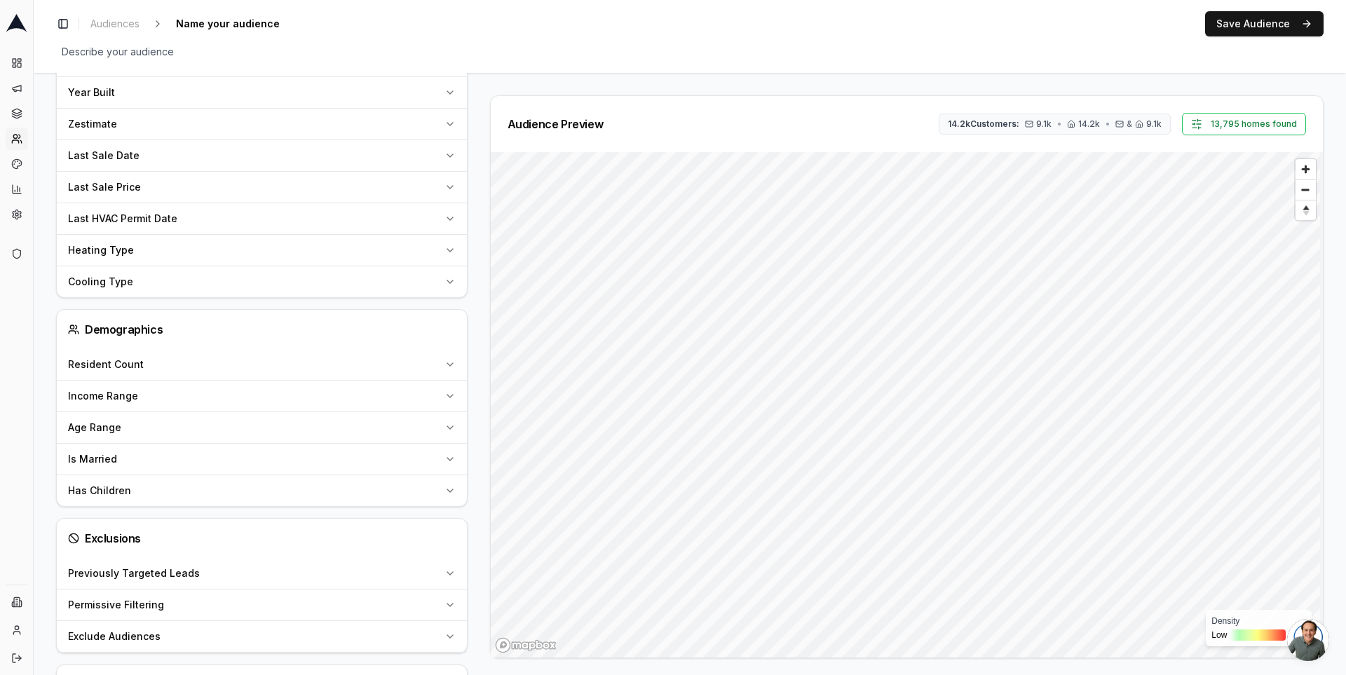
scroll to position [1256, 0]
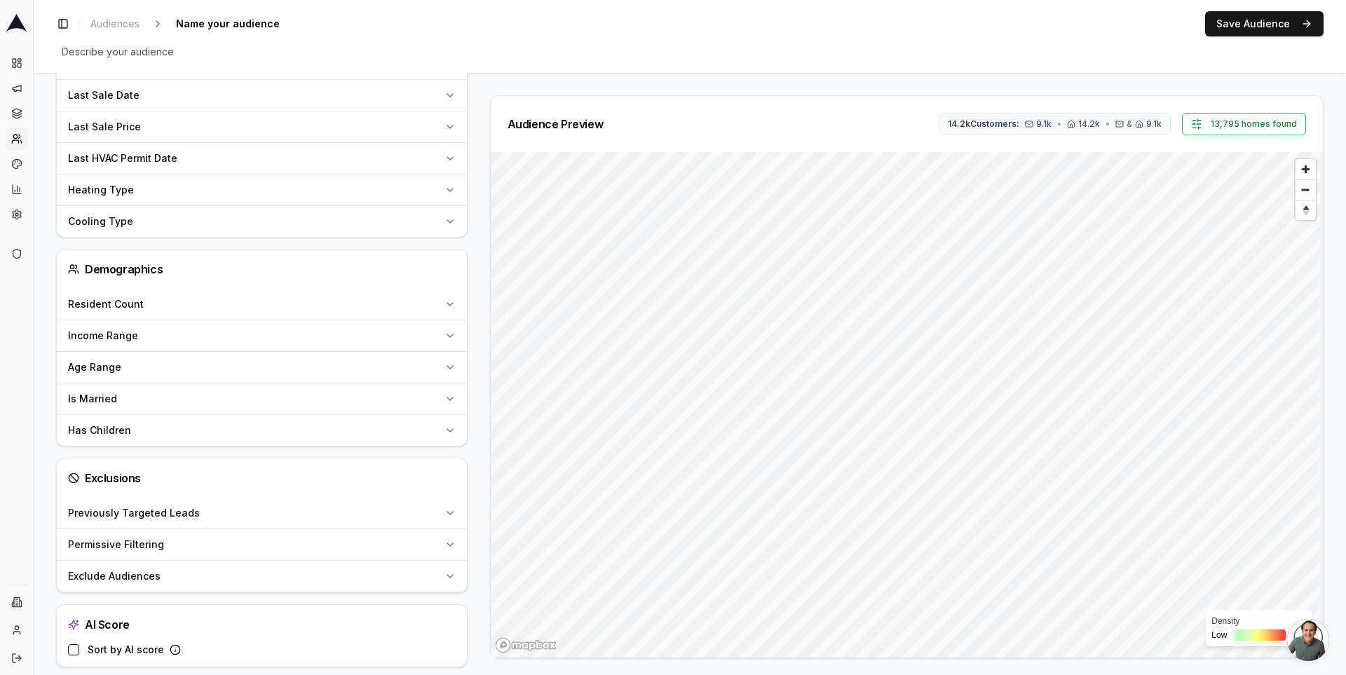
click at [292, 569] on div "Exclude Audiences" at bounding box center [253, 576] width 371 height 14
click at [316, 606] on button "Select audiences to exclude..." at bounding box center [246, 611] width 357 height 28
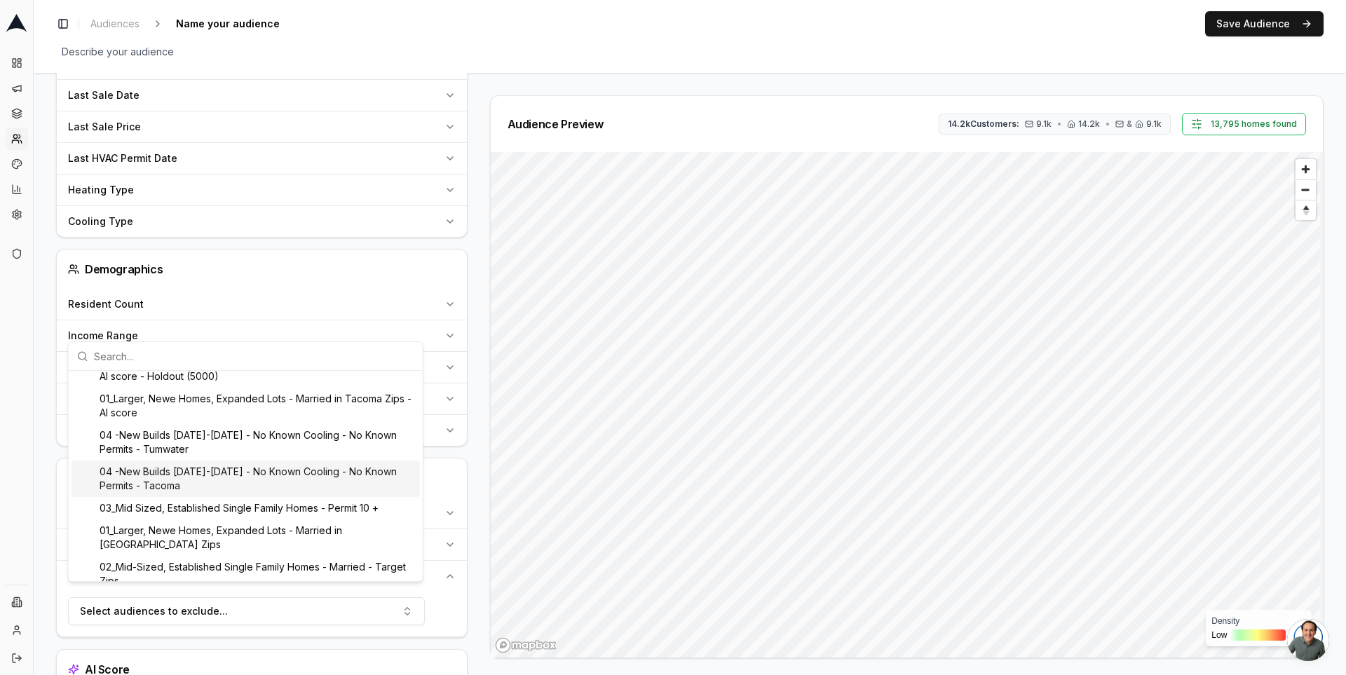
scroll to position [0, 0]
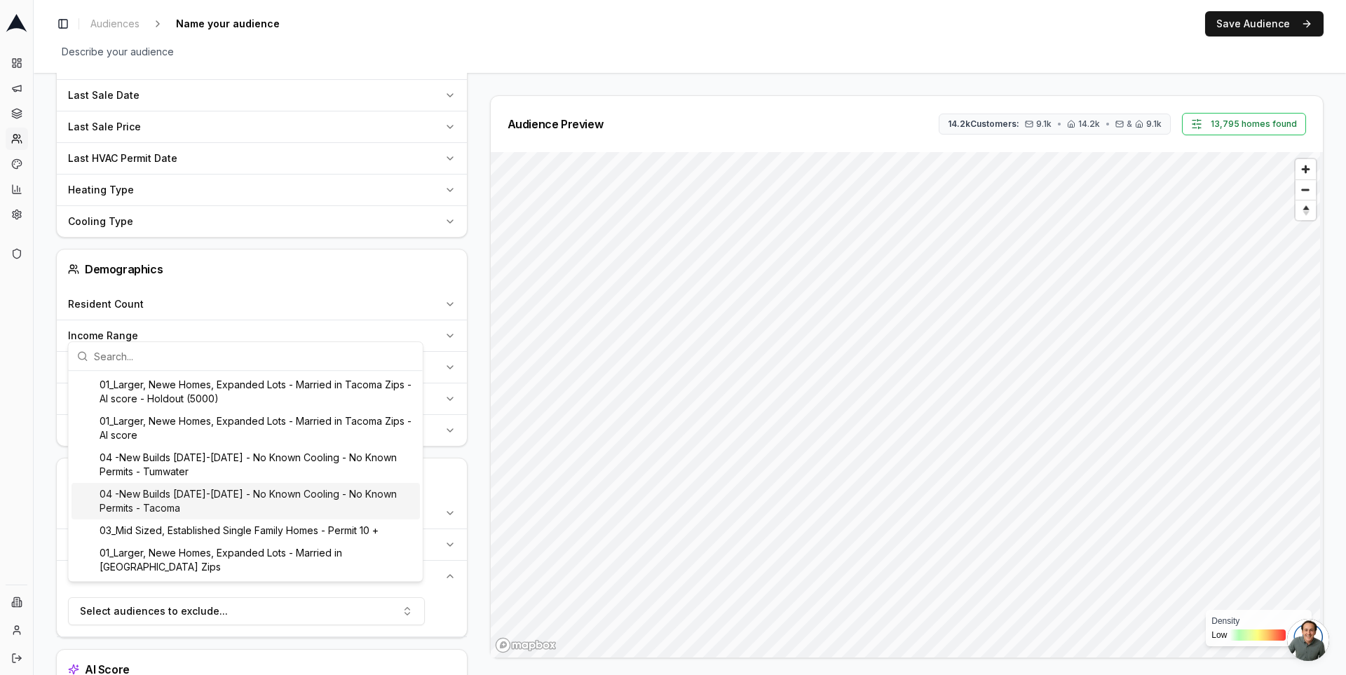
click at [481, 473] on div "Audience Preview 14.2k Customers: 9.1k • 14.2k • & 9.1k 13,795 homes found Dens…" at bounding box center [901, 376] width 845 height 563
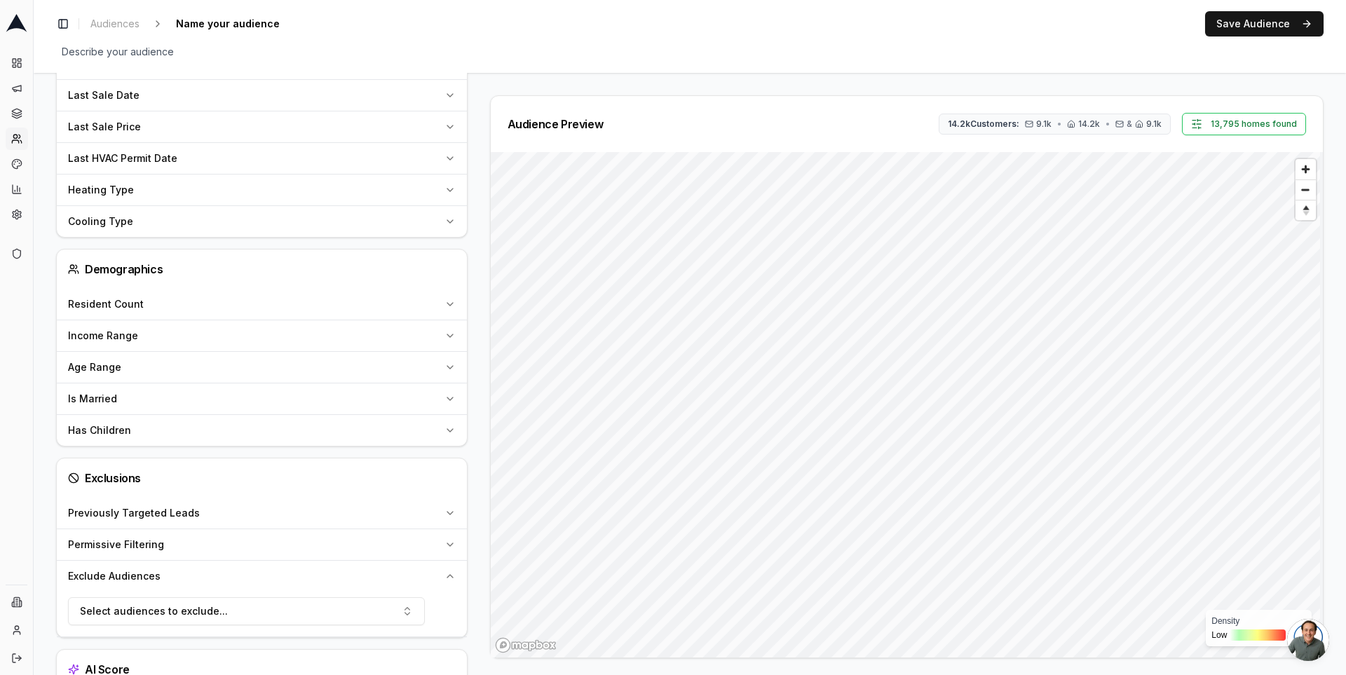
click at [383, 529] on button "Permissive Filtering" at bounding box center [262, 544] width 410 height 31
click at [292, 538] on div "Permissive Filtering" at bounding box center [253, 545] width 371 height 14
click at [290, 506] on div "Previously Targeted Leads" at bounding box center [253, 513] width 371 height 14
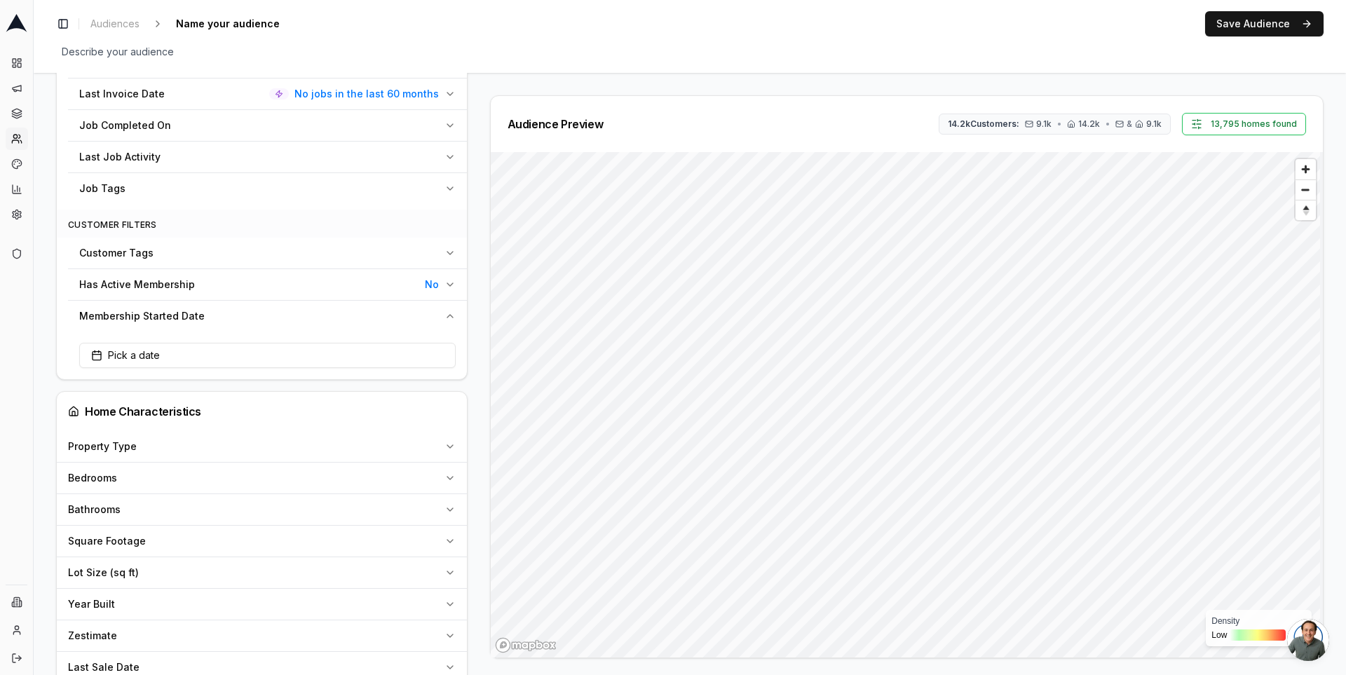
scroll to position [690, 0]
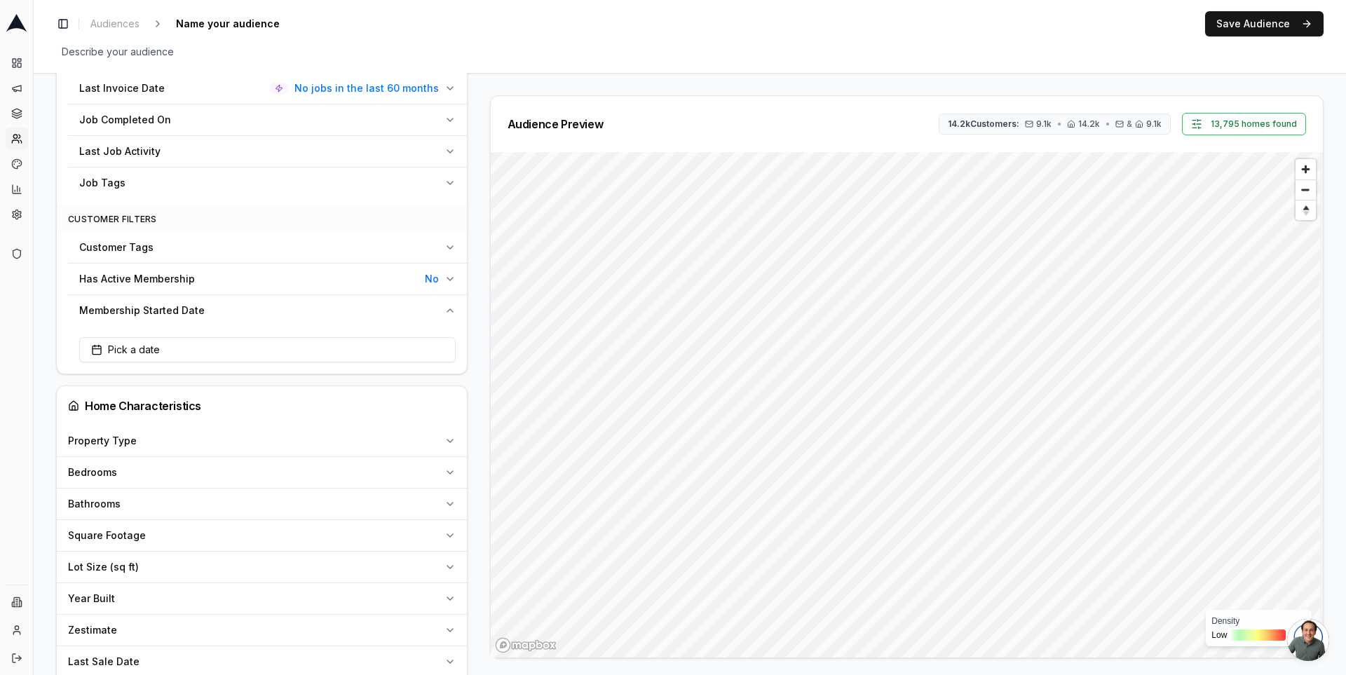
click at [355, 308] on div "Membership Started Date" at bounding box center [259, 311] width 360 height 14
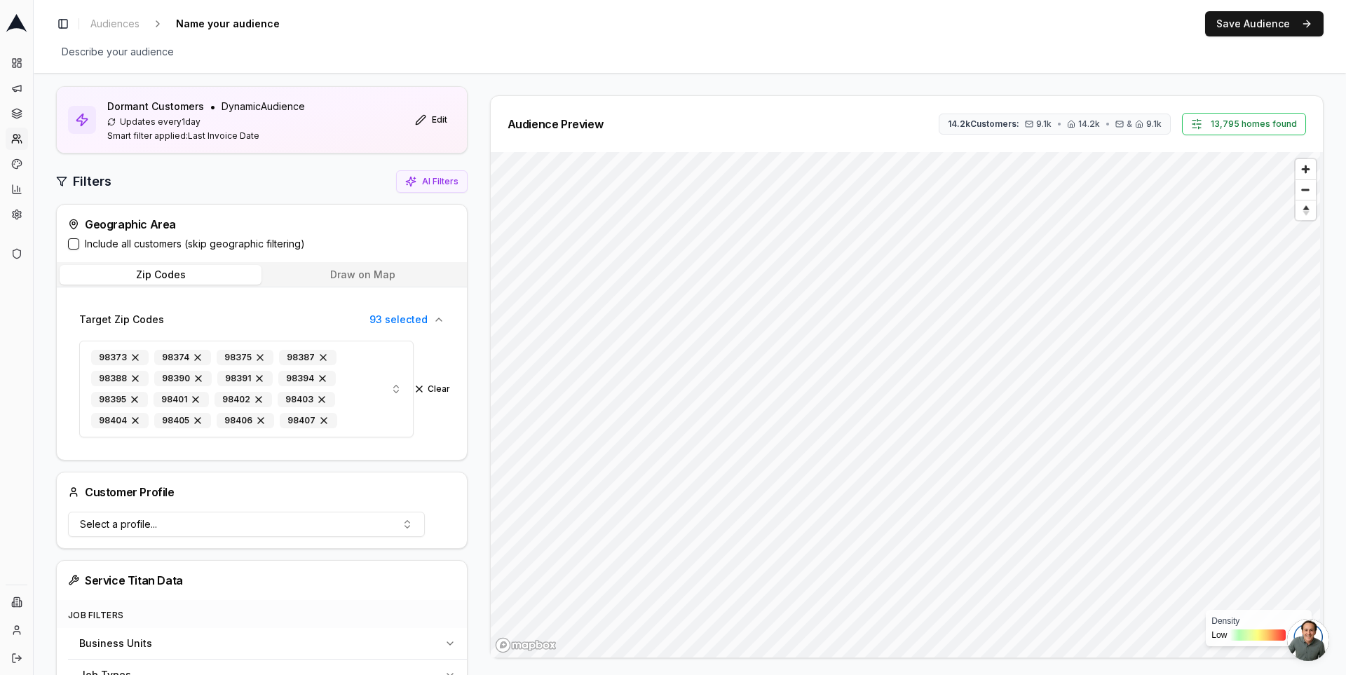
scroll to position [0, 0]
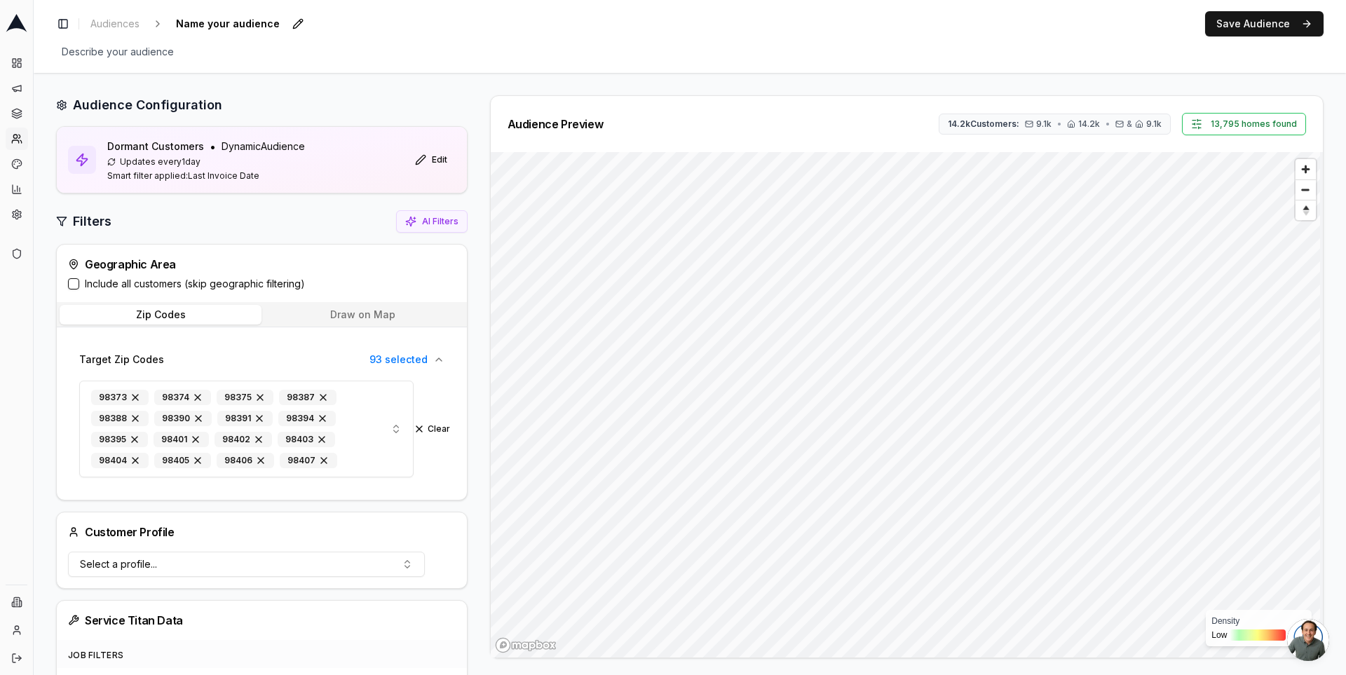
click at [257, 24] on span "Name your audience" at bounding box center [227, 24] width 115 height 20
type input "PTU audience building"
click at [314, 27] on div "Toggle Sidebar Audiences PTU audience building Save Cancel Save Audience" at bounding box center [690, 23] width 1268 height 25
drag, startPoint x: 1260, startPoint y: 25, endPoint x: 964, endPoint y: 16, distance: 296.0
click at [964, 16] on div "Toggle Sidebar Audiences PTU audience building Edit Save Audience" at bounding box center [690, 23] width 1268 height 25
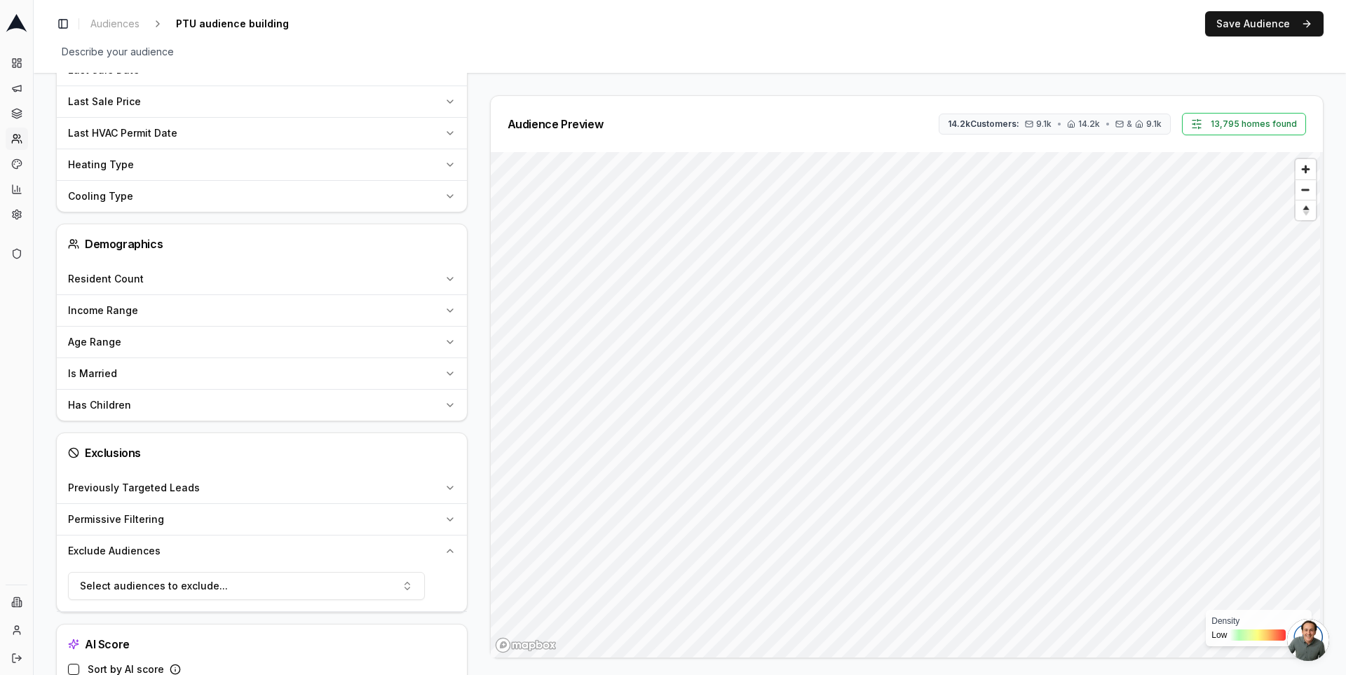
scroll to position [1253, 0]
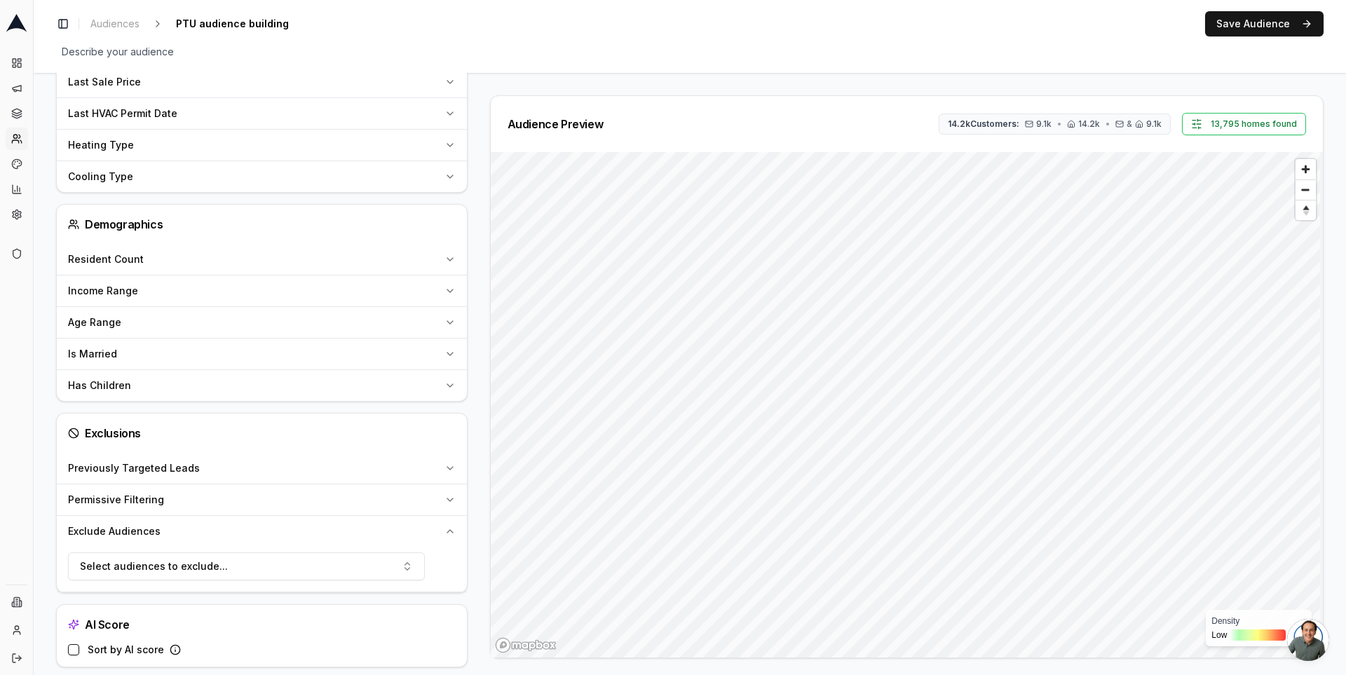
click at [449, 494] on icon "button" at bounding box center [449, 499] width 11 height 11
click at [446, 453] on button "Previously Targeted Leads" at bounding box center [262, 468] width 410 height 31
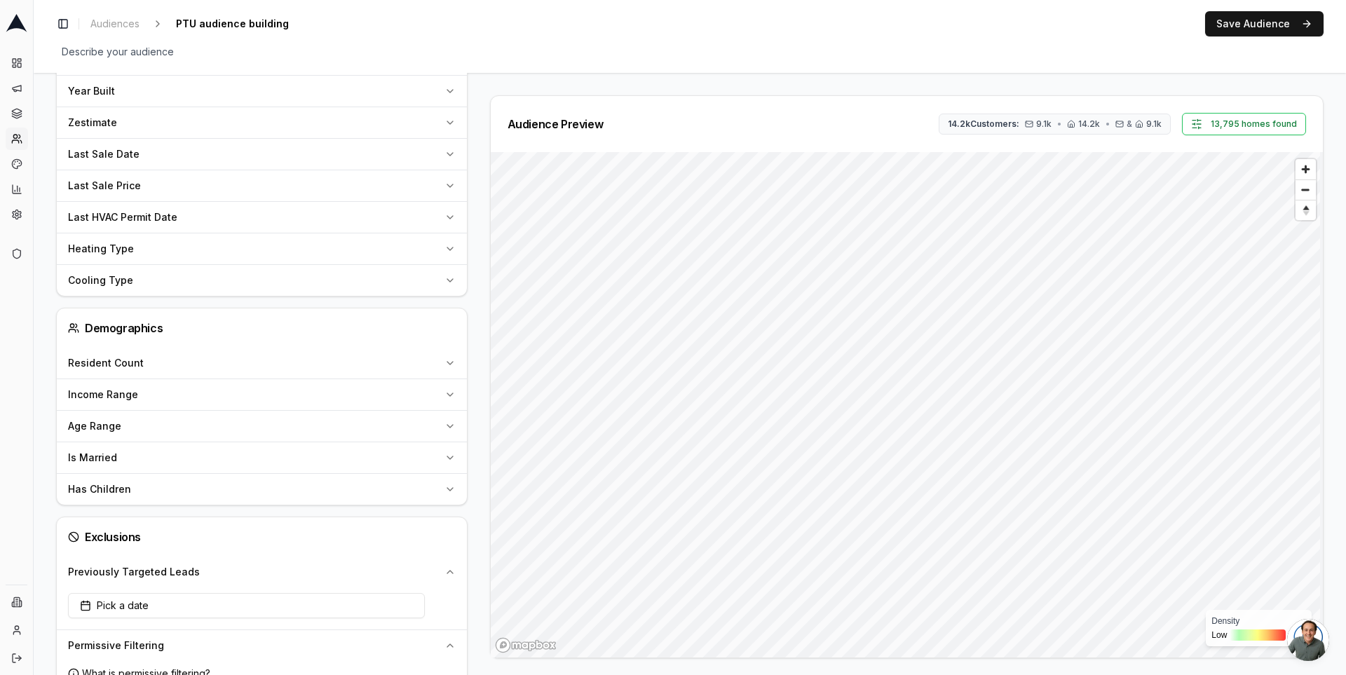
scroll to position [979, 0]
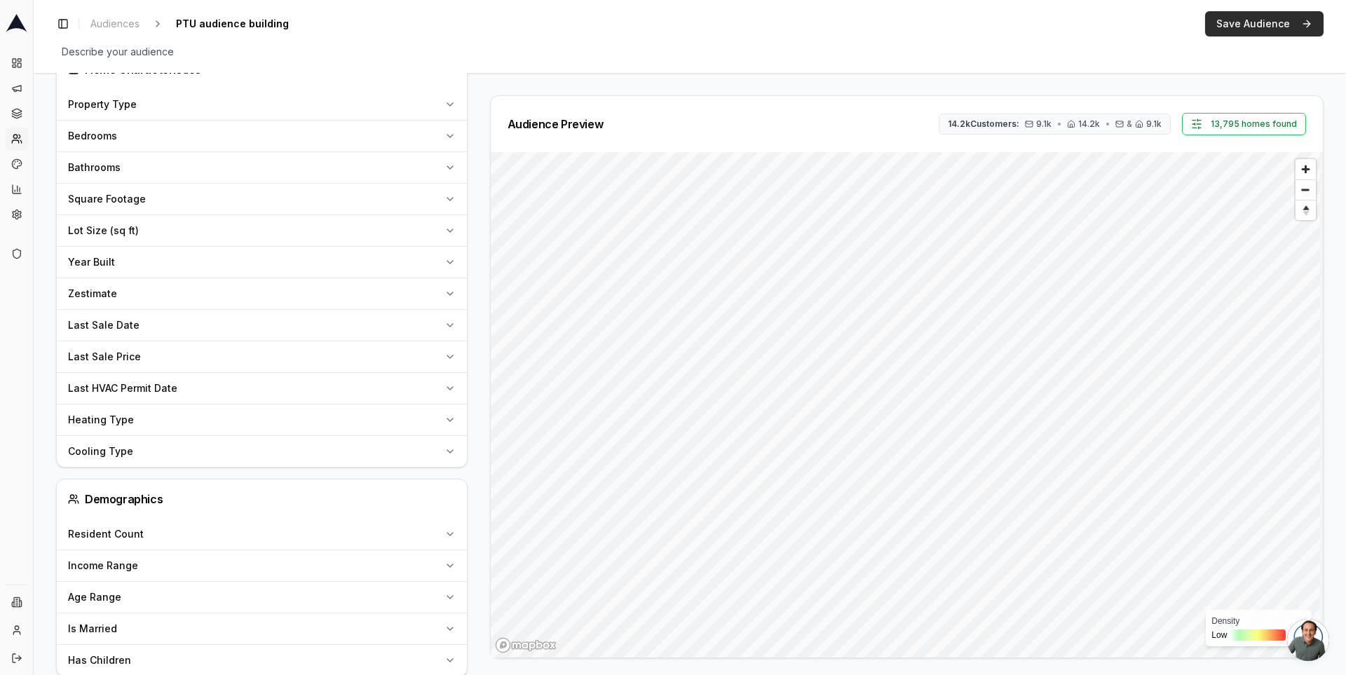
click at [1272, 25] on button "Save Audience" at bounding box center [1264, 23] width 118 height 25
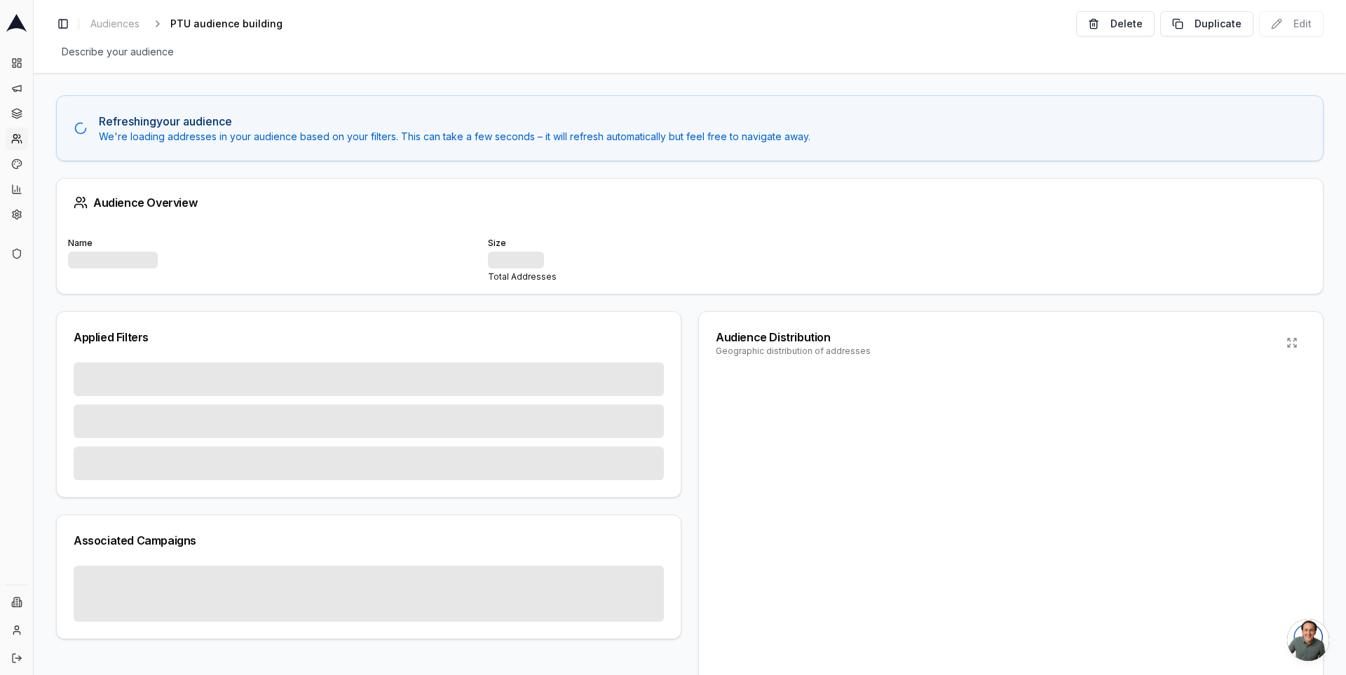
click at [19, 142] on icon at bounding box center [16, 138] width 11 height 11
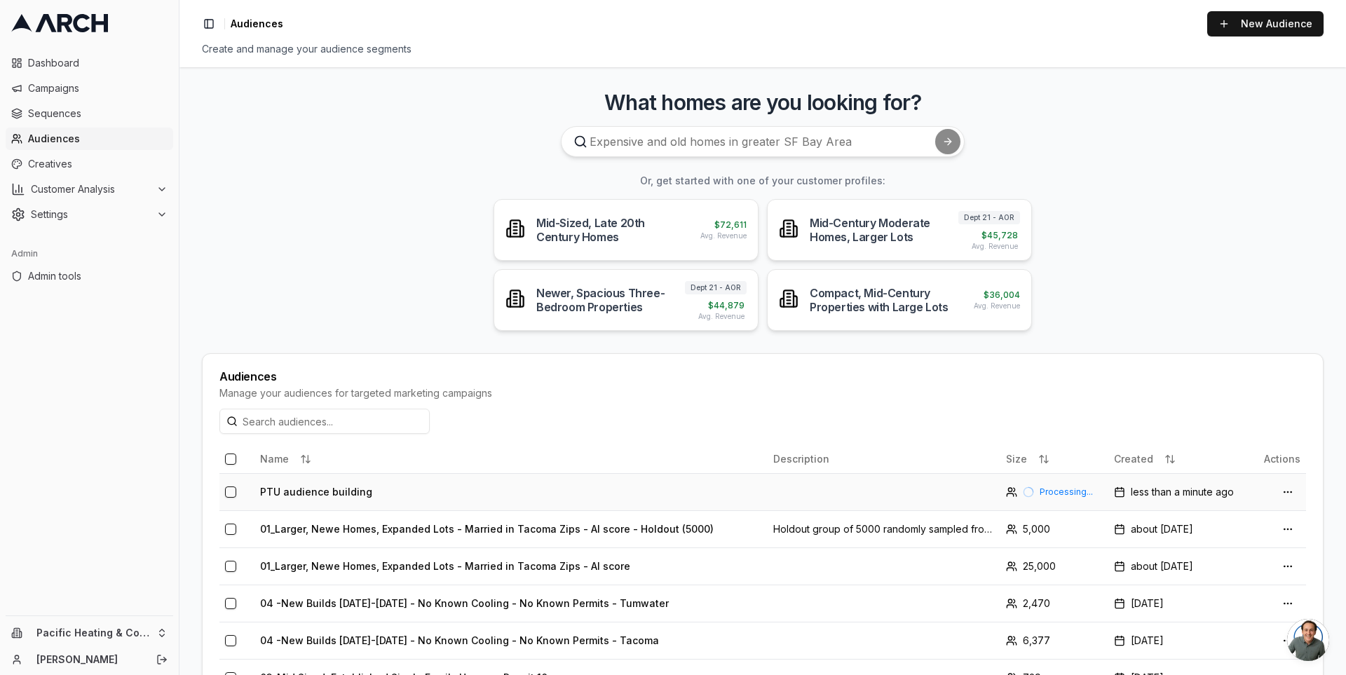
click at [332, 489] on td "PTU audience building" at bounding box center [510, 491] width 513 height 37
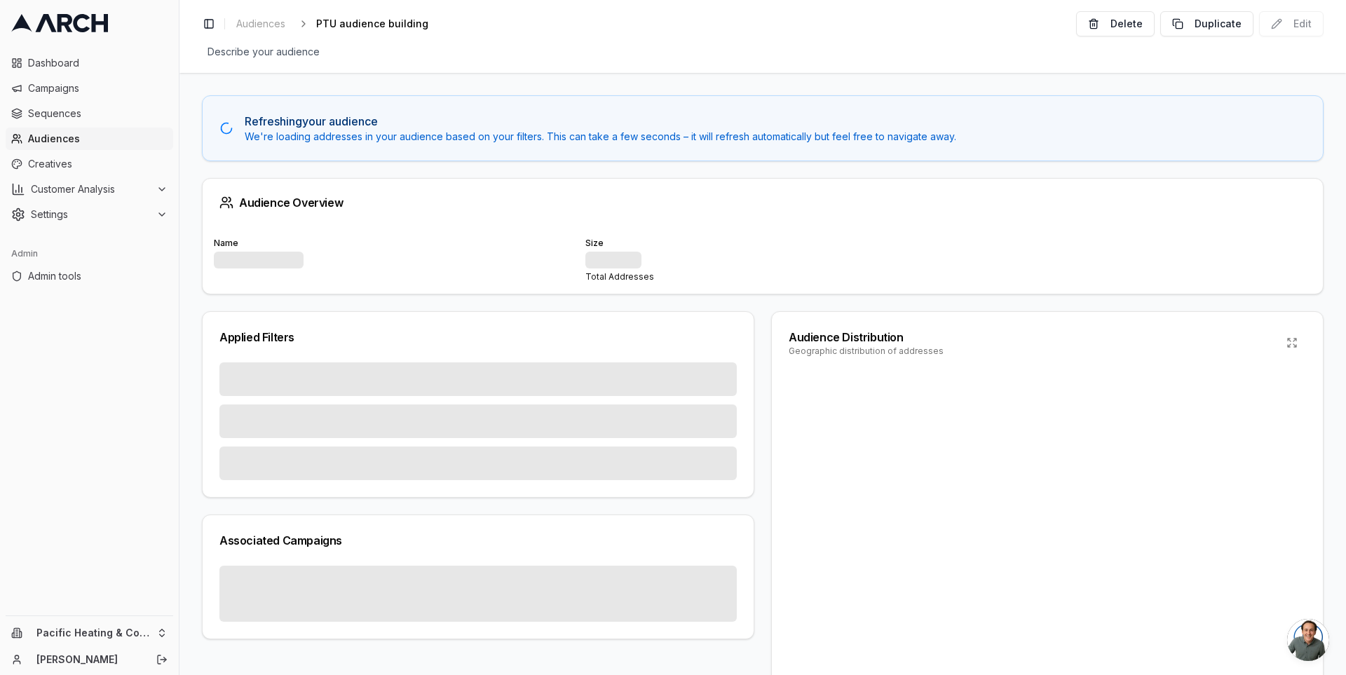
click at [88, 138] on span "Audiences" at bounding box center [98, 139] width 140 height 14
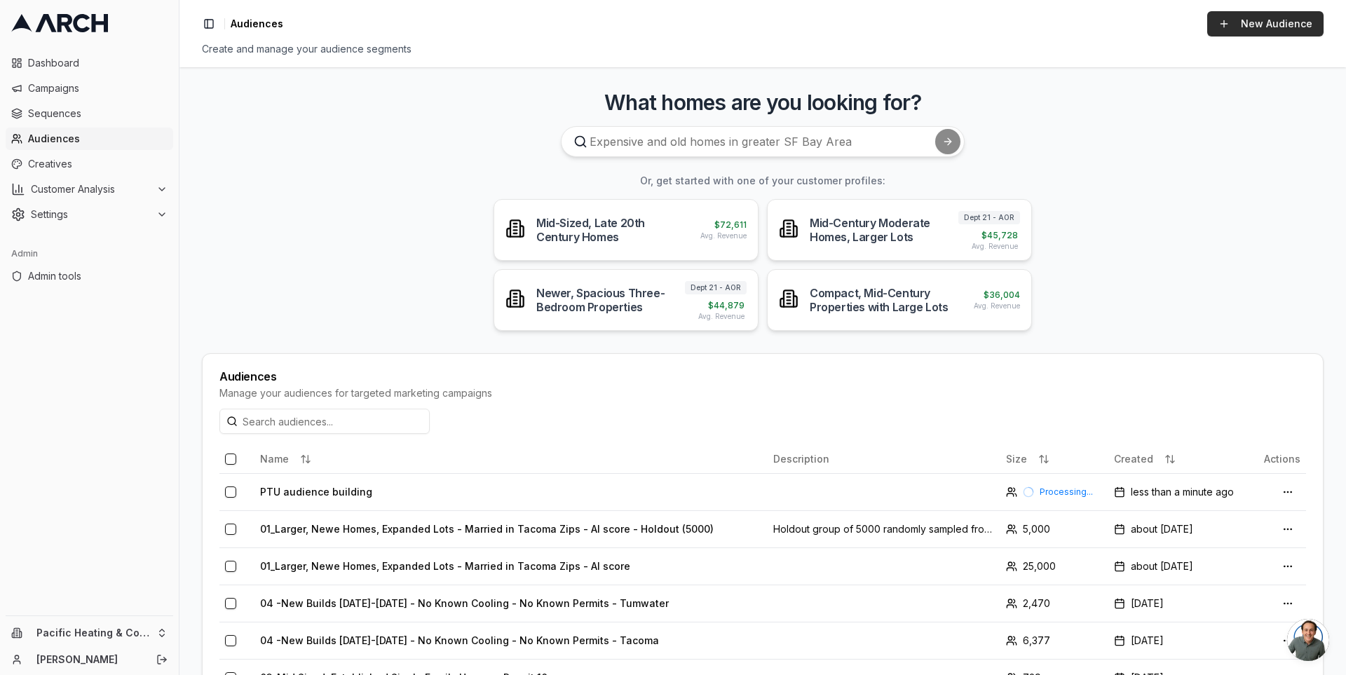
click at [1239, 25] on link "New Audience" at bounding box center [1265, 23] width 116 height 25
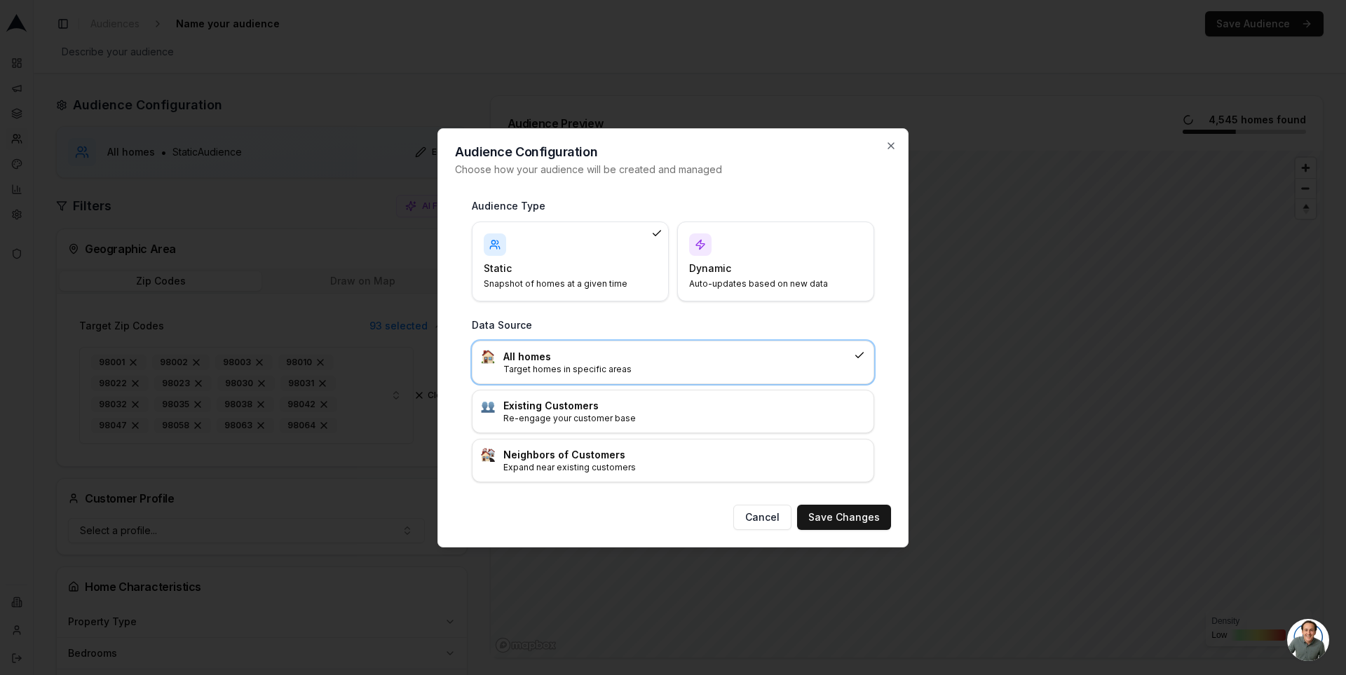
click at [731, 251] on div "Dynamic Auto-updates based on new data" at bounding box center [775, 261] width 173 height 56
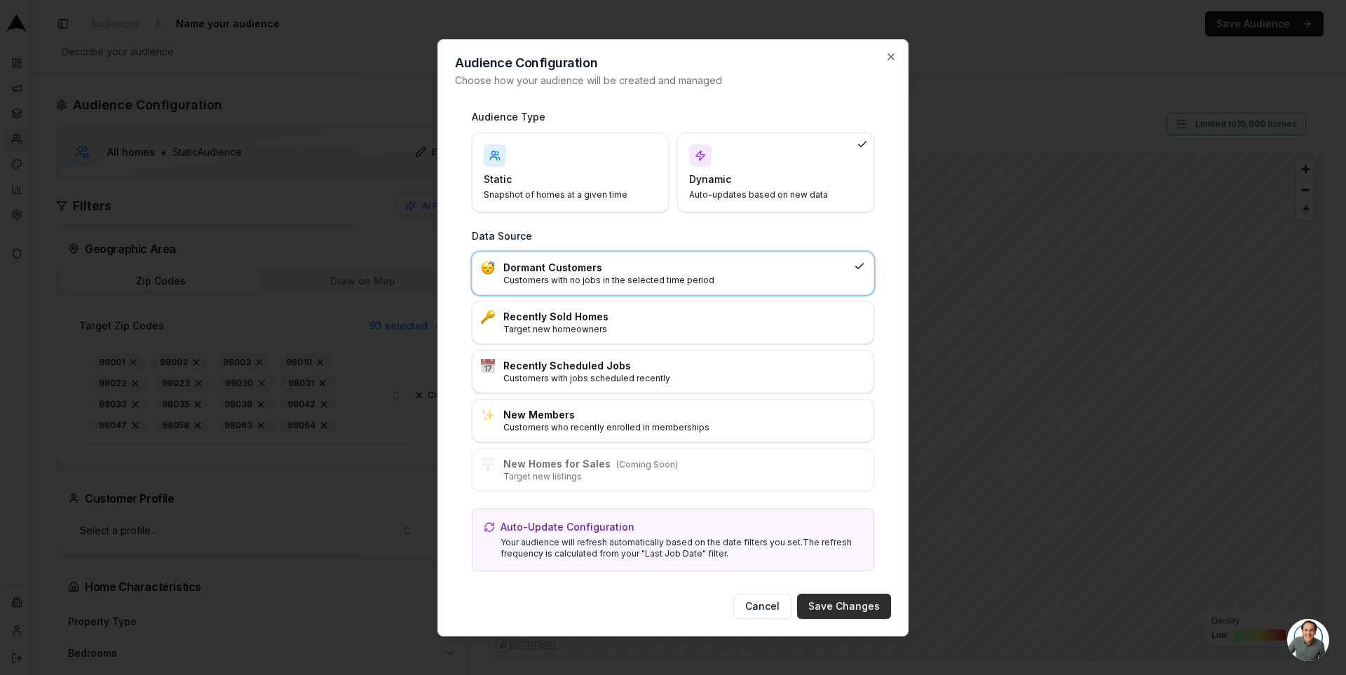
click at [836, 606] on button "Save Changes" at bounding box center [844, 606] width 94 height 25
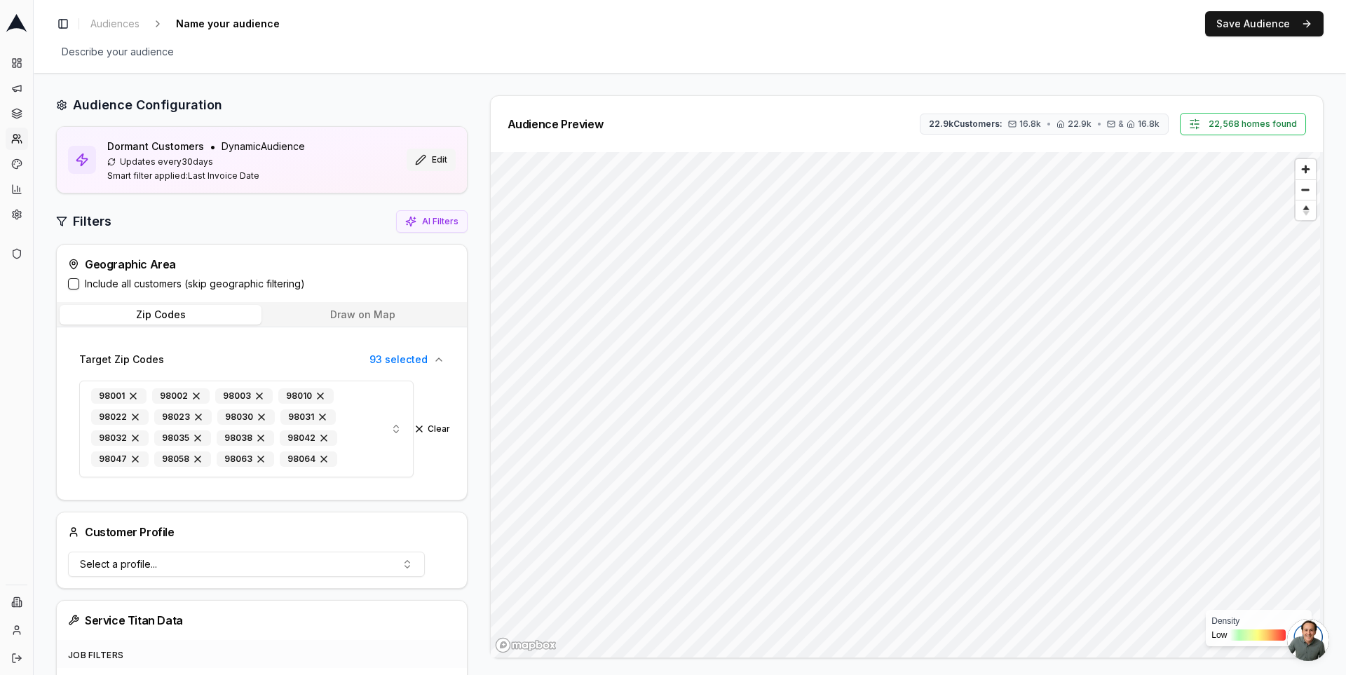
click at [428, 155] on button "Edit" at bounding box center [431, 160] width 49 height 22
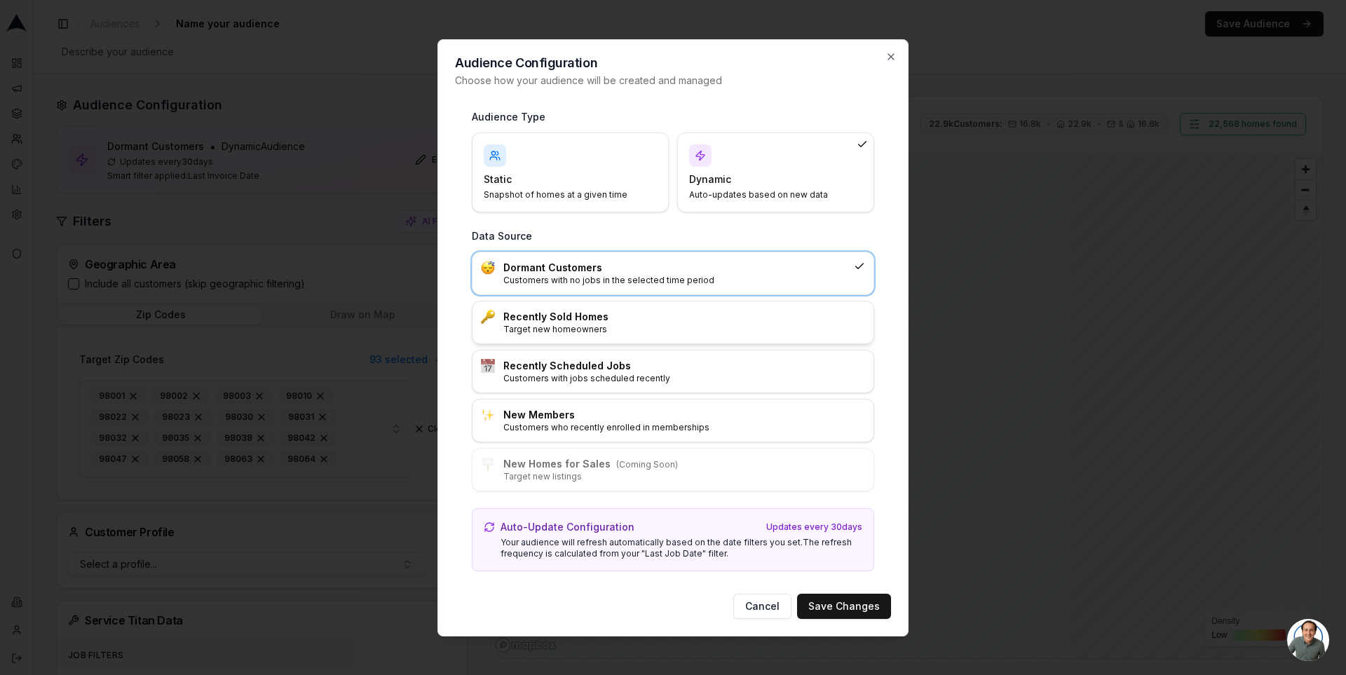
click at [608, 335] on p "Target new homeowners" at bounding box center [684, 329] width 362 height 11
click at [616, 372] on h3 "Recently Scheduled Jobs" at bounding box center [684, 366] width 362 height 14
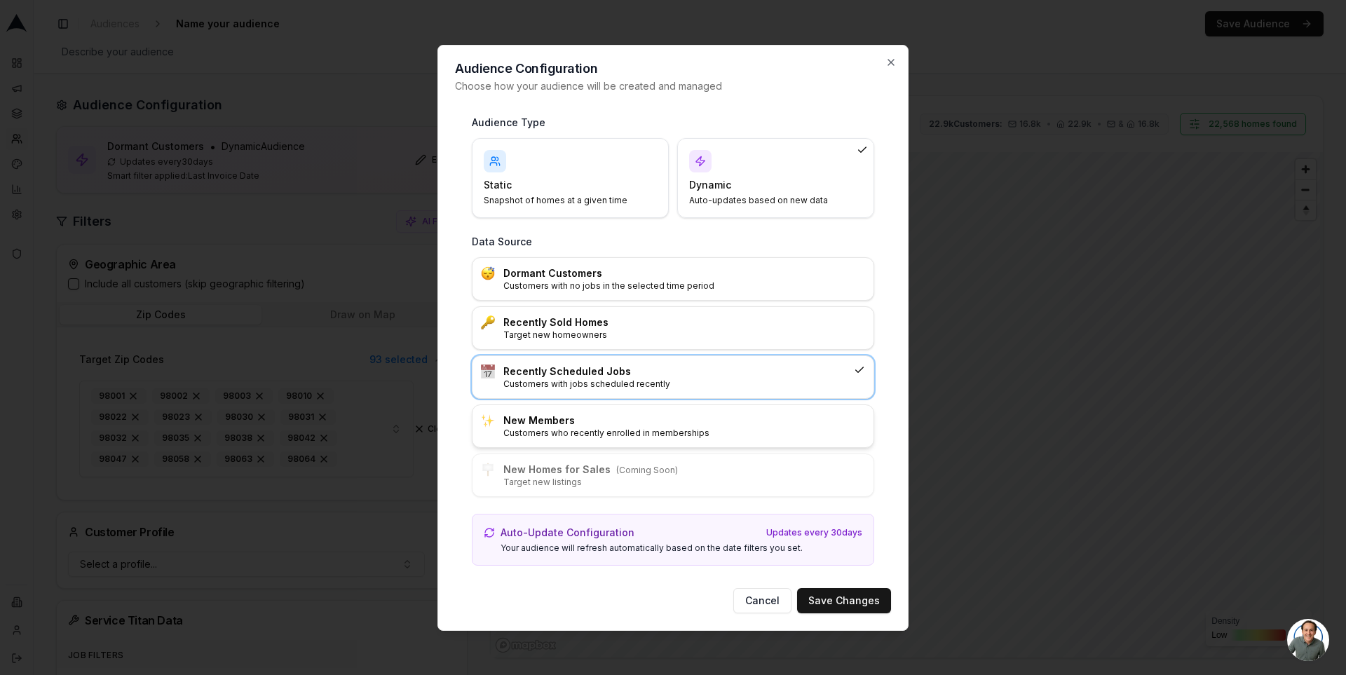
click at [618, 429] on p "Customers who recently enrolled in memberships" at bounding box center [684, 433] width 362 height 11
click at [622, 473] on span "(Coming Soon)" at bounding box center [647, 470] width 62 height 11
click at [759, 607] on button "Cancel" at bounding box center [762, 600] width 58 height 25
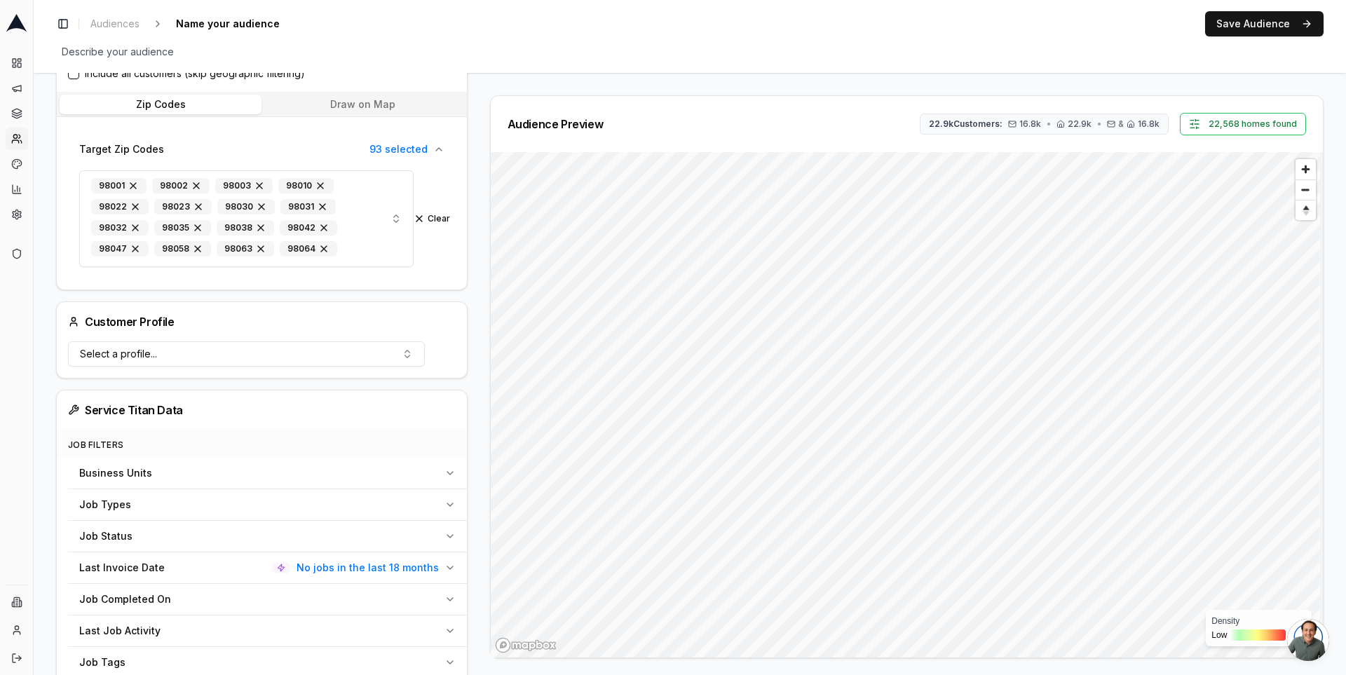
scroll to position [322, 0]
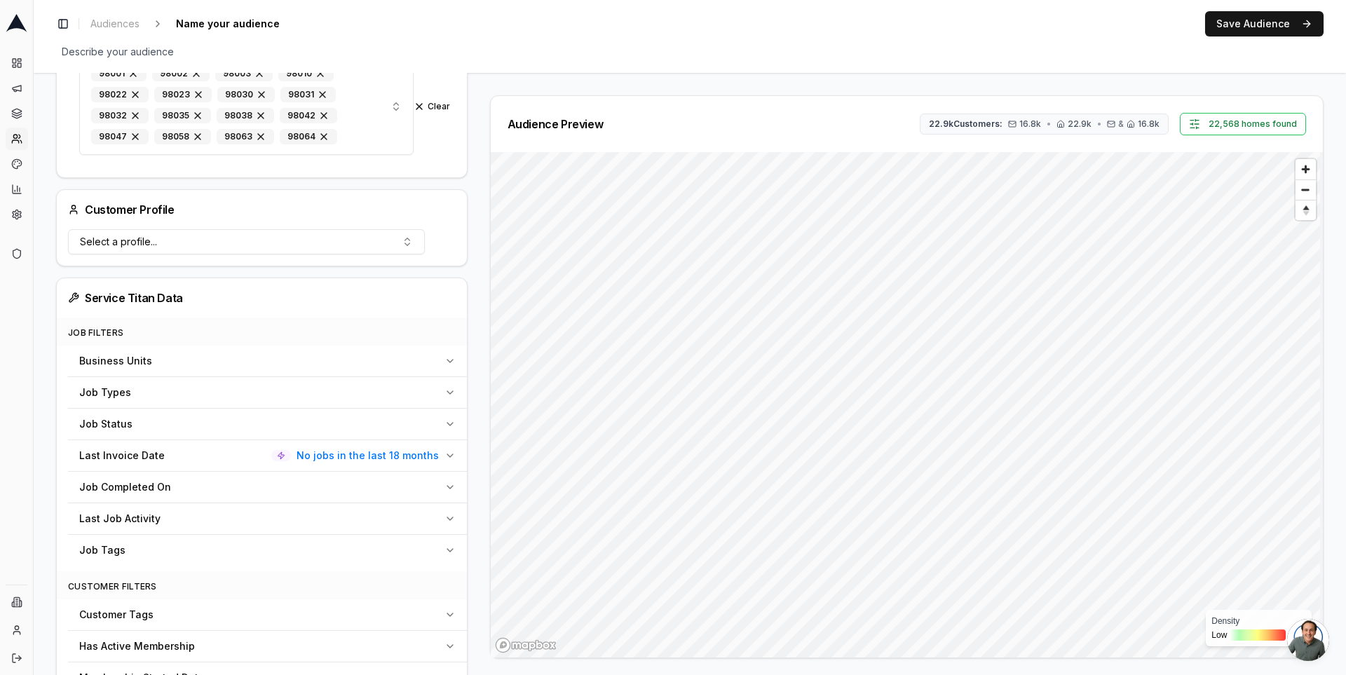
click at [436, 455] on span "No jobs in the last 18 months" at bounding box center [368, 456] width 142 height 14
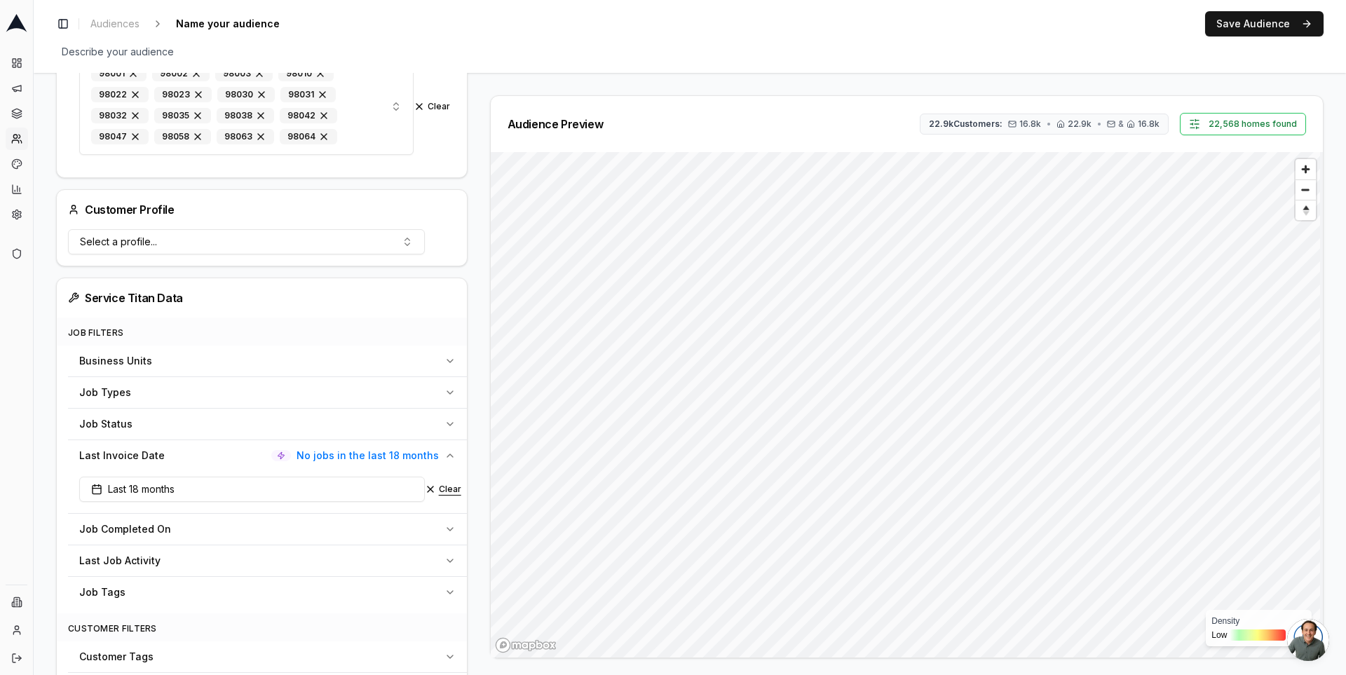
click at [446, 485] on button "Clear" at bounding box center [443, 489] width 36 height 11
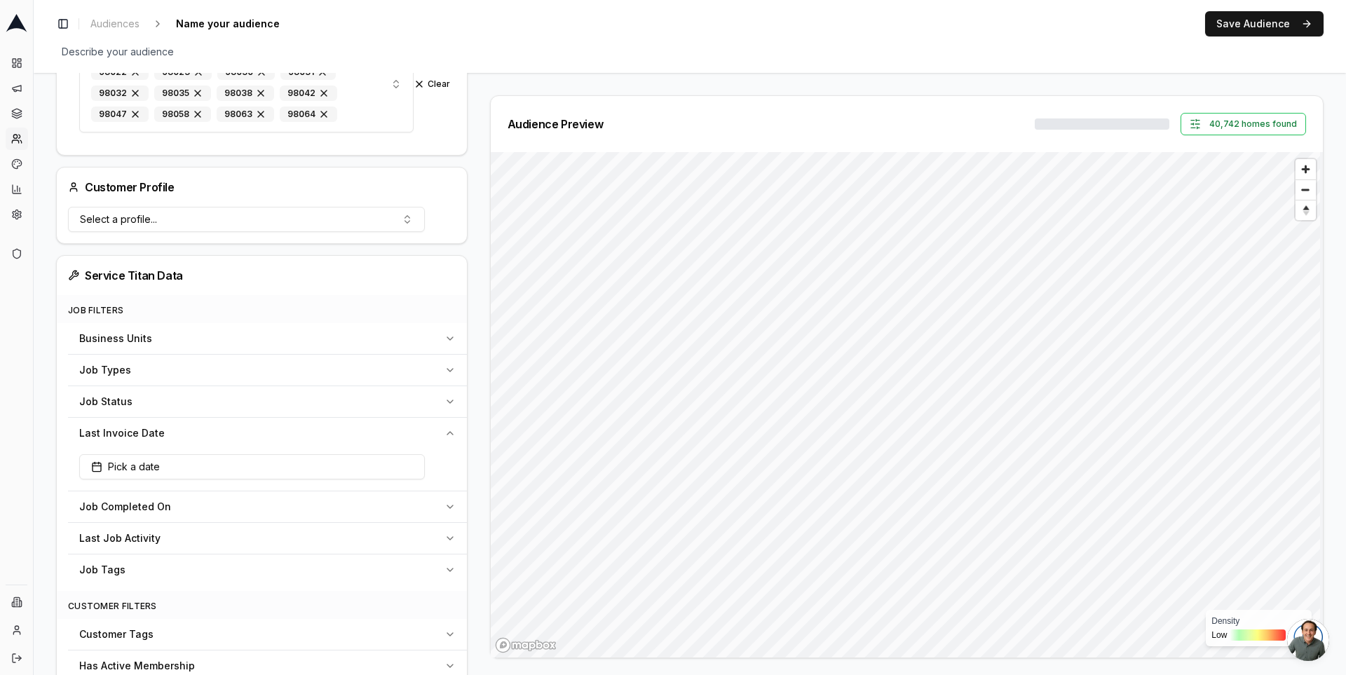
scroll to position [361, 0]
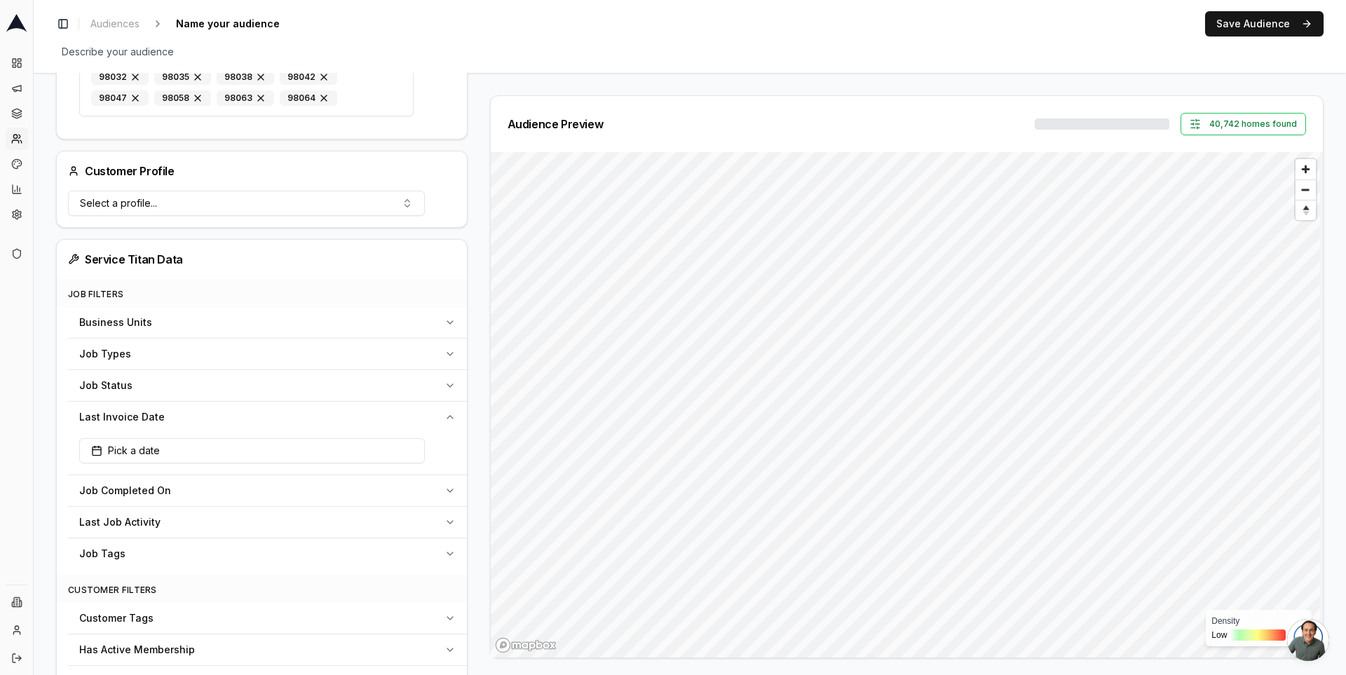
click at [405, 353] on div "Job Types" at bounding box center [259, 354] width 360 height 14
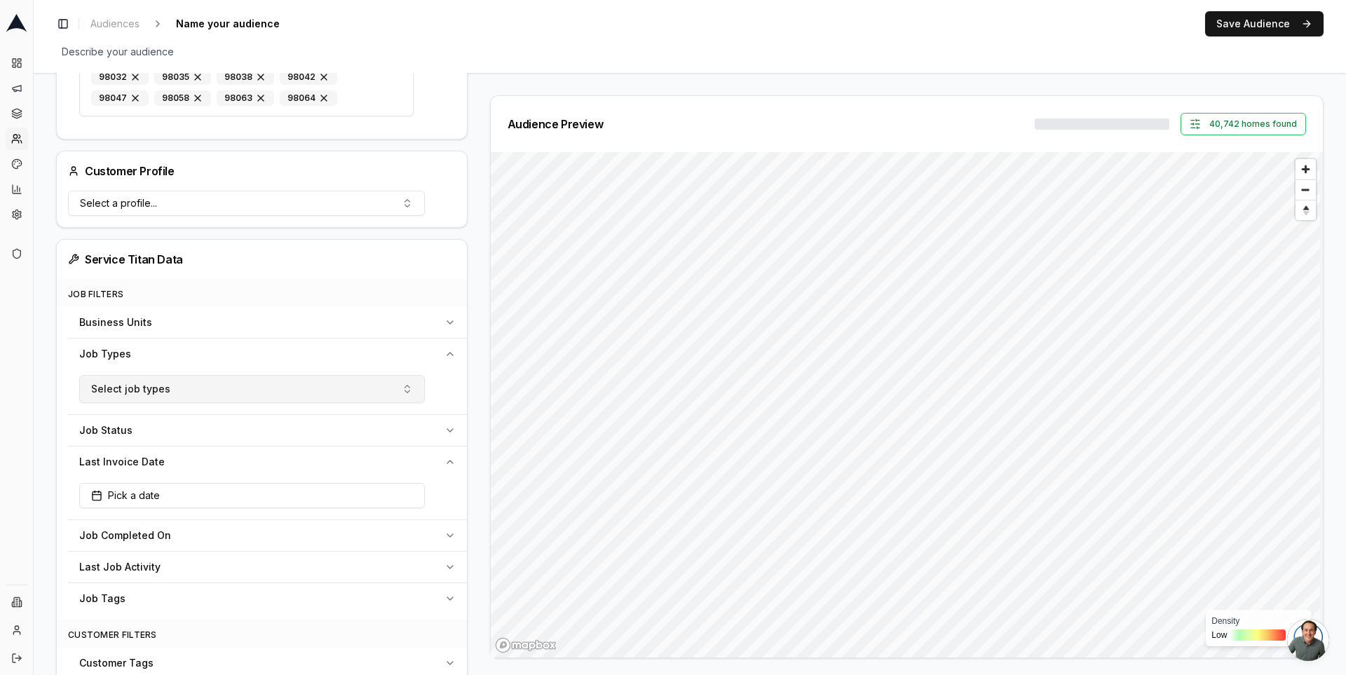
click at [398, 376] on button "Select job types" at bounding box center [252, 389] width 346 height 28
click at [346, 315] on div "Business Units" at bounding box center [259, 322] width 360 height 14
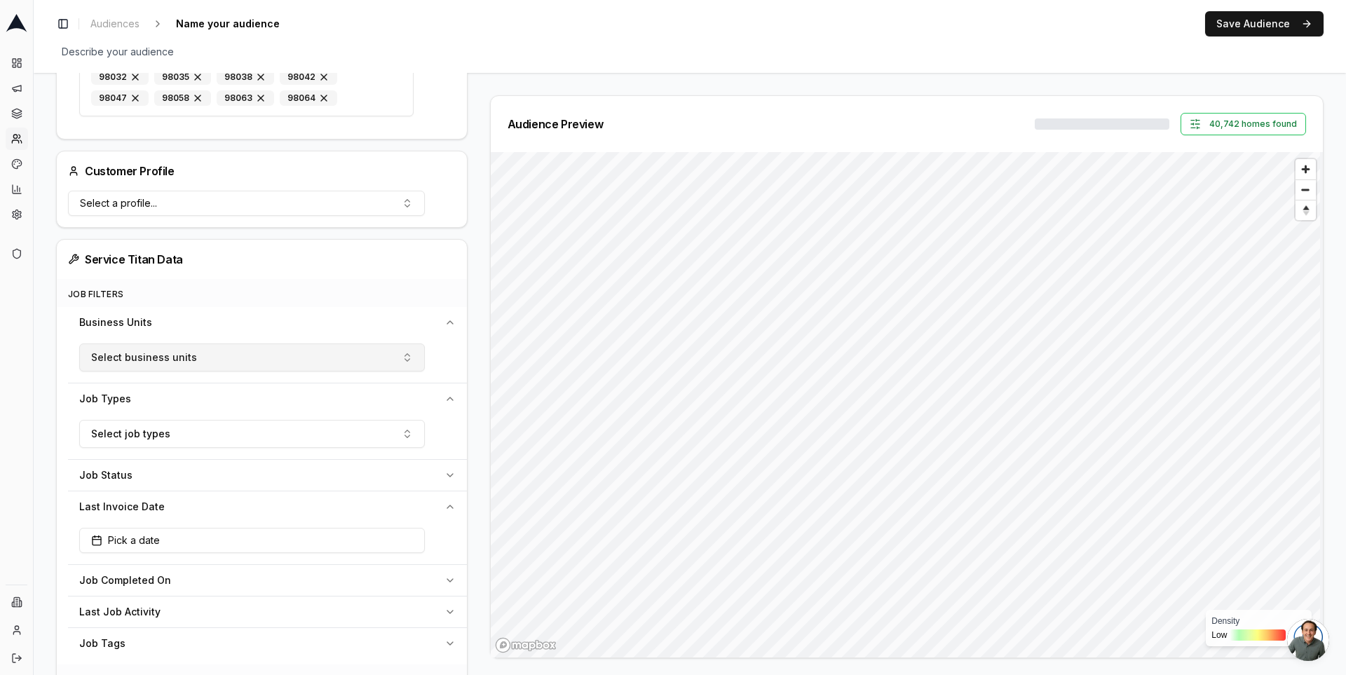
click at [333, 347] on button "Select business units" at bounding box center [252, 358] width 346 height 28
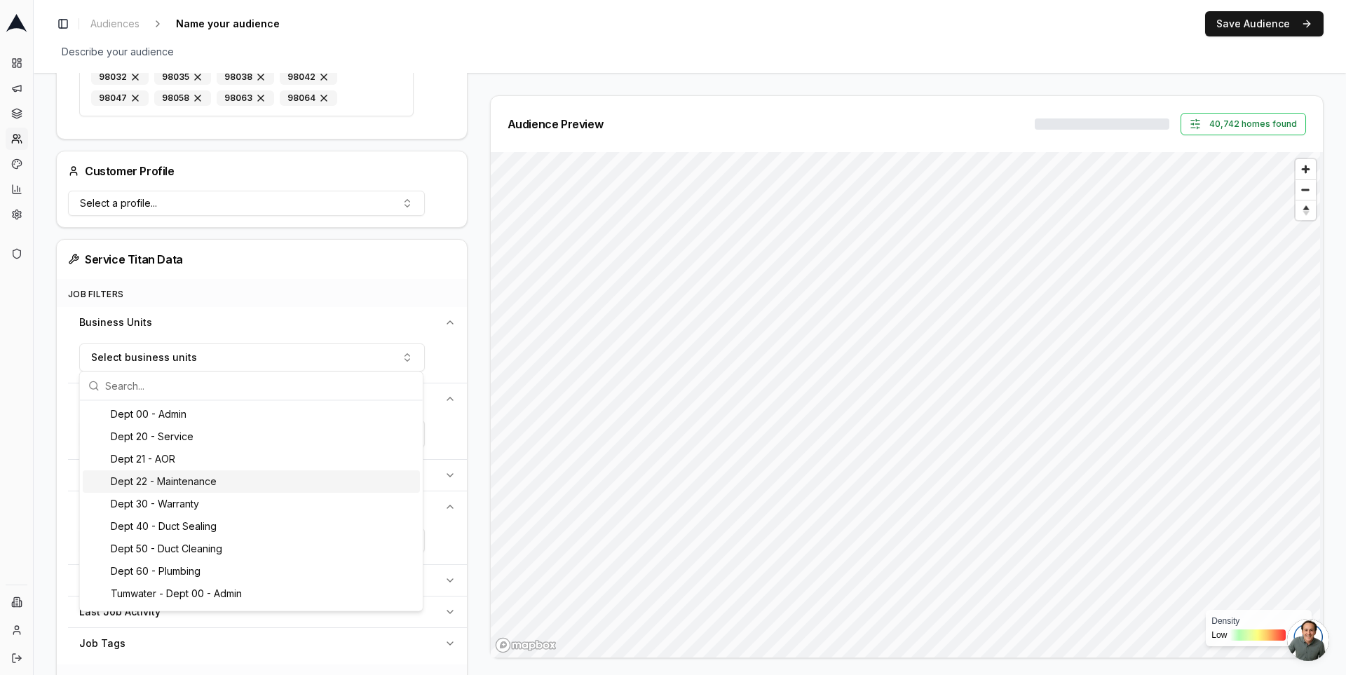
click at [333, 487] on div "Dept 22 - Maintenance" at bounding box center [251, 481] width 337 height 22
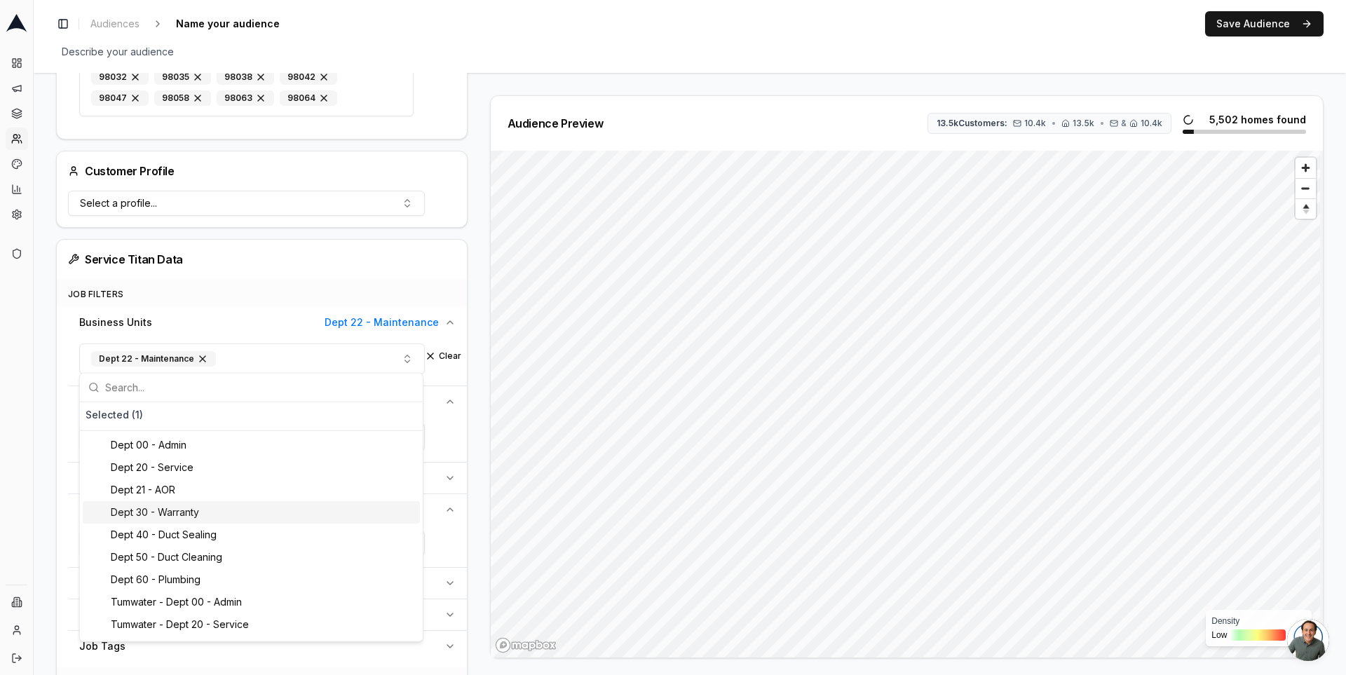
scroll to position [131, 0]
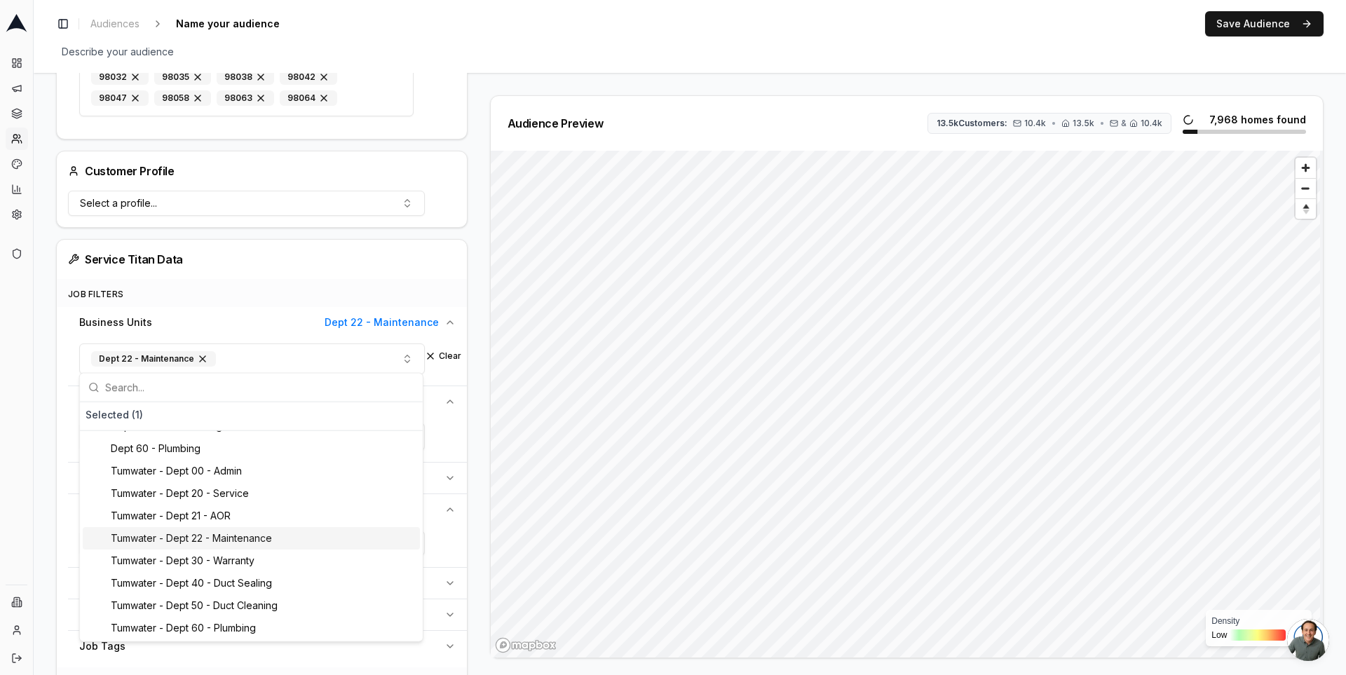
click at [289, 533] on div "Tumwater - Dept 22 - Maintenance" at bounding box center [251, 538] width 337 height 22
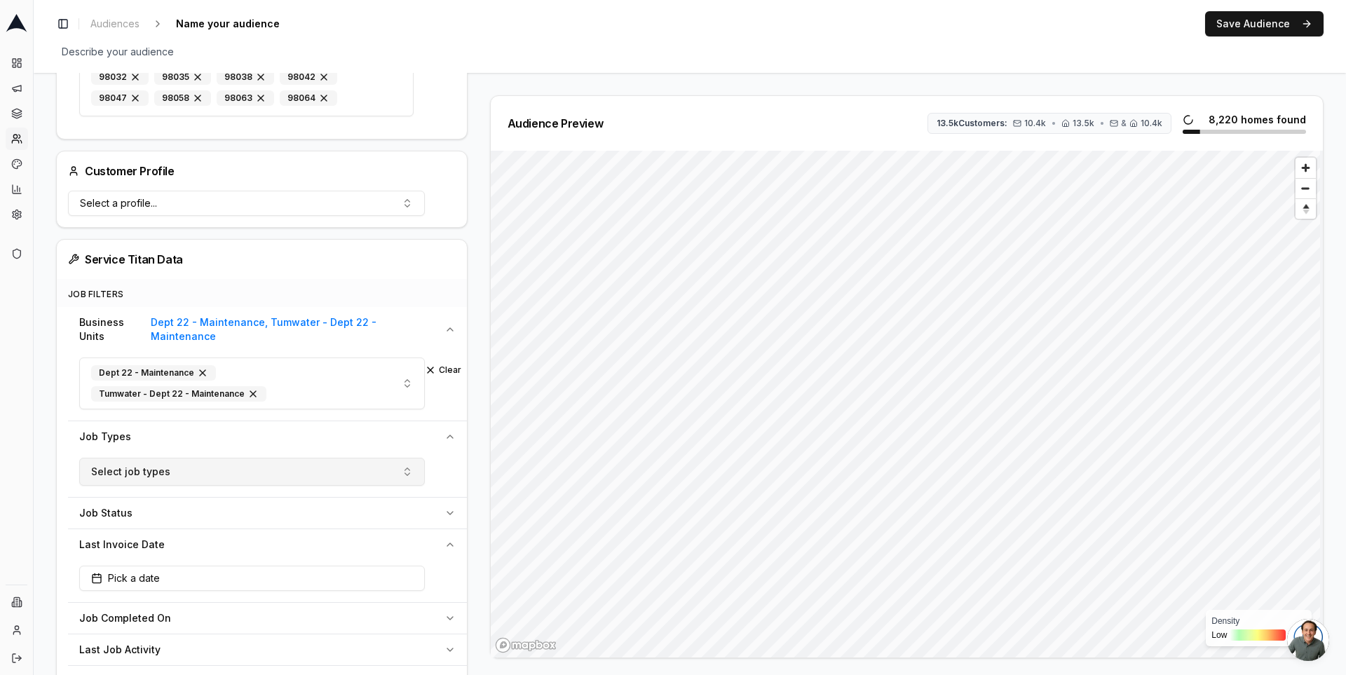
click at [395, 458] on button "Select job types" at bounding box center [252, 472] width 346 height 28
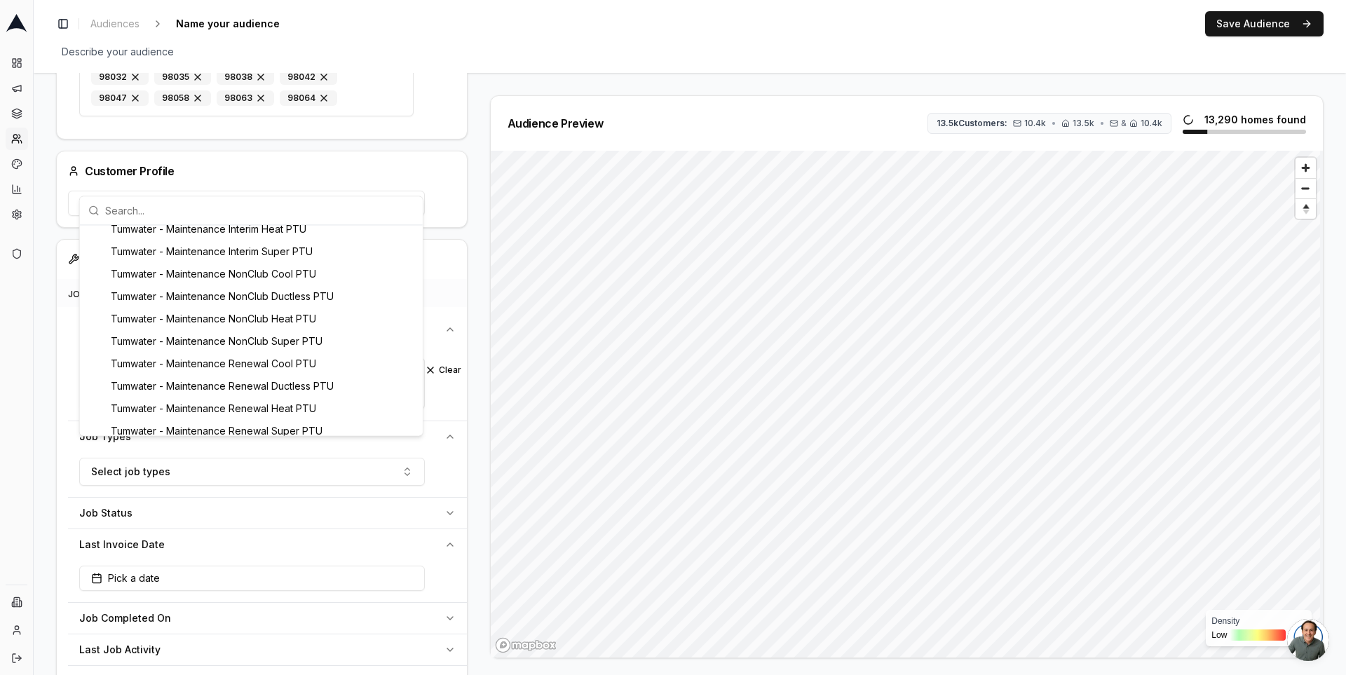
scroll to position [647, 0]
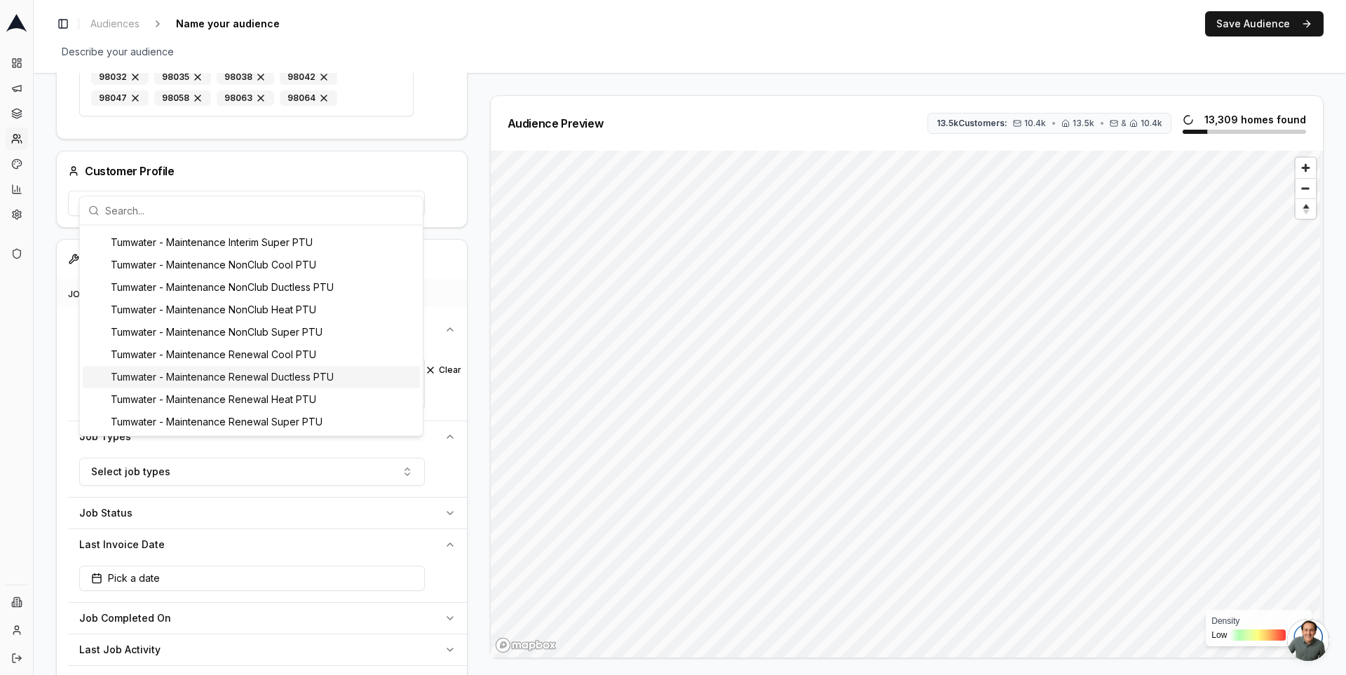
click at [483, 395] on div "Audience Preview 13.5k Customers: 10.4k • 13.5k • & 10.4k 13,309 homes found De…" at bounding box center [901, 376] width 845 height 563
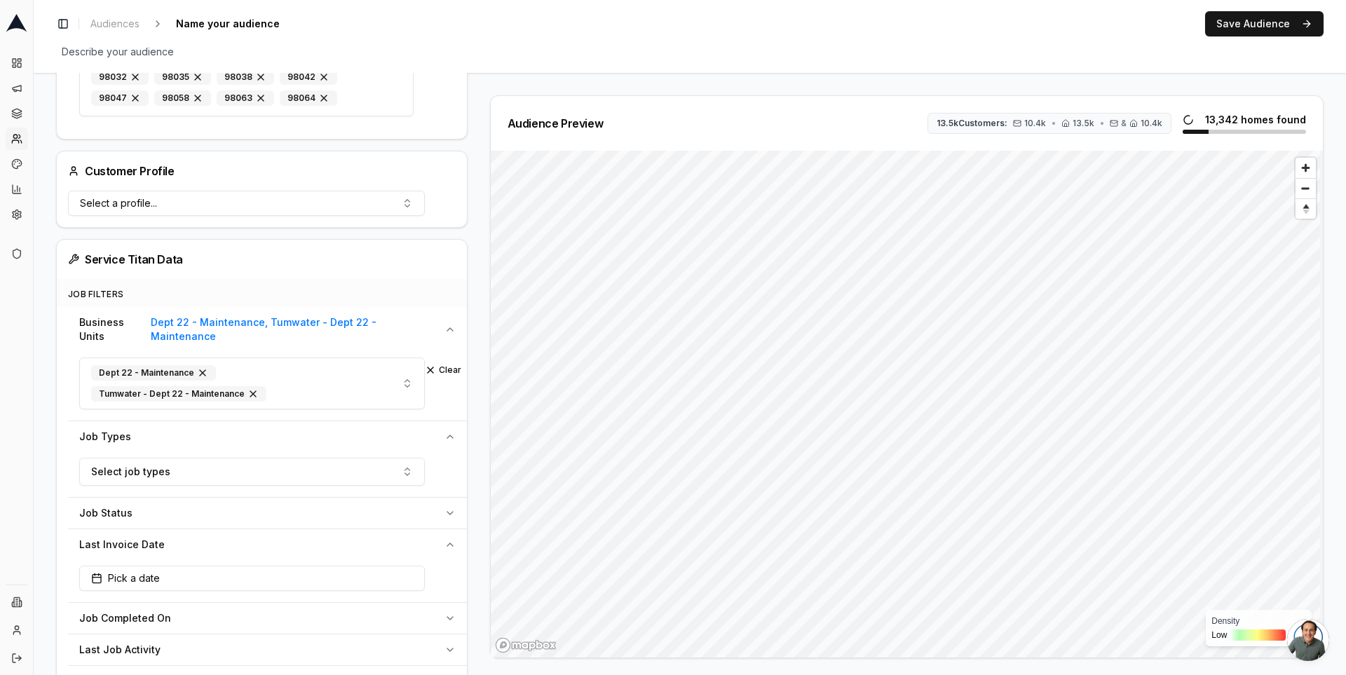
click at [451, 421] on button "Job Types" at bounding box center [267, 436] width 399 height 31
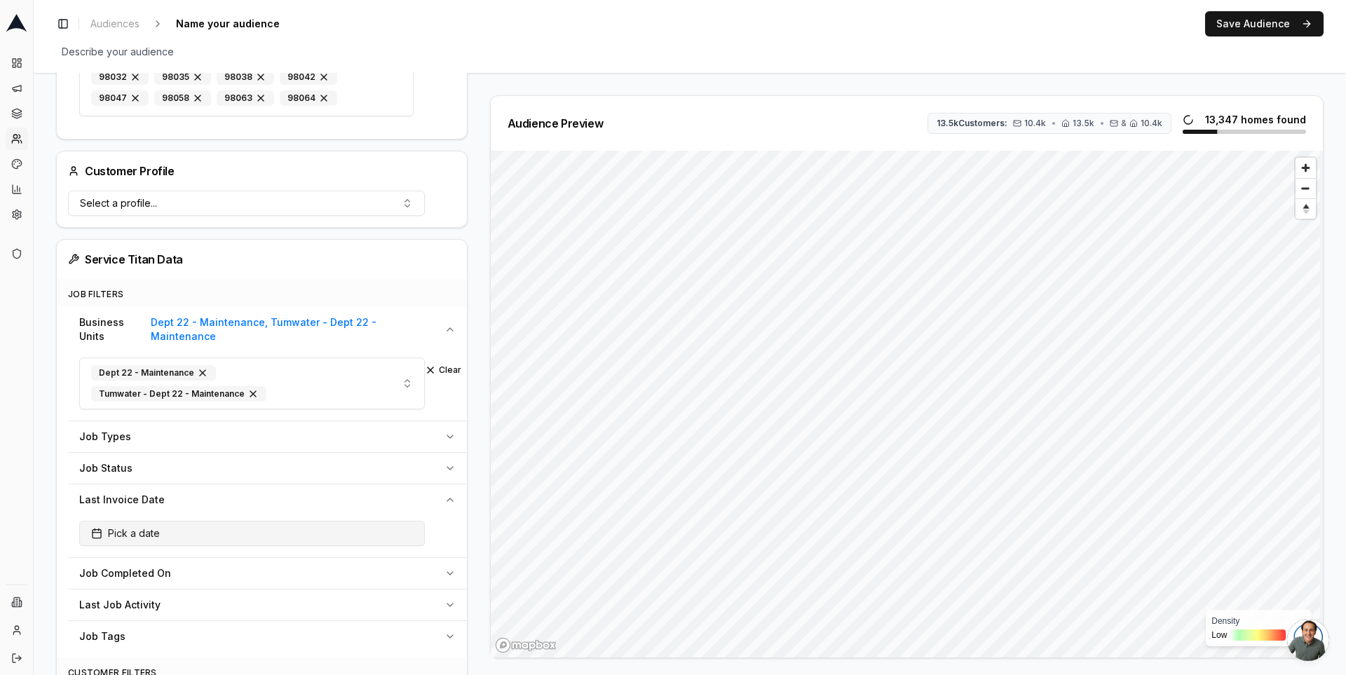
click at [351, 521] on button "Pick a date" at bounding box center [252, 533] width 346 height 25
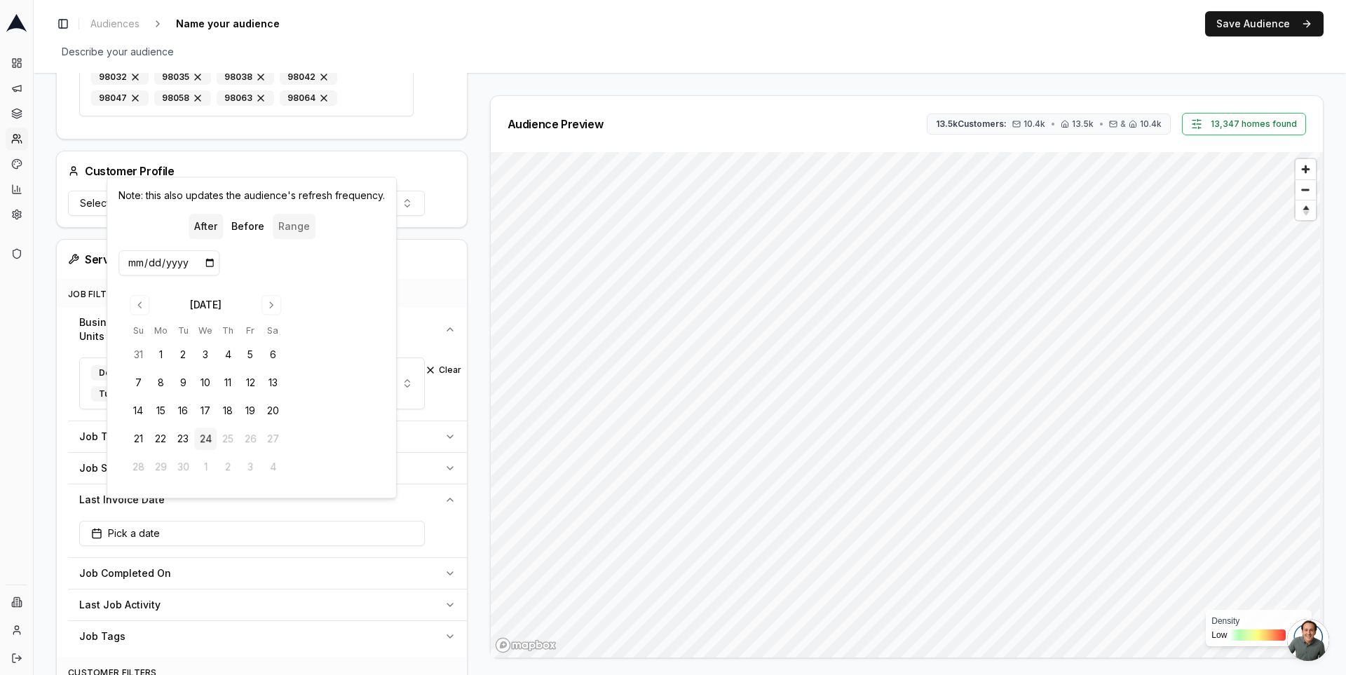
click at [283, 230] on button "Range" at bounding box center [294, 226] width 43 height 25
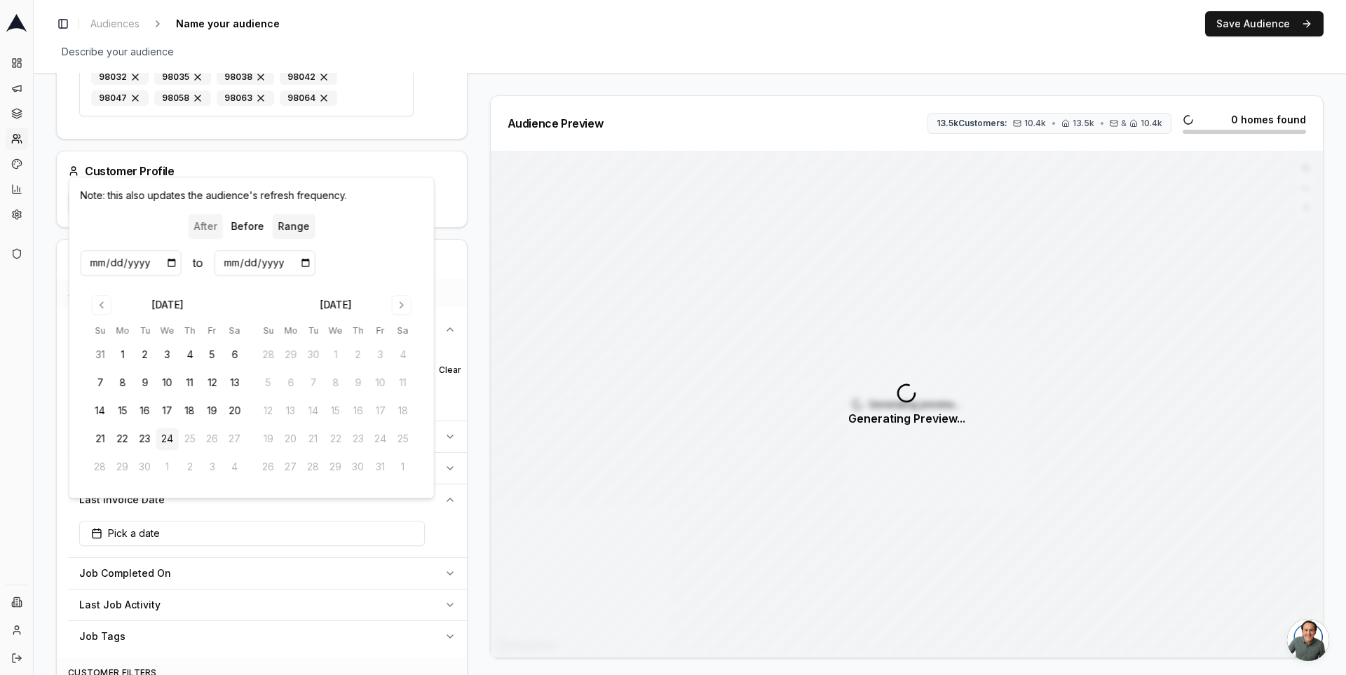
click at [219, 226] on button "After" at bounding box center [205, 226] width 34 height 25
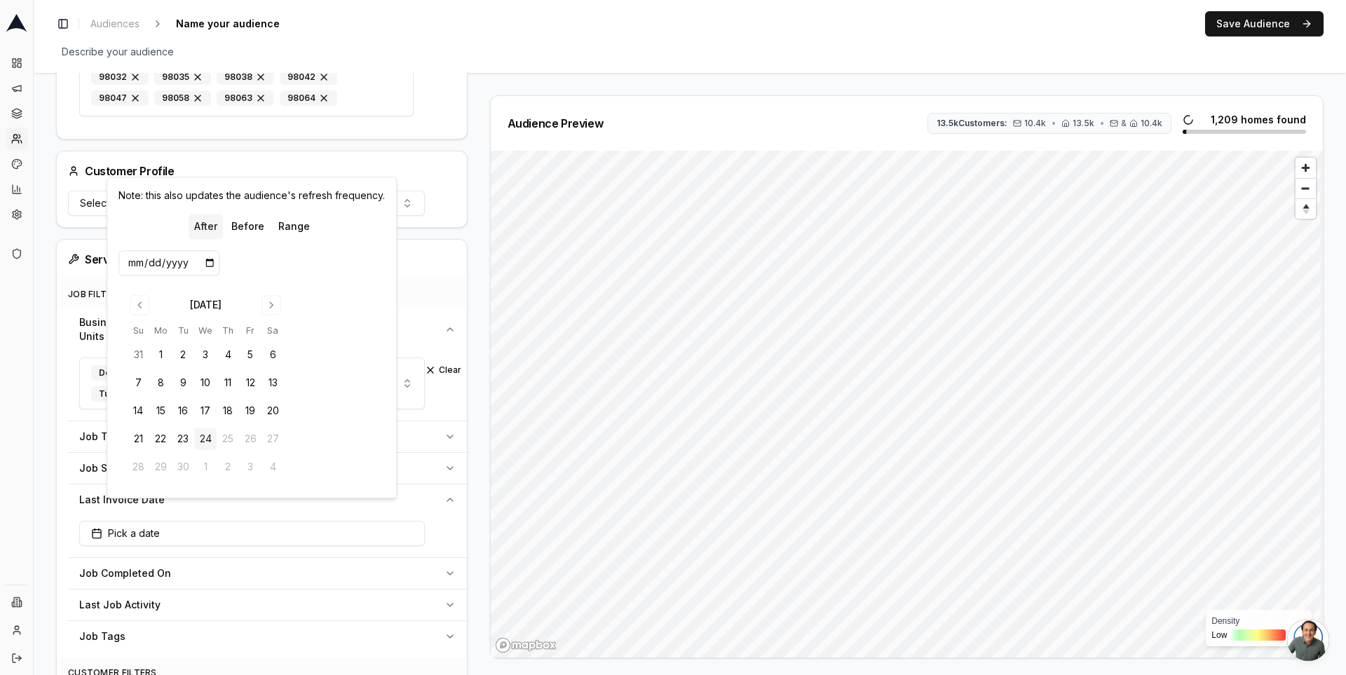
click at [483, 282] on div "Audience Preview 13.5k Customers: 10.4k • 13.5k • & 10.4k 1,209 homes found Den…" at bounding box center [901, 376] width 845 height 563
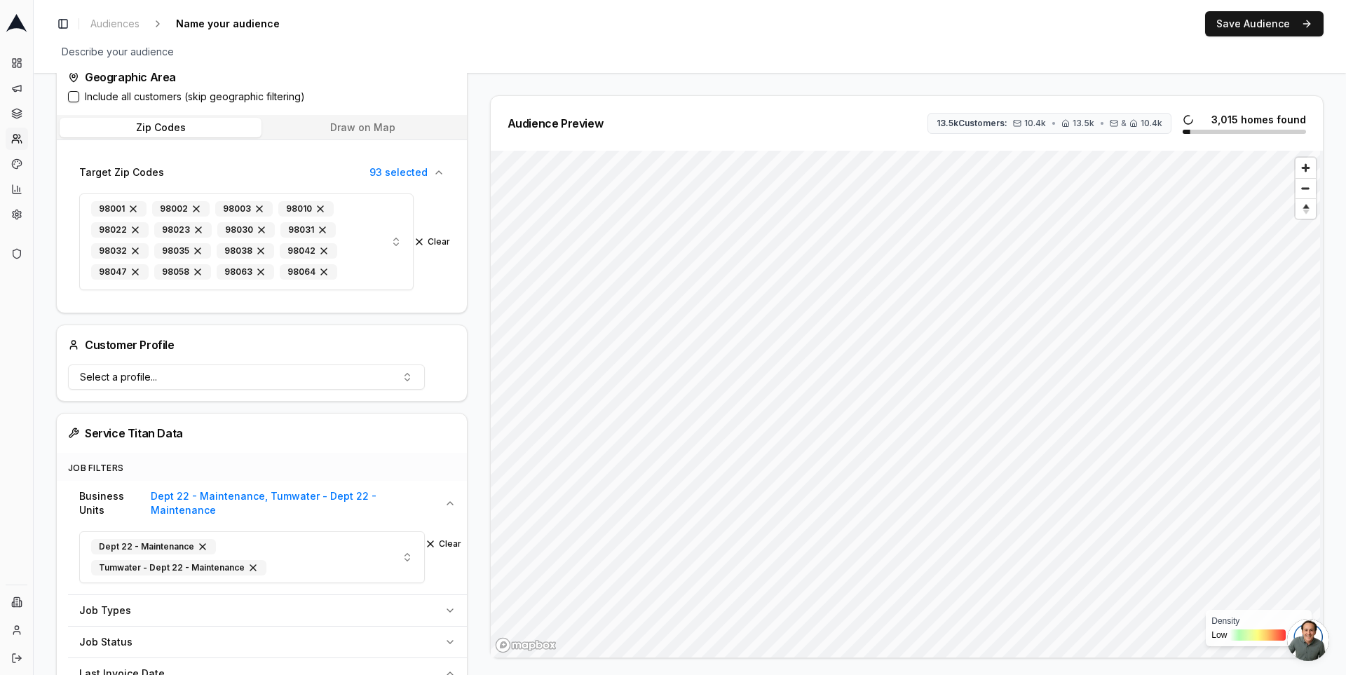
scroll to position [0, 0]
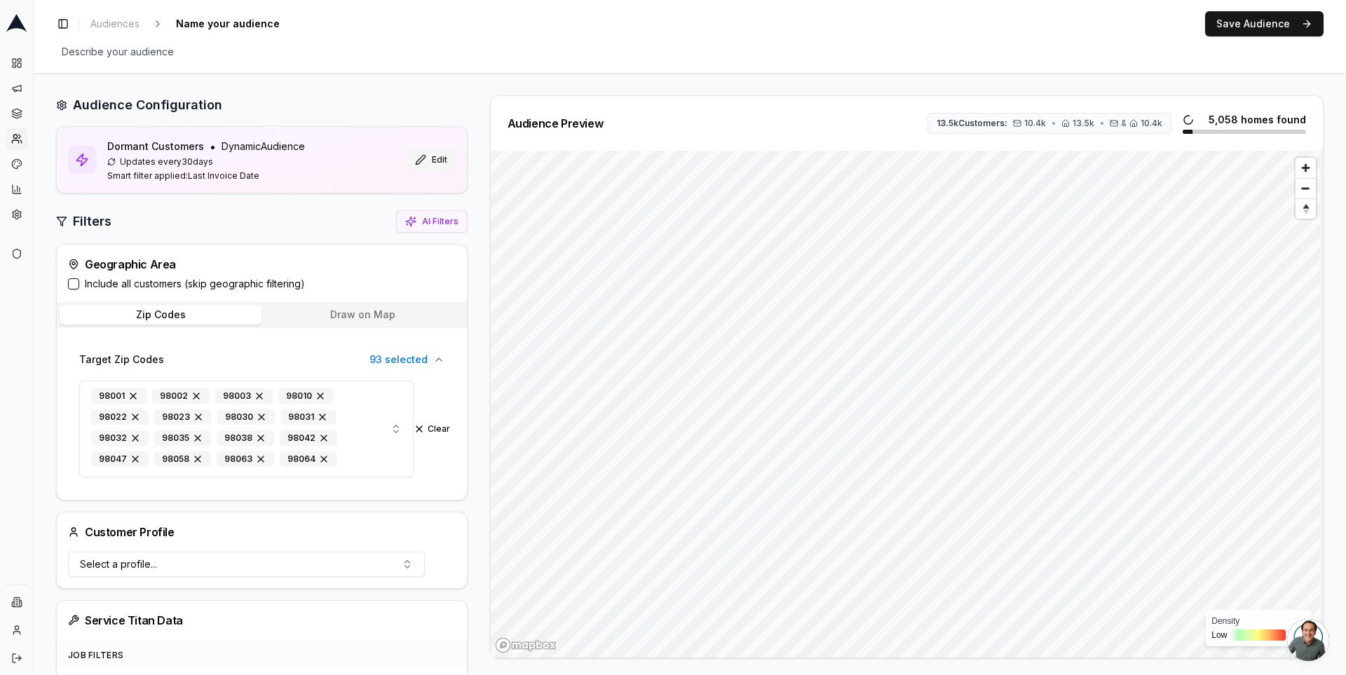
click at [424, 155] on button "Edit" at bounding box center [431, 160] width 49 height 22
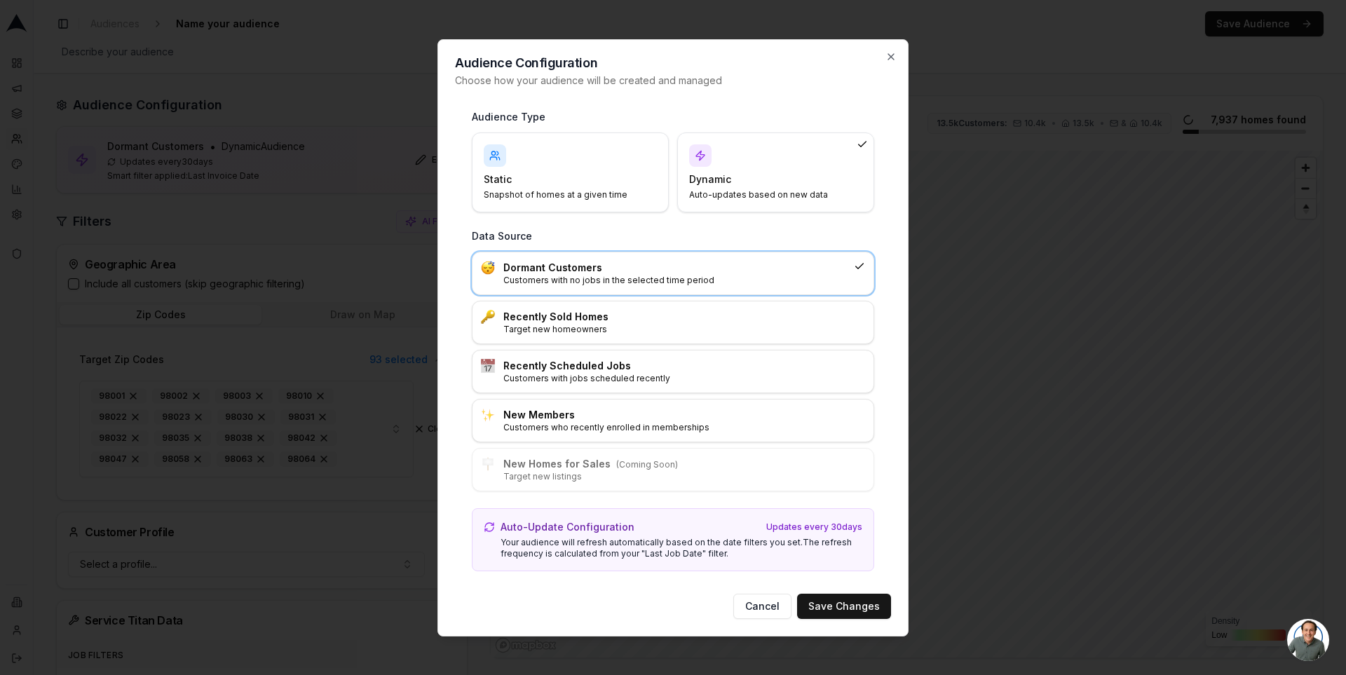
click at [714, 285] on p "Customers with no jobs in the selected time period" at bounding box center [675, 280] width 345 height 11
click at [846, 610] on button "Save Changes" at bounding box center [844, 606] width 94 height 25
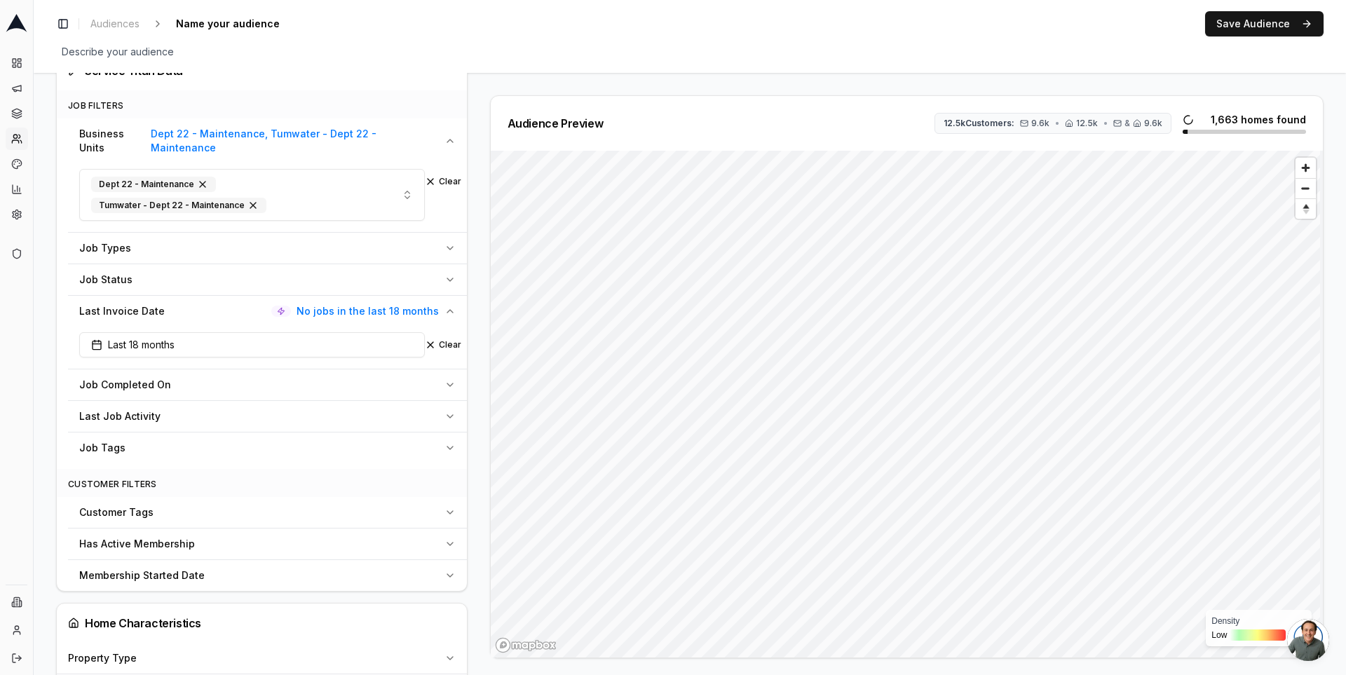
scroll to position [529, 0]
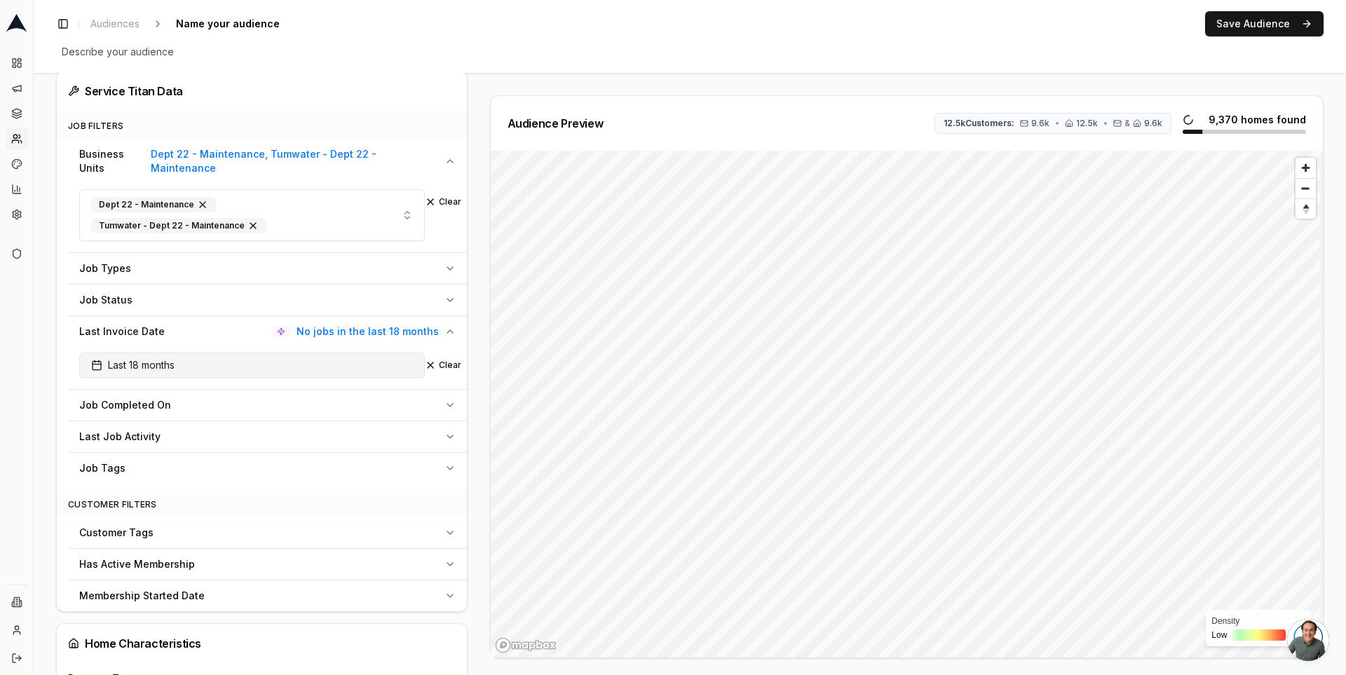
click at [290, 353] on button "Last 18 months" at bounding box center [252, 365] width 346 height 25
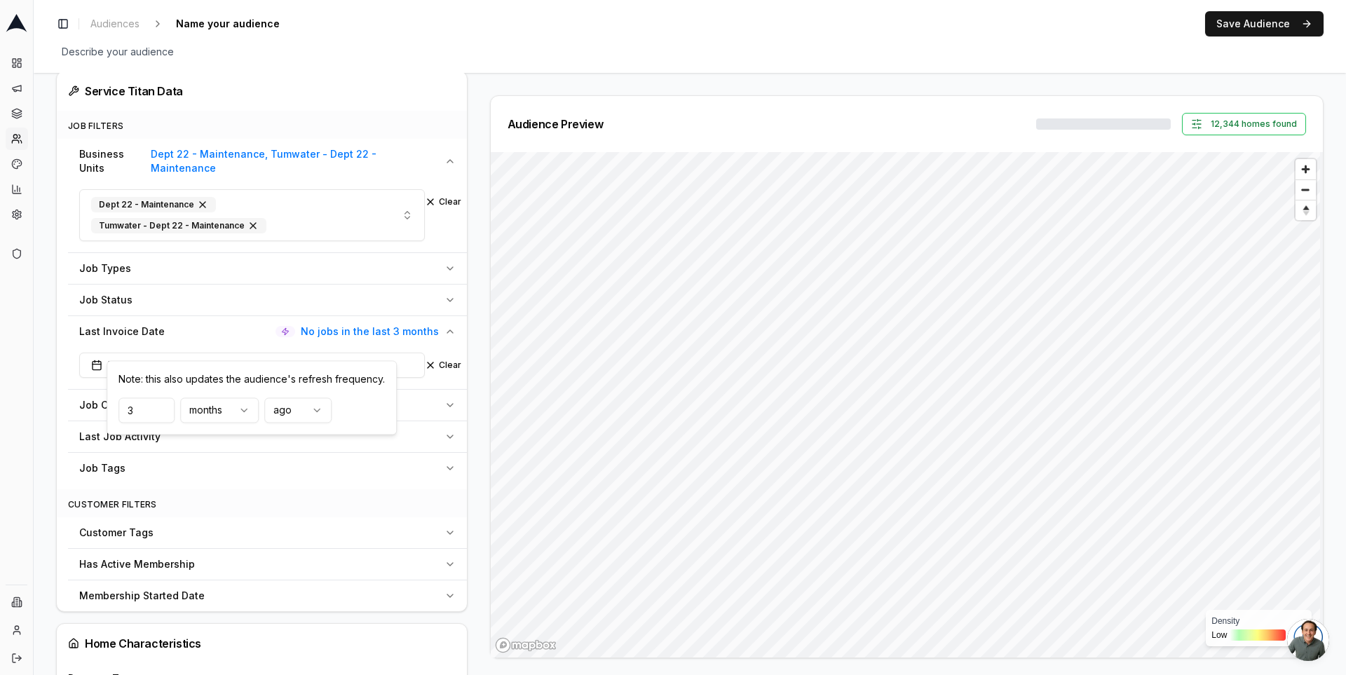
type input "3"
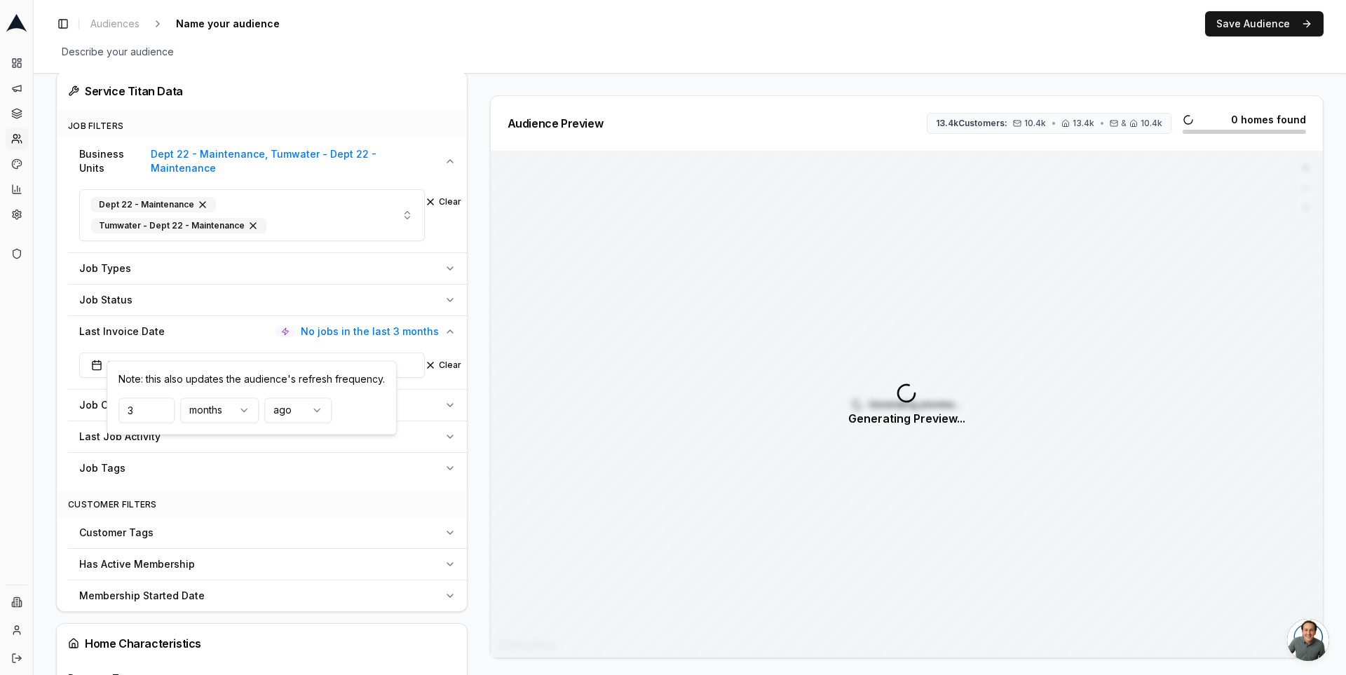
click at [470, 326] on div "Audience Configuration Dormant Customers • Dynamic Audience Updates every 9 day…" at bounding box center [267, 518] width 423 height 1905
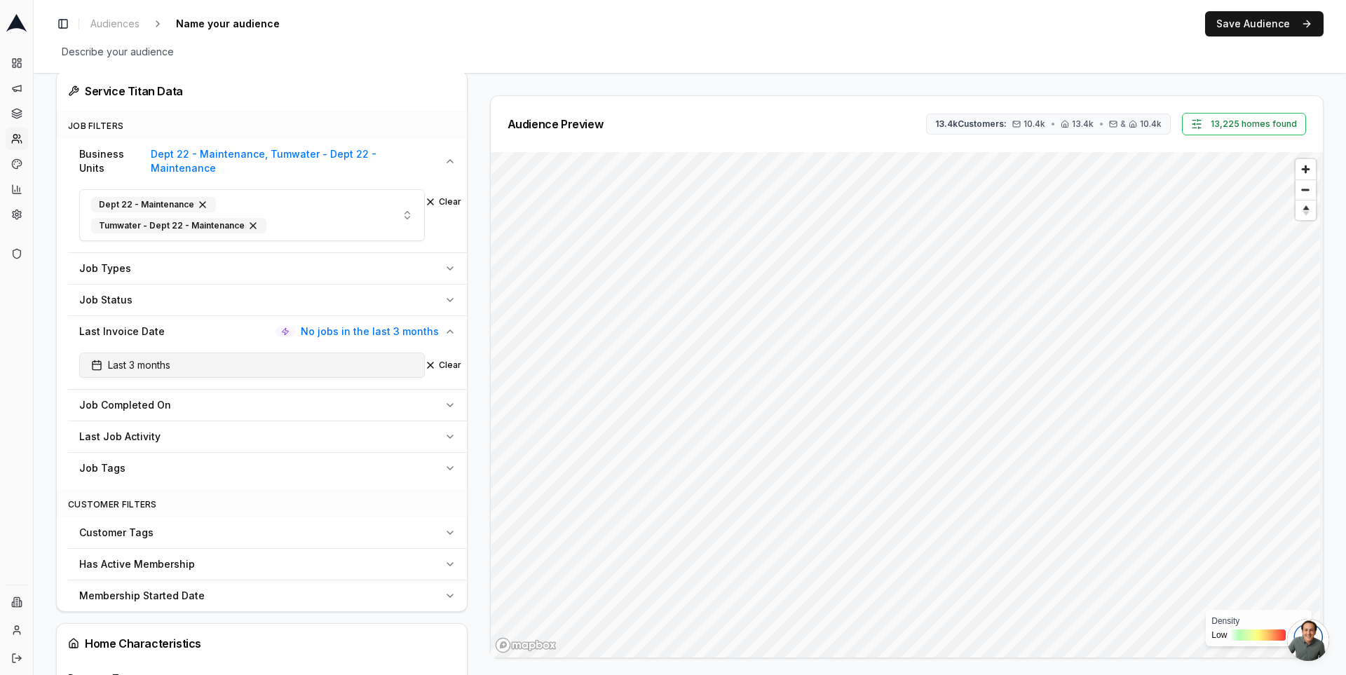
click at [348, 353] on button "Last 3 months" at bounding box center [252, 365] width 346 height 25
click at [322, 410] on html "Dashboard Campaigns Sequences Audiences Creatives Customer Analysis Settings Ad…" at bounding box center [673, 337] width 1346 height 675
click at [320, 416] on html "Dashboard Campaigns Sequences Audiences Creatives Customer Analysis Settings Ad…" at bounding box center [673, 337] width 1346 height 675
click at [247, 409] on html "Dashboard Campaigns Sequences Audiences Creatives Customer Analysis Settings Ad…" at bounding box center [673, 337] width 1346 height 675
click at [244, 404] on html "Dashboard Campaigns Sequences Audiences Creatives Customer Analysis Settings Ad…" at bounding box center [673, 337] width 1346 height 675
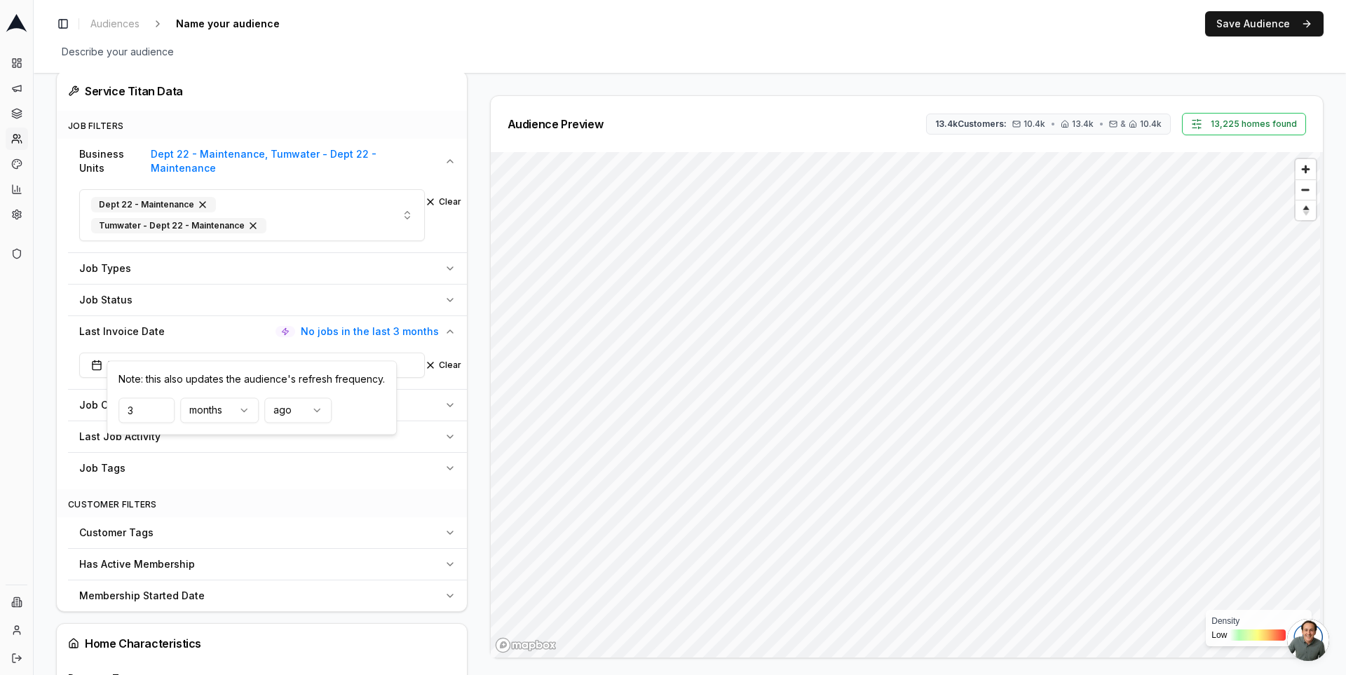
click at [306, 378] on div "Note: this also updates the audience's refresh frequency." at bounding box center [251, 379] width 266 height 14
click at [306, 381] on div "Note: this also updates the audience's refresh frequency." at bounding box center [251, 379] width 266 height 14
click at [483, 360] on div "Audience Preview 13.4k Customers: 10.4k • 13.4k • & 10.4k 13,225 homes found De…" at bounding box center [901, 376] width 845 height 563
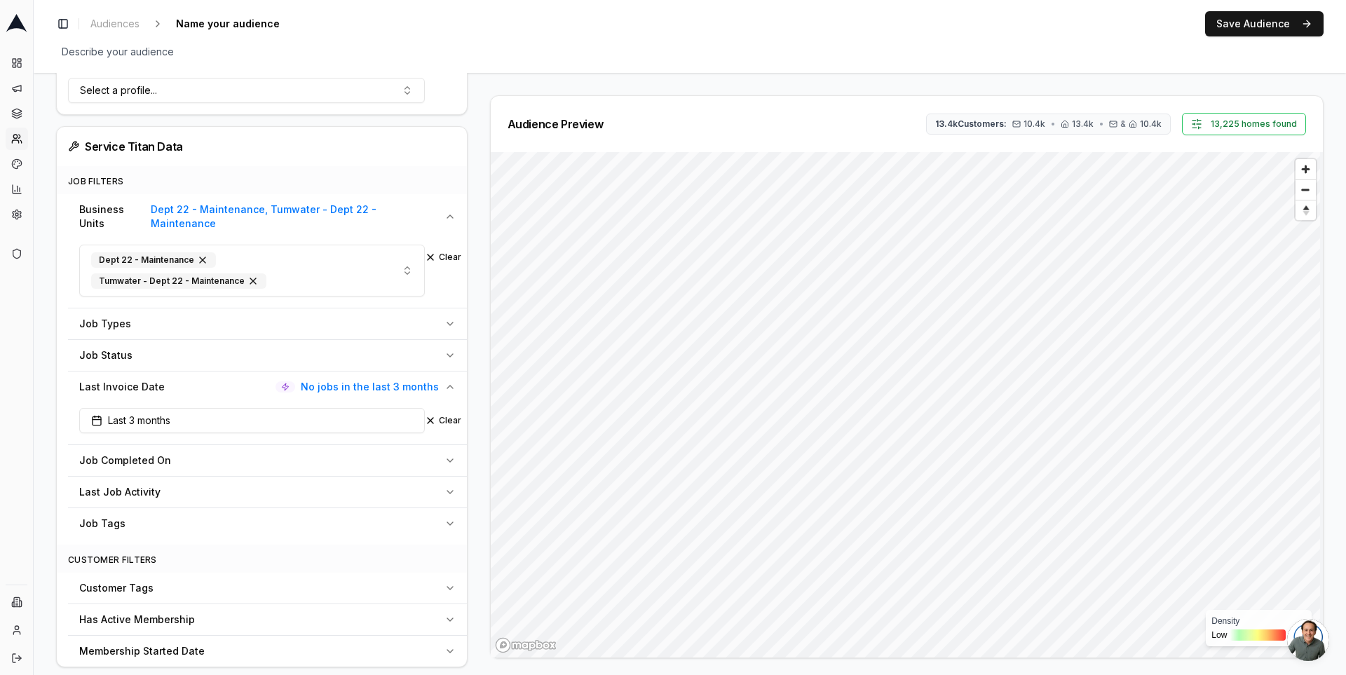
scroll to position [473, 0]
click at [437, 447] on button "Job Completed On" at bounding box center [267, 462] width 399 height 31
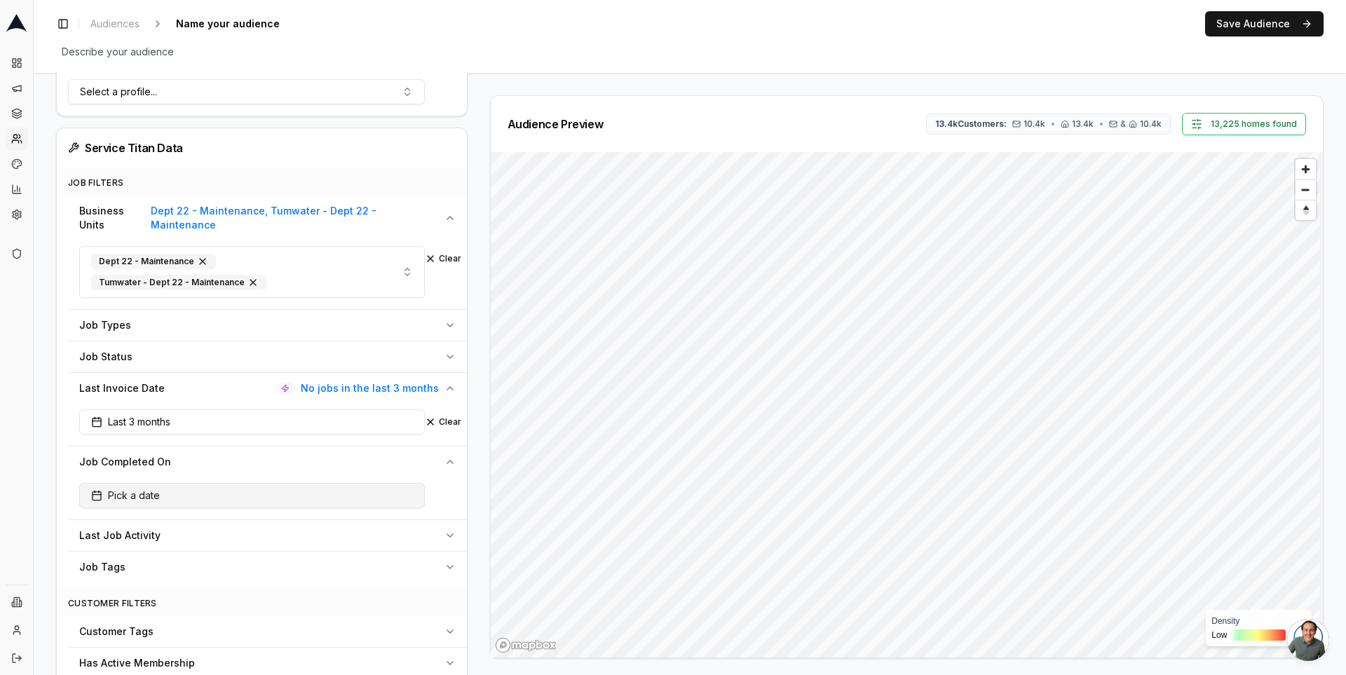
click at [401, 483] on button "Pick a date" at bounding box center [252, 495] width 346 height 25
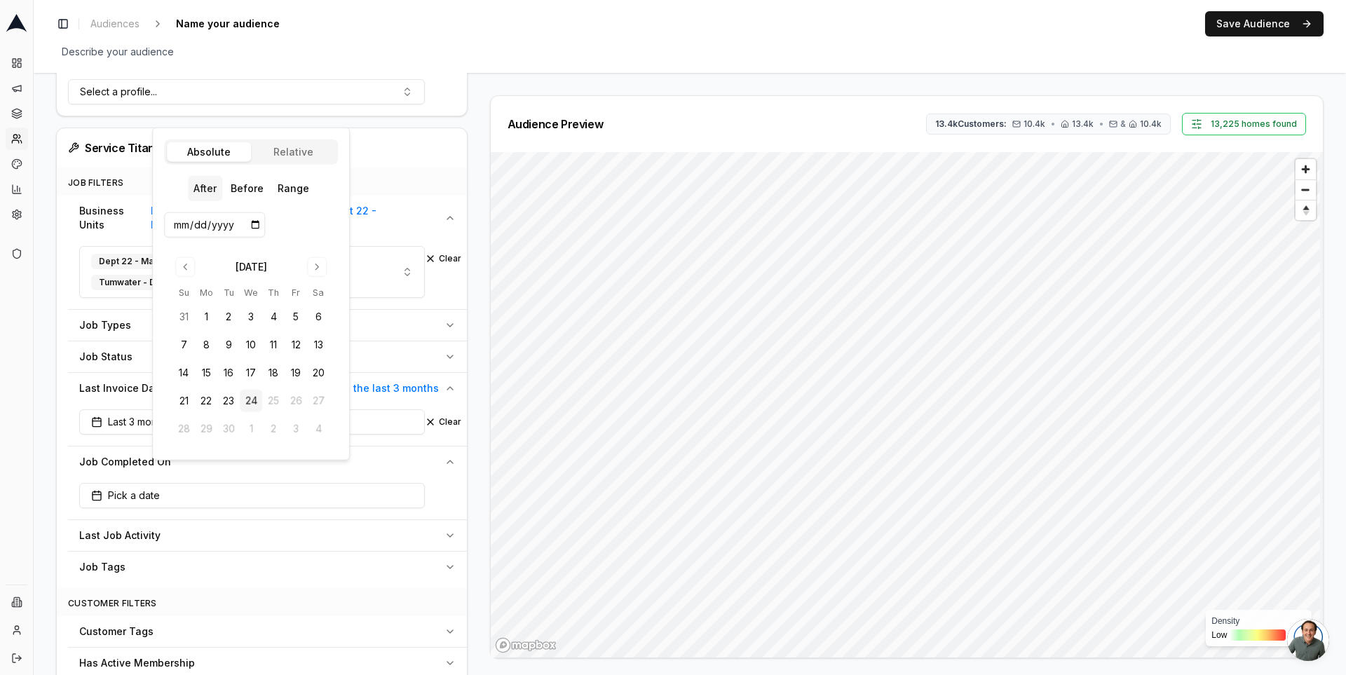
click at [289, 144] on body "Dashboard Campaigns Sequences Audiences Creatives Customer Analysis Settings Ad…" at bounding box center [673, 337] width 1346 height 675
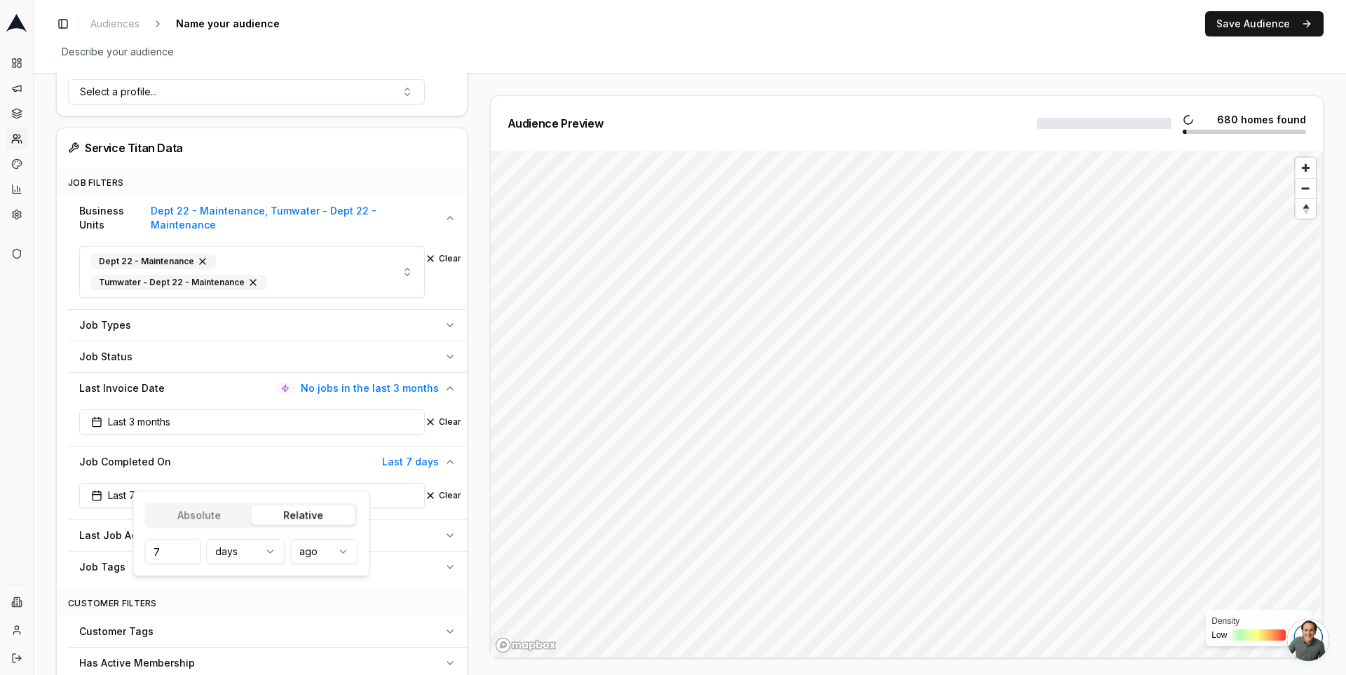
click at [334, 557] on html "Dashboard Campaigns Sequences Audiences Creatives Customer Analysis Settings Ad…" at bounding box center [673, 337] width 1346 height 675
click at [179, 550] on html "Dashboard Campaigns Sequences Audiences Creatives Customer Analysis Settings Ad…" at bounding box center [673, 337] width 1346 height 675
click at [170, 552] on input "7" at bounding box center [172, 551] width 56 height 25
click at [156, 552] on input "13" at bounding box center [172, 551] width 56 height 25
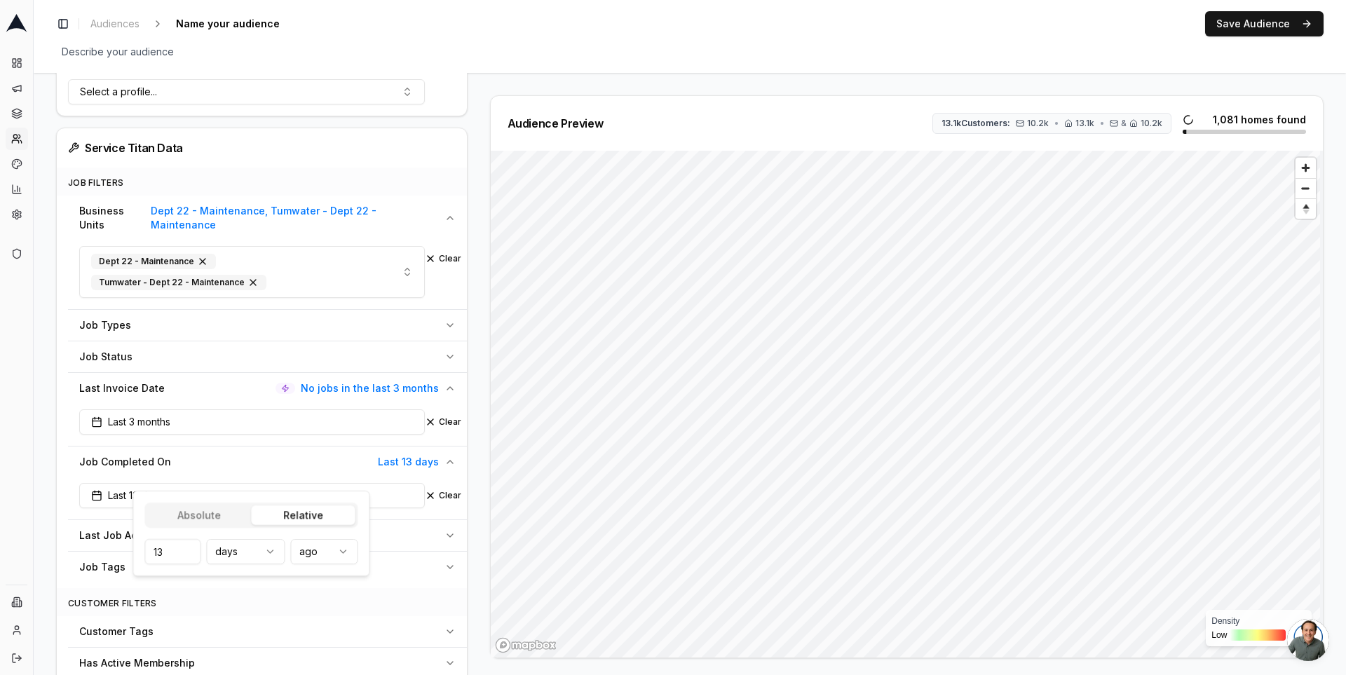
click at [156, 552] on input "13" at bounding box center [172, 551] width 56 height 25
type input "3"
click at [240, 548] on html "Dashboard Campaigns Sequences Audiences Creatives Customer Analysis Settings Ad…" at bounding box center [673, 337] width 1346 height 675
click at [479, 468] on div "Audience Preview 13.1k Customers: 10.2k • 13.1k • & 10.2k 640 homes found Densi…" at bounding box center [901, 376] width 845 height 563
click at [437, 416] on button "Clear" at bounding box center [443, 421] width 36 height 11
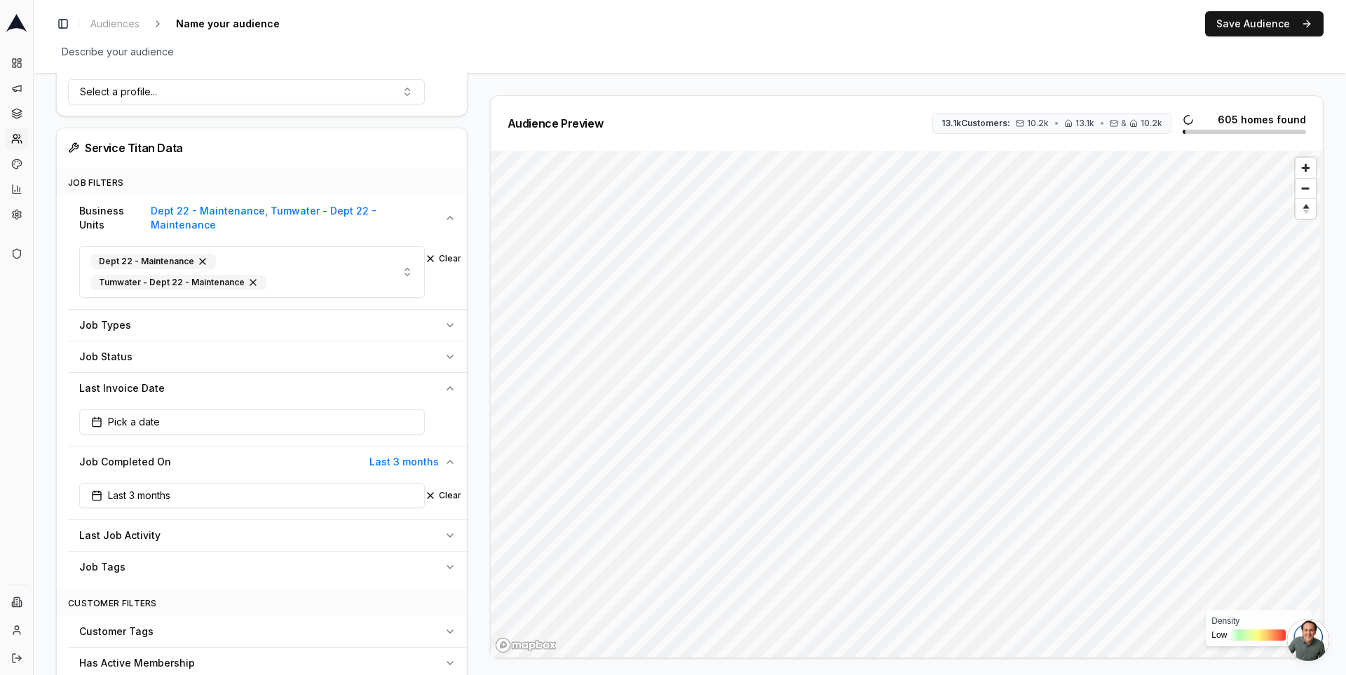
click at [444, 383] on icon "button" at bounding box center [449, 388] width 11 height 11
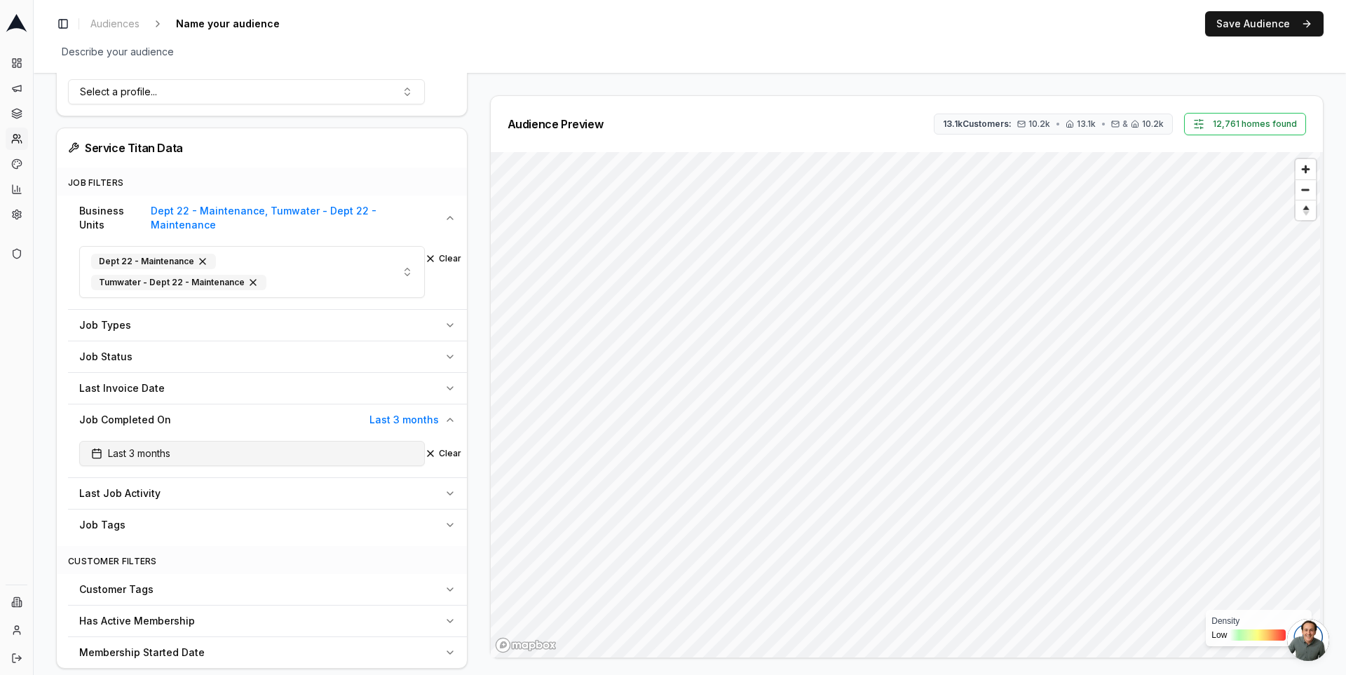
click at [362, 441] on button "Last 3 months" at bounding box center [252, 453] width 346 height 25
click at [467, 397] on div "Audience Configuration Dormant Customers • Dynamic Audience Updates every 9 day…" at bounding box center [267, 575] width 423 height 1905
click at [446, 373] on button "Last Invoice Date" at bounding box center [267, 388] width 399 height 31
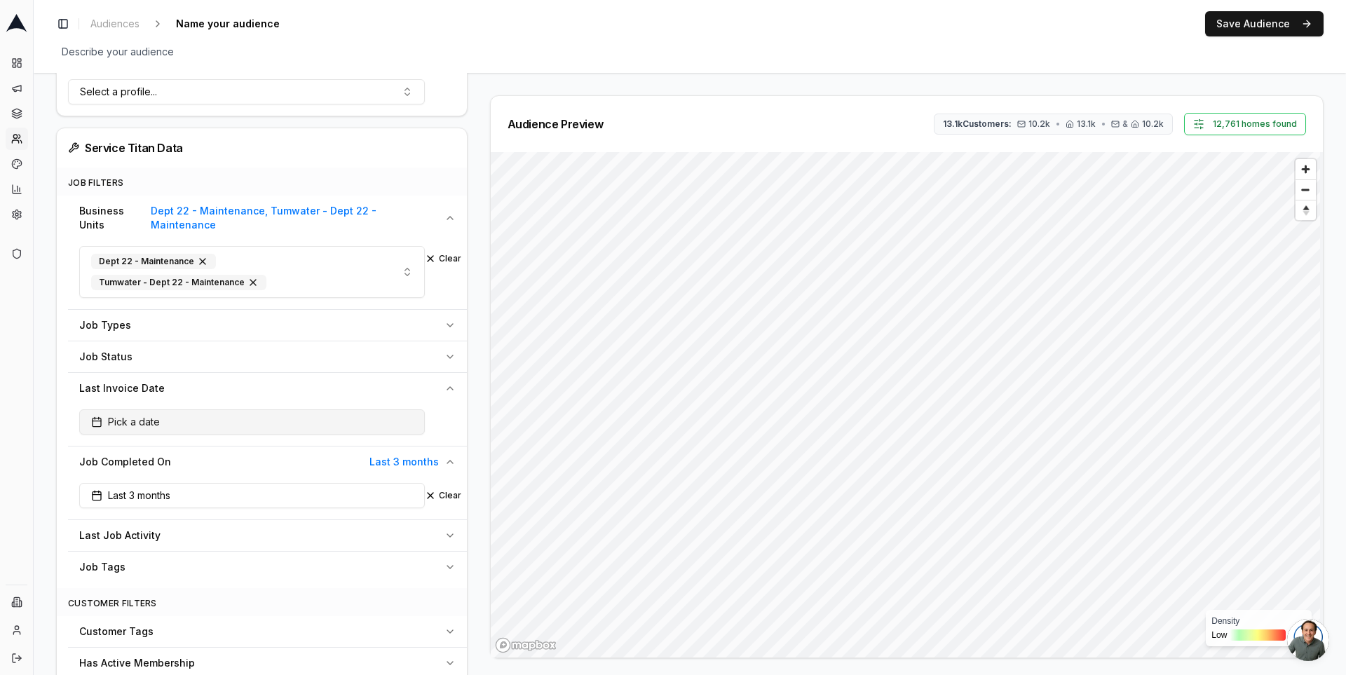
click at [257, 409] on button "Pick a date" at bounding box center [252, 421] width 346 height 25
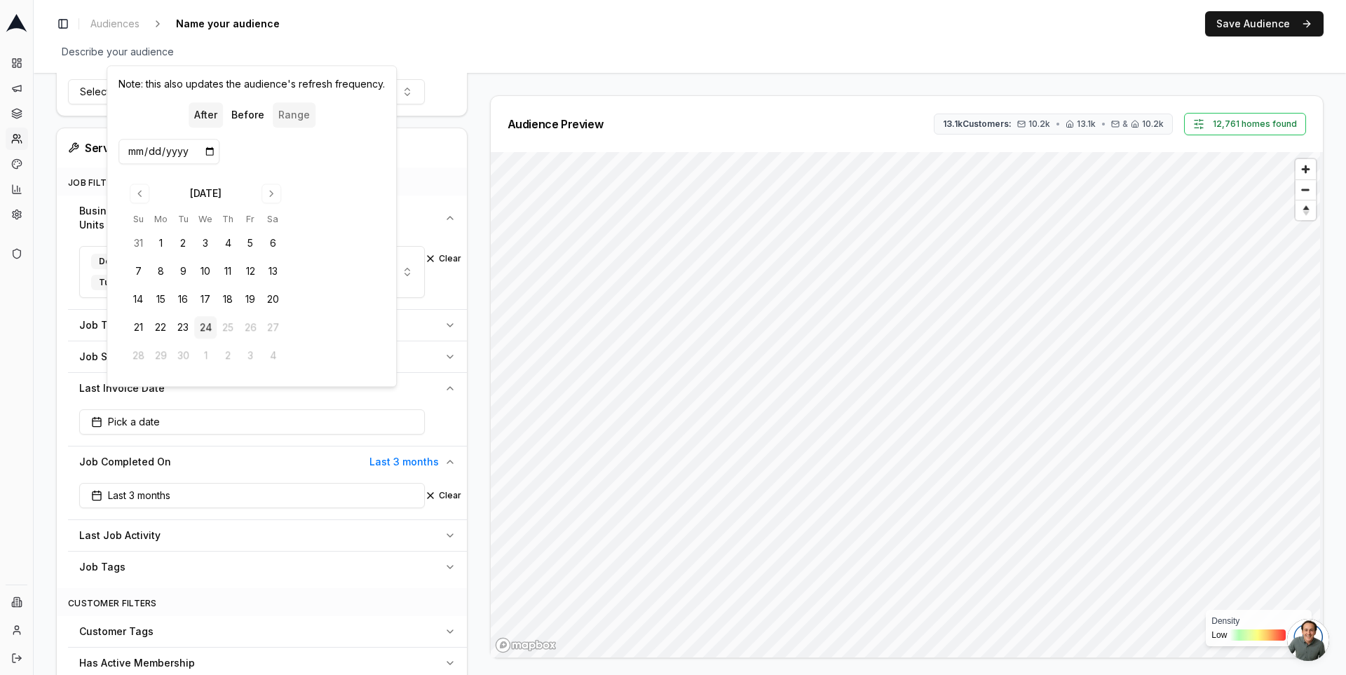
click at [298, 115] on button "Range" at bounding box center [294, 114] width 43 height 25
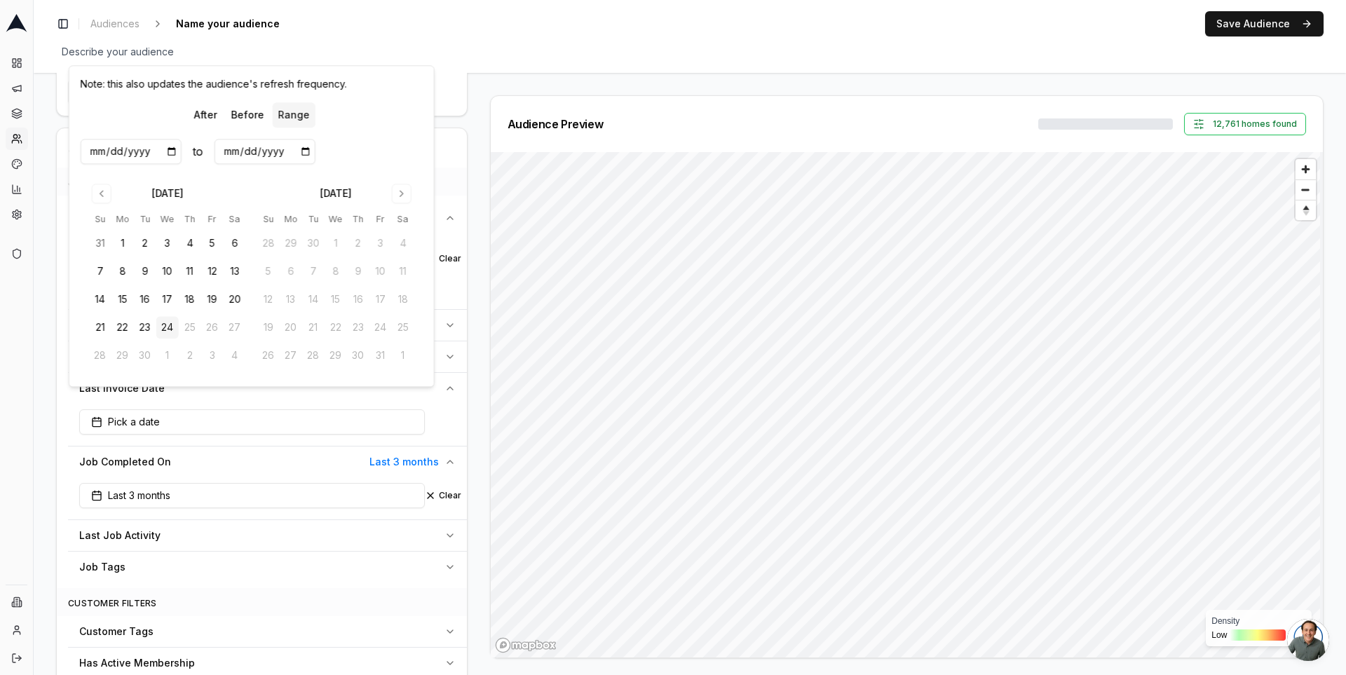
click at [479, 318] on div "Audience Preview 12,761 homes found Density Low High" at bounding box center [901, 376] width 845 height 563
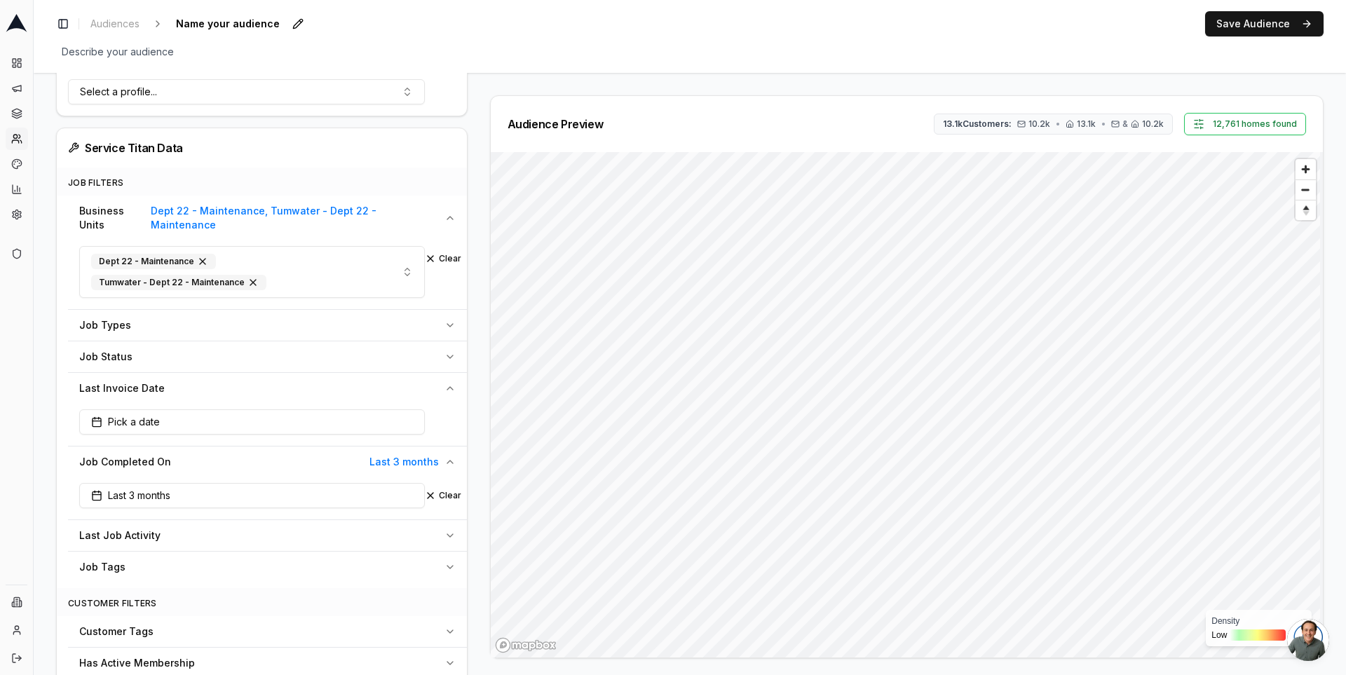
click at [210, 27] on span "Name your audience" at bounding box center [227, 24] width 115 height 20
type input "recent tune ups"
click at [318, 27] on div "Toggle Sidebar Audiences recent tune ups Save Cancel Save Audience" at bounding box center [690, 23] width 1268 height 25
click at [1246, 32] on button "Save Audience" at bounding box center [1264, 23] width 118 height 25
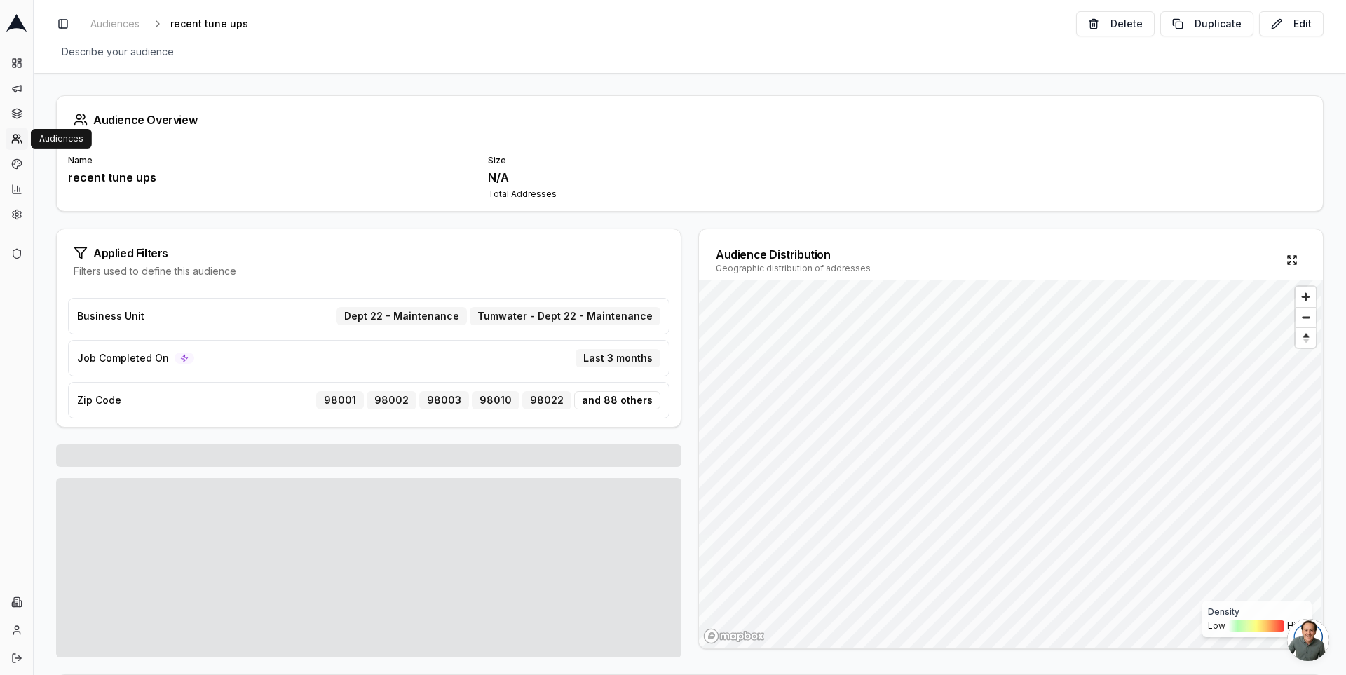
click at [18, 140] on icon at bounding box center [16, 138] width 11 height 11
